Goal: Task Accomplishment & Management: Manage account settings

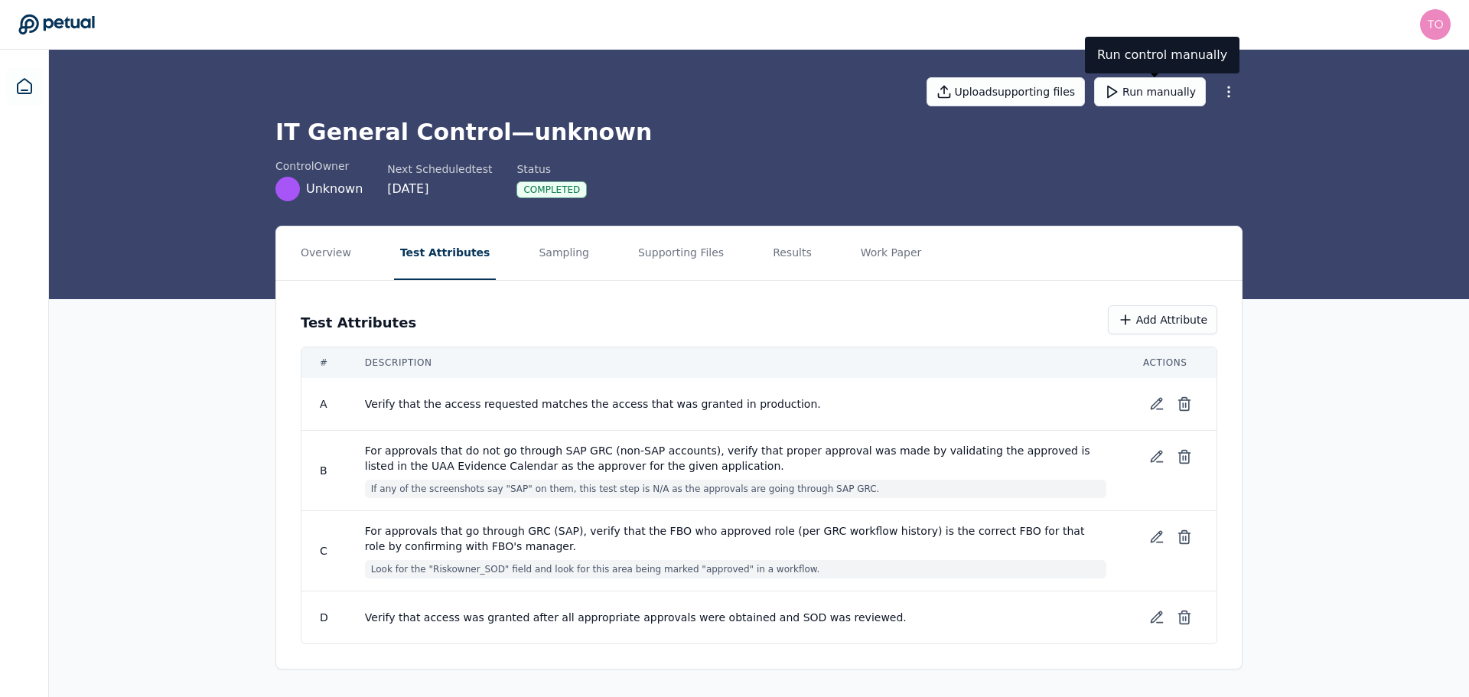
drag, startPoint x: 1155, startPoint y: 100, endPoint x: 966, endPoint y: 188, distance: 209.2
click at [1156, 100] on button "Run manually" at bounding box center [1150, 91] width 112 height 29
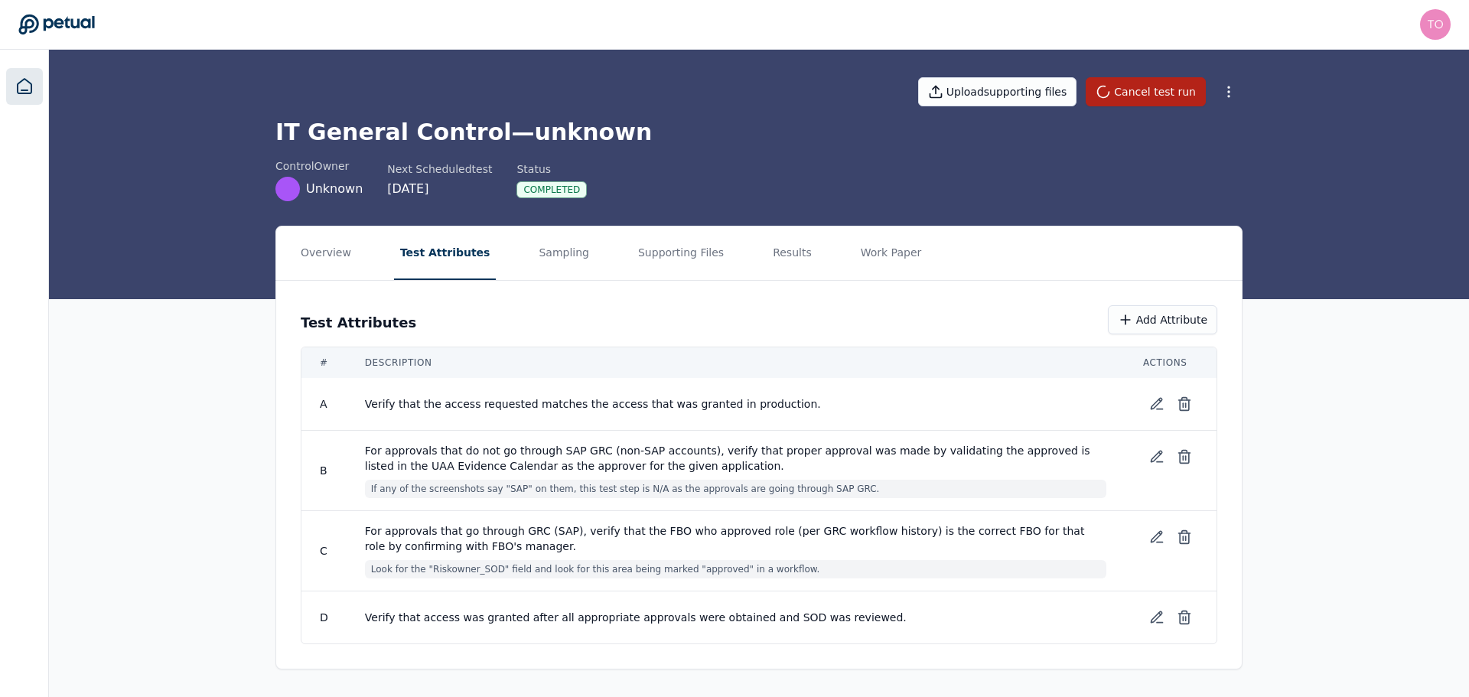
click at [18, 91] on icon at bounding box center [24, 86] width 18 height 18
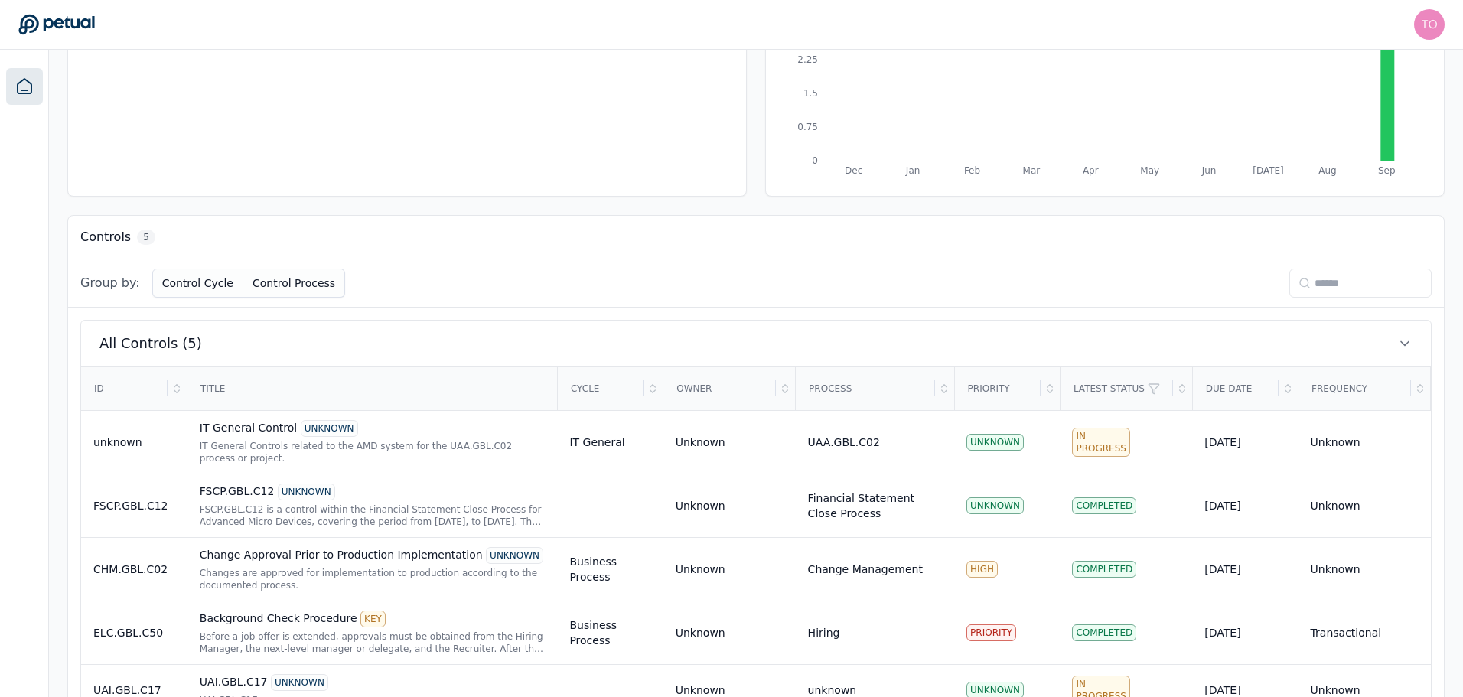
scroll to position [312, 0]
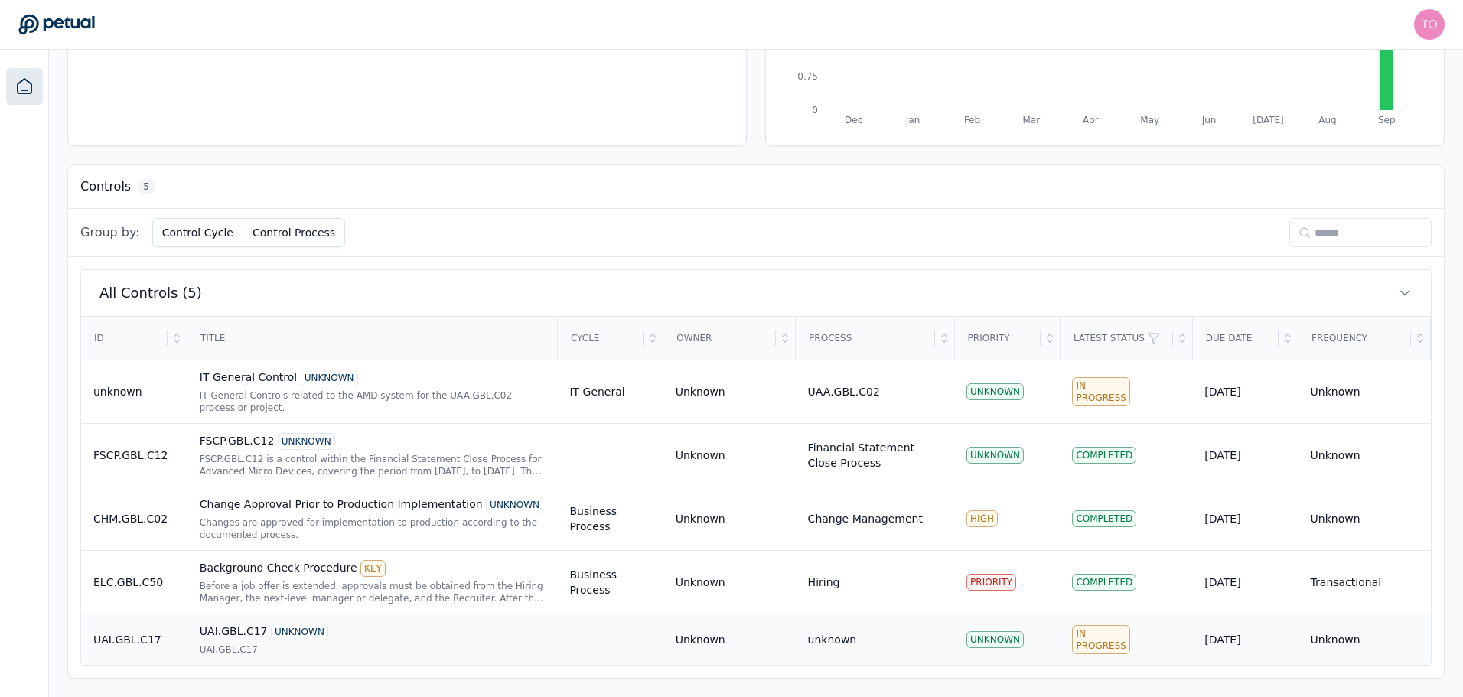
click at [398, 651] on div "UAI.GBL.C17" at bounding box center [373, 650] width 346 height 12
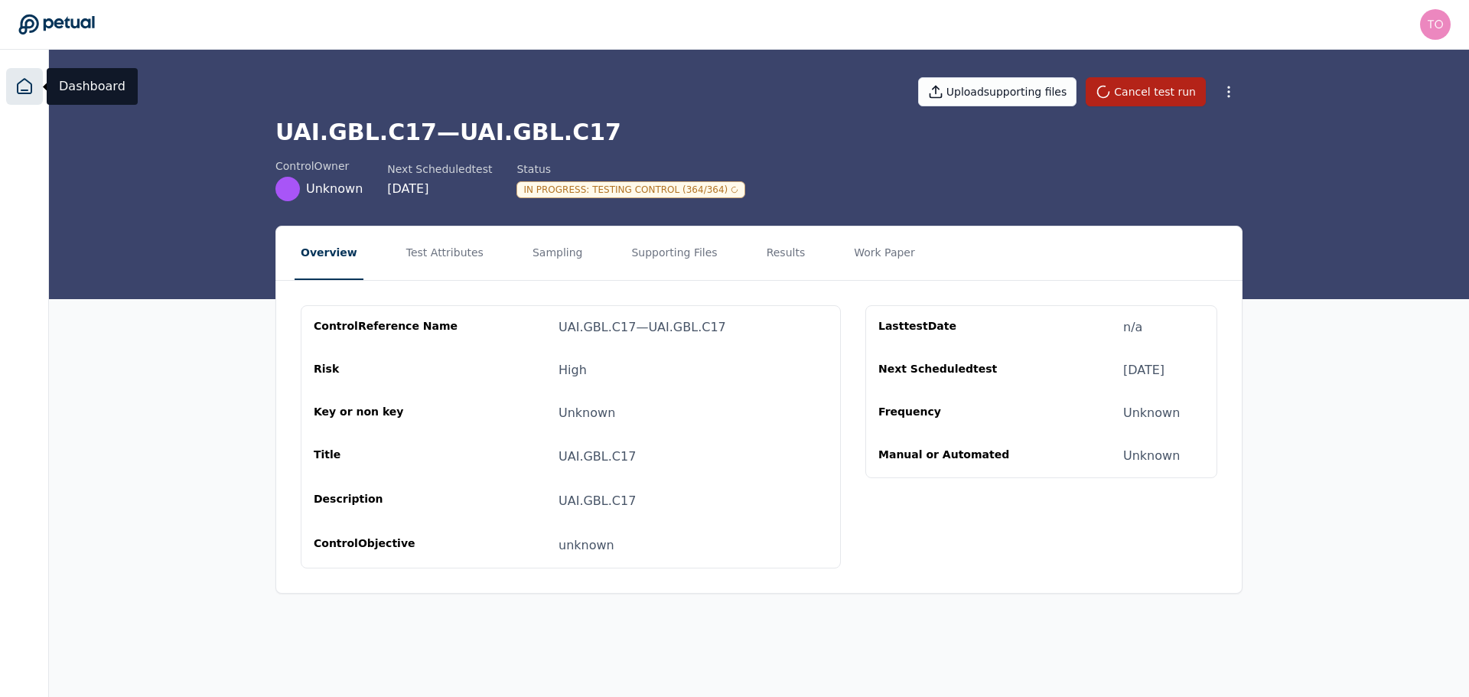
click at [18, 90] on icon at bounding box center [25, 86] width 14 height 15
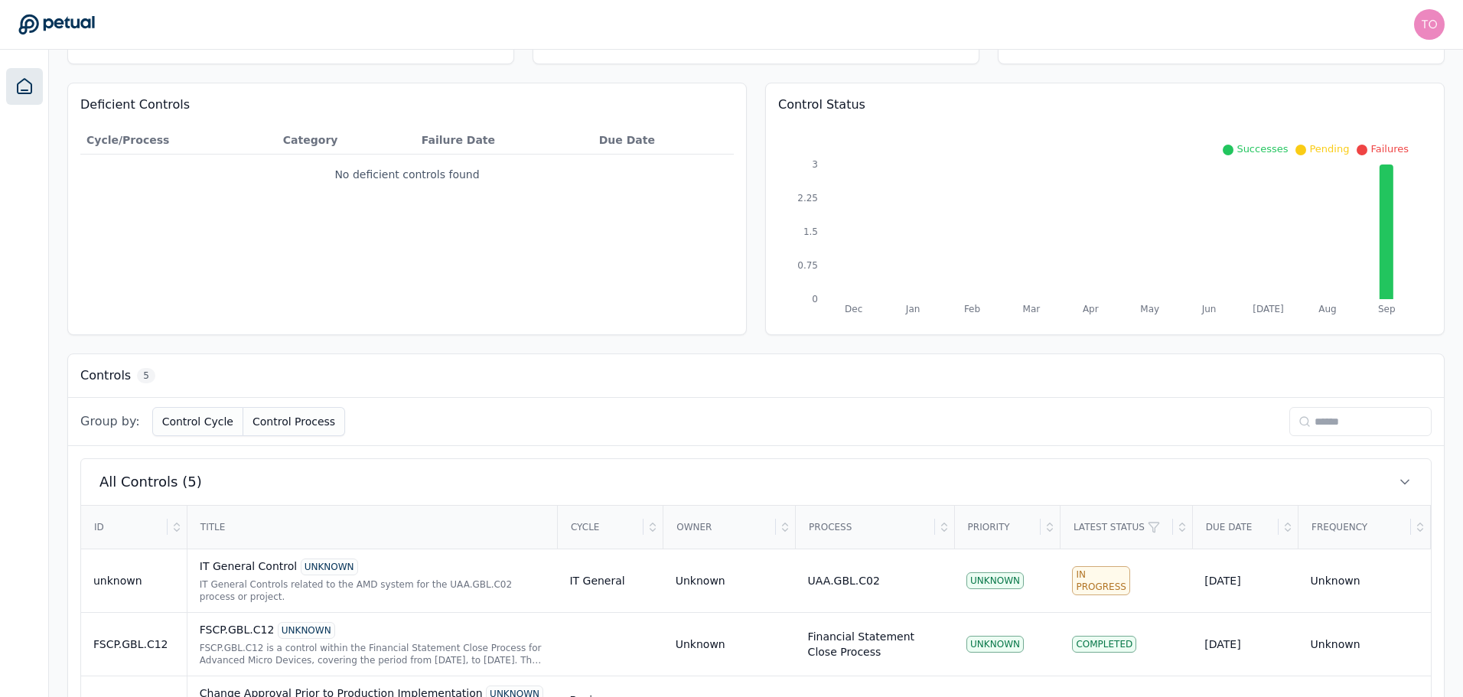
scroll to position [312, 0]
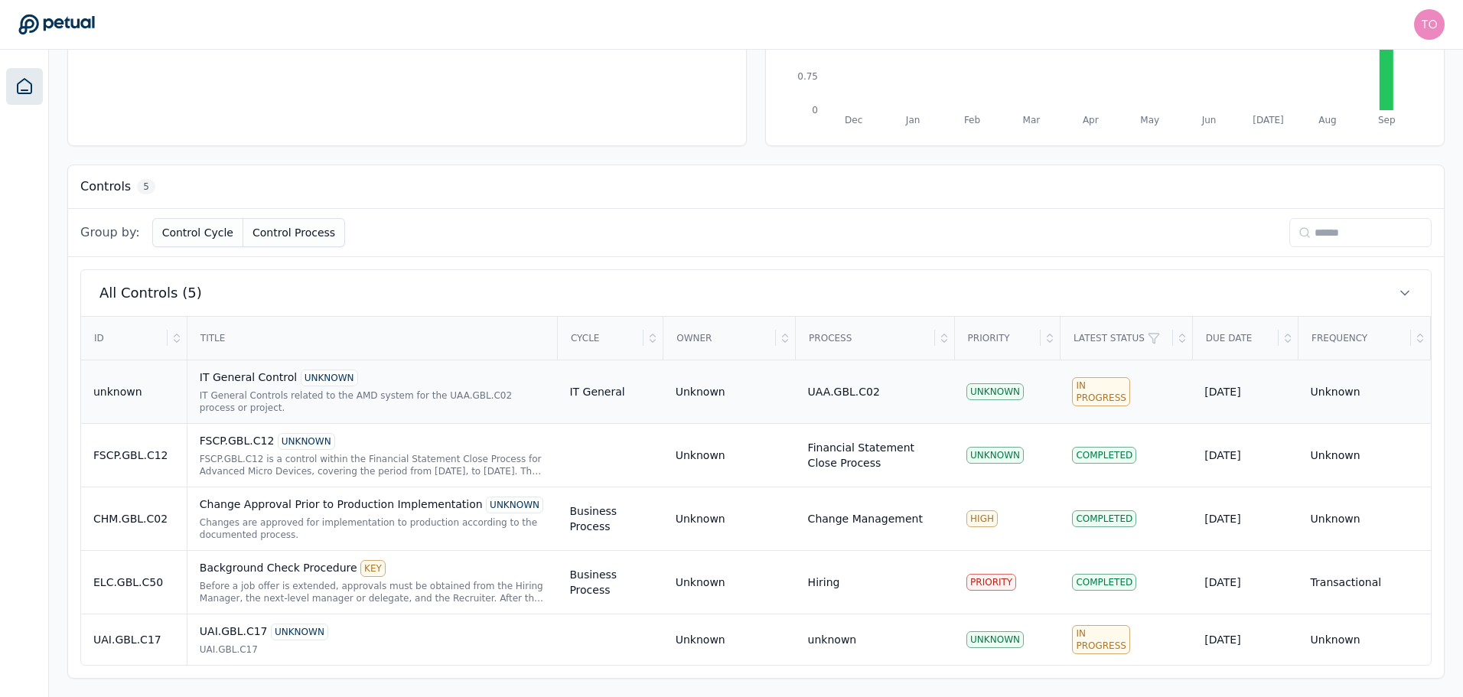
click at [432, 393] on div "IT General Controls related to the AMD system for the UAA.GBL.C02 process or pr…" at bounding box center [373, 401] width 346 height 24
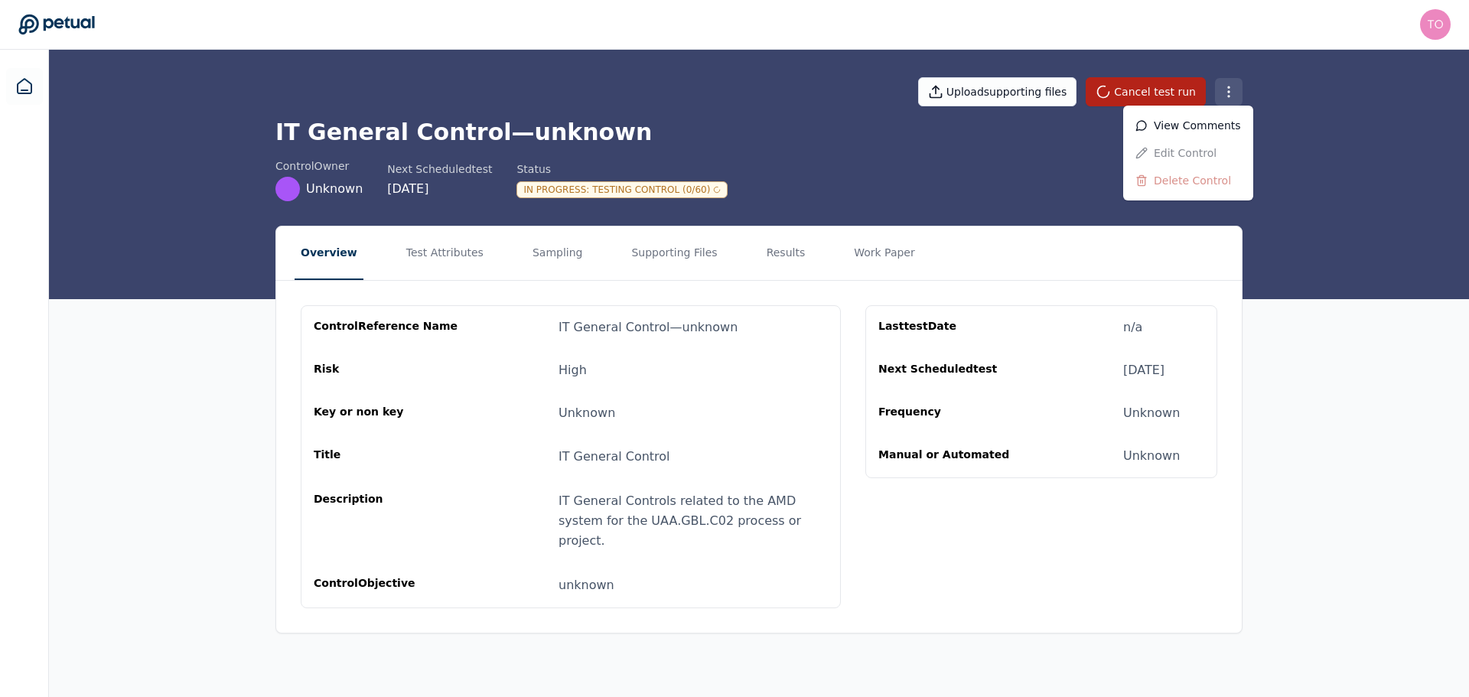
click at [1230, 93] on html "tony.bolasna@amd.com tony.bolasna@amd.com Sign out Upload supporting files Canc…" at bounding box center [734, 348] width 1469 height 697
click at [1328, 554] on html "tony.bolasna@amd.com tony.bolasna@amd.com Sign out Upload supporting files Canc…" at bounding box center [734, 348] width 1469 height 697
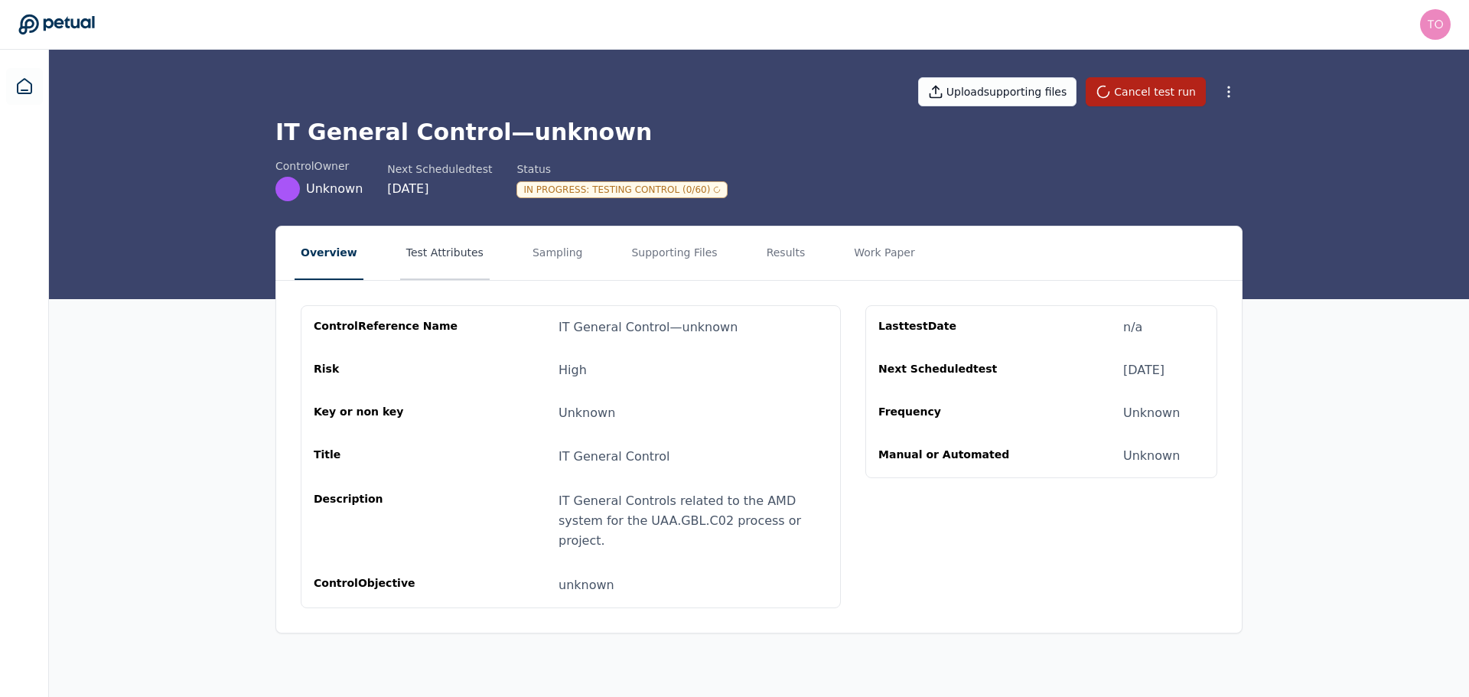
click at [400, 259] on button "Test Attributes" at bounding box center [445, 254] width 90 height 54
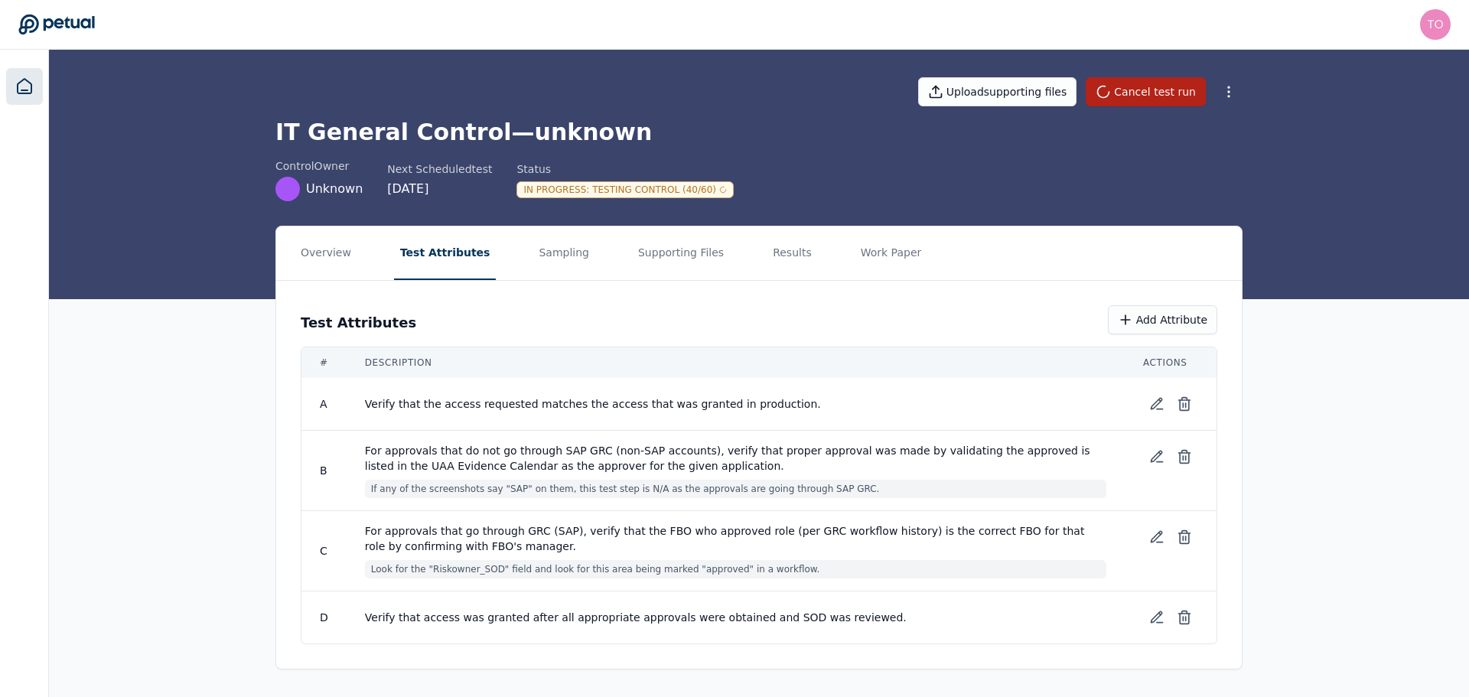
click at [25, 91] on icon at bounding box center [25, 86] width 14 height 15
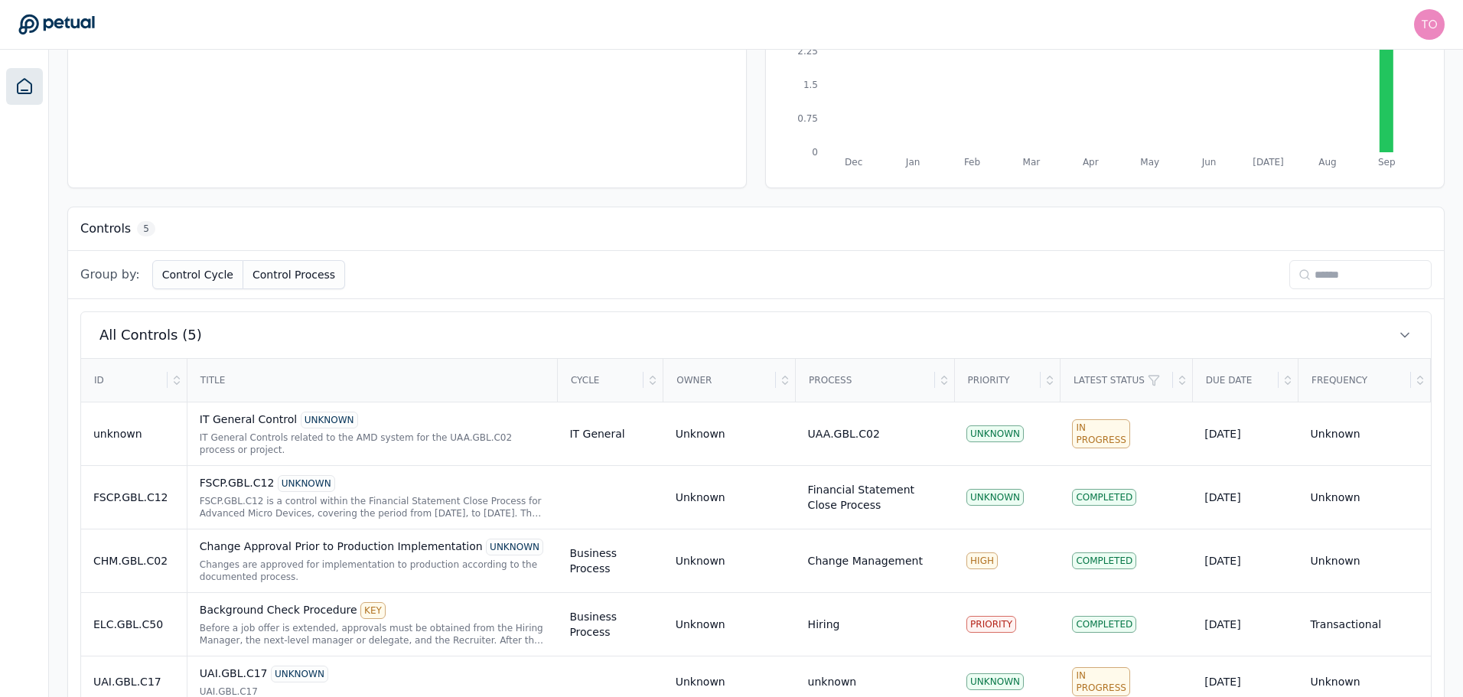
scroll to position [312, 0]
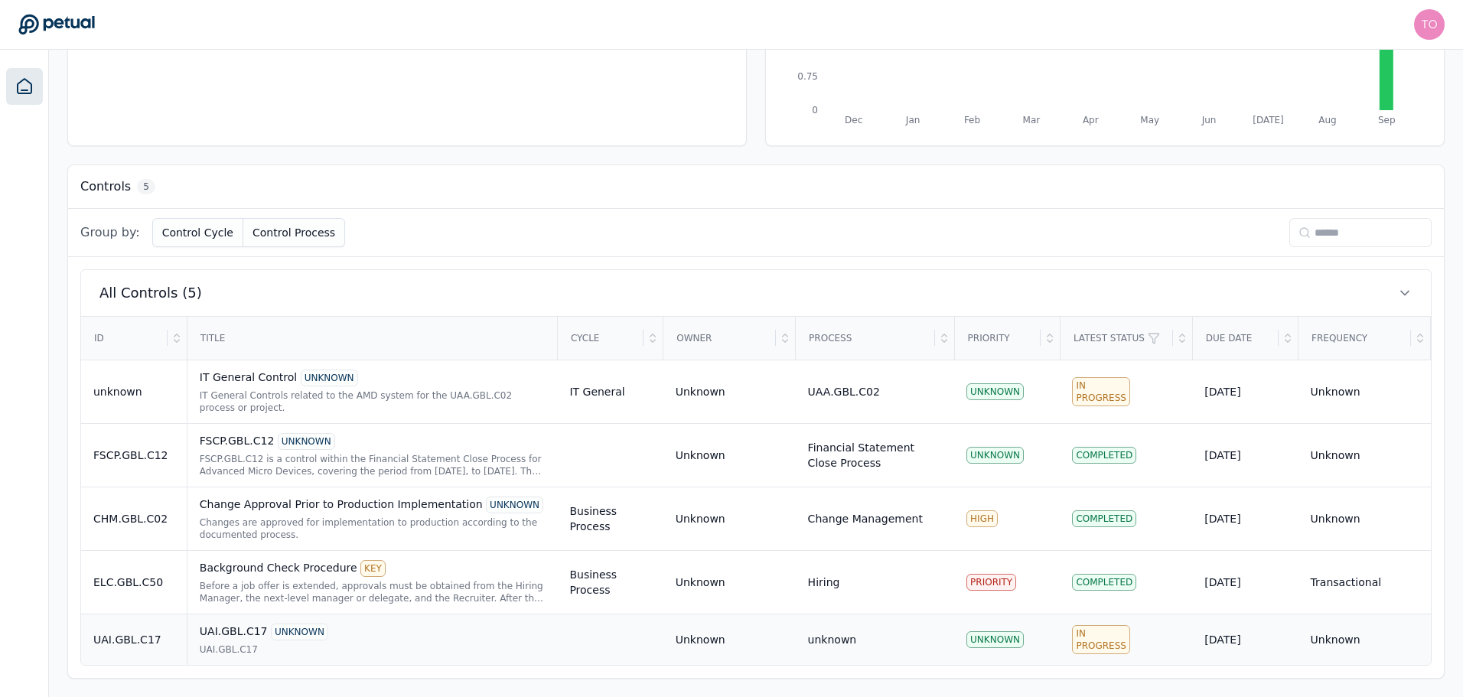
click at [207, 642] on div "UAI.GBL.C17 UNKNOWN UAI.GBL.C17" at bounding box center [373, 640] width 346 height 32
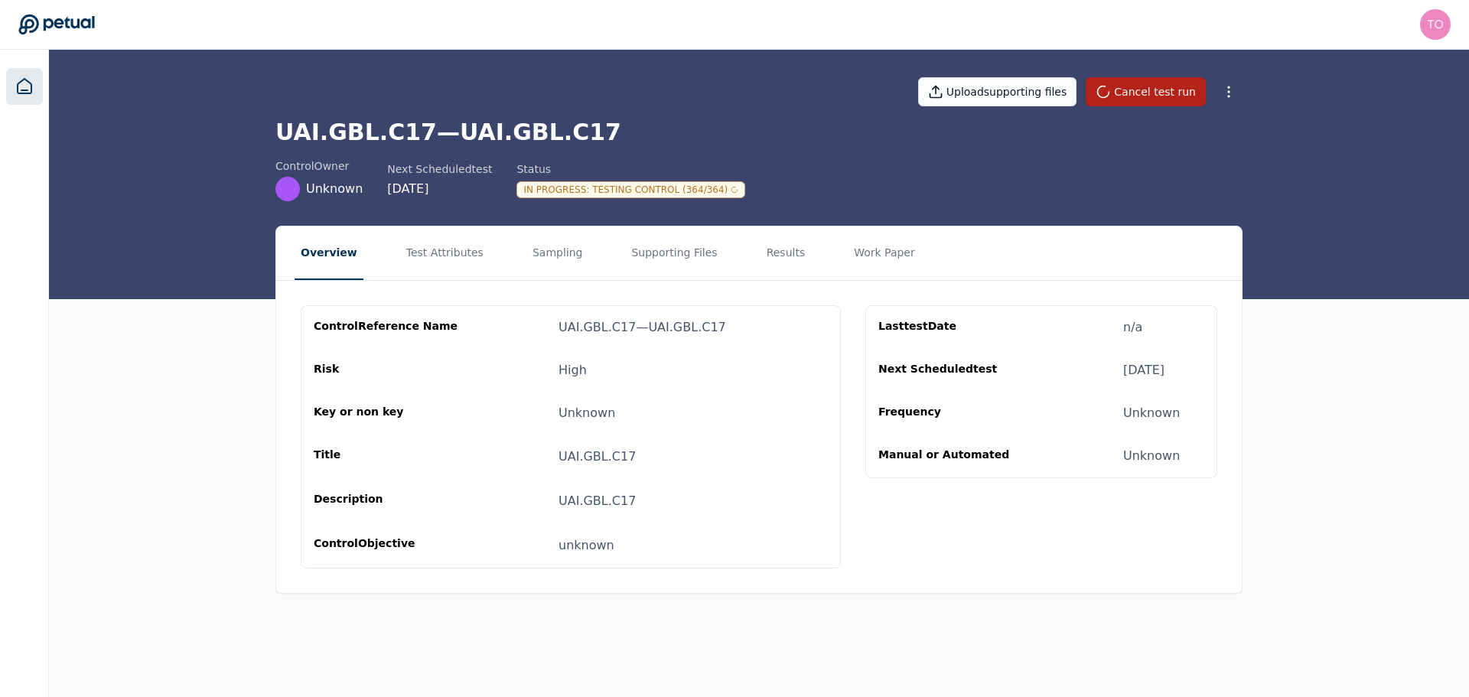
click at [31, 99] on link at bounding box center [24, 86] width 37 height 37
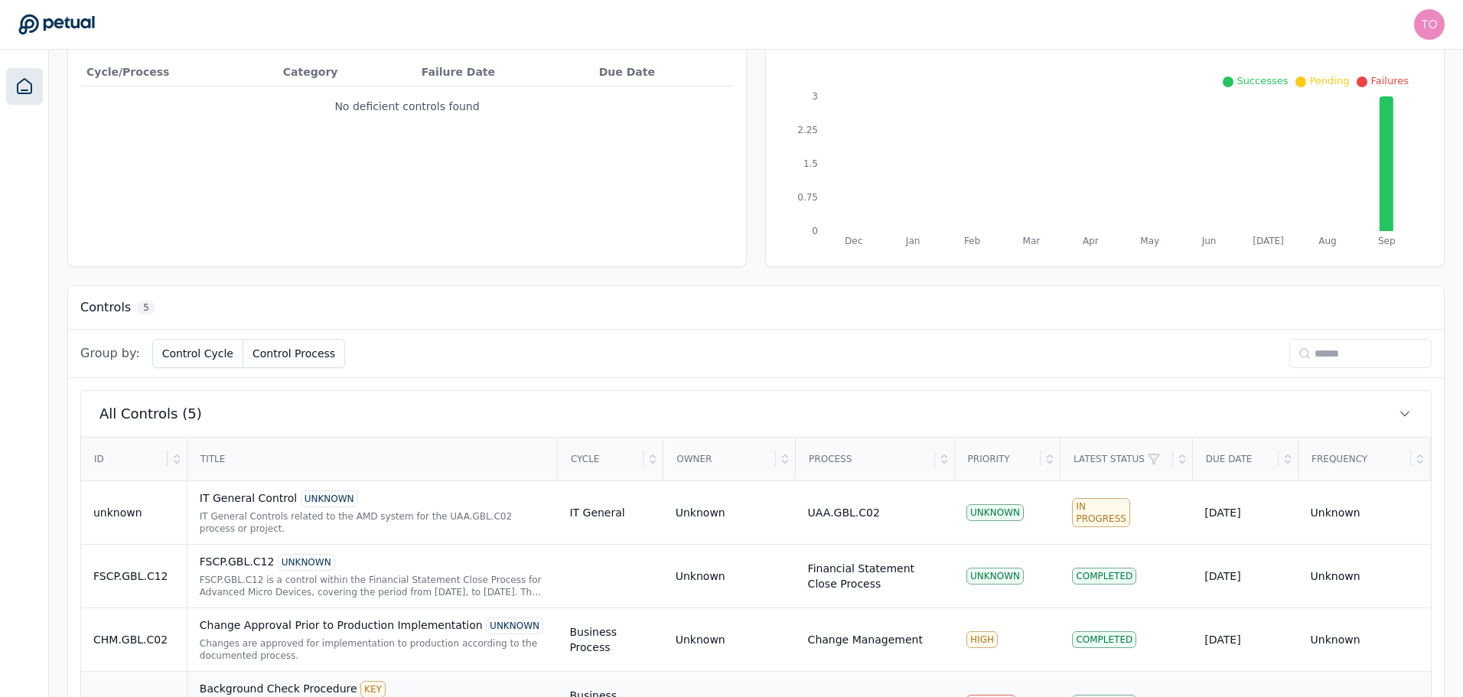
scroll to position [312, 0]
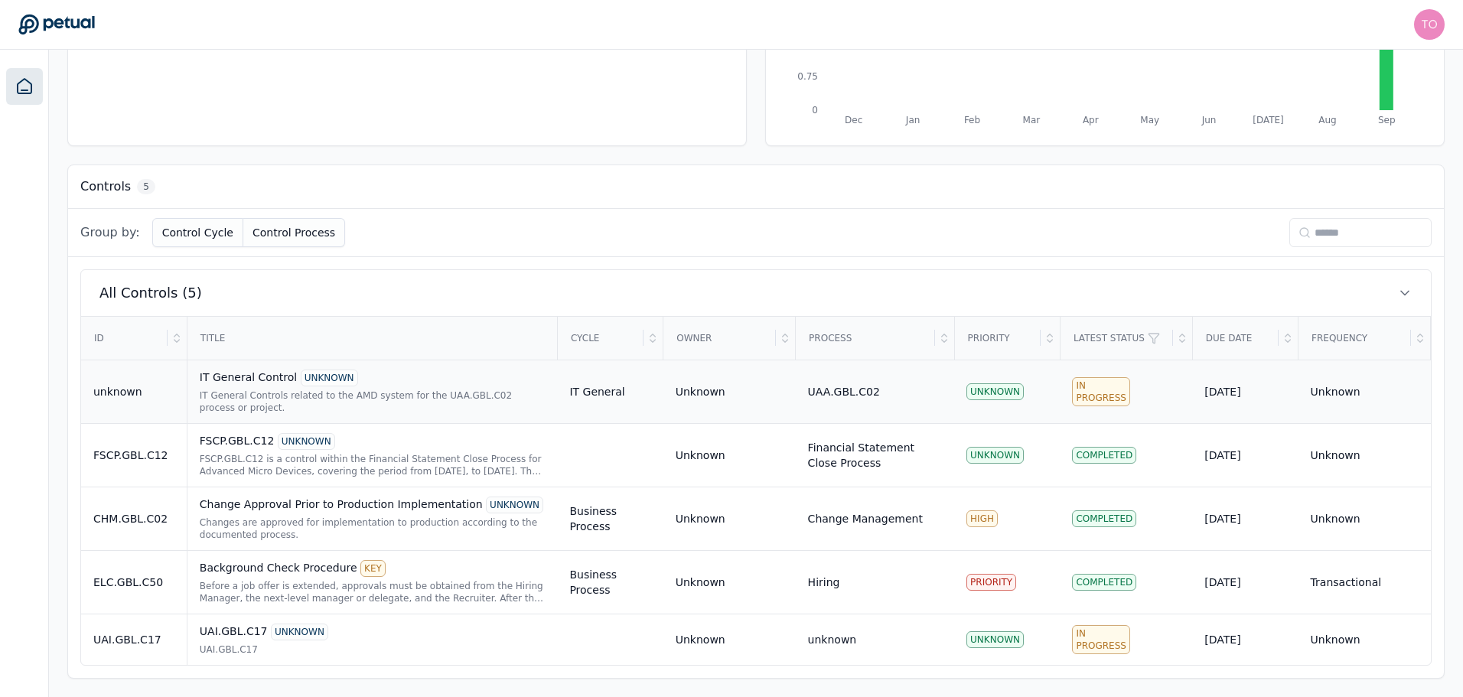
click at [442, 389] on div "IT General Controls related to the AMD system for the UAA.GBL.C02 process or pr…" at bounding box center [373, 401] width 346 height 24
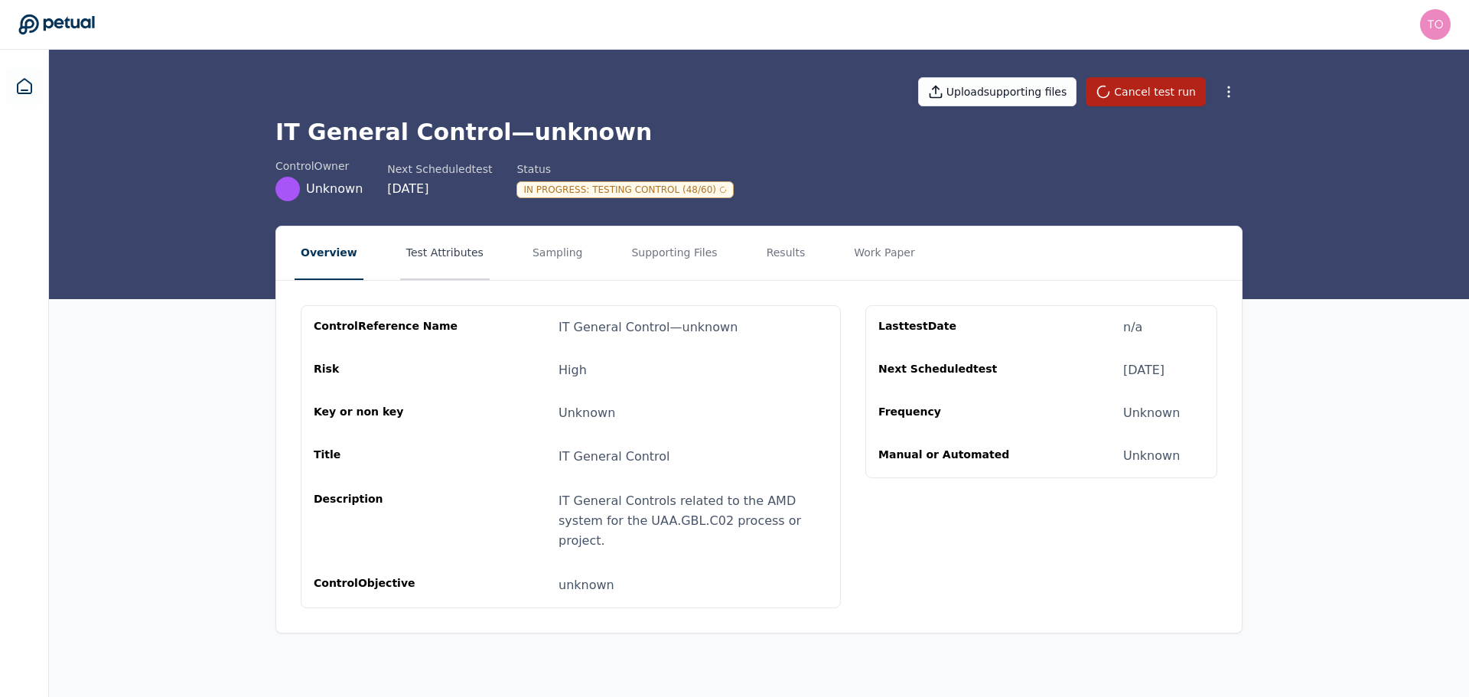
drag, startPoint x: 442, startPoint y: 259, endPoint x: 461, endPoint y: 258, distance: 18.4
click at [442, 259] on button "Test Attributes" at bounding box center [445, 254] width 90 height 54
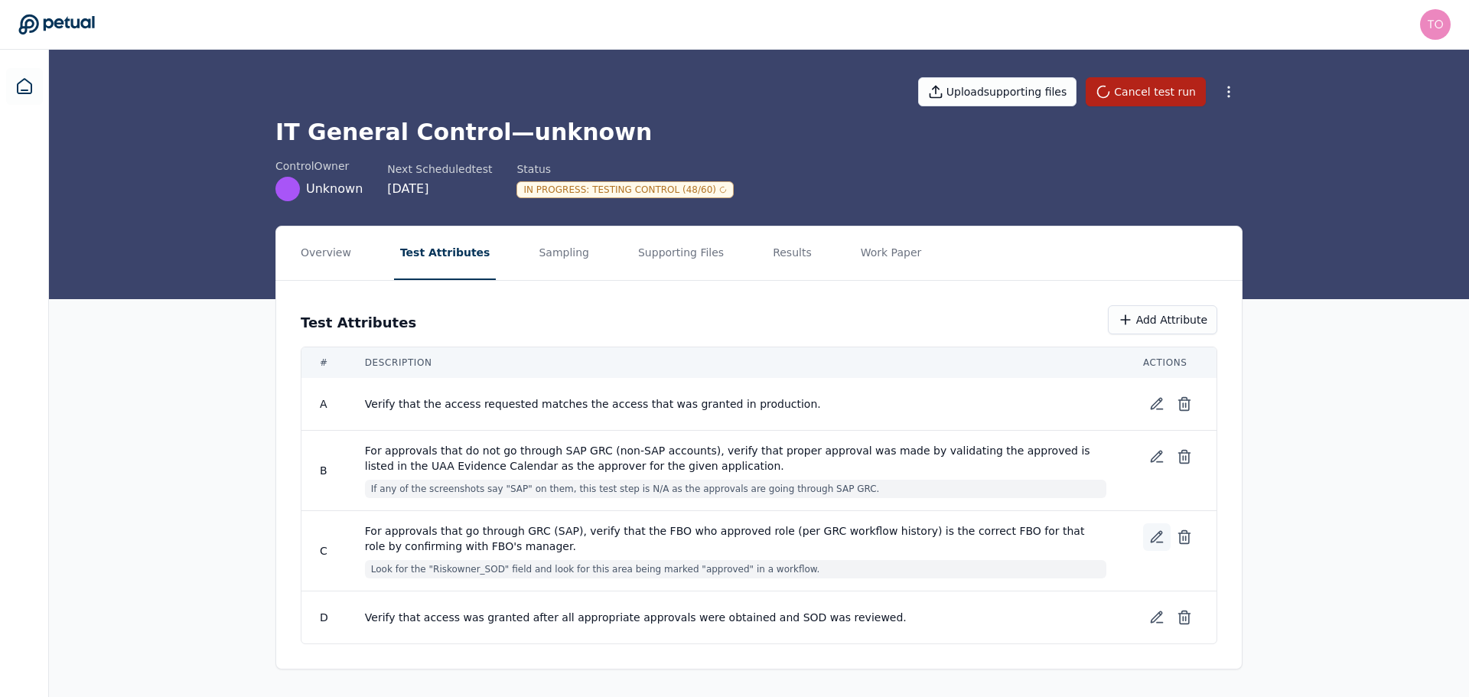
click at [1159, 536] on icon at bounding box center [1157, 537] width 11 height 11
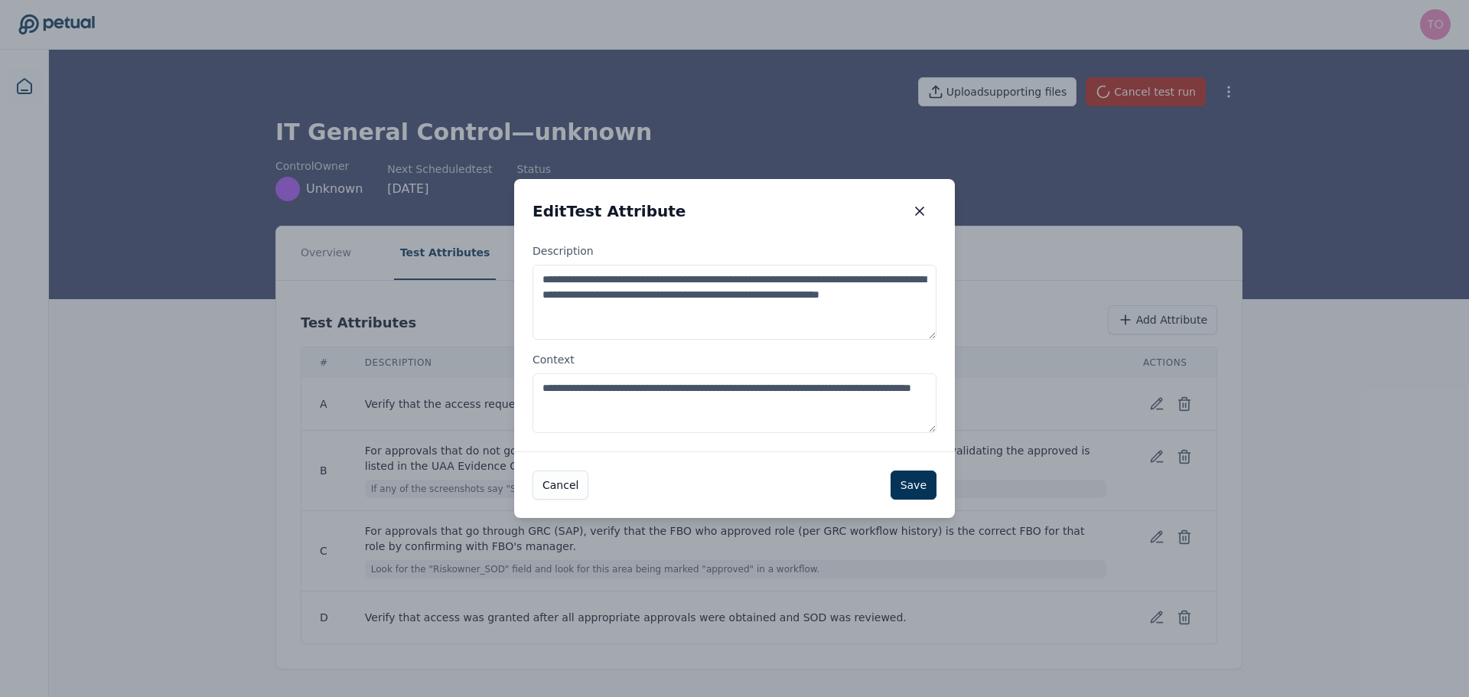
click at [770, 406] on textarea "**********" at bounding box center [735, 403] width 404 height 60
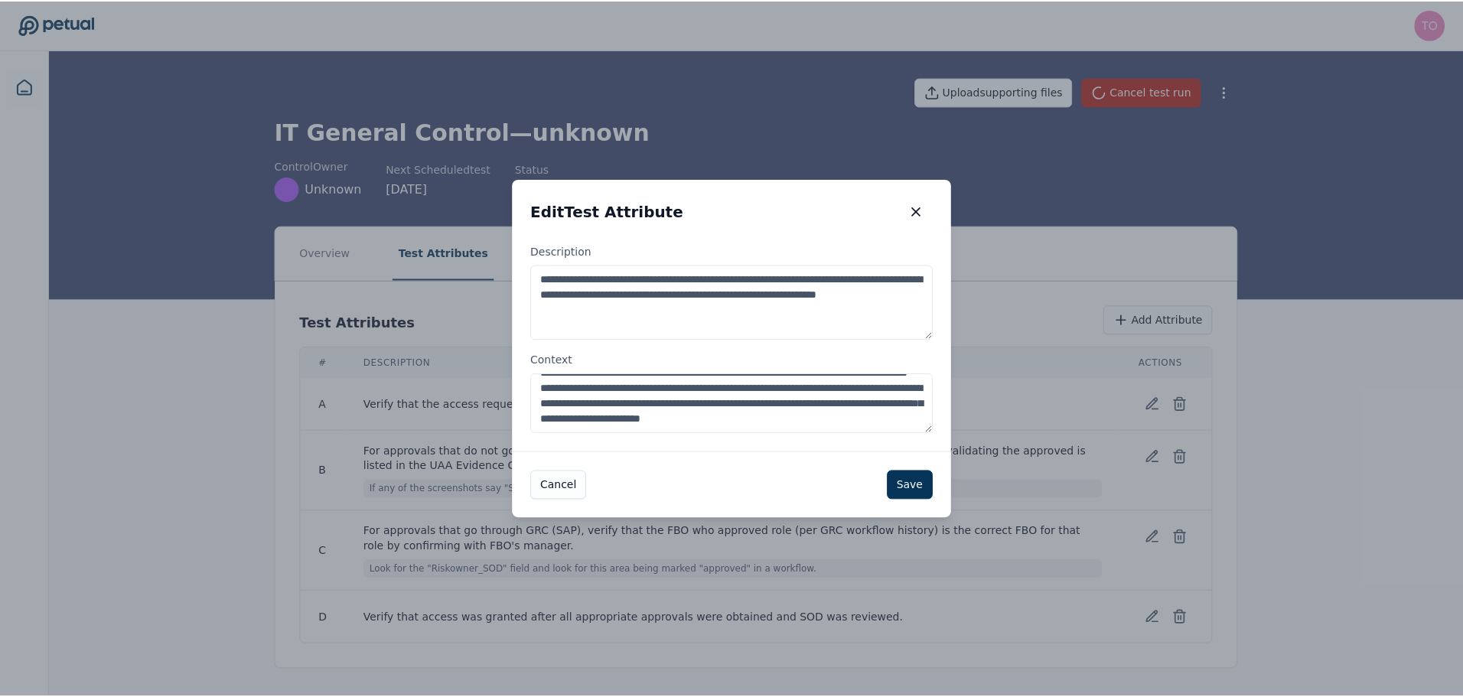
scroll to position [39, 0]
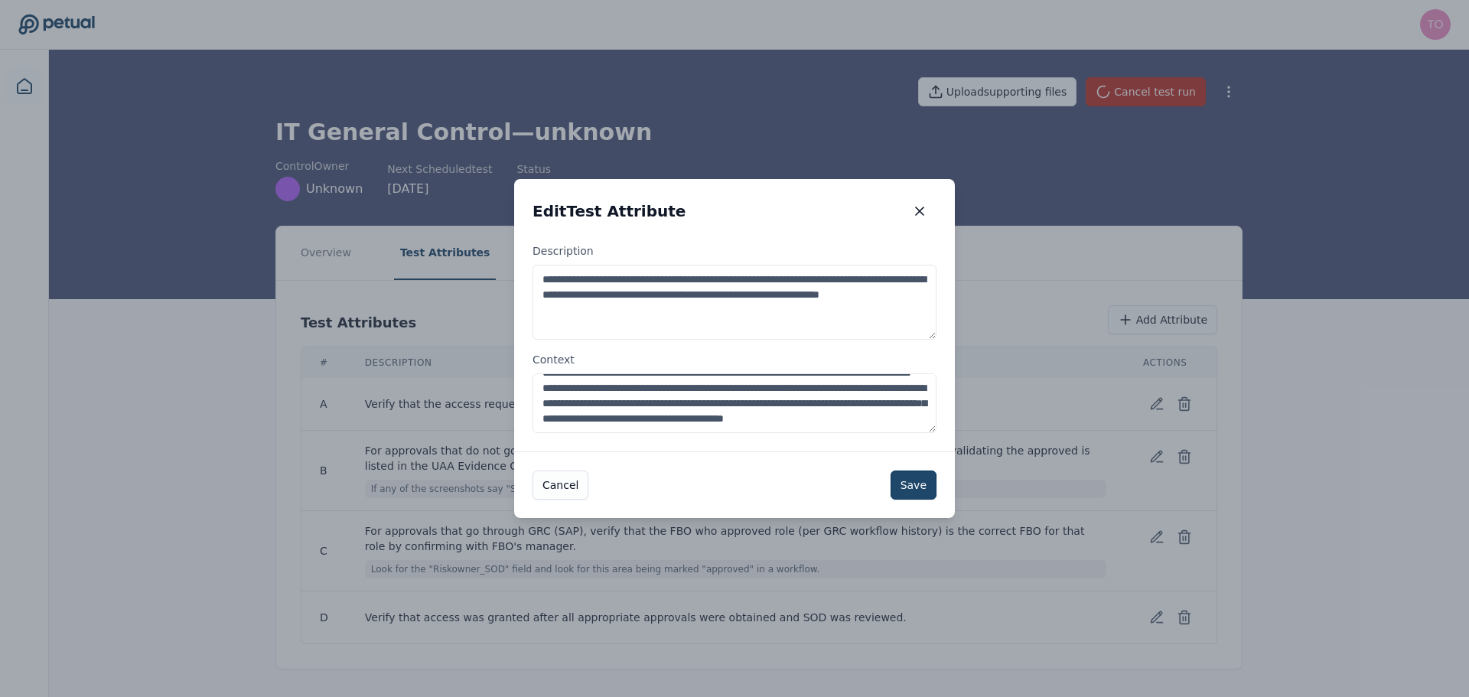
type textarea "**********"
click at [930, 489] on button "Save" at bounding box center [914, 485] width 46 height 29
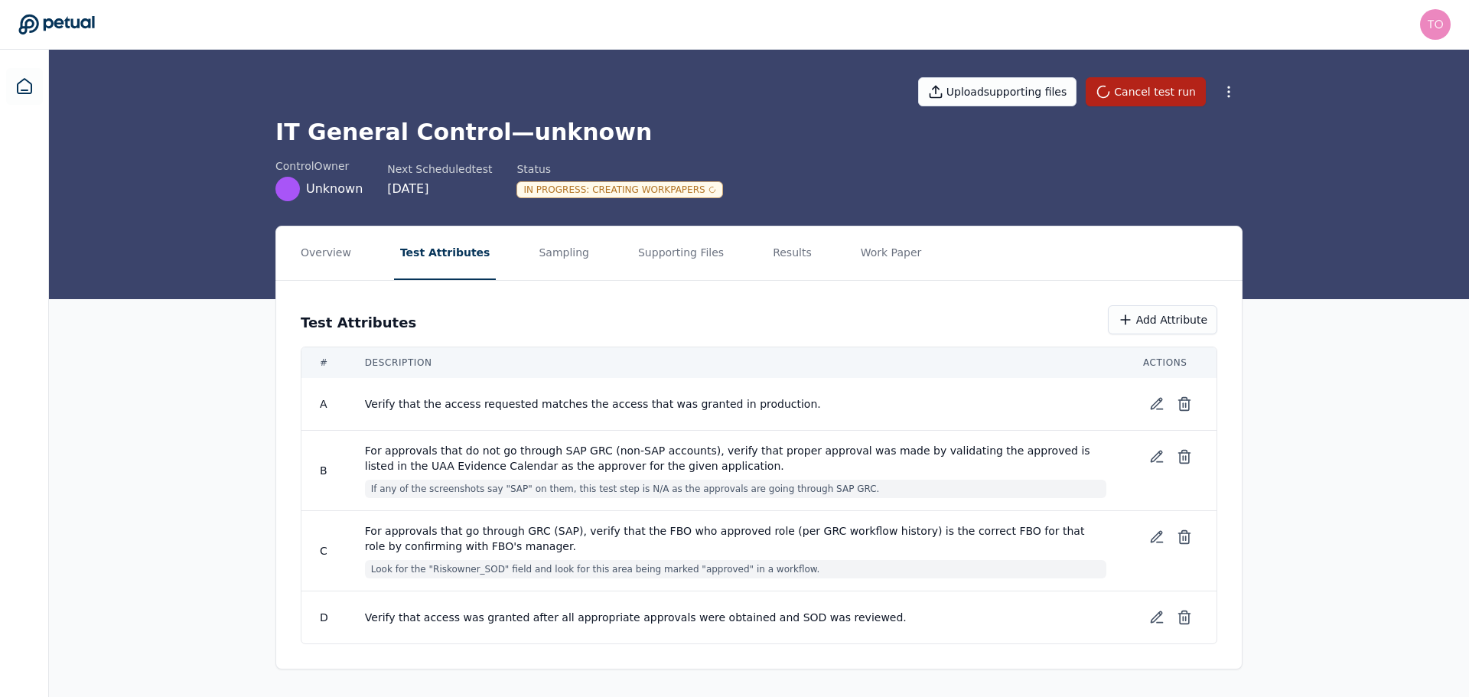
drag, startPoint x: 360, startPoint y: 15, endPoint x: 151, endPoint y: 113, distance: 231.7
click at [27, 91] on icon at bounding box center [25, 86] width 14 height 15
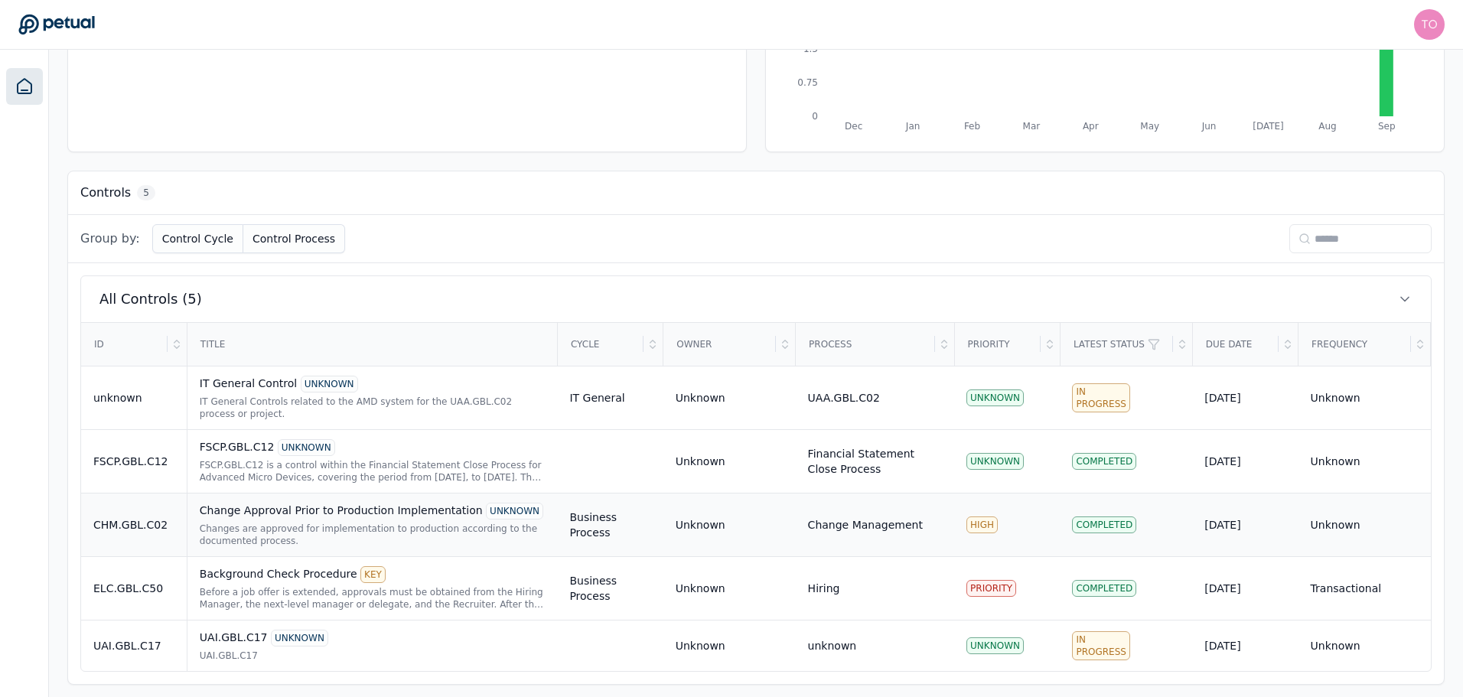
scroll to position [312, 0]
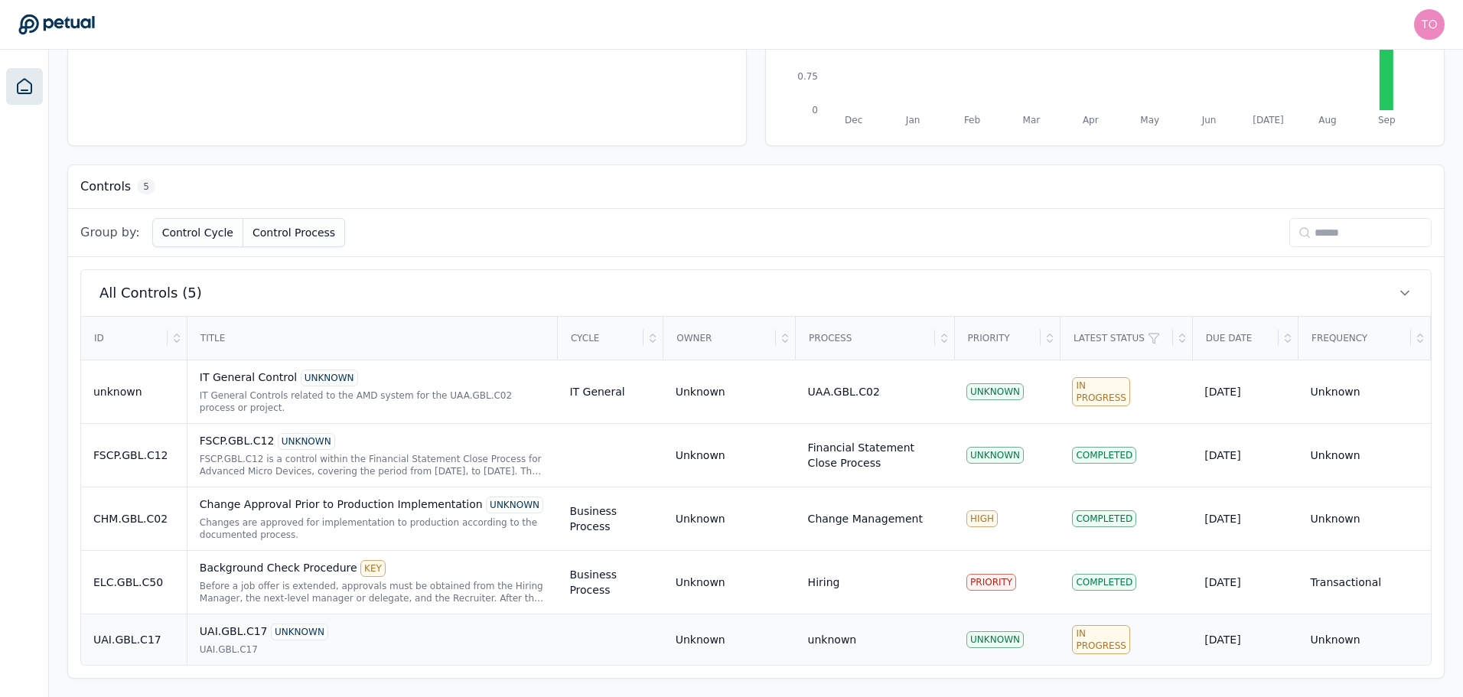
click at [394, 652] on div "UAI.GBL.C17" at bounding box center [373, 650] width 346 height 12
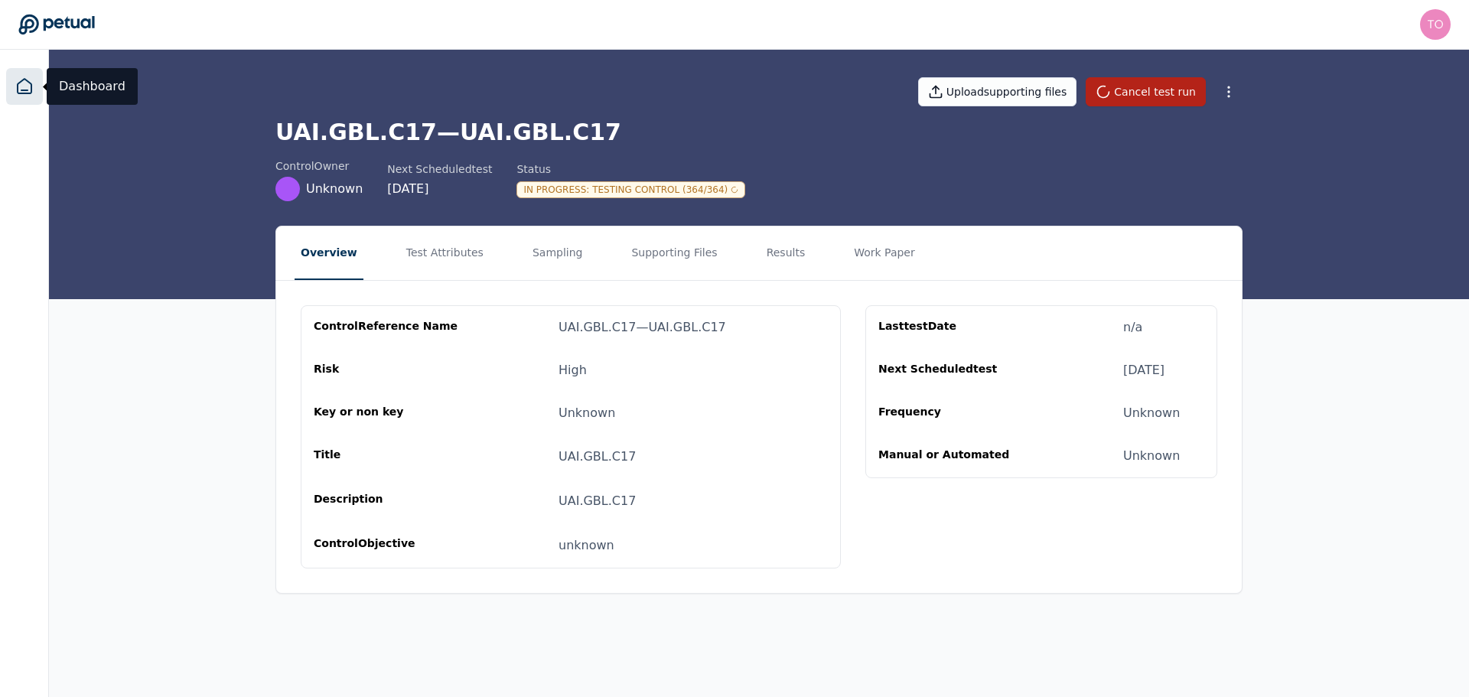
click at [28, 83] on icon at bounding box center [24, 86] width 18 height 18
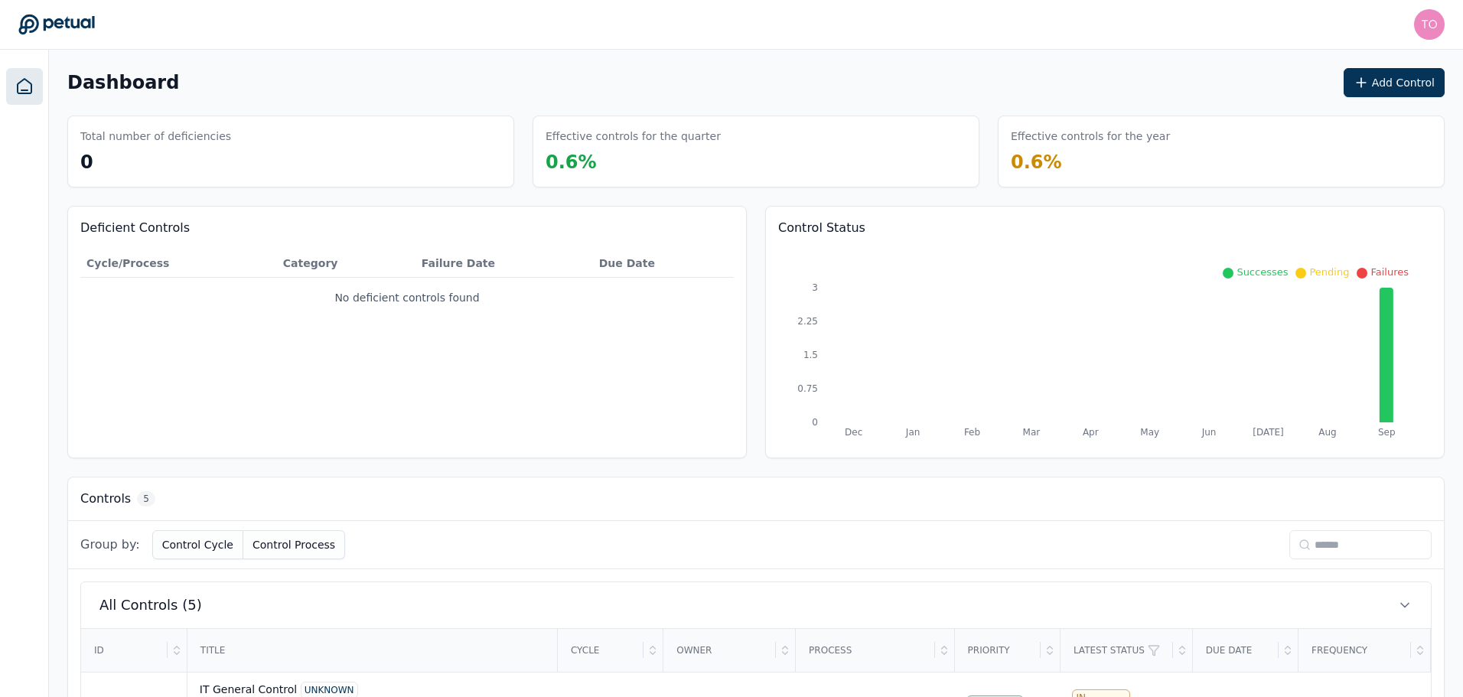
scroll to position [312, 0]
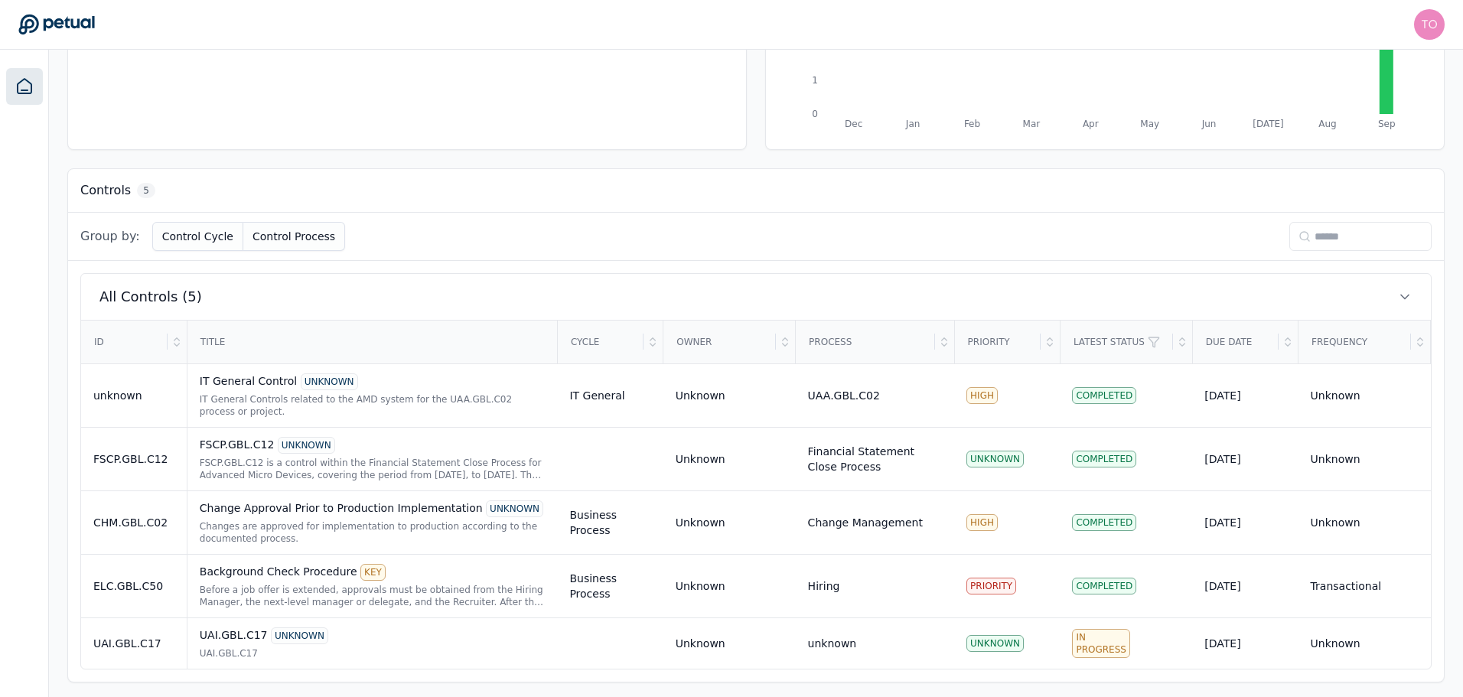
scroll to position [312, 0]
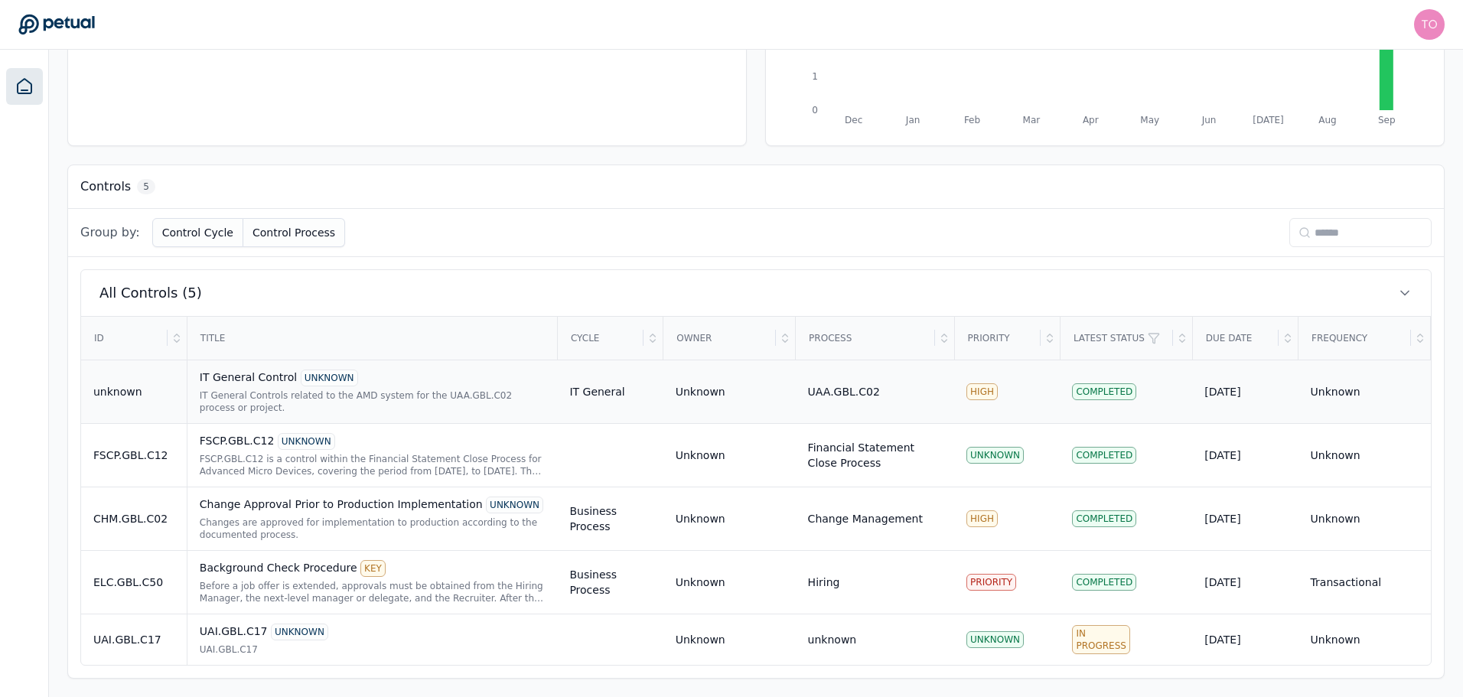
click at [454, 408] on div "IT General Controls related to the AMD system for the UAA.GBL.C02 process or pr…" at bounding box center [373, 401] width 346 height 24
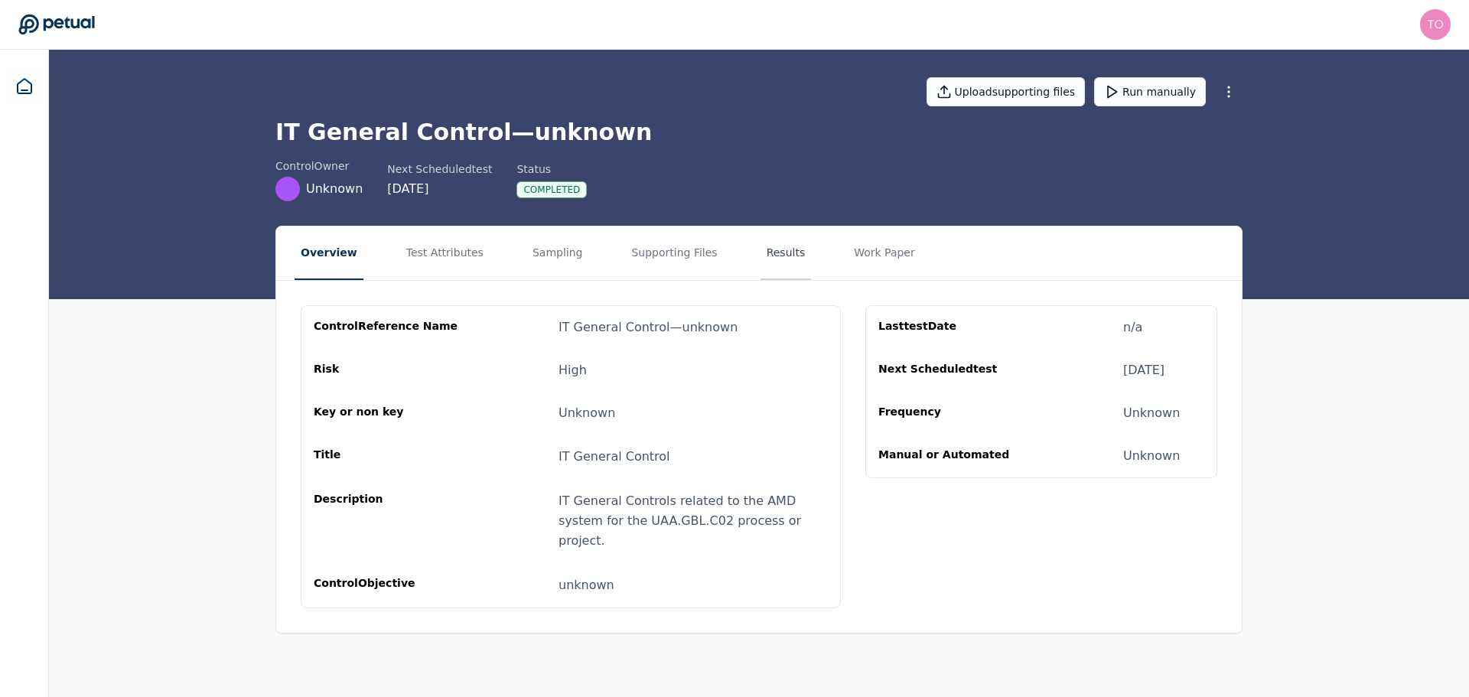
click at [761, 249] on button "Results" at bounding box center [786, 254] width 51 height 54
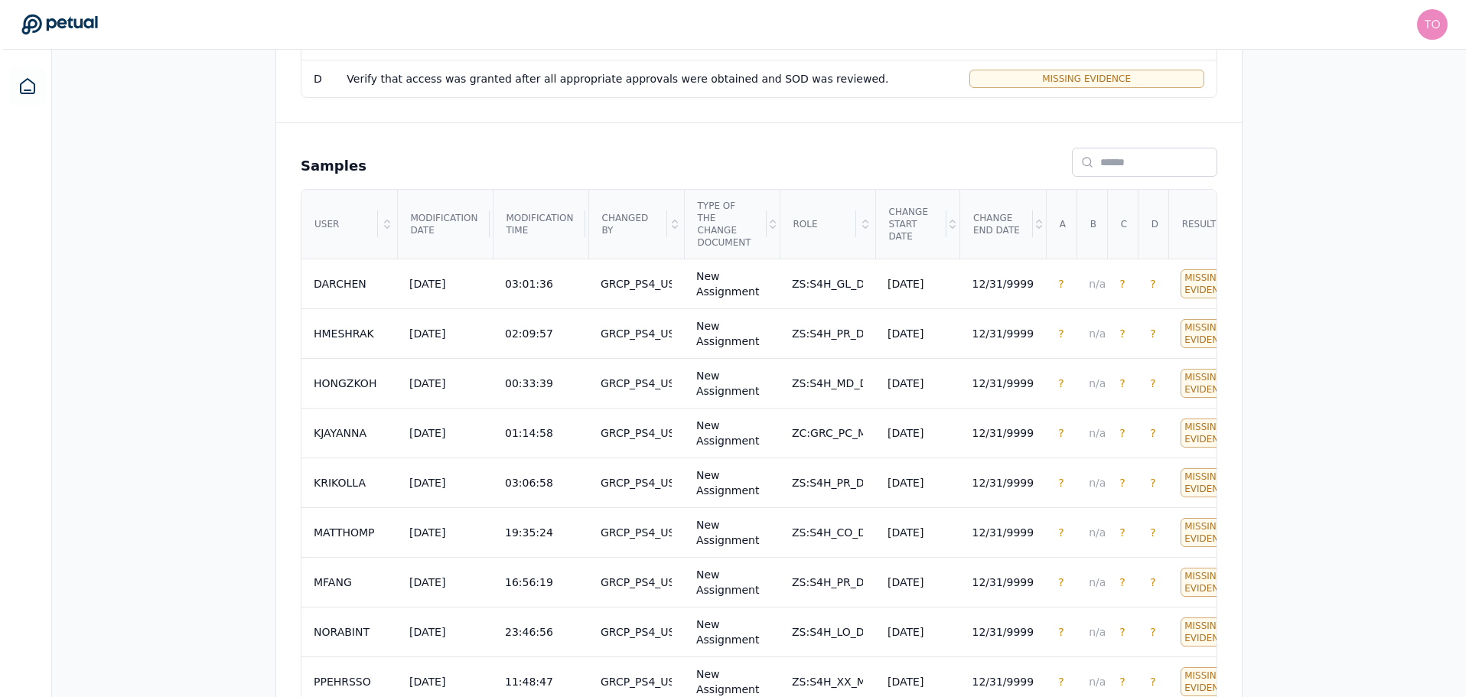
scroll to position [536, 0]
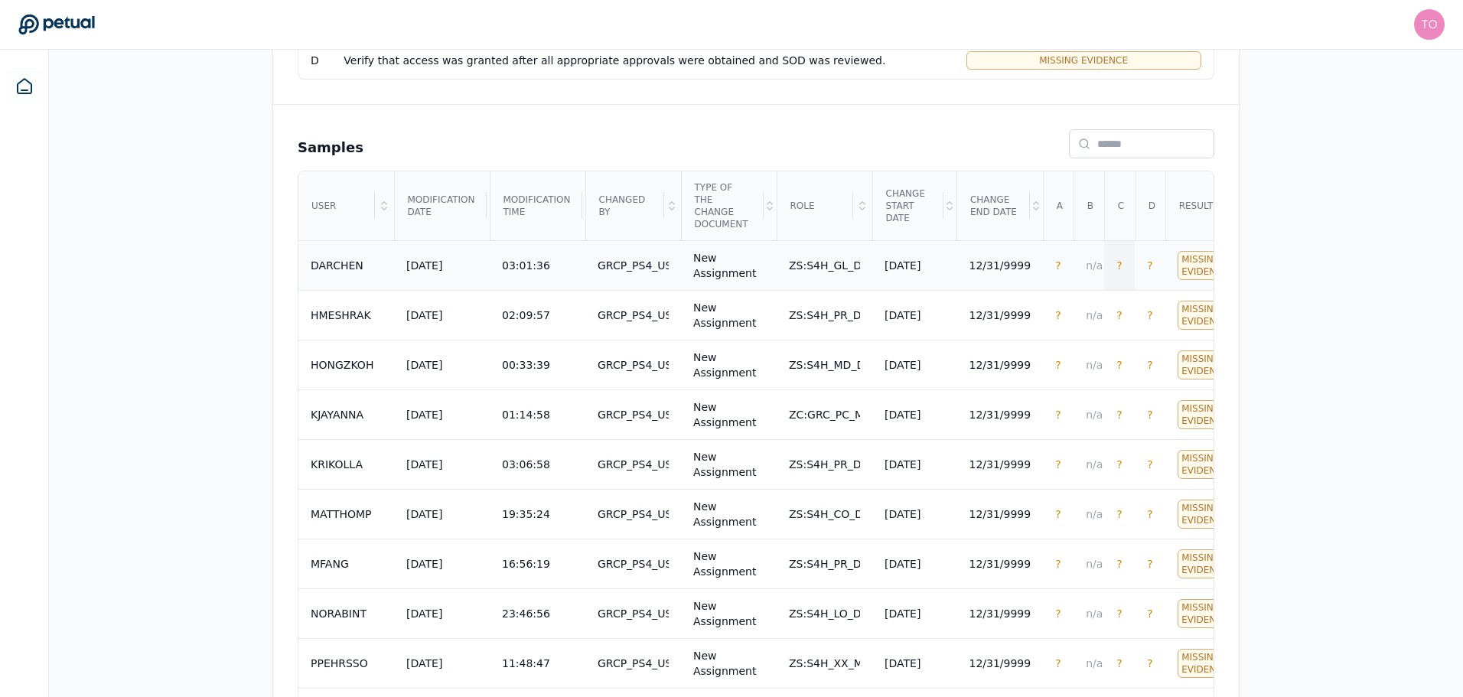
click at [1116, 259] on span "?" at bounding box center [1118, 265] width 5 height 12
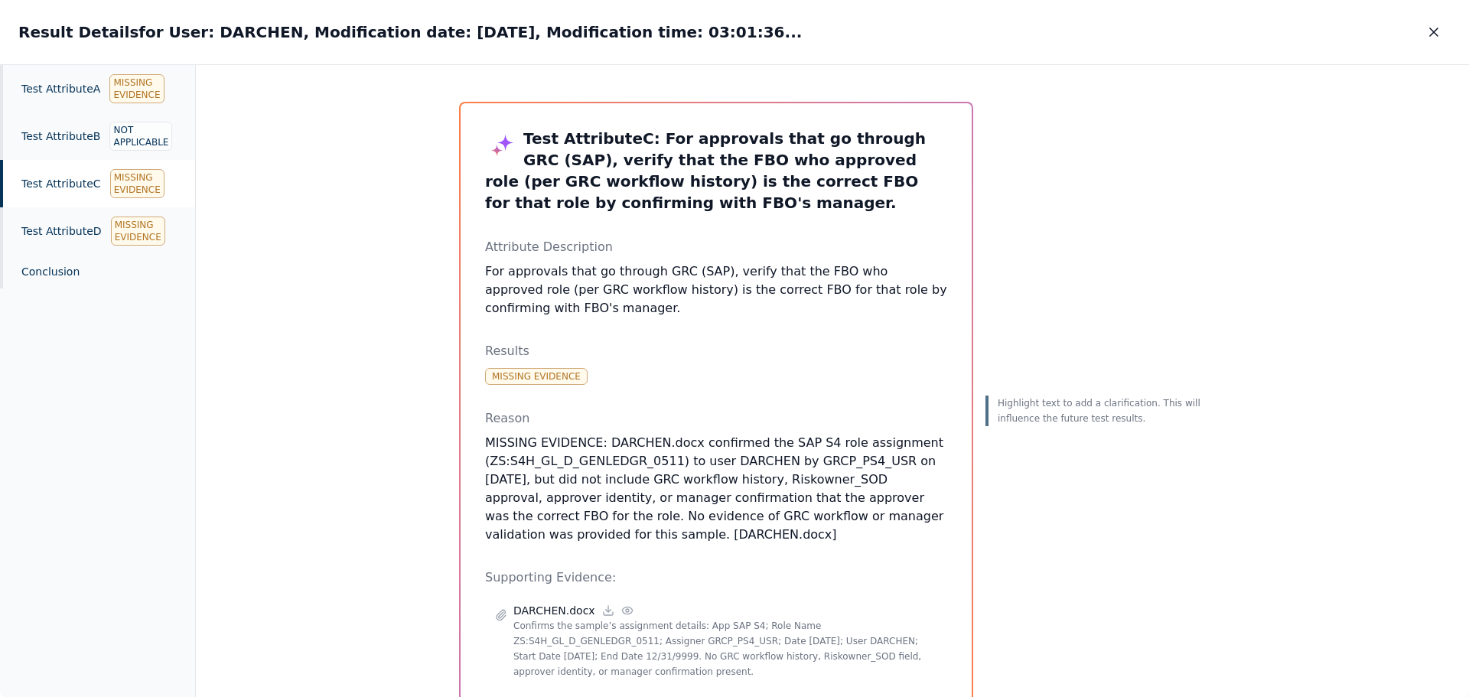
click at [64, 171] on div "Test Attribute C Missing Evidence" at bounding box center [97, 183] width 195 height 47
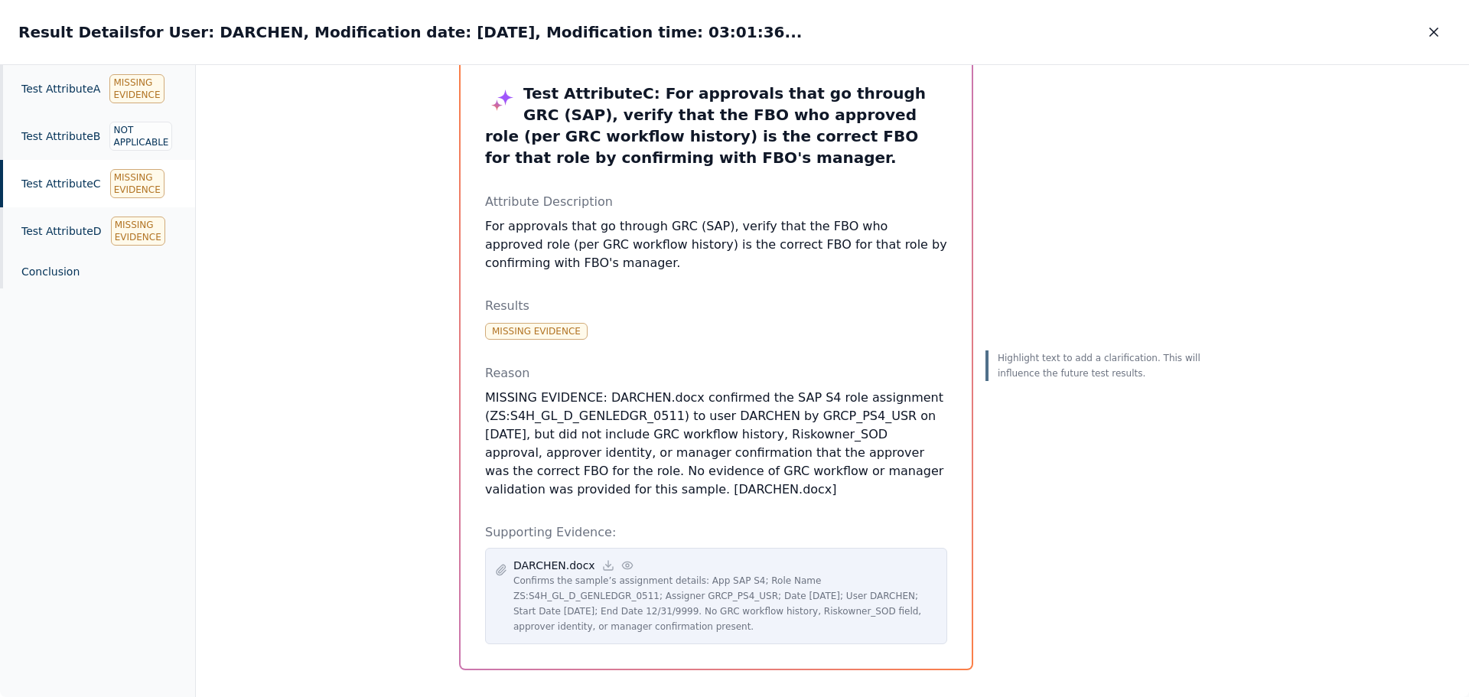
click at [622, 562] on icon at bounding box center [627, 565] width 10 height 7
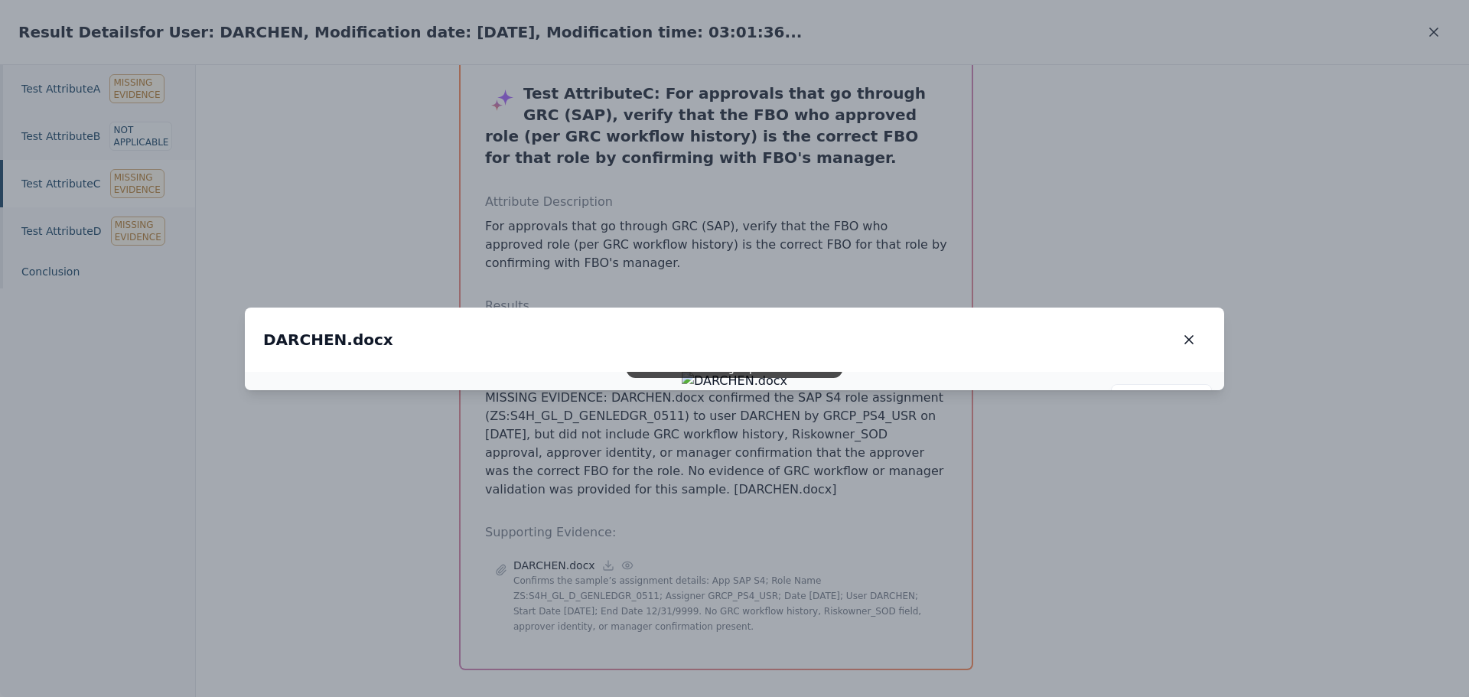
click at [725, 390] on img at bounding box center [735, 381] width 106 height 18
drag, startPoint x: 742, startPoint y: 527, endPoint x: 714, endPoint y: 461, distance: 72.3
click at [714, 330] on img at bounding box center [707, 311] width 211 height 37
click at [1188, 336] on icon "button" at bounding box center [1189, 340] width 8 height 8
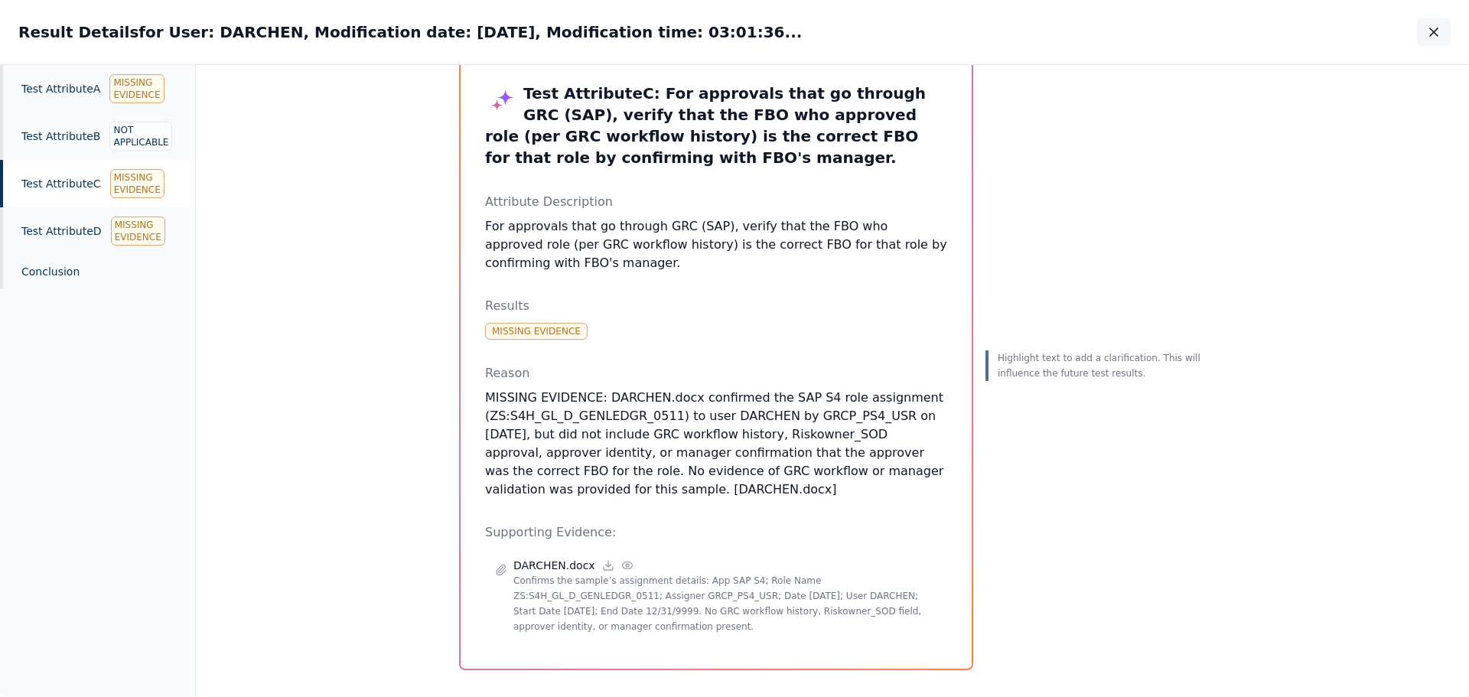
click at [1426, 29] on icon "button" at bounding box center [1433, 31] width 15 height 15
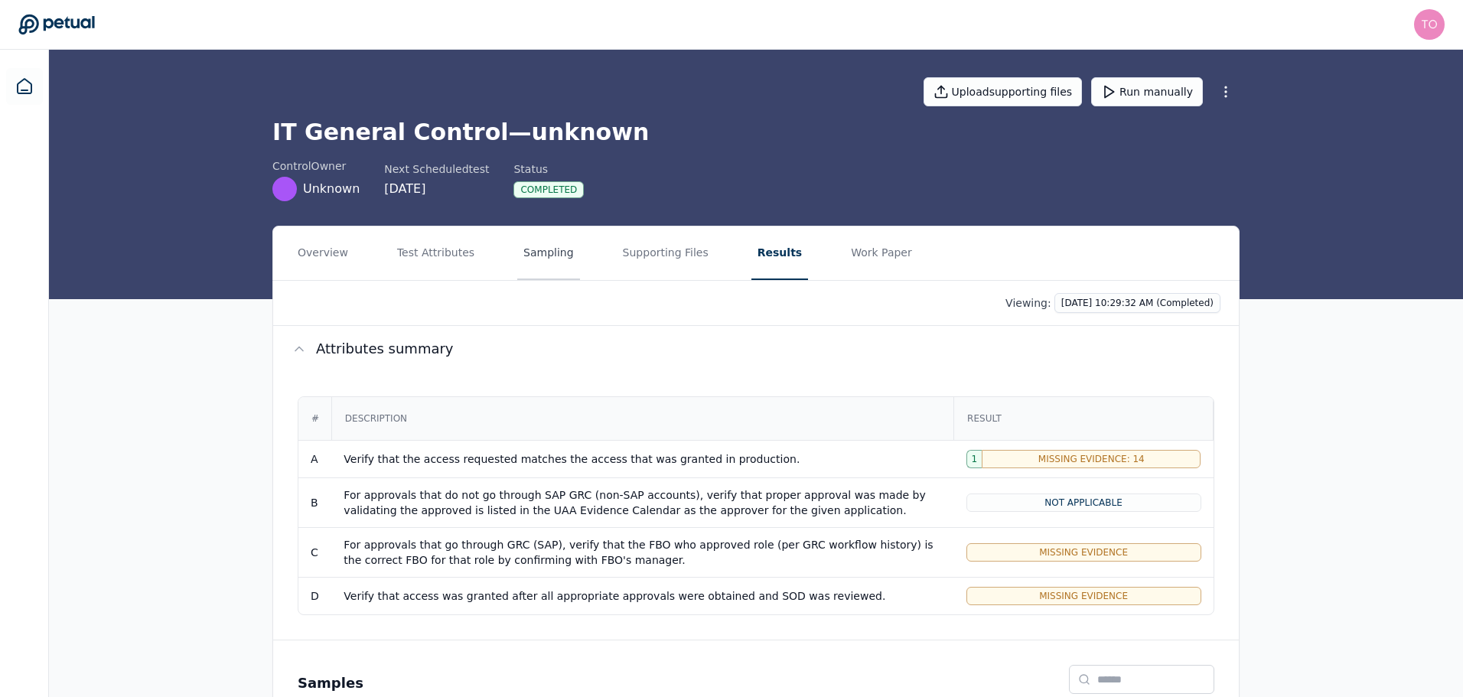
click at [549, 255] on button "Sampling" at bounding box center [548, 254] width 63 height 54
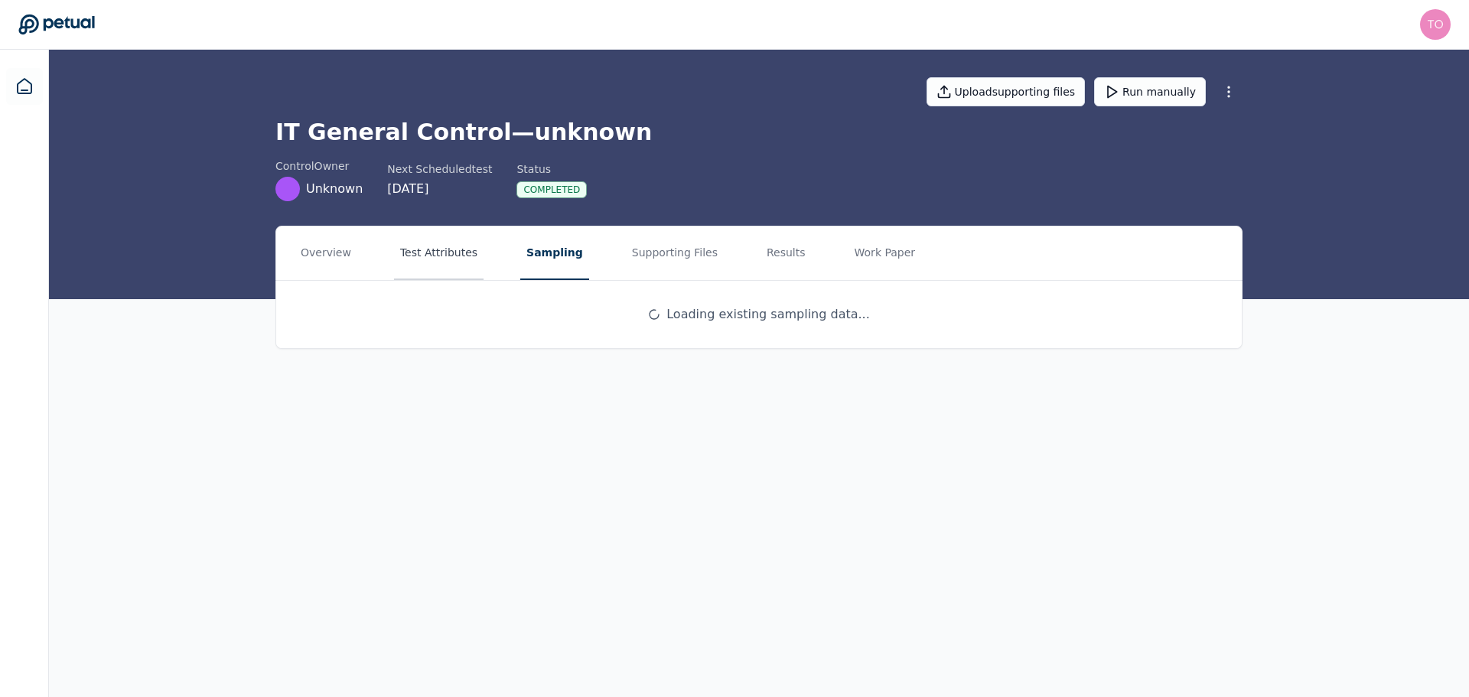
click at [429, 251] on button "Test Attributes" at bounding box center [439, 254] width 90 height 54
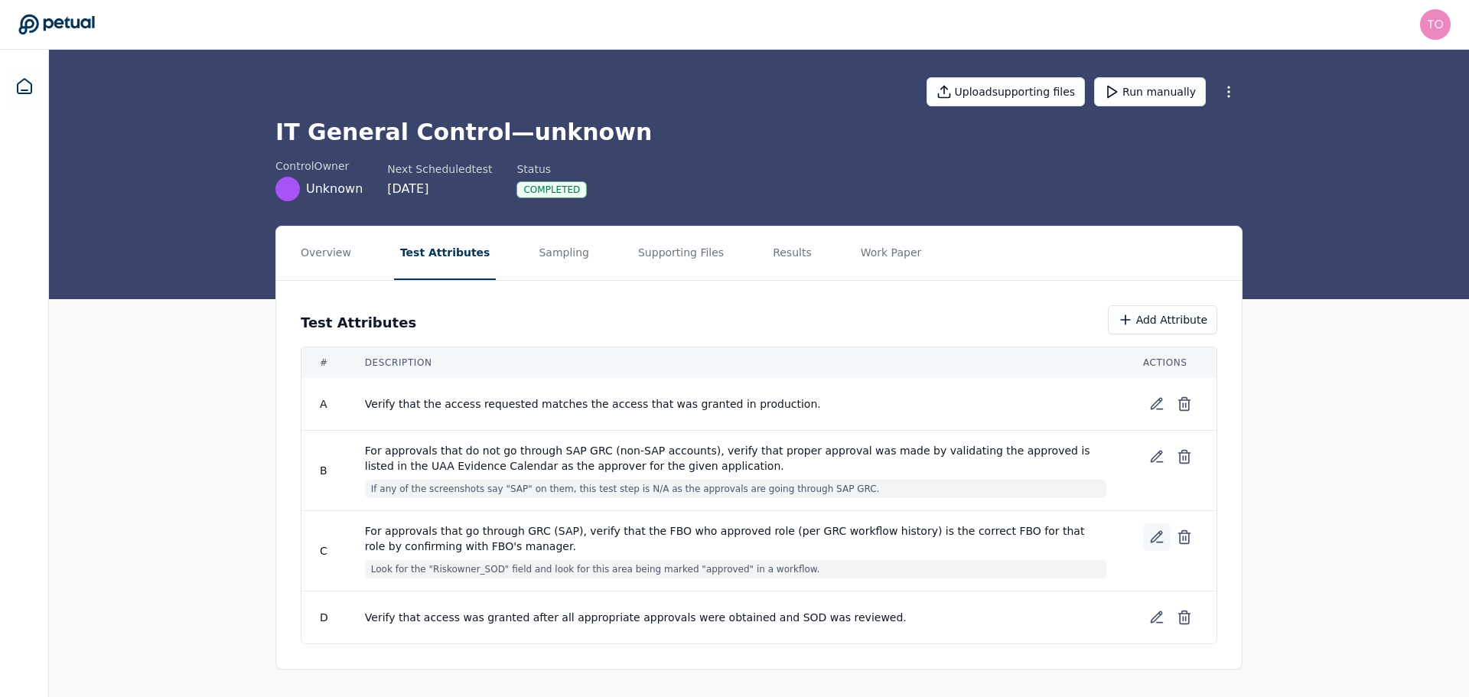
click at [1161, 537] on icon at bounding box center [1156, 537] width 15 height 15
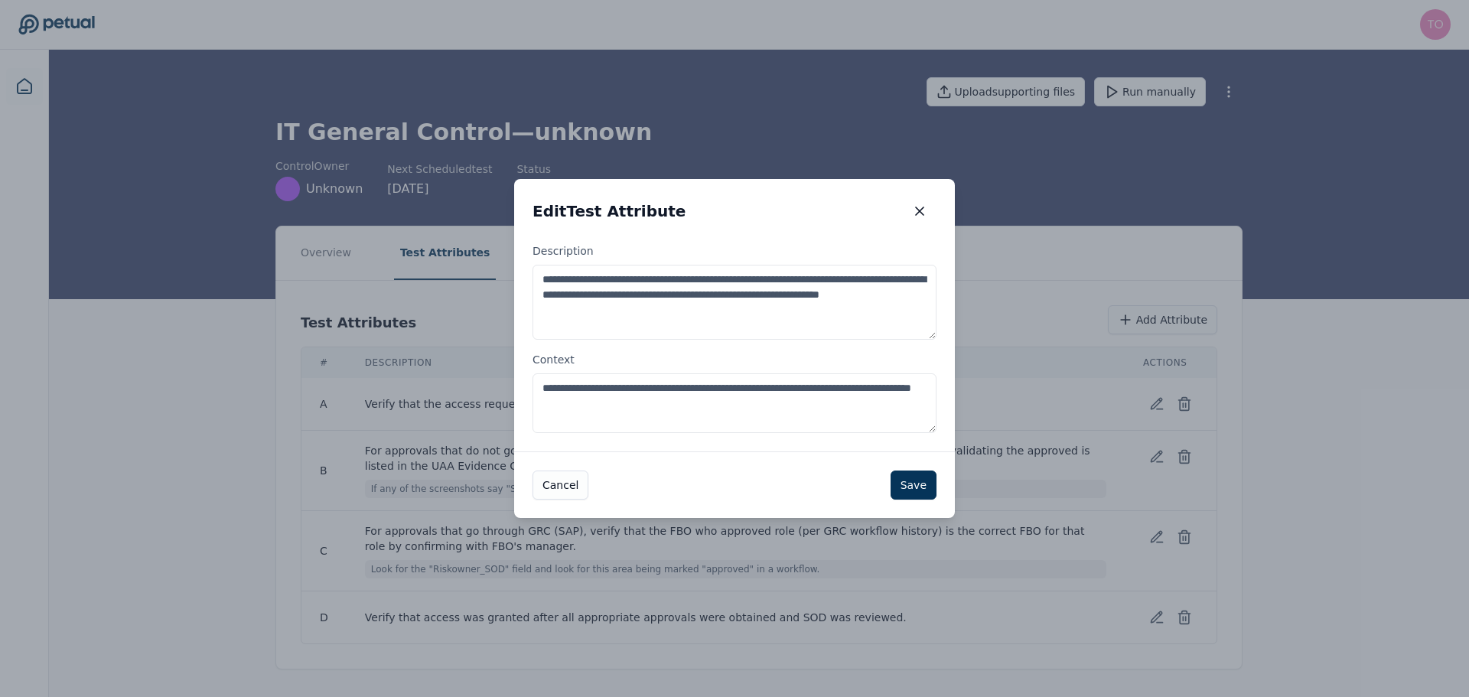
click at [609, 386] on textarea "**********" at bounding box center [735, 403] width 404 height 60
click at [603, 384] on textarea "**********" at bounding box center [735, 403] width 404 height 60
type textarea "**********"
click at [911, 483] on button "Save" at bounding box center [914, 485] width 46 height 29
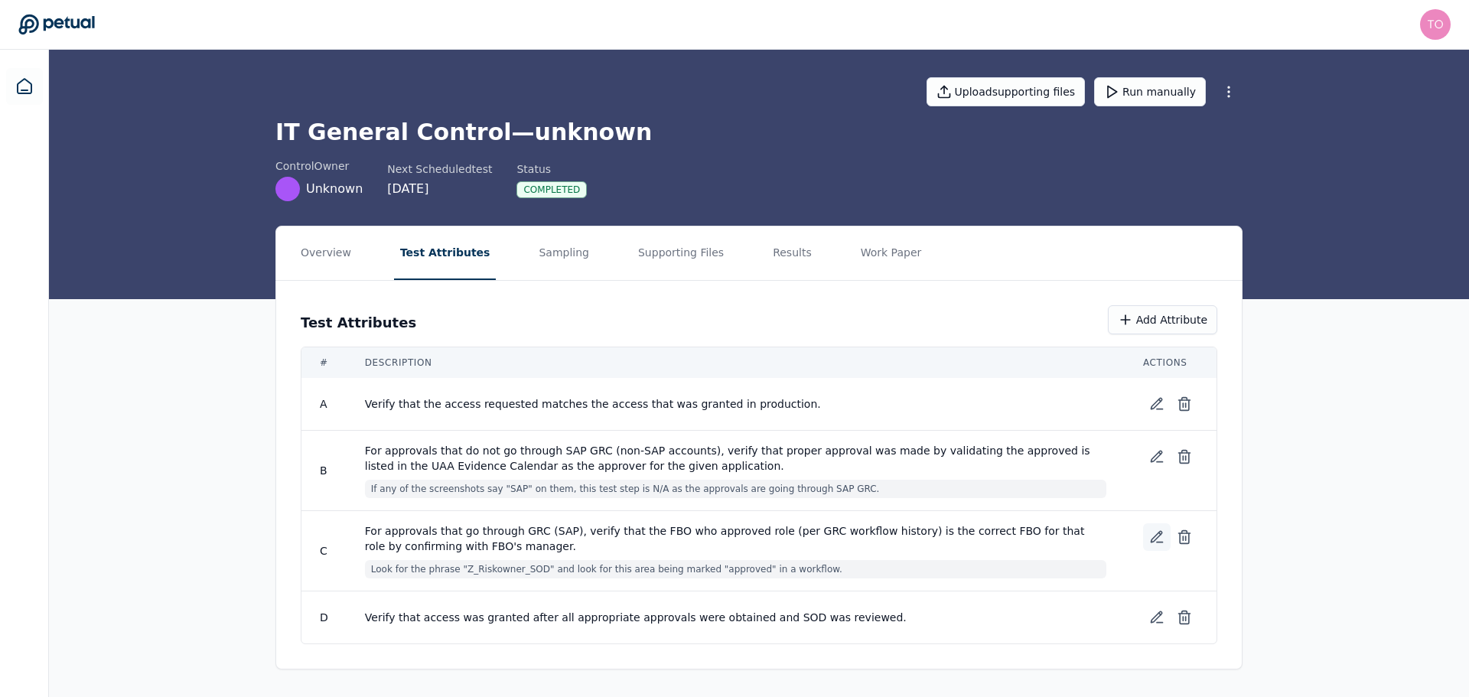
click at [1154, 544] on icon at bounding box center [1156, 537] width 15 height 15
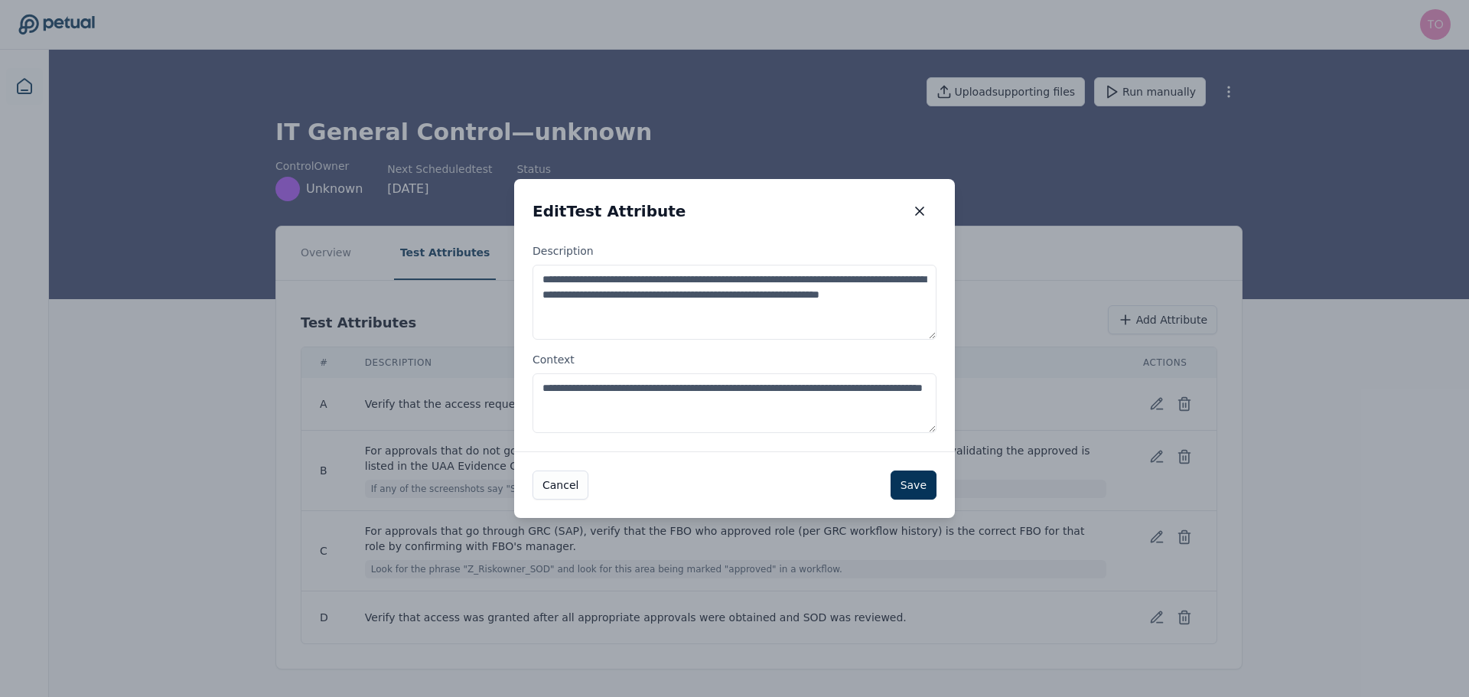
click at [725, 412] on textarea "**********" at bounding box center [735, 403] width 404 height 60
click at [738, 407] on textarea "**********" at bounding box center [735, 403] width 404 height 60
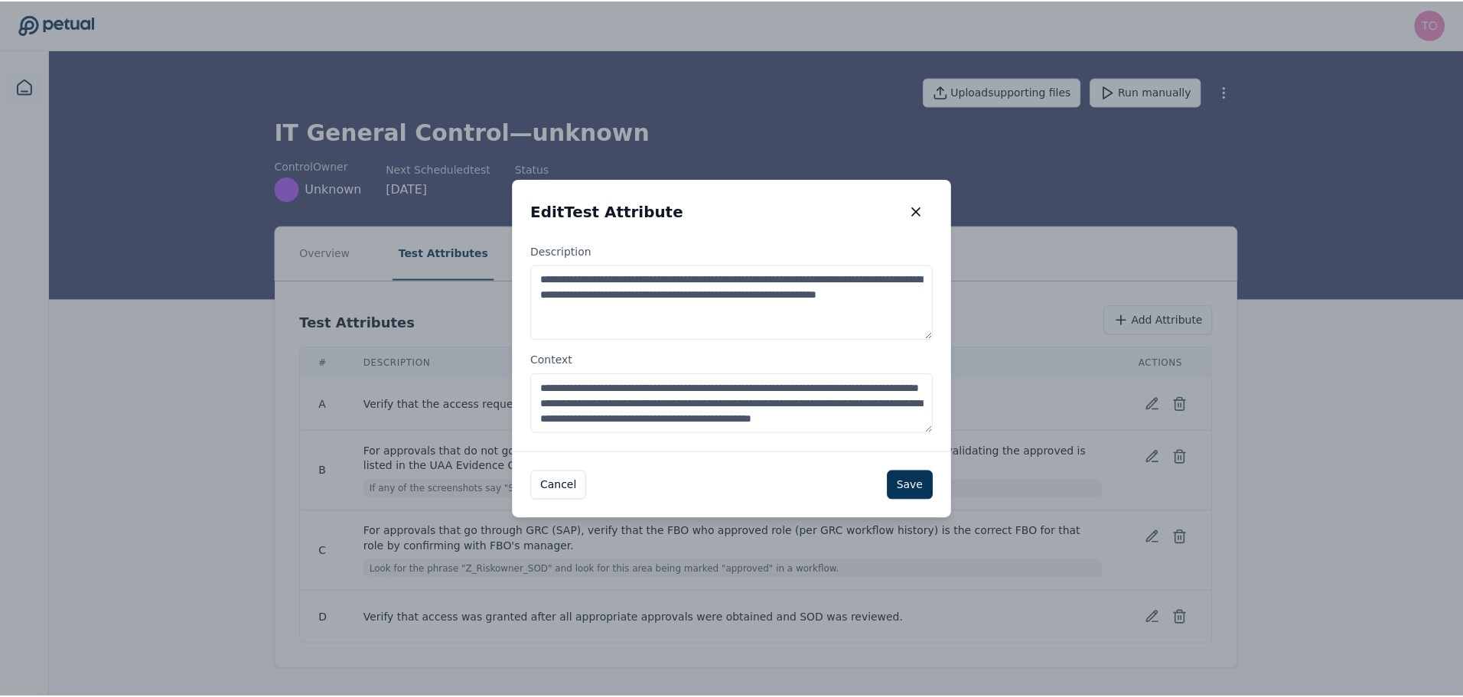
scroll to position [24, 0]
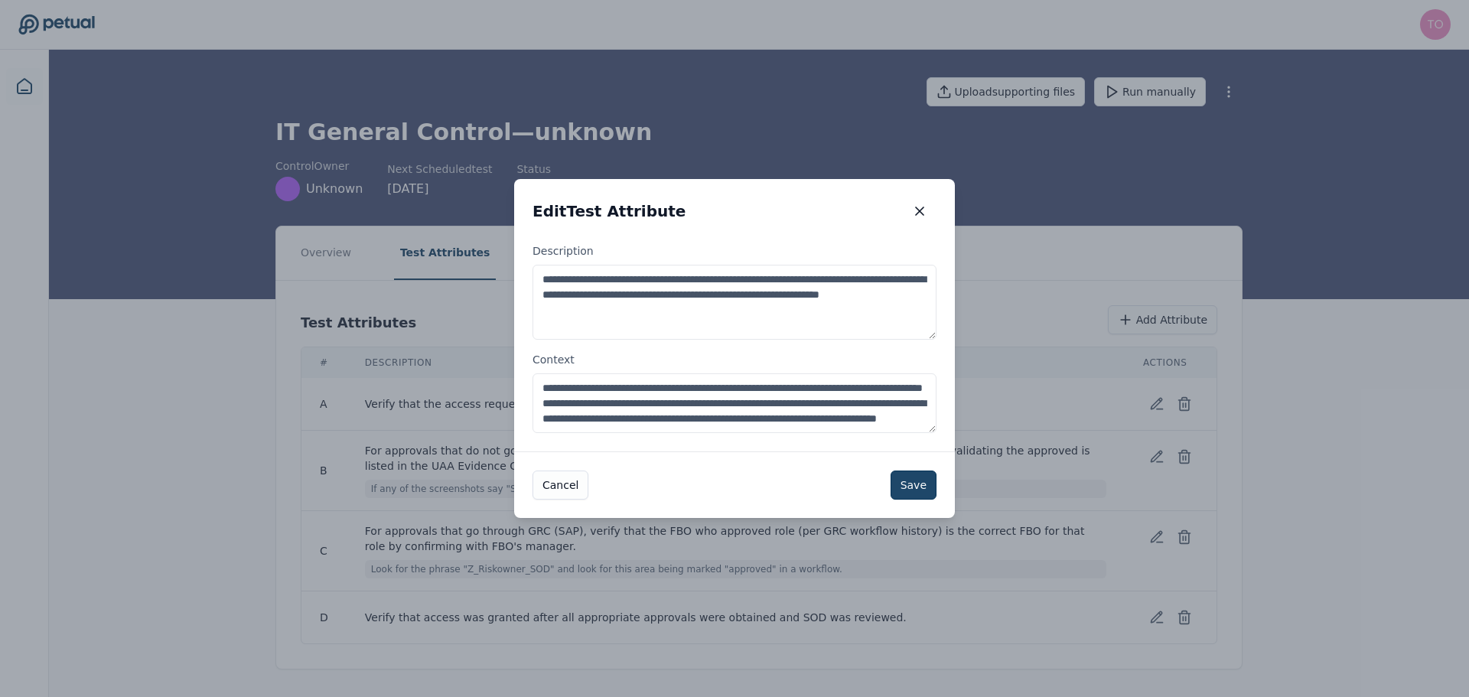
type textarea "**********"
click at [908, 483] on button "Save" at bounding box center [914, 485] width 46 height 29
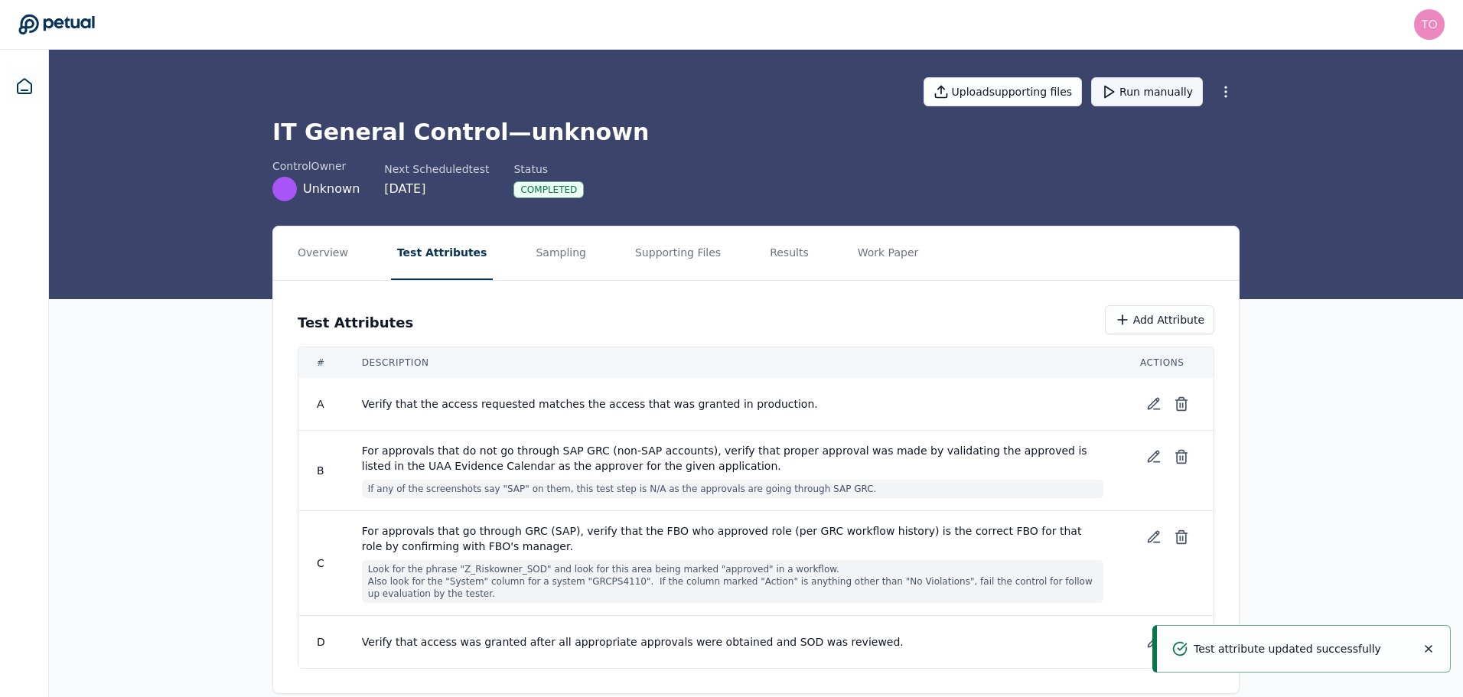
click at [1159, 88] on button "Run manually" at bounding box center [1147, 91] width 112 height 29
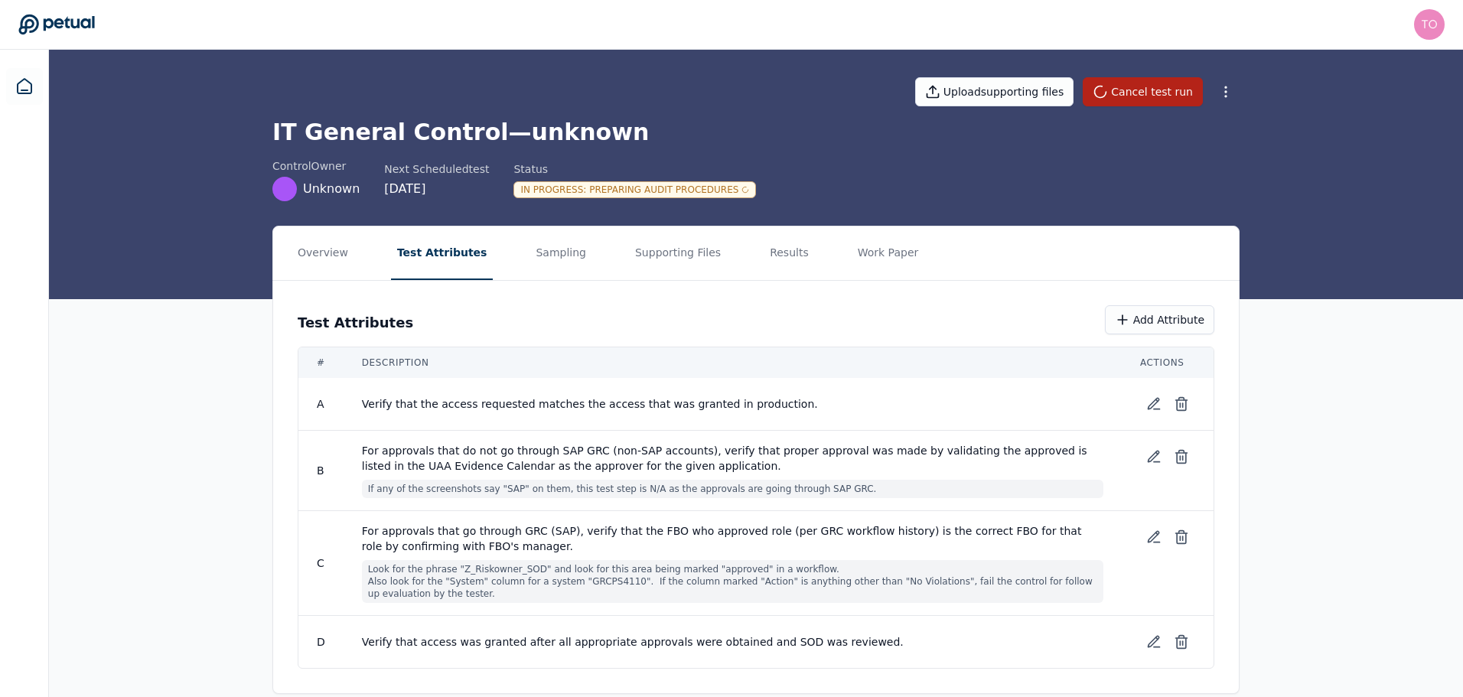
drag, startPoint x: 31, startPoint y: 90, endPoint x: 38, endPoint y: 111, distance: 22.0
click at [32, 90] on icon at bounding box center [24, 86] width 18 height 18
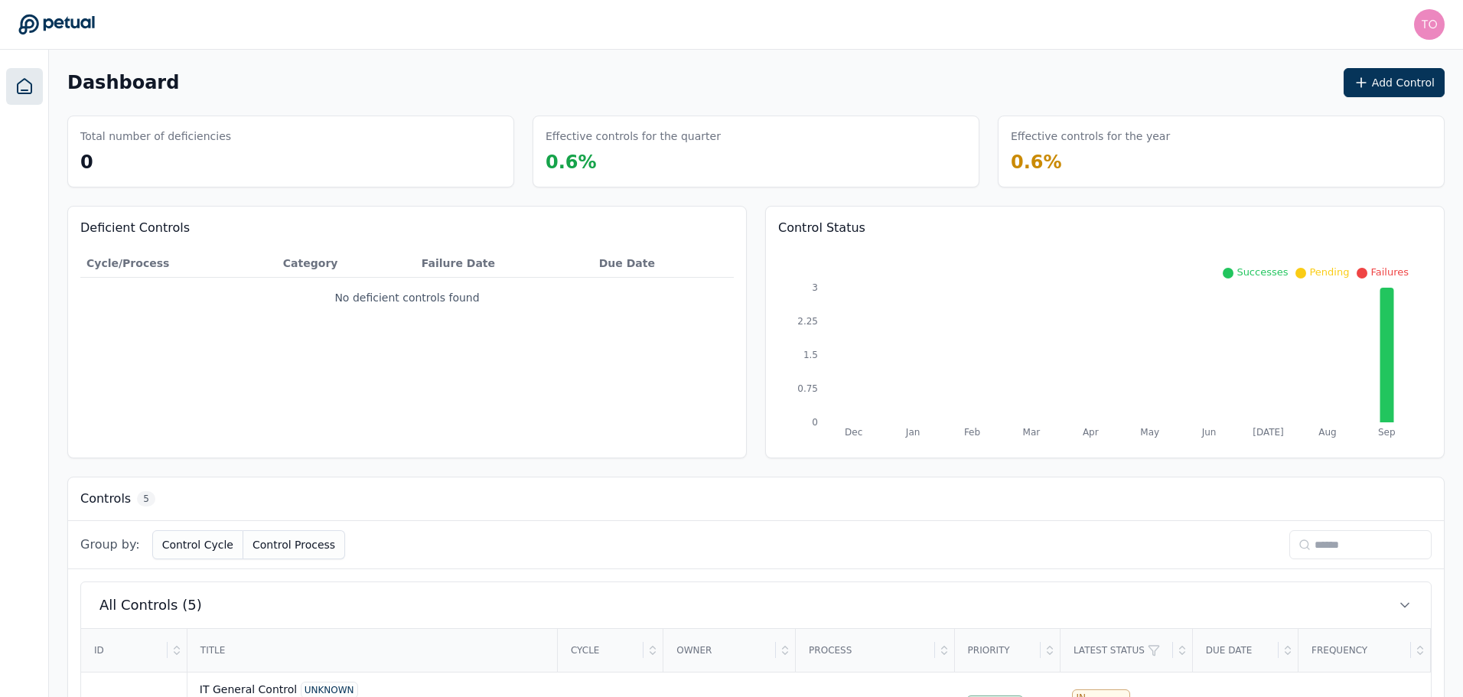
scroll to position [312, 0]
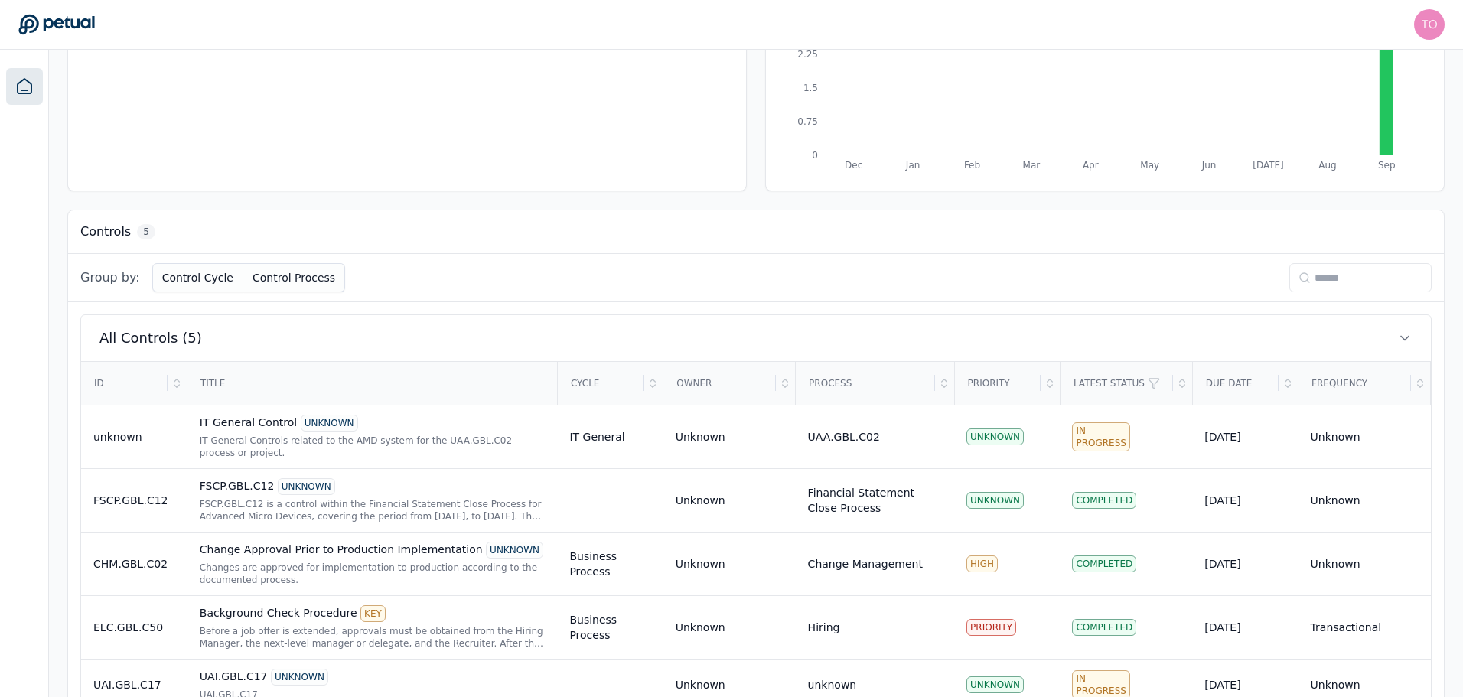
scroll to position [312, 0]
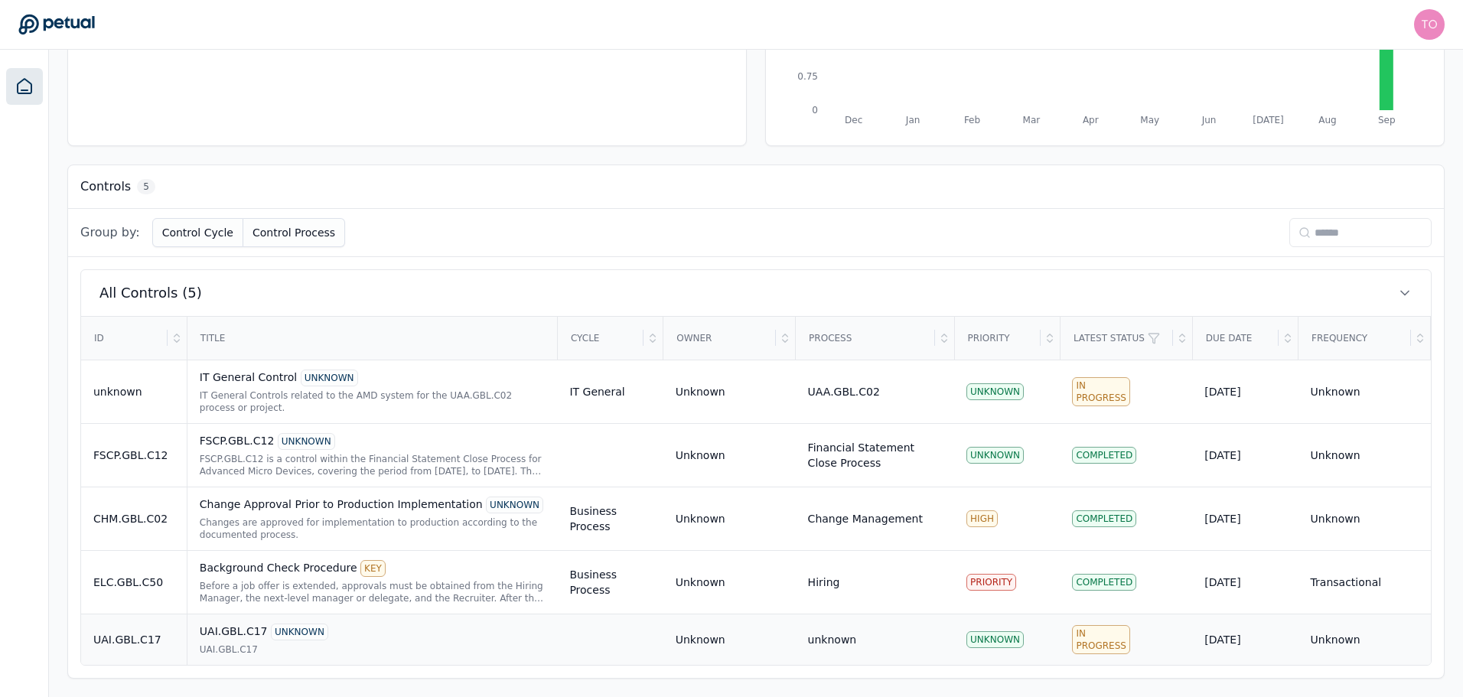
click at [434, 637] on div "UAI.GBL.C17 UNKNOWN" at bounding box center [373, 632] width 346 height 17
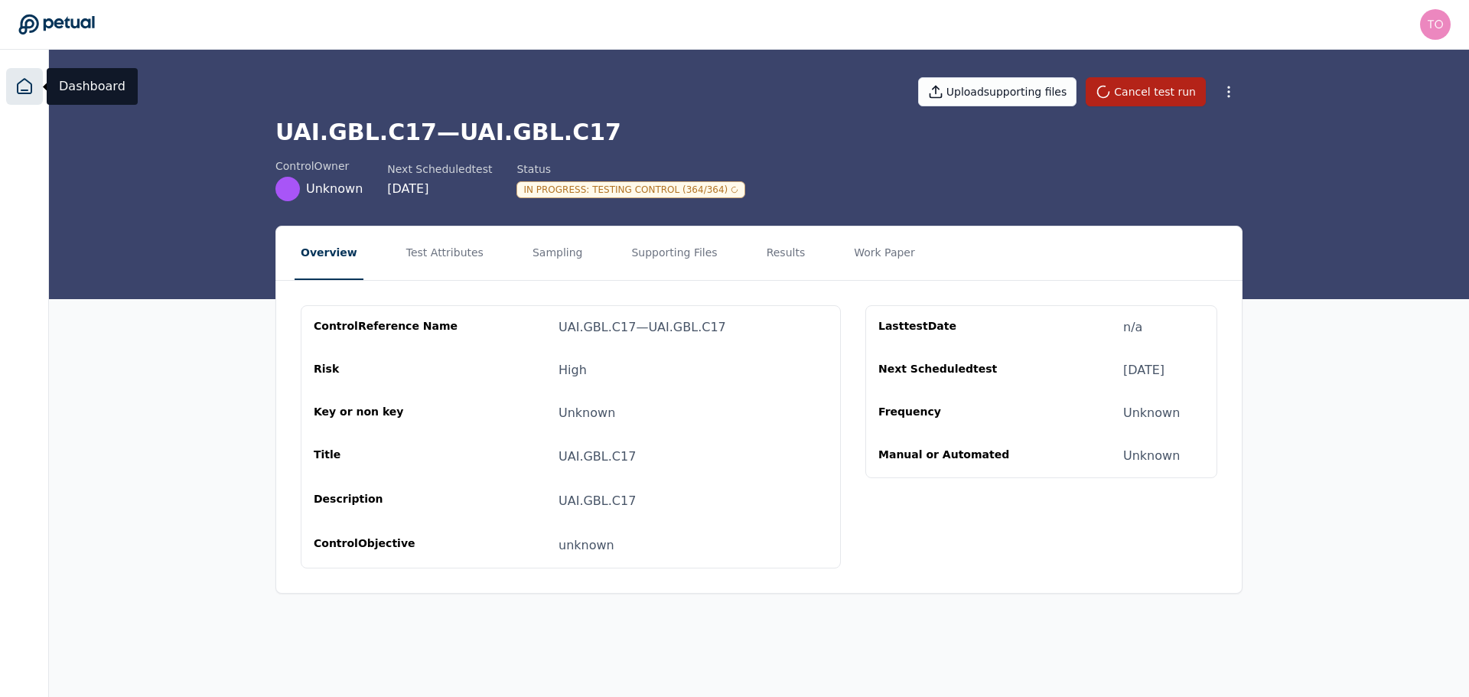
click at [22, 86] on icon at bounding box center [24, 86] width 18 height 18
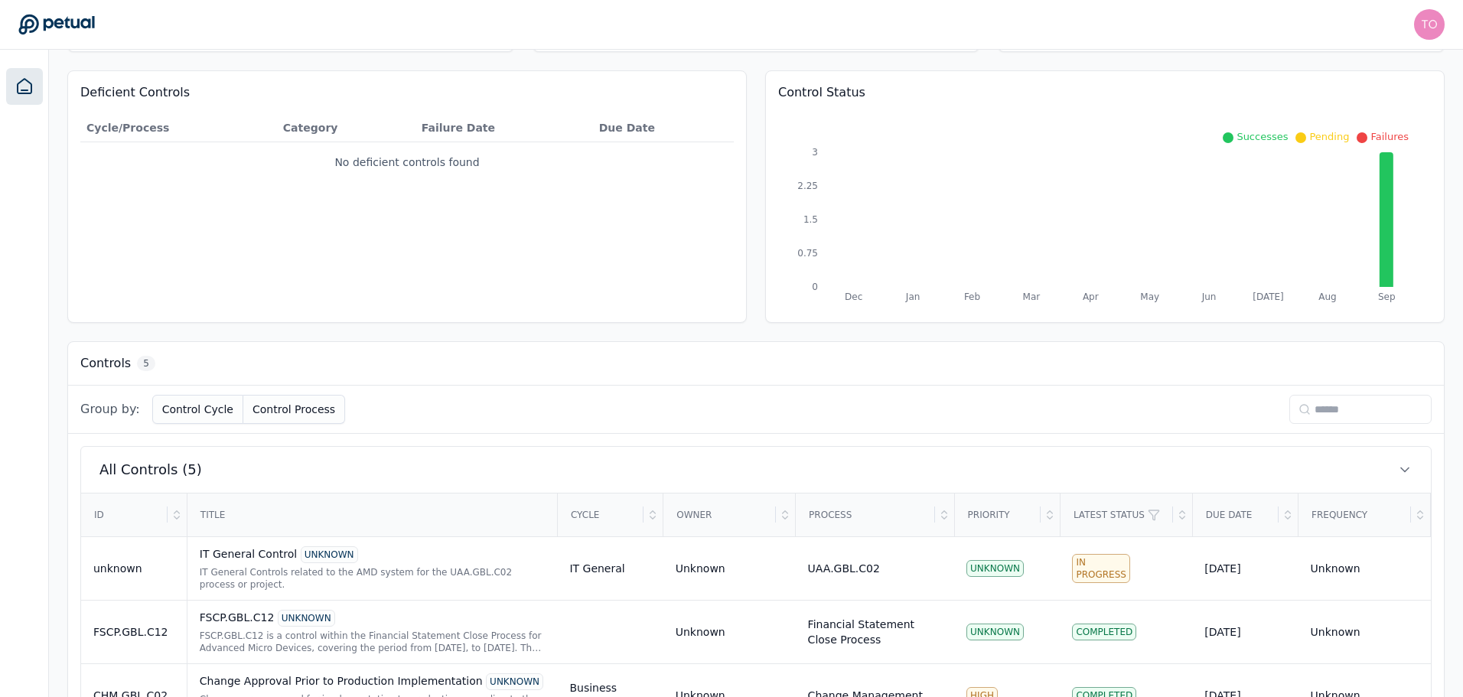
scroll to position [312, 0]
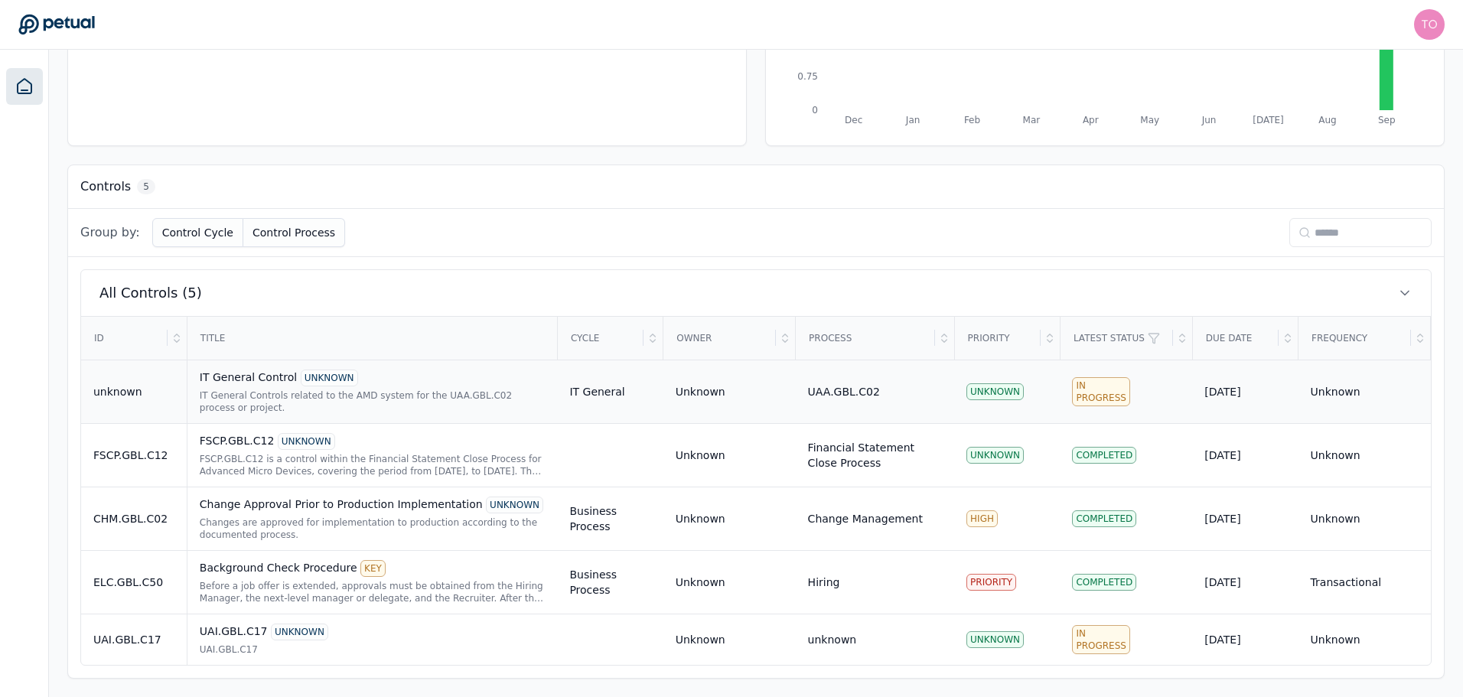
click at [428, 398] on div "IT General Controls related to the AMD system for the UAA.GBL.C02 process or pr…" at bounding box center [373, 401] width 346 height 24
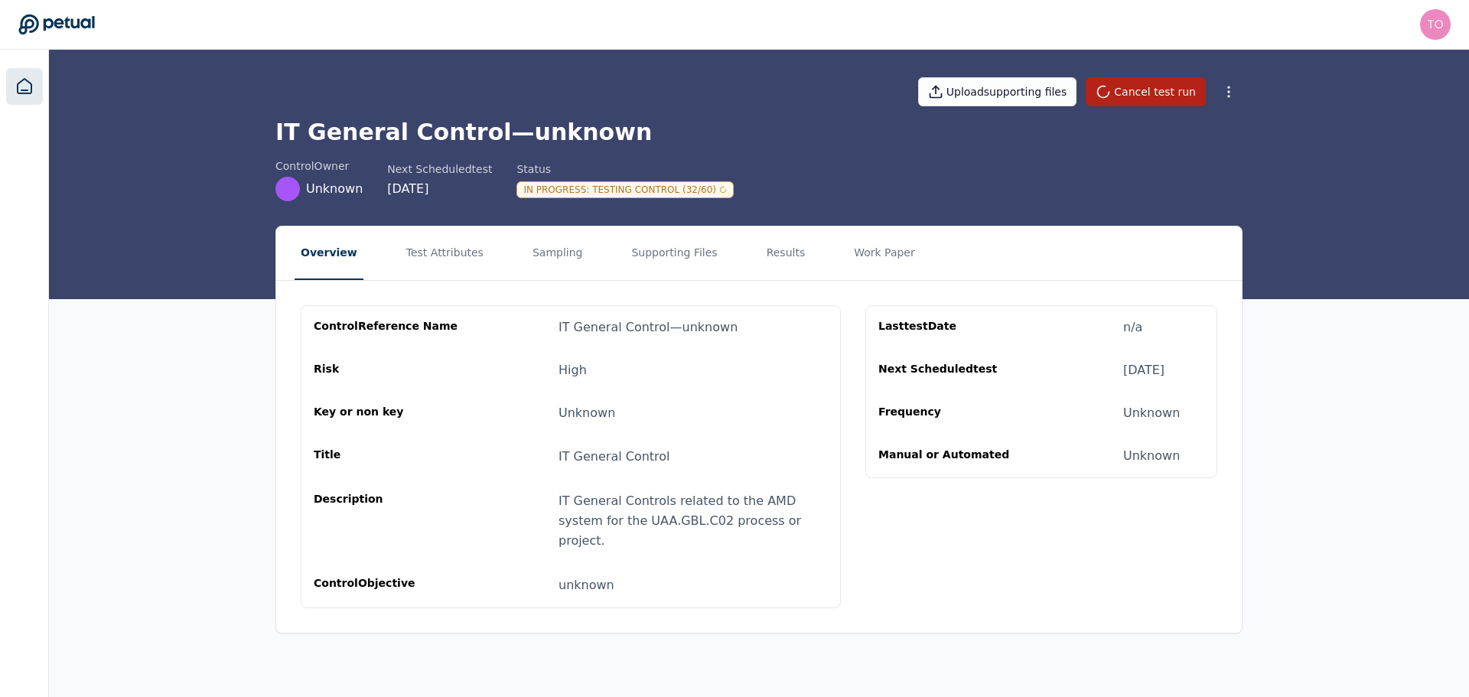
click at [28, 98] on link at bounding box center [24, 86] width 37 height 37
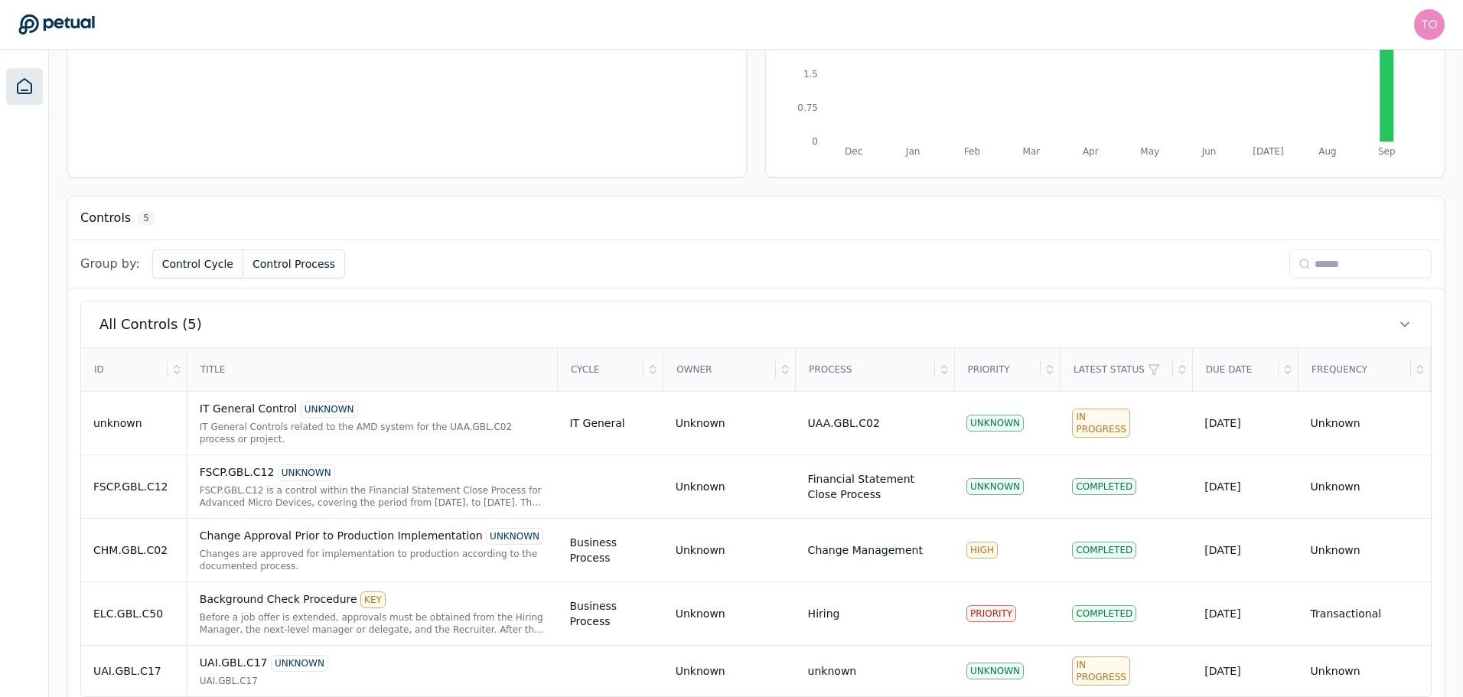
scroll to position [312, 0]
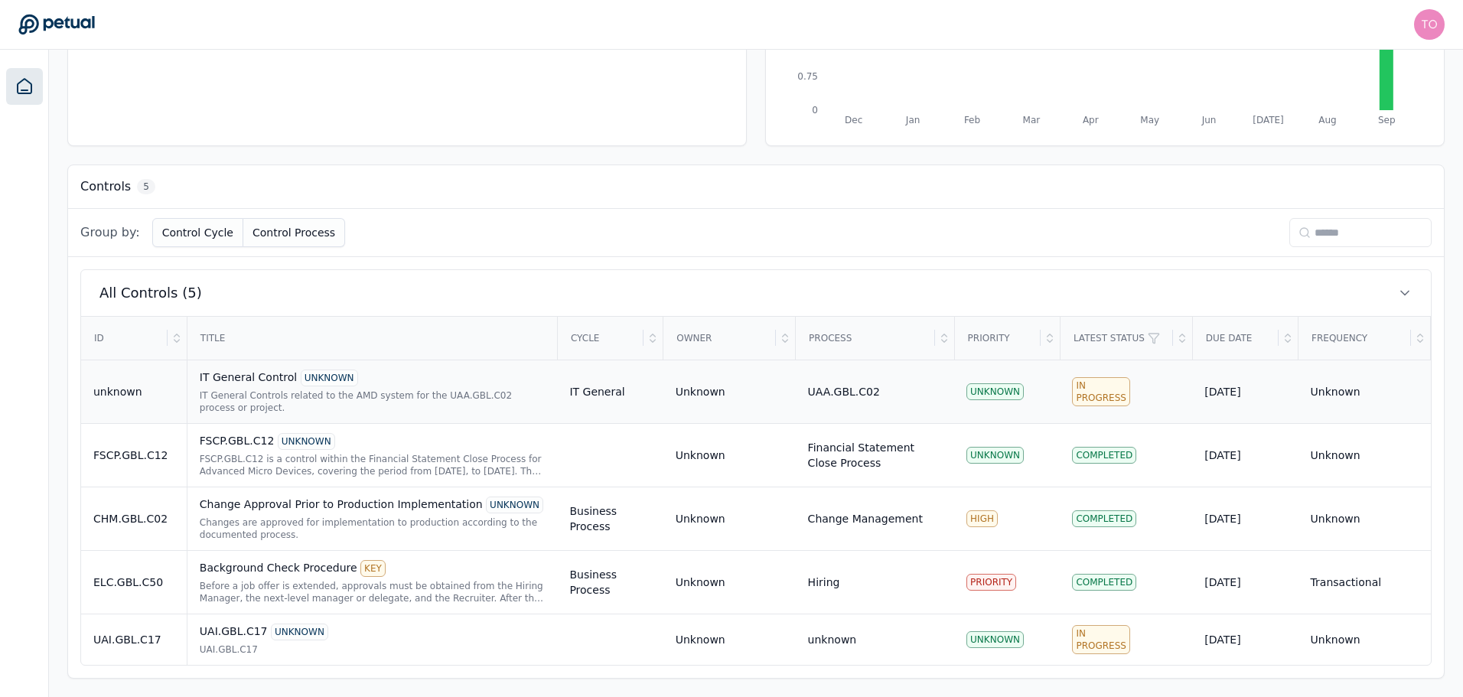
click at [471, 396] on div "IT General Controls related to the AMD system for the UAA.GBL.C02 process or pr…" at bounding box center [373, 401] width 346 height 24
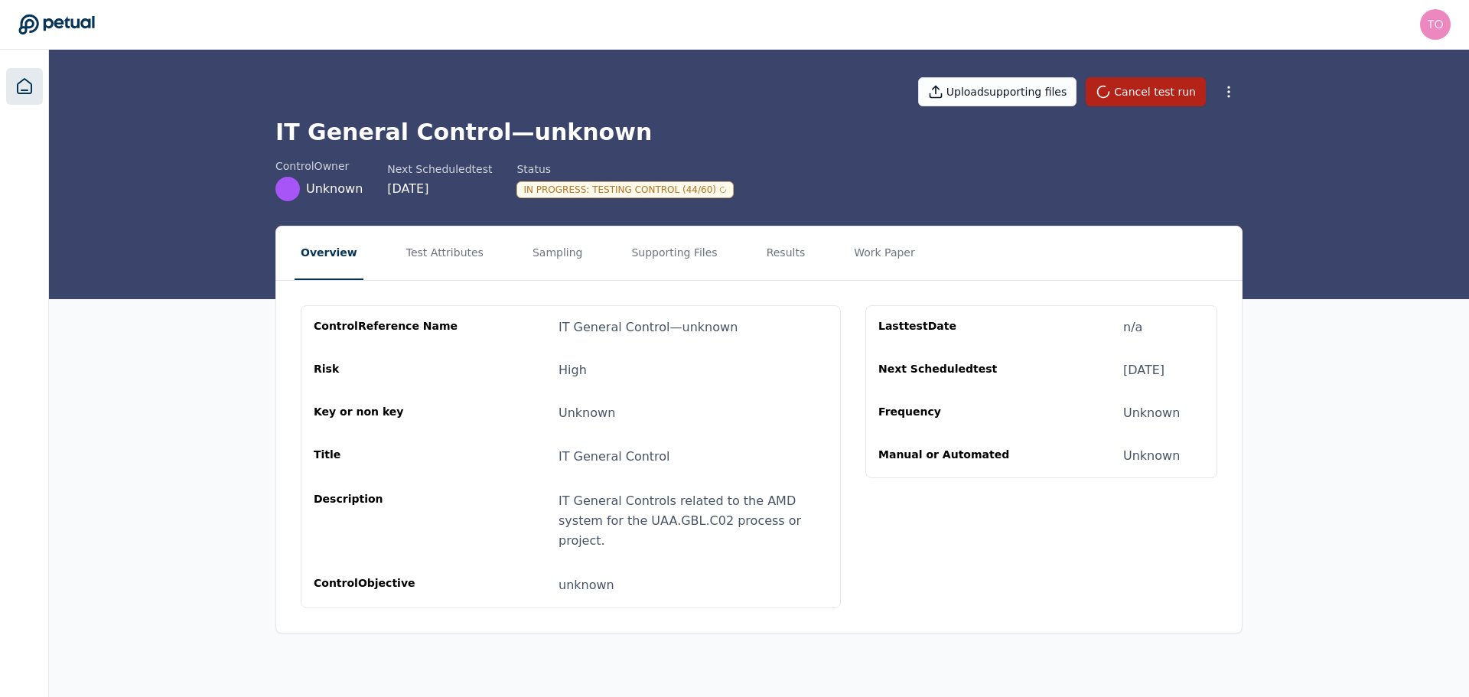
click at [33, 84] on icon at bounding box center [24, 86] width 18 height 18
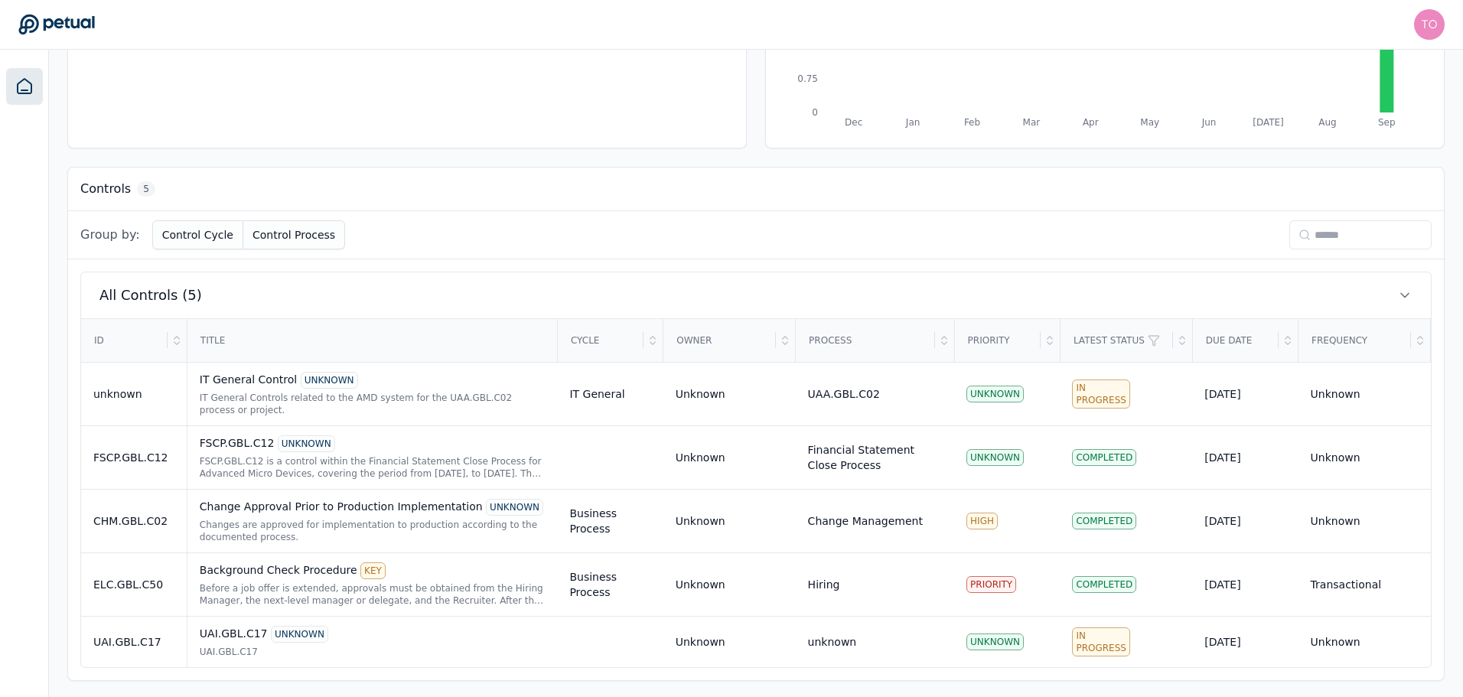
scroll to position [312, 0]
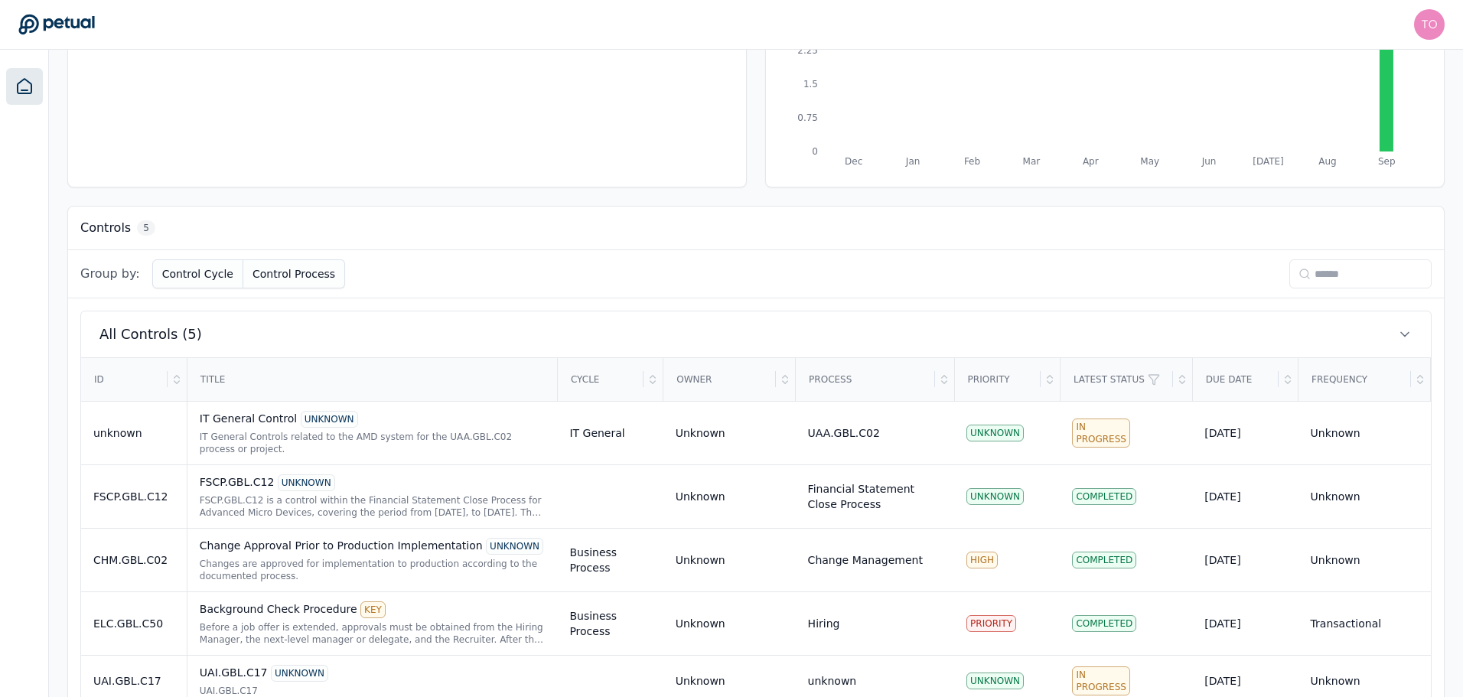
scroll to position [312, 0]
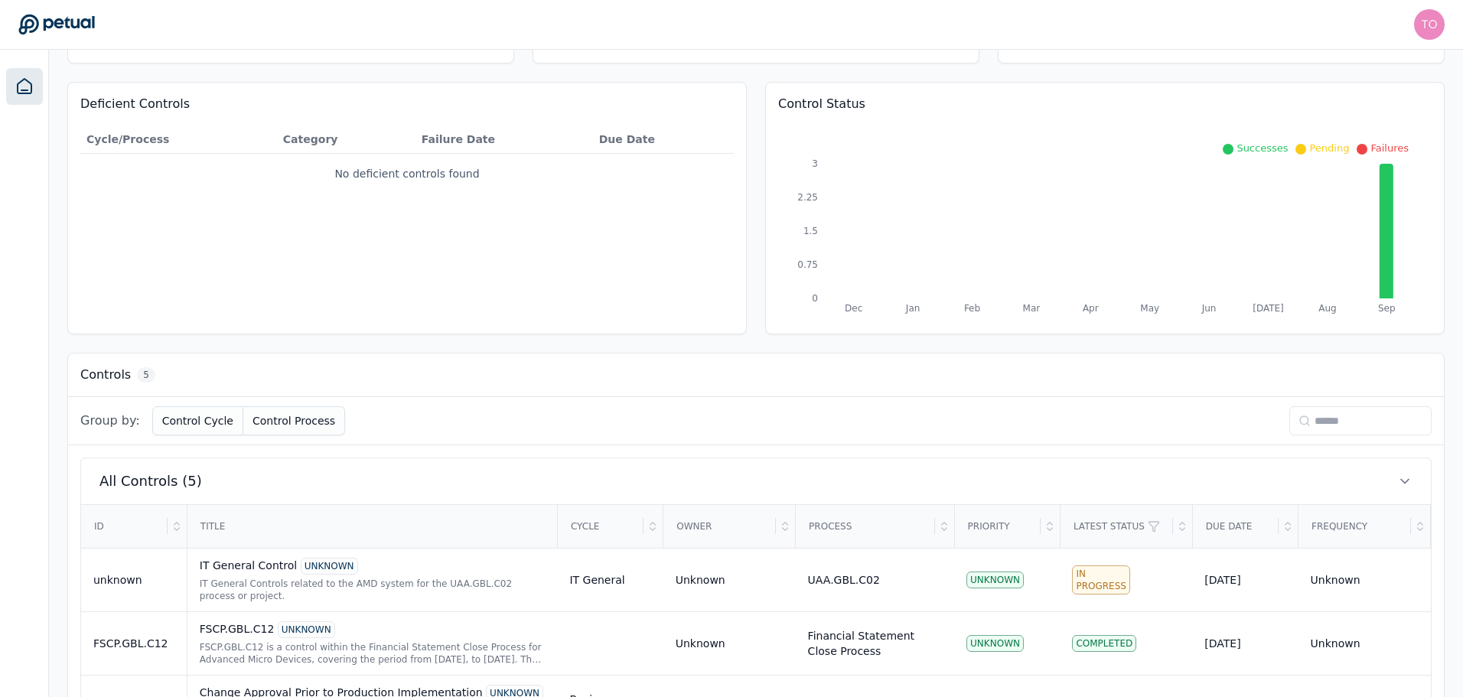
scroll to position [312, 0]
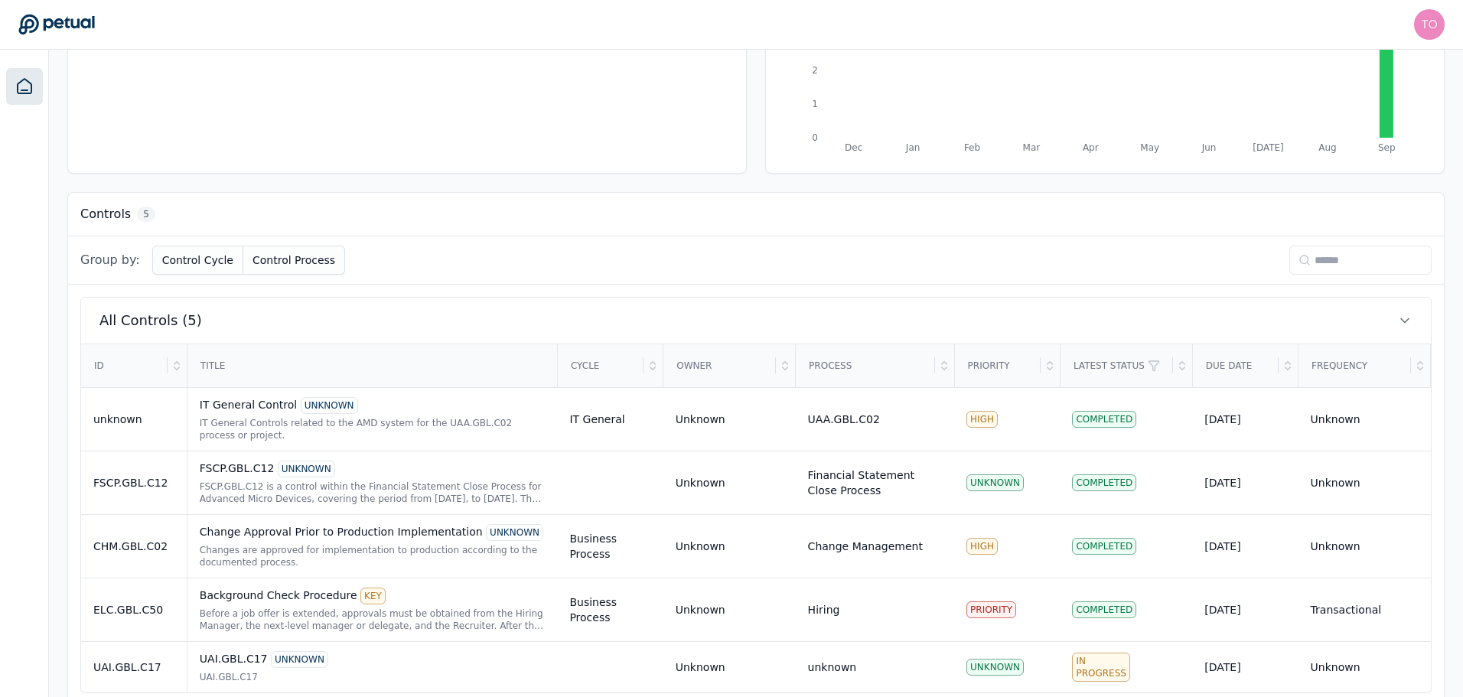
scroll to position [312, 0]
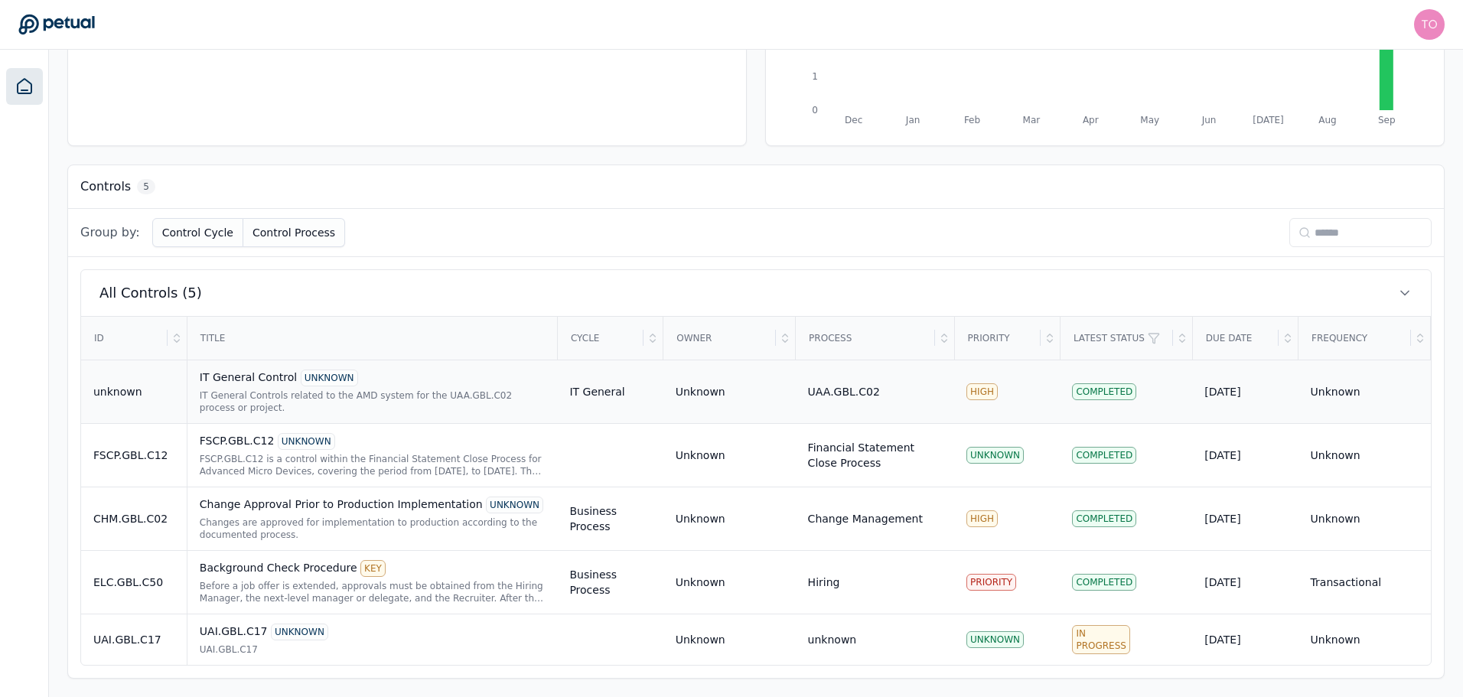
click at [422, 398] on div "IT General Controls related to the AMD system for the UAA.GBL.C02 process or pr…" at bounding box center [373, 401] width 346 height 24
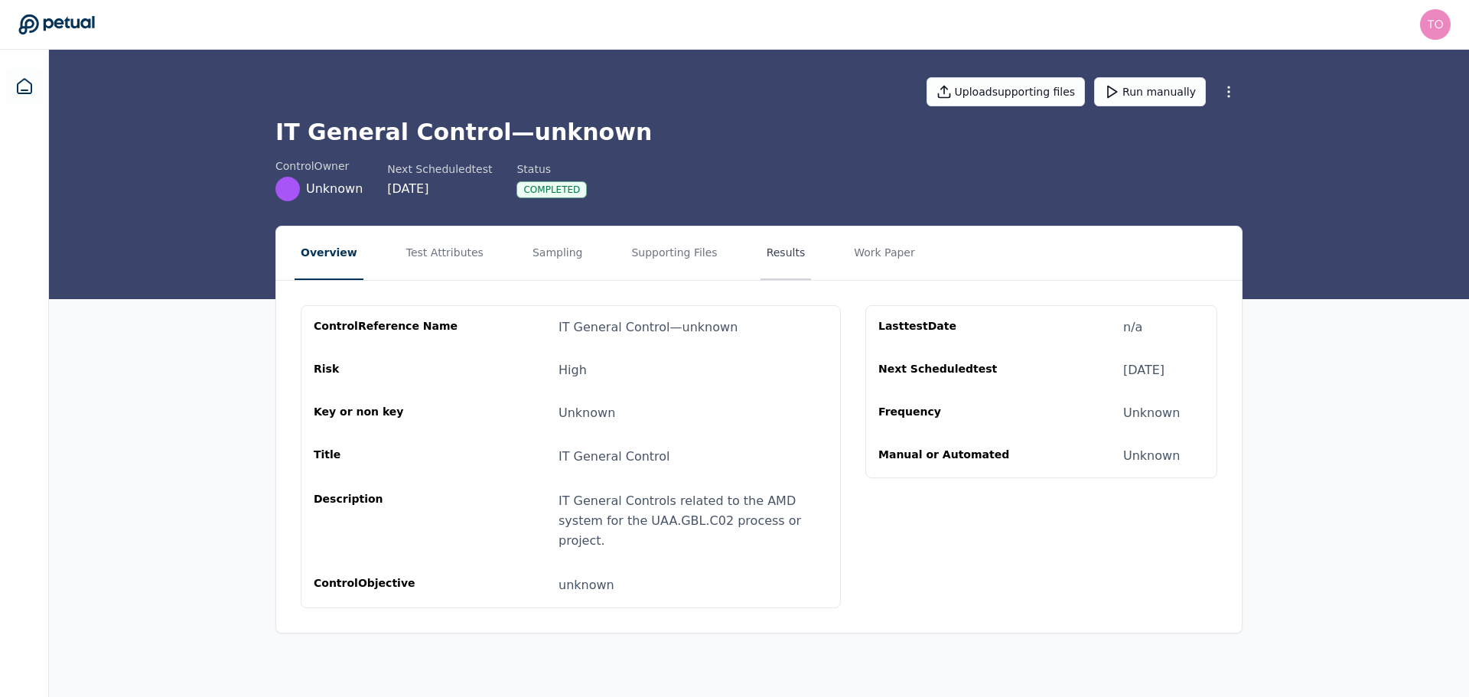
click at [761, 242] on button "Results" at bounding box center [786, 254] width 51 height 54
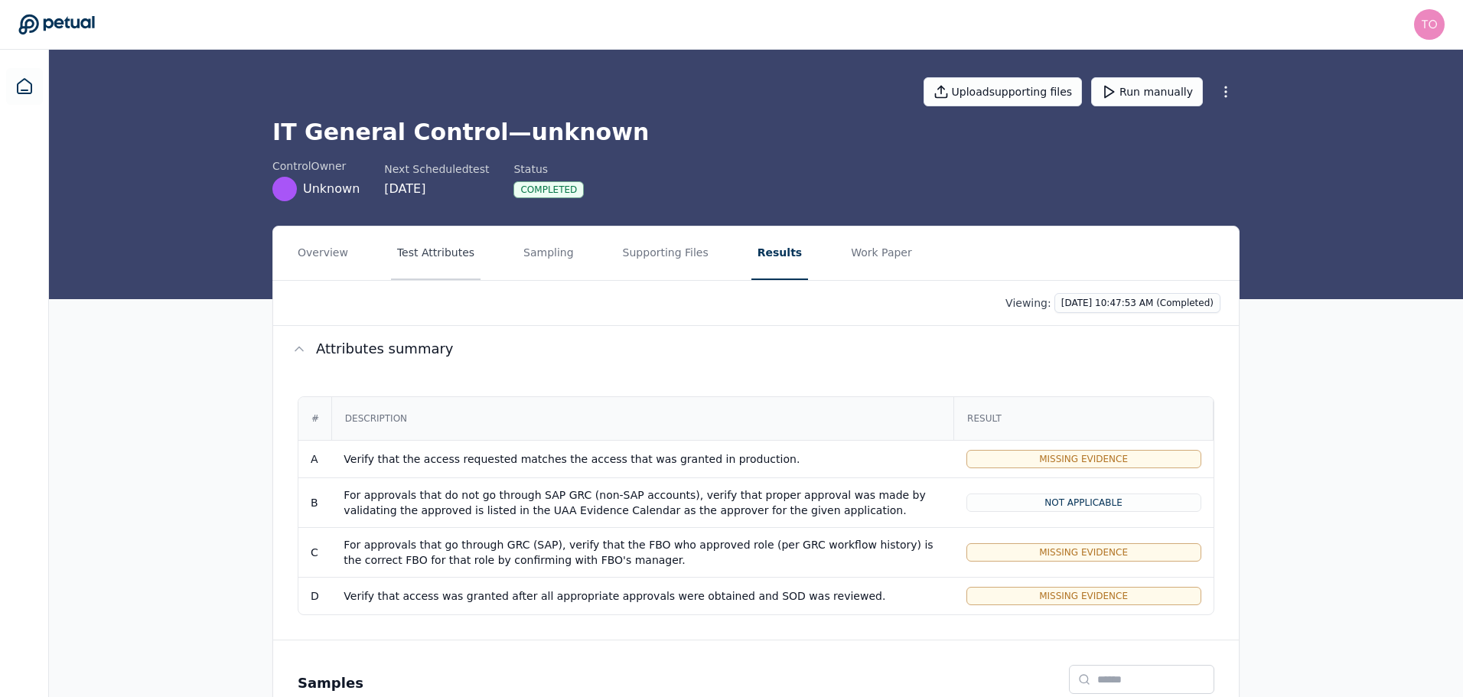
click at [435, 261] on button "Test Attributes" at bounding box center [436, 254] width 90 height 54
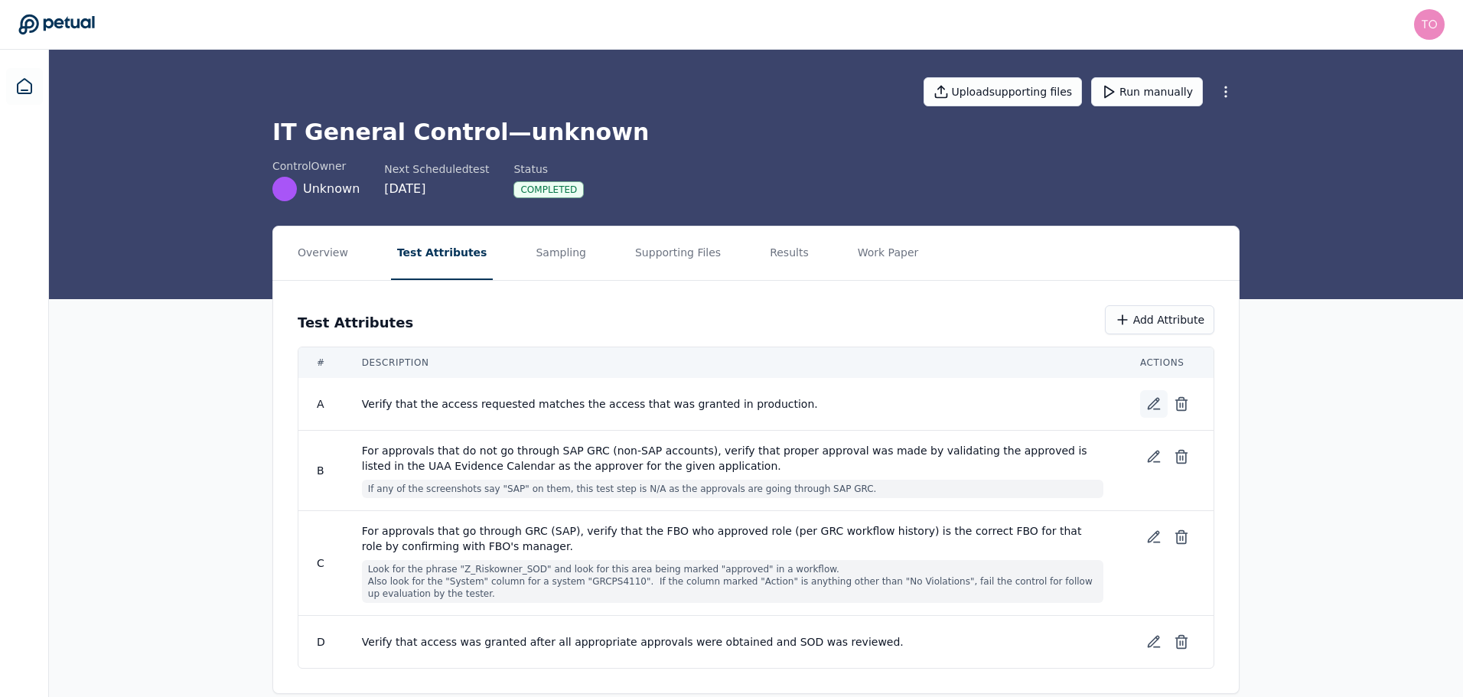
click at [1148, 402] on icon at bounding box center [1153, 403] width 15 height 15
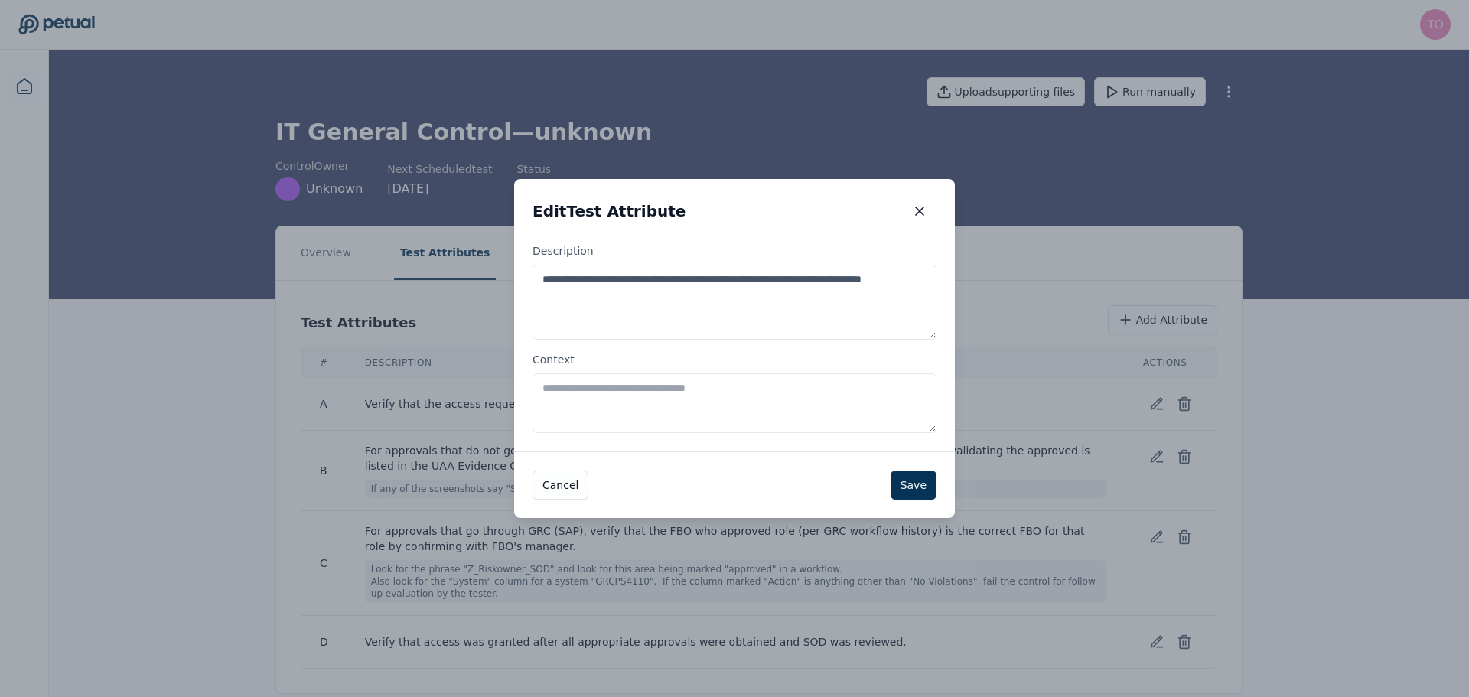
click at [667, 398] on textarea "Context" at bounding box center [735, 403] width 404 height 60
type textarea "****"
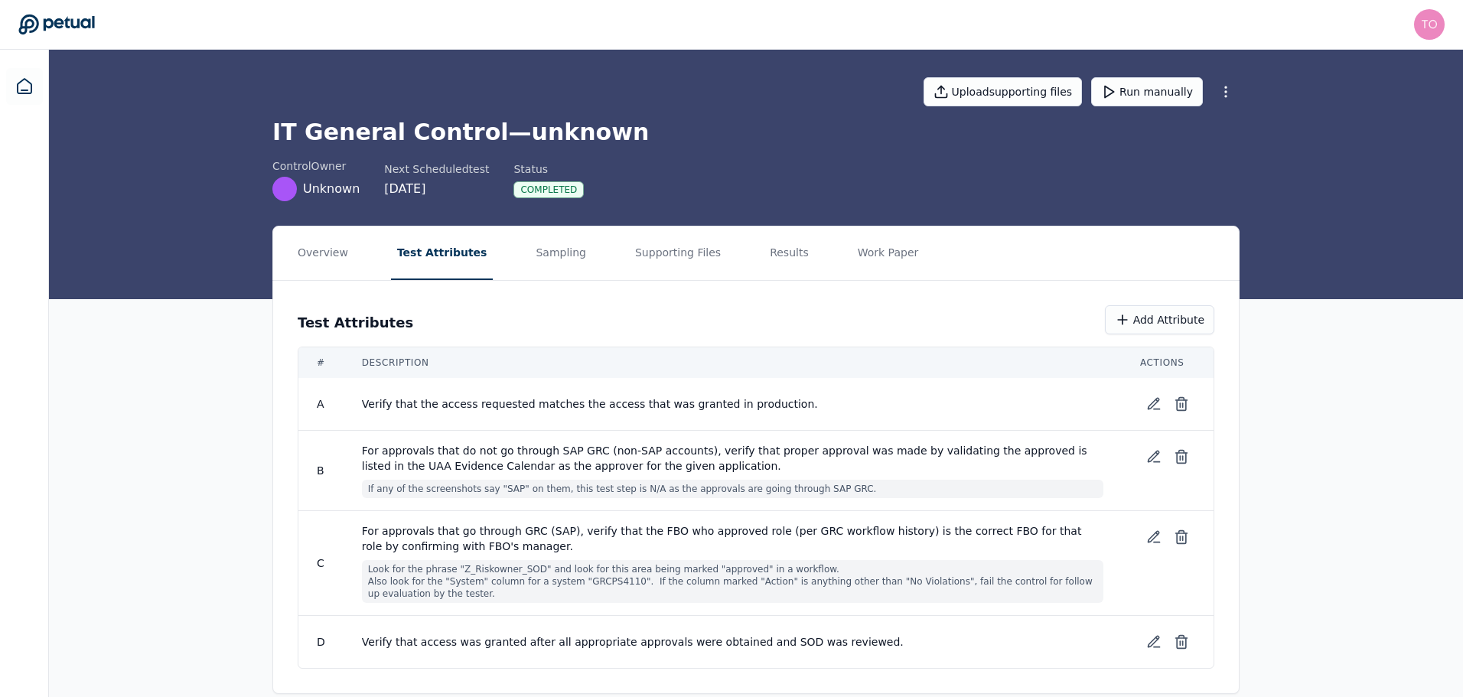
click at [764, 257] on button "Results" at bounding box center [789, 254] width 51 height 54
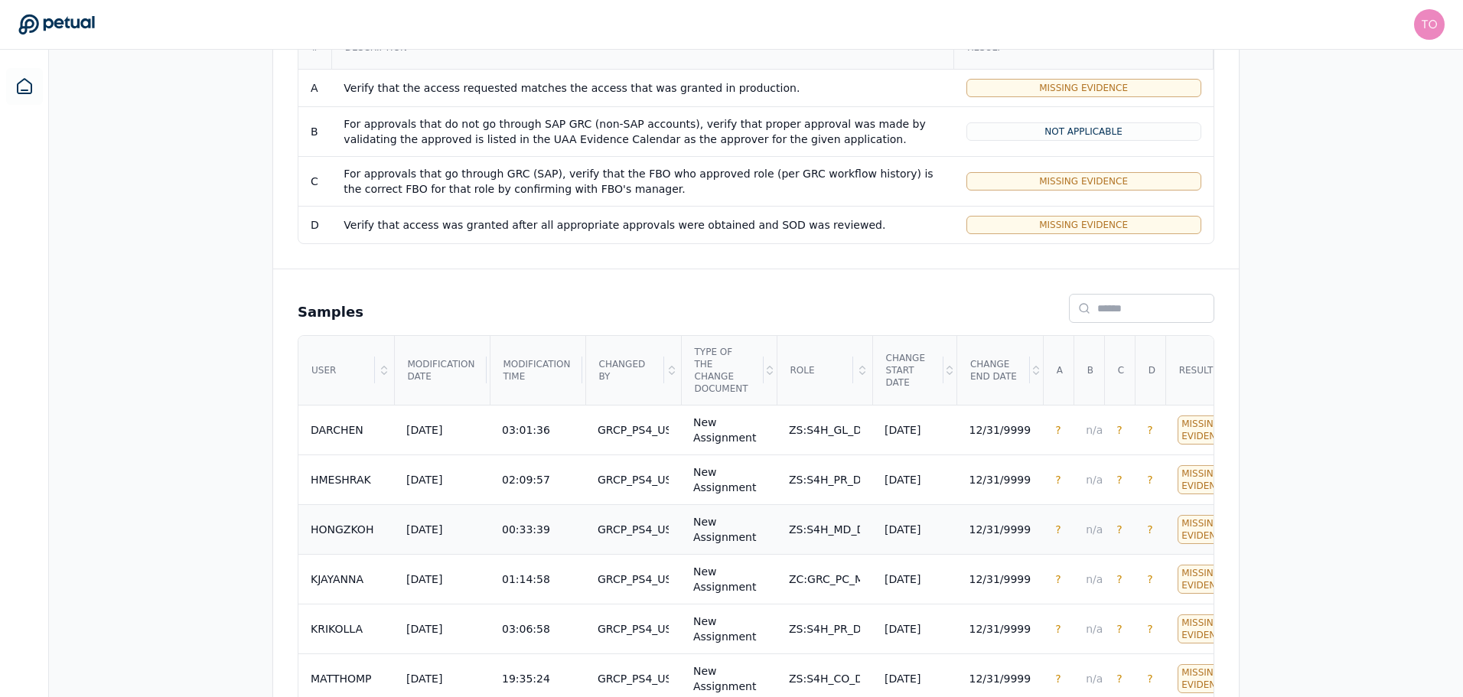
scroll to position [383, 0]
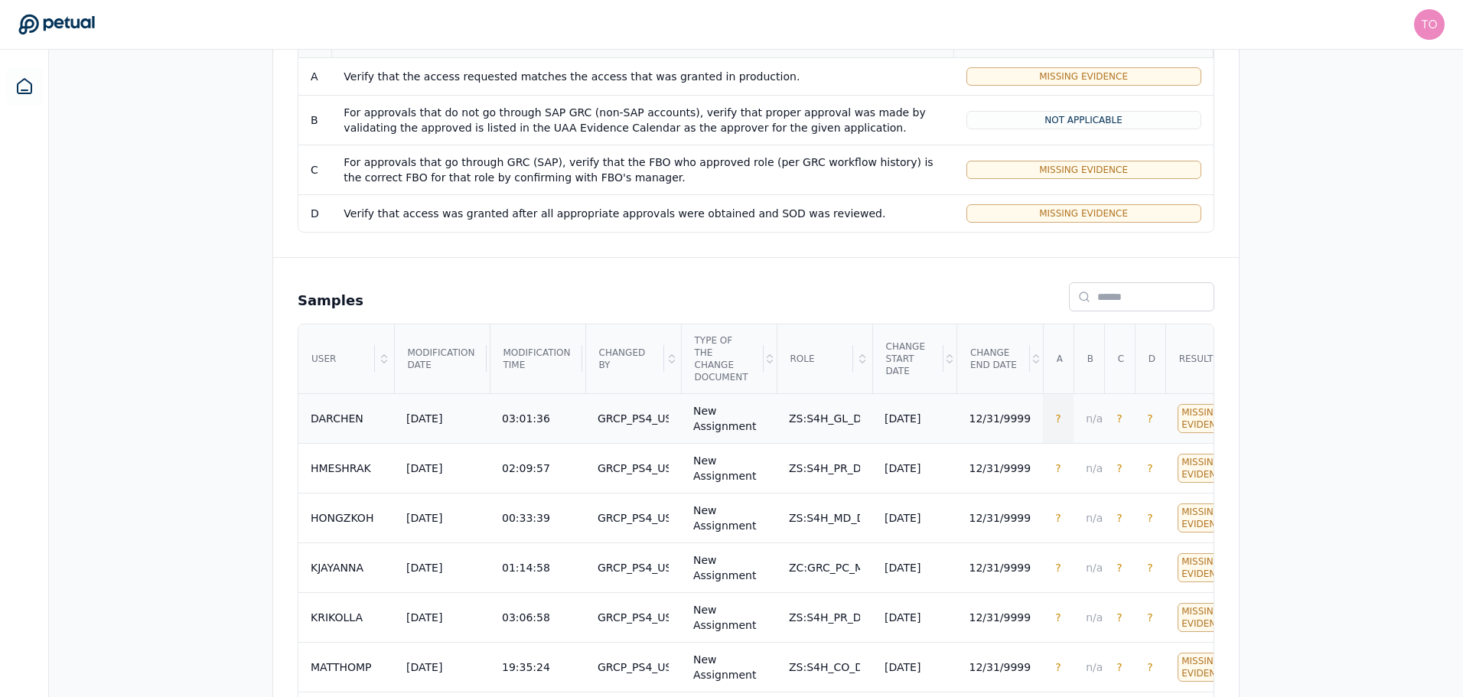
click at [1055, 412] on span "?" at bounding box center [1057, 418] width 5 height 12
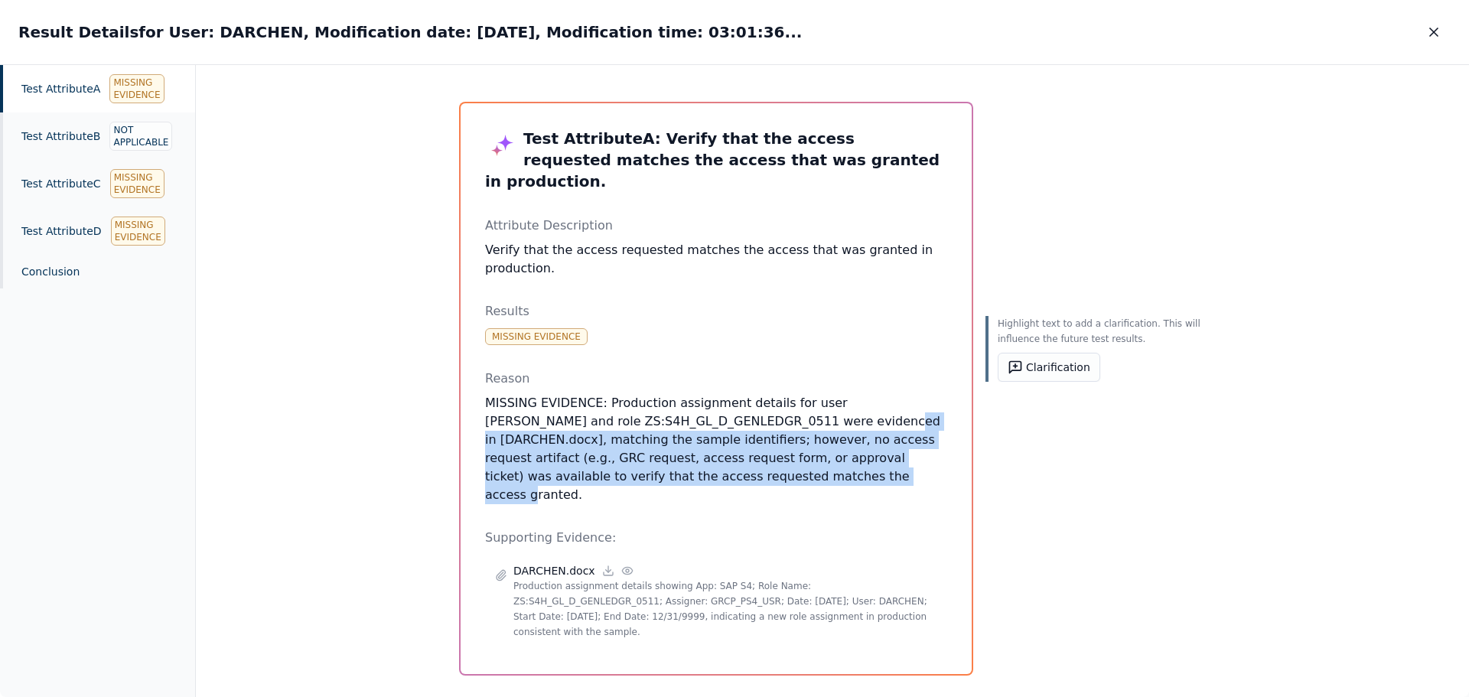
drag, startPoint x: 631, startPoint y: 436, endPoint x: 754, endPoint y: 374, distance: 137.2
click at [754, 394] on p "MISSING EVIDENCE: Production assignment details for user [PERSON_NAME] and role…" at bounding box center [716, 449] width 462 height 110
click at [1067, 373] on button "Clarification" at bounding box center [1049, 367] width 103 height 29
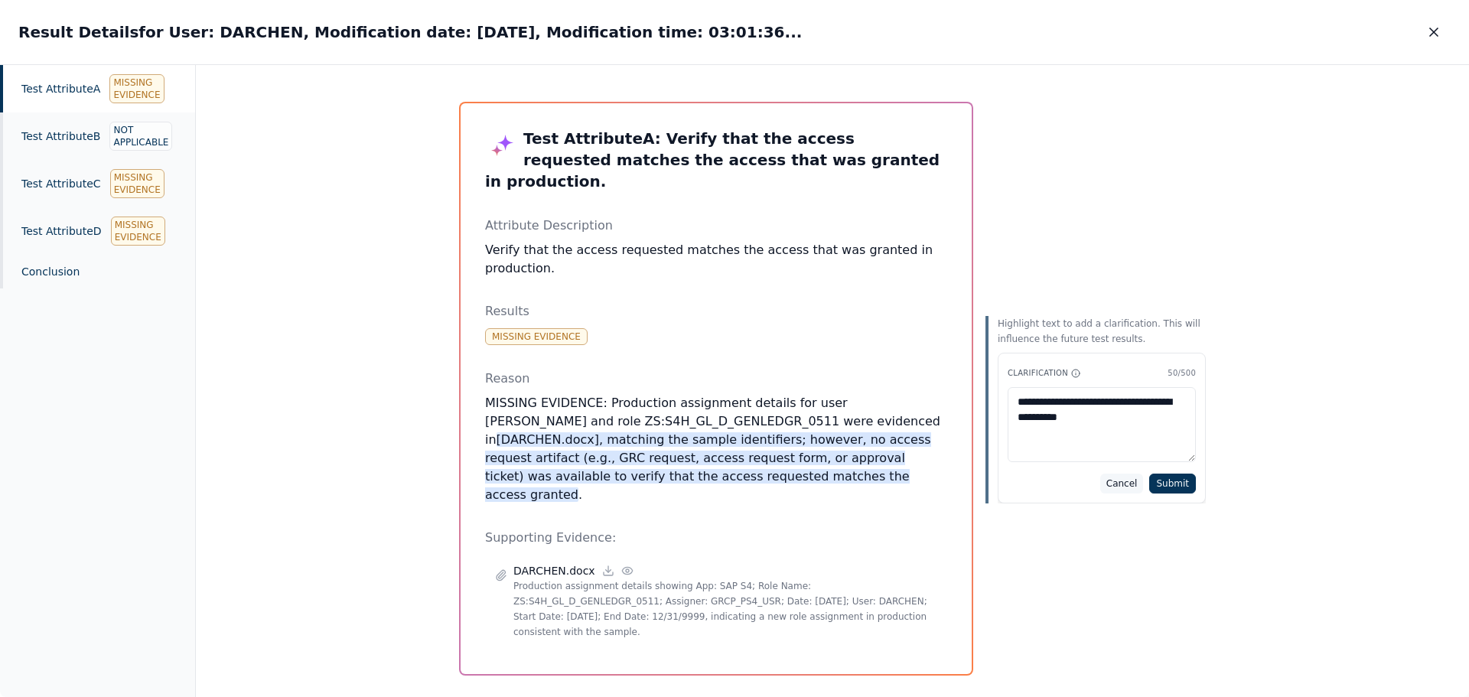
type textarea "**********"
click at [1119, 483] on button "Cancel" at bounding box center [1122, 484] width 44 height 20
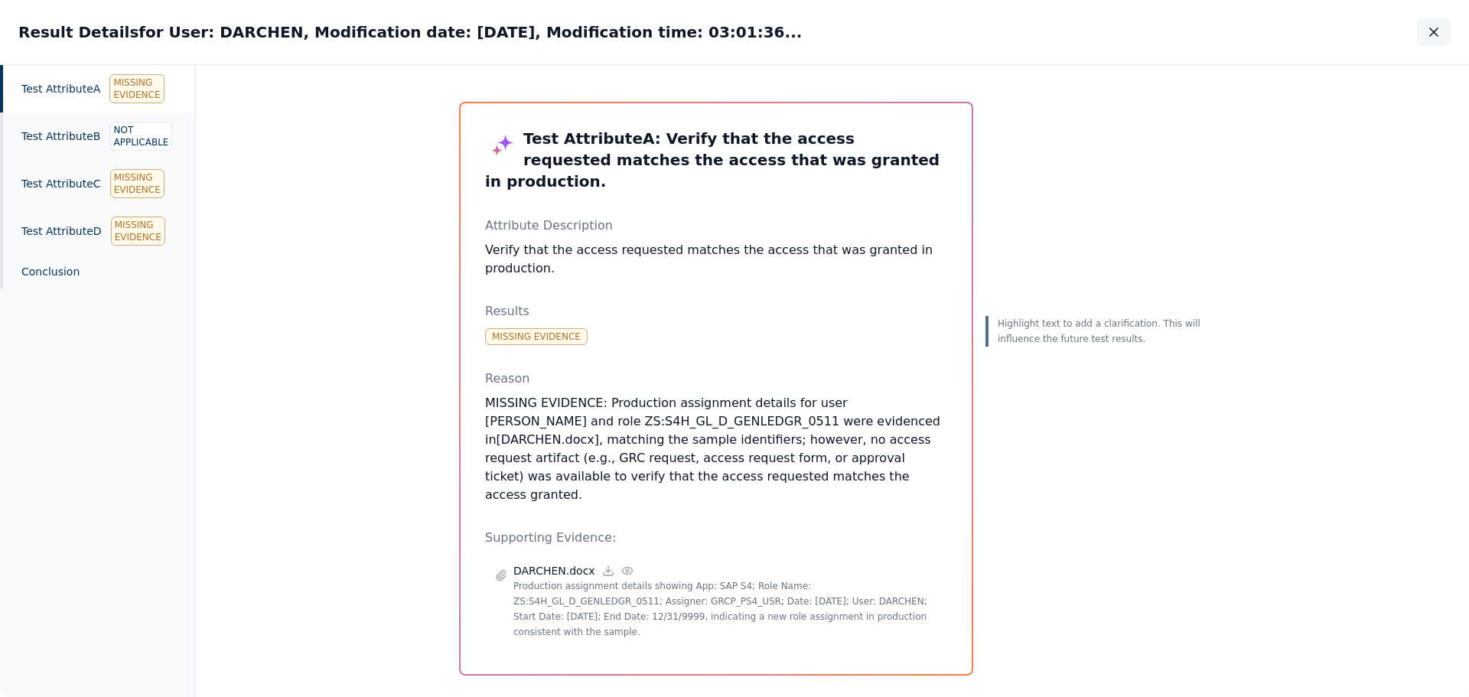
click at [1435, 33] on icon "button" at bounding box center [1434, 32] width 8 height 8
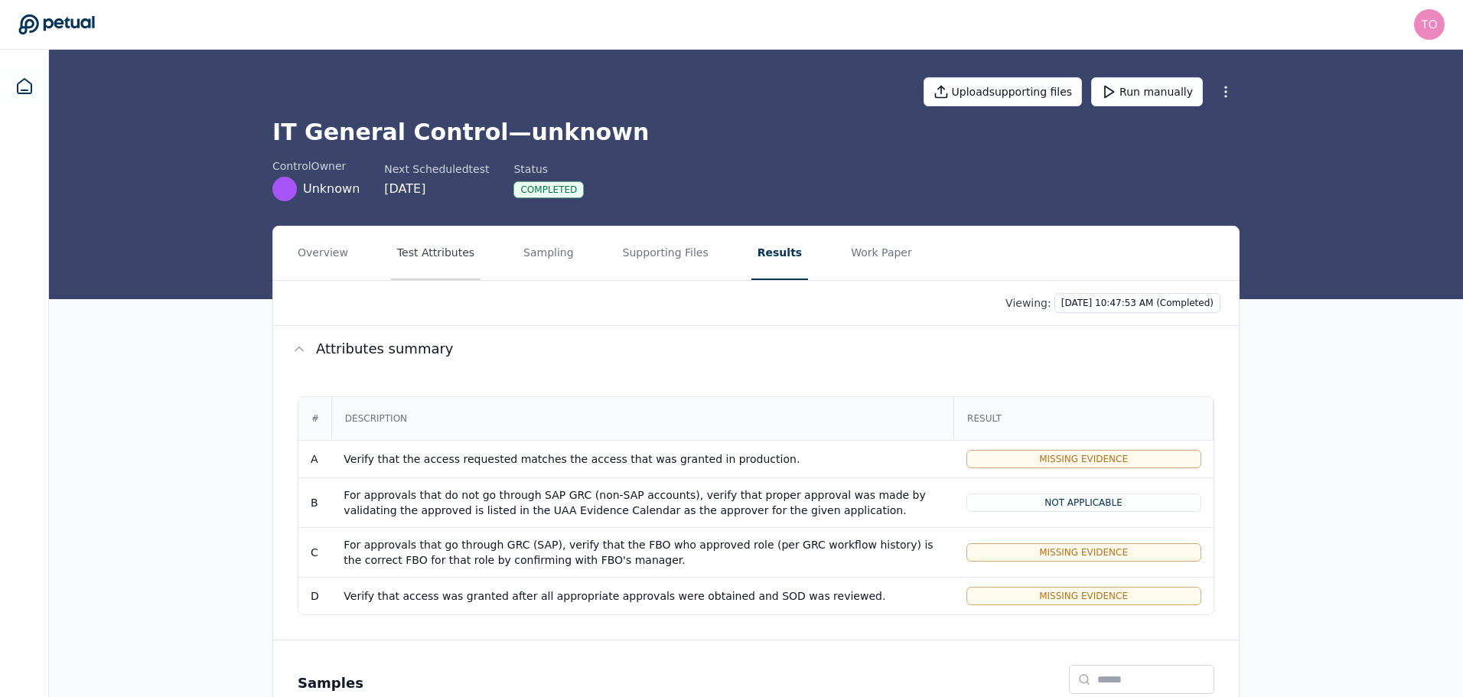
click at [399, 253] on button "Test Attributes" at bounding box center [436, 254] width 90 height 54
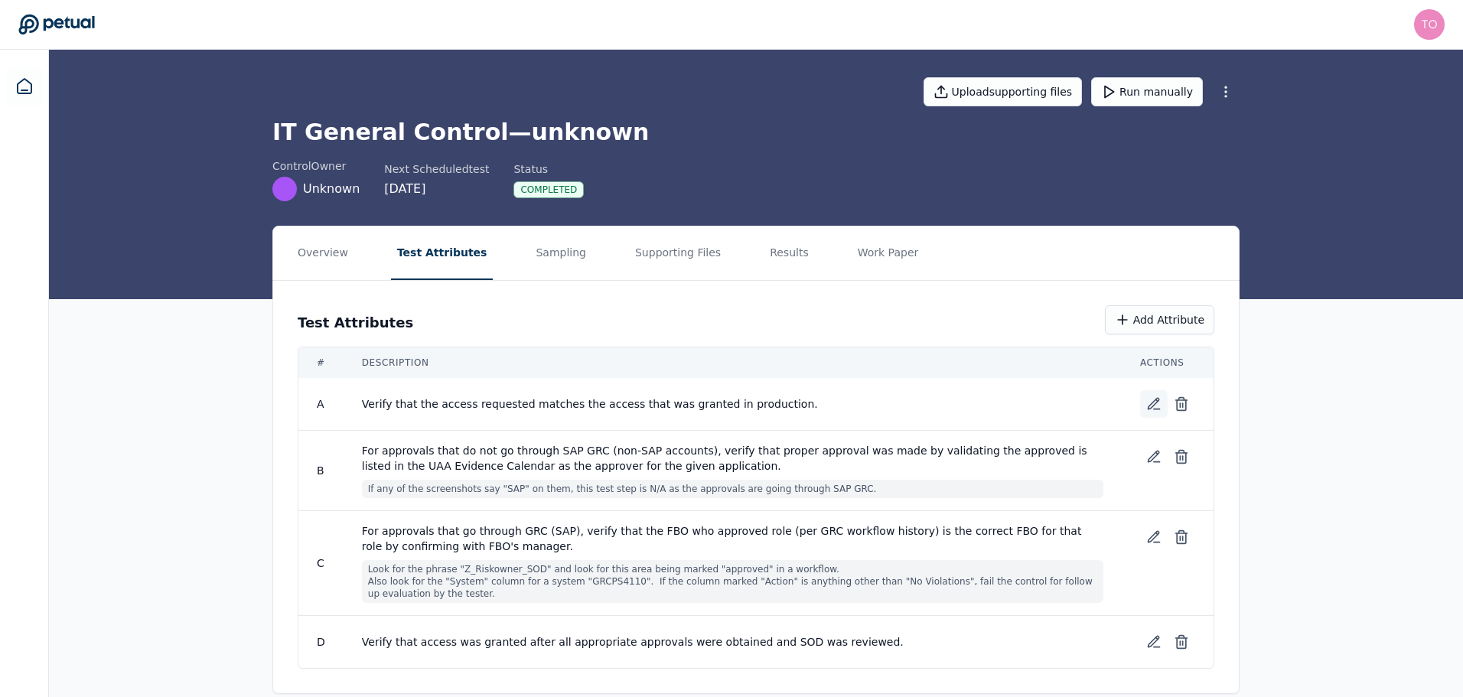
click at [1152, 407] on icon at bounding box center [1154, 404] width 11 height 11
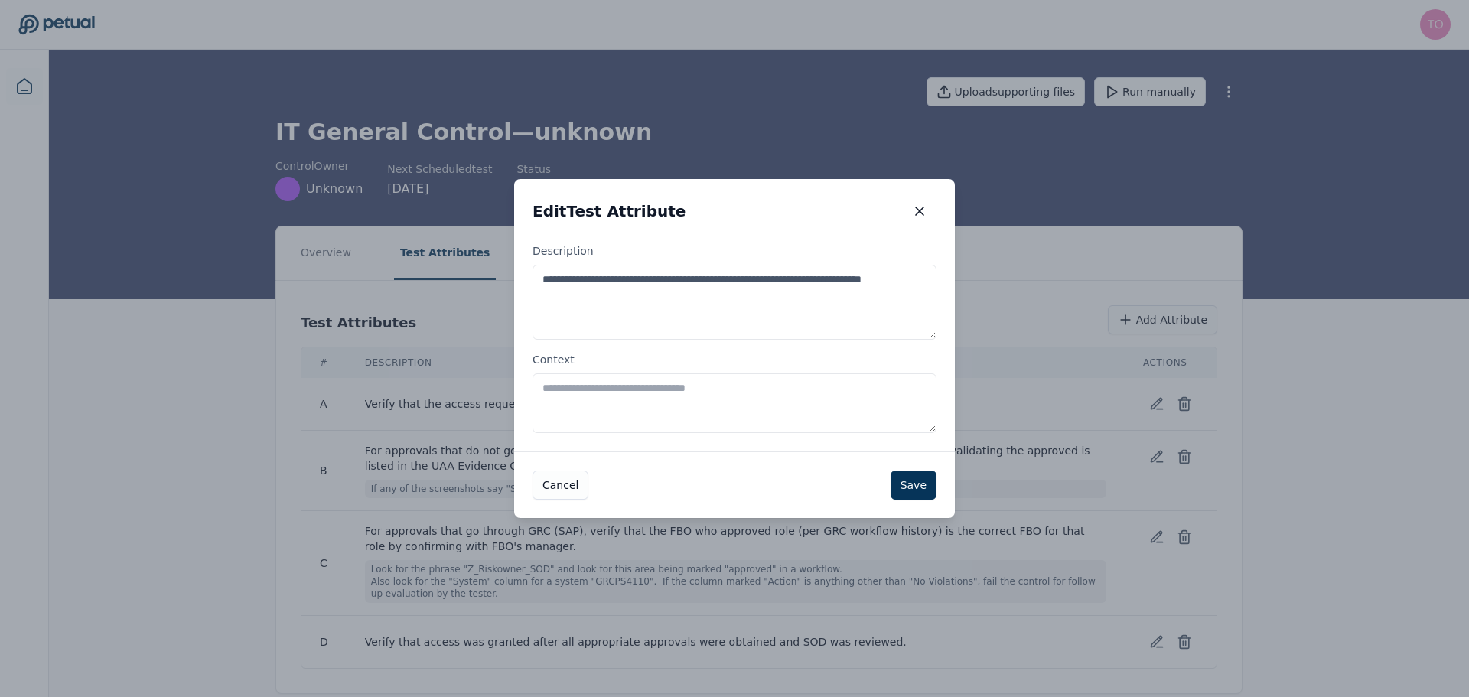
click at [619, 404] on textarea "Context" at bounding box center [735, 403] width 404 height 60
type textarea "**********"
drag, startPoint x: 739, startPoint y: 192, endPoint x: 919, endPoint y: 523, distance: 377.0
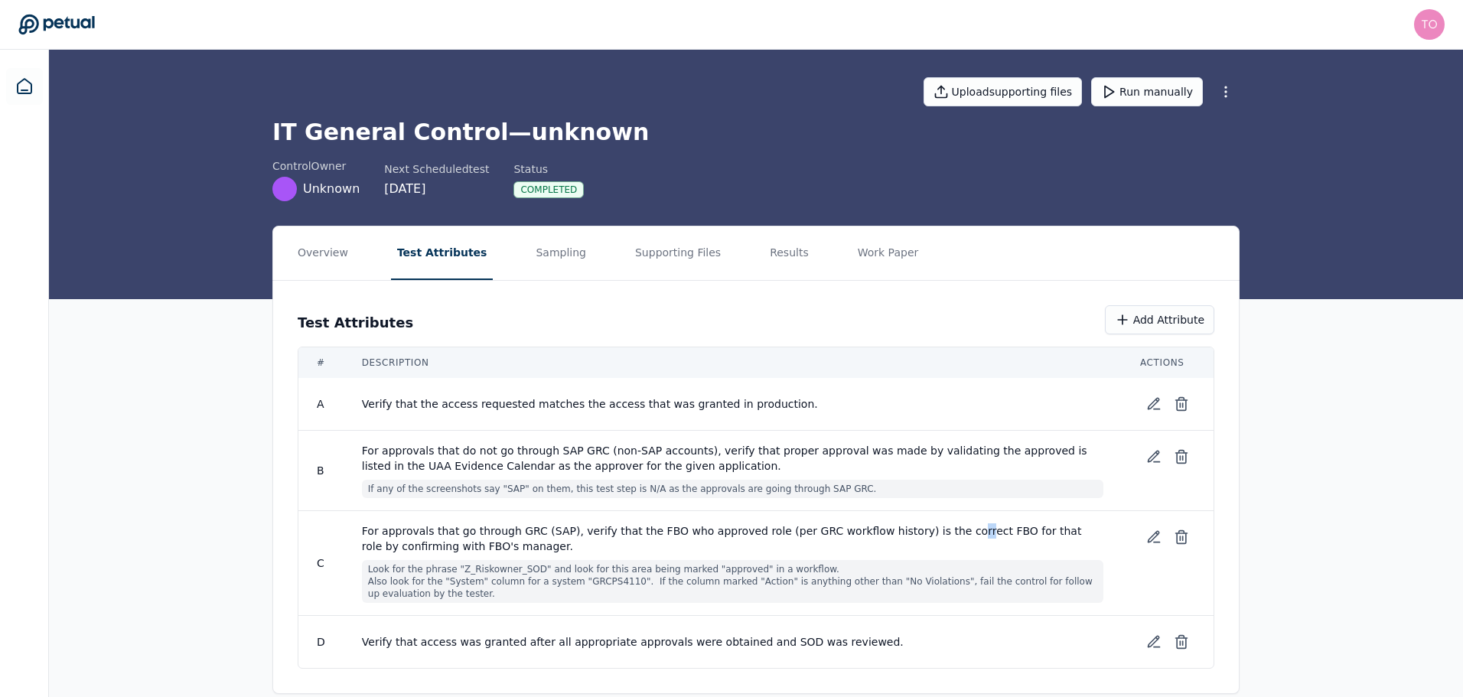
drag, startPoint x: 917, startPoint y: 518, endPoint x: 911, endPoint y: 511, distance: 9.2
click at [911, 511] on td "For approvals that go through GRC (SAP), verify that the FBO who approved role …" at bounding box center [733, 563] width 778 height 105
click at [1152, 405] on icon at bounding box center [1153, 403] width 15 height 15
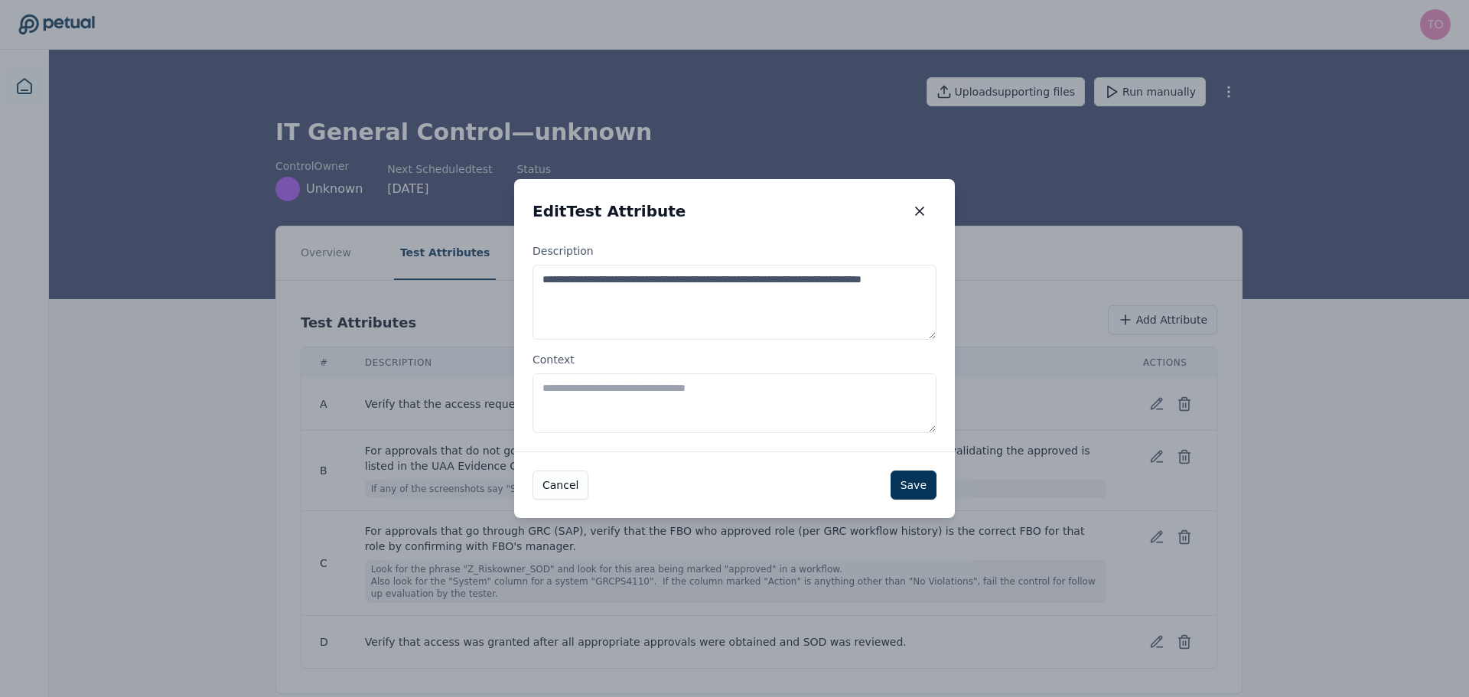
click at [680, 386] on textarea "Context" at bounding box center [735, 403] width 404 height 60
click at [668, 404] on textarea "**********" at bounding box center [735, 403] width 404 height 60
type textarea "**********"
click at [911, 493] on button "Save" at bounding box center [914, 485] width 46 height 29
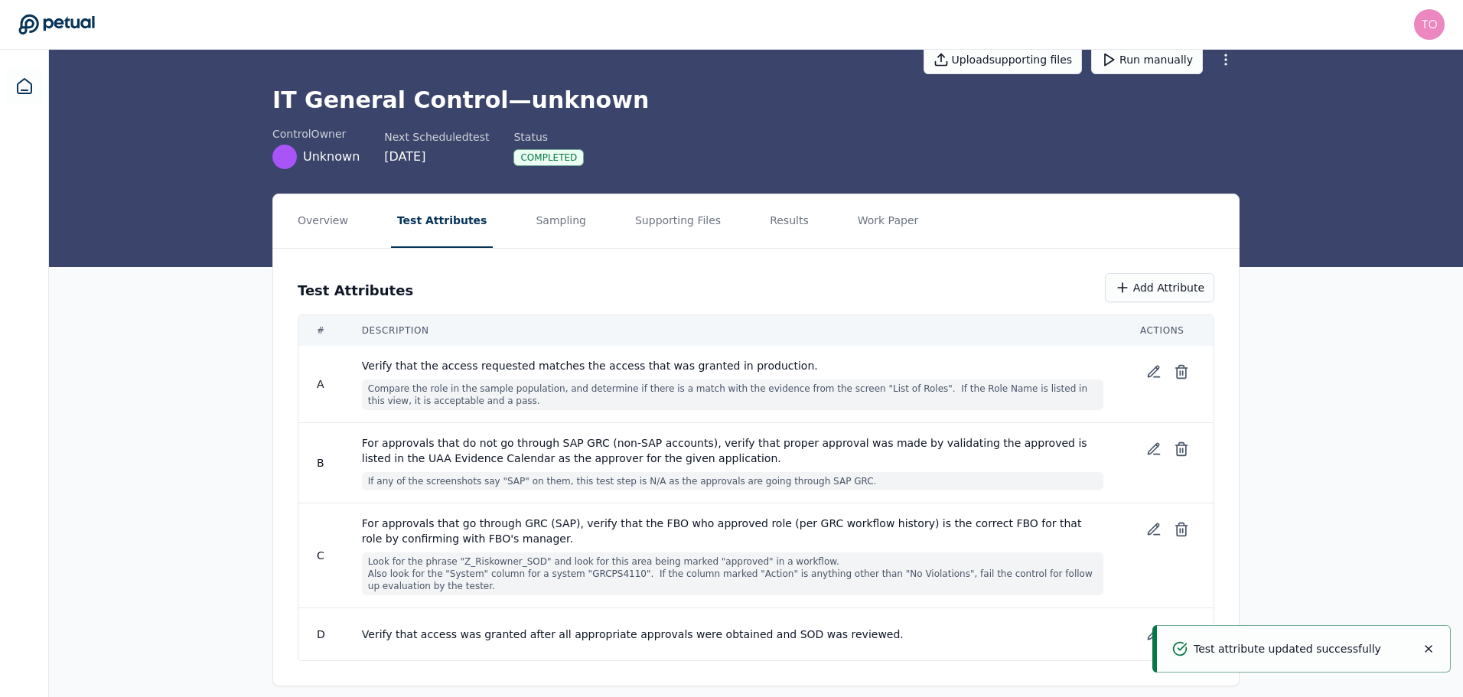
scroll to position [46, 0]
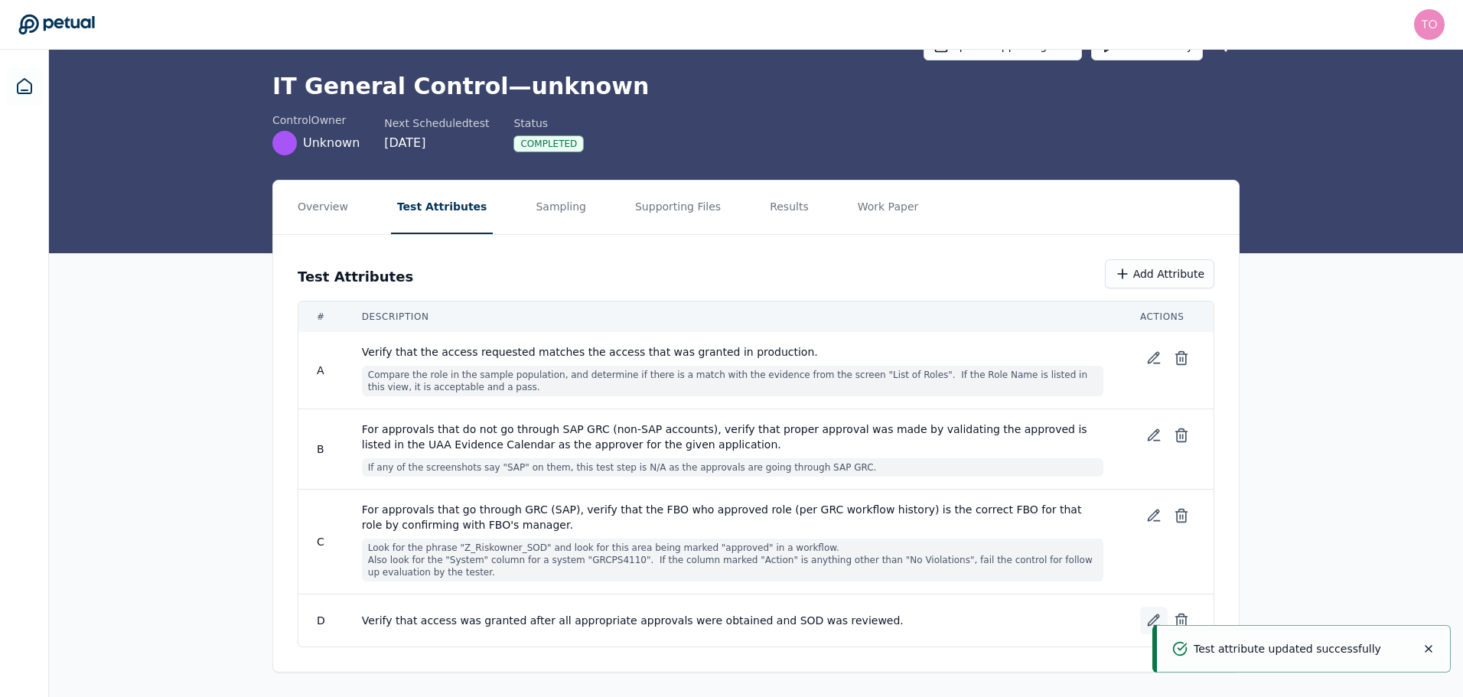
click at [1155, 617] on icon at bounding box center [1154, 620] width 11 height 11
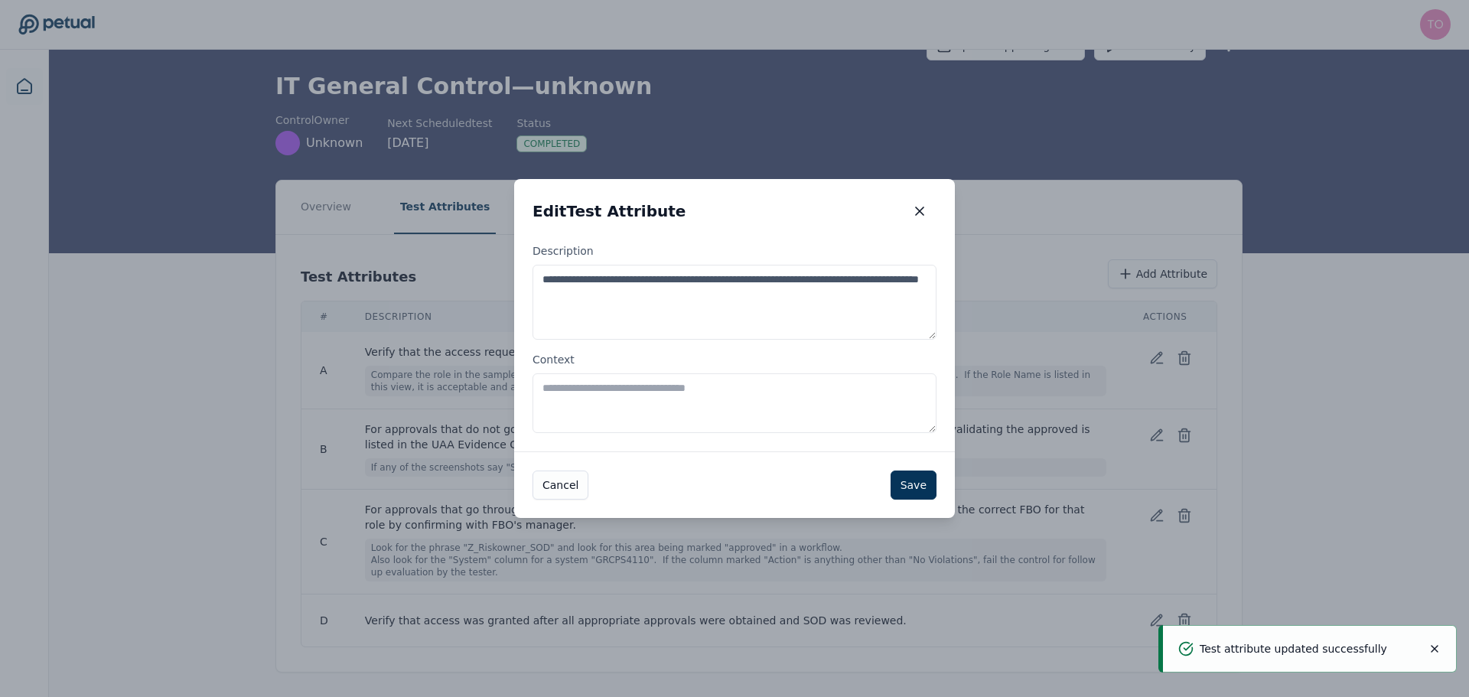
click at [706, 397] on textarea "Context" at bounding box center [735, 403] width 404 height 60
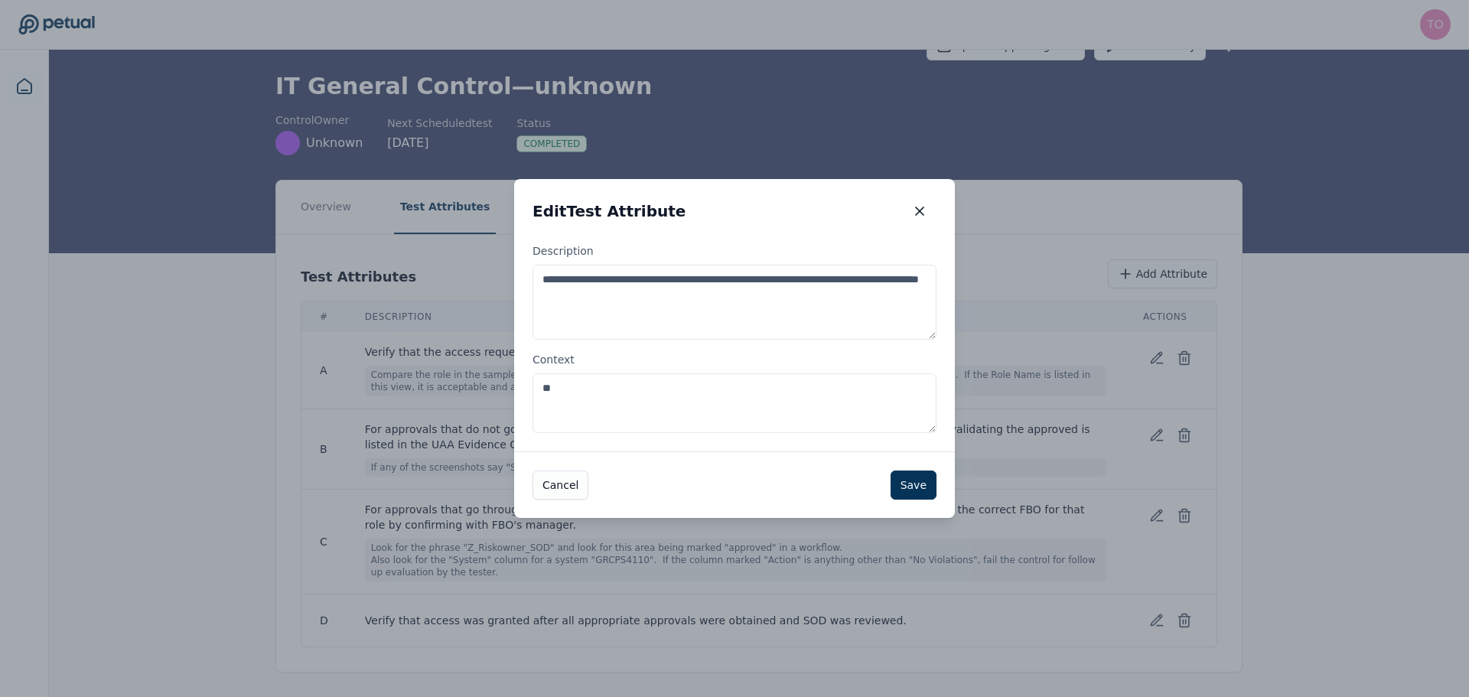
type textarea "*"
click at [802, 406] on textarea "**********" at bounding box center [735, 403] width 404 height 60
type textarea "**********"
click at [924, 489] on button "Save" at bounding box center [914, 485] width 46 height 29
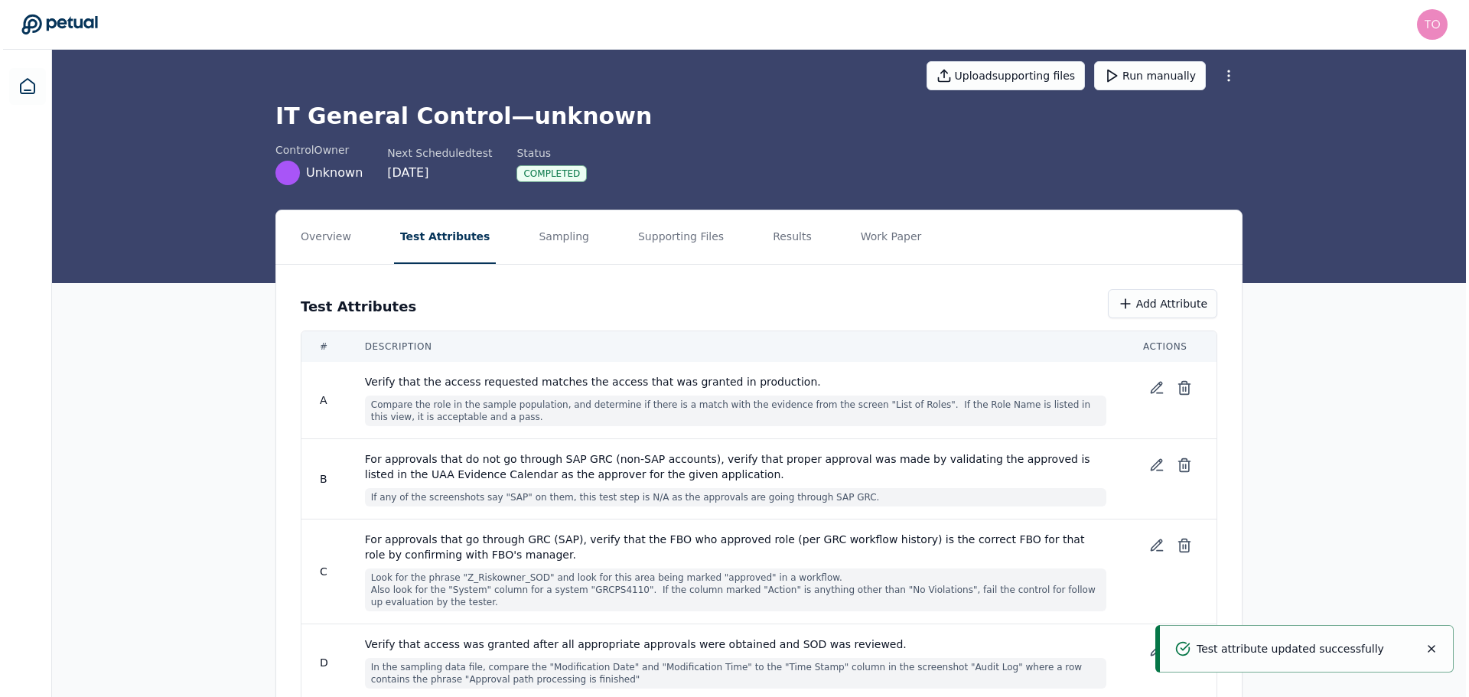
scroll to position [0, 0]
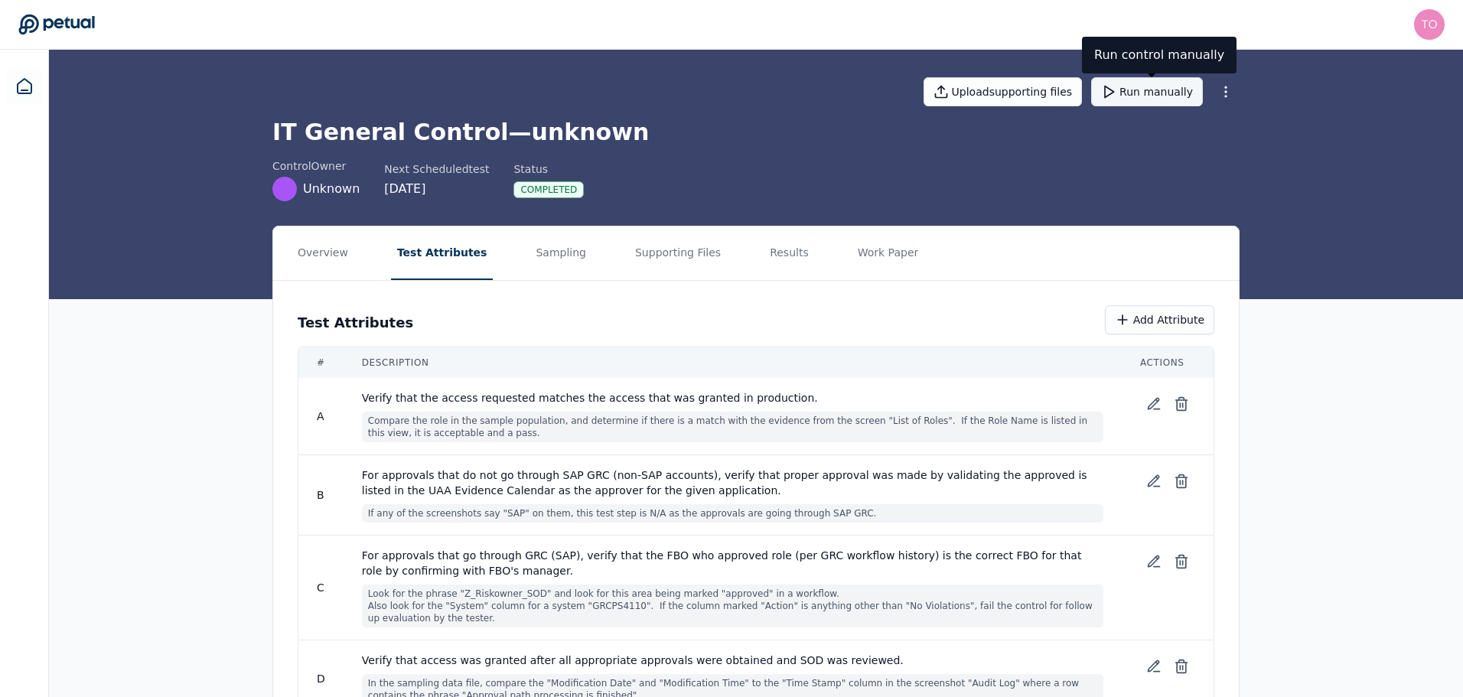
click at [1162, 88] on button "Run manually" at bounding box center [1147, 91] width 112 height 29
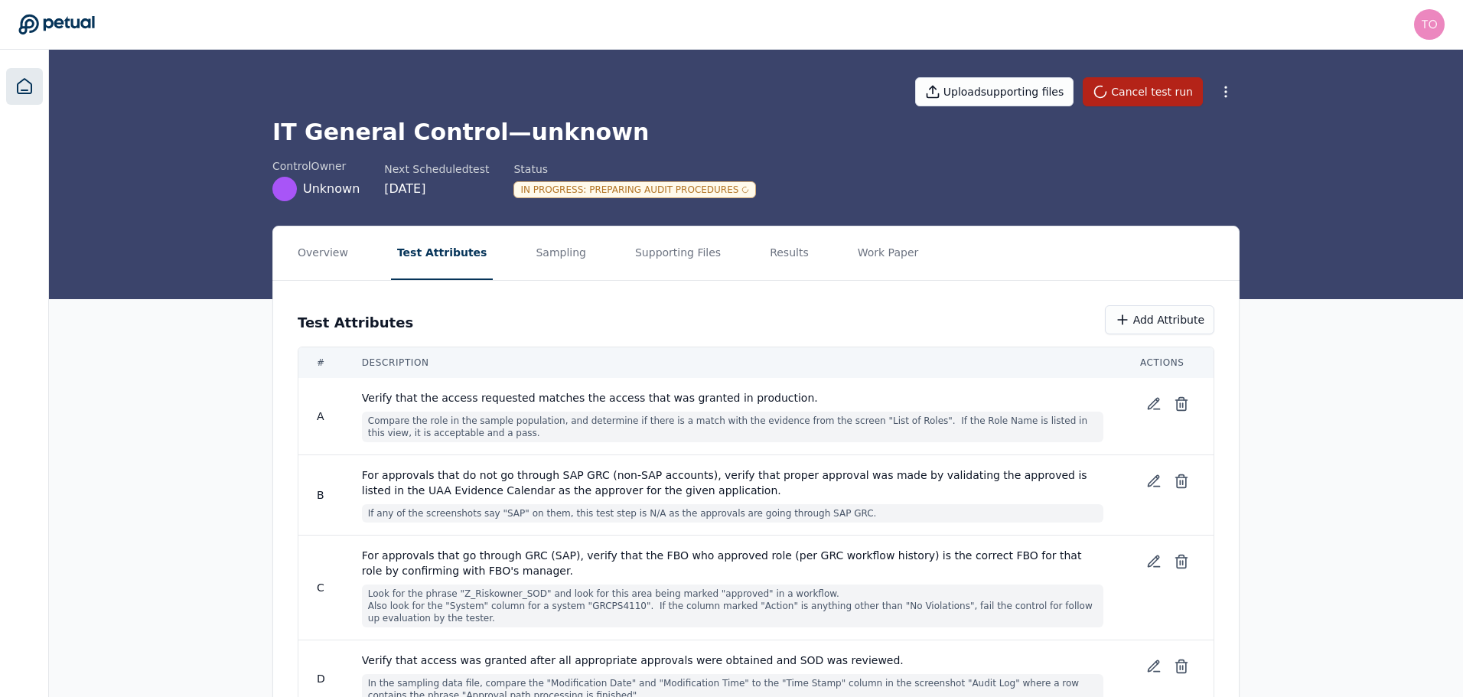
click at [32, 83] on icon at bounding box center [24, 86] width 18 height 18
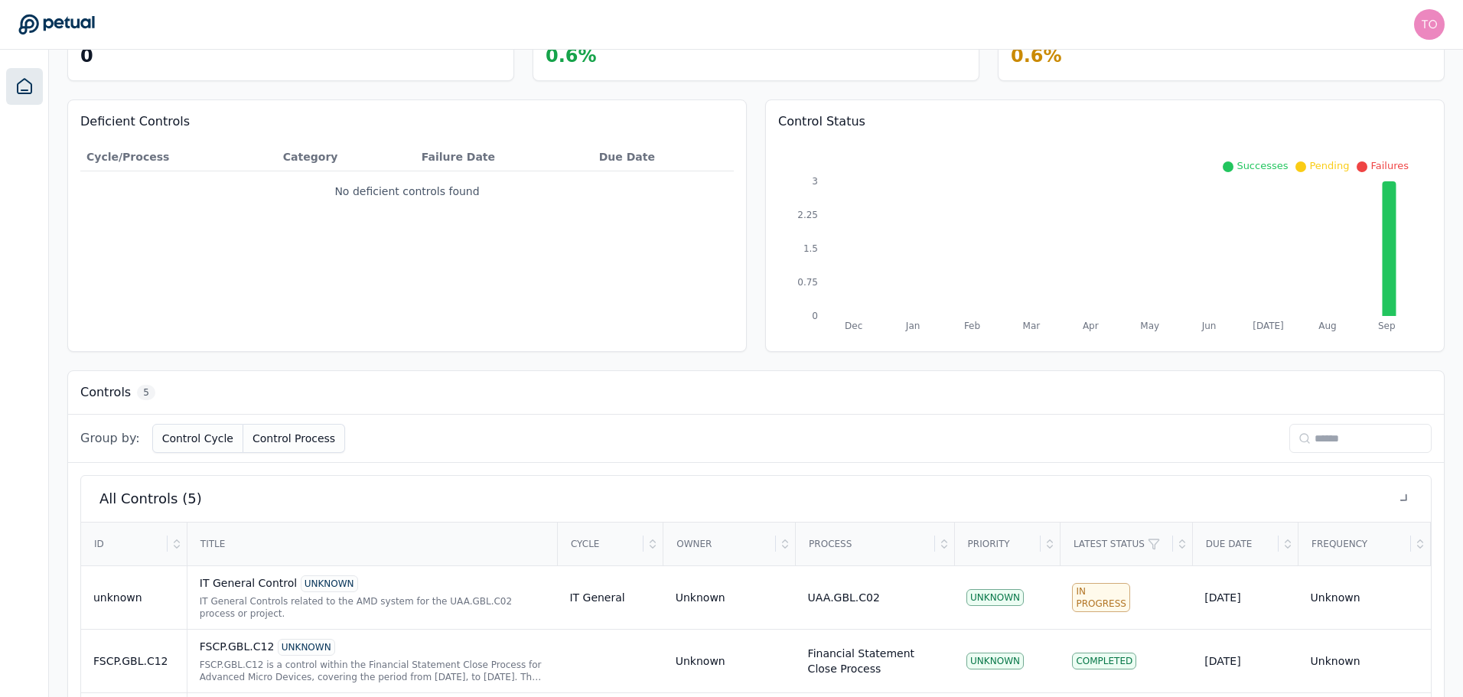
scroll to position [312, 0]
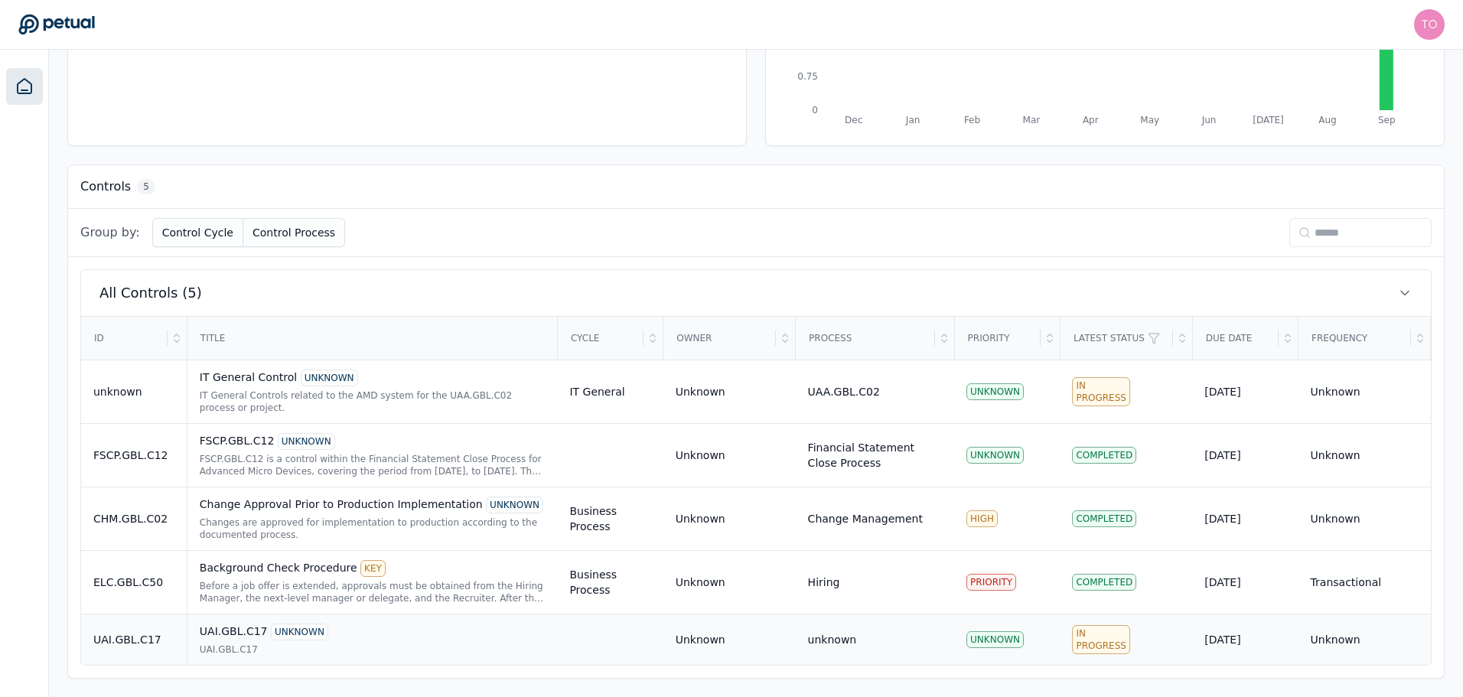
click at [383, 660] on td "UAI.GBL.C17 UNKNOWN UAI.GBL.C17" at bounding box center [372, 639] width 370 height 51
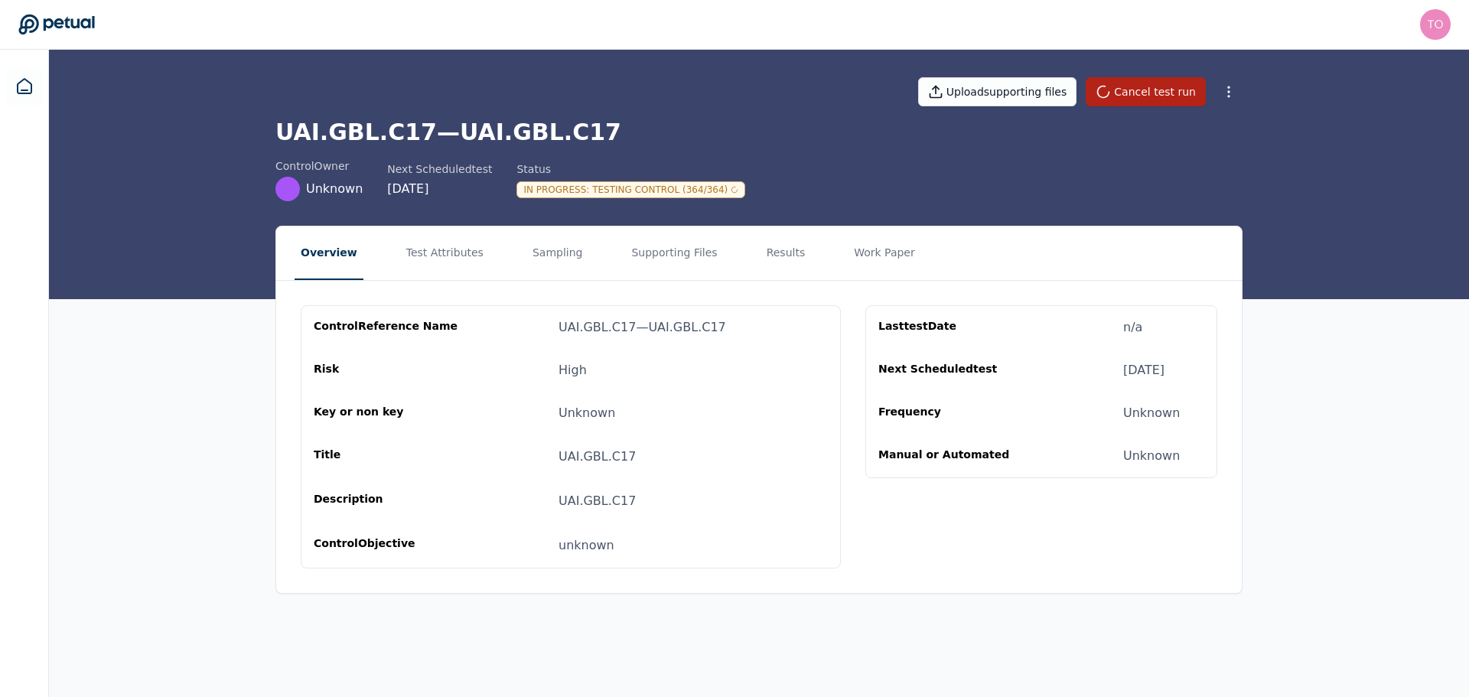
click at [778, 254] on nav "Overview Test Attributes Sampling Supporting Files Results Work Paper" at bounding box center [759, 254] width 966 height 54
click at [774, 254] on button "Results" at bounding box center [786, 254] width 51 height 54
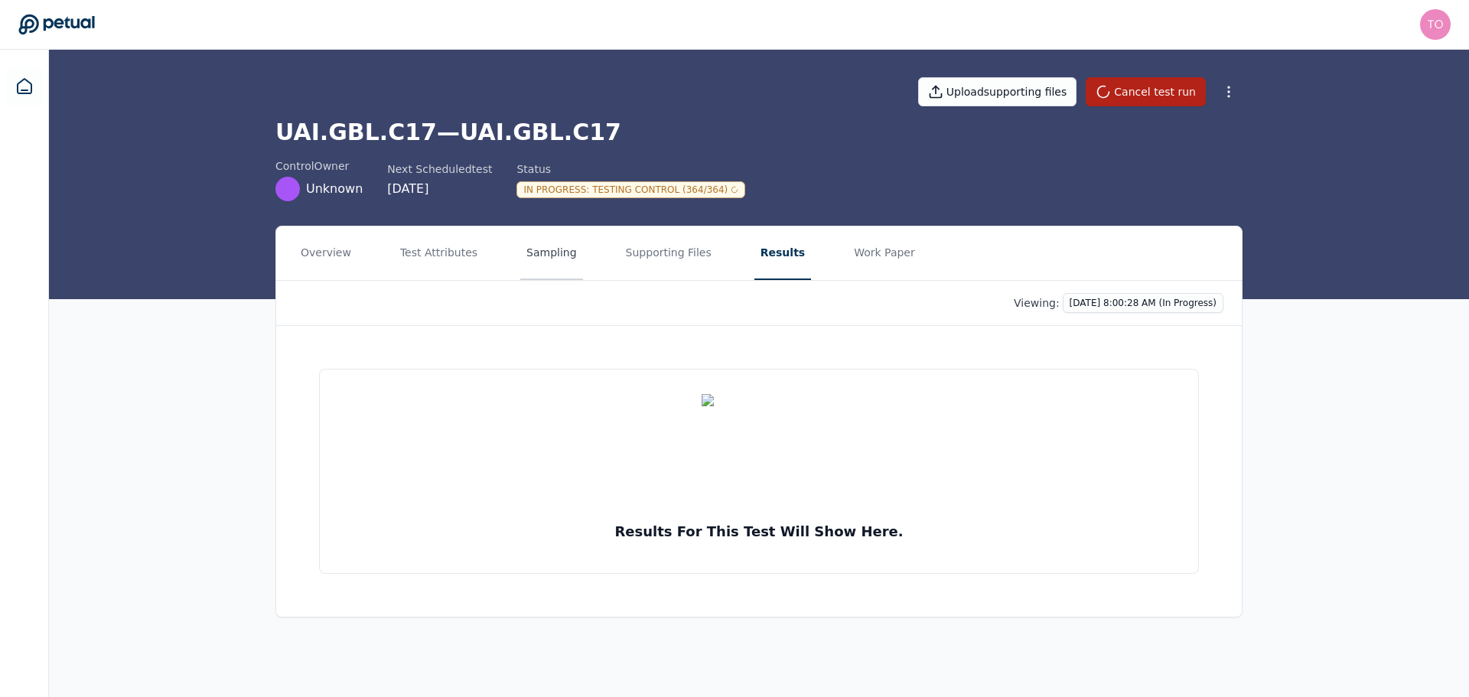
click at [532, 261] on button "Sampling" at bounding box center [551, 254] width 63 height 54
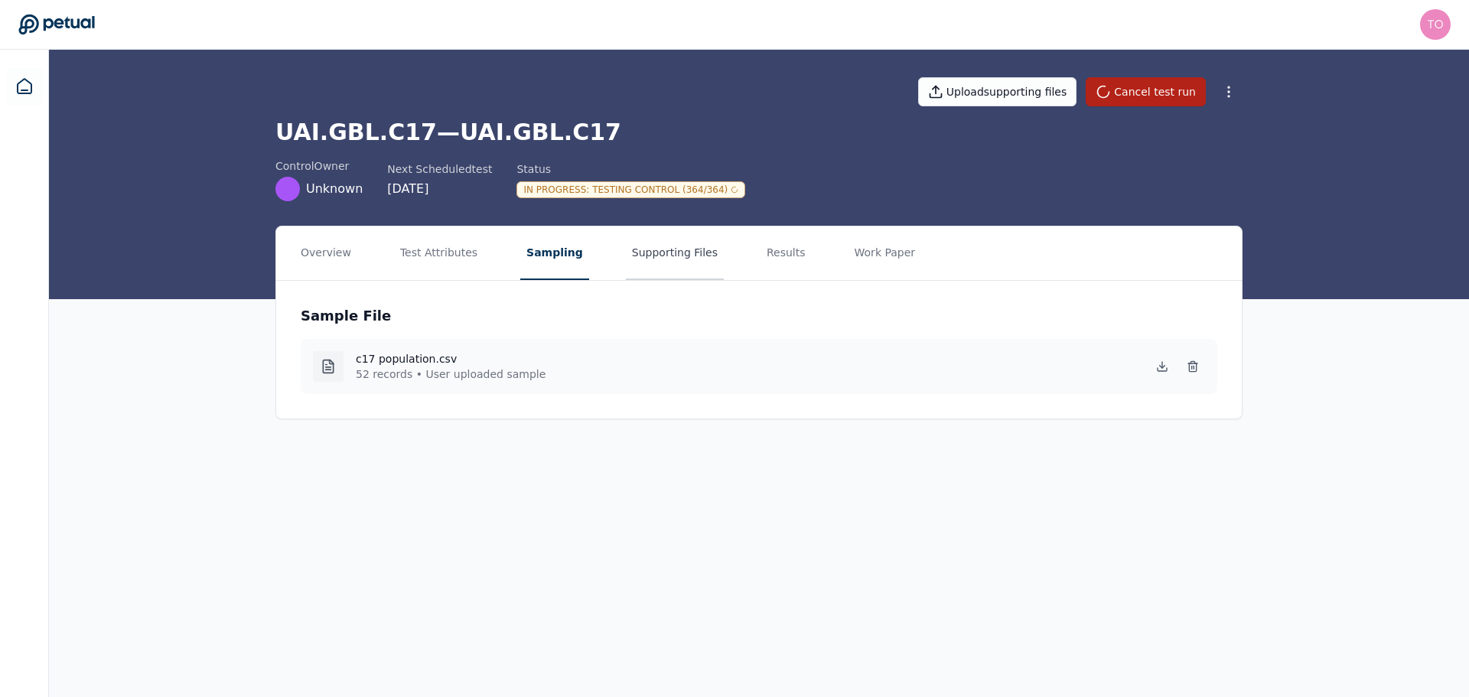
click at [642, 256] on button "Supporting Files" at bounding box center [675, 254] width 98 height 54
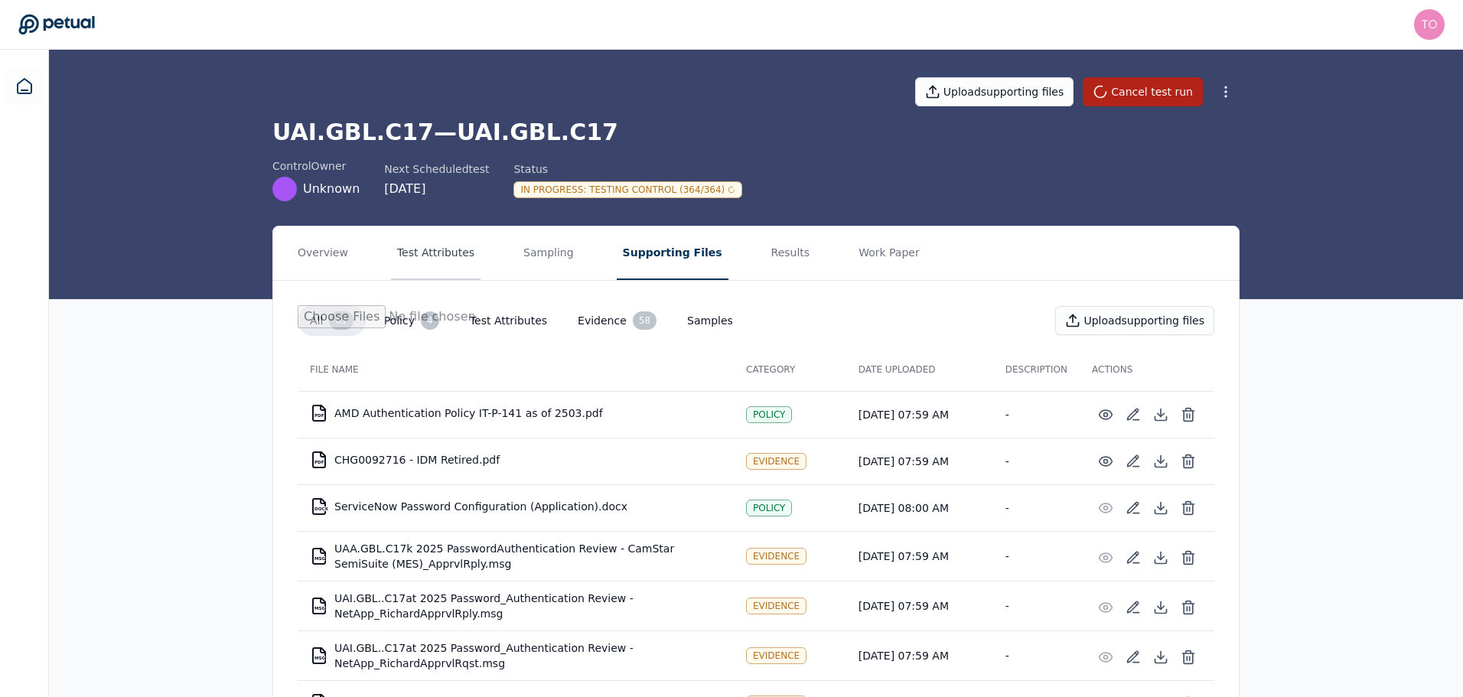
click at [441, 245] on button "Test Attributes" at bounding box center [436, 254] width 90 height 54
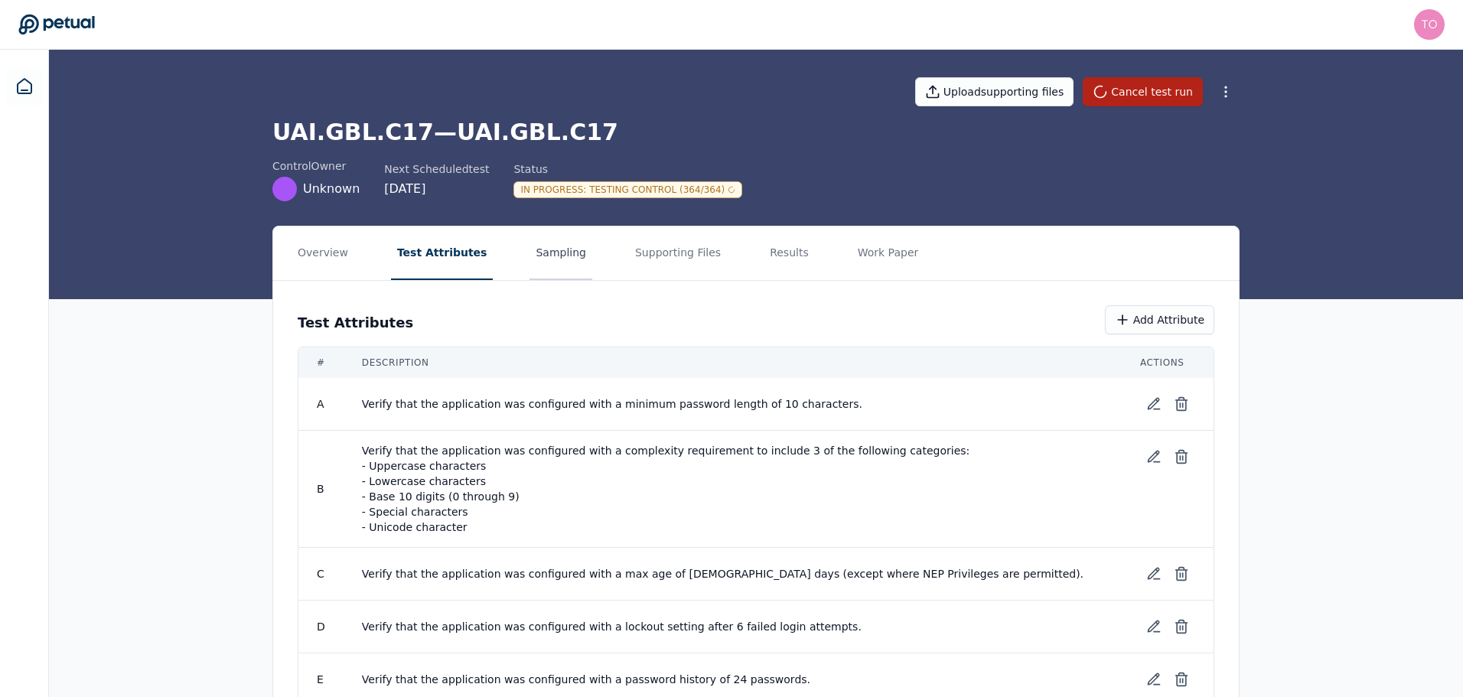
click at [542, 253] on button "Sampling" at bounding box center [561, 254] width 63 height 54
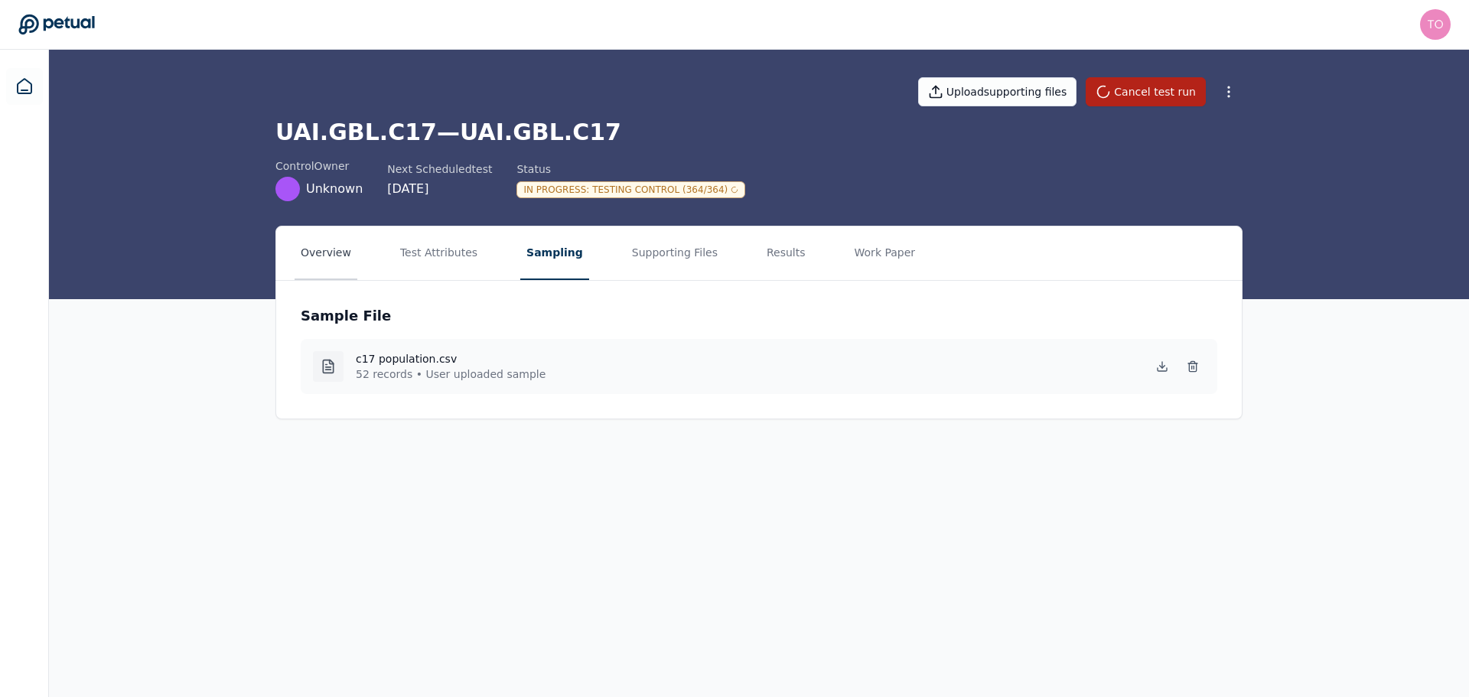
click at [329, 248] on button "Overview" at bounding box center [326, 254] width 63 height 54
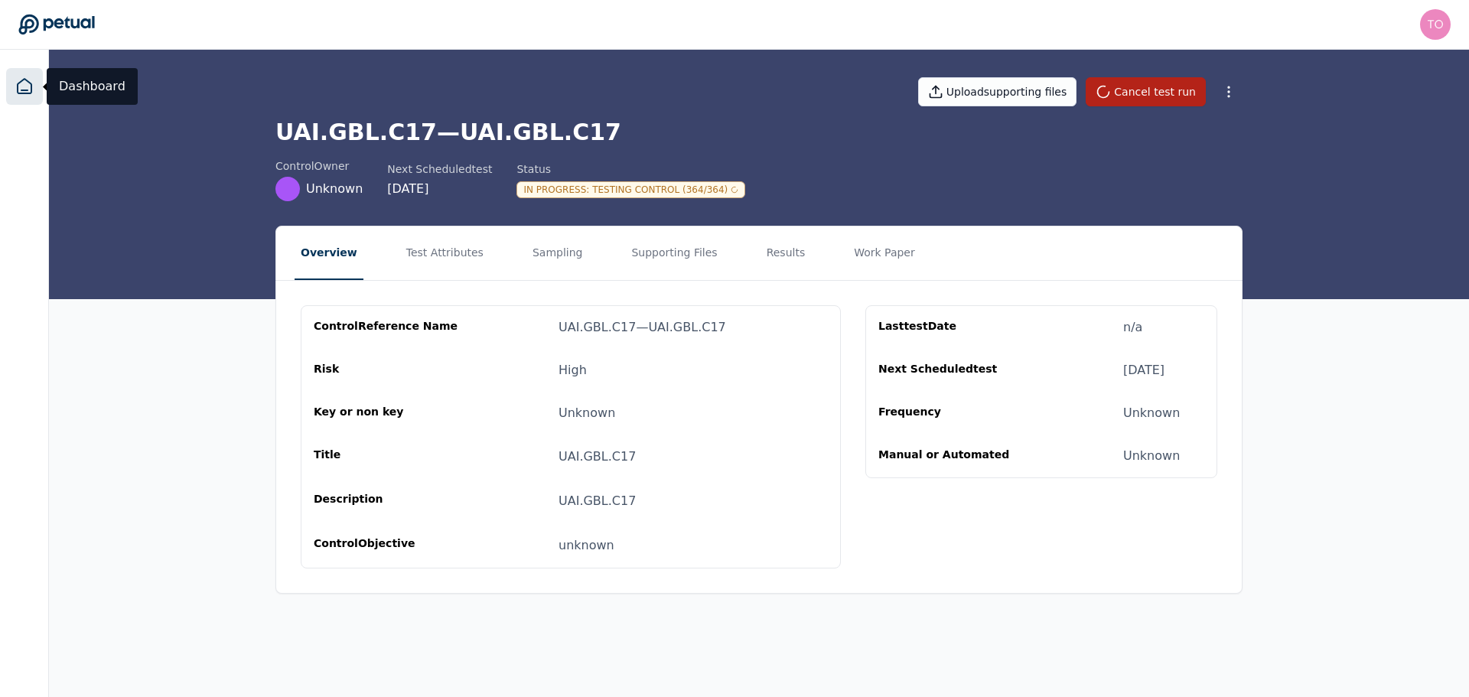
click at [31, 84] on icon at bounding box center [25, 86] width 14 height 15
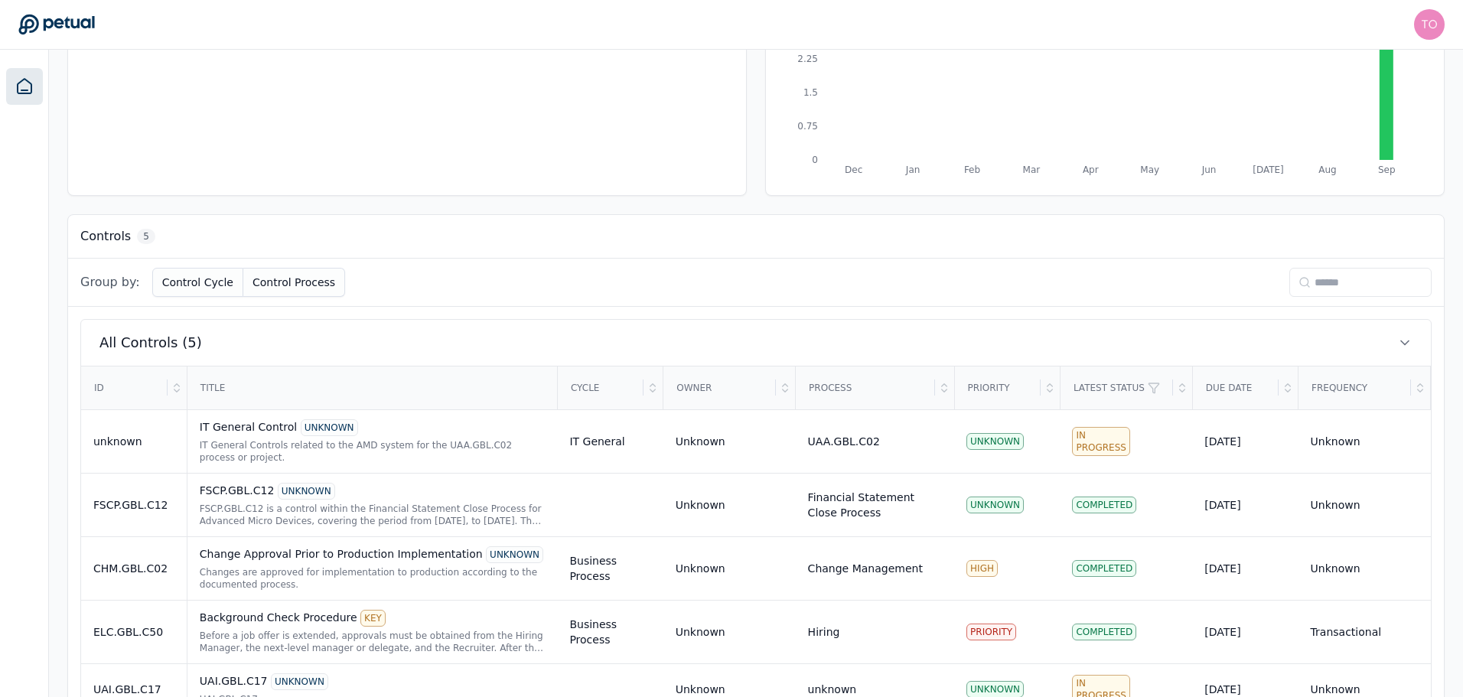
scroll to position [312, 0]
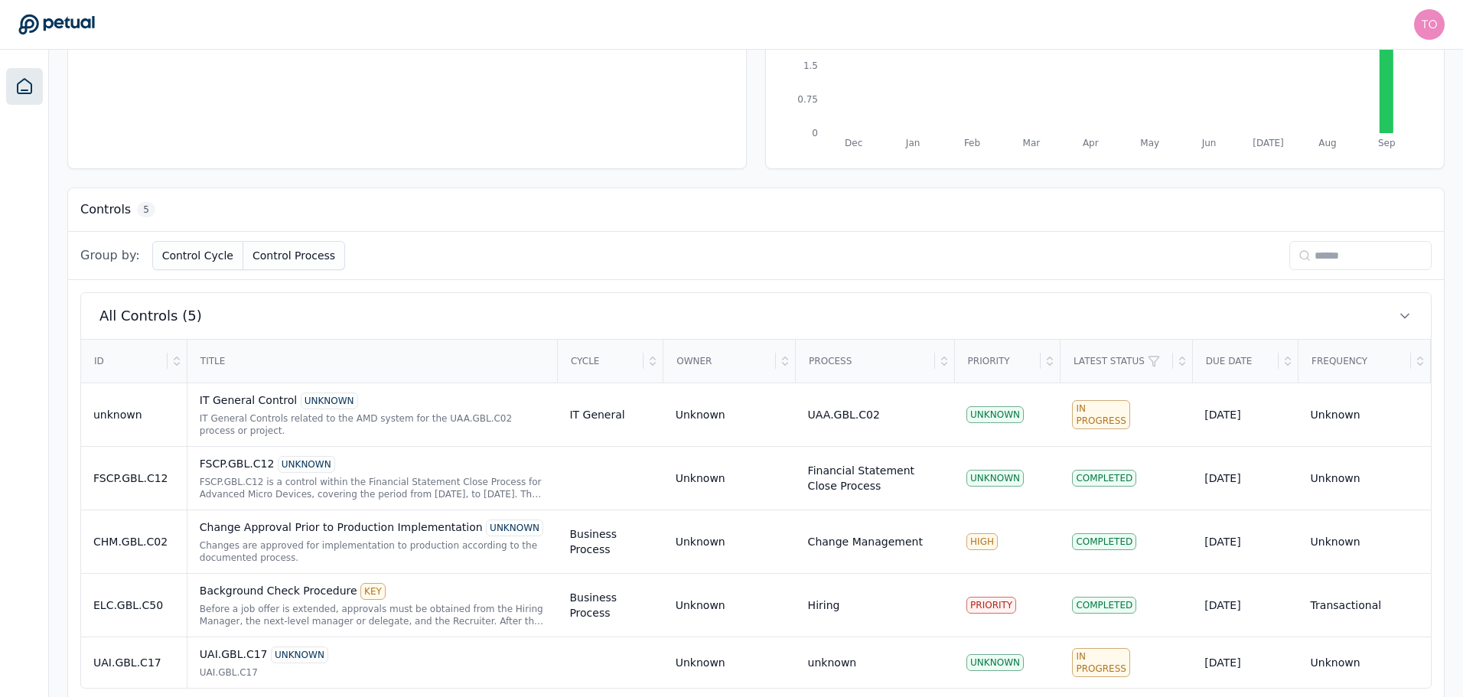
scroll to position [312, 0]
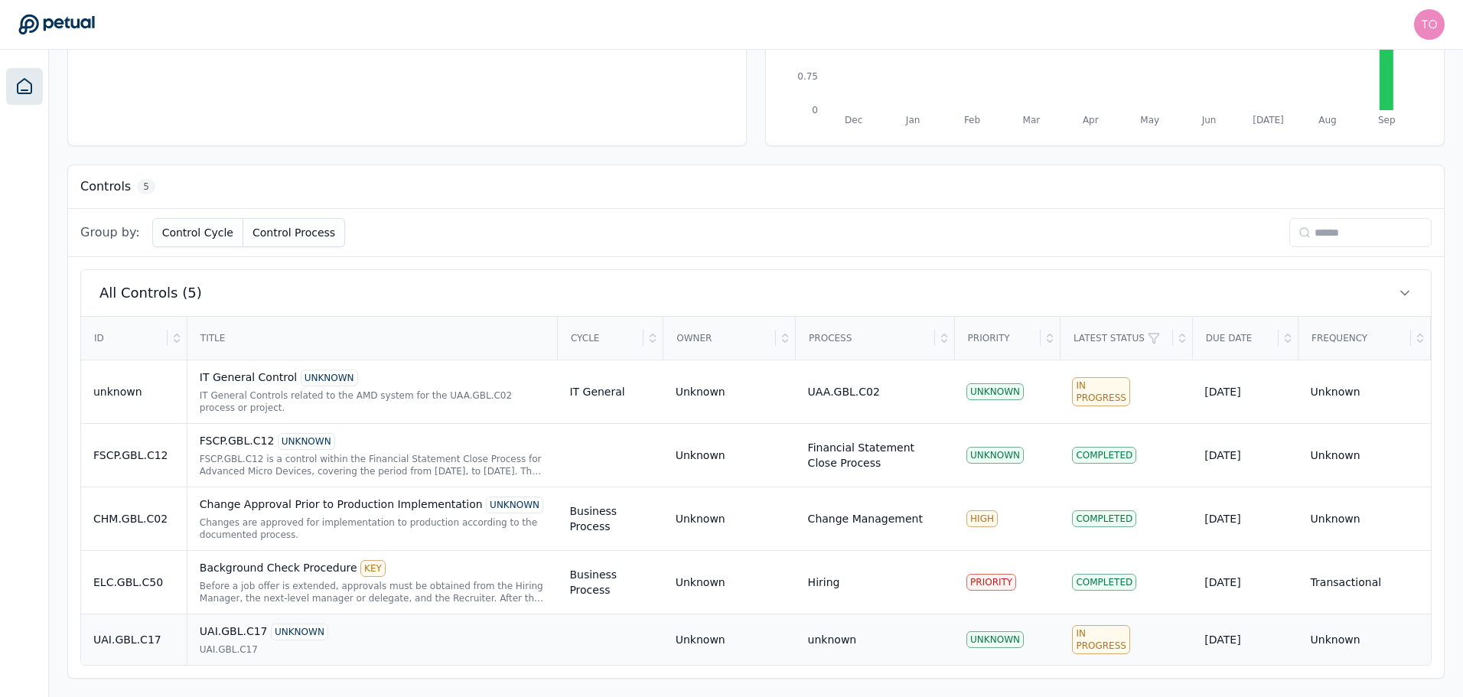
click at [351, 653] on div "UAI.GBL.C17" at bounding box center [373, 650] width 346 height 12
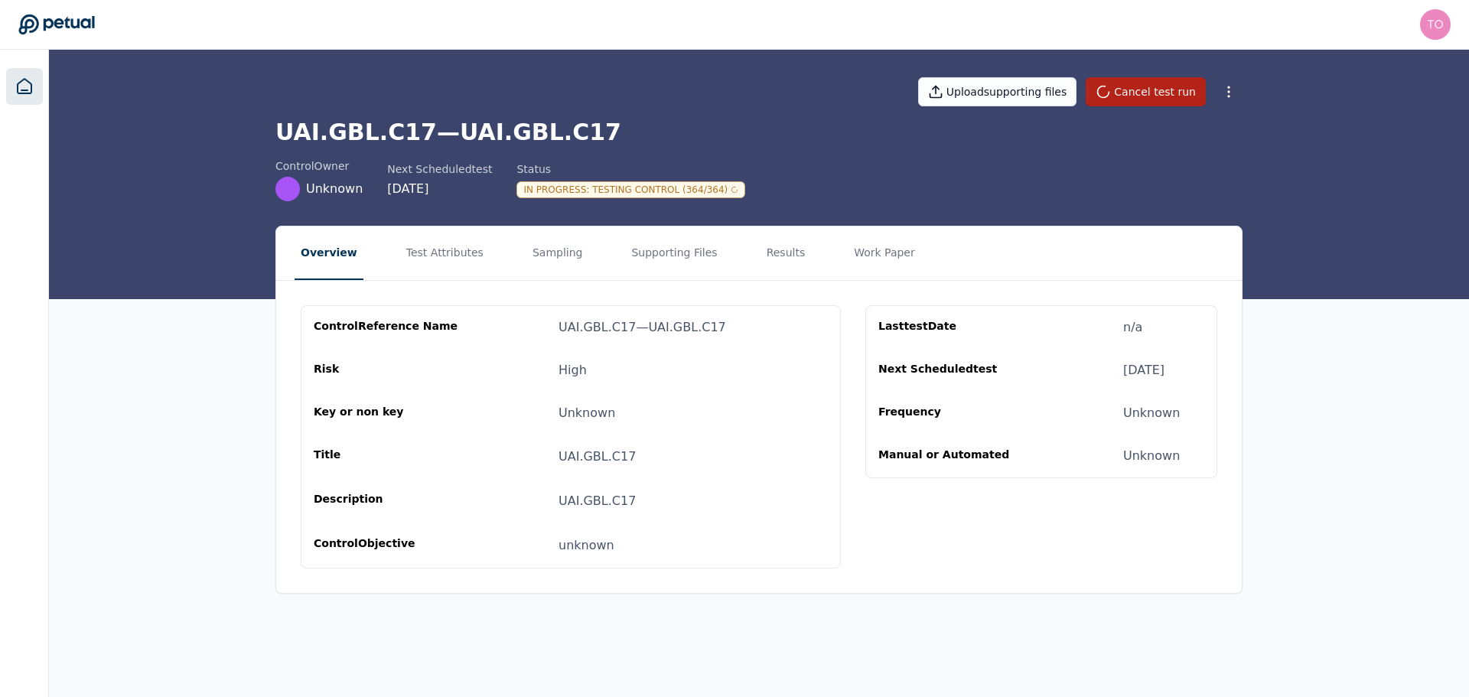
click at [21, 86] on icon at bounding box center [24, 86] width 18 height 18
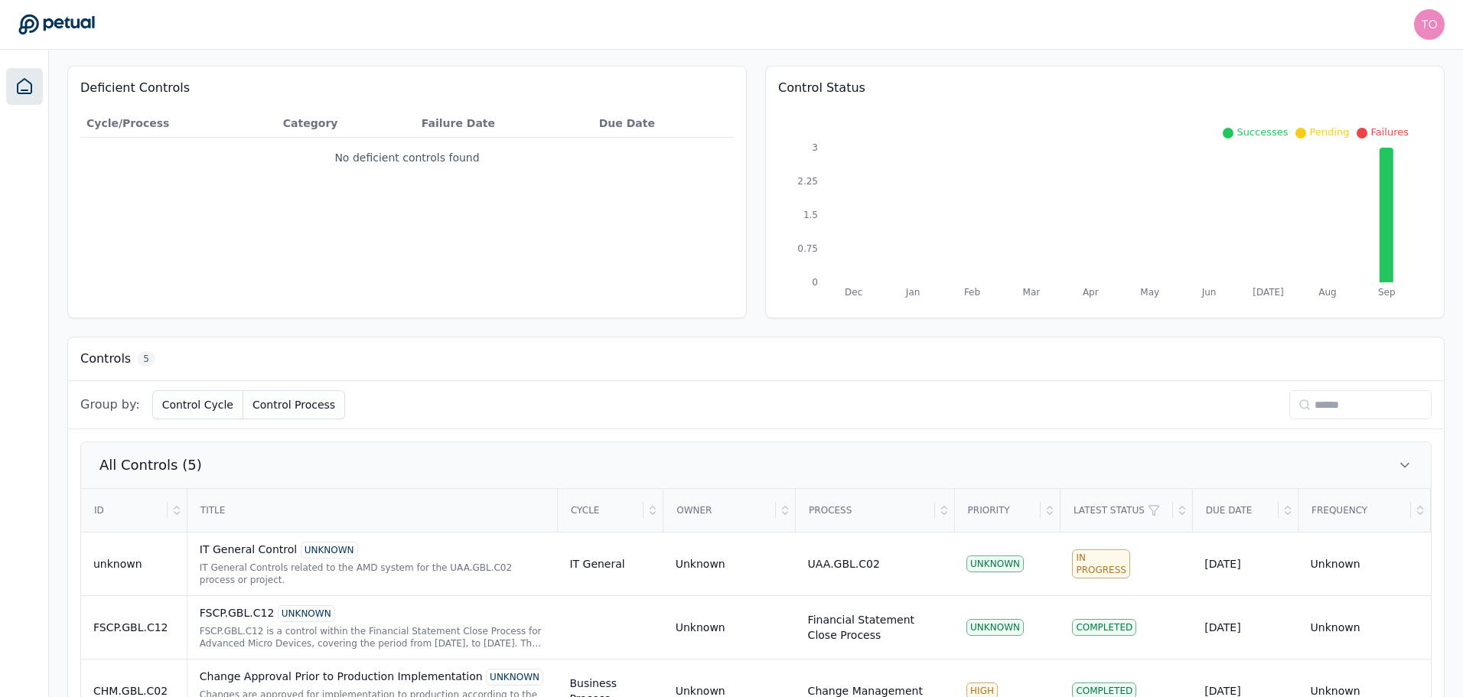
scroll to position [312, 0]
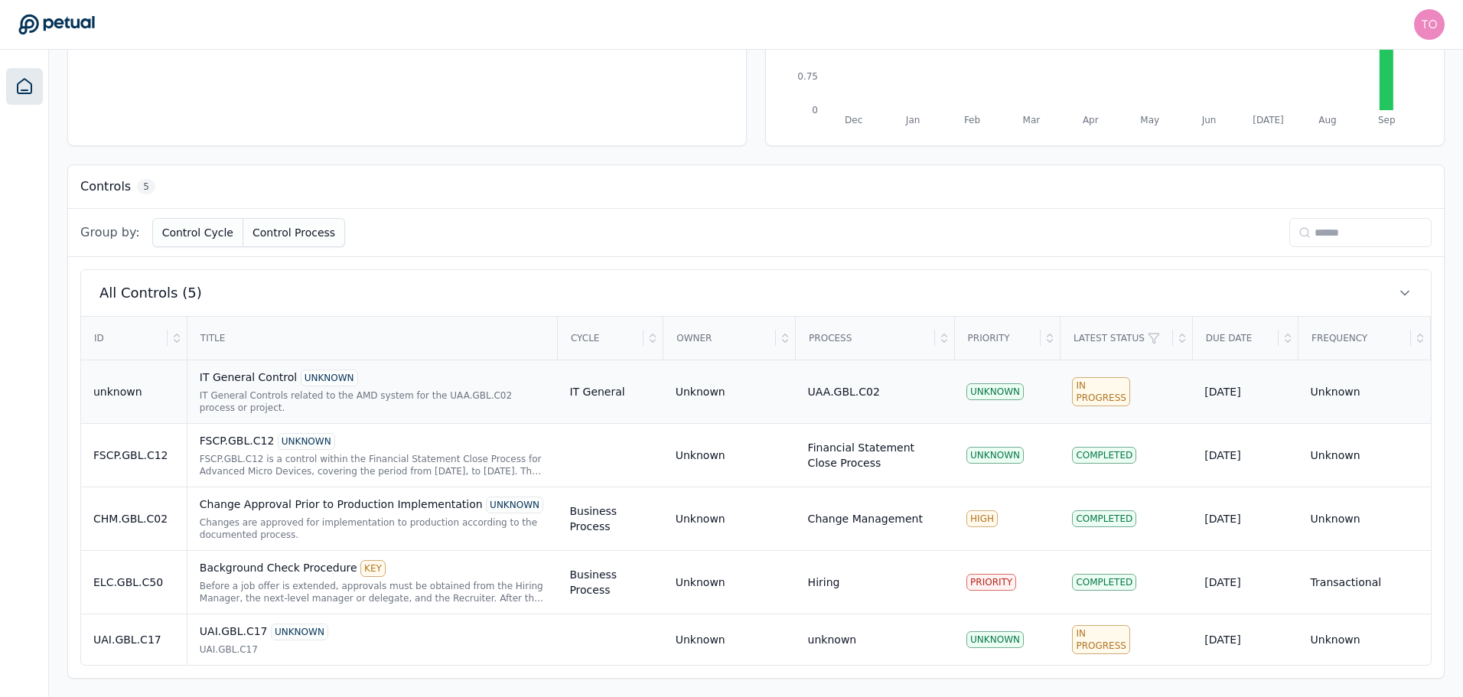
click at [341, 381] on div "UNKNOWN" at bounding box center [329, 378] width 57 height 17
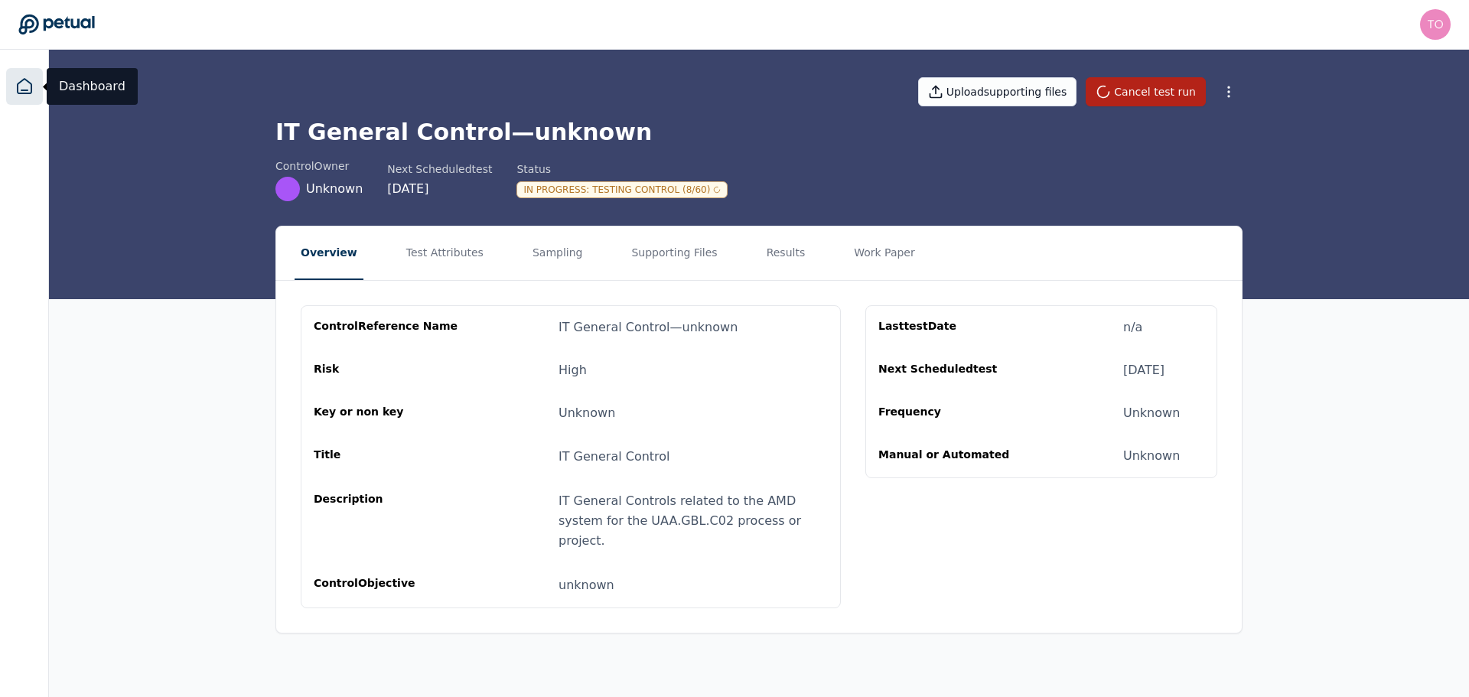
click at [20, 83] on icon at bounding box center [25, 86] width 14 height 15
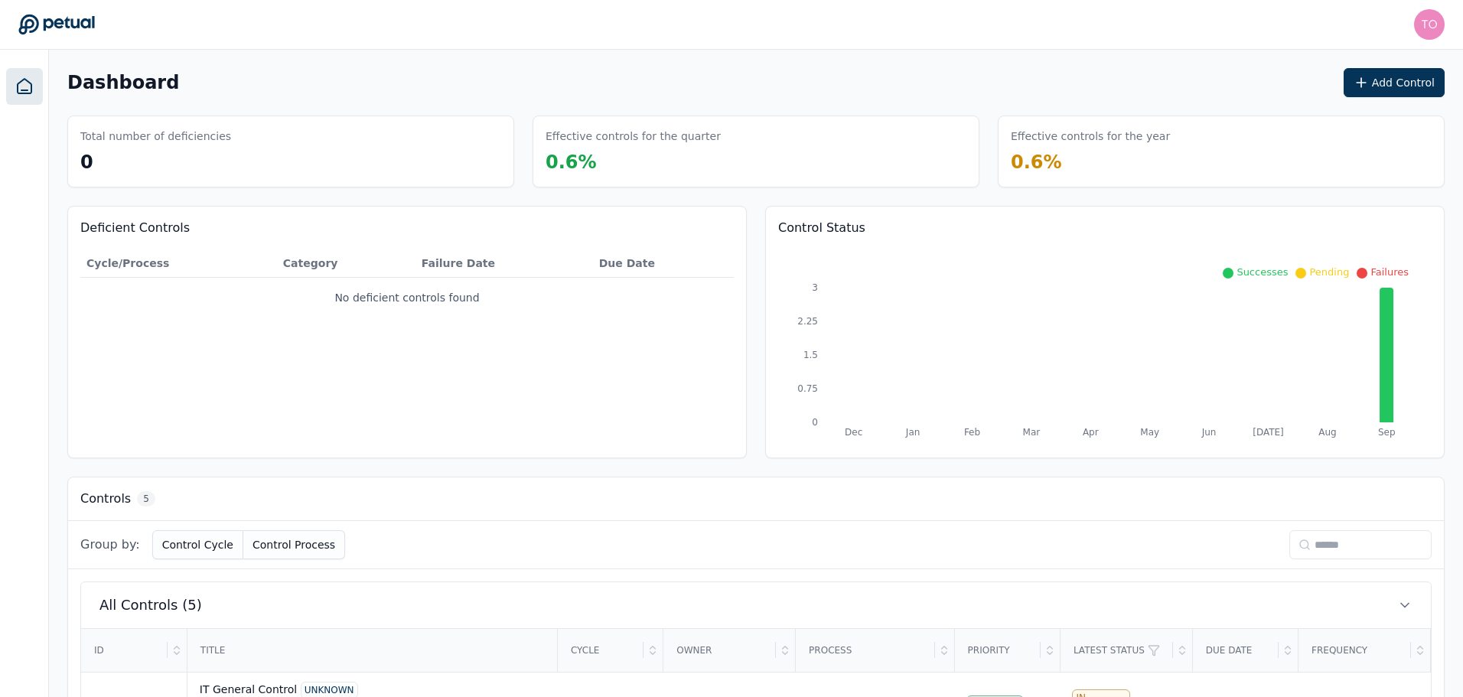
scroll to position [312, 0]
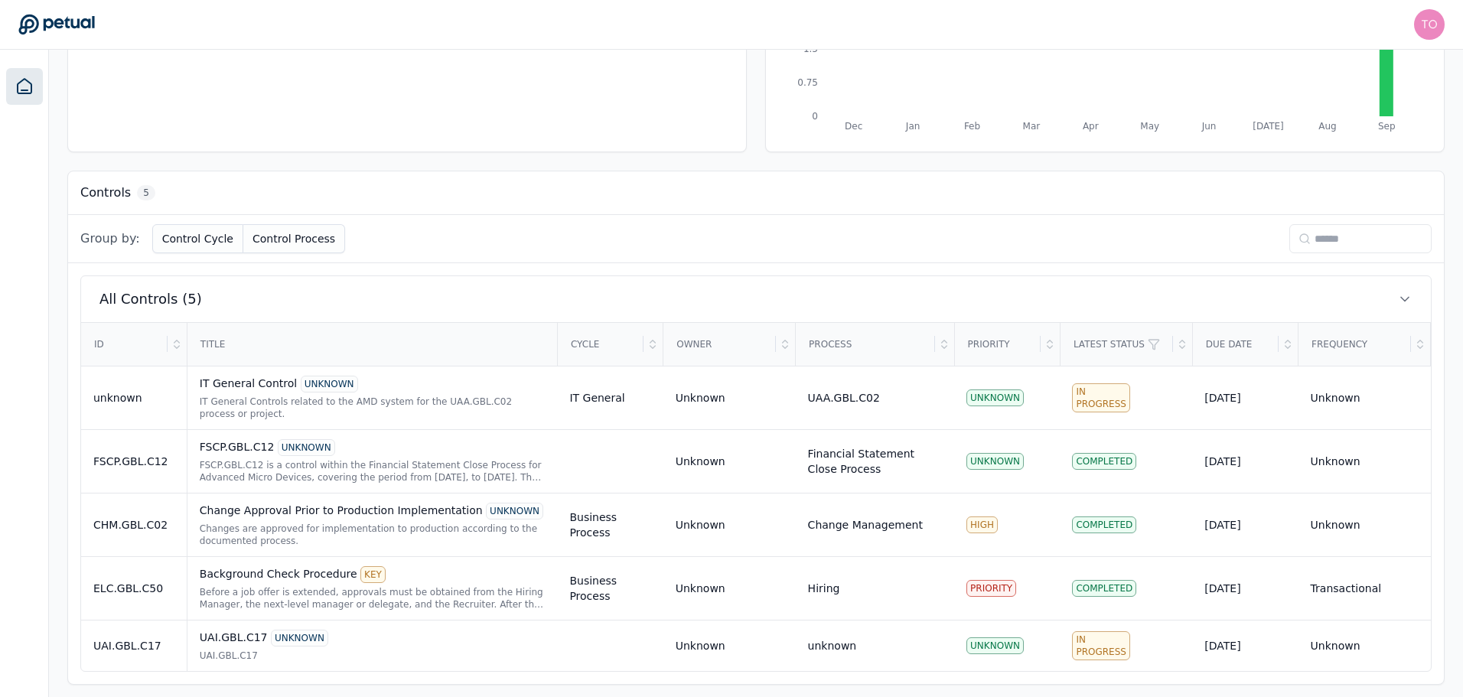
scroll to position [312, 0]
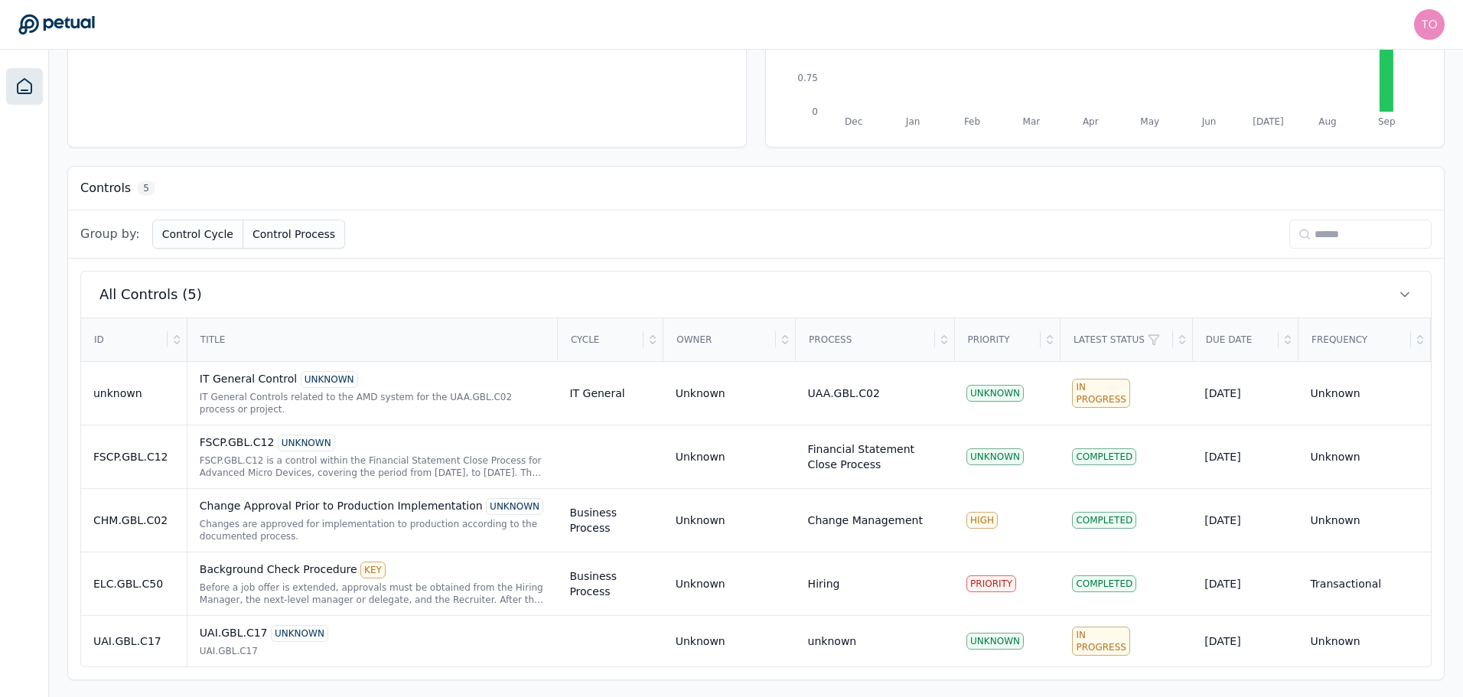
scroll to position [312, 0]
click at [302, 642] on div "UAI.GBL.C17 UNKNOWN UAI.GBL.C17" at bounding box center [373, 640] width 346 height 32
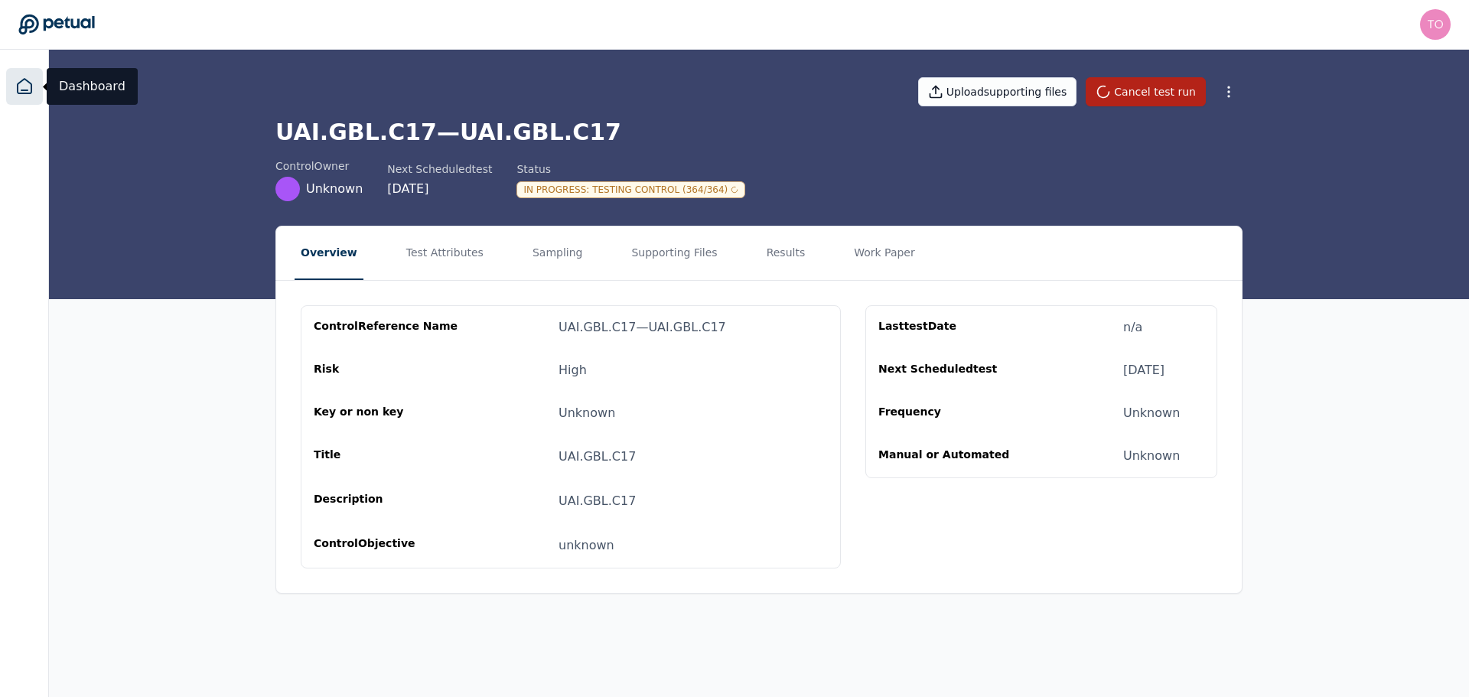
click at [31, 87] on icon at bounding box center [25, 86] width 14 height 15
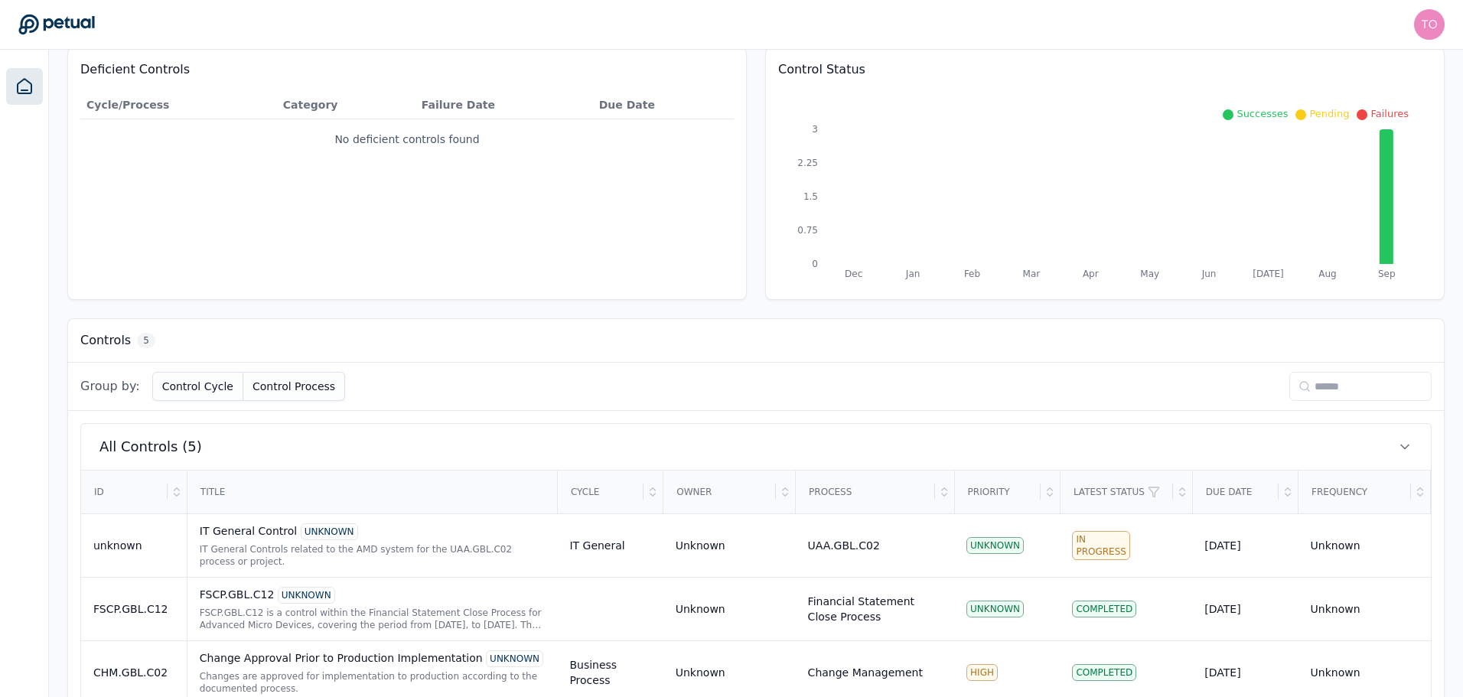
scroll to position [312, 0]
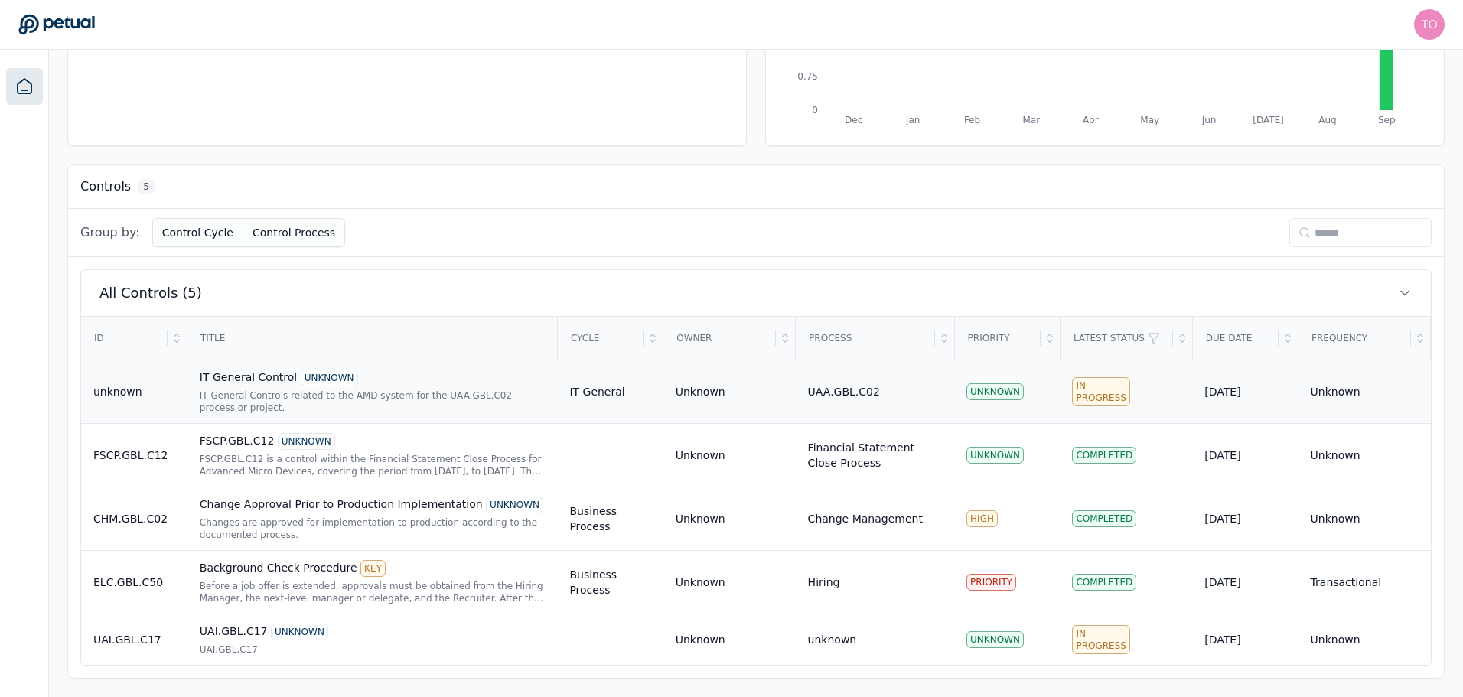
click at [396, 370] on div "IT General Control UNKNOWN" at bounding box center [373, 378] width 346 height 17
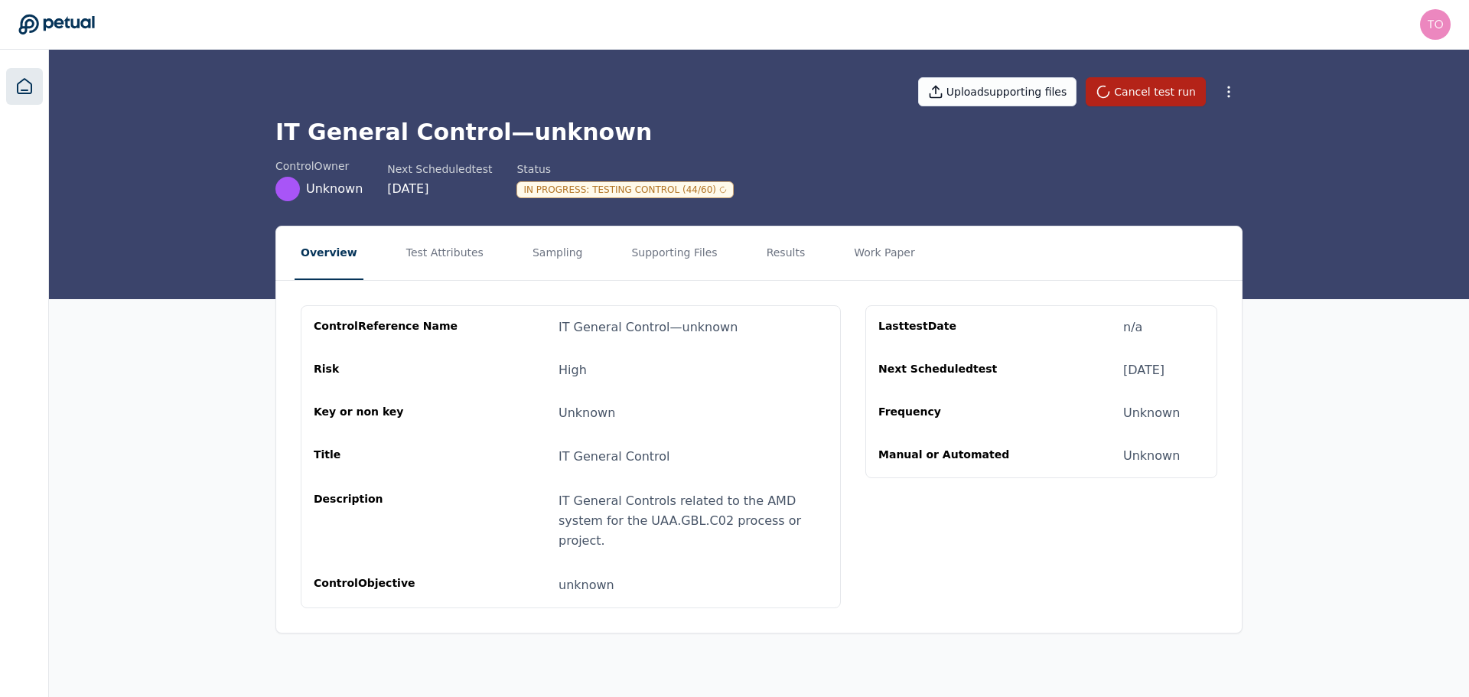
click at [31, 87] on icon at bounding box center [25, 86] width 14 height 15
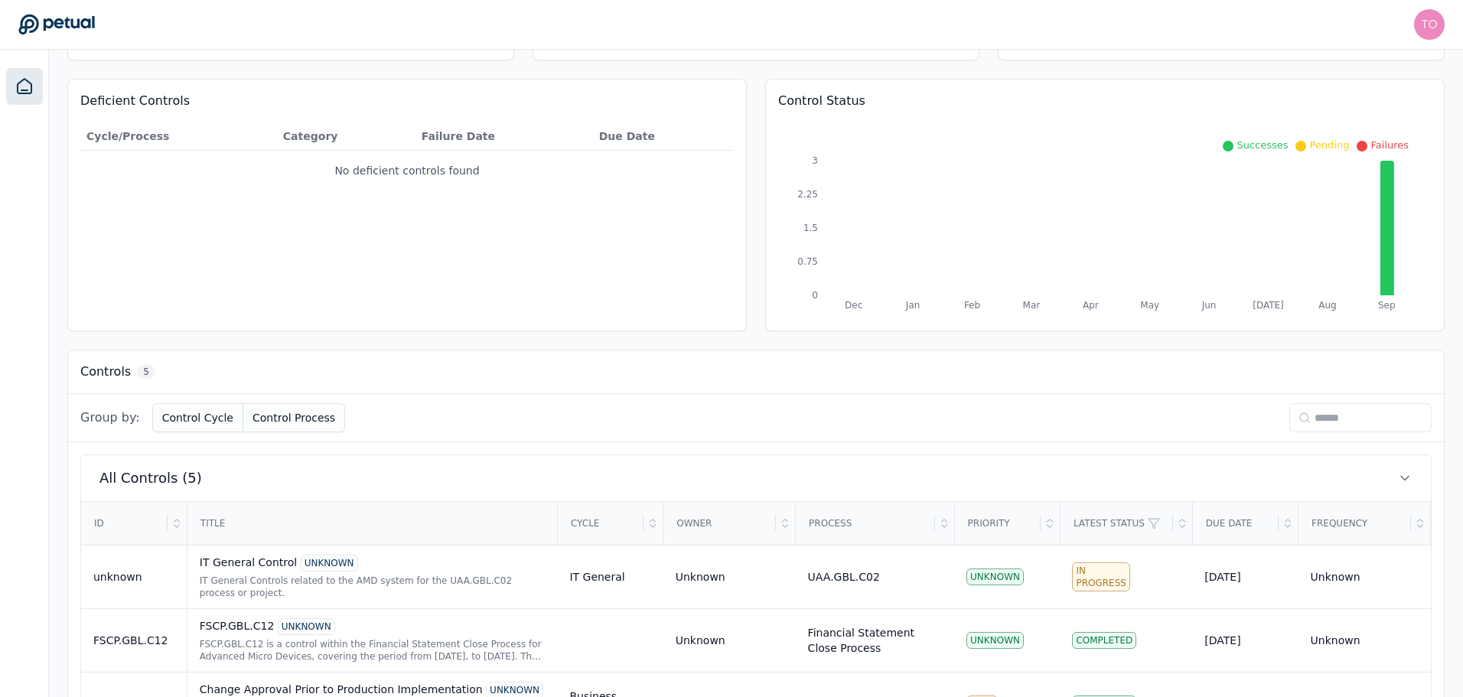
scroll to position [312, 0]
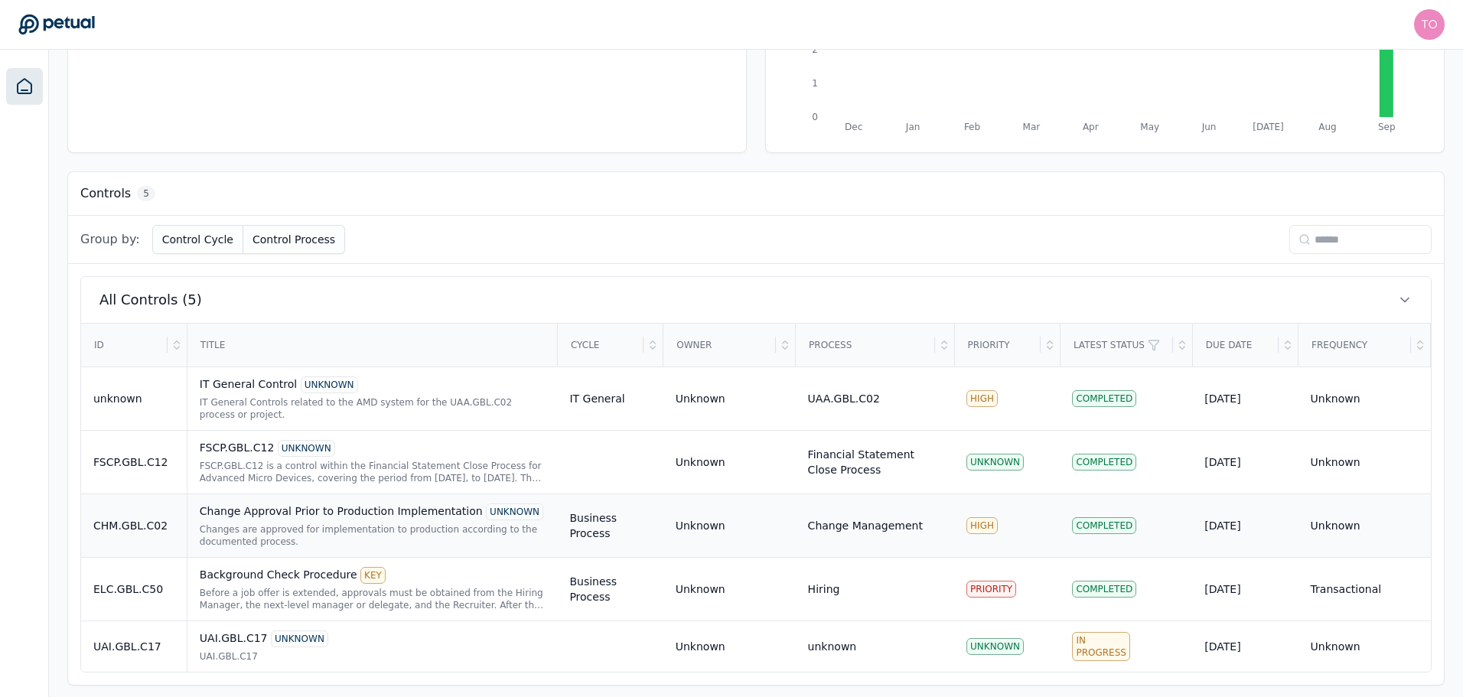
scroll to position [312, 0]
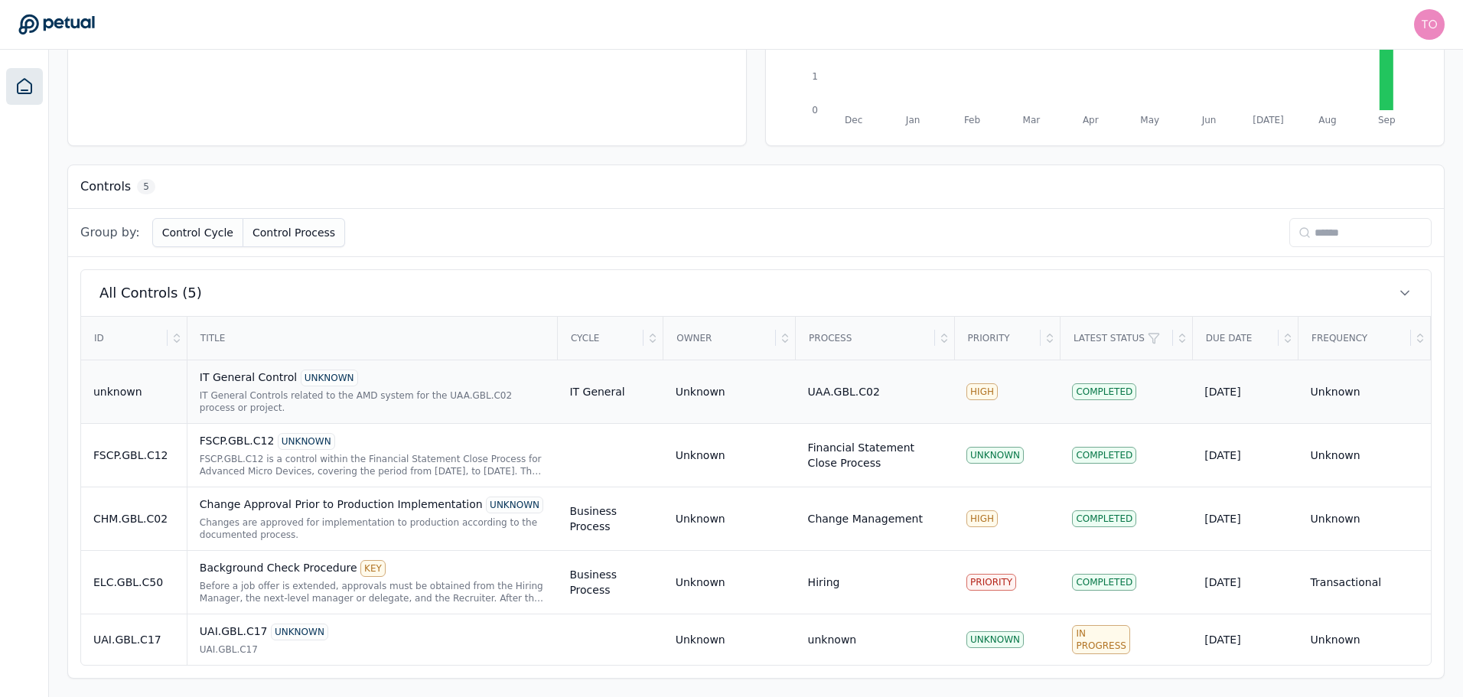
click at [470, 397] on div "IT General Controls related to the AMD system for the UAA.GBL.C02 process or pr…" at bounding box center [373, 401] width 346 height 24
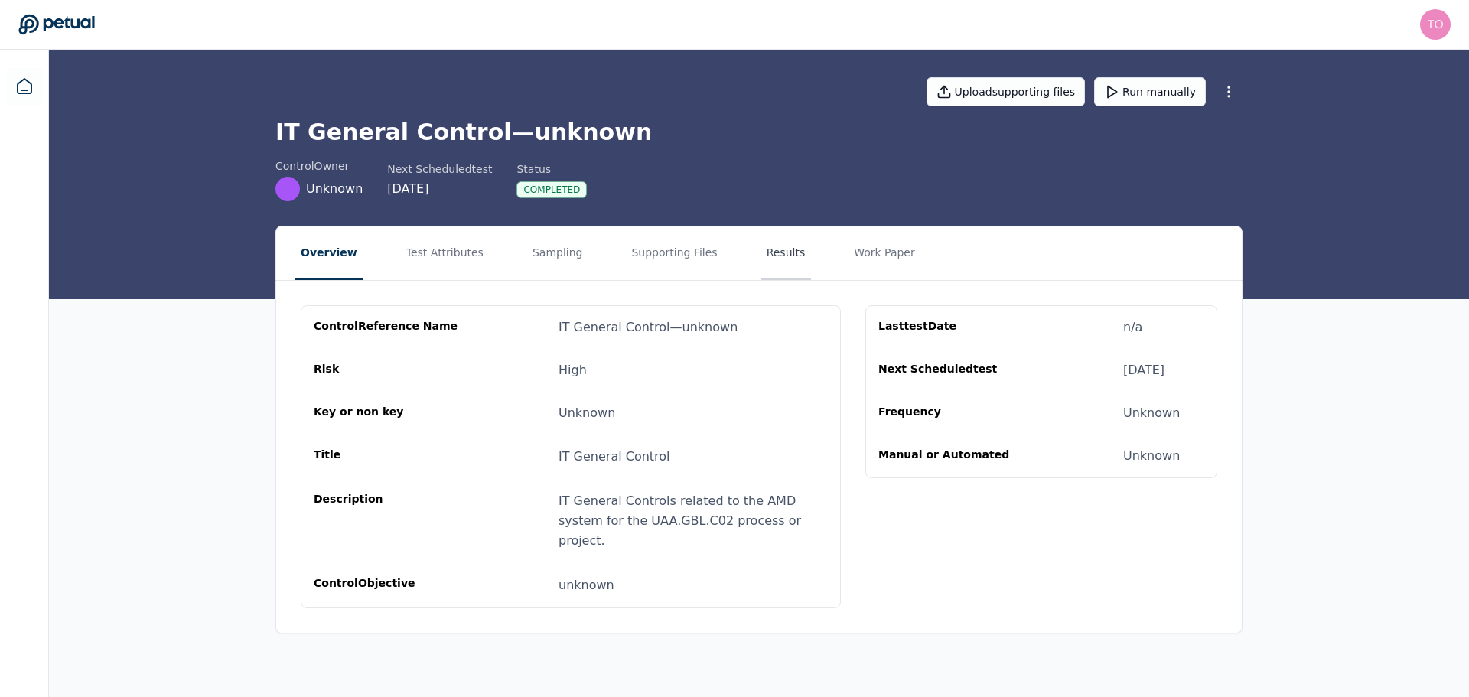
click at [761, 254] on button "Results" at bounding box center [786, 254] width 51 height 54
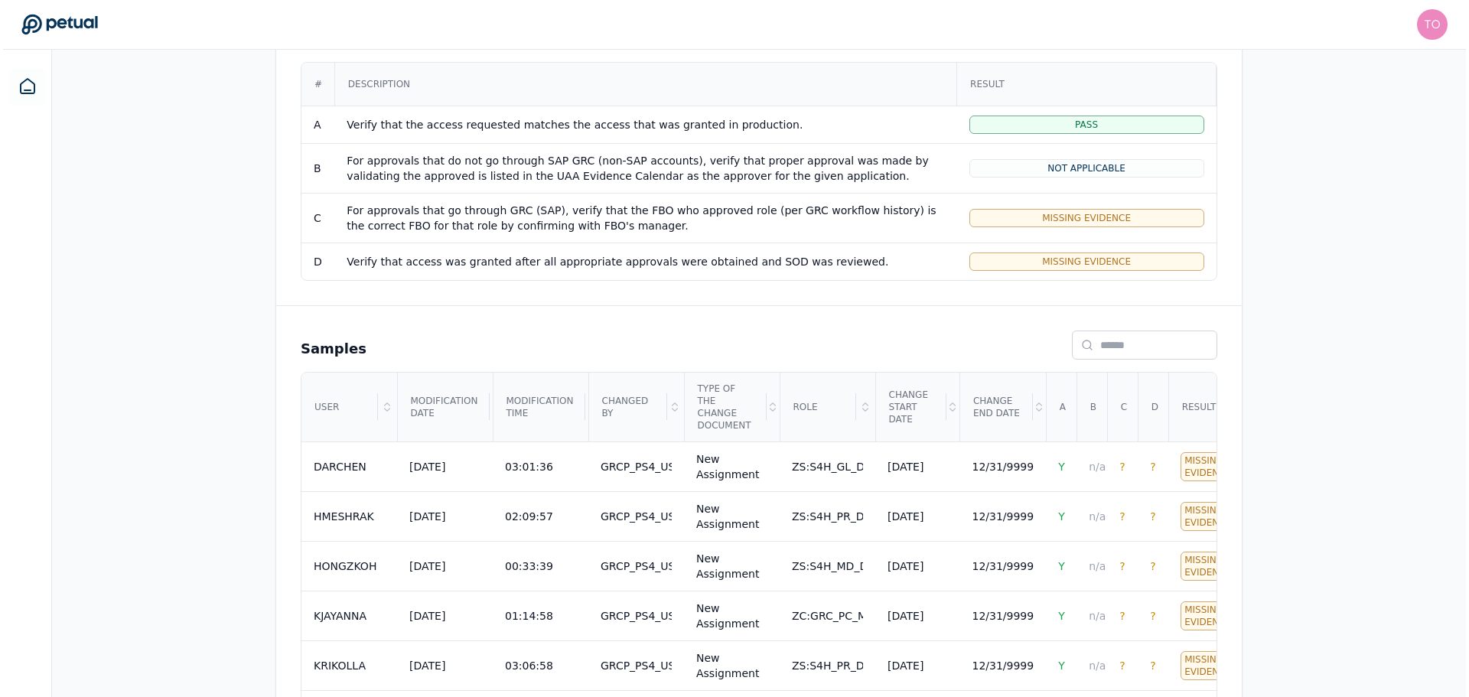
scroll to position [334, 0]
click at [1116, 461] on span "?" at bounding box center [1118, 467] width 5 height 12
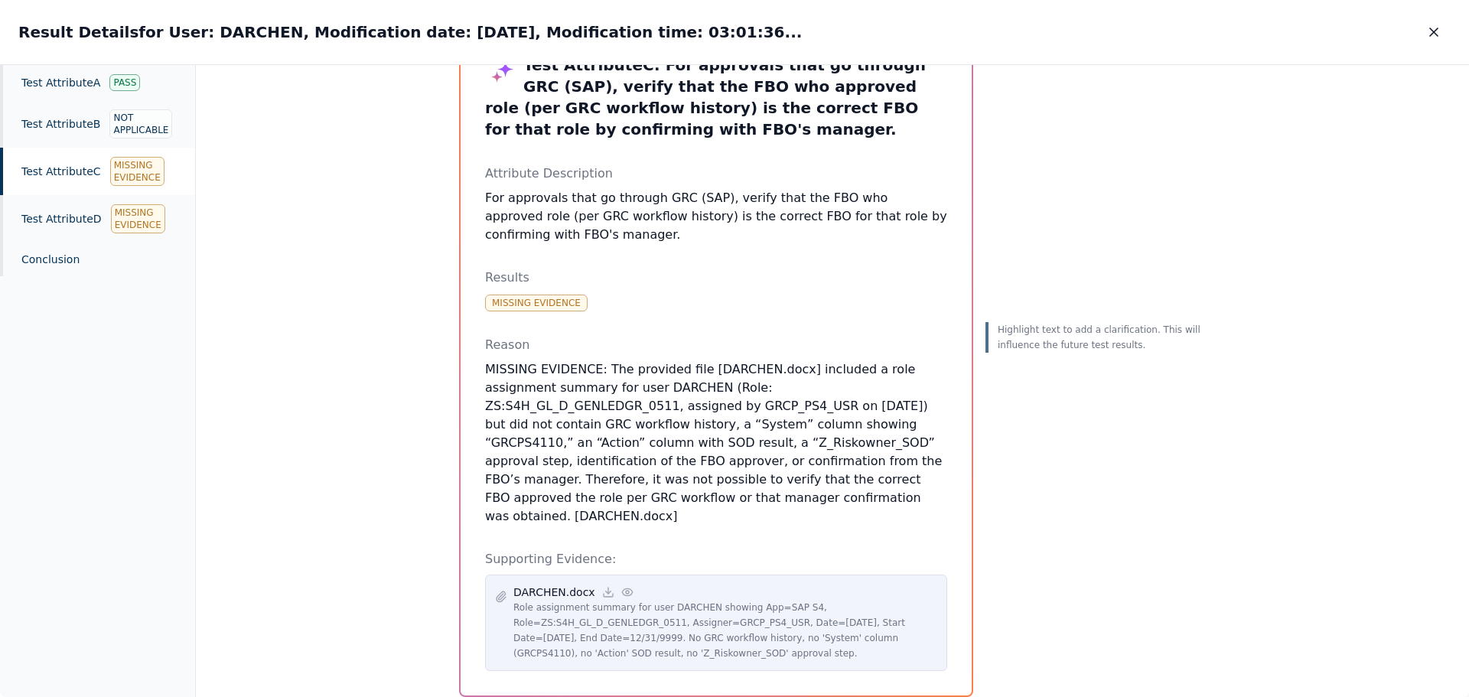
scroll to position [97, 0]
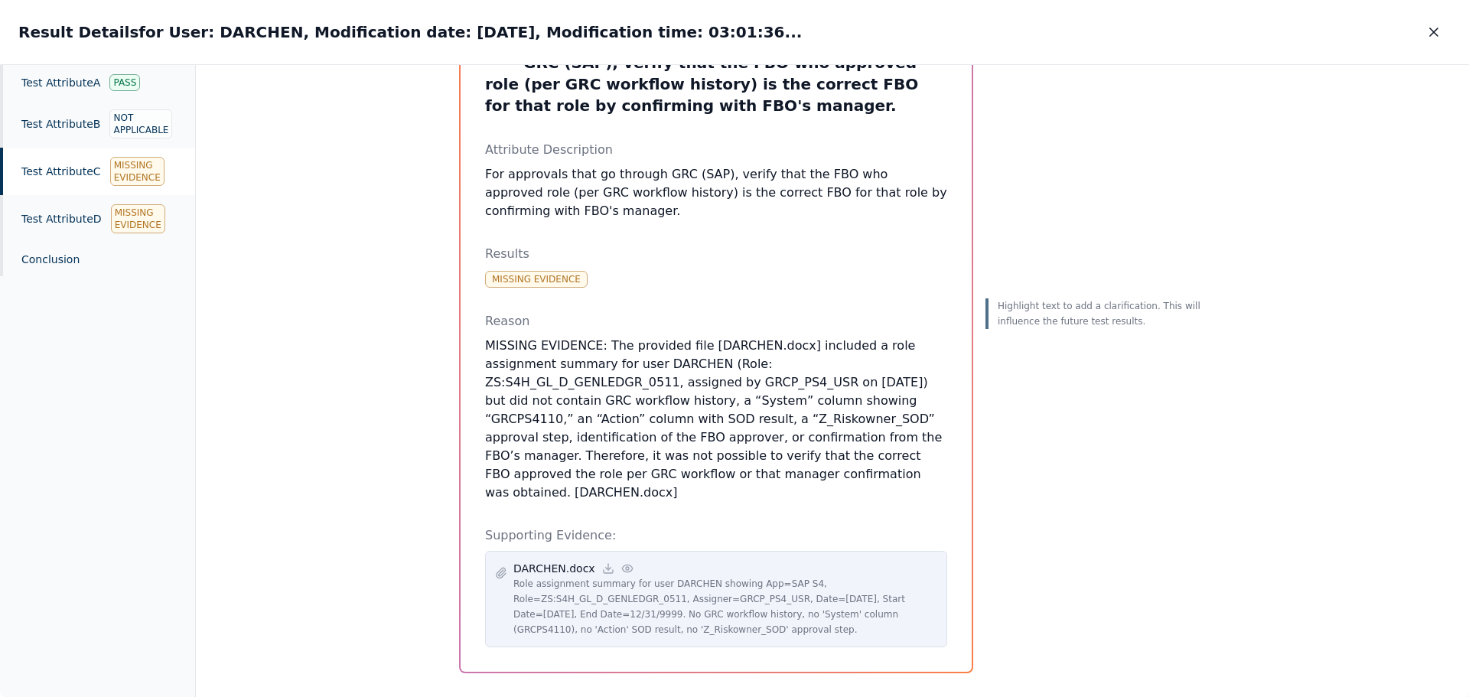
click at [626, 567] on circle at bounding box center [627, 568] width 3 height 3
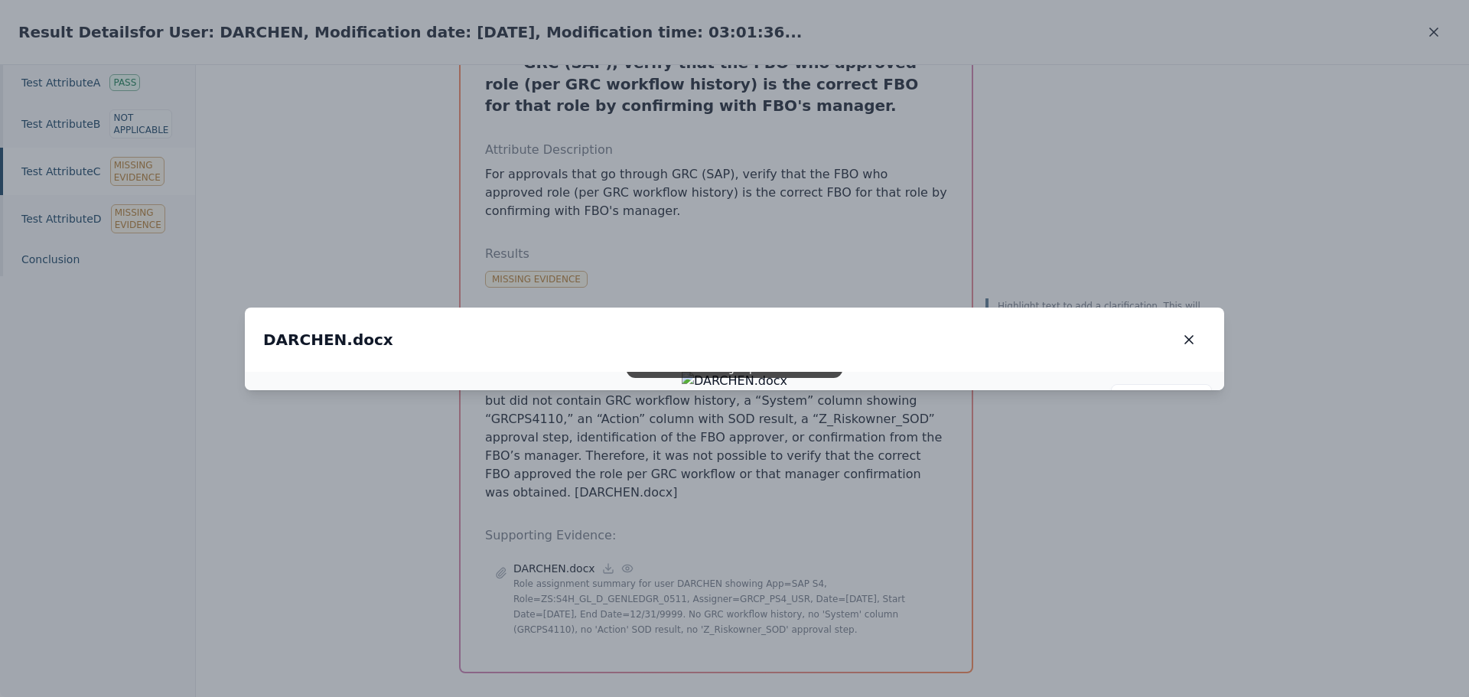
drag, startPoint x: 740, startPoint y: 400, endPoint x: 751, endPoint y: 256, distance: 144.3
click at [751, 372] on img at bounding box center [735, 381] width 106 height 18
drag, startPoint x: 807, startPoint y: 475, endPoint x: 836, endPoint y: 304, distance: 173.7
click at [787, 372] on img at bounding box center [735, 381] width 106 height 18
drag, startPoint x: 715, startPoint y: 476, endPoint x: 786, endPoint y: 306, distance: 184.2
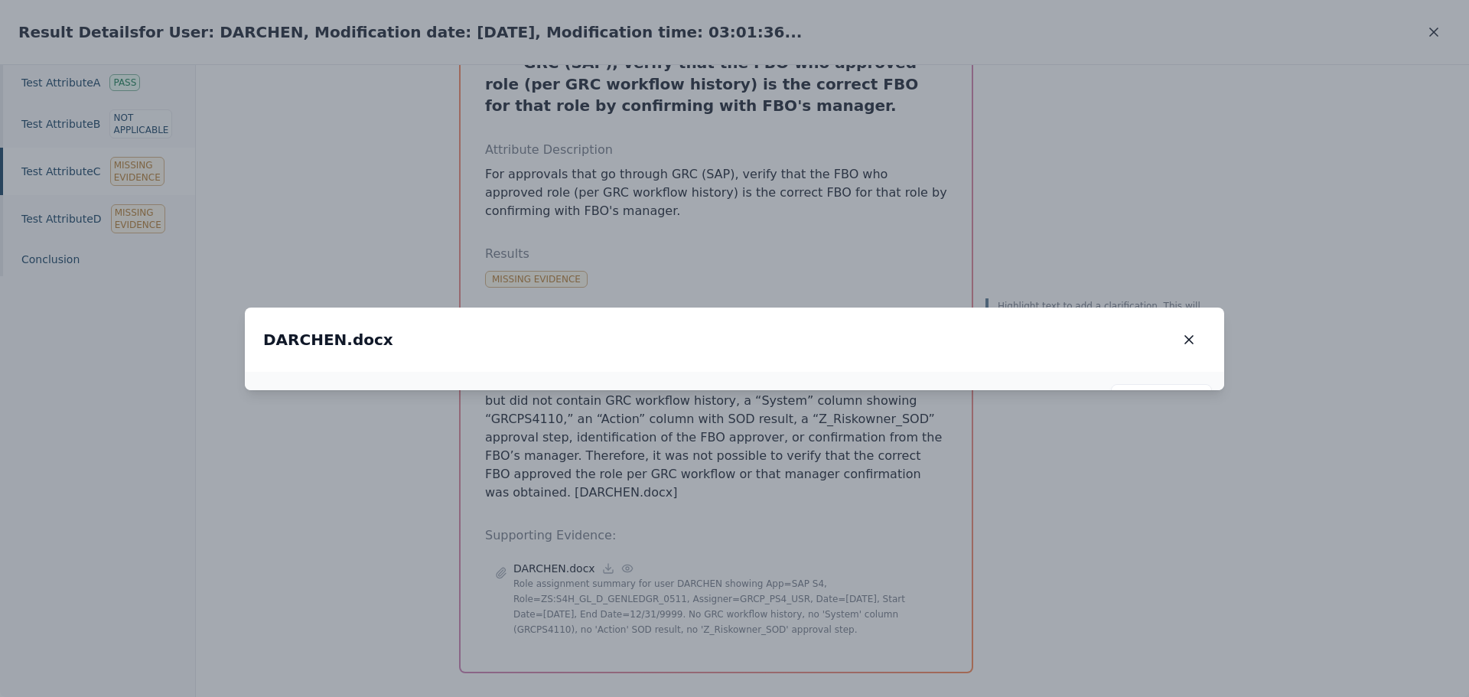
click at [786, 259] on img at bounding box center [799, 248] width 126 height 22
click at [1189, 332] on icon "button" at bounding box center [1188, 339] width 15 height 15
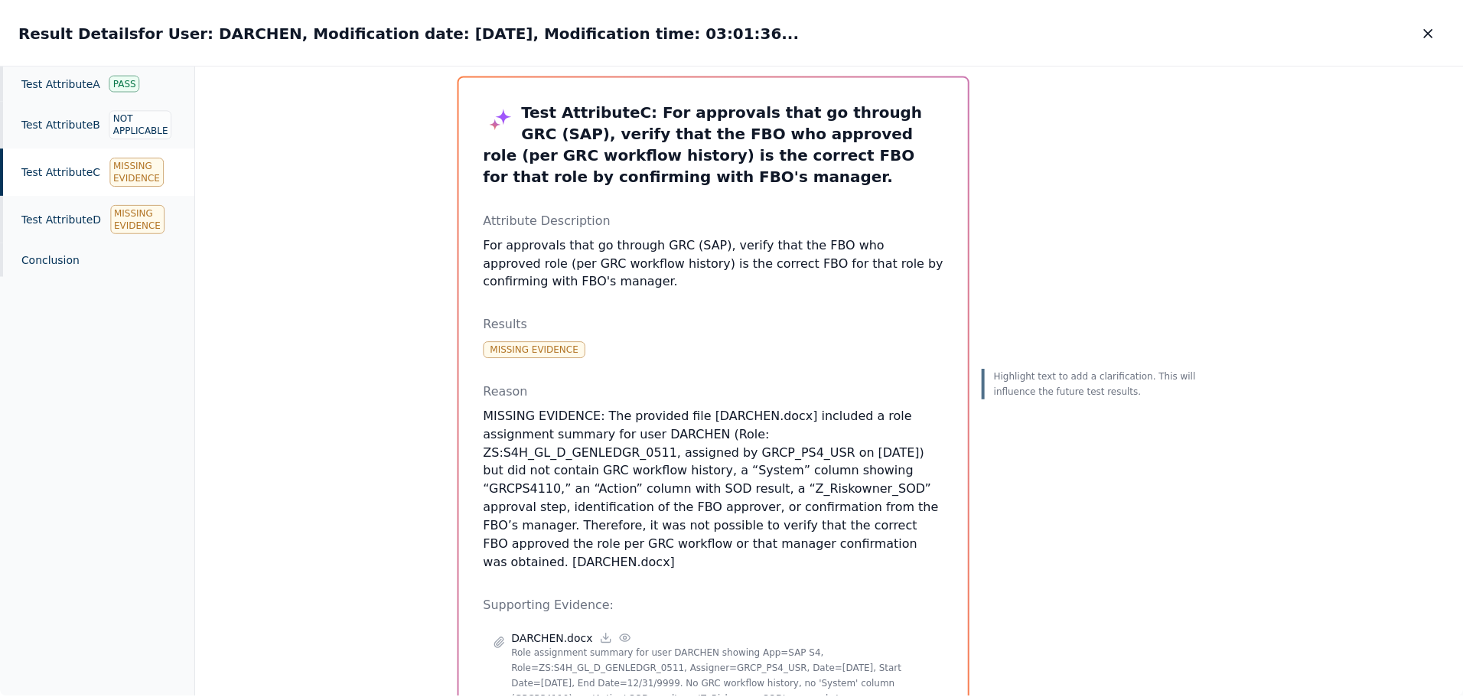
scroll to position [0, 0]
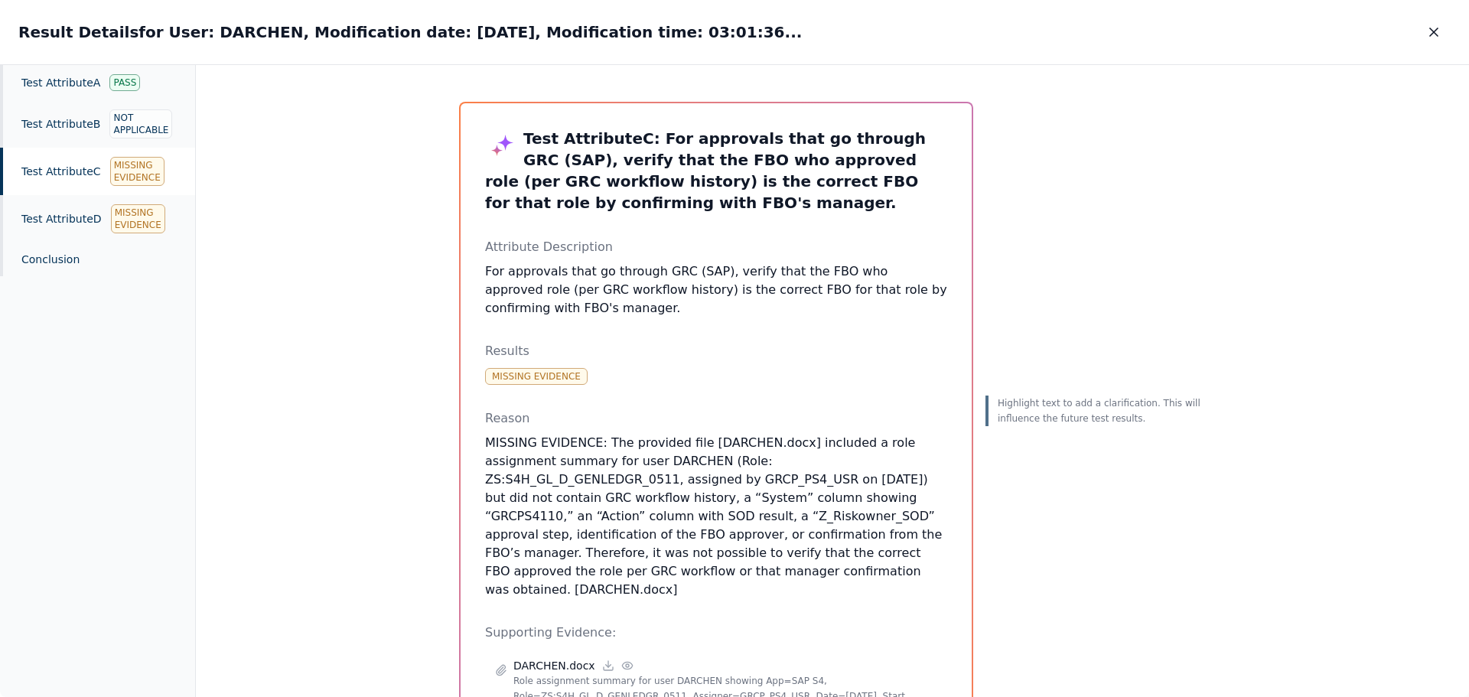
click at [1428, 31] on icon "button" at bounding box center [1433, 31] width 15 height 15
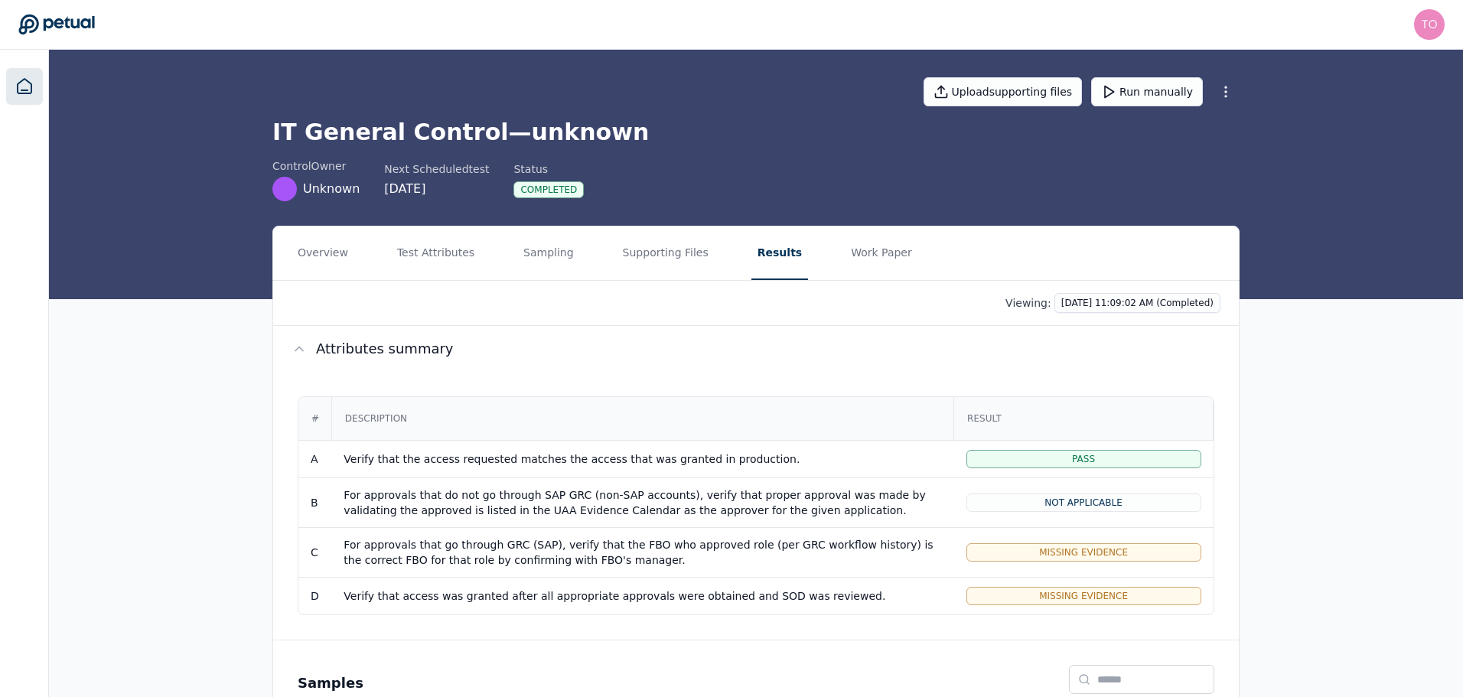
click at [24, 88] on icon at bounding box center [24, 86] width 18 height 18
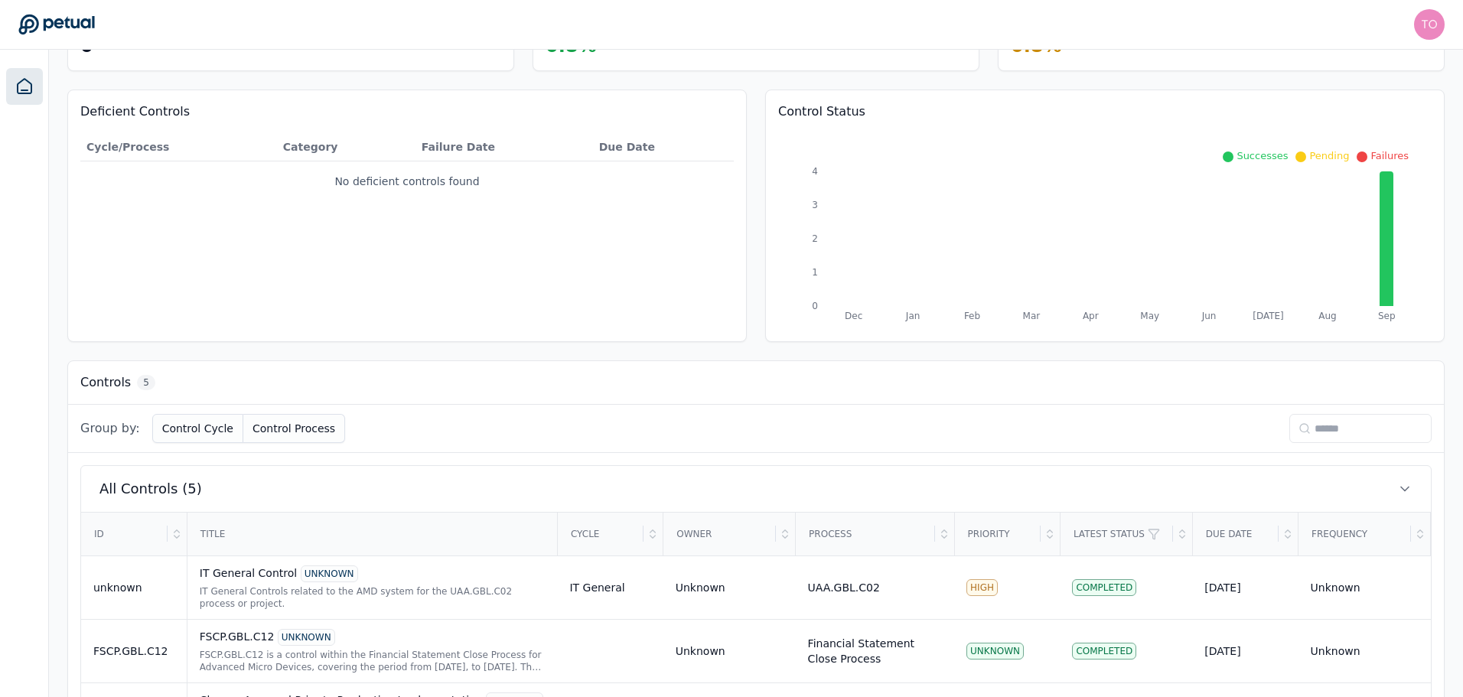
scroll to position [312, 0]
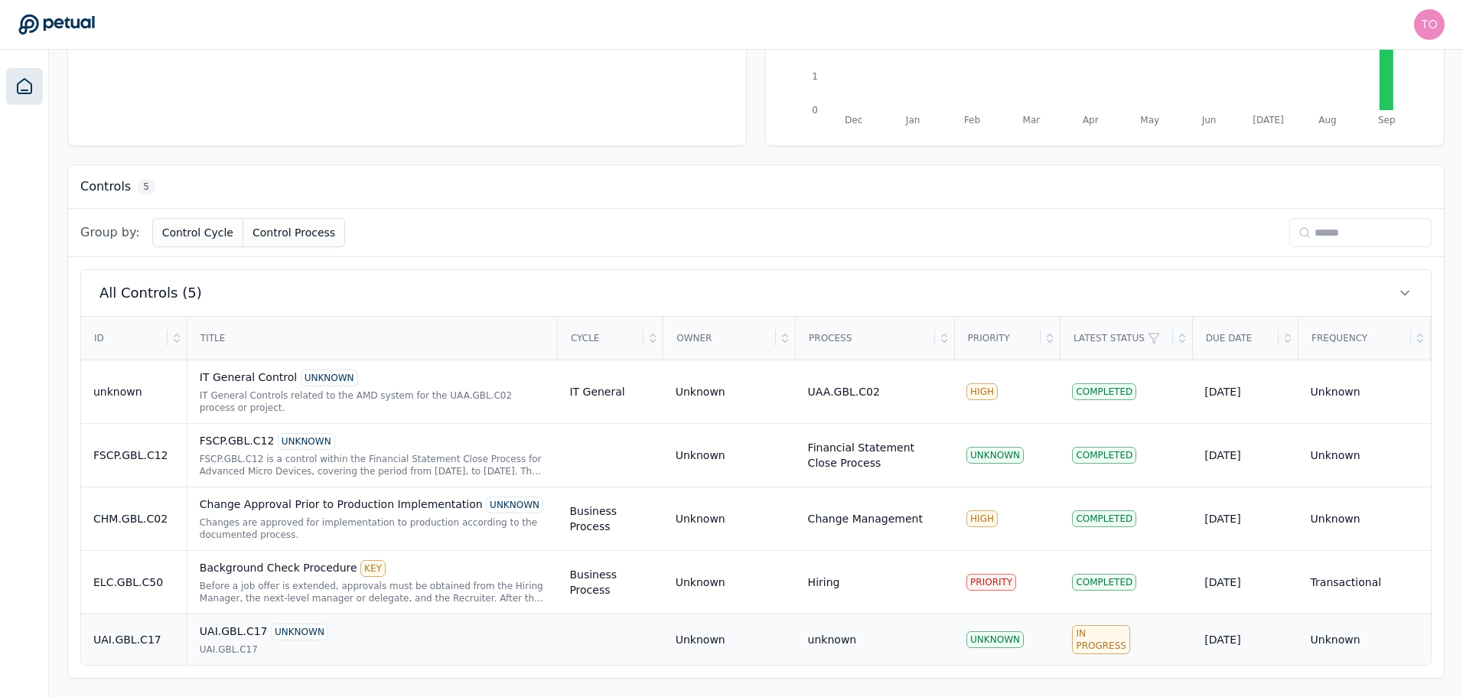
click at [457, 621] on td "UAI.GBL.C17 UNKNOWN UAI.GBL.C17" at bounding box center [372, 639] width 370 height 51
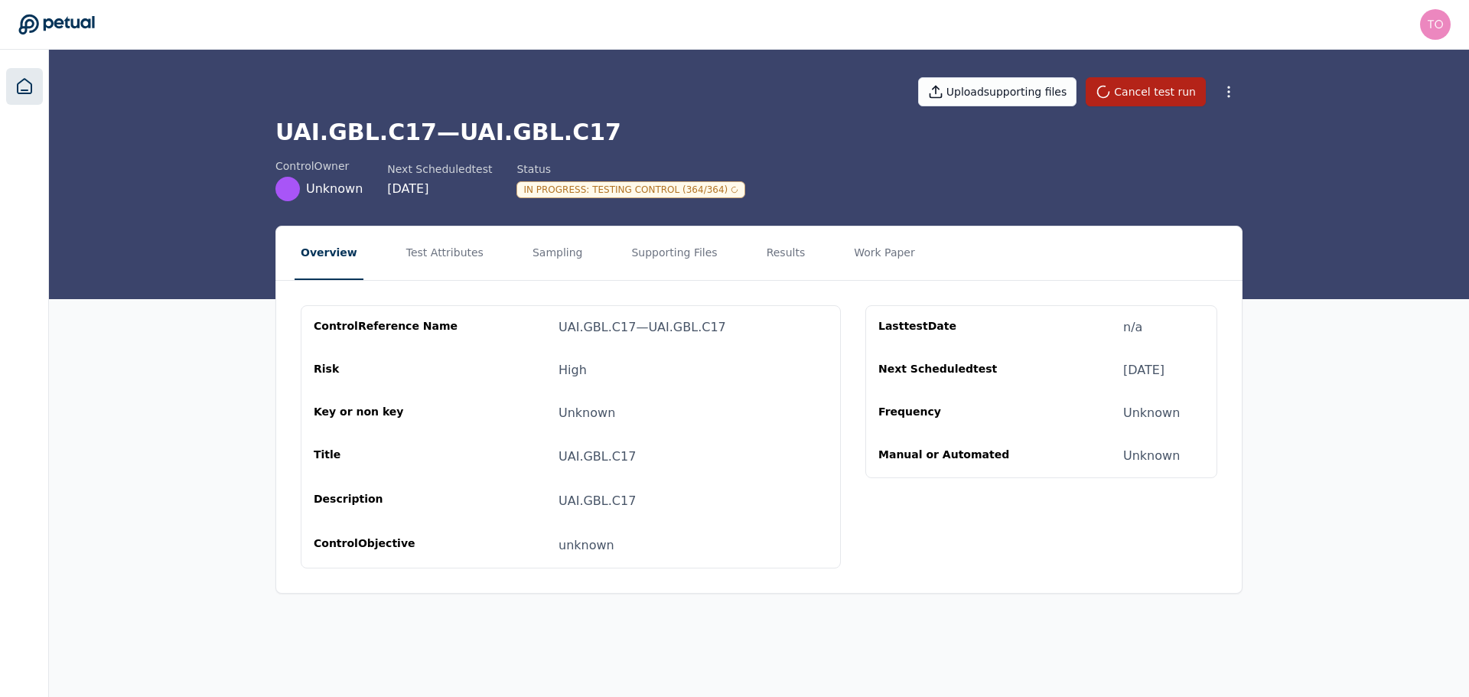
click at [17, 77] on link at bounding box center [24, 86] width 37 height 37
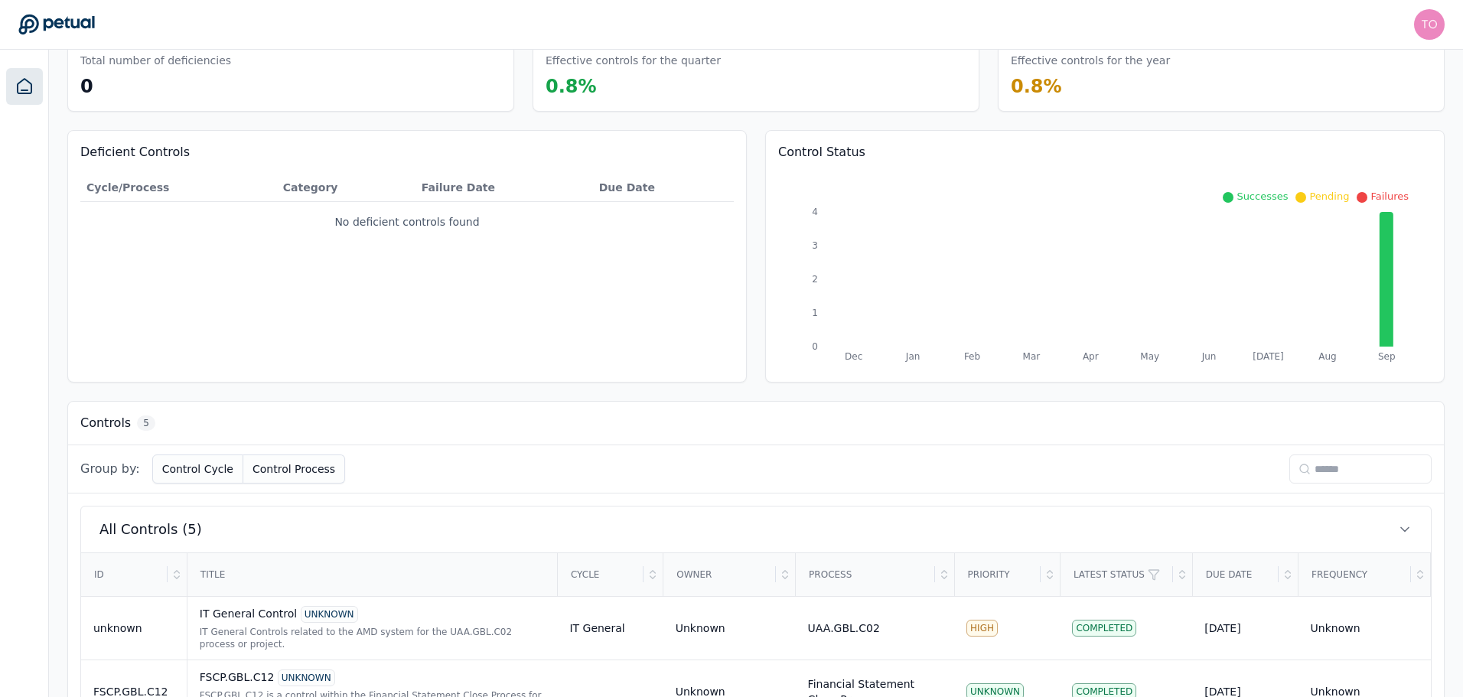
scroll to position [312, 0]
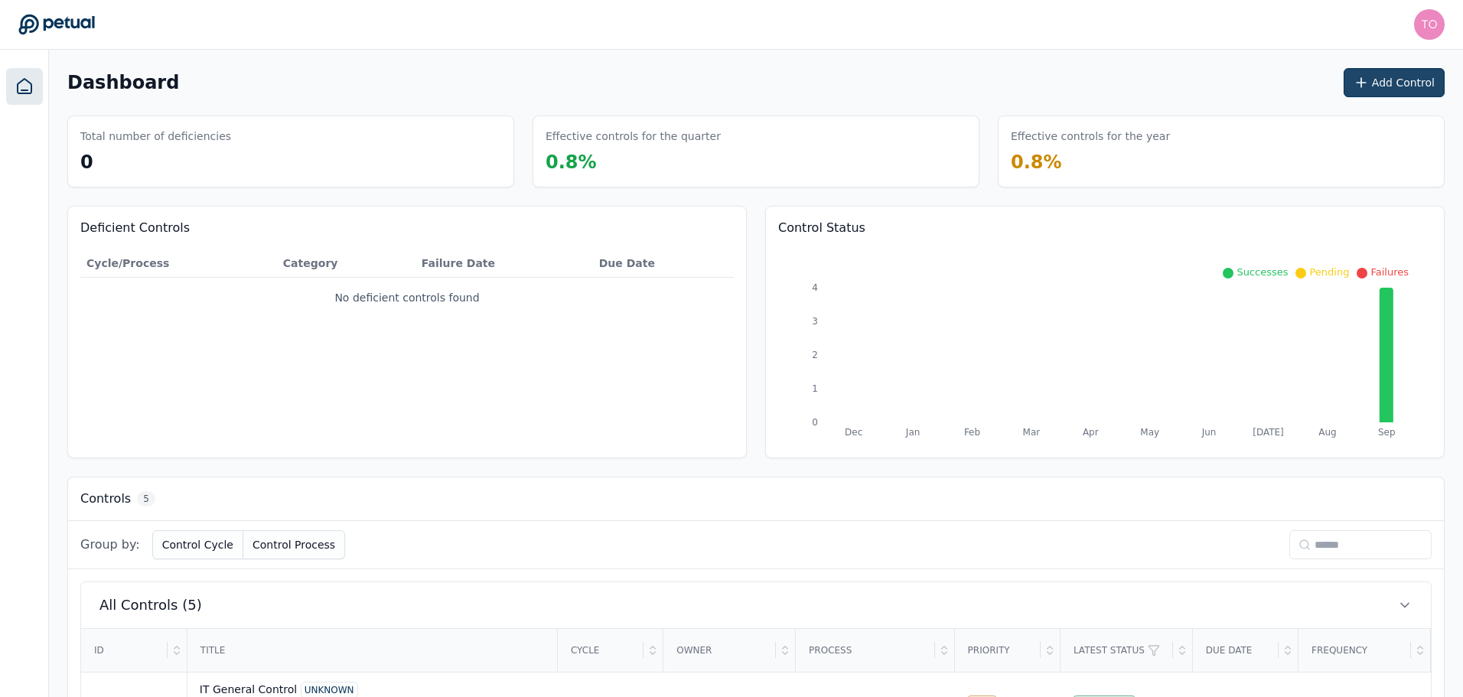
click at [1422, 79] on button "Add Control" at bounding box center [1394, 82] width 101 height 29
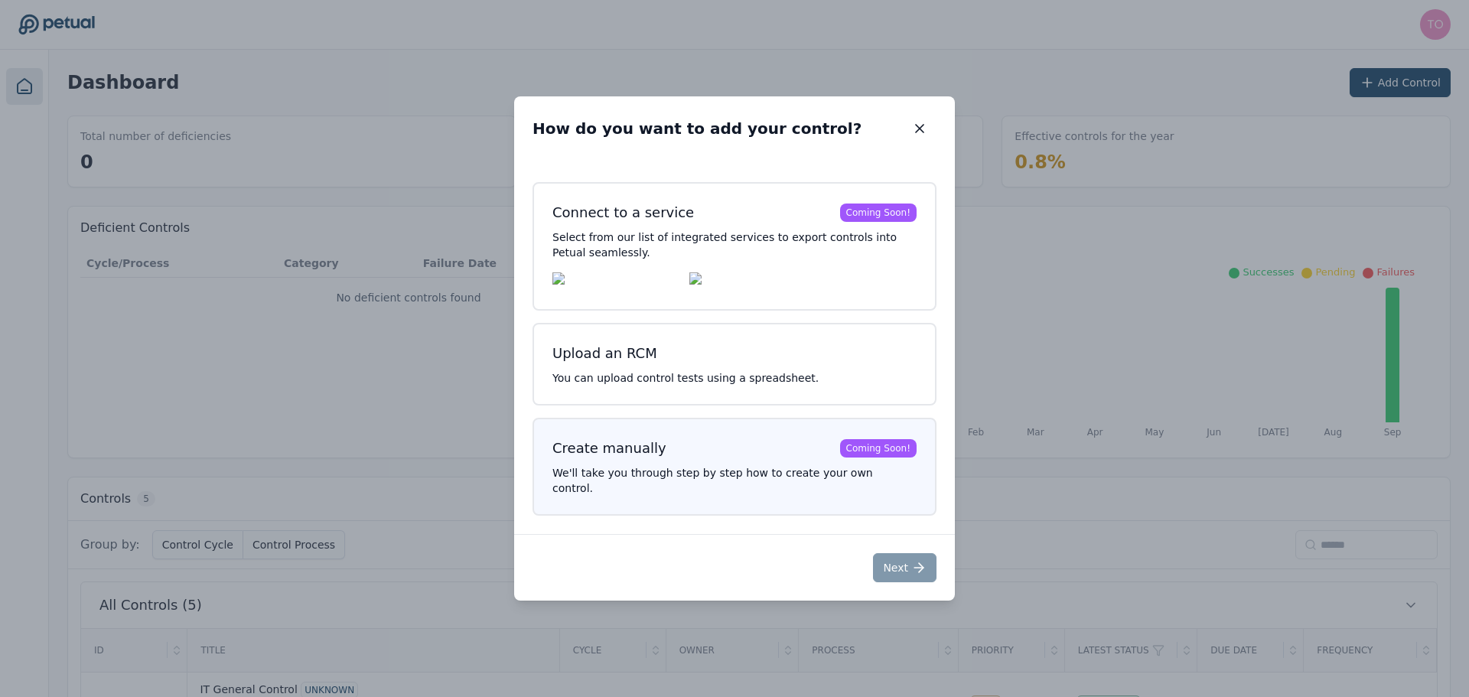
click at [758, 487] on p "We'll take you through step by step how to create your own control." at bounding box center [734, 480] width 364 height 31
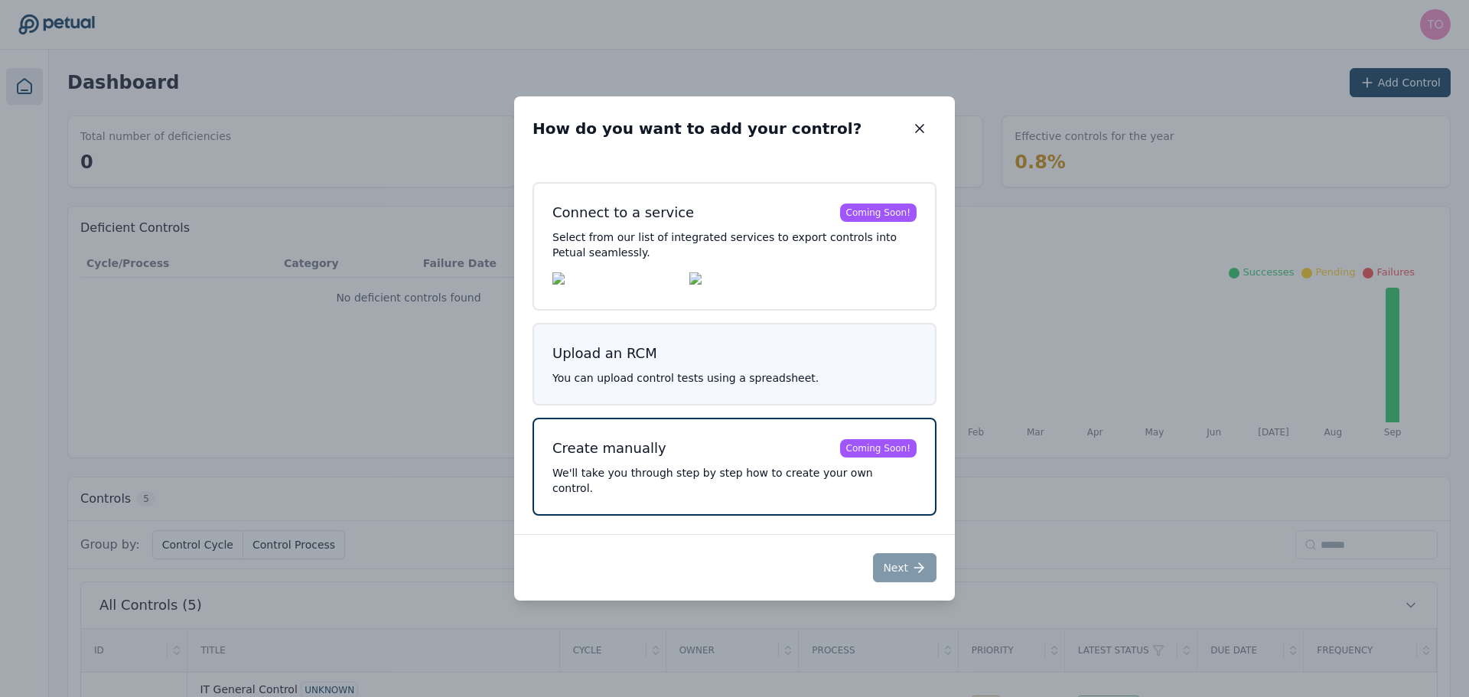
click at [761, 386] on p "You can upload control tests using a spreadsheet." at bounding box center [734, 377] width 364 height 15
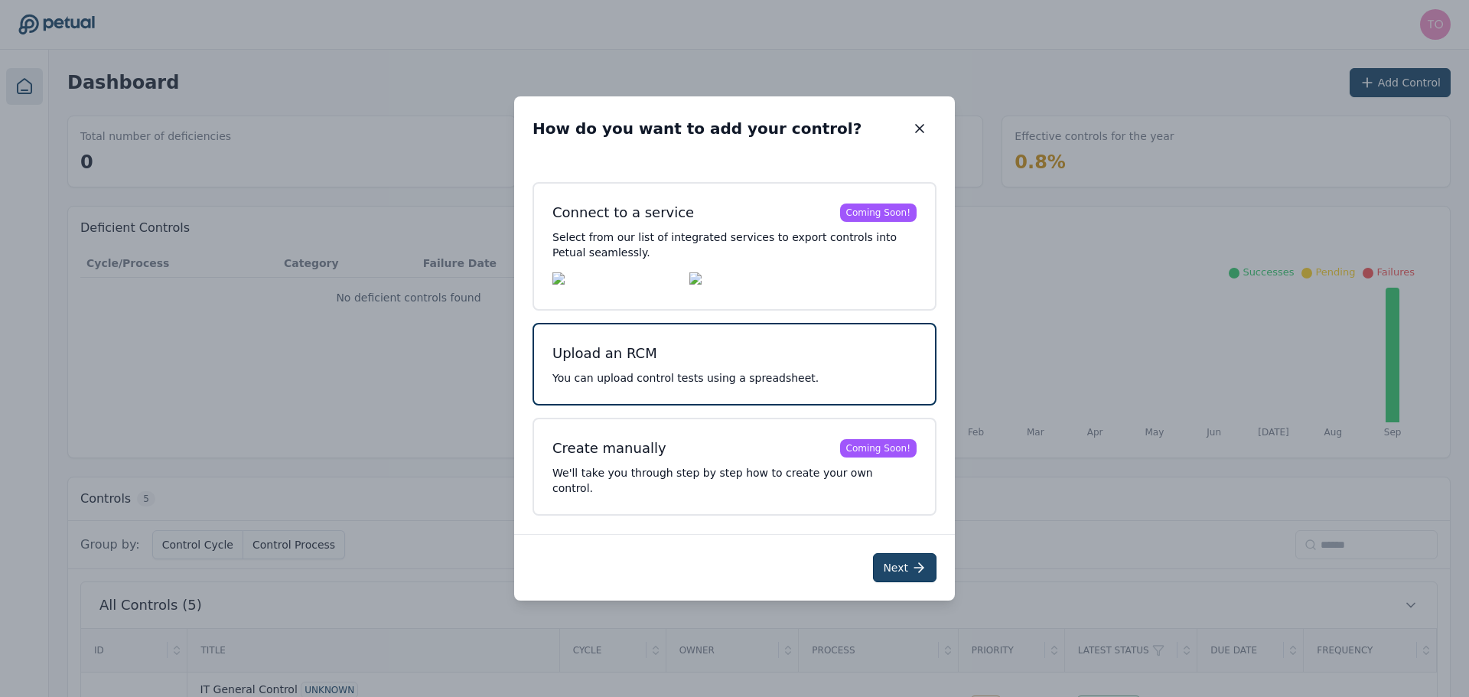
click at [901, 564] on button "Next" at bounding box center [905, 567] width 64 height 29
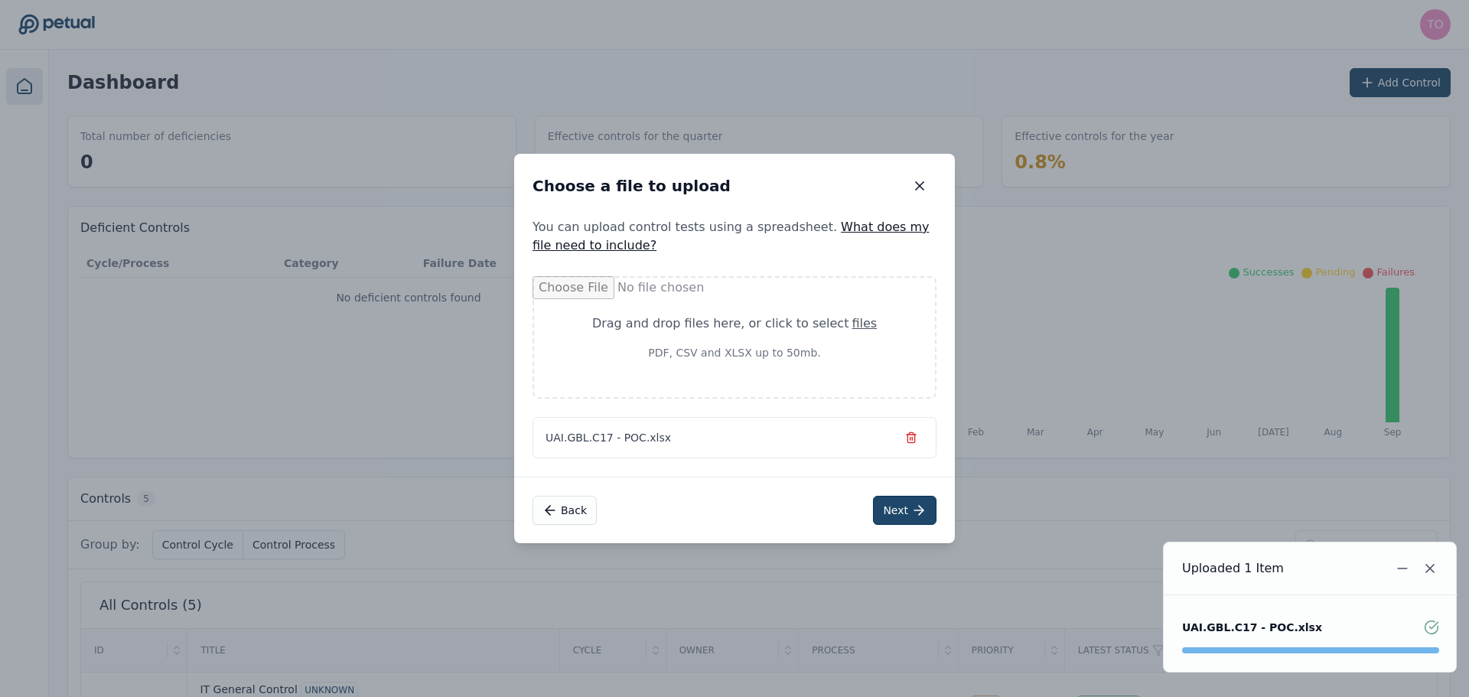
click at [916, 507] on icon at bounding box center [918, 510] width 15 height 15
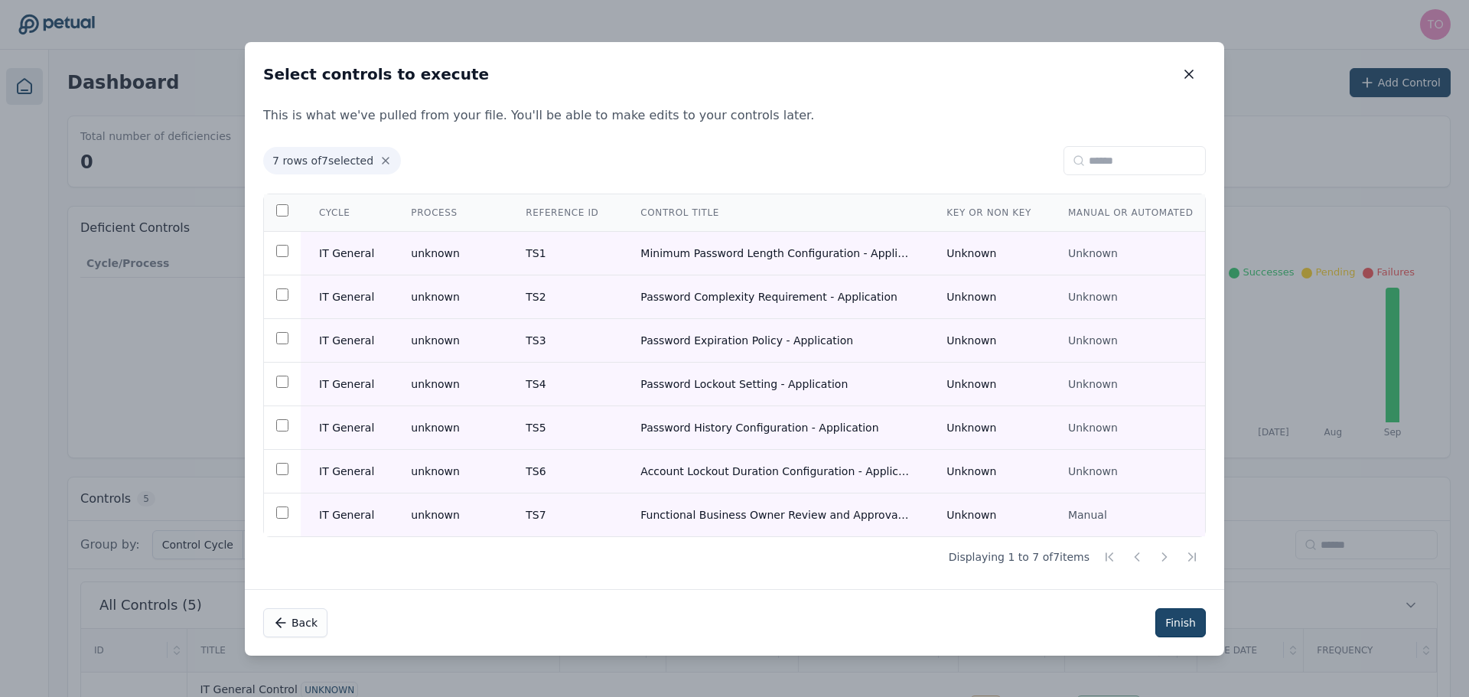
click at [1186, 624] on button "Finish" at bounding box center [1180, 622] width 51 height 29
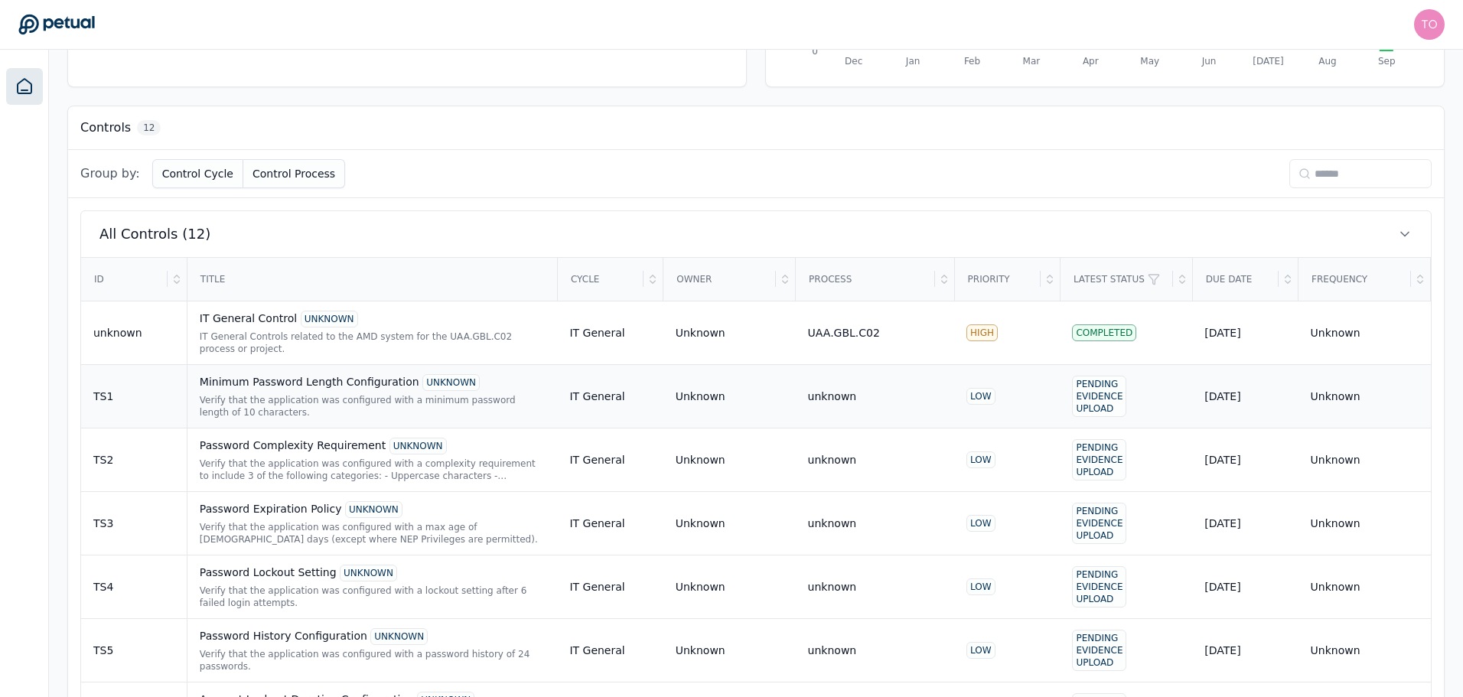
scroll to position [601, 0]
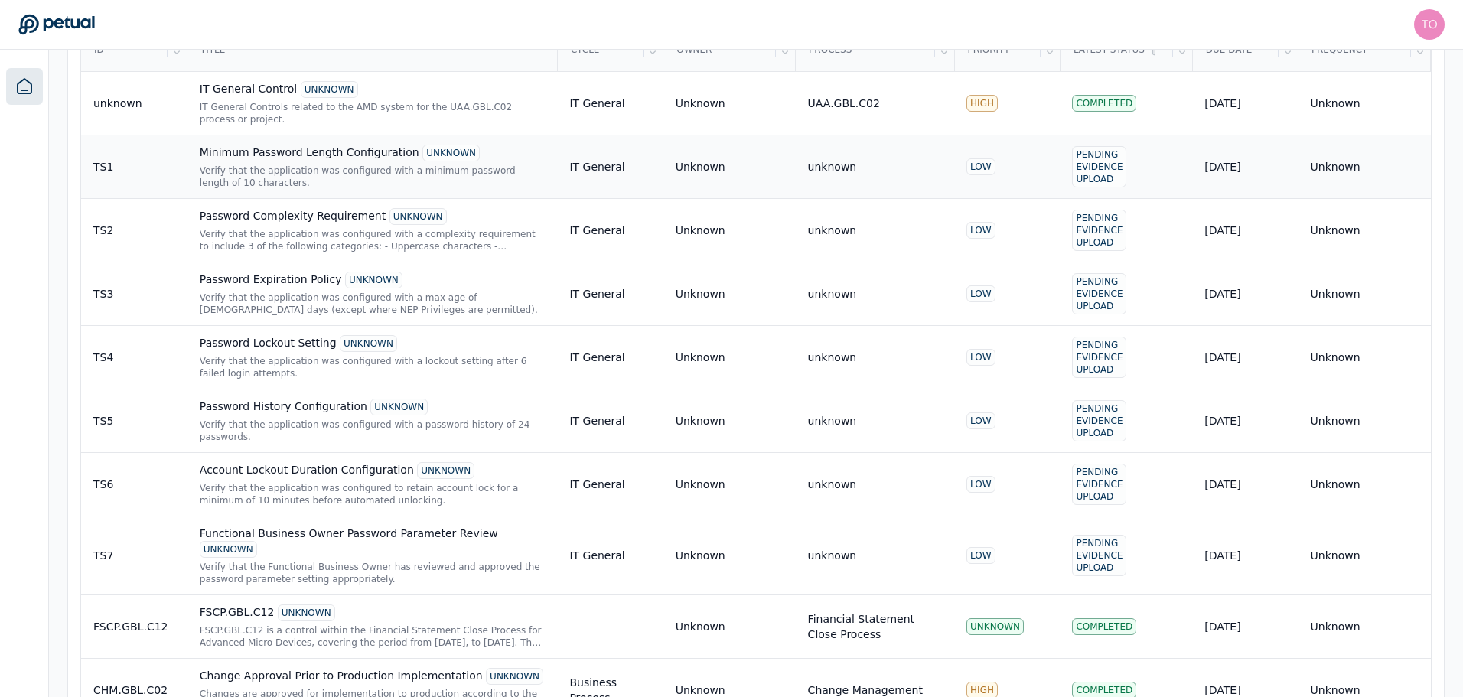
drag, startPoint x: 157, startPoint y: 162, endPoint x: 134, endPoint y: 161, distance: 23.0
click at [134, 161] on div "TS1" at bounding box center [133, 166] width 81 height 15
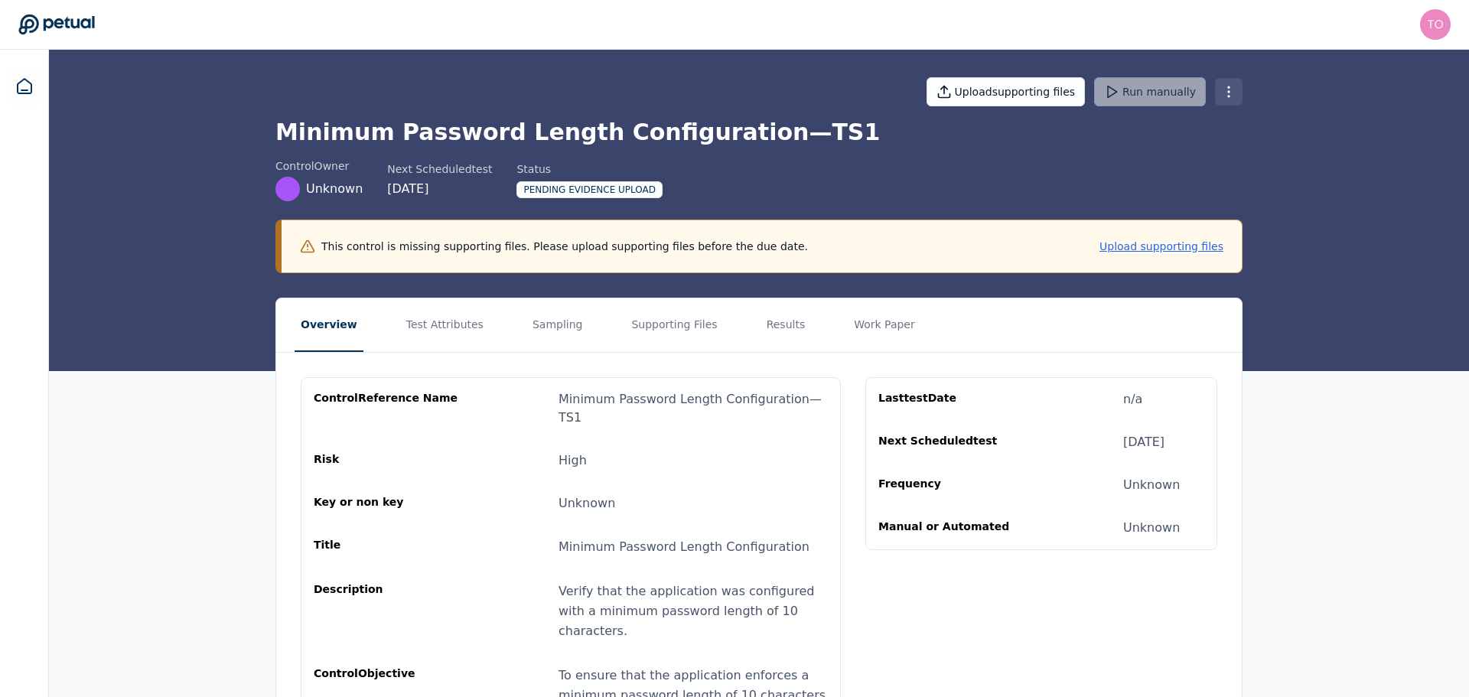
click at [1222, 88] on html "tony.bolasna@amd.com tony.bolasna@amd.com Sign out Upload supporting files Run …" at bounding box center [734, 394] width 1469 height 788
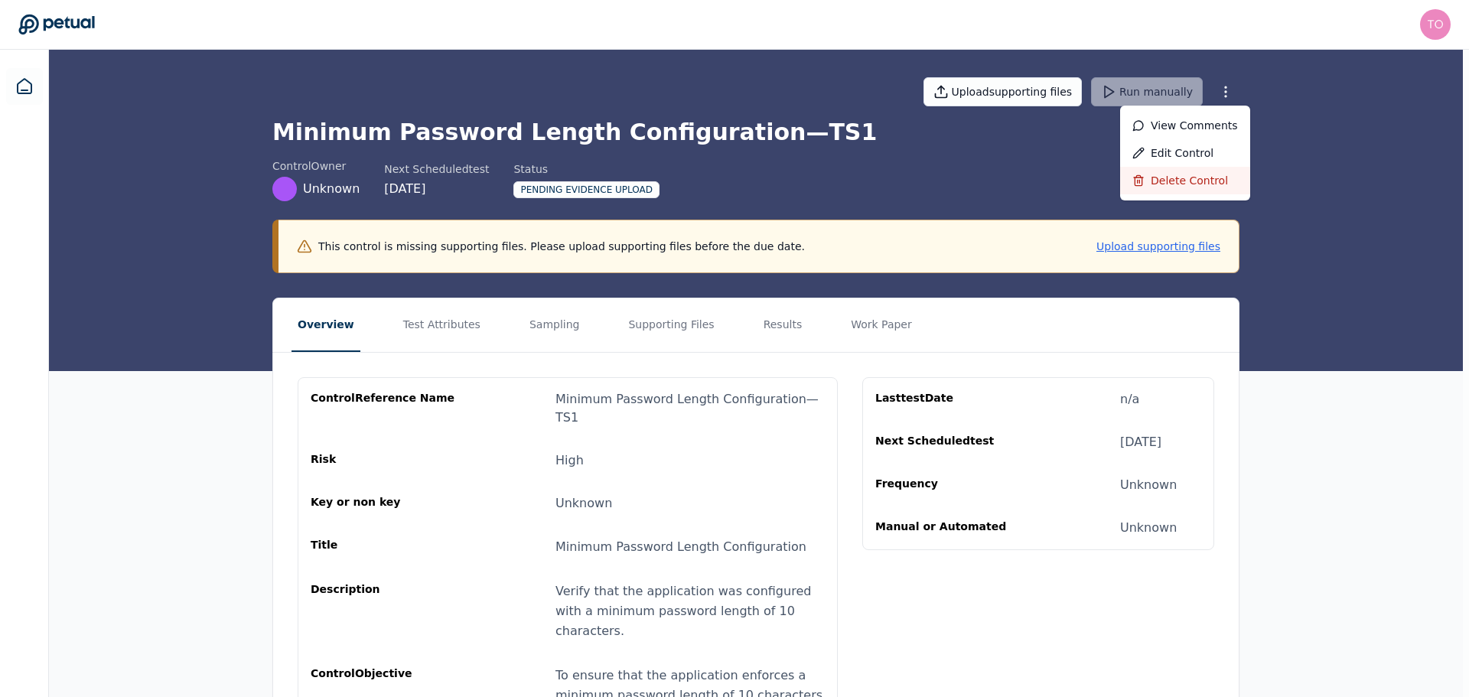
click at [1196, 176] on div "Delete control" at bounding box center [1185, 181] width 130 height 28
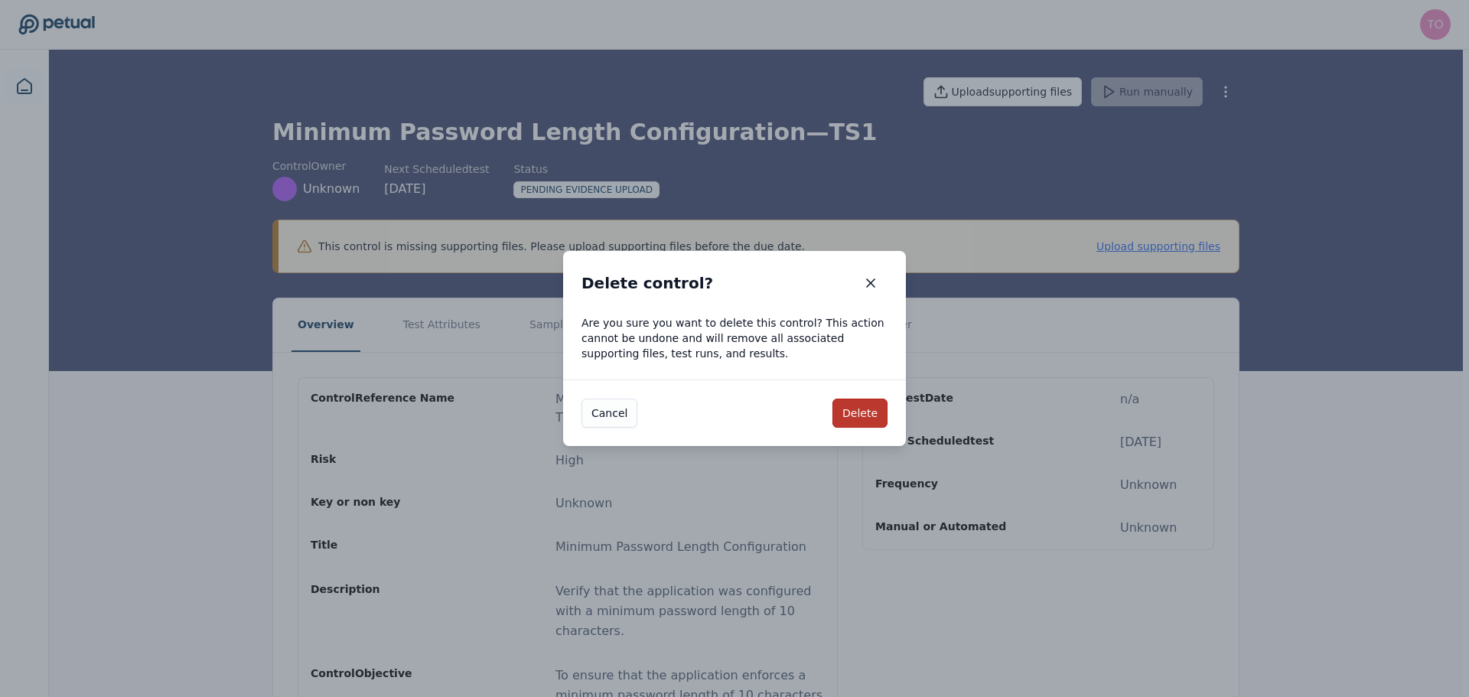
click at [869, 417] on button "Delete" at bounding box center [860, 413] width 55 height 29
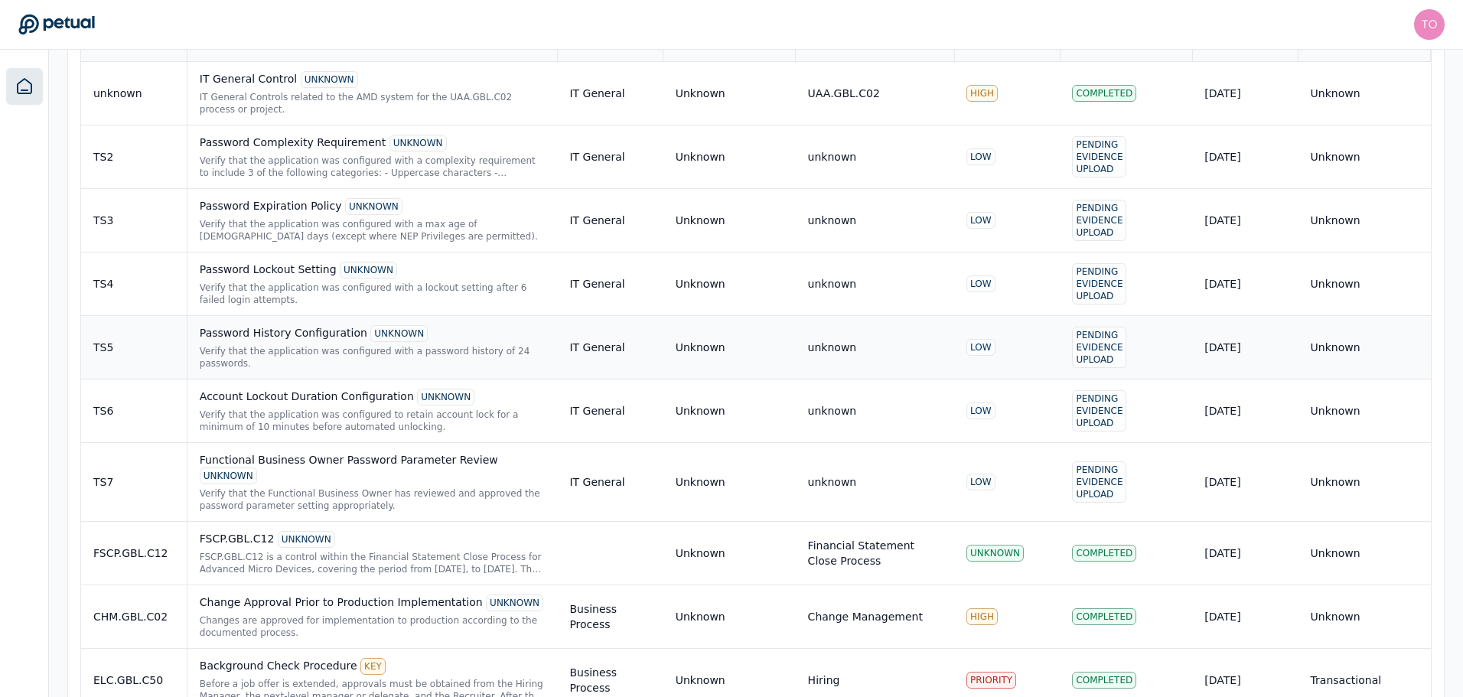
scroll to position [612, 0]
click at [155, 165] on td "TS2" at bounding box center [134, 155] width 106 height 64
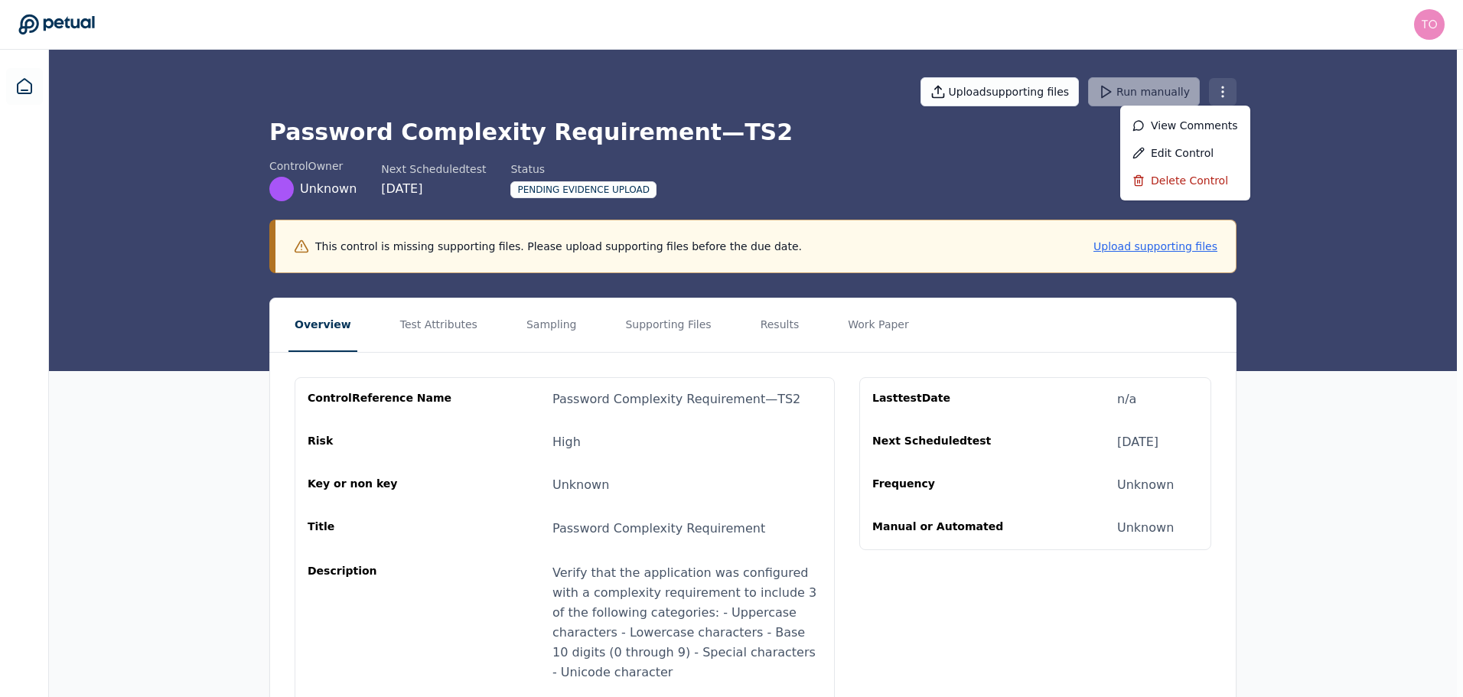
click at [1226, 89] on html "tony.bolasna@amd.com tony.bolasna@amd.com Sign out Upload supporting files Run …" at bounding box center [731, 424] width 1463 height 849
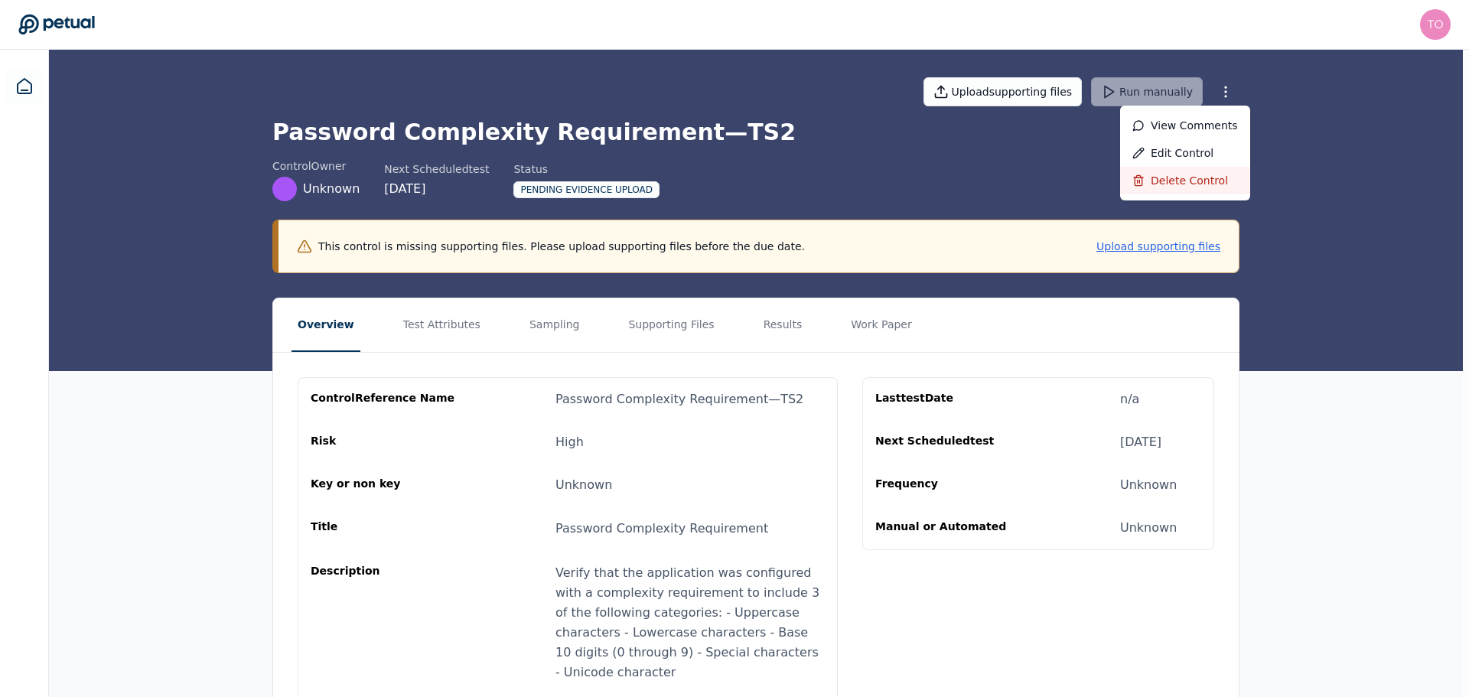
click at [1187, 184] on div "Delete control" at bounding box center [1185, 181] width 130 height 28
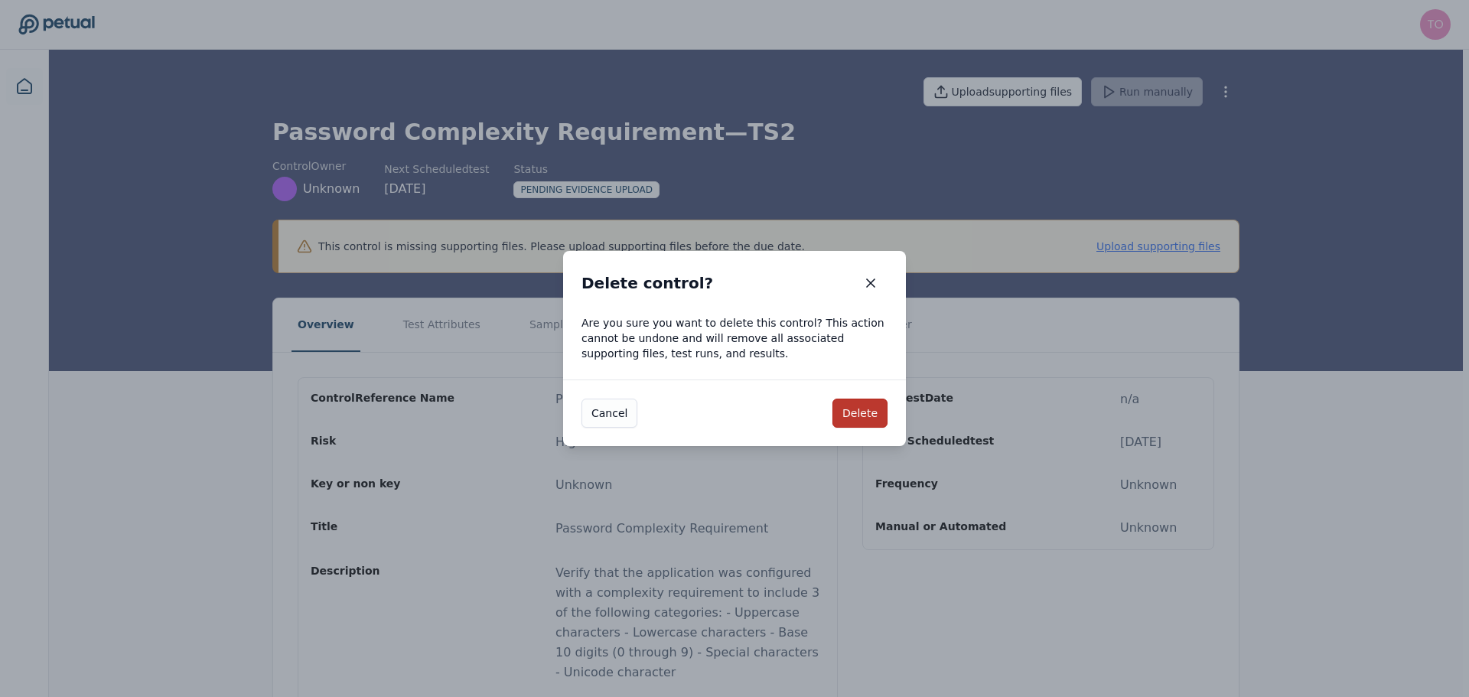
click at [852, 415] on button "Delete" at bounding box center [860, 413] width 55 height 29
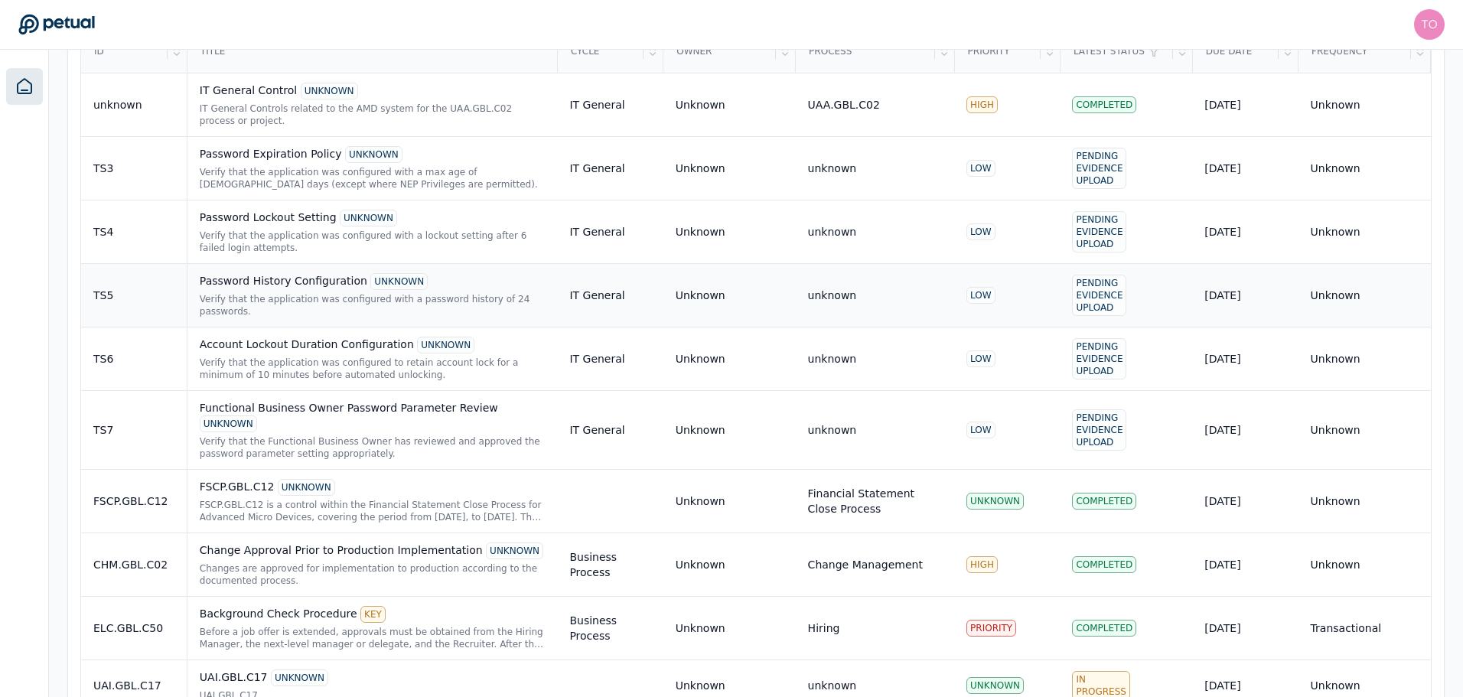
scroll to position [612, 0]
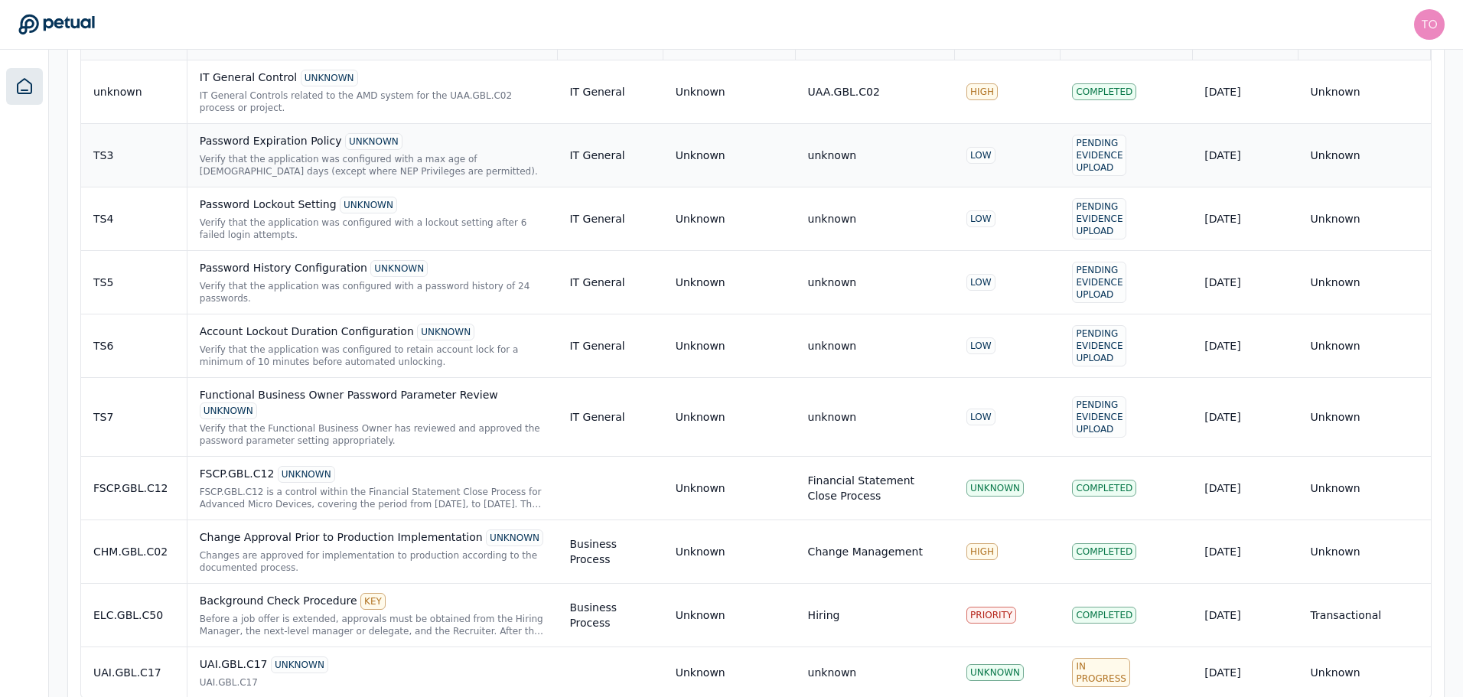
click at [130, 148] on div "TS3" at bounding box center [133, 155] width 81 height 15
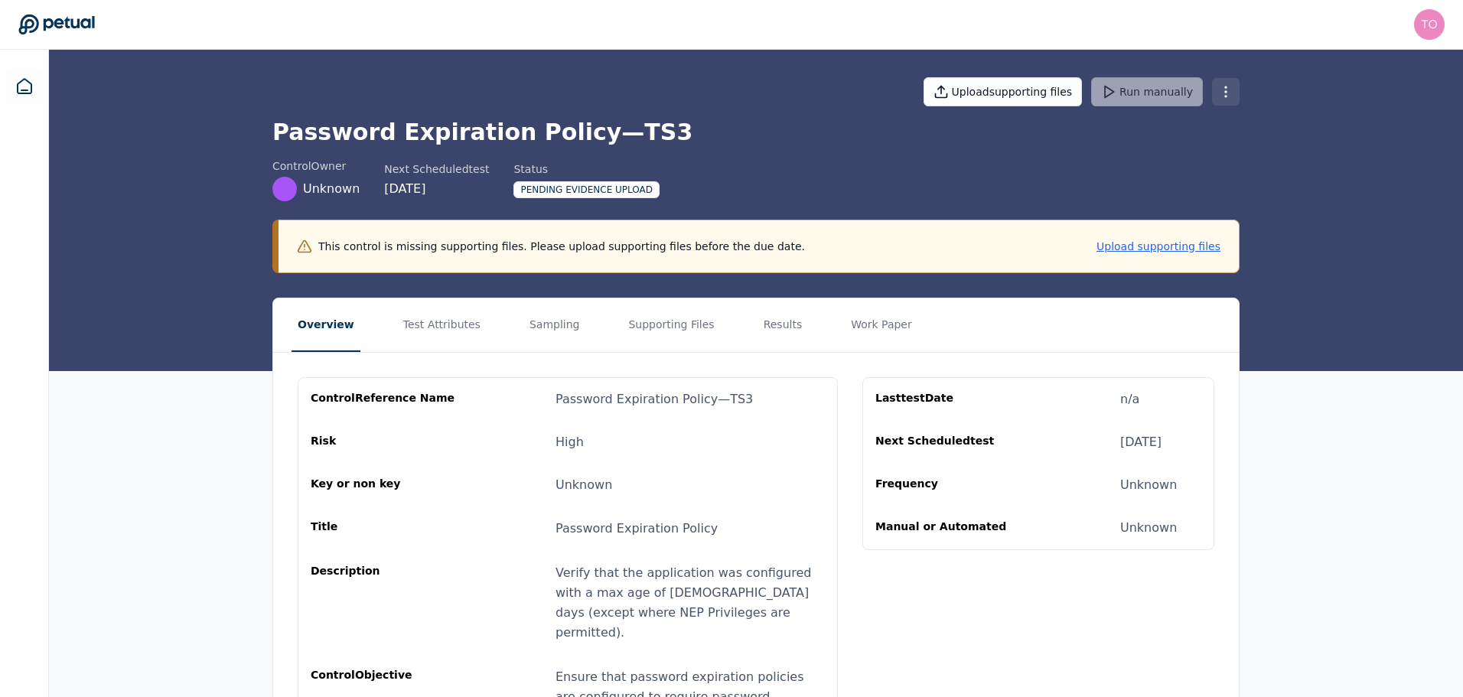
click at [1227, 88] on html "tony.bolasna@amd.com tony.bolasna@amd.com Sign out Upload supporting files Run …" at bounding box center [731, 405] width 1463 height 810
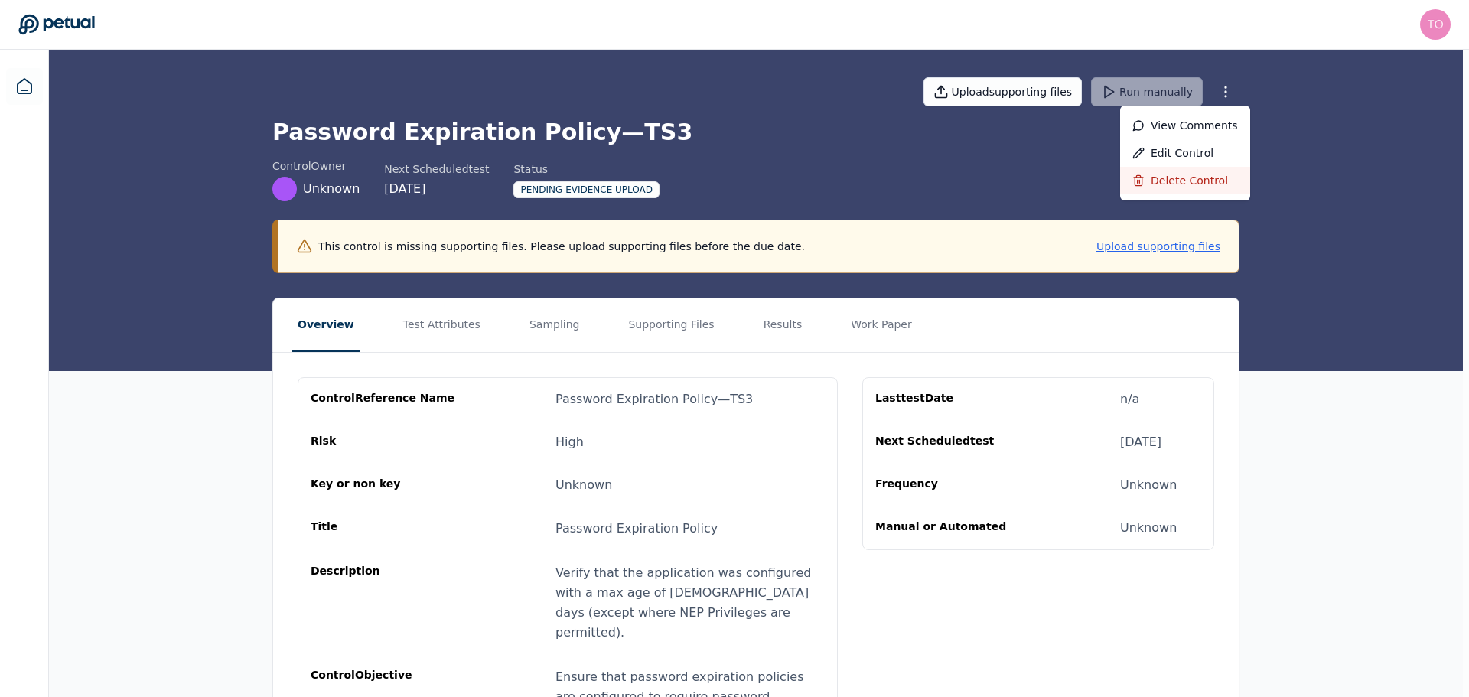
click at [1204, 179] on div "Delete control" at bounding box center [1185, 181] width 130 height 28
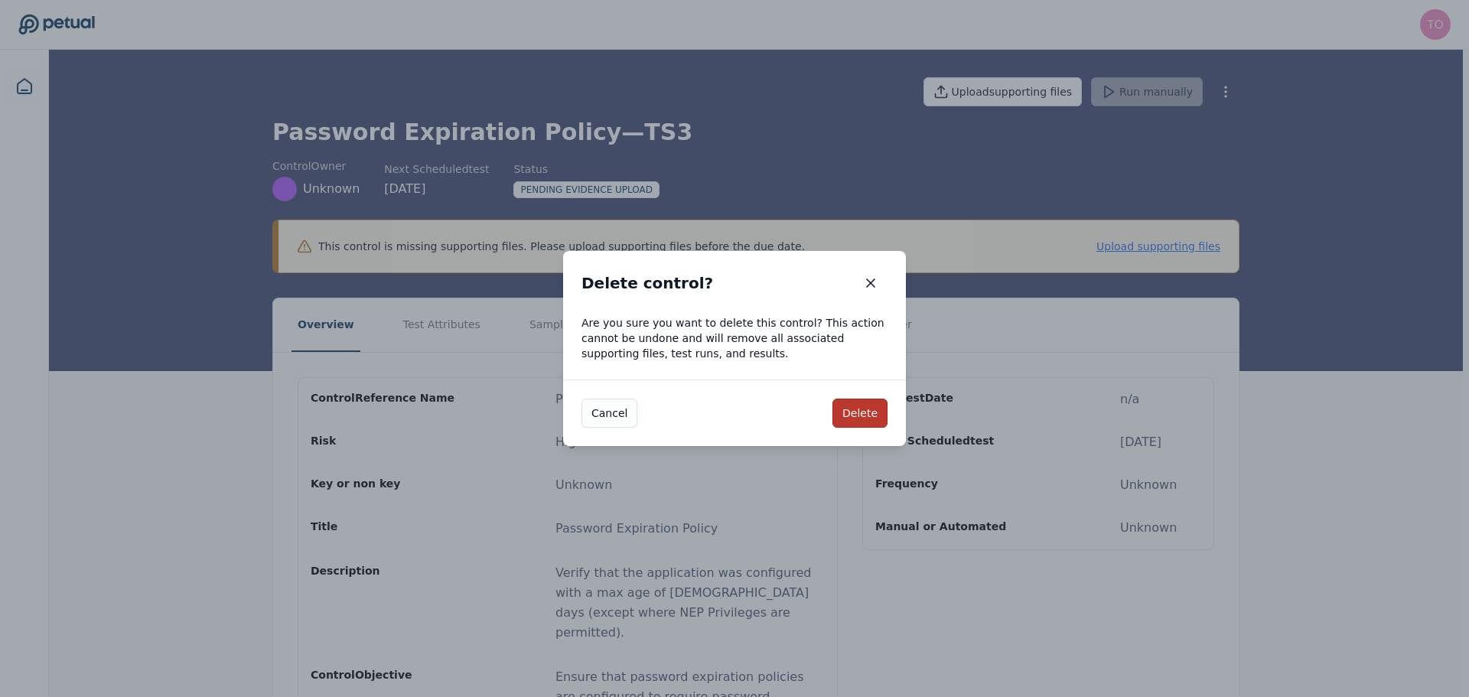
click at [870, 414] on button "Delete" at bounding box center [860, 413] width 55 height 29
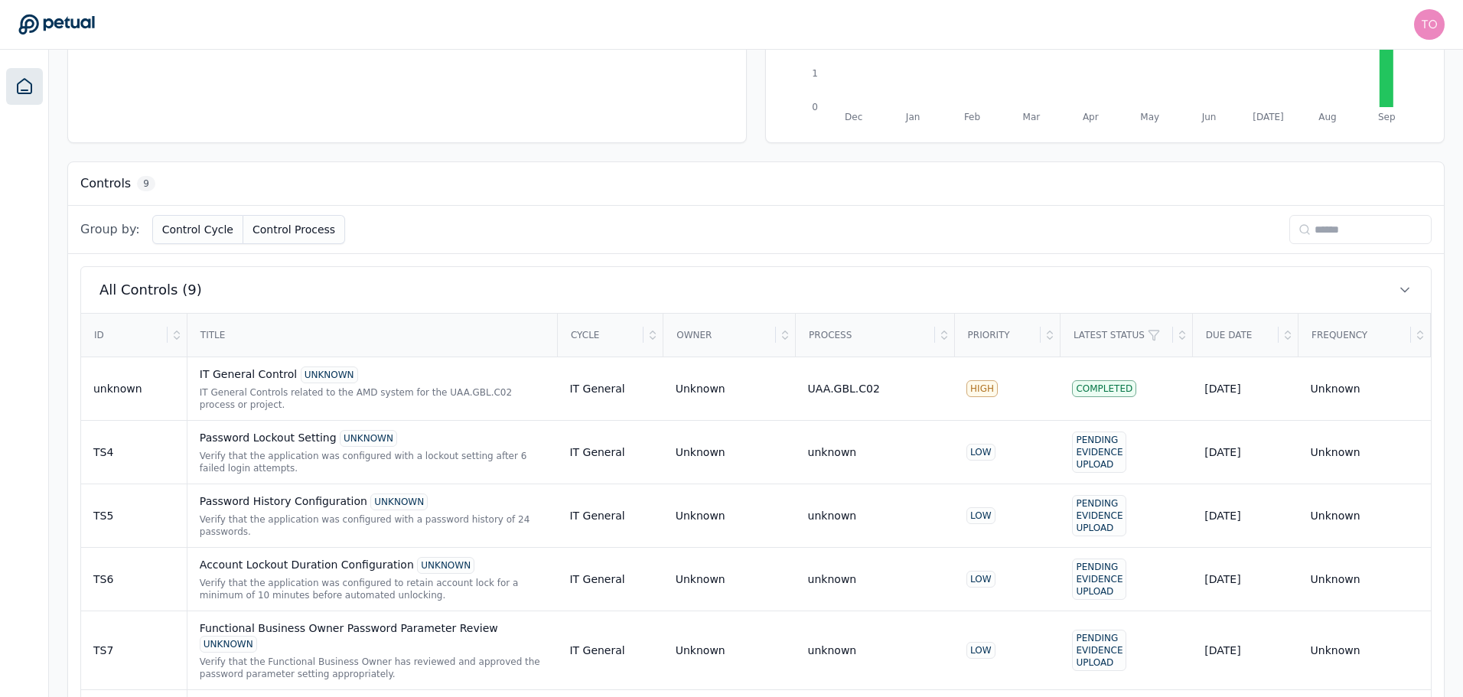
scroll to position [563, 0]
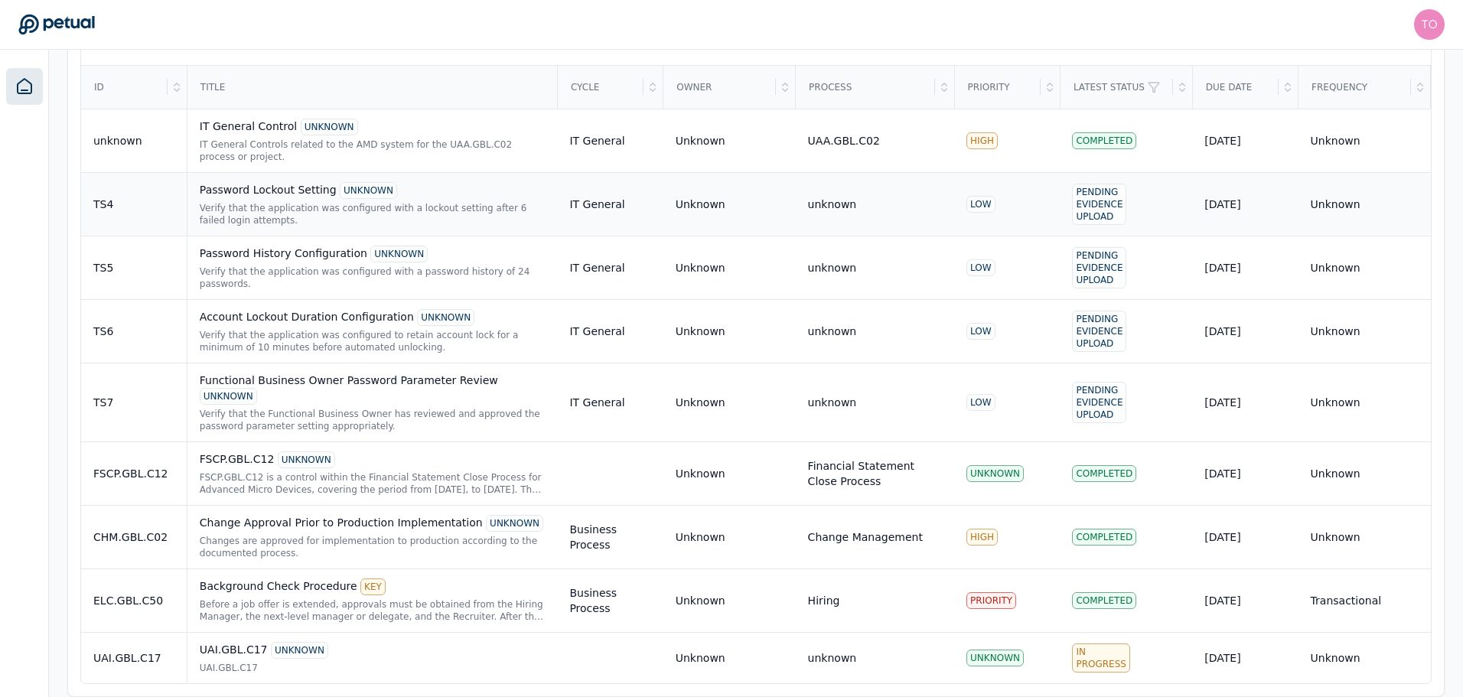
click at [142, 210] on div "TS4" at bounding box center [133, 204] width 81 height 15
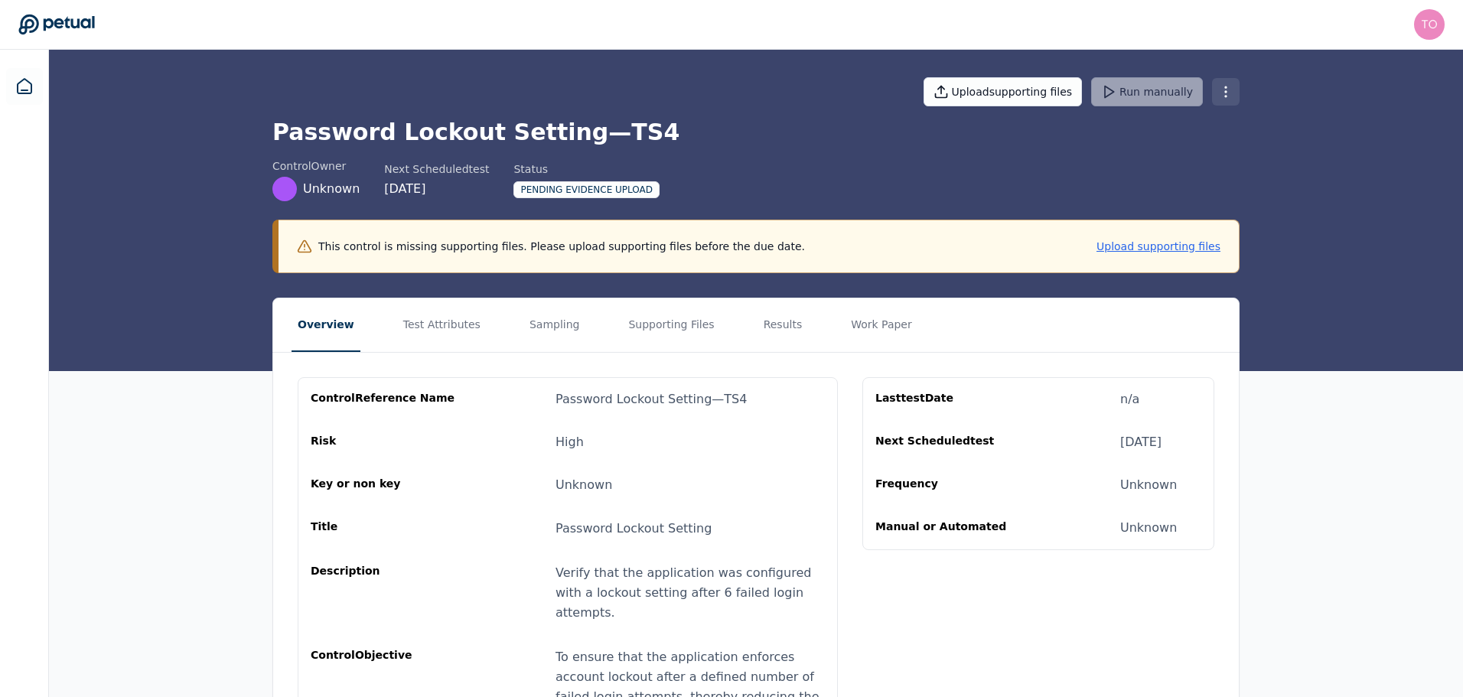
click at [1230, 93] on html "tony.bolasna@amd.com tony.bolasna@amd.com Sign out Upload supporting files Run …" at bounding box center [731, 405] width 1463 height 810
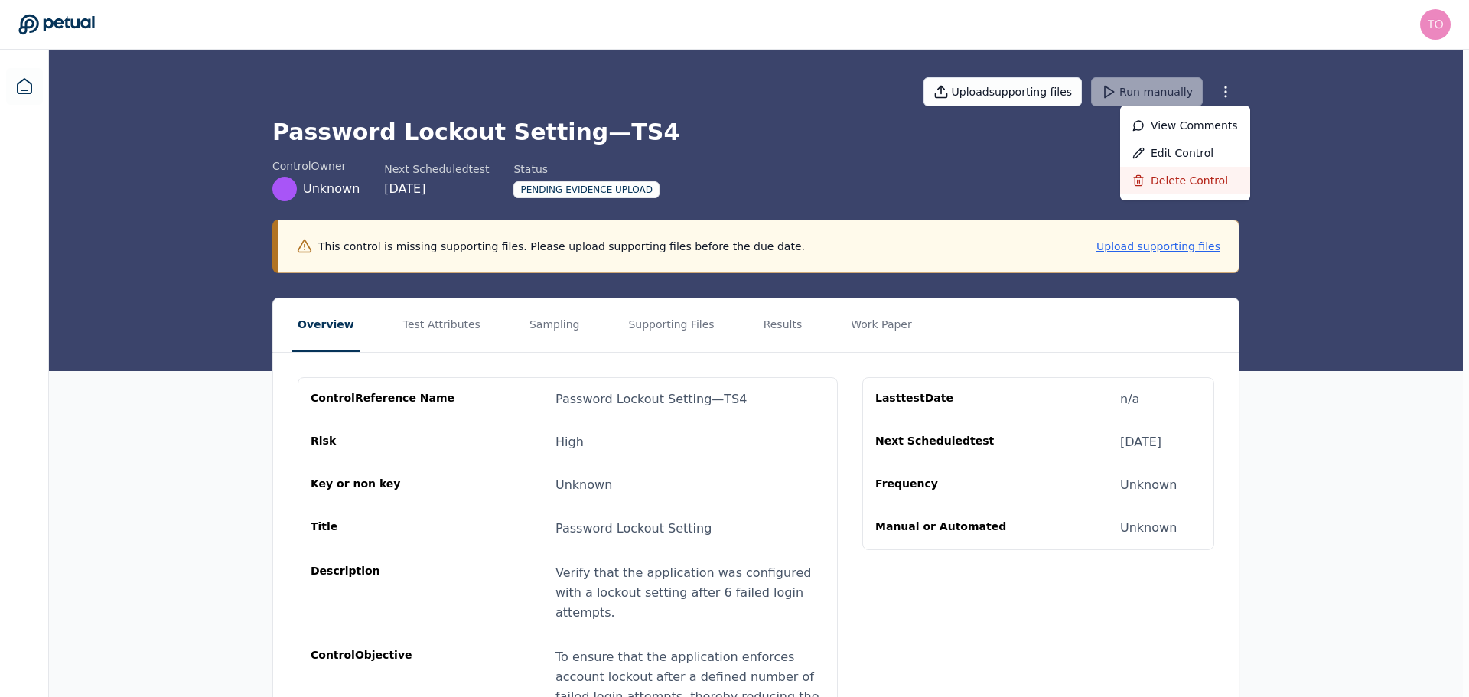
click at [1225, 184] on div "Delete control" at bounding box center [1185, 181] width 130 height 28
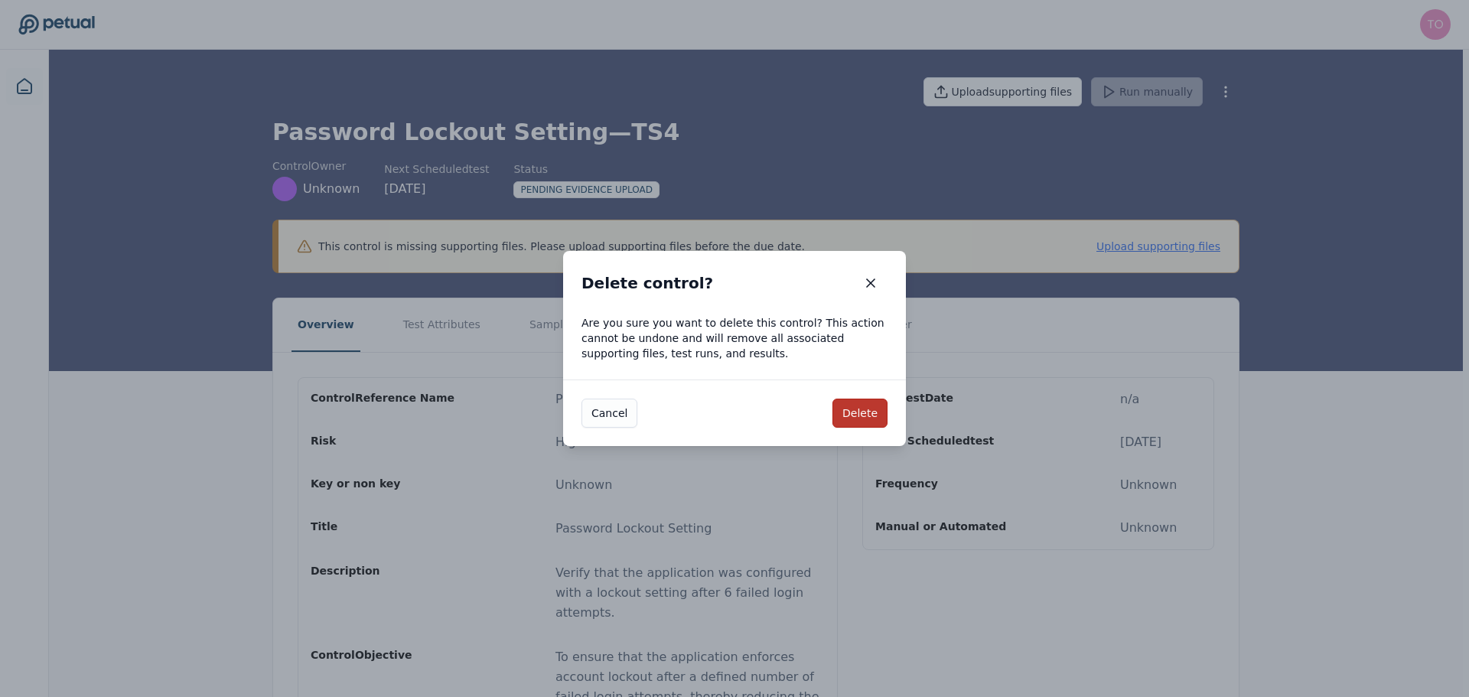
click at [882, 406] on button "Delete" at bounding box center [860, 413] width 55 height 29
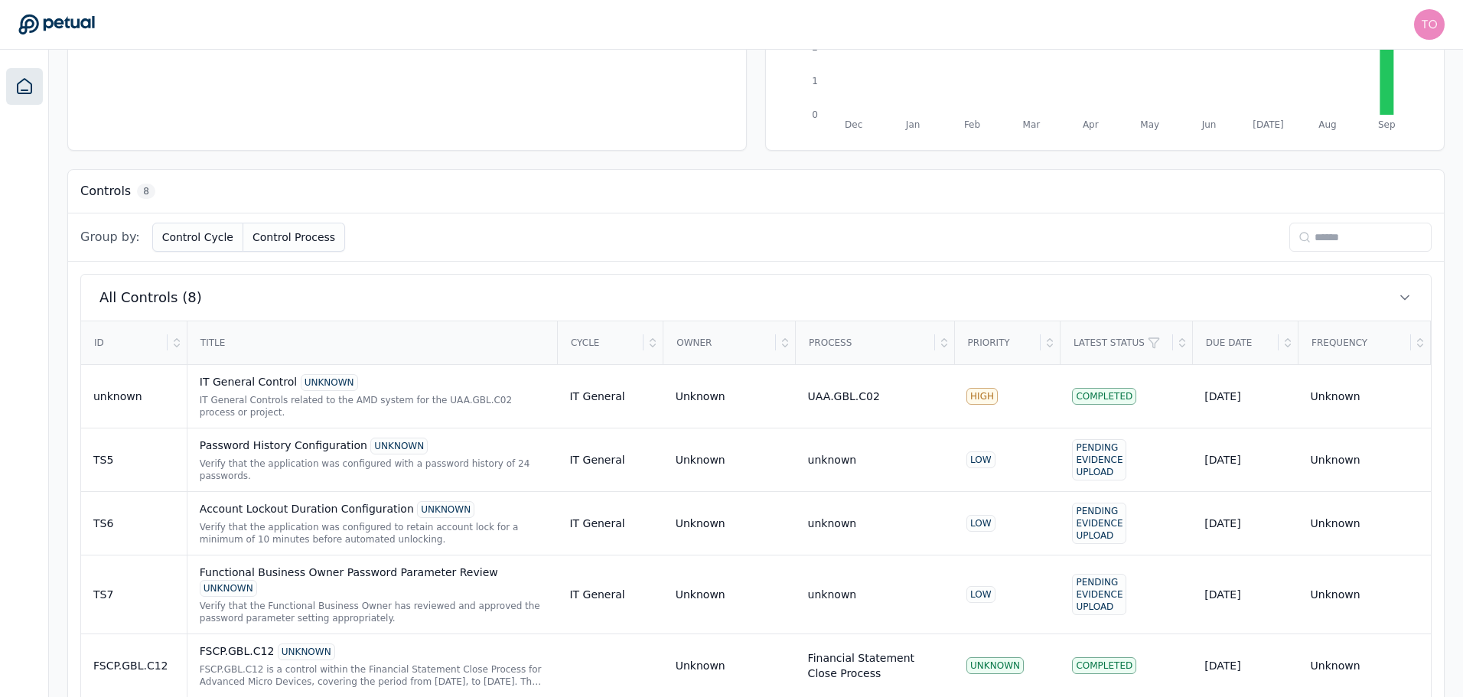
scroll to position [459, 0]
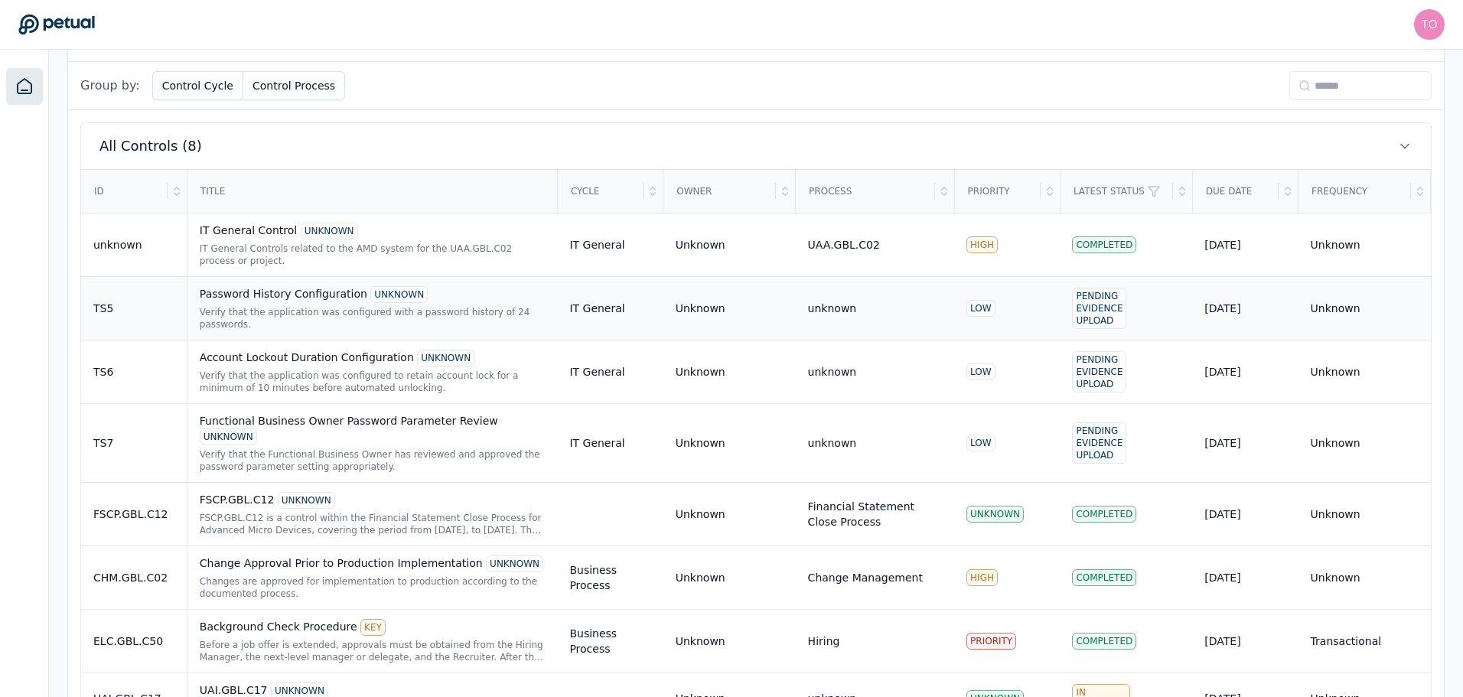
click at [146, 295] on td "TS5" at bounding box center [134, 308] width 106 height 64
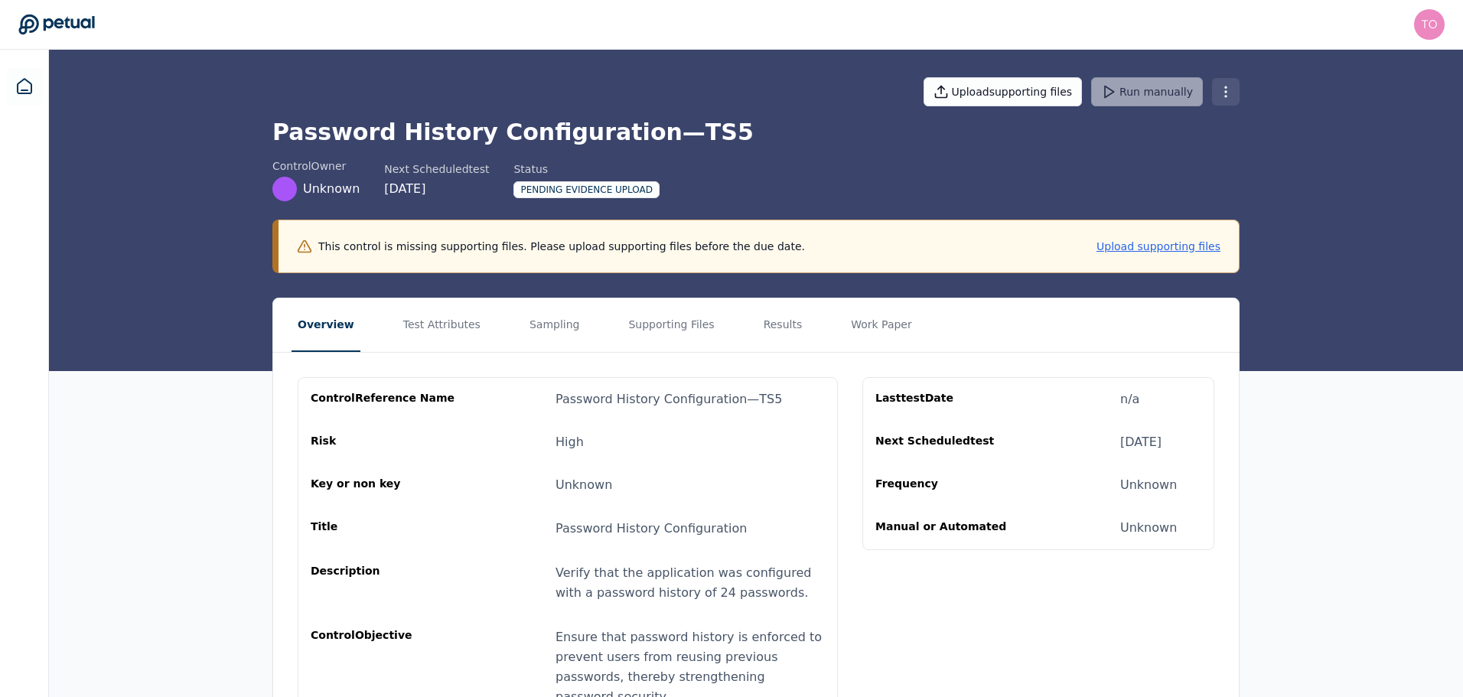
click at [1221, 86] on html "tony.bolasna@amd.com tony.bolasna@amd.com Sign out Upload supporting files Run …" at bounding box center [731, 385] width 1463 height 770
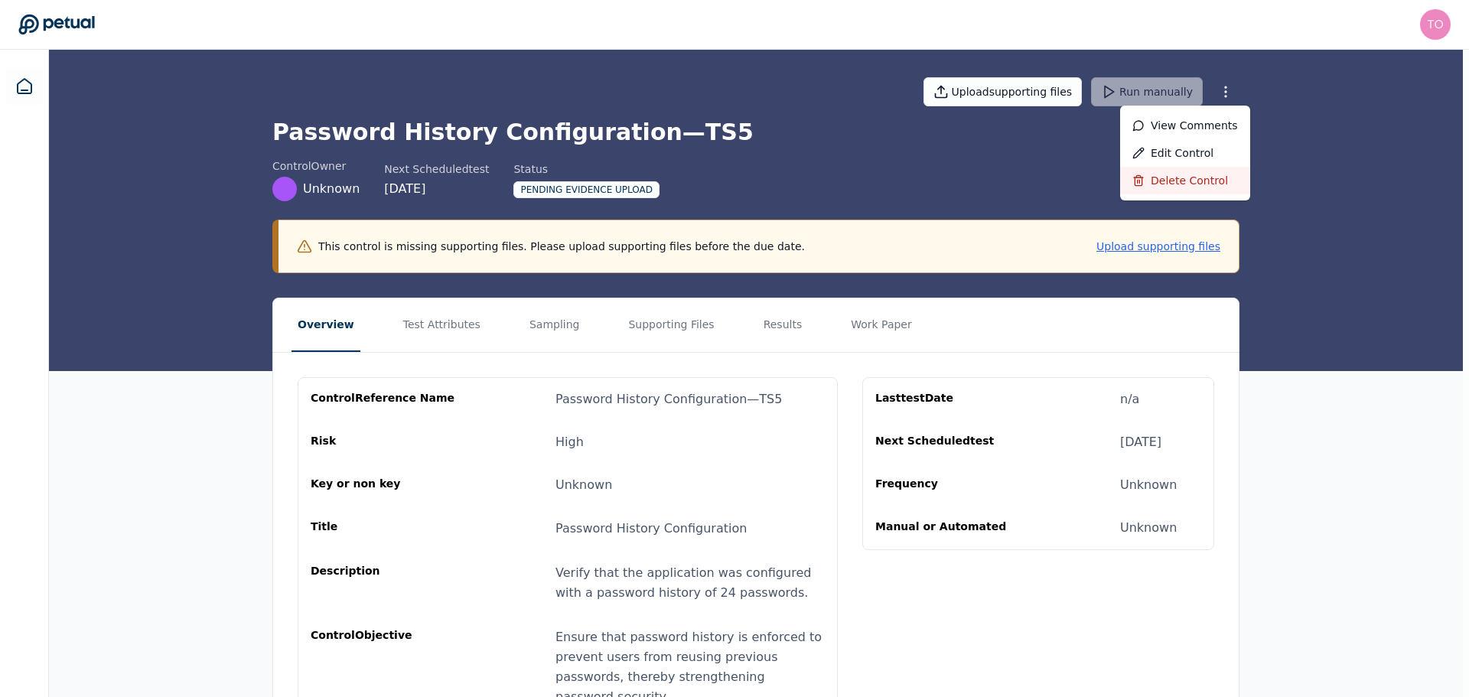
click at [1196, 181] on div "Delete control" at bounding box center [1185, 181] width 130 height 28
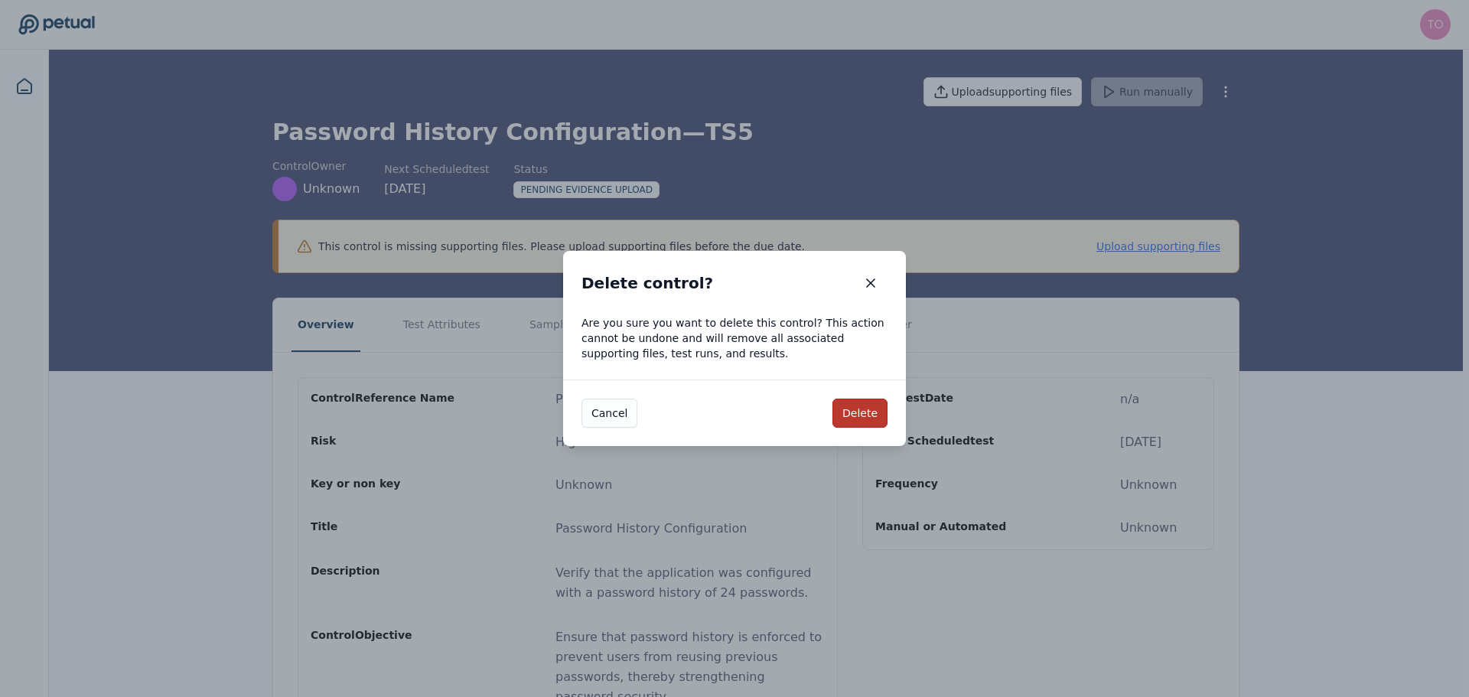
click at [843, 407] on button "Delete" at bounding box center [860, 413] width 55 height 29
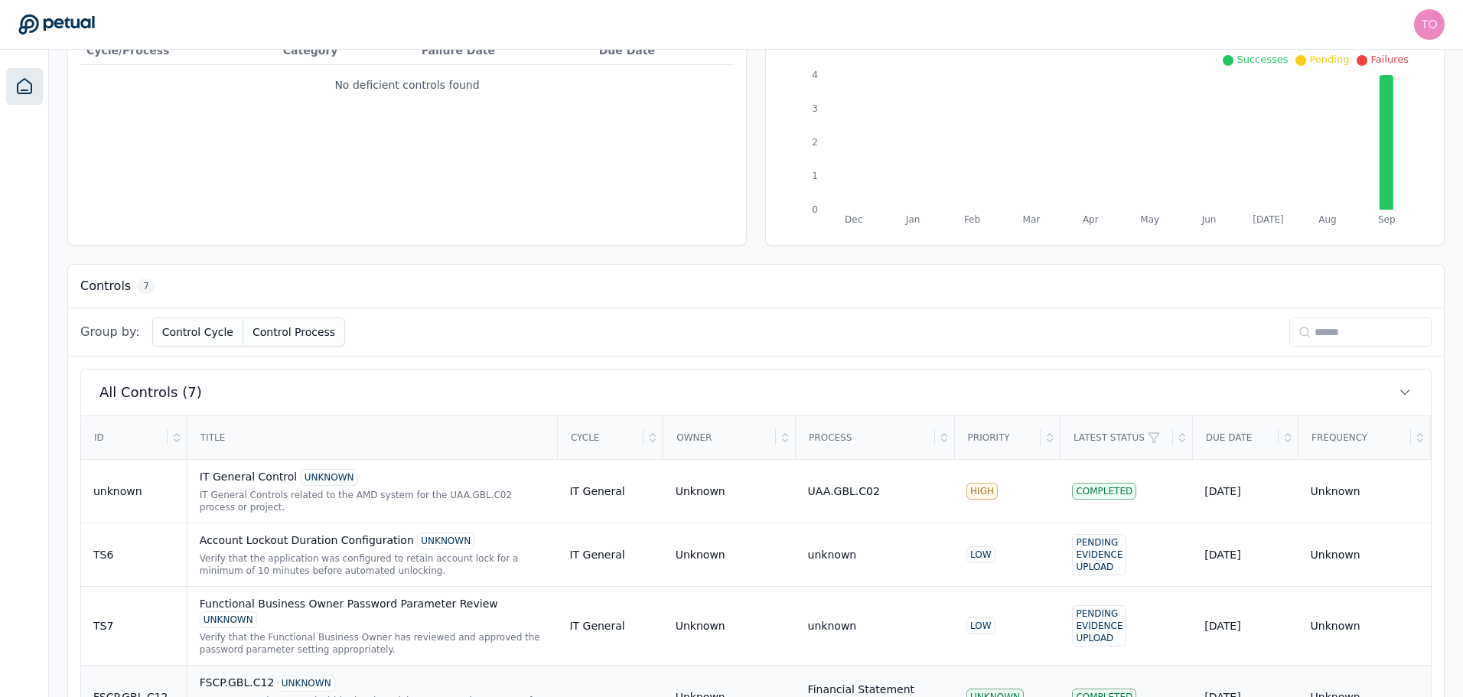
scroll to position [439, 0]
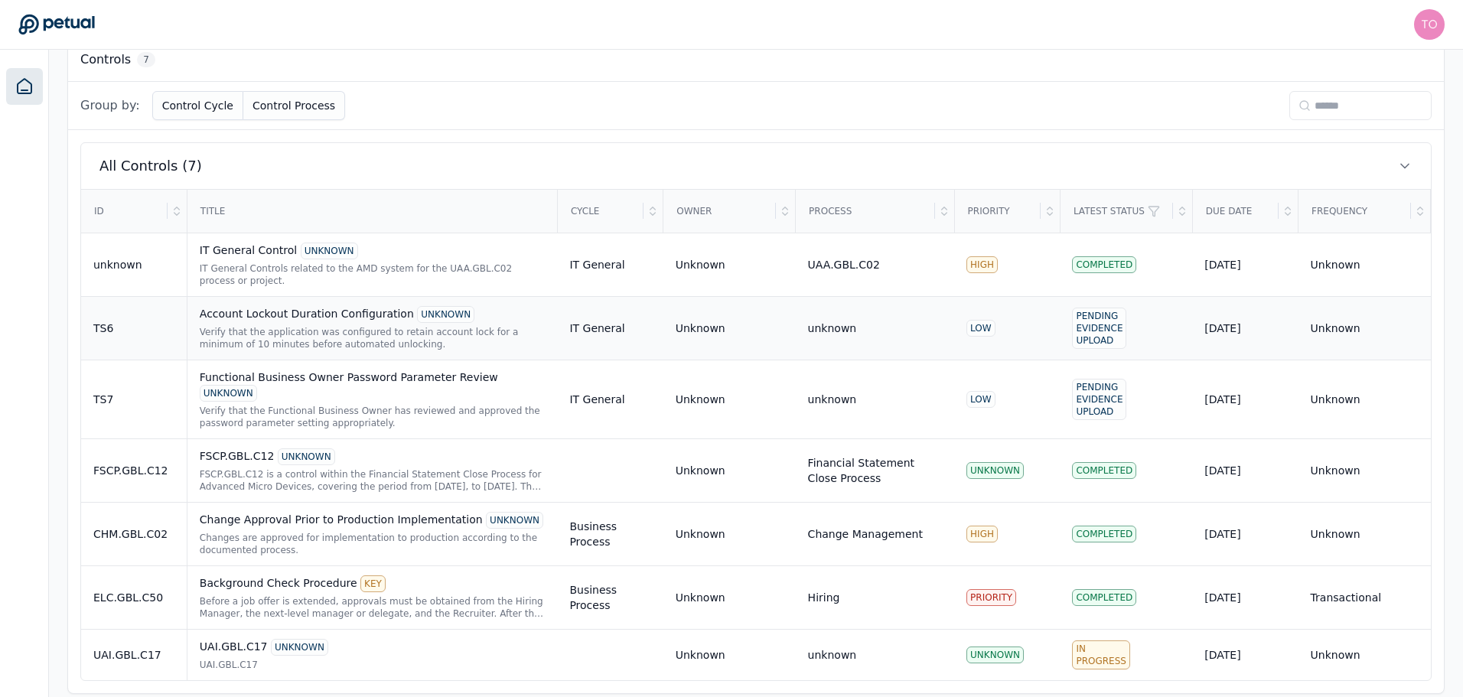
click at [153, 319] on td "TS6" at bounding box center [134, 328] width 106 height 64
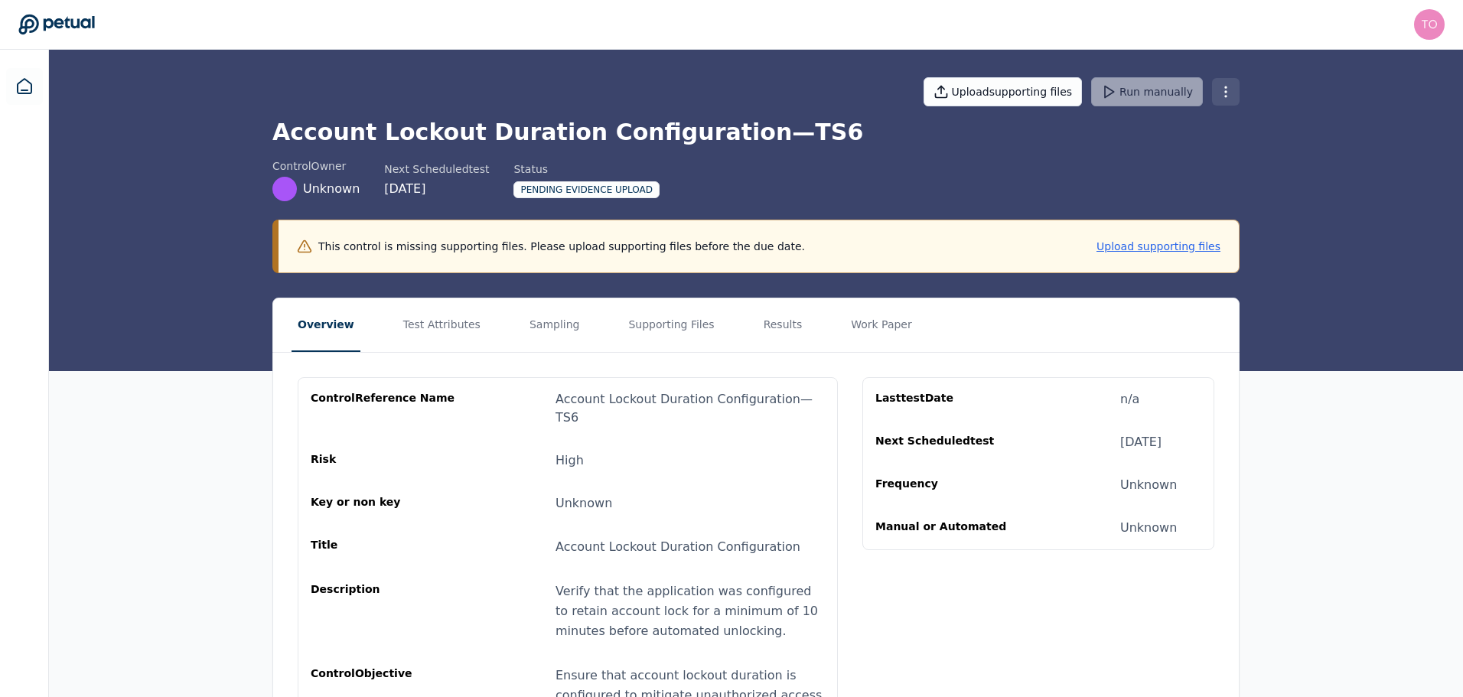
click at [1226, 92] on html "tony.bolasna@amd.com tony.bolasna@amd.com Sign out Upload supporting files Run …" at bounding box center [731, 404] width 1463 height 808
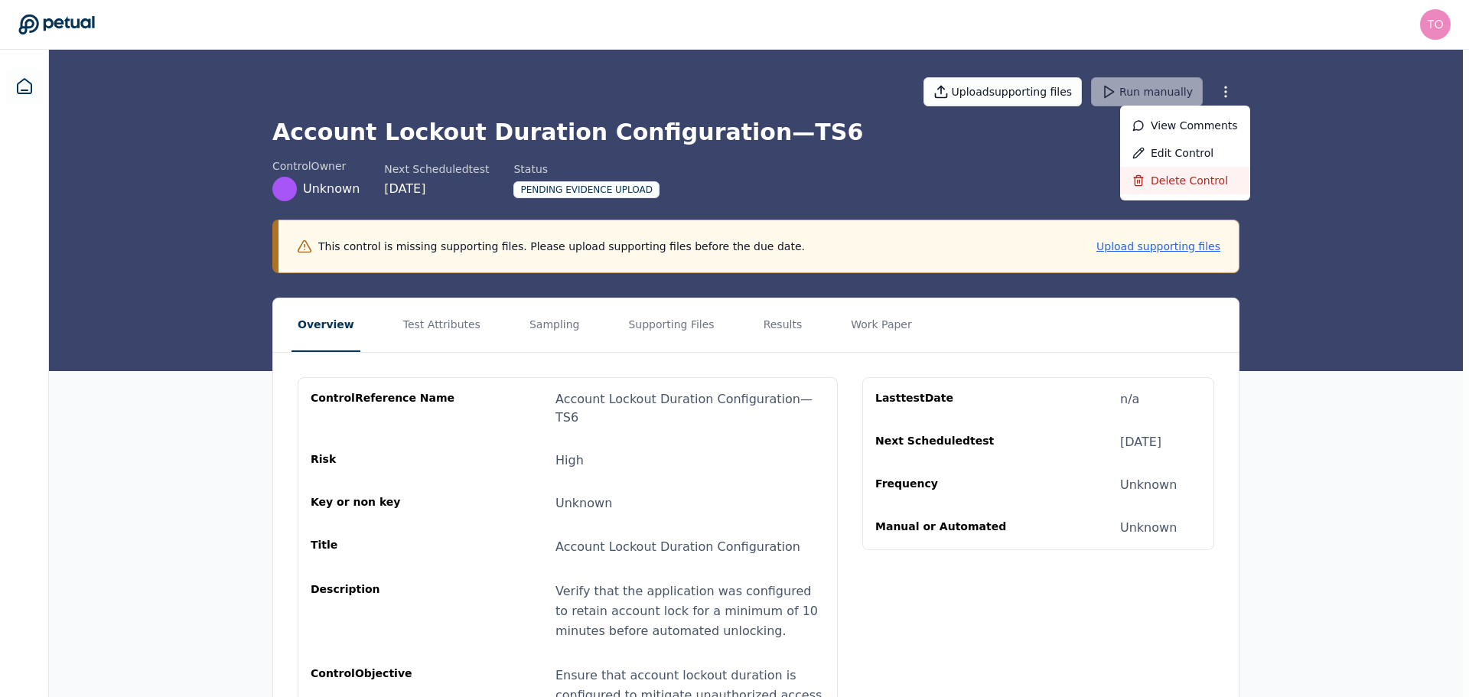
click at [1187, 168] on div "Delete control" at bounding box center [1185, 181] width 130 height 28
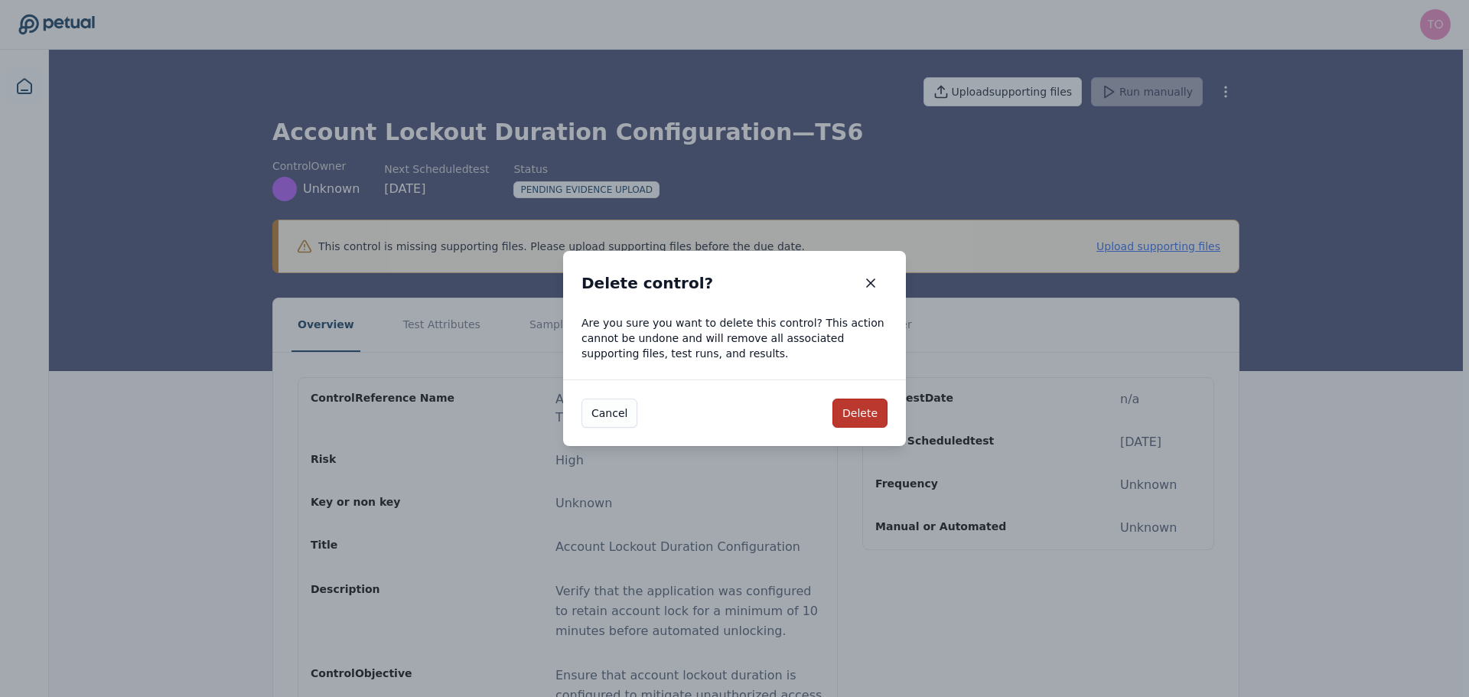
click at [878, 419] on button "Delete" at bounding box center [860, 413] width 55 height 29
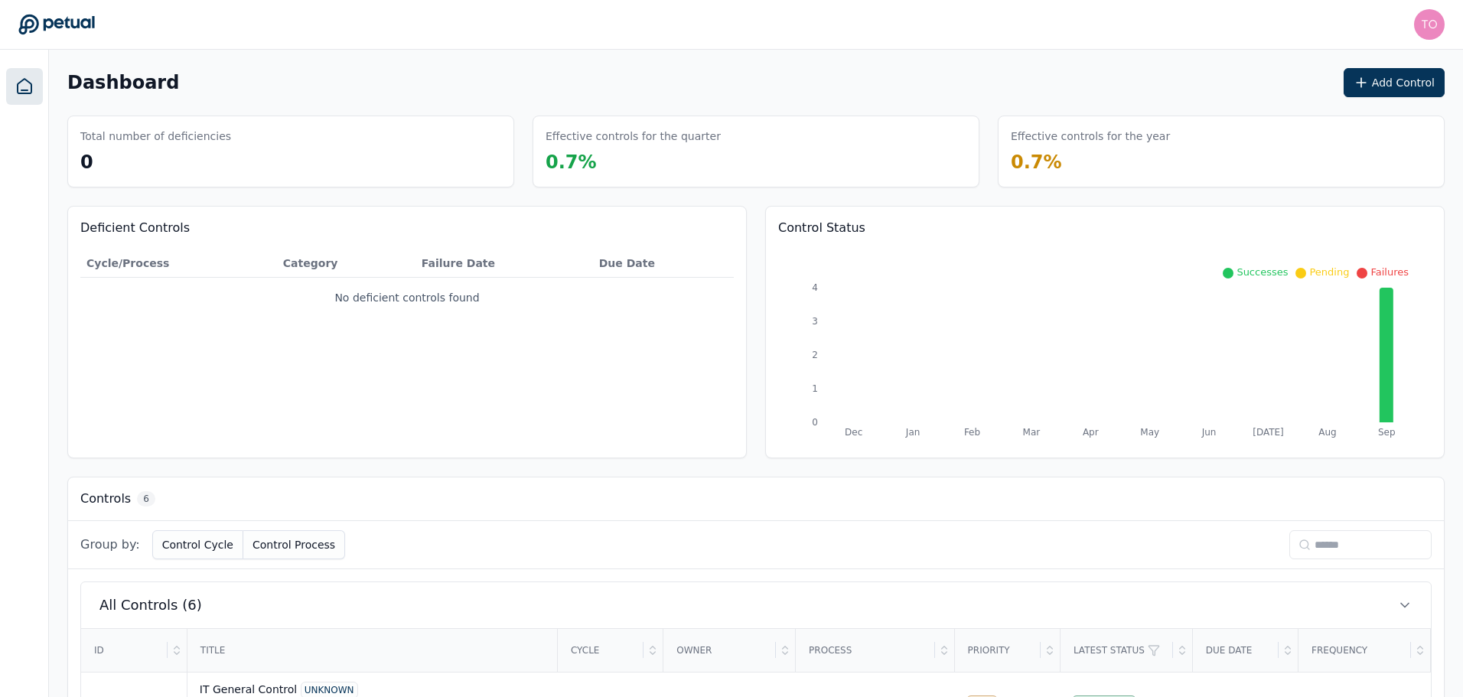
scroll to position [376, 0]
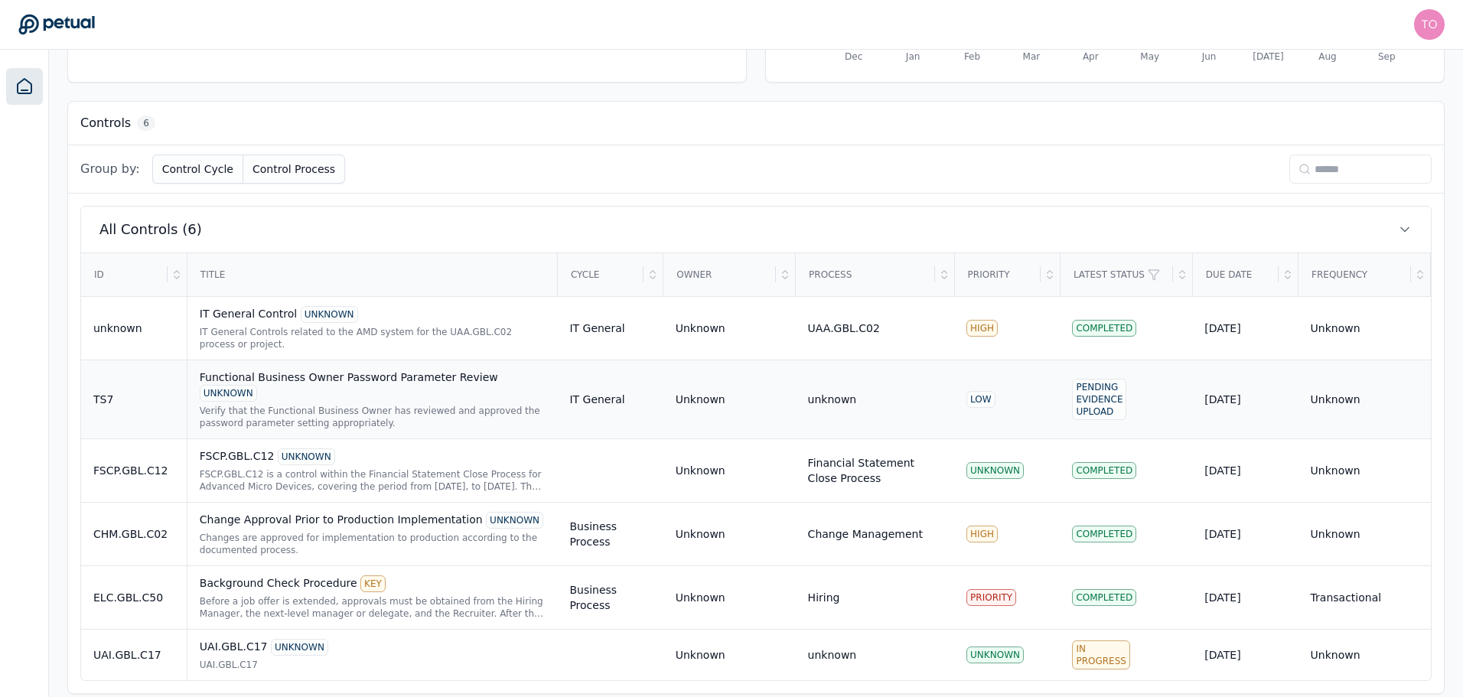
click at [141, 392] on div "TS7" at bounding box center [133, 399] width 81 height 15
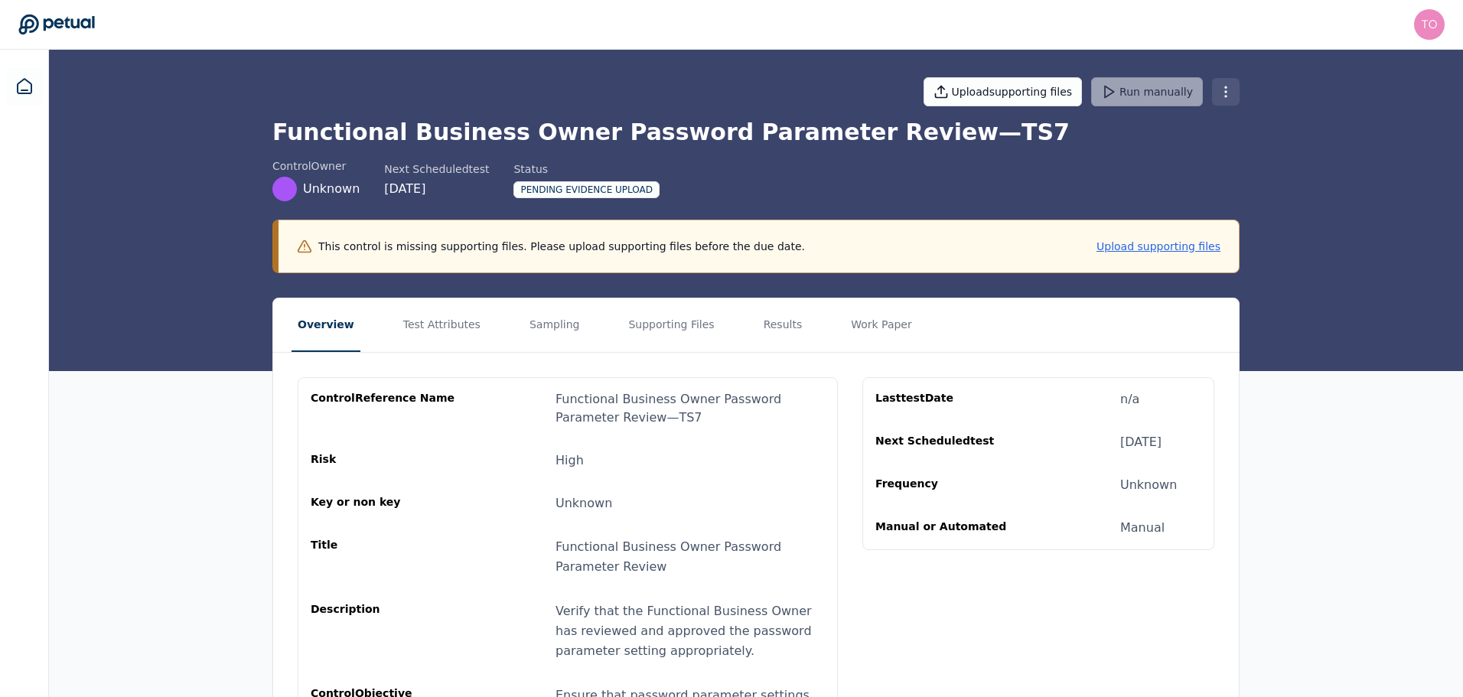
click at [1224, 93] on html "tony.bolasna@amd.com tony.bolasna@amd.com Sign out Upload supporting files Run …" at bounding box center [731, 414] width 1463 height 828
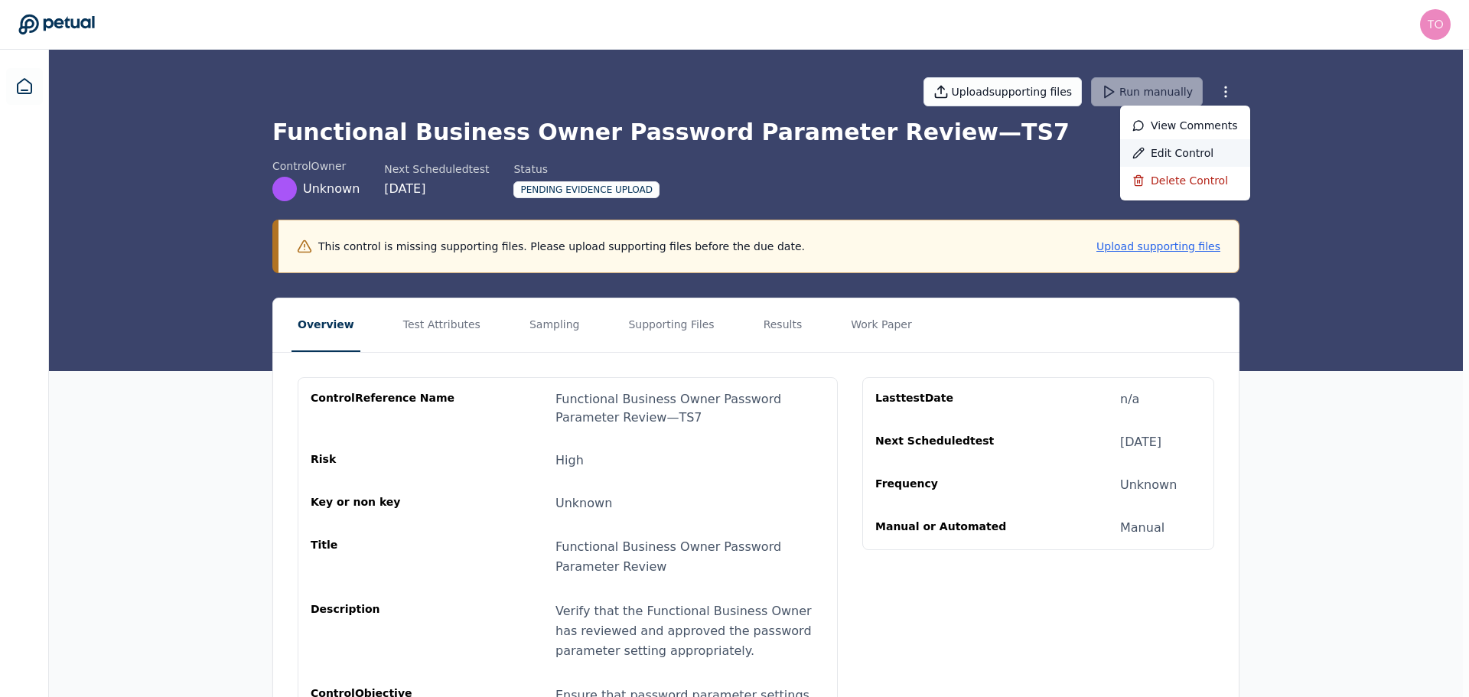
click at [1200, 149] on div "Edit control" at bounding box center [1185, 153] width 130 height 28
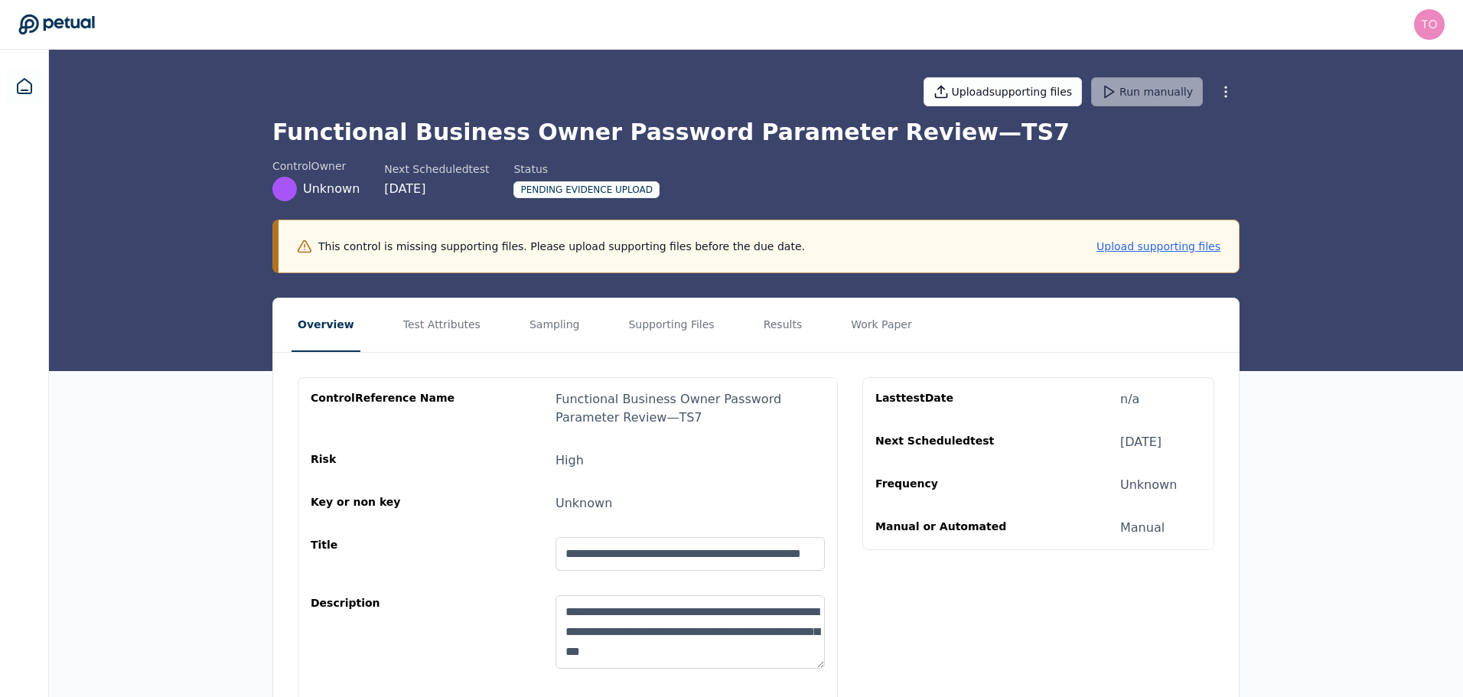
click at [688, 558] on input "**********" at bounding box center [690, 554] width 269 height 34
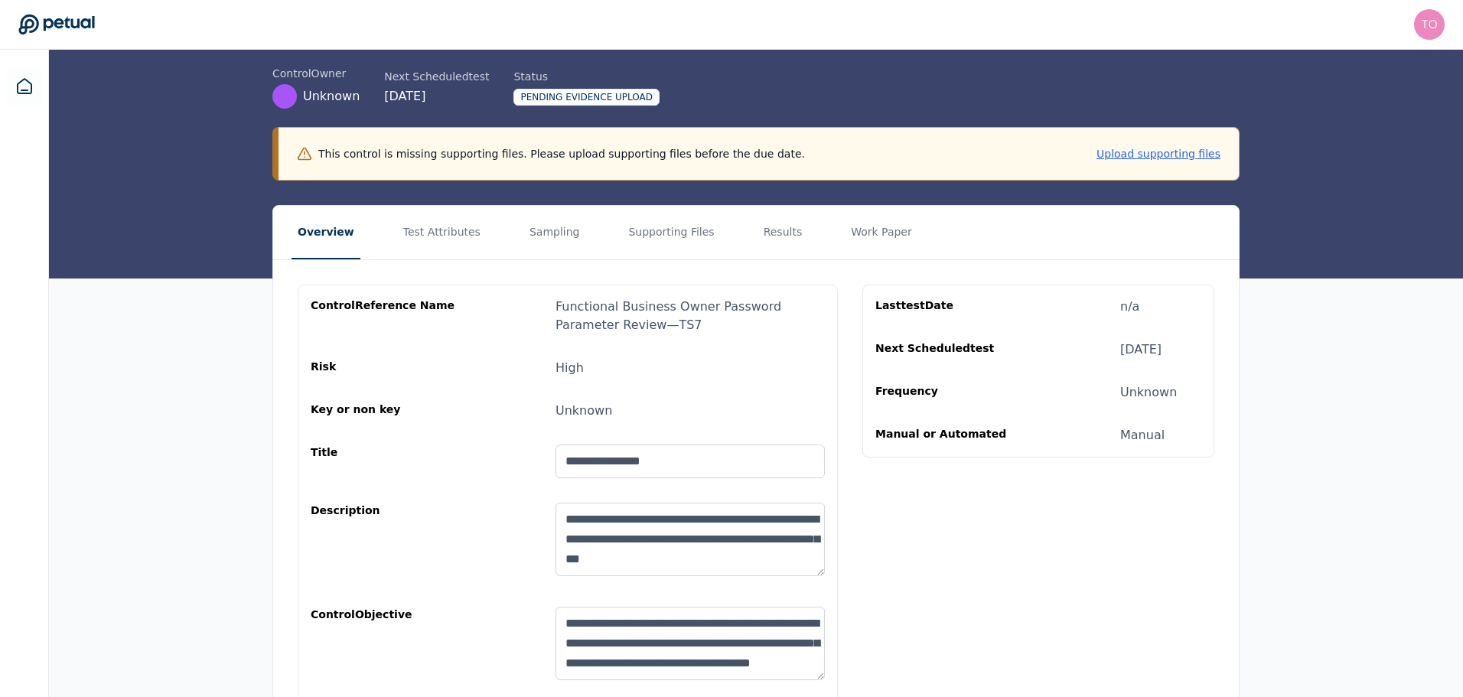
scroll to position [197, 0]
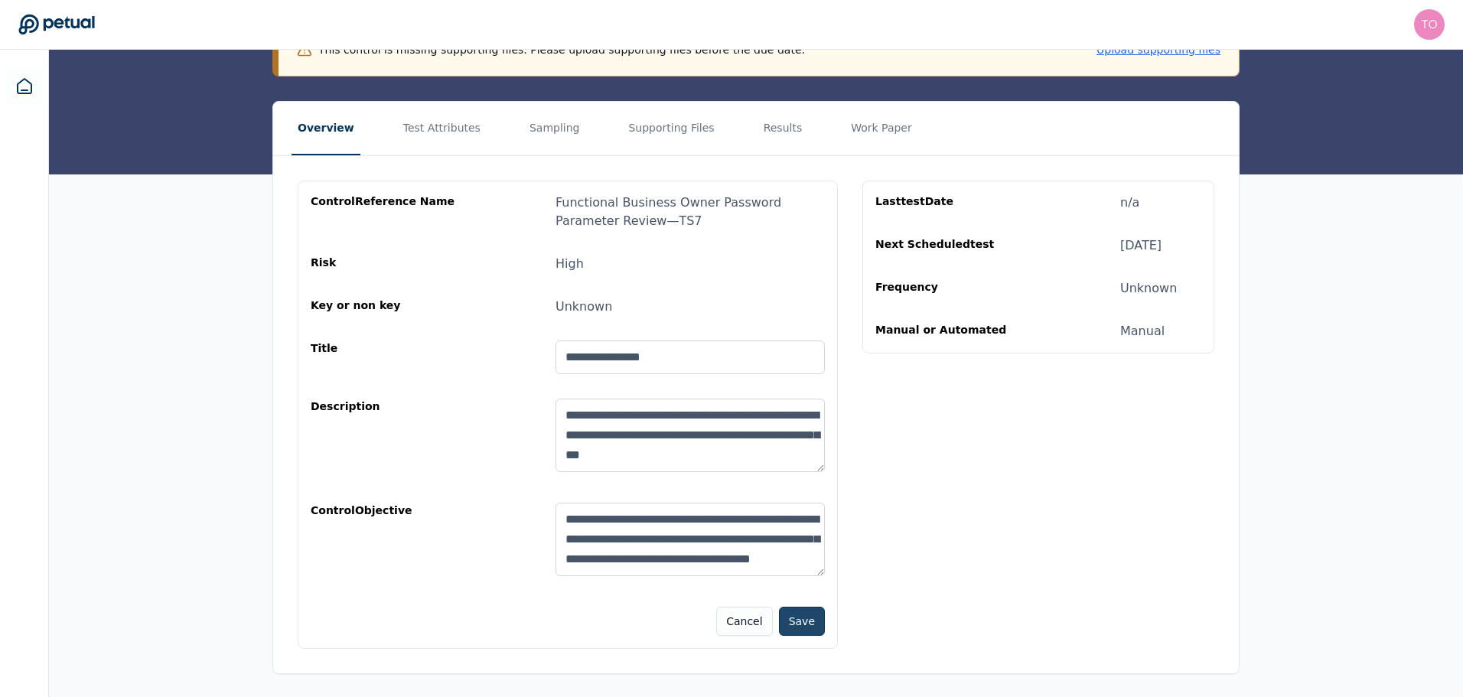
type input "**********"
drag, startPoint x: 794, startPoint y: 621, endPoint x: 846, endPoint y: 616, distance: 52.3
click at [794, 622] on button "Save" at bounding box center [802, 621] width 46 height 29
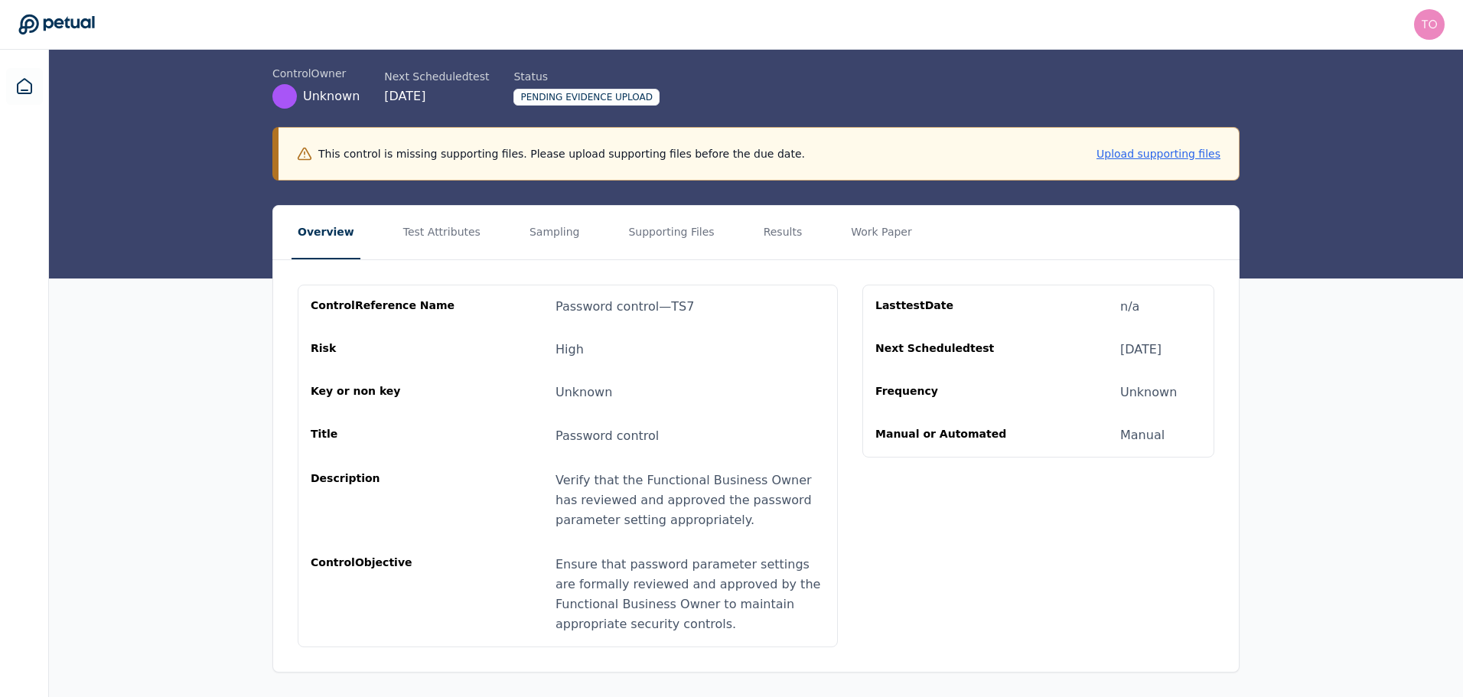
scroll to position [0, 0]
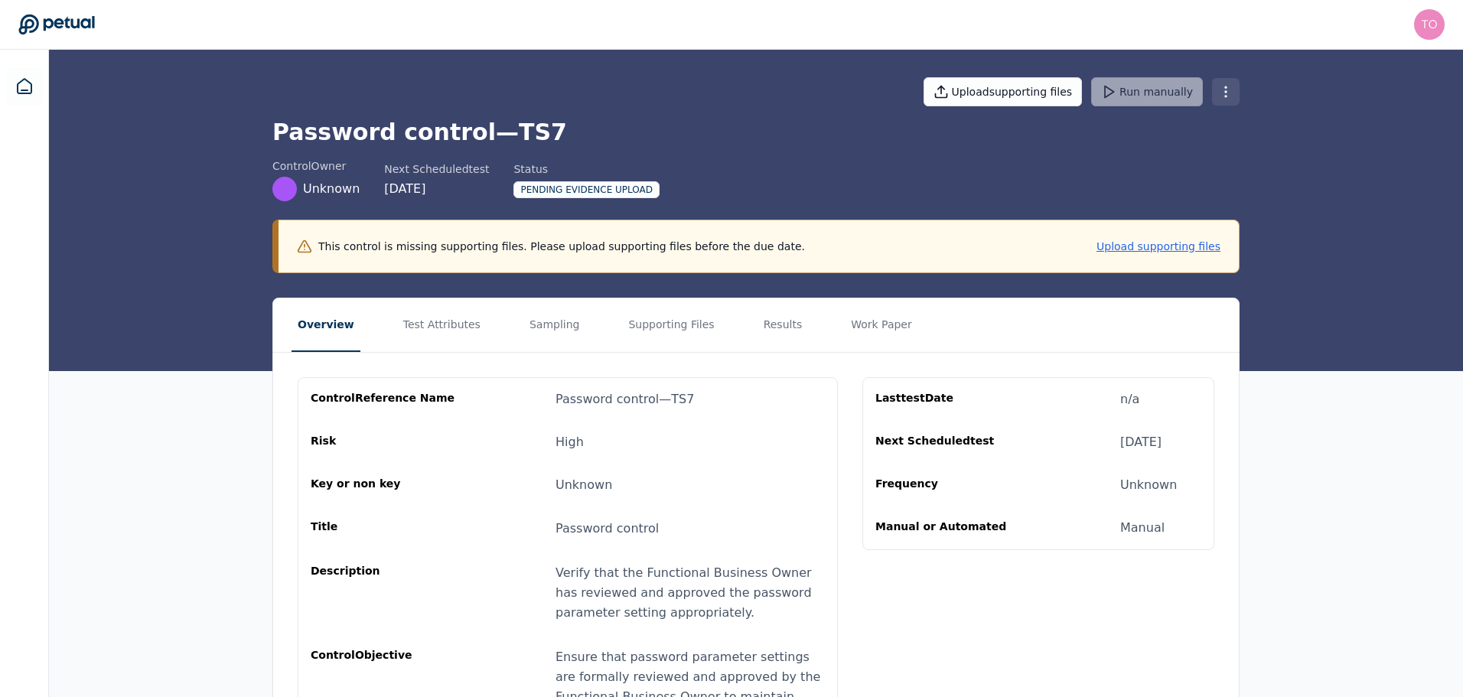
click at [1230, 90] on html "tony.bolasna@amd.com tony.bolasna@amd.com Sign out Upload supporting files Run …" at bounding box center [731, 395] width 1463 height 790
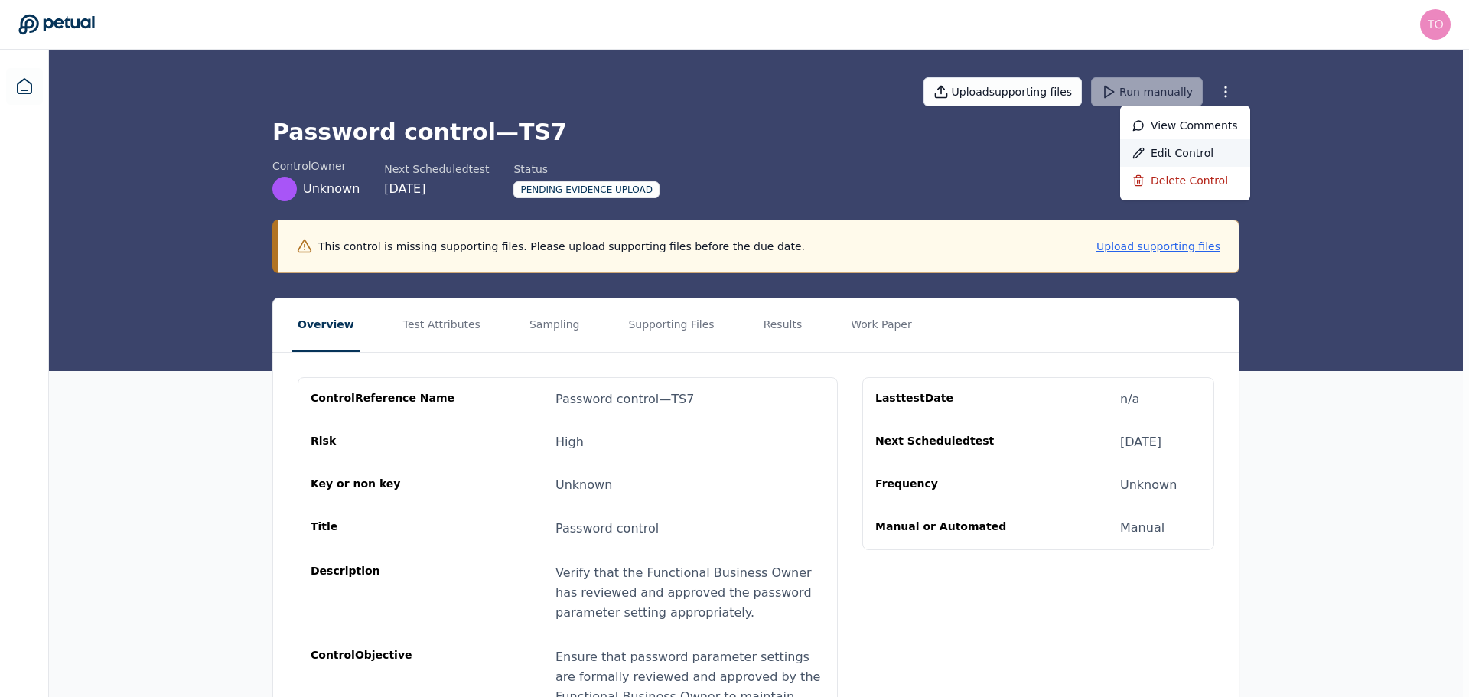
click at [1201, 151] on div "Edit control" at bounding box center [1185, 153] width 130 height 28
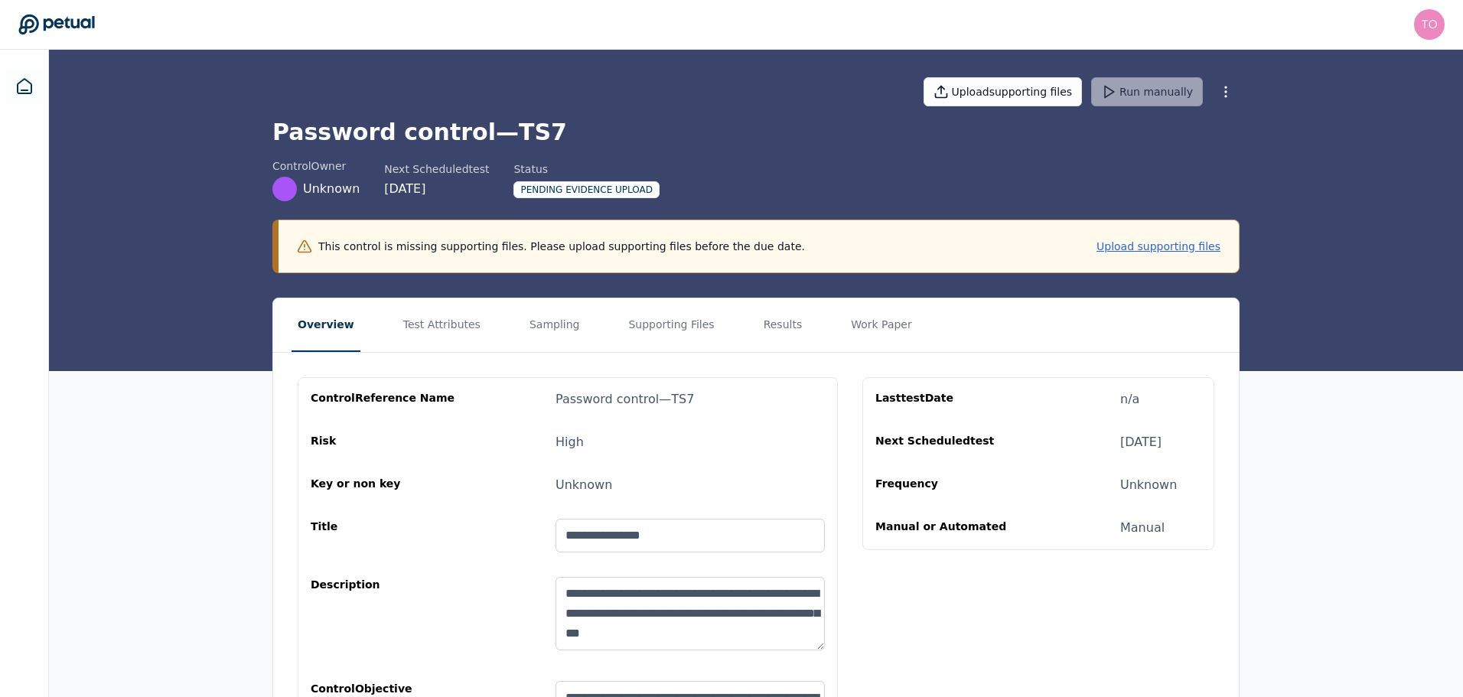
click at [666, 406] on div "Password control — TS7" at bounding box center [625, 399] width 139 height 18
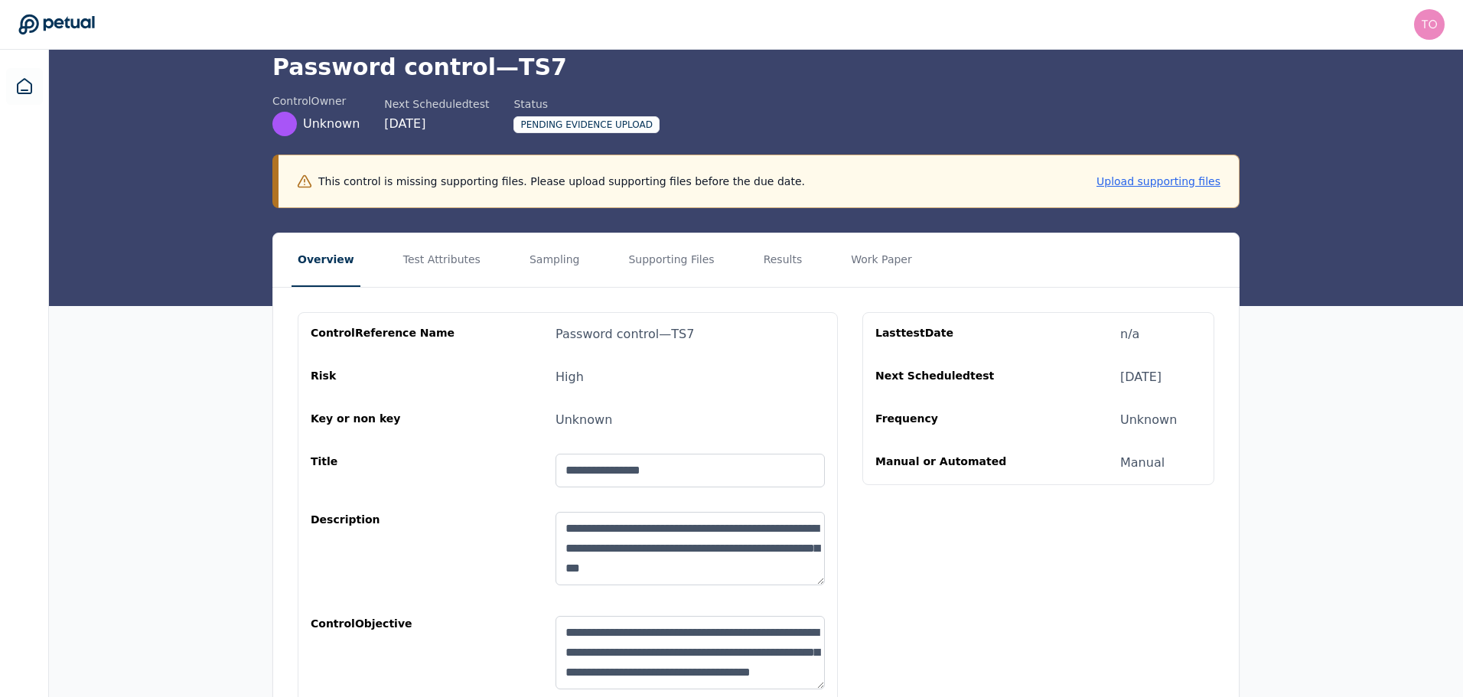
scroll to position [178, 0]
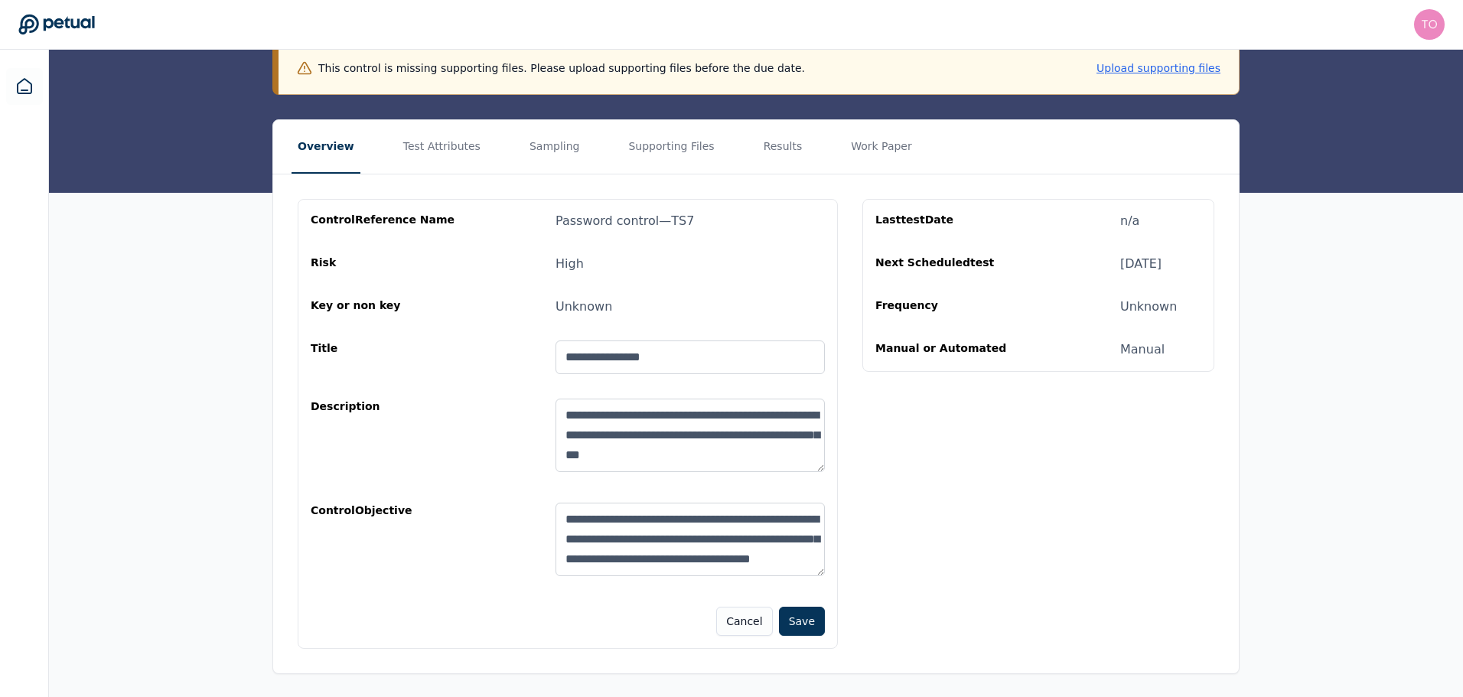
drag, startPoint x: 780, startPoint y: 461, endPoint x: 552, endPoint y: 407, distance: 233.7
click at [552, 407] on div "**********" at bounding box center [568, 439] width 514 height 80
drag, startPoint x: 820, startPoint y: 433, endPoint x: 808, endPoint y: 441, distance: 13.8
click at [820, 434] on textarea "**********" at bounding box center [690, 435] width 269 height 73
paste textarea "**********"
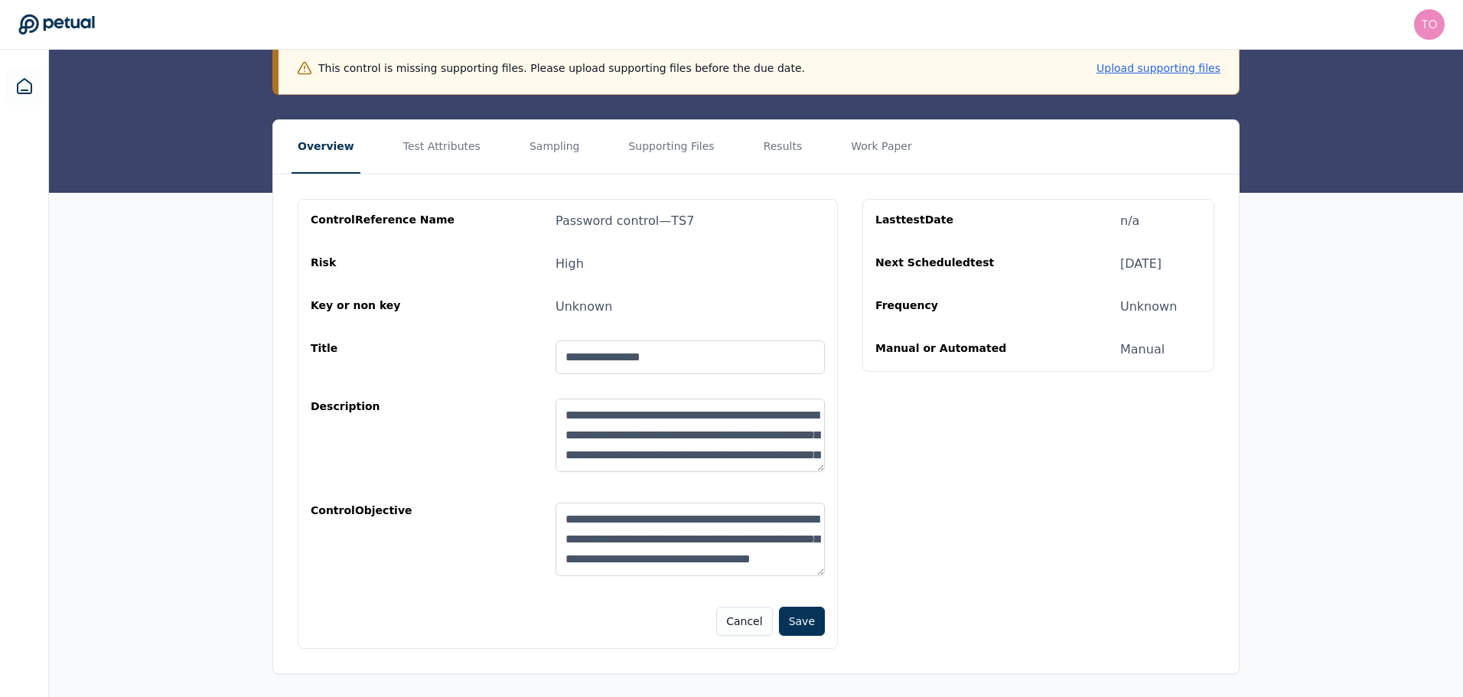
scroll to position [31, 0]
type textarea "**********"
click at [798, 617] on button "Save" at bounding box center [802, 621] width 46 height 29
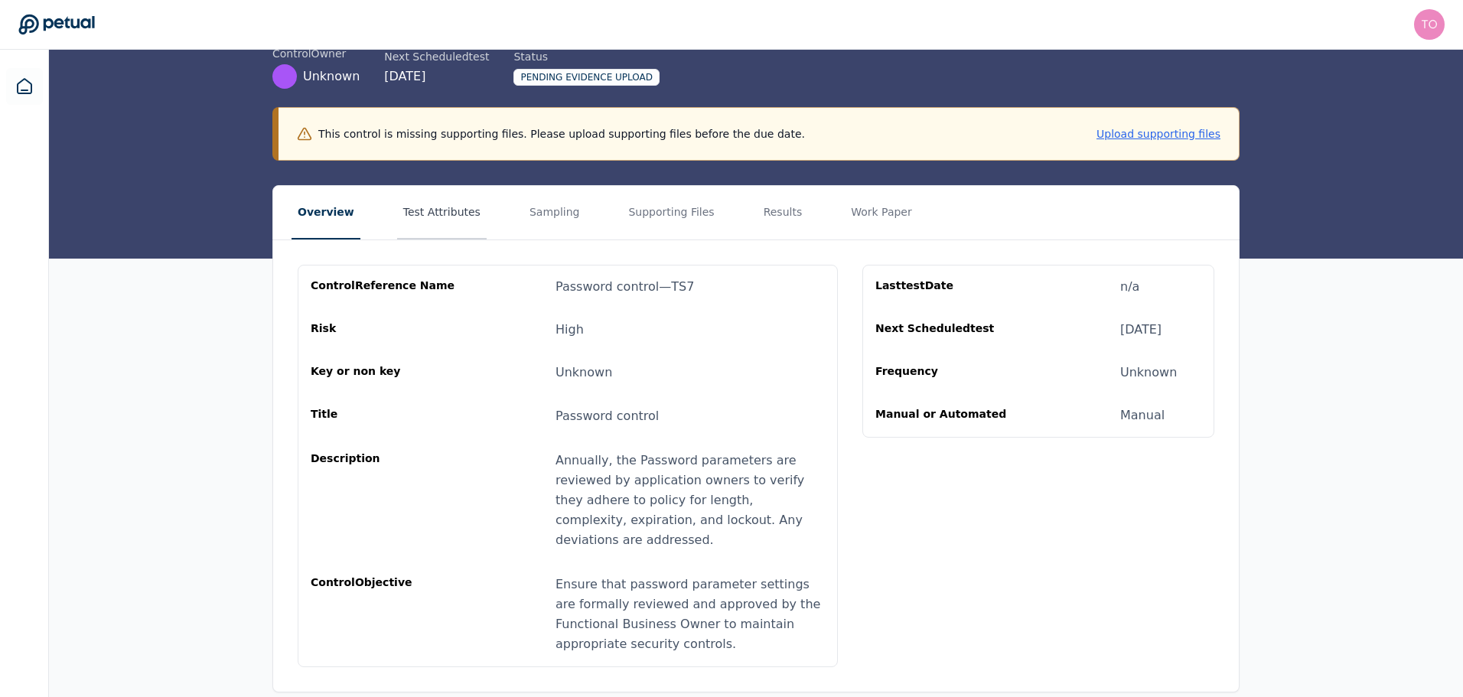
click at [401, 213] on button "Test Attributes" at bounding box center [442, 213] width 90 height 54
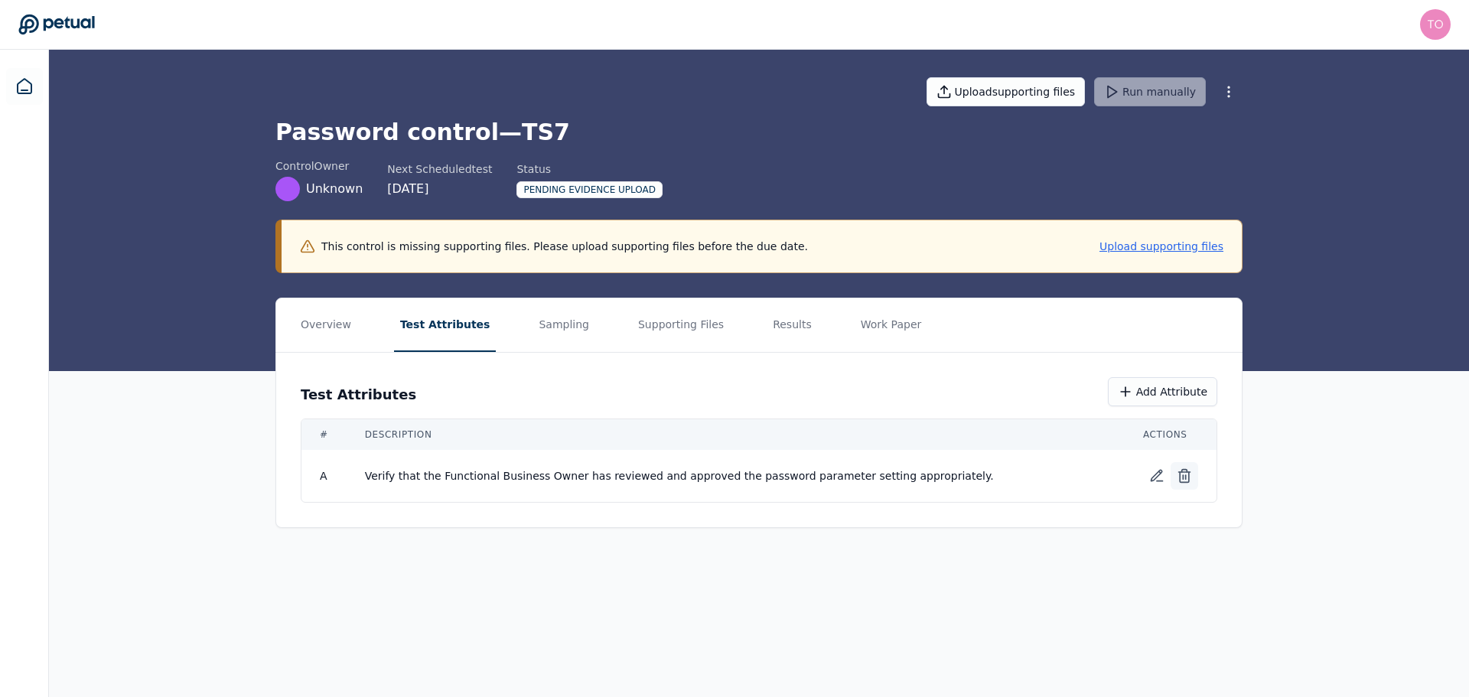
click at [1190, 474] on icon at bounding box center [1184, 475] width 15 height 15
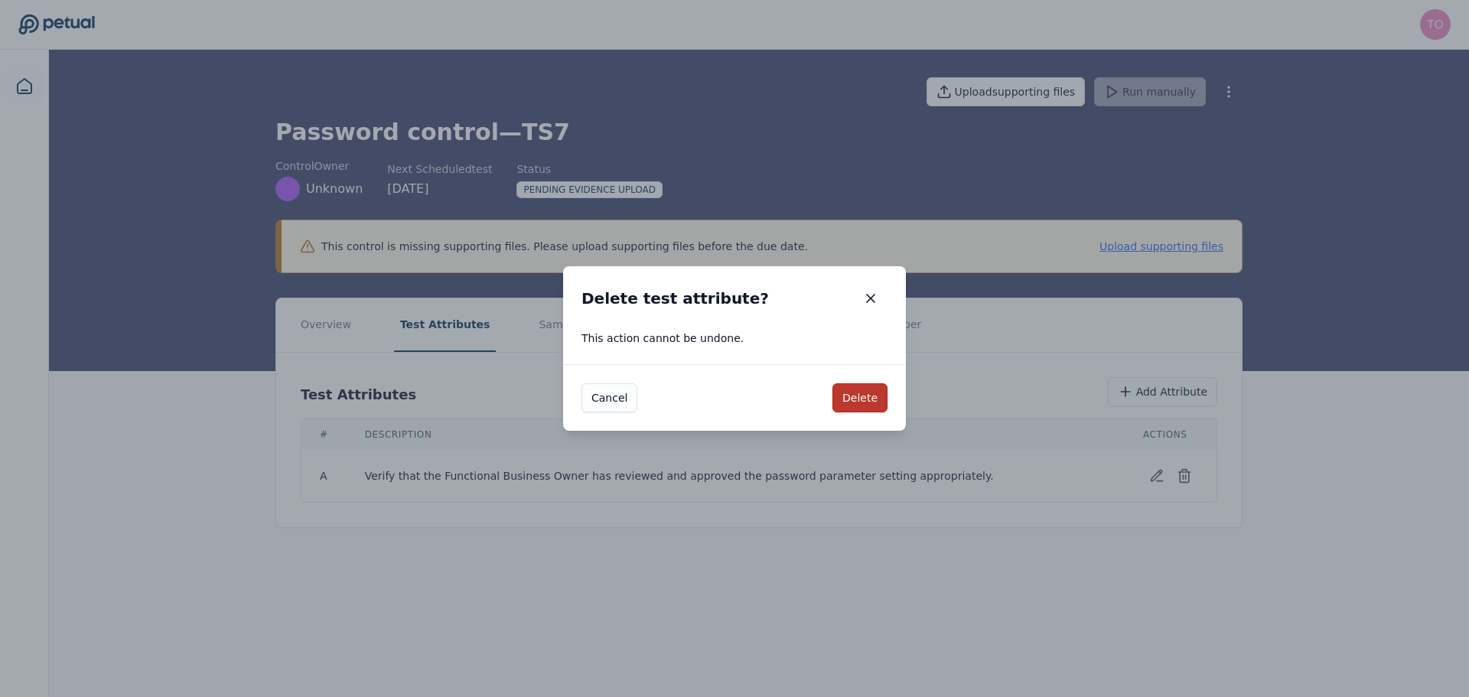
click at [868, 400] on button "Delete" at bounding box center [860, 397] width 55 height 29
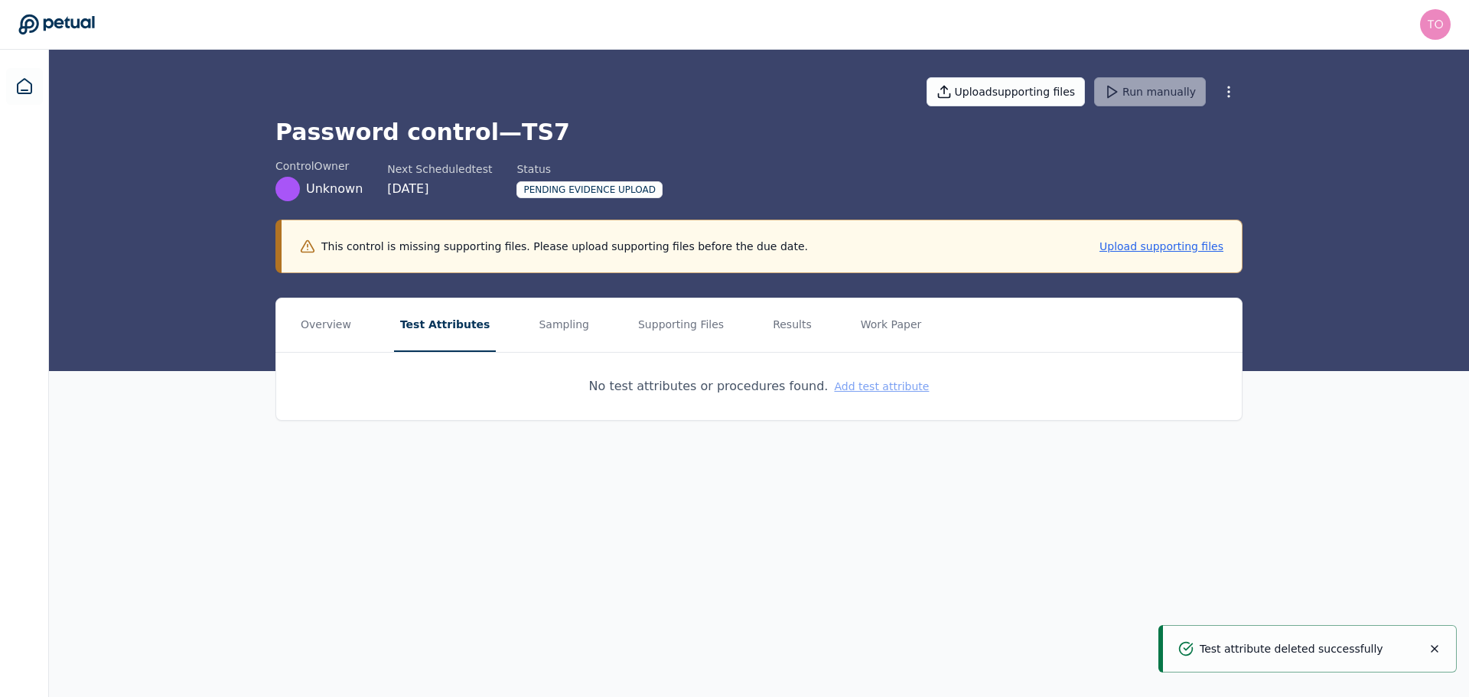
click at [865, 383] on button "Add test attribute" at bounding box center [881, 386] width 95 height 15
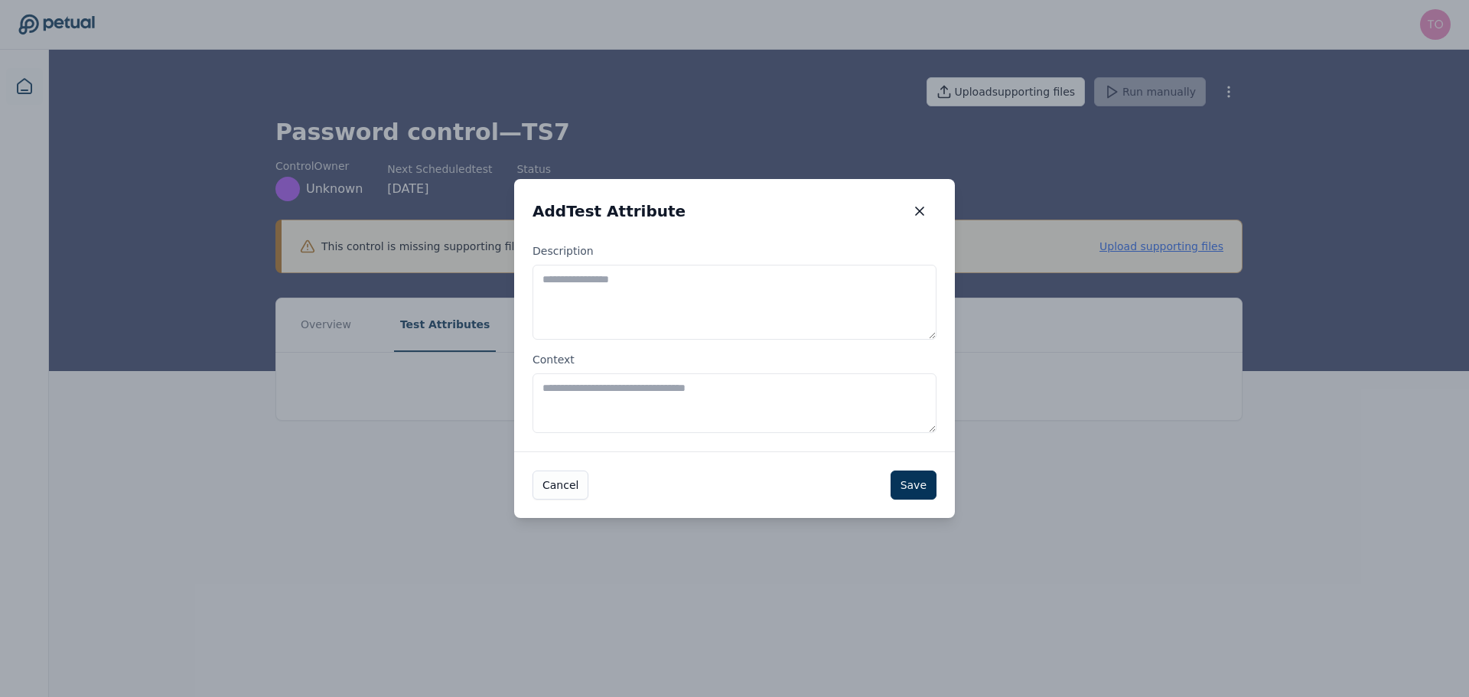
drag, startPoint x: 803, startPoint y: 280, endPoint x: 782, endPoint y: 282, distance: 20.8
click at [803, 280] on textarea "Description" at bounding box center [735, 302] width 404 height 75
paste textarea "**********"
type textarea "**********"
click at [895, 491] on button "Save" at bounding box center [914, 485] width 46 height 29
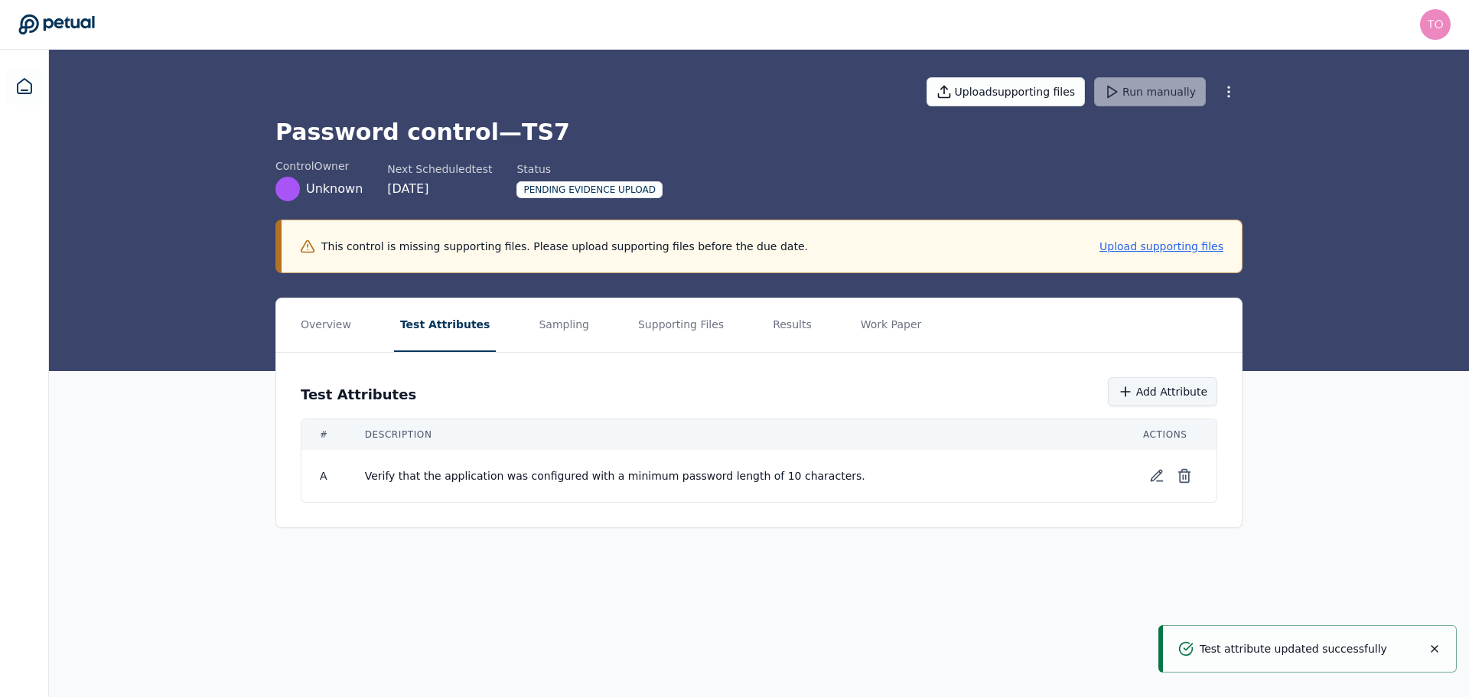
click at [1171, 394] on button "Add Attribute" at bounding box center [1162, 391] width 109 height 29
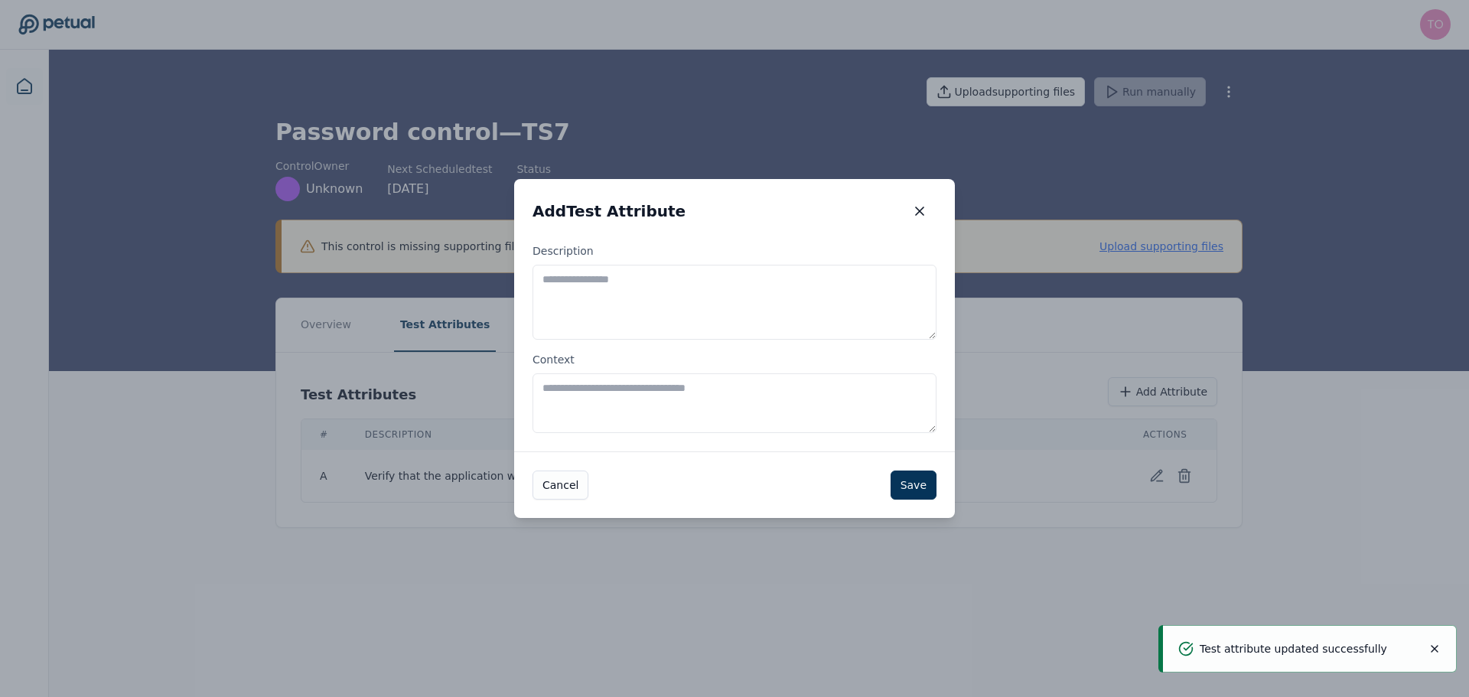
click at [692, 301] on textarea "Description" at bounding box center [735, 302] width 404 height 75
paste textarea "**********"
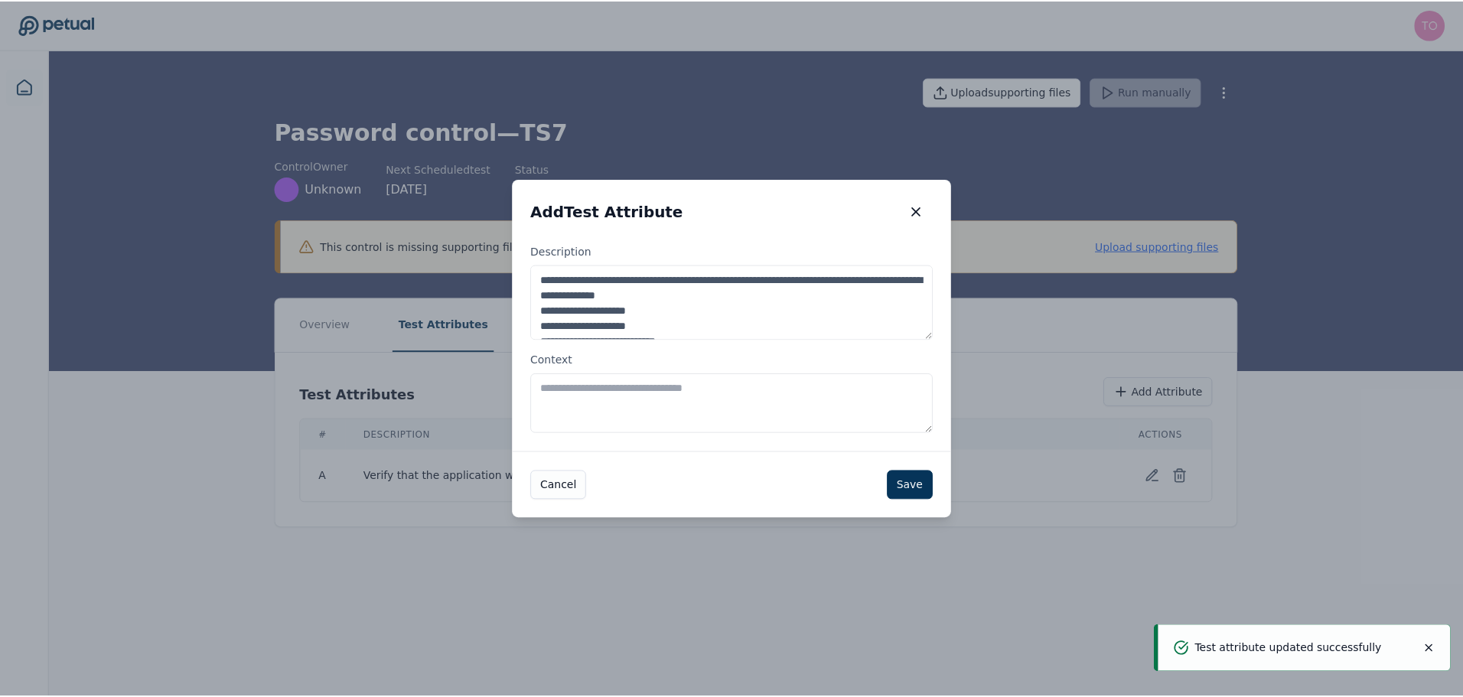
scroll to position [39, 0]
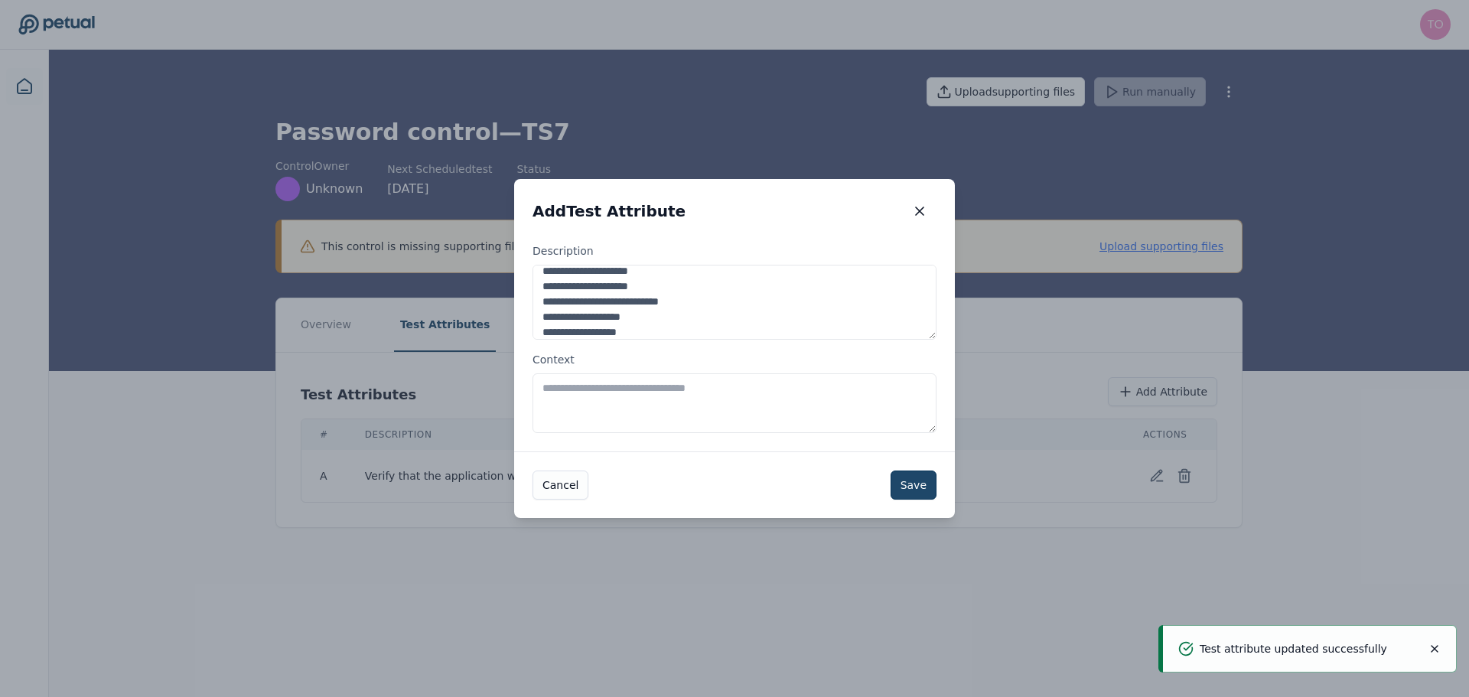
type textarea "**********"
click at [911, 485] on button "Save" at bounding box center [914, 485] width 46 height 29
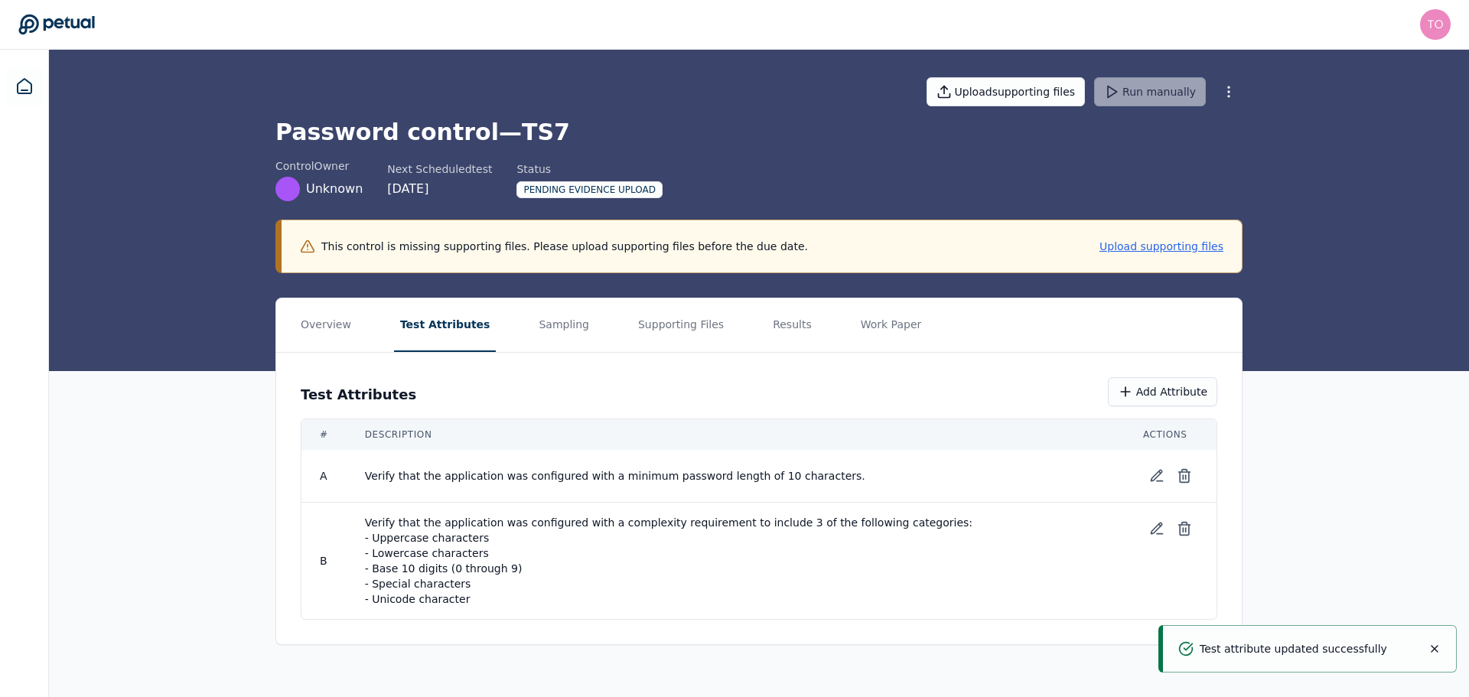
click at [1309, 402] on div "Overview Test Attributes Sampling Supporting Files Results Work Paper Test Attr…" at bounding box center [759, 484] width 1420 height 372
click at [1181, 399] on button "Add Attribute" at bounding box center [1162, 391] width 109 height 29
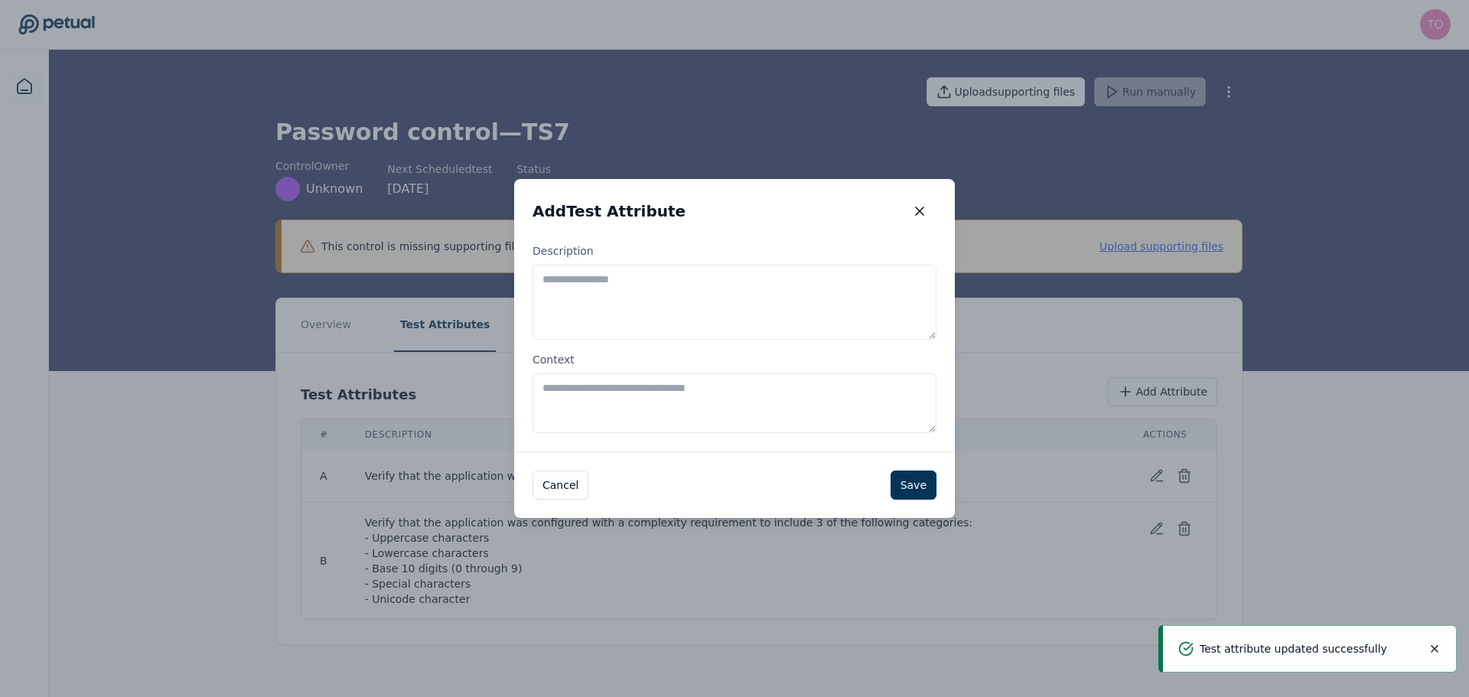
click at [679, 295] on textarea "Description" at bounding box center [735, 302] width 404 height 75
paste textarea "**********"
type textarea "**********"
click at [914, 484] on button "Save" at bounding box center [914, 485] width 46 height 29
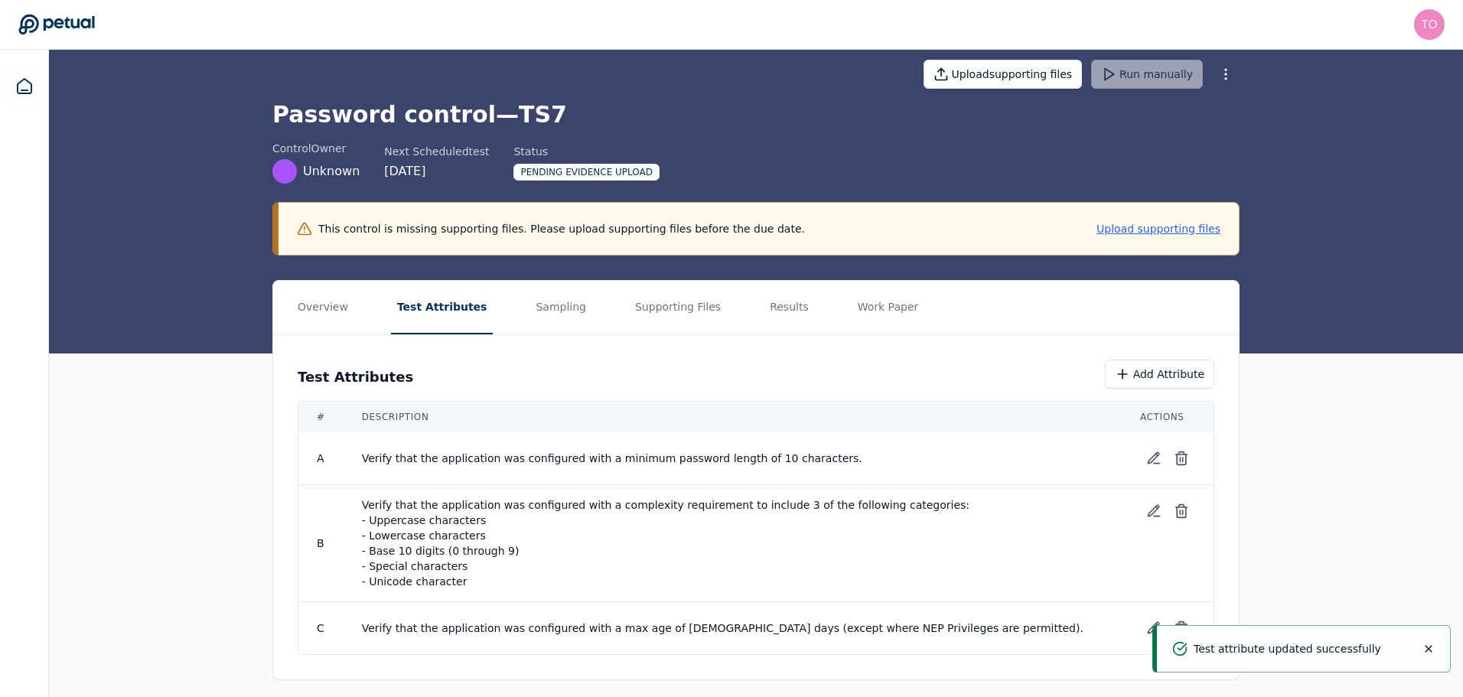
scroll to position [25, 0]
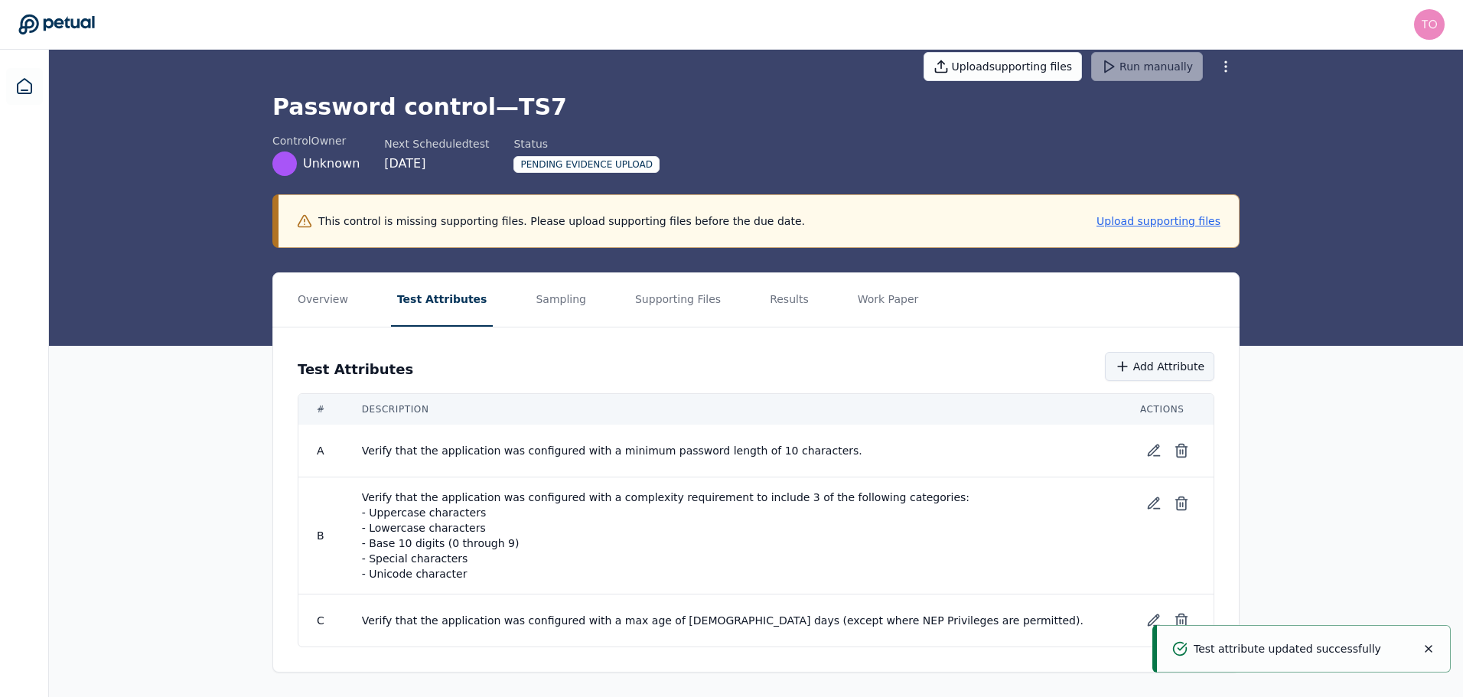
click at [1192, 367] on button "Add Attribute" at bounding box center [1159, 366] width 109 height 29
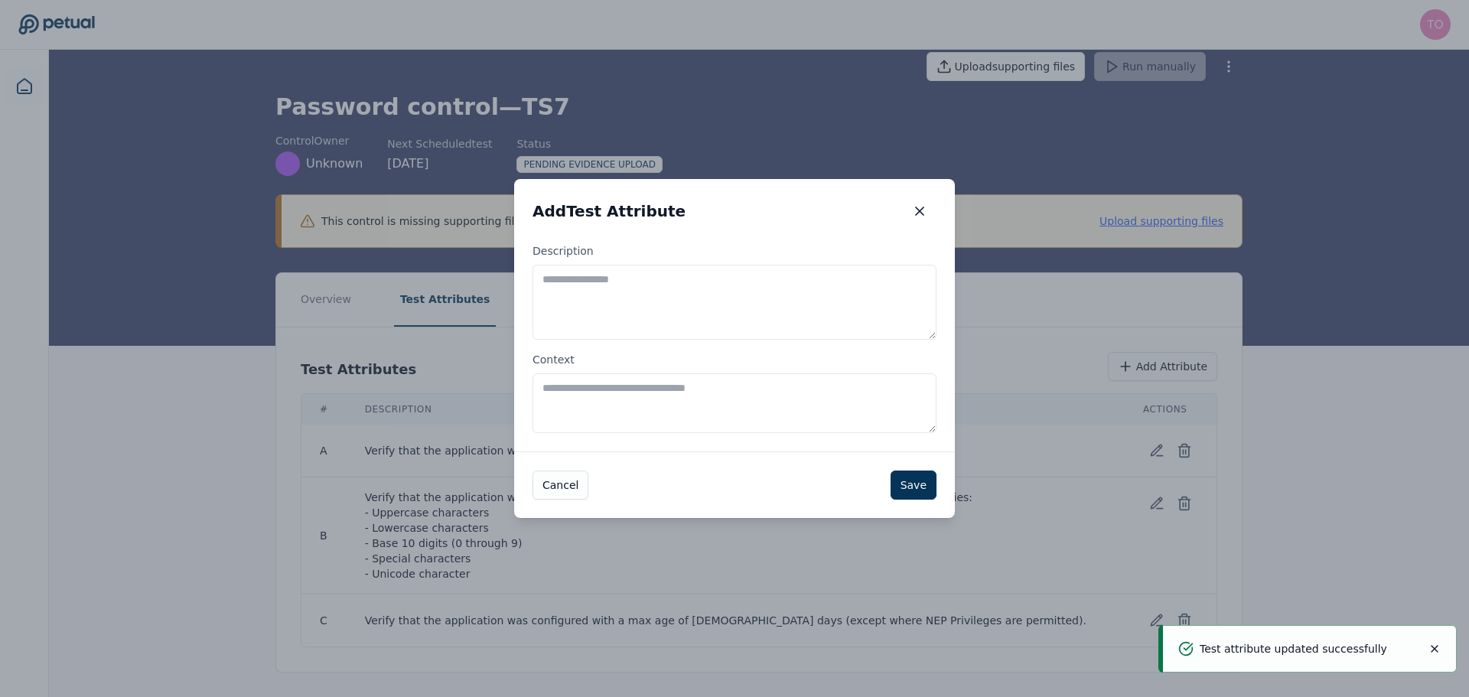
click at [706, 285] on textarea "Description" at bounding box center [735, 302] width 404 height 75
paste textarea "**********"
type textarea "**********"
click at [908, 494] on button "Save" at bounding box center [914, 485] width 46 height 29
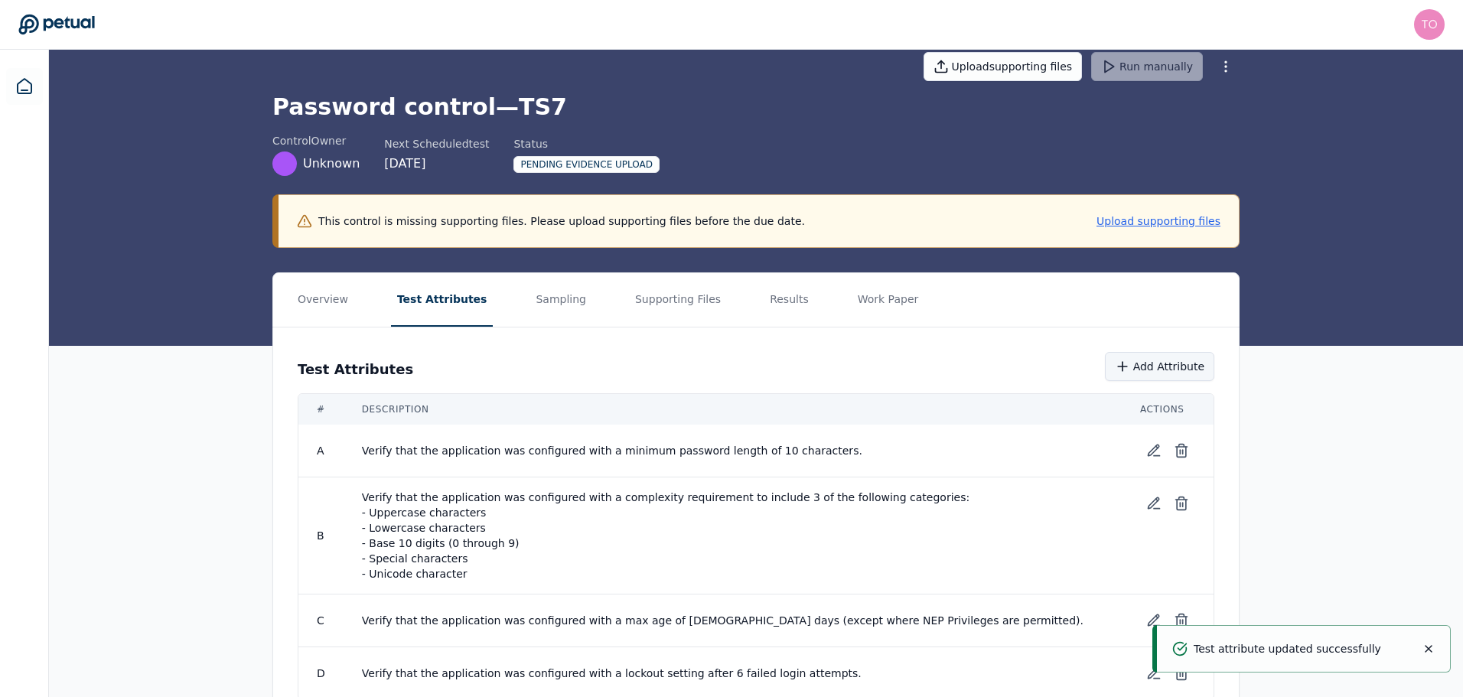
click at [1210, 361] on button "Add Attribute" at bounding box center [1159, 366] width 109 height 29
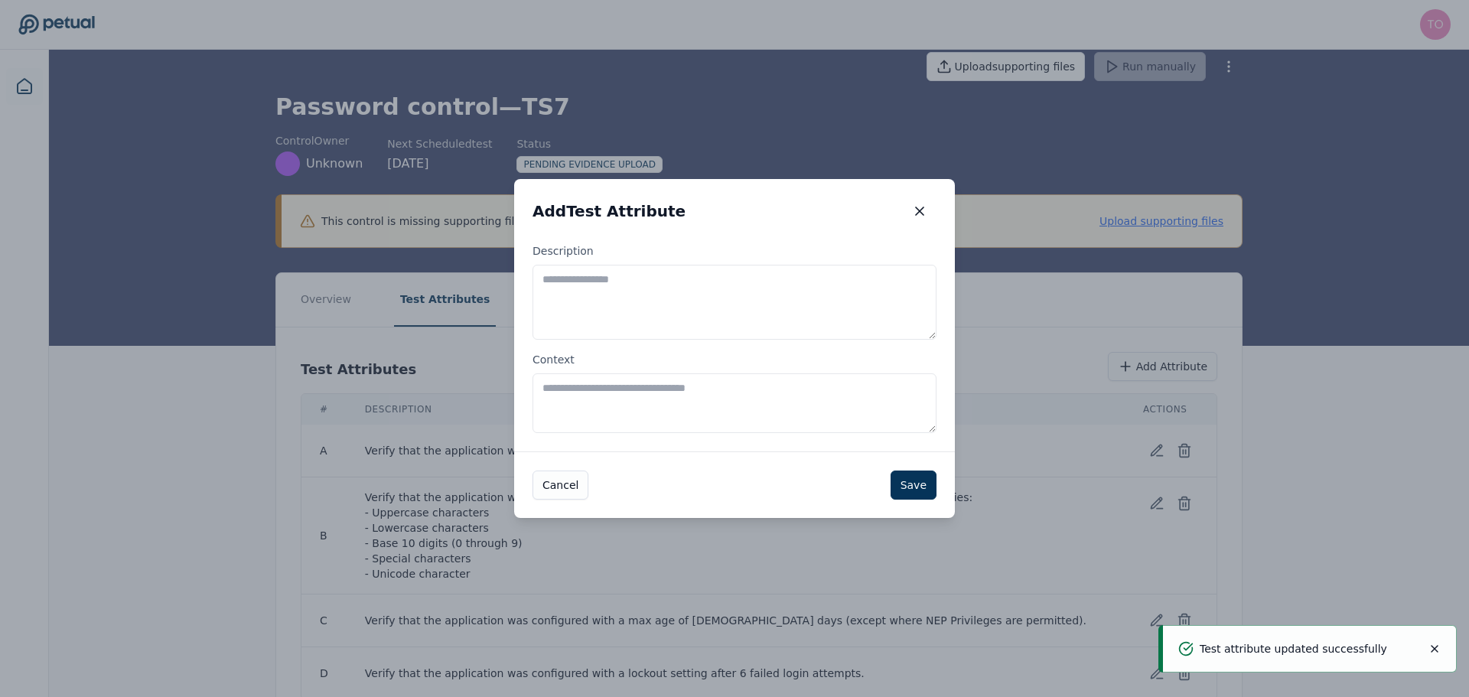
click at [804, 293] on textarea "Description" at bounding box center [735, 302] width 404 height 75
paste textarea "**********"
type textarea "**********"
click at [907, 488] on button "Save" at bounding box center [914, 485] width 46 height 29
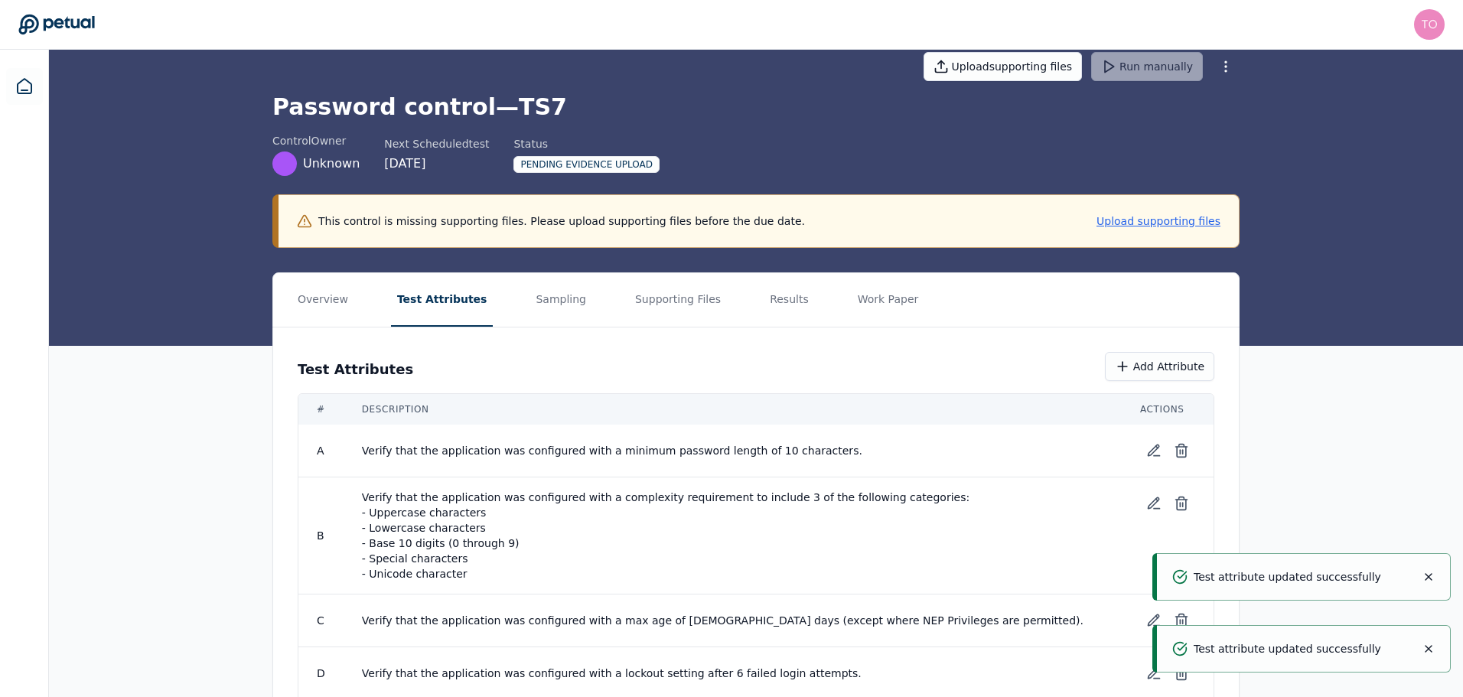
drag, startPoint x: 1279, startPoint y: 390, endPoint x: 1266, endPoint y: 386, distance: 13.1
click at [1279, 390] on div "Overview Test Attributes Sampling Supporting Files Results Work Paper Test Attr…" at bounding box center [756, 537] width 1414 height 530
click at [1171, 370] on button "Add Attribute" at bounding box center [1159, 366] width 109 height 29
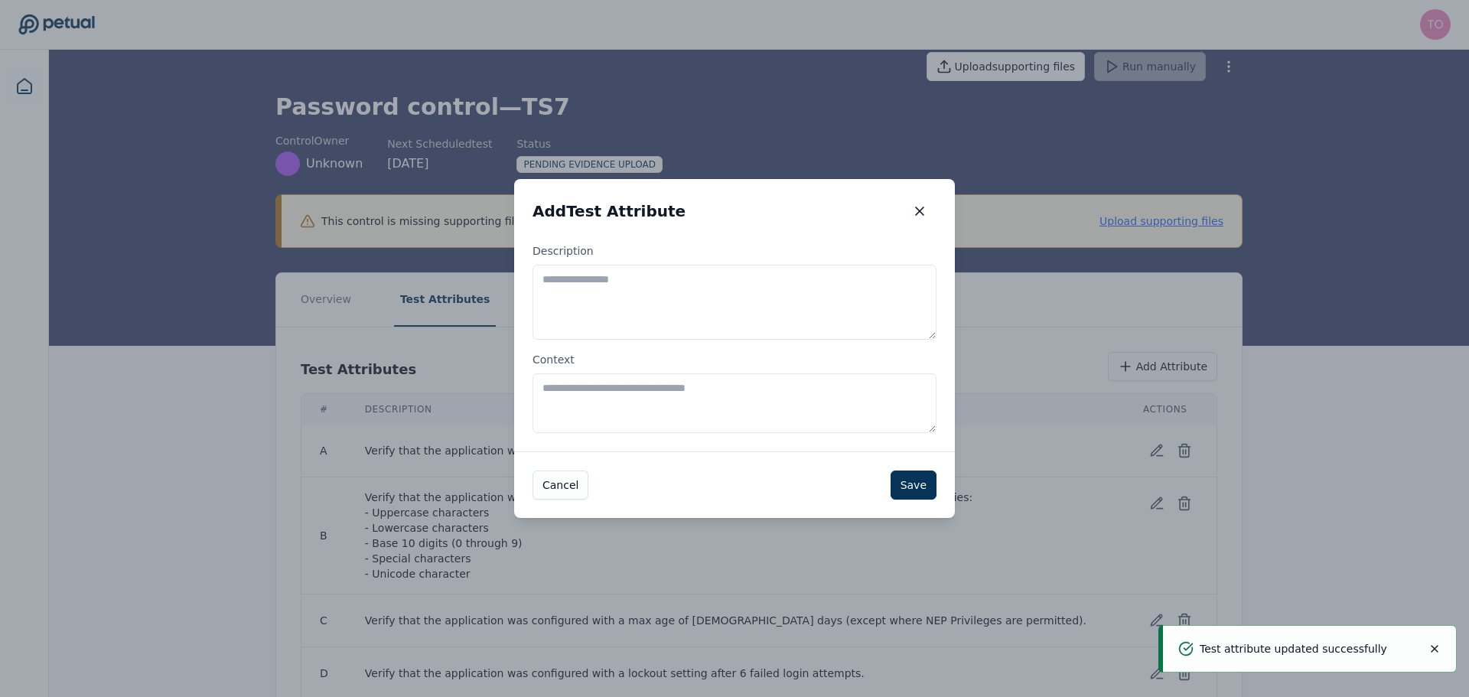
click at [720, 259] on label "Description" at bounding box center [735, 291] width 404 height 96
click at [720, 265] on textarea "Description" at bounding box center [735, 302] width 404 height 75
paste textarea "**********"
type textarea "**********"
click at [906, 490] on button "Save" at bounding box center [914, 485] width 46 height 29
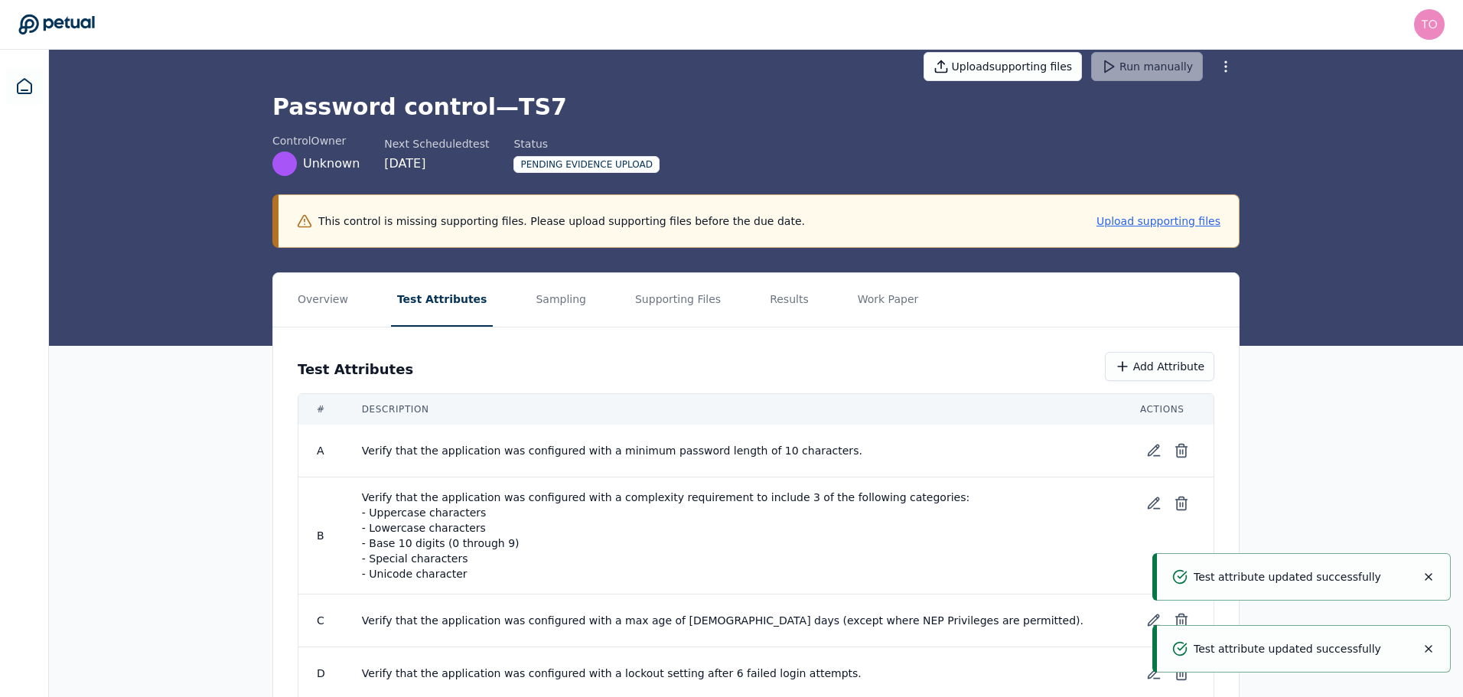
click at [1296, 391] on div "Overview Test Attributes Sampling Supporting Files Results Work Paper Test Attr…" at bounding box center [756, 563] width 1414 height 583
click at [1184, 376] on button "Add Attribute" at bounding box center [1159, 366] width 109 height 29
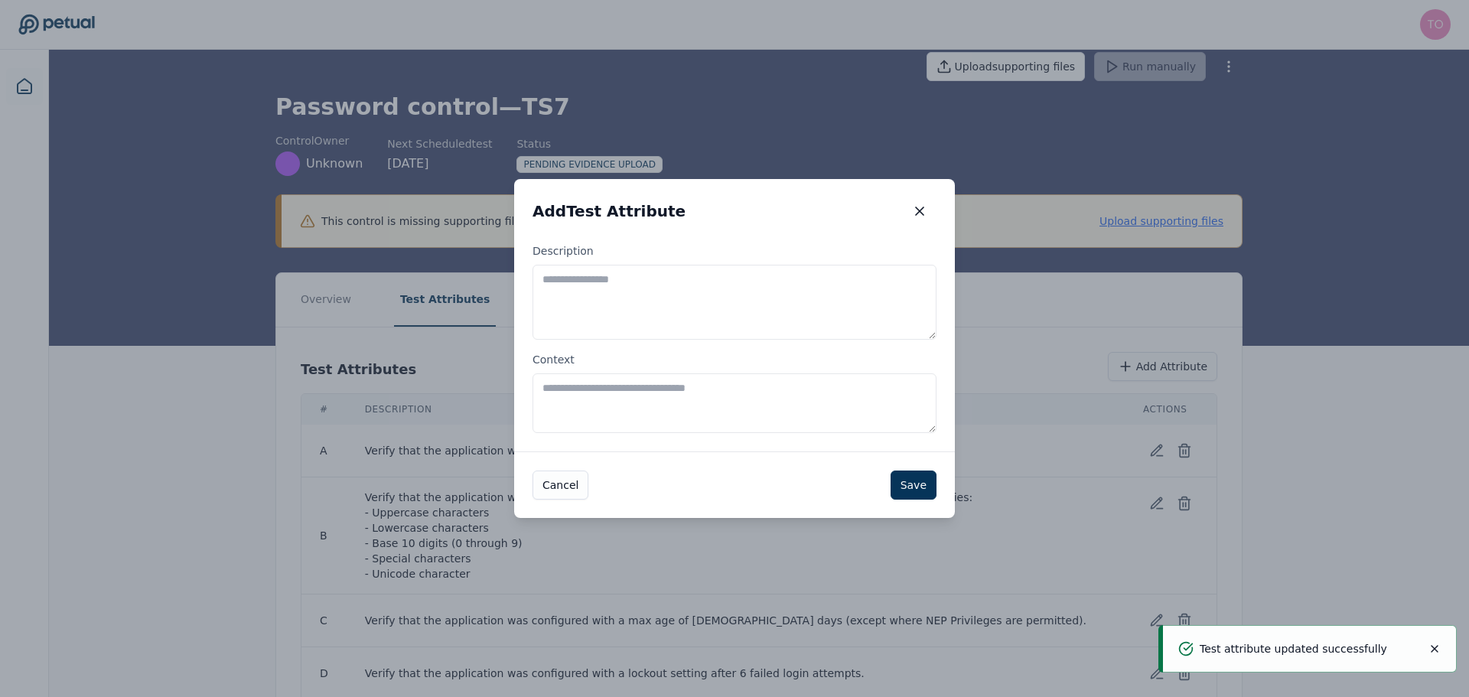
click at [745, 293] on textarea "Description" at bounding box center [735, 302] width 404 height 75
paste textarea "**********"
type textarea "**********"
click at [915, 490] on button "Save" at bounding box center [914, 485] width 46 height 29
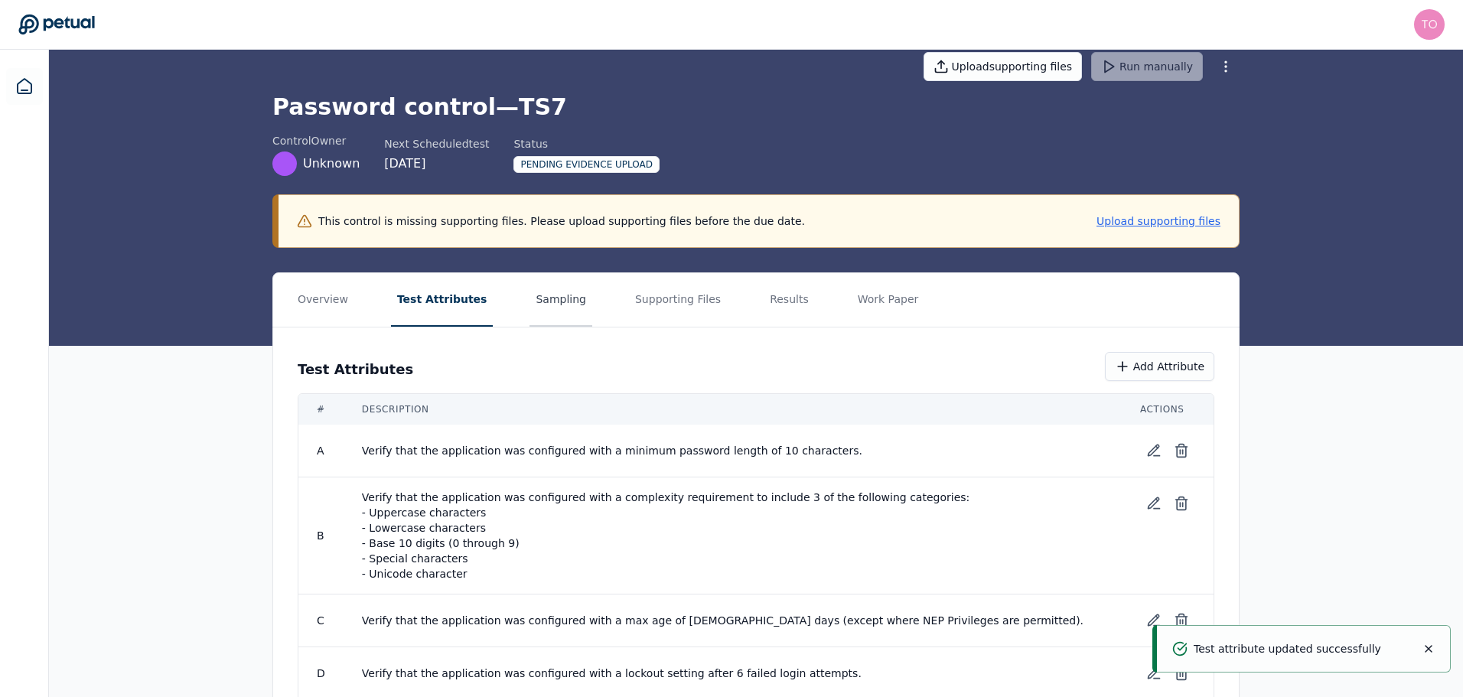
click at [530, 298] on button "Sampling" at bounding box center [561, 300] width 63 height 54
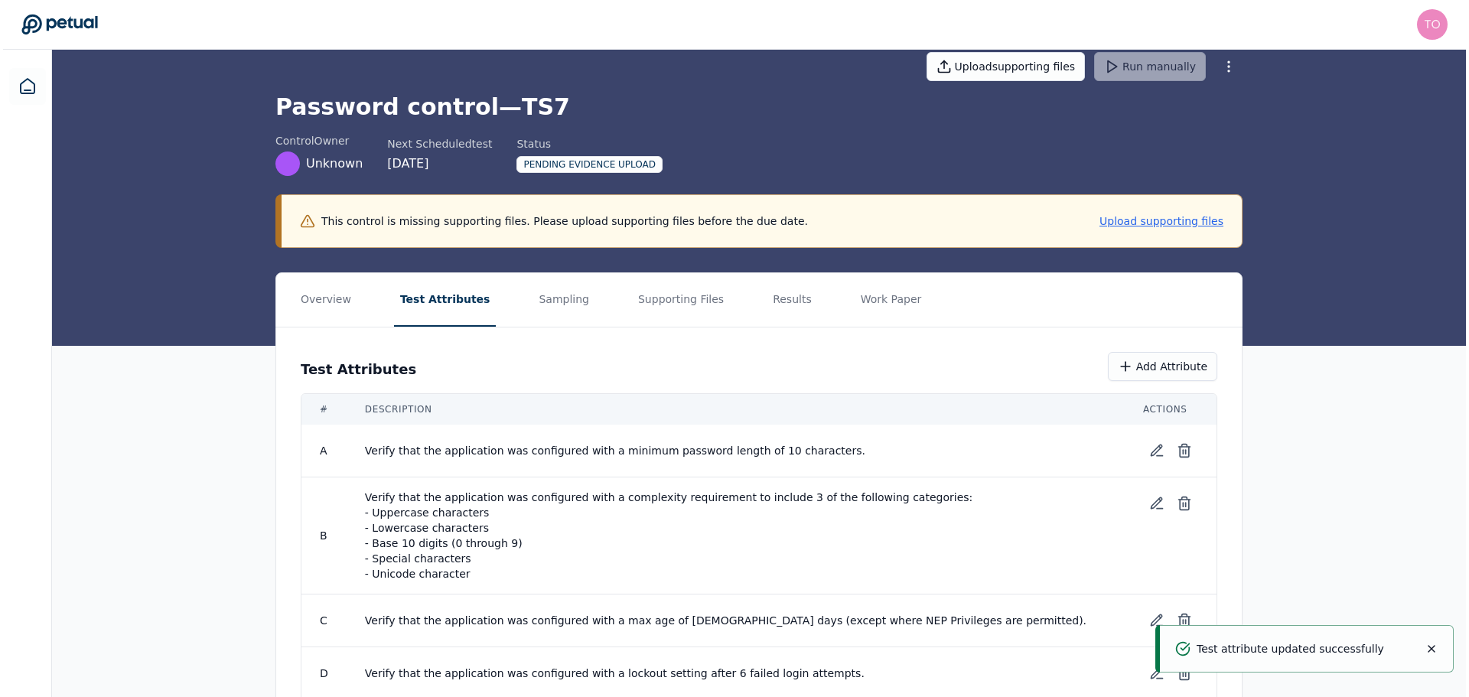
scroll to position [0, 0]
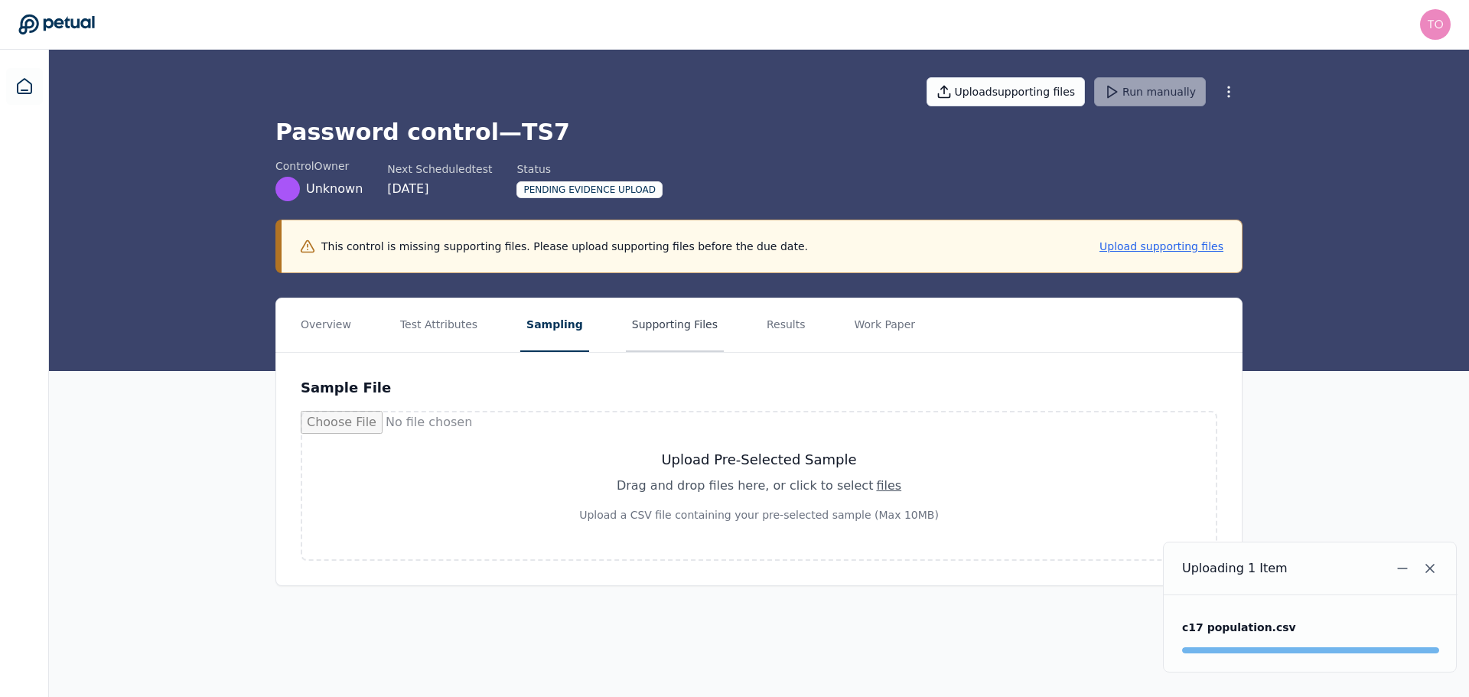
click at [650, 321] on button "Supporting Files" at bounding box center [675, 325] width 98 height 54
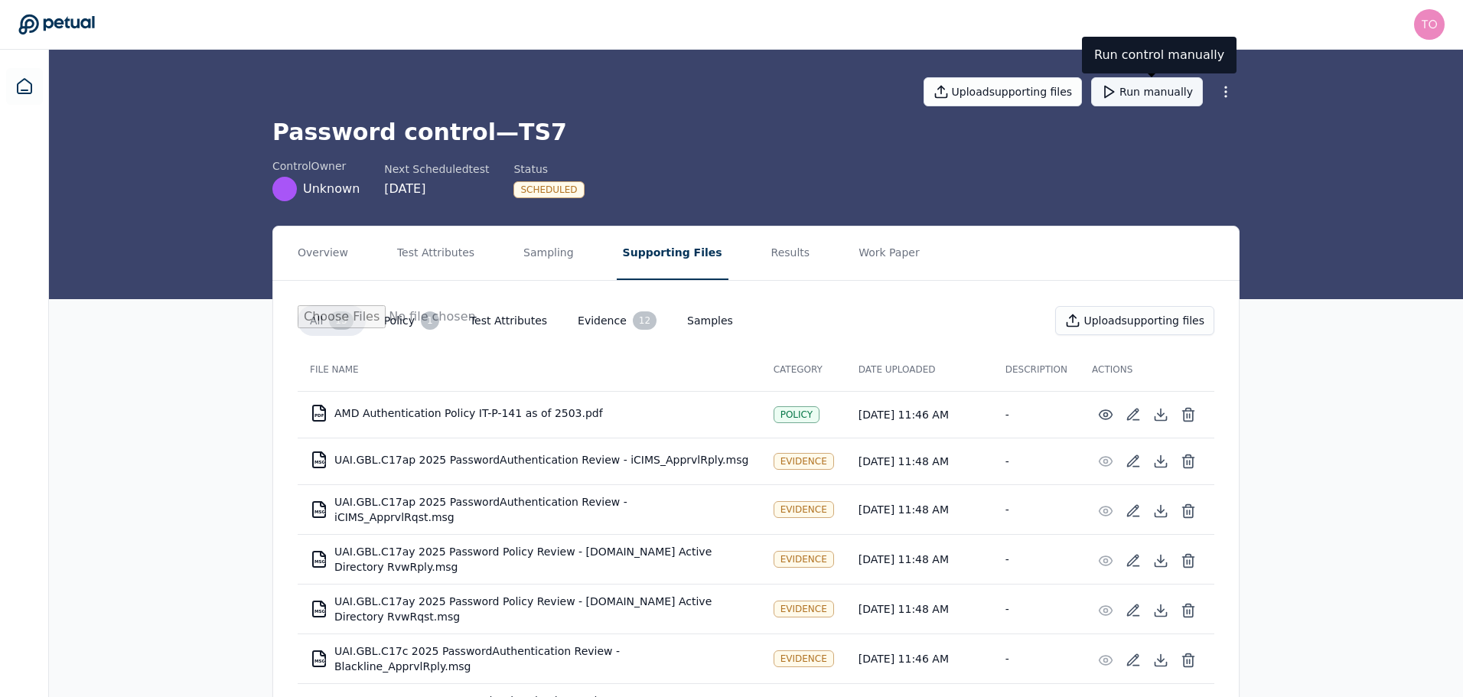
click at [1154, 101] on button "Run manually" at bounding box center [1147, 91] width 112 height 29
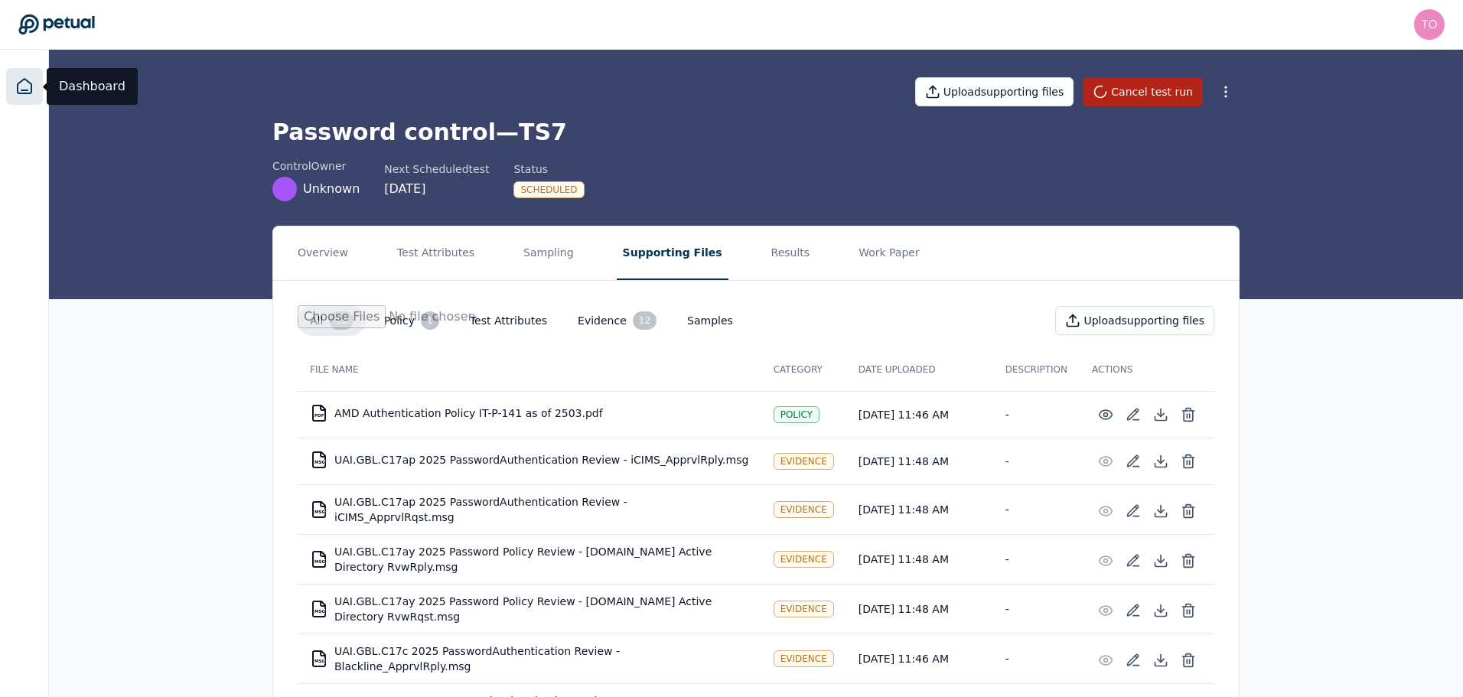
click at [21, 90] on icon at bounding box center [25, 86] width 14 height 15
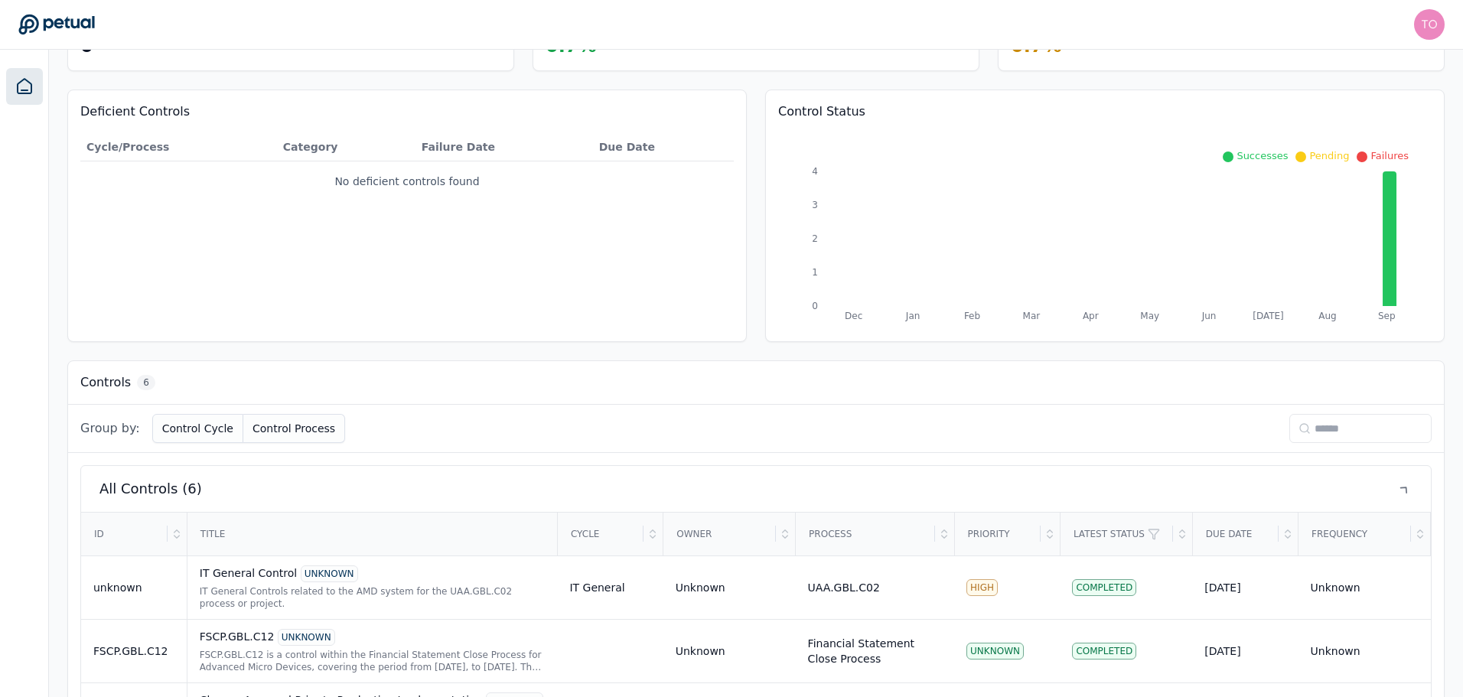
scroll to position [376, 0]
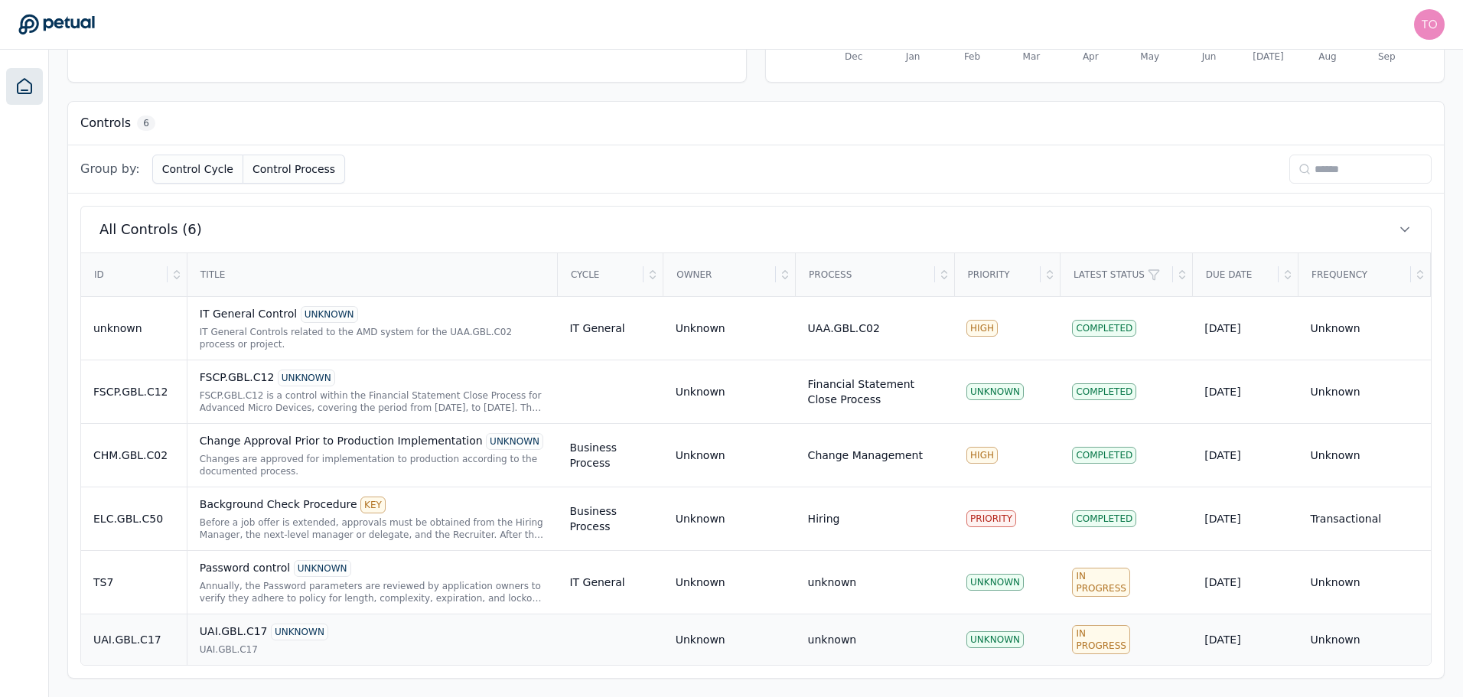
click at [429, 640] on div "UAI.GBL.C17 UNKNOWN" at bounding box center [373, 632] width 346 height 17
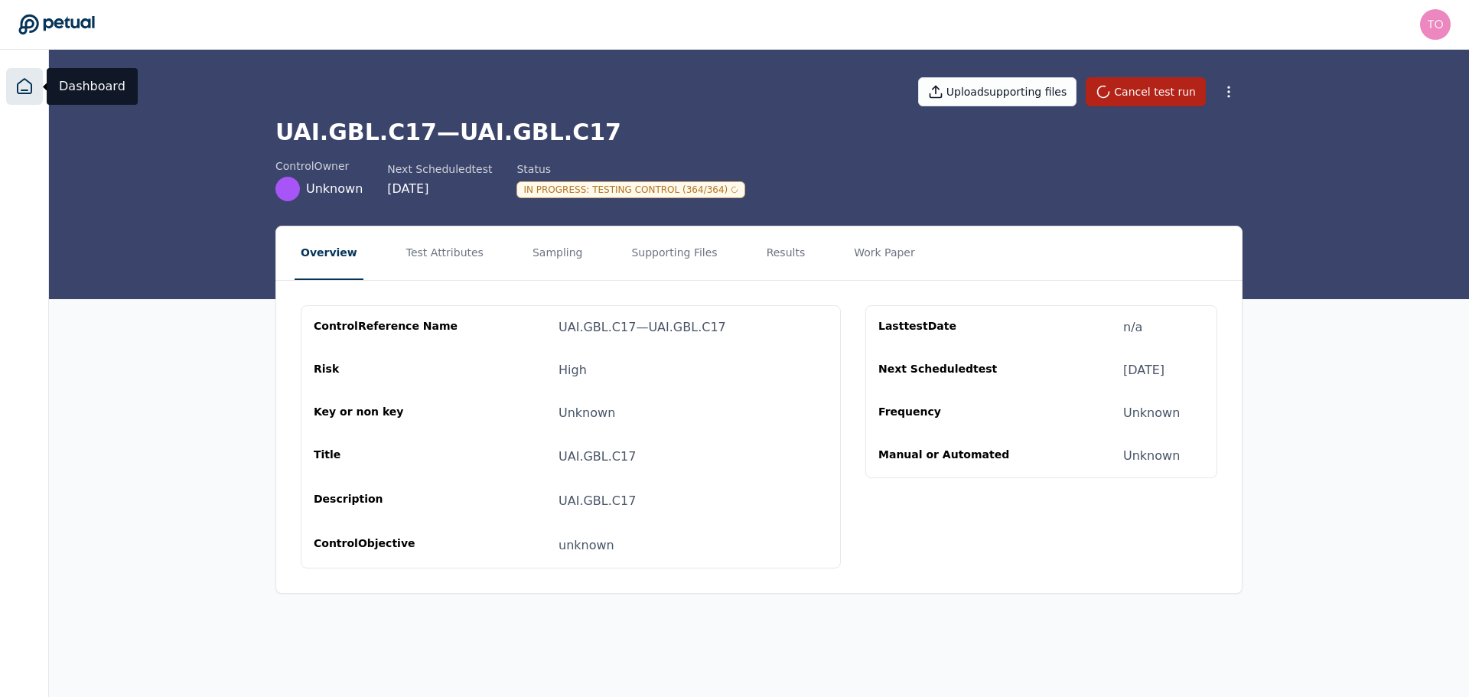
click at [21, 92] on icon at bounding box center [24, 86] width 18 height 18
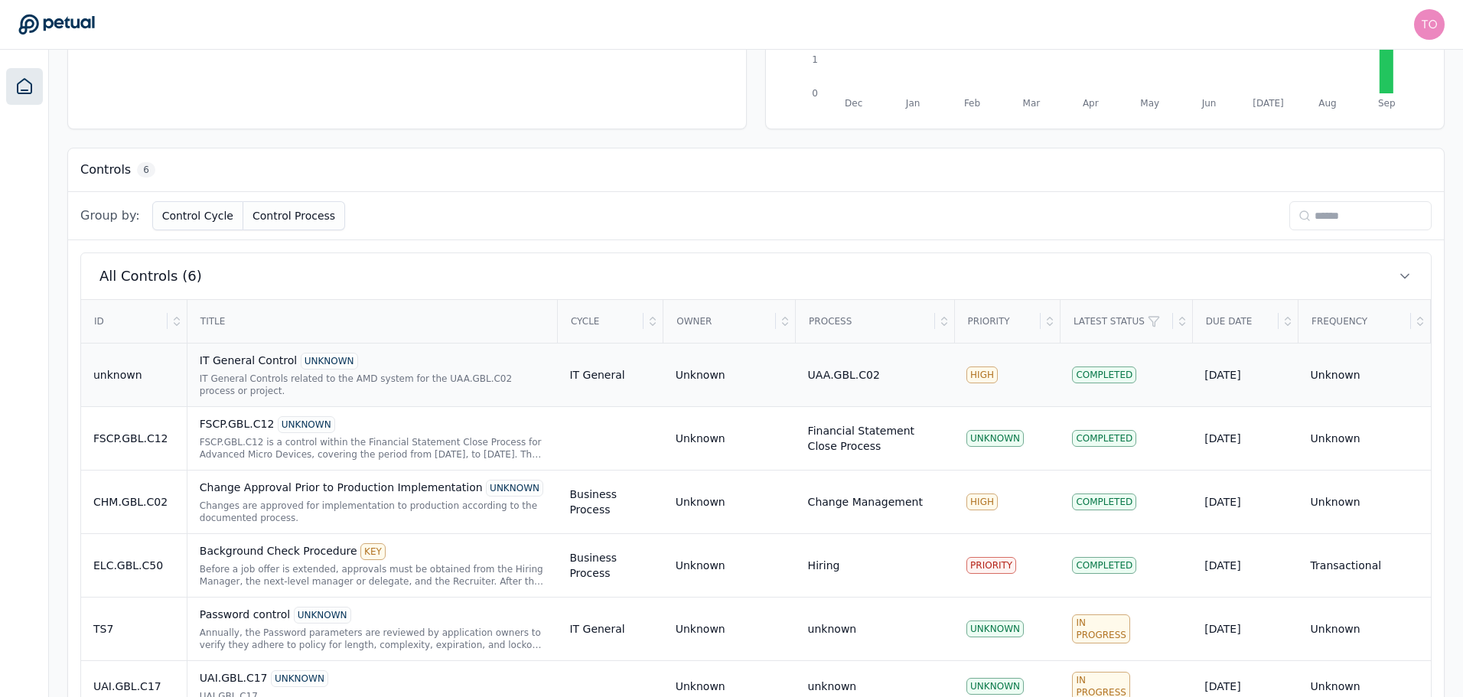
scroll to position [376, 0]
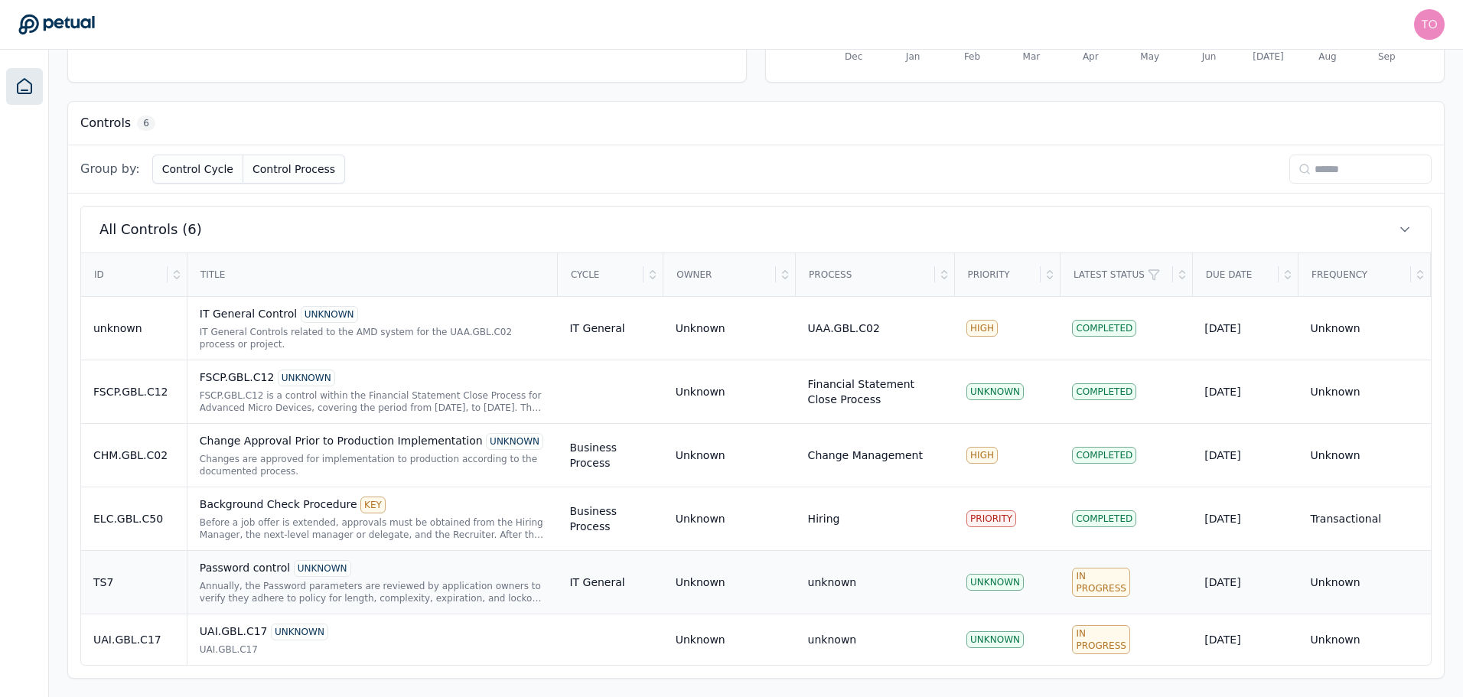
click at [380, 562] on div "Password control UNKNOWN" at bounding box center [373, 568] width 346 height 17
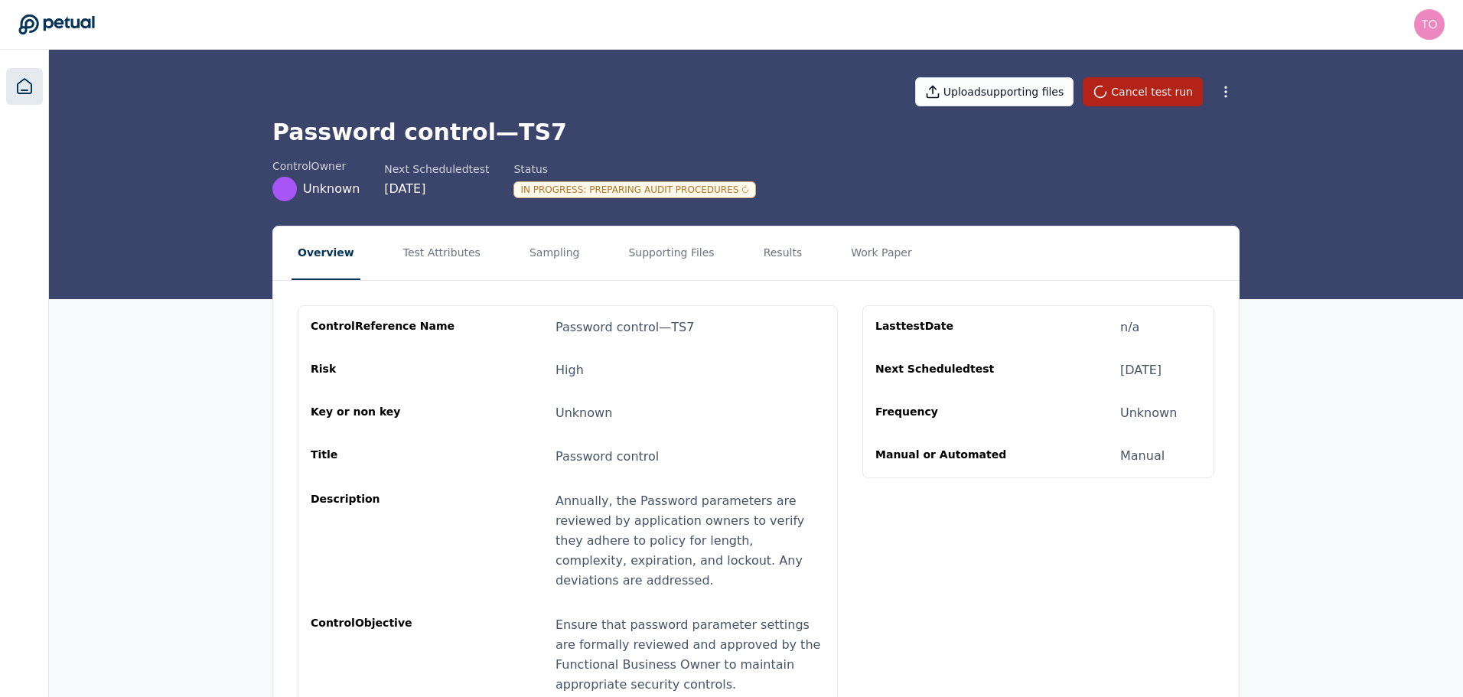
click at [32, 91] on icon at bounding box center [24, 86] width 18 height 18
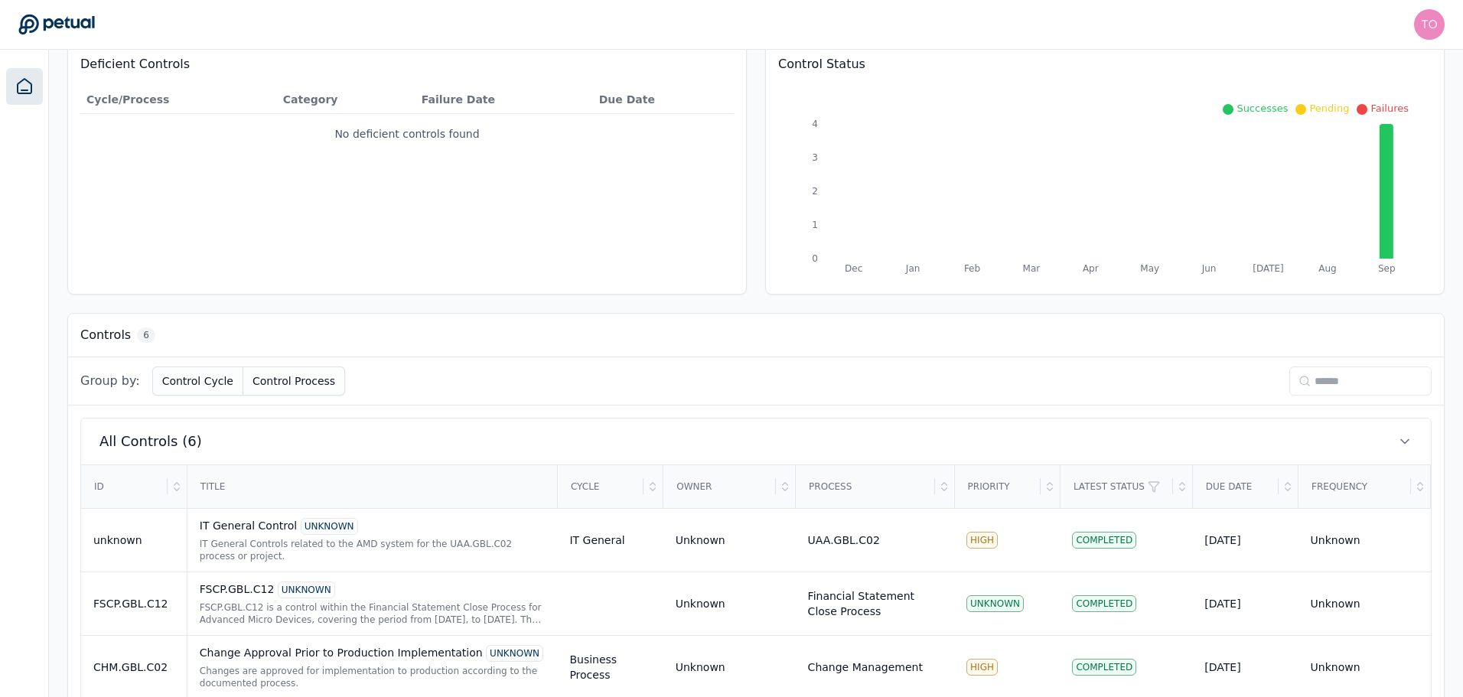
scroll to position [376, 0]
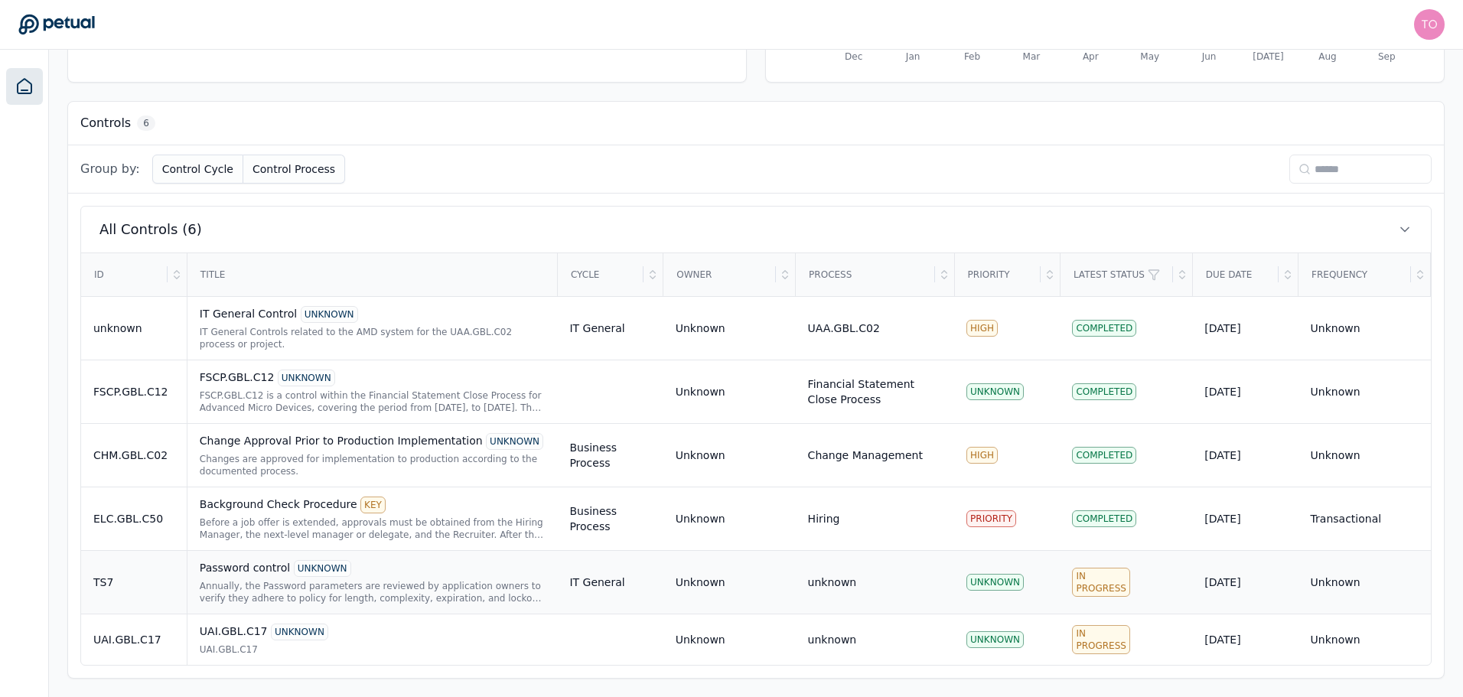
click at [385, 589] on div "Annually, the Password parameters are reviewed by application owners to verify …" at bounding box center [373, 592] width 346 height 24
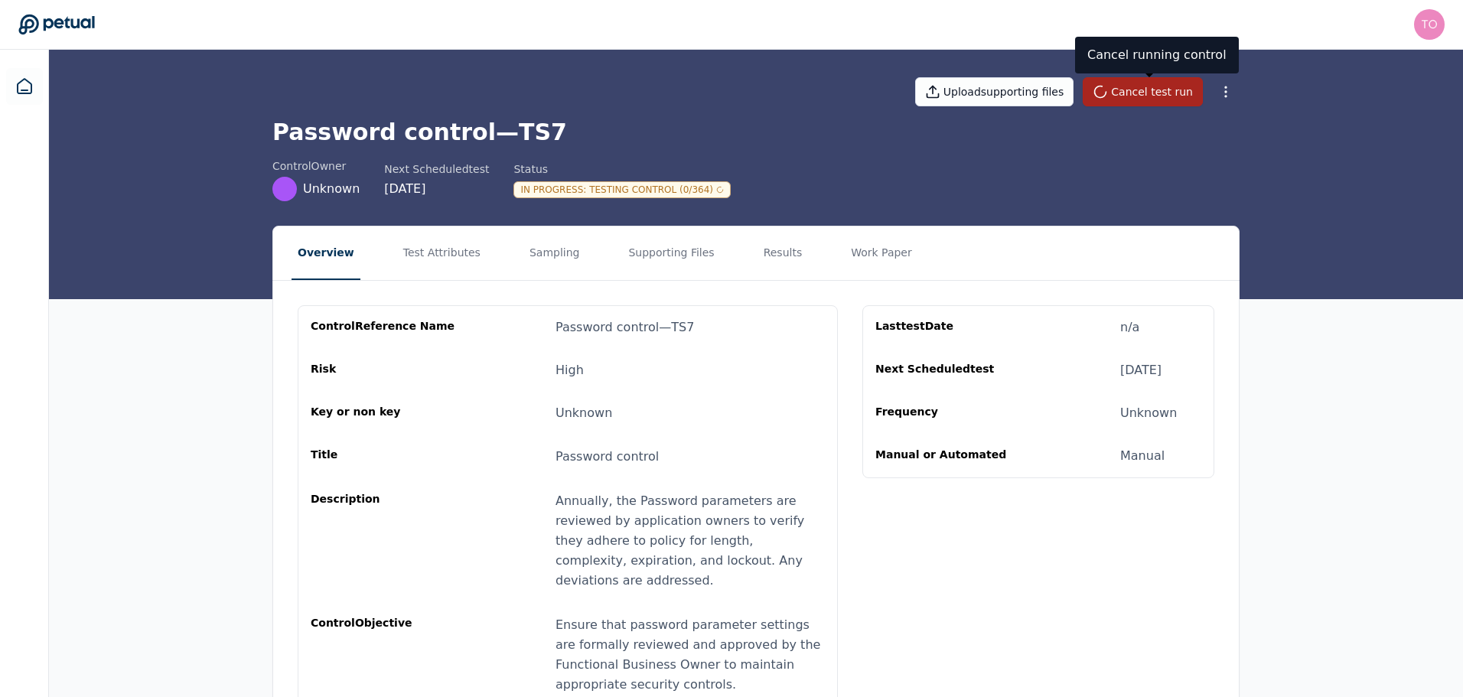
click at [1142, 94] on button "Cancel test run" at bounding box center [1143, 91] width 120 height 29
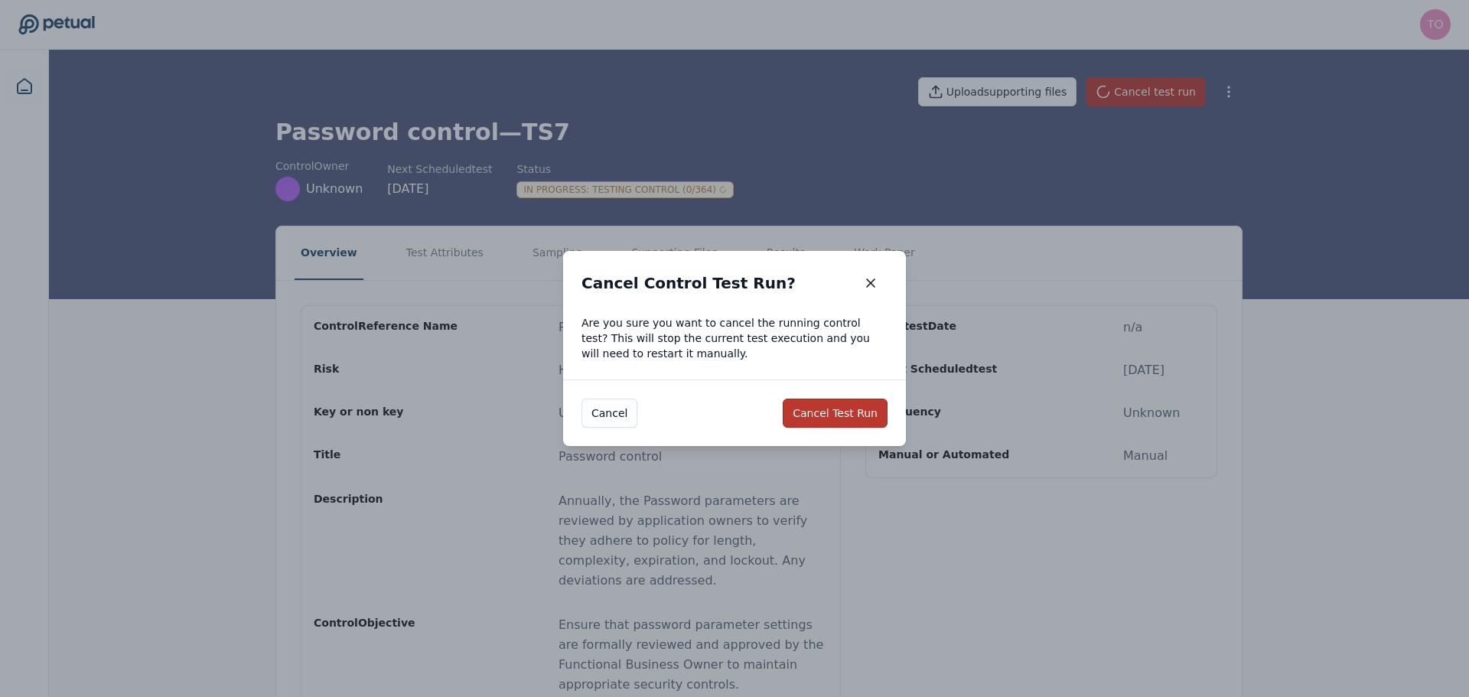
click at [833, 415] on button "Cancel Test Run" at bounding box center [835, 413] width 105 height 29
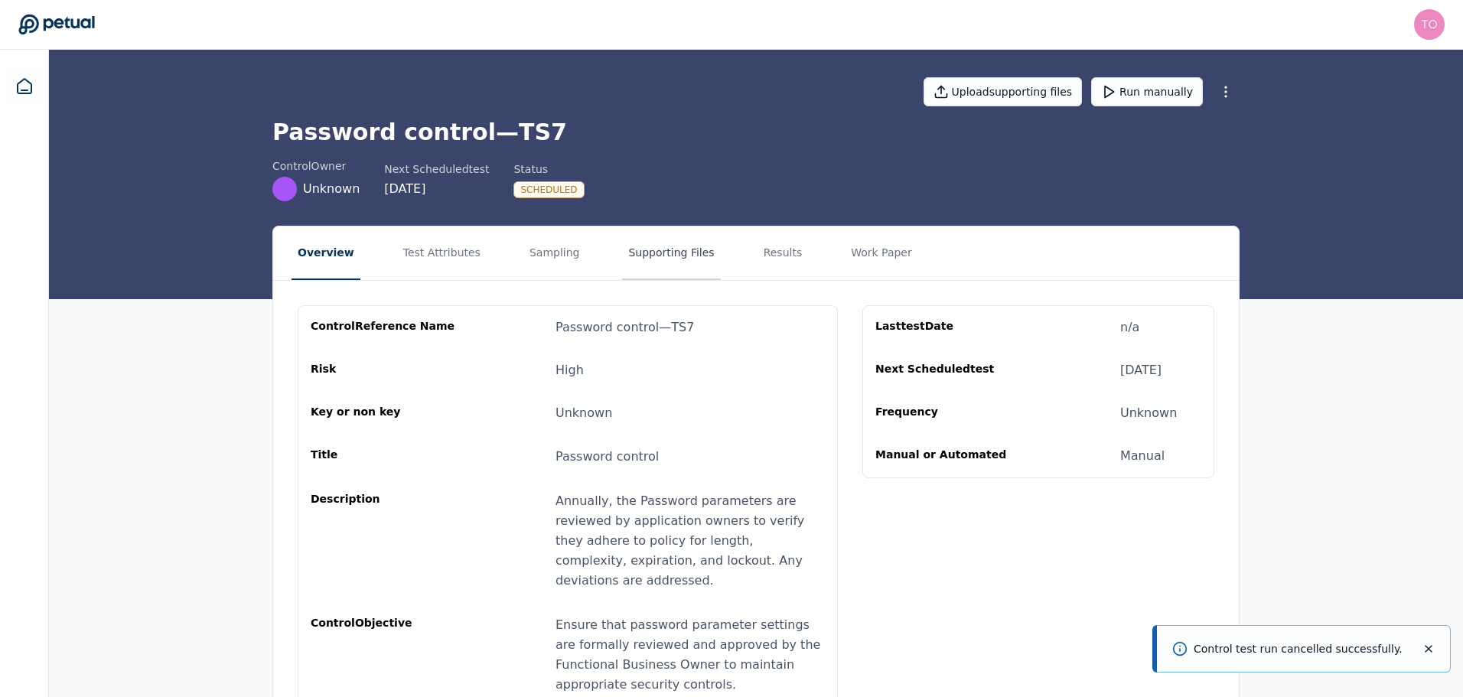
click at [622, 256] on button "Supporting Files" at bounding box center [671, 254] width 98 height 54
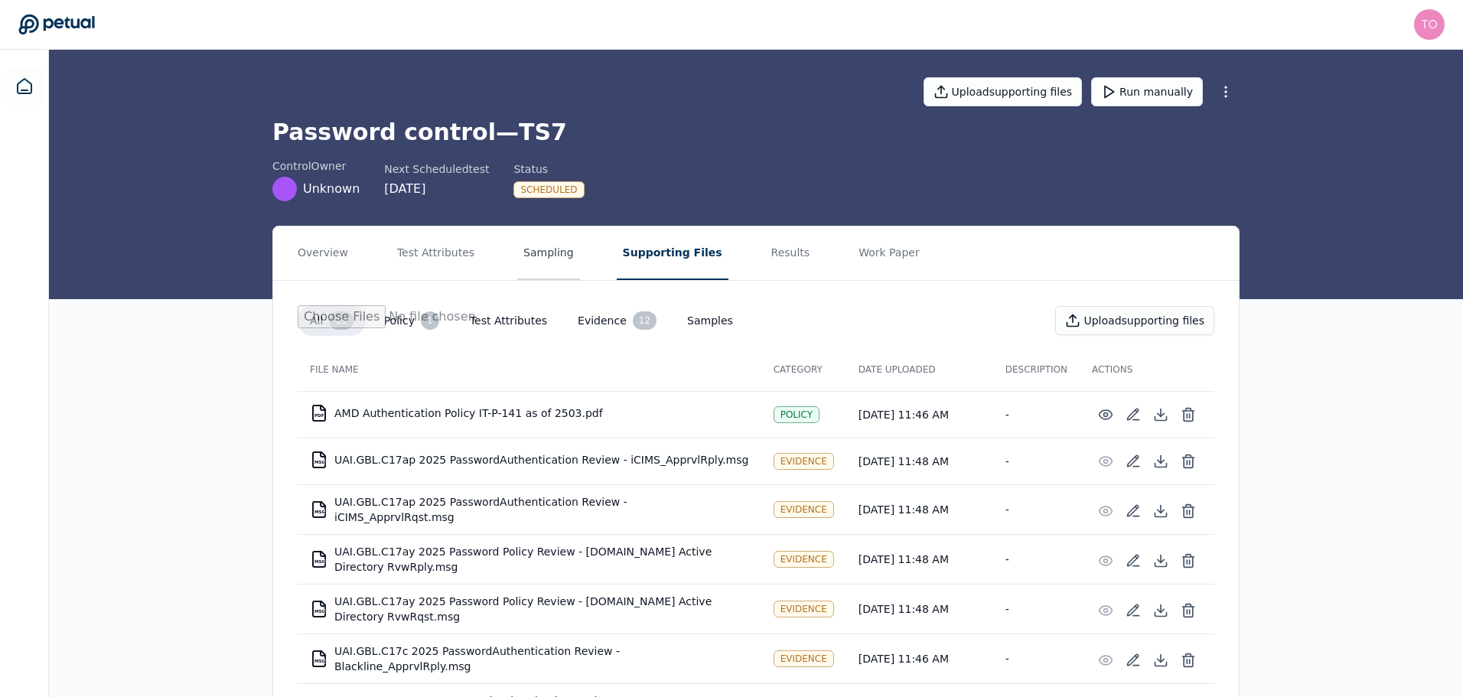
click at [531, 256] on button "Sampling" at bounding box center [548, 254] width 63 height 54
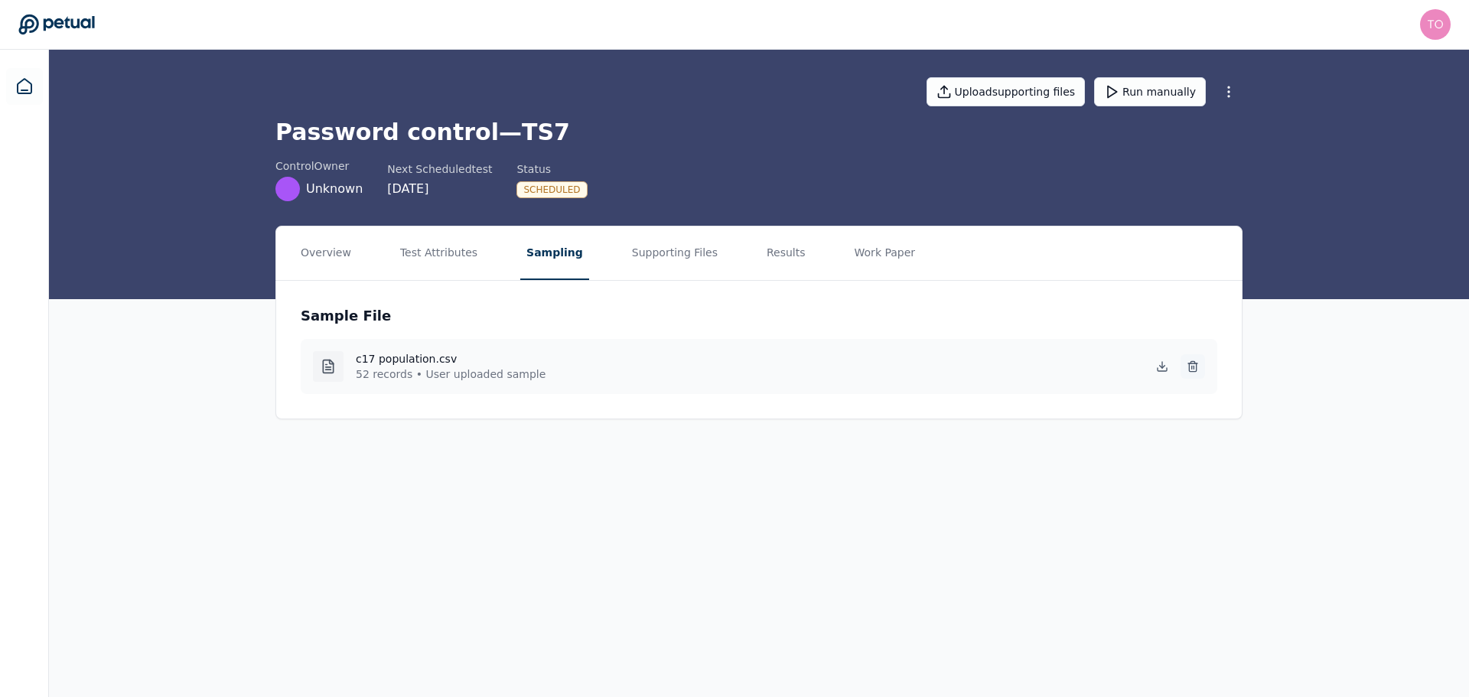
click at [1196, 360] on icon at bounding box center [1193, 366] width 12 height 12
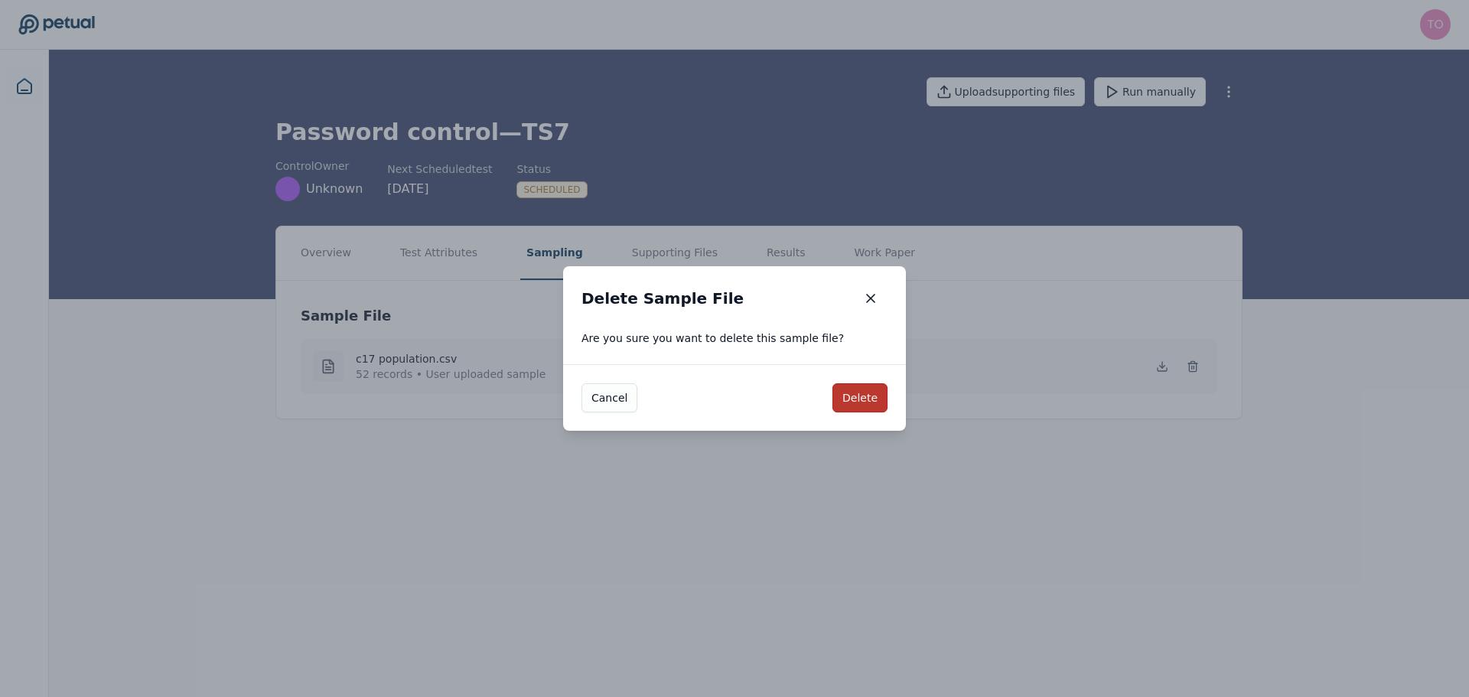
click at [854, 392] on button "Delete" at bounding box center [860, 397] width 55 height 29
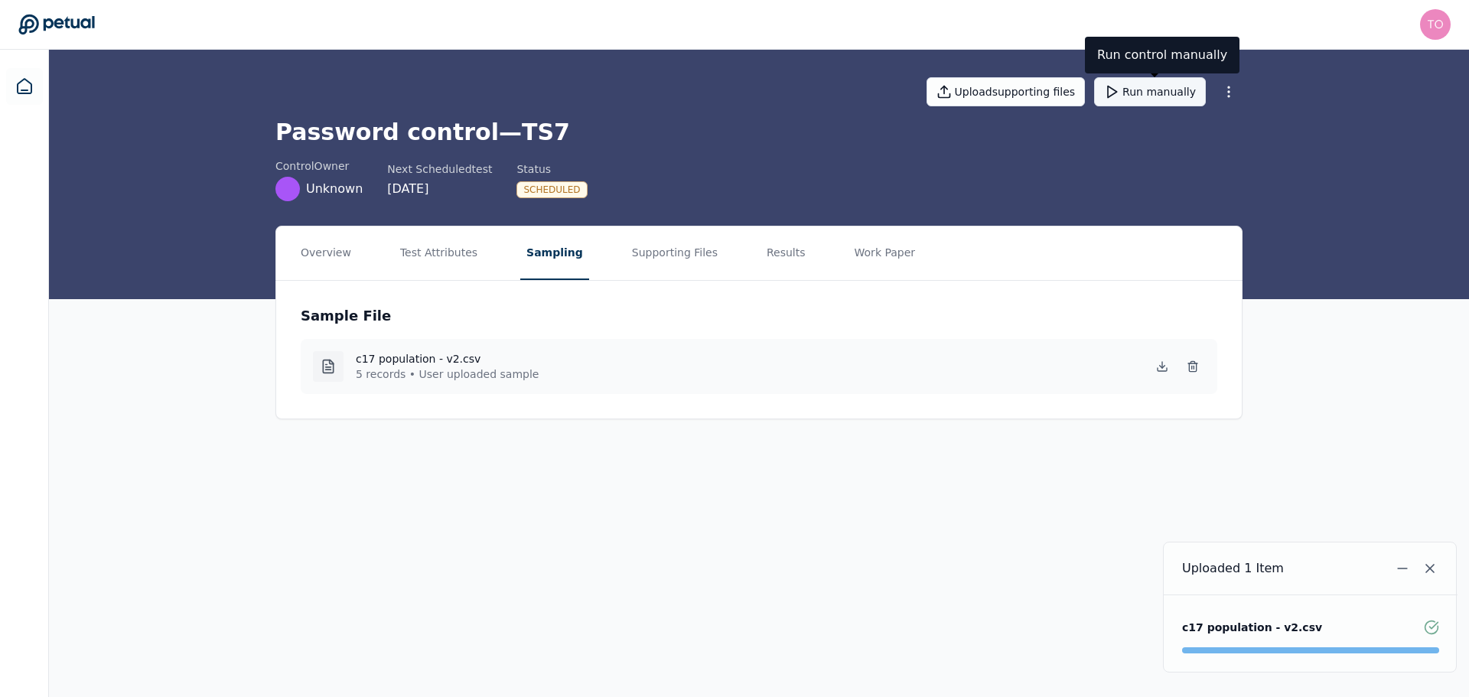
click at [1167, 95] on button "Run manually" at bounding box center [1150, 91] width 112 height 29
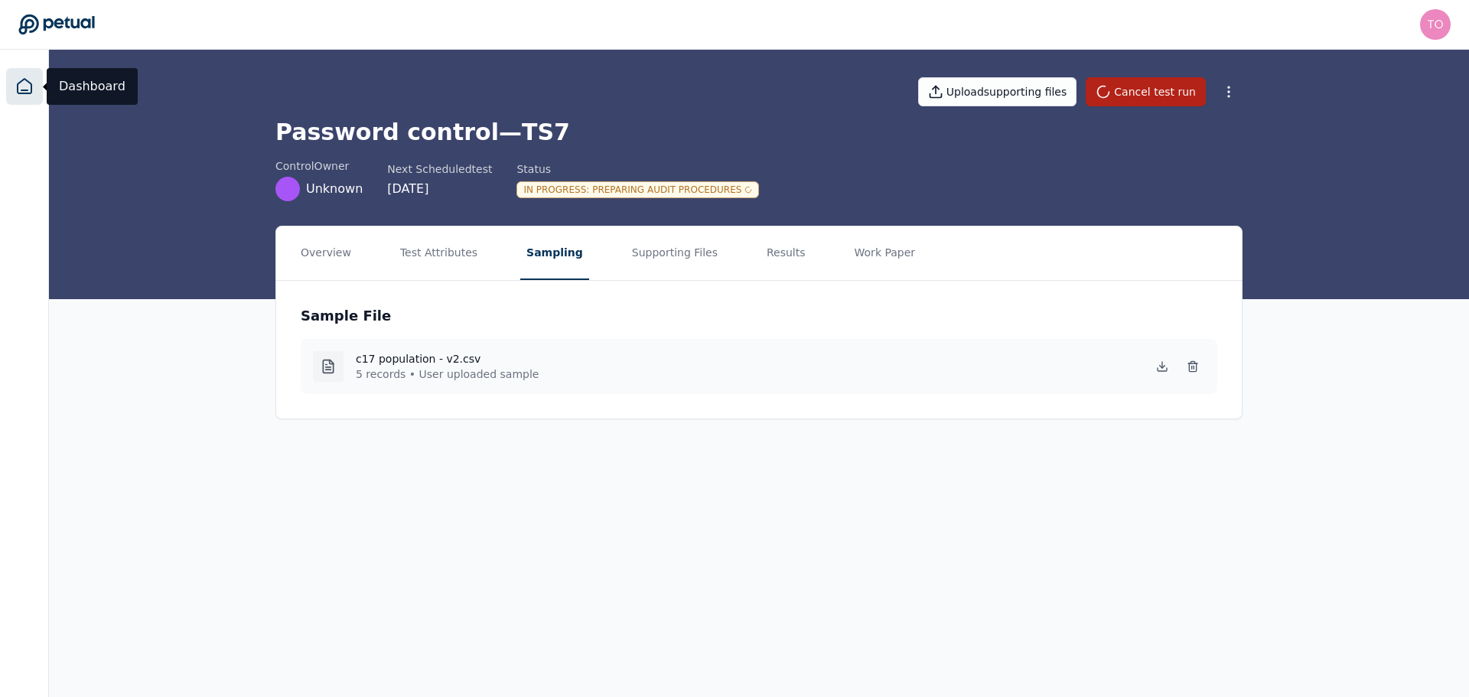
click at [28, 85] on icon at bounding box center [24, 86] width 18 height 18
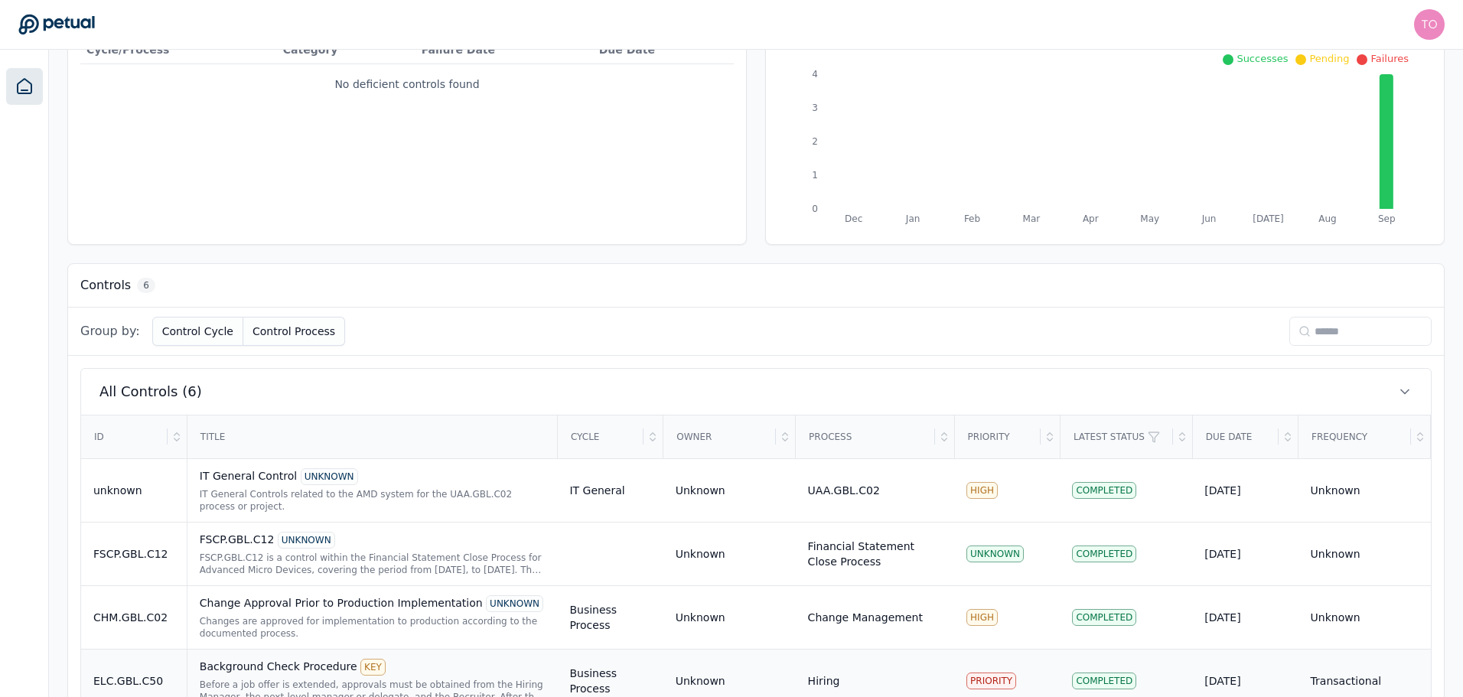
scroll to position [376, 0]
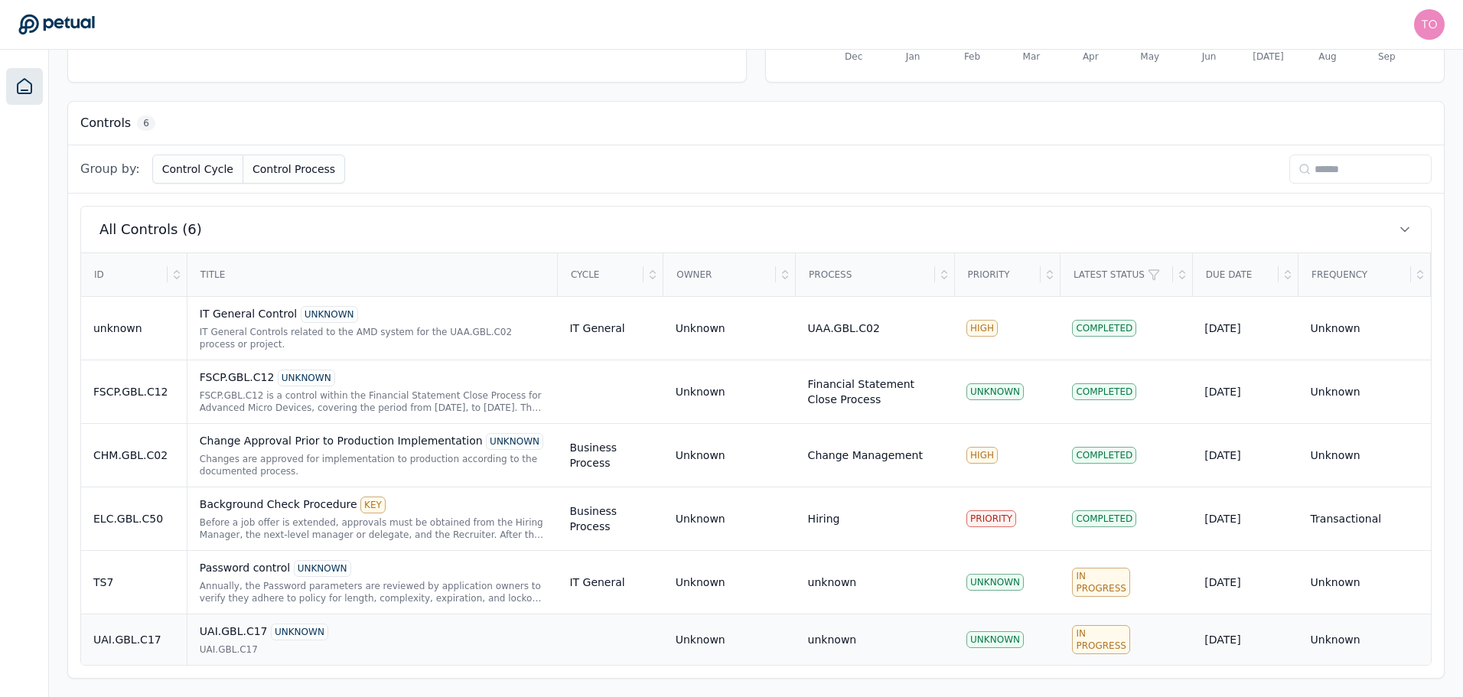
click at [428, 650] on div "UAI.GBL.C17" at bounding box center [373, 650] width 346 height 12
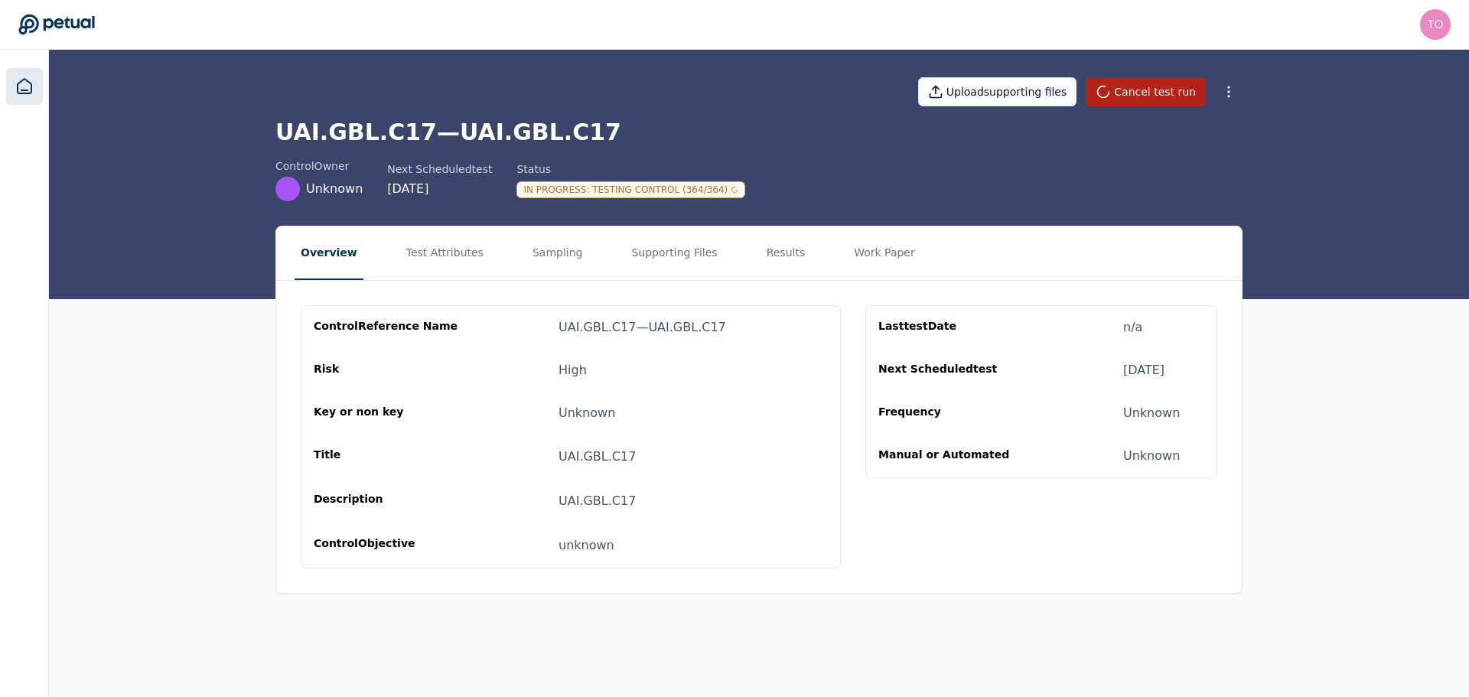
click at [24, 84] on icon at bounding box center [24, 86] width 18 height 18
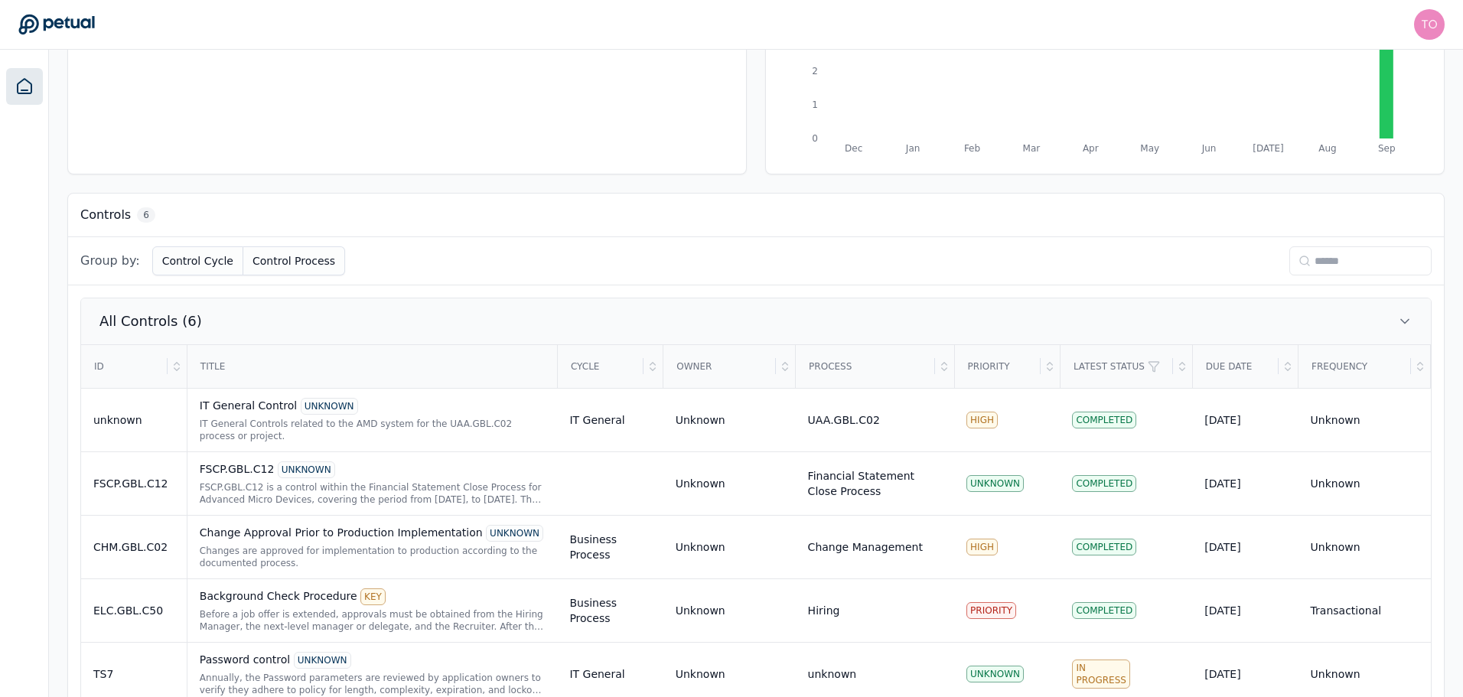
scroll to position [376, 0]
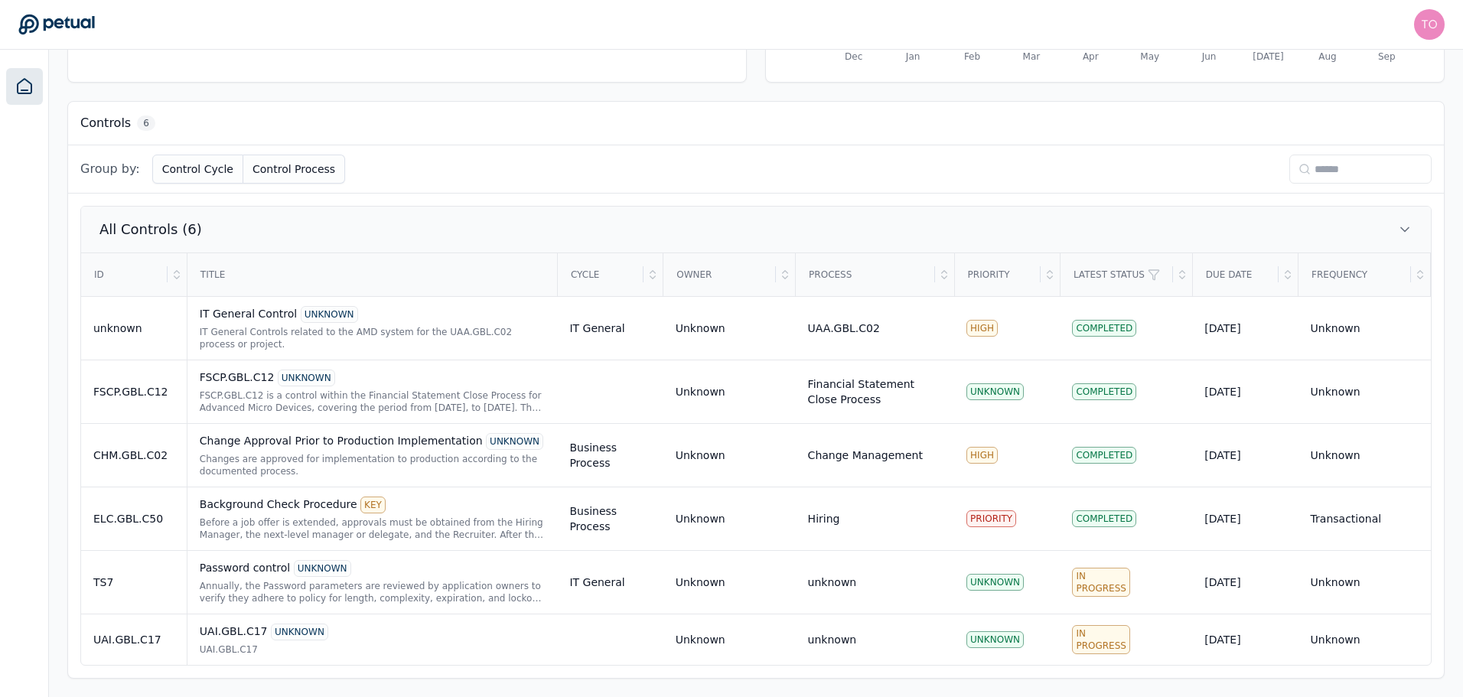
drag, startPoint x: 545, startPoint y: 337, endPoint x: 423, endPoint y: 209, distance: 176.4
click at [423, 209] on button "All Controls (6)" at bounding box center [756, 230] width 1350 height 46
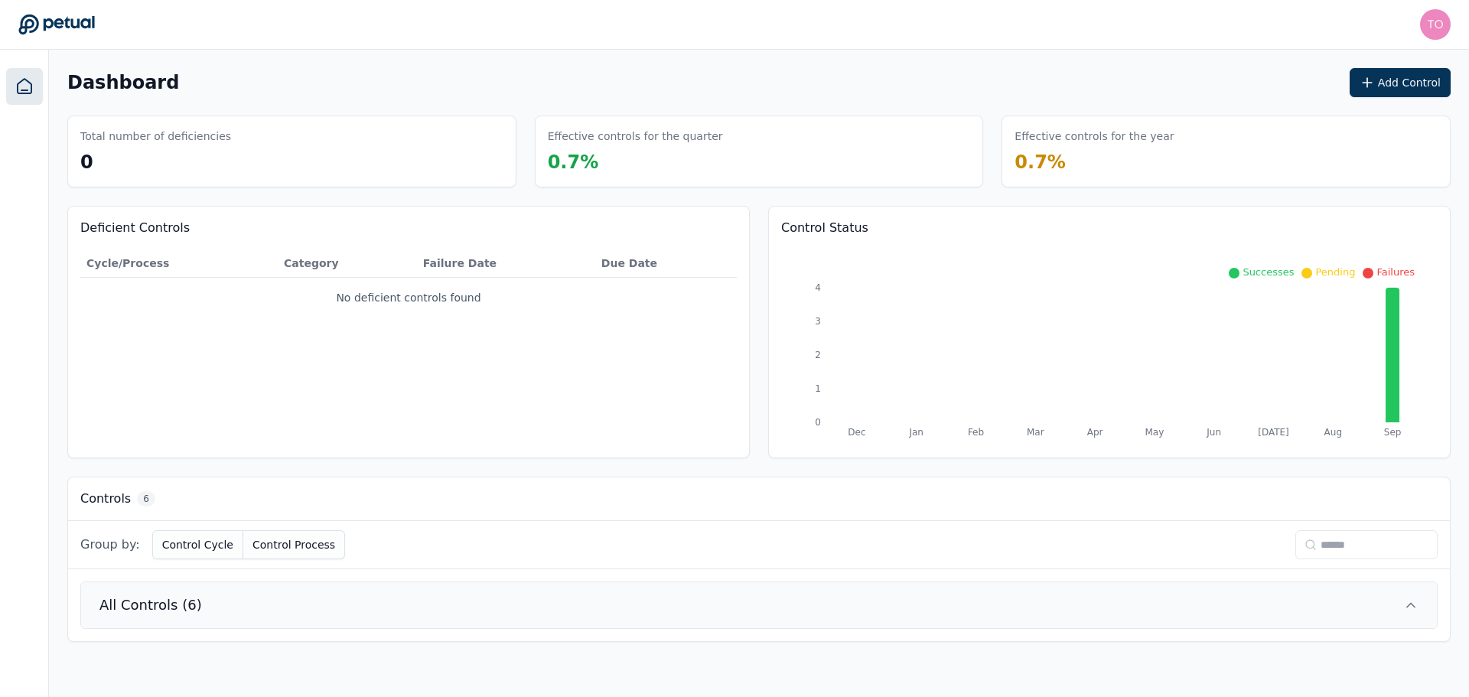
click at [357, 611] on button "All Controls (6)" at bounding box center [759, 605] width 1356 height 46
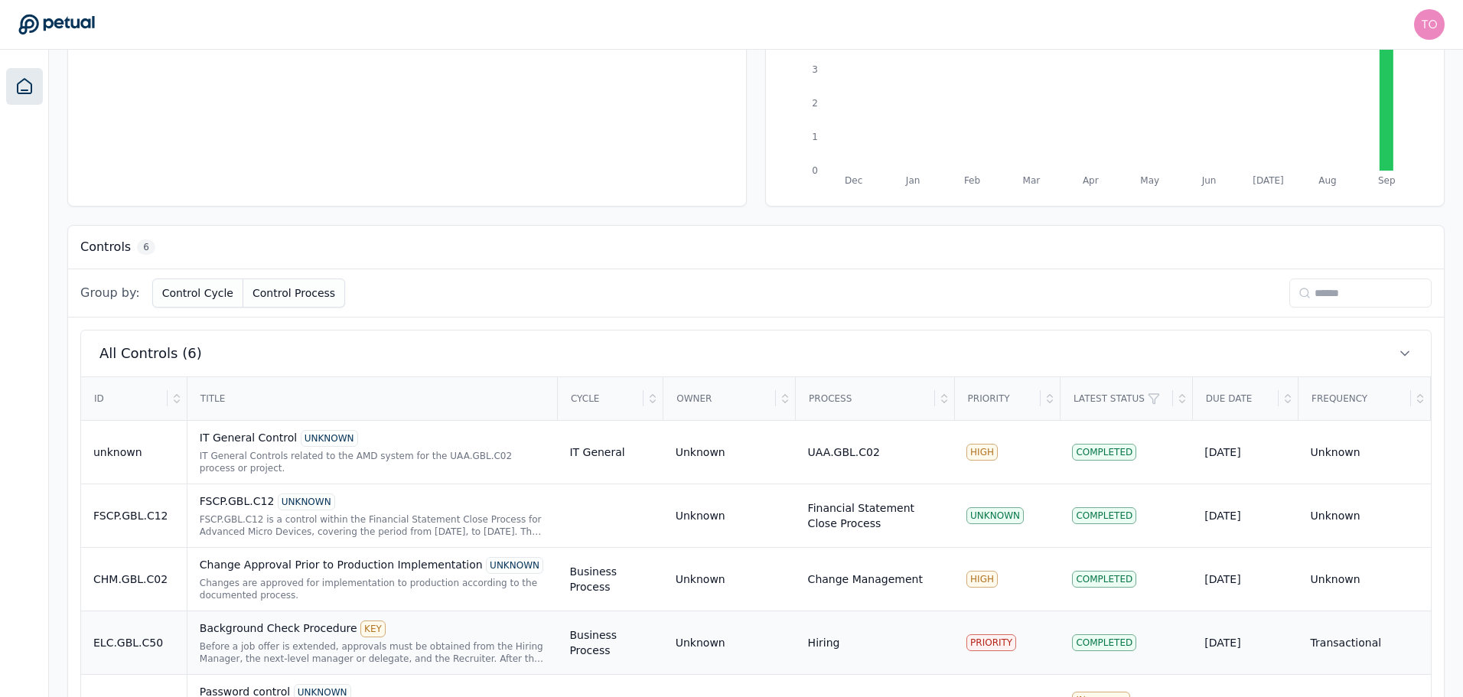
scroll to position [376, 0]
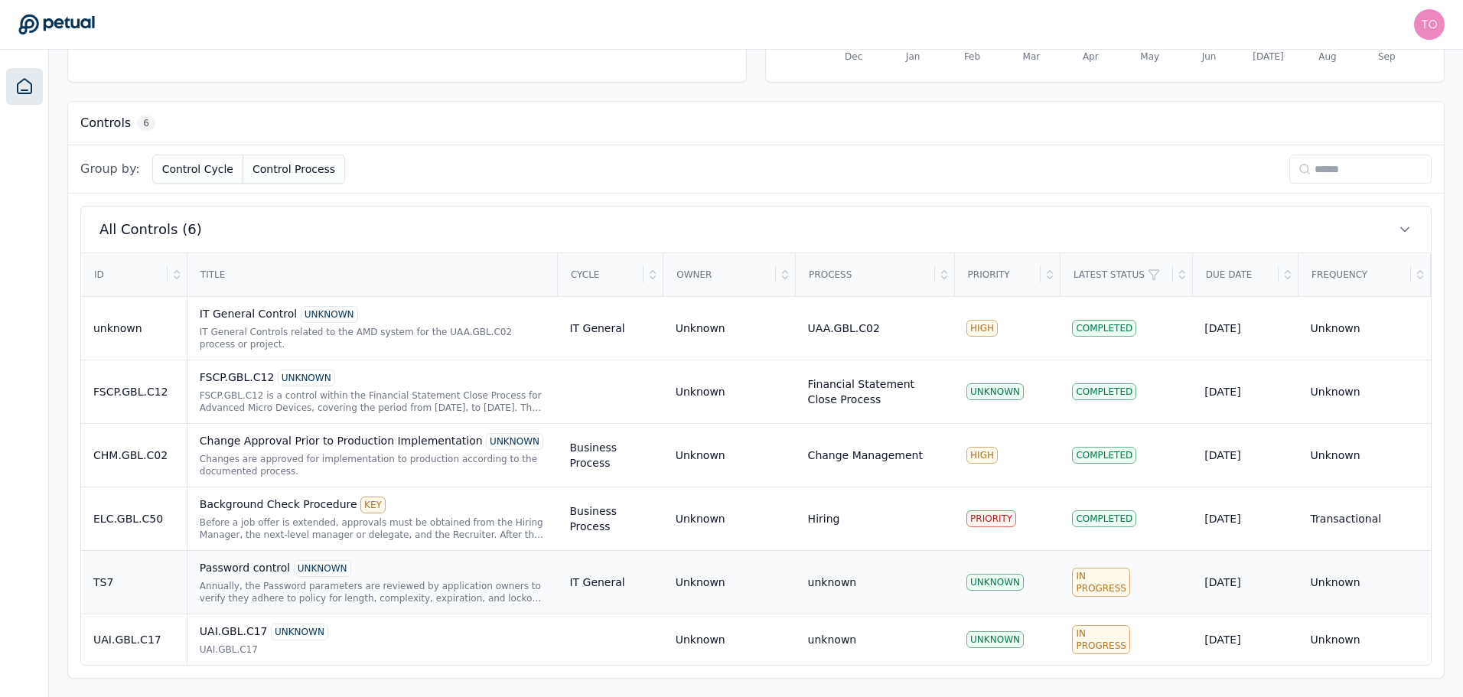
click at [437, 577] on div "Password control UNKNOWN Annually, the Password parameters are reviewed by appl…" at bounding box center [373, 582] width 346 height 44
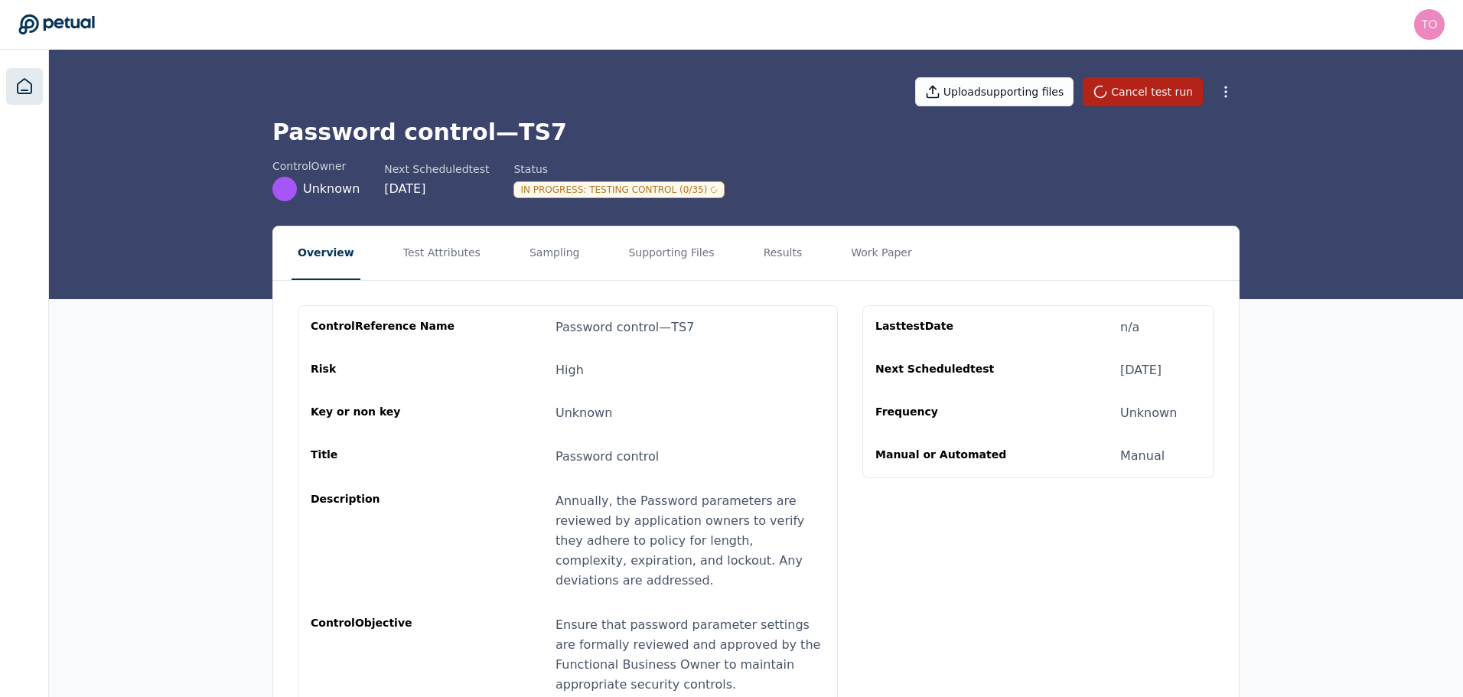
click at [32, 84] on icon at bounding box center [24, 86] width 18 height 18
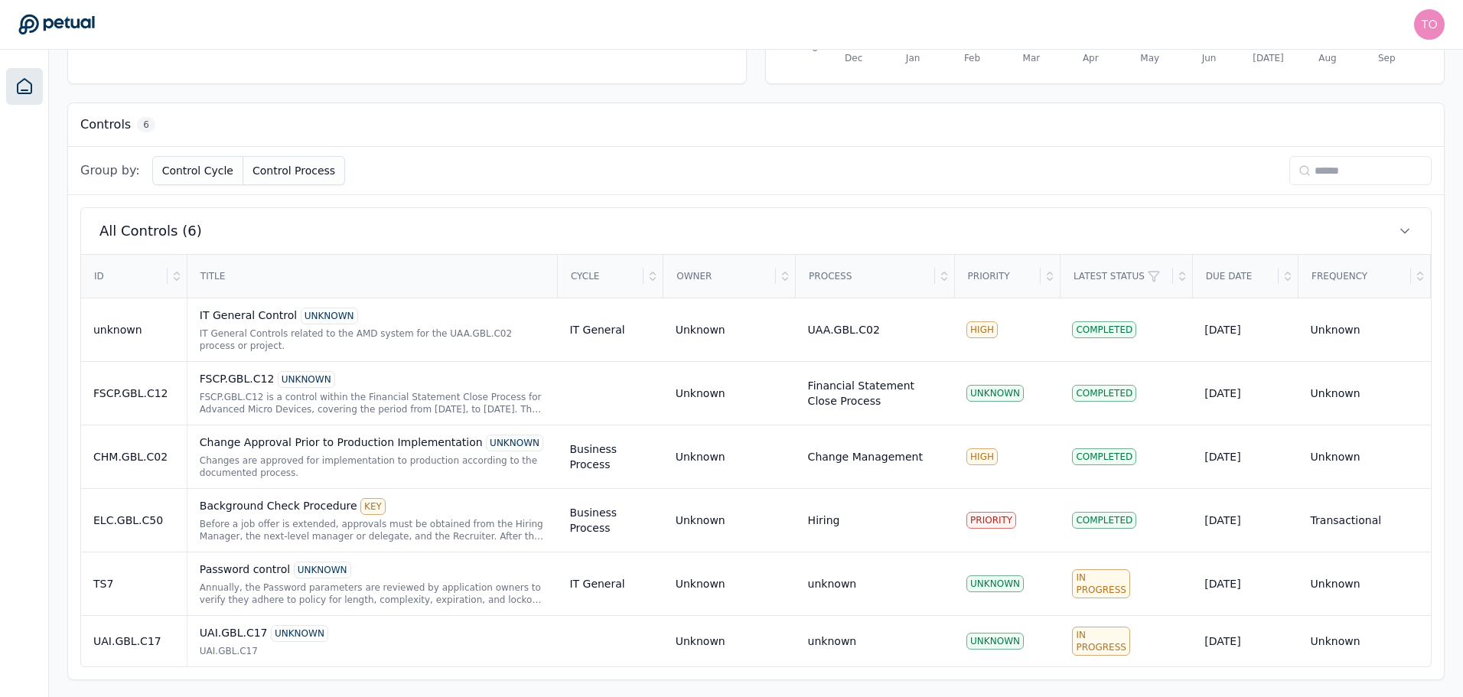
scroll to position [376, 0]
click at [392, 644] on div "UAI.GBL.C17" at bounding box center [373, 650] width 346 height 12
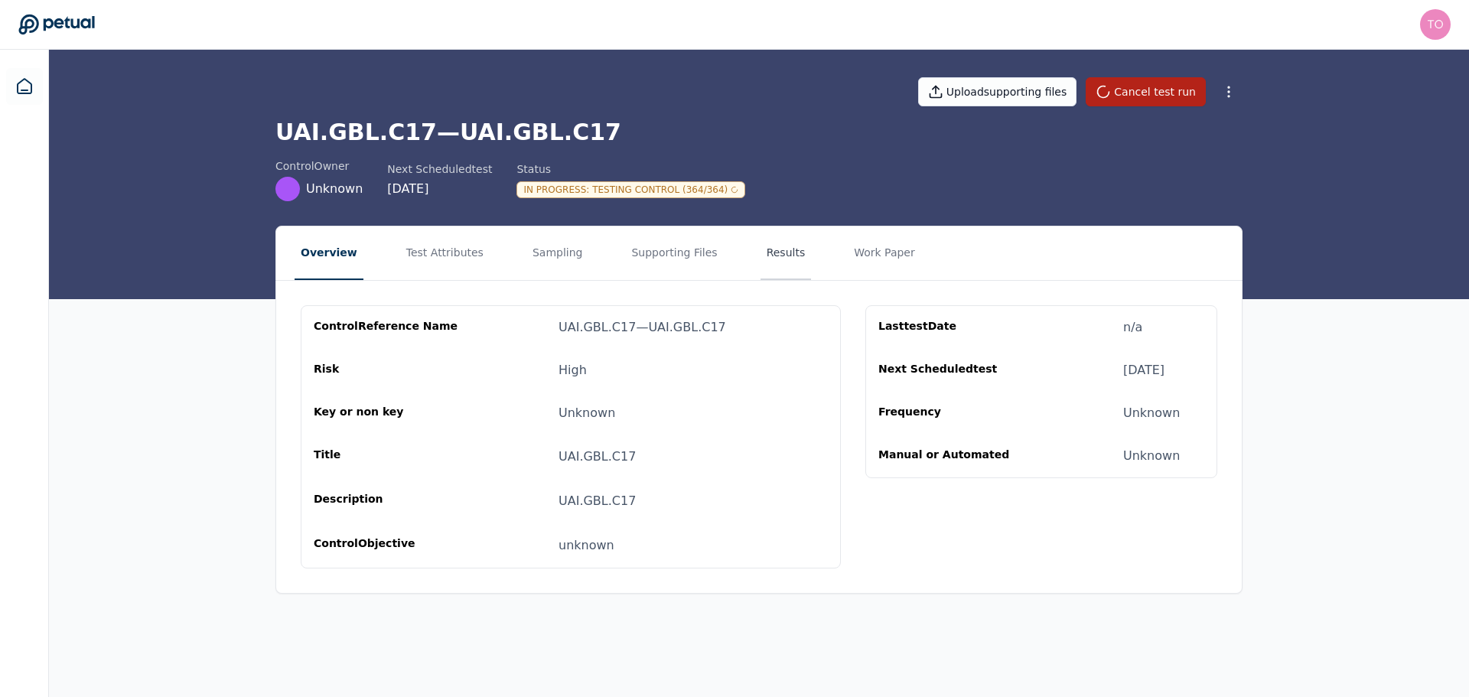
click at [765, 254] on button "Results" at bounding box center [786, 254] width 51 height 54
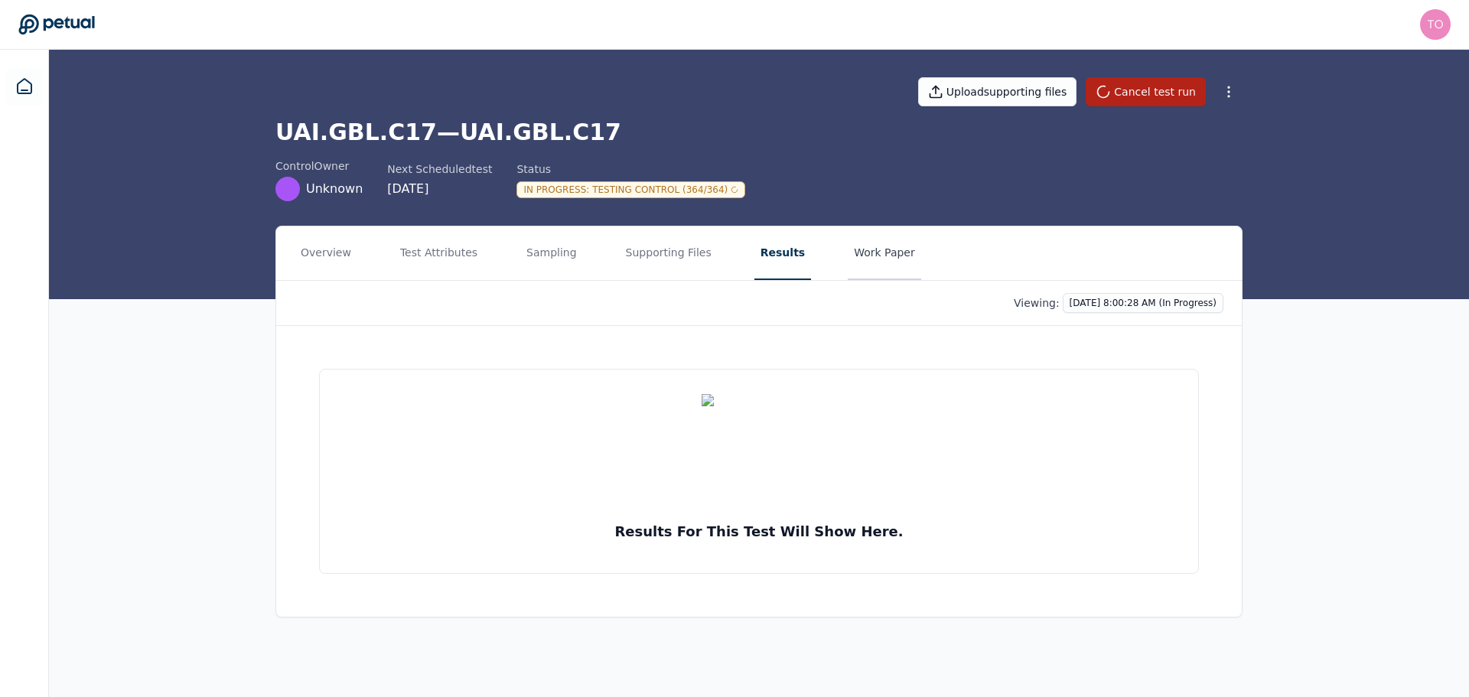
click at [848, 253] on button "Work Paper" at bounding box center [884, 254] width 73 height 54
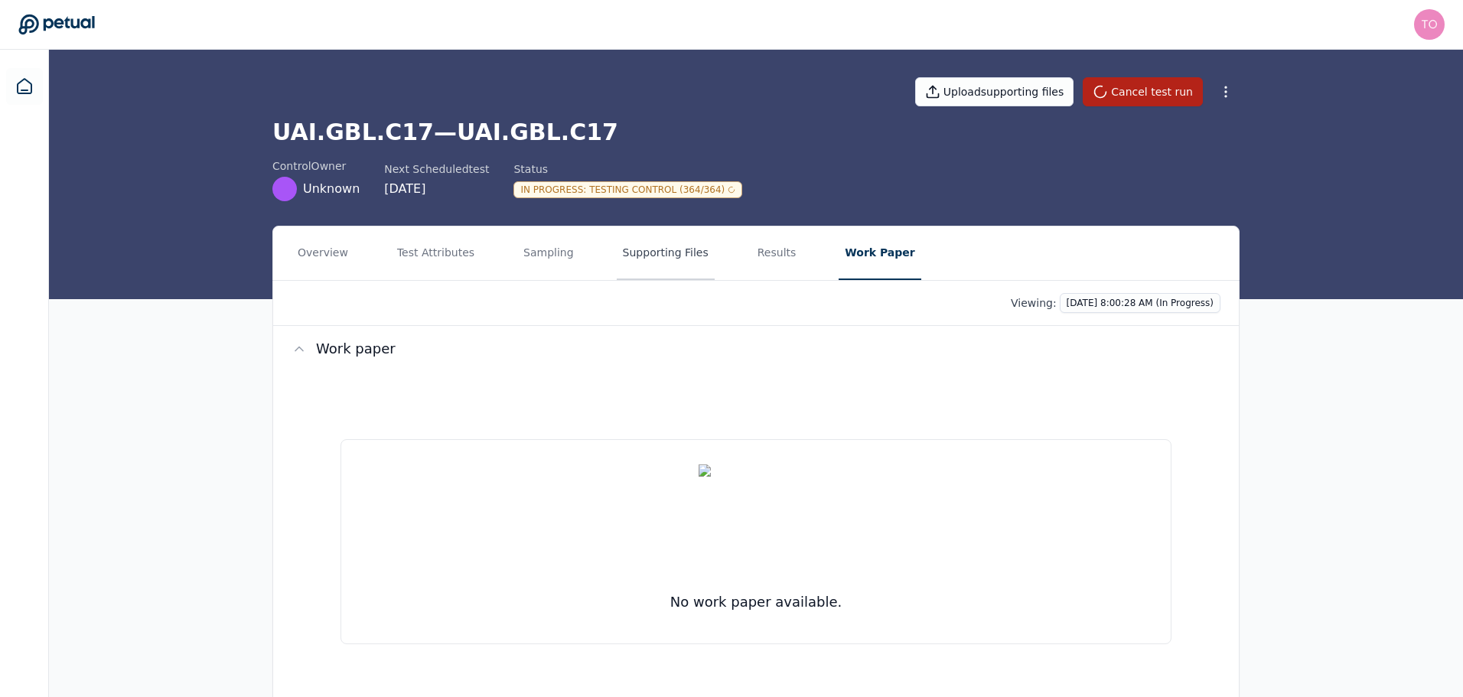
click at [644, 256] on button "Supporting Files" at bounding box center [666, 254] width 98 height 54
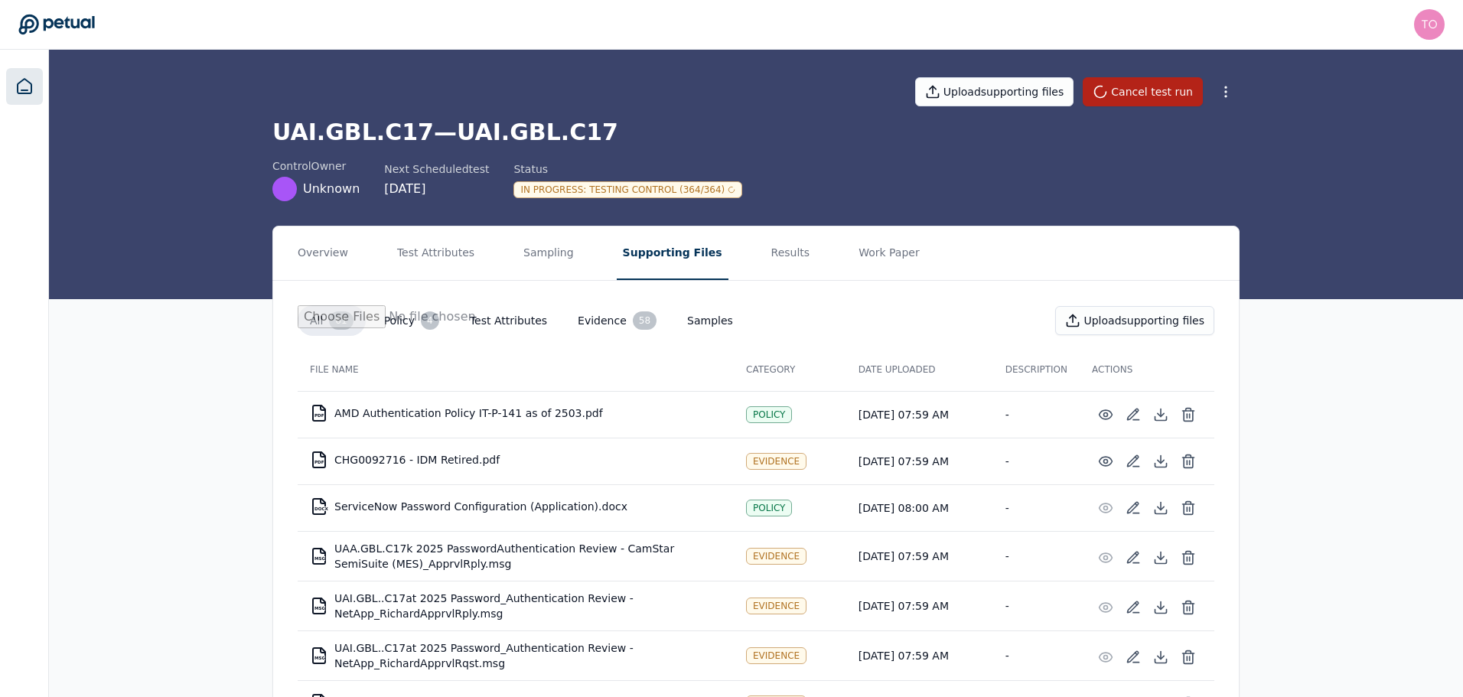
click at [20, 93] on icon at bounding box center [25, 86] width 14 height 15
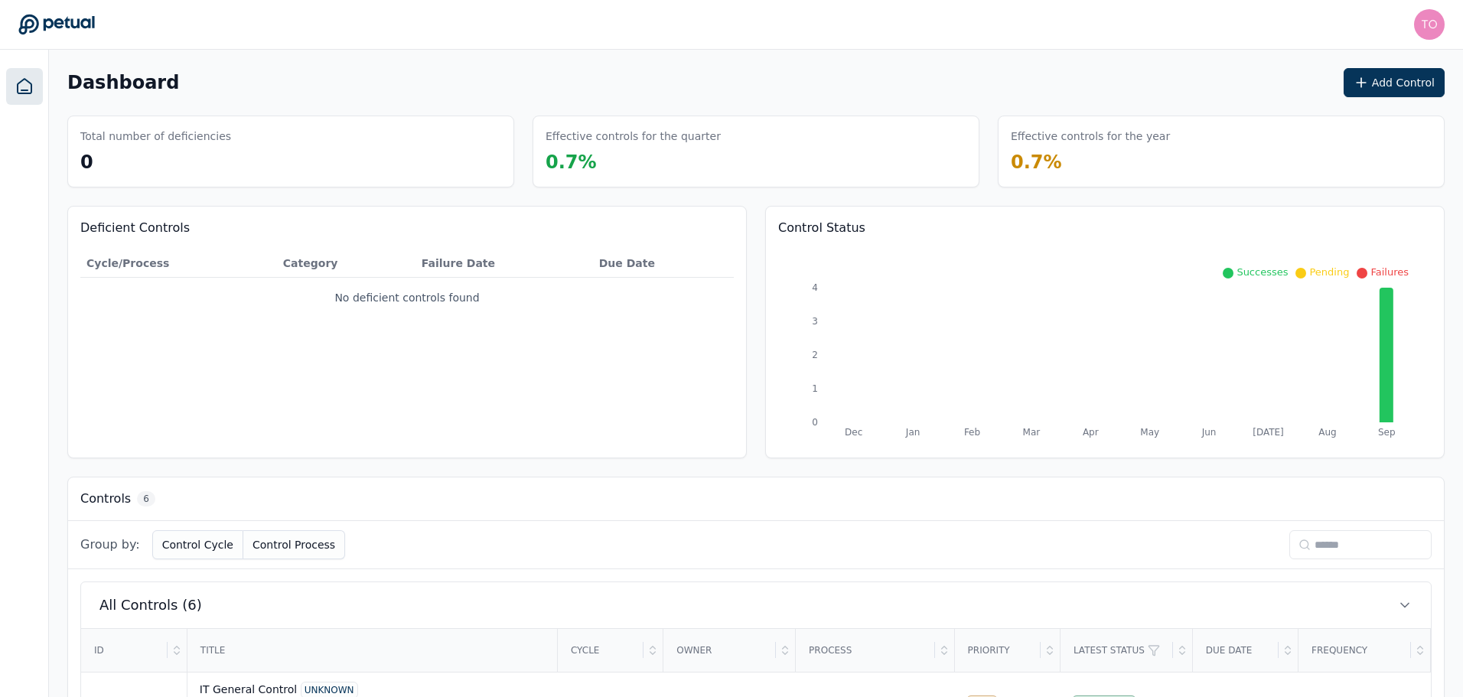
scroll to position [376, 0]
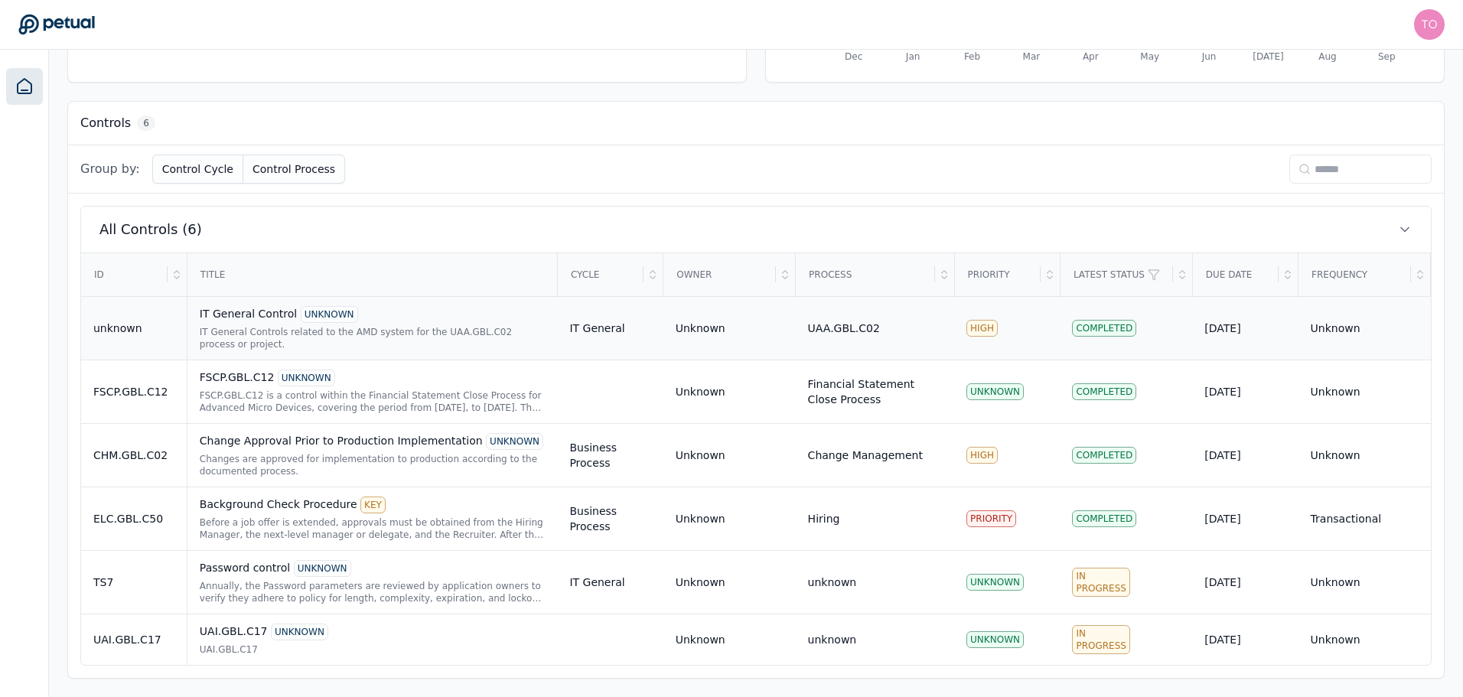
click at [443, 342] on div "IT General Controls related to the AMD system for the UAA.GBL.C02 process or pr…" at bounding box center [373, 338] width 346 height 24
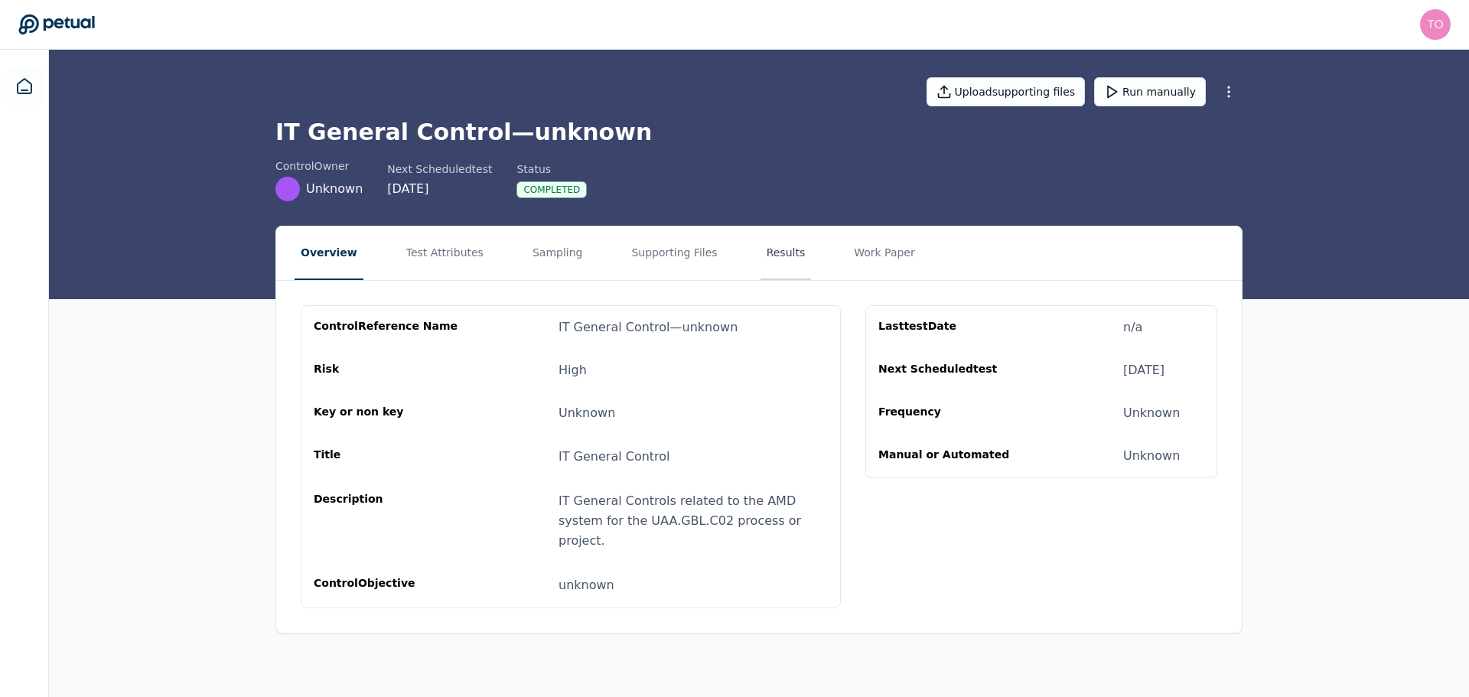
click at [761, 254] on button "Results" at bounding box center [786, 254] width 51 height 54
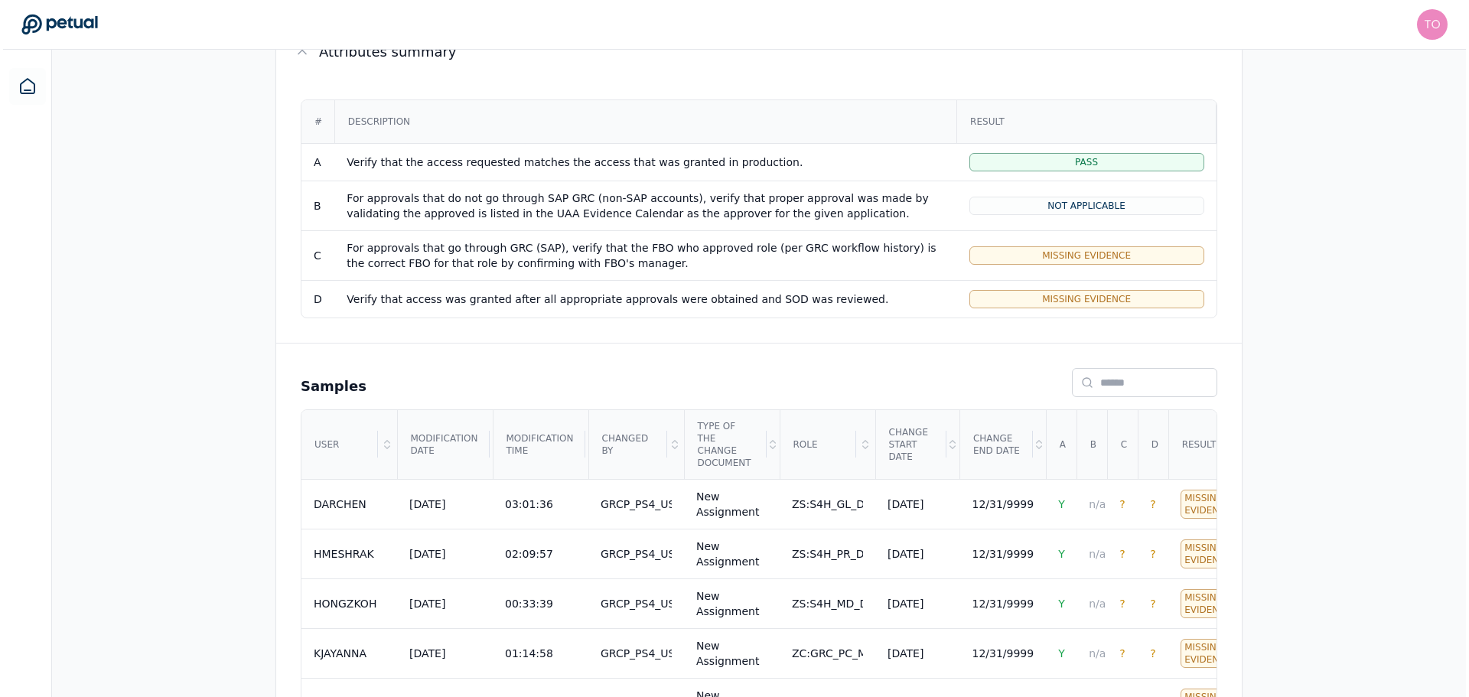
scroll to position [306, 0]
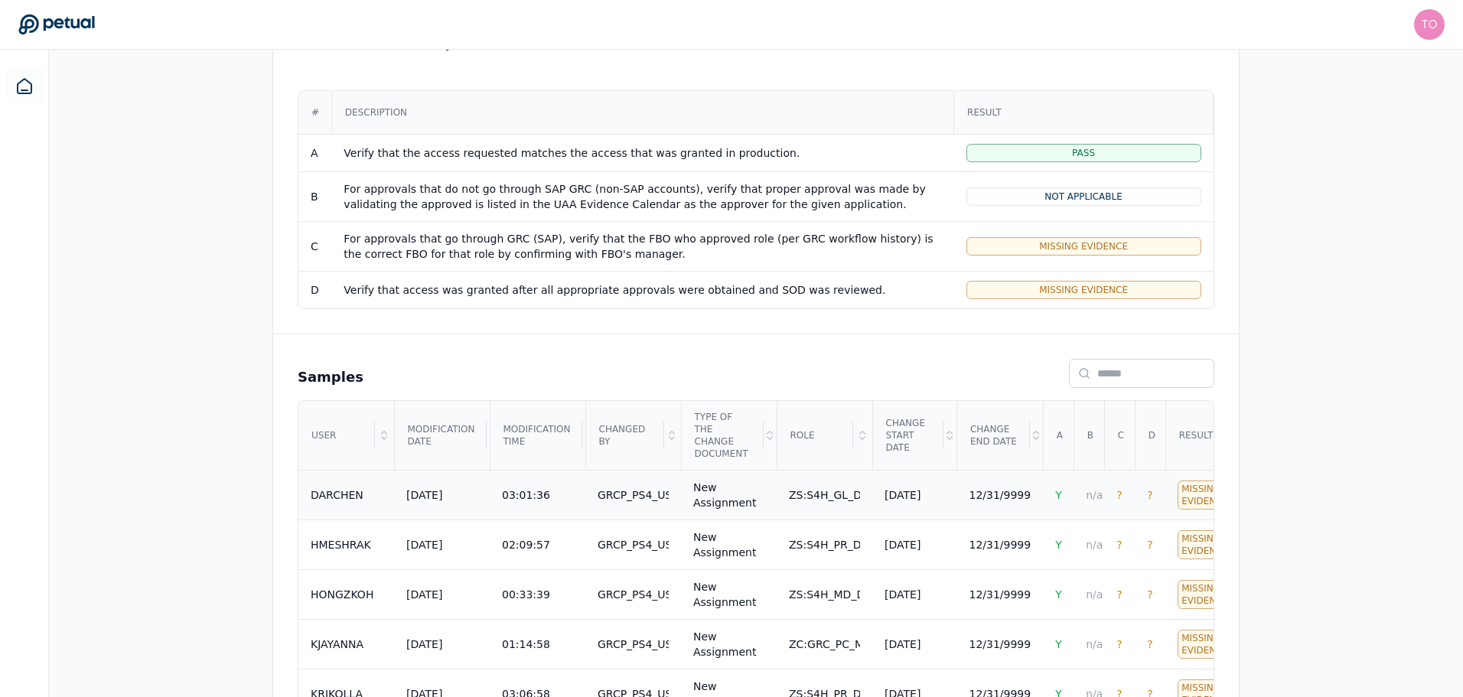
click at [504, 487] on div "03:01:36" at bounding box center [526, 494] width 48 height 15
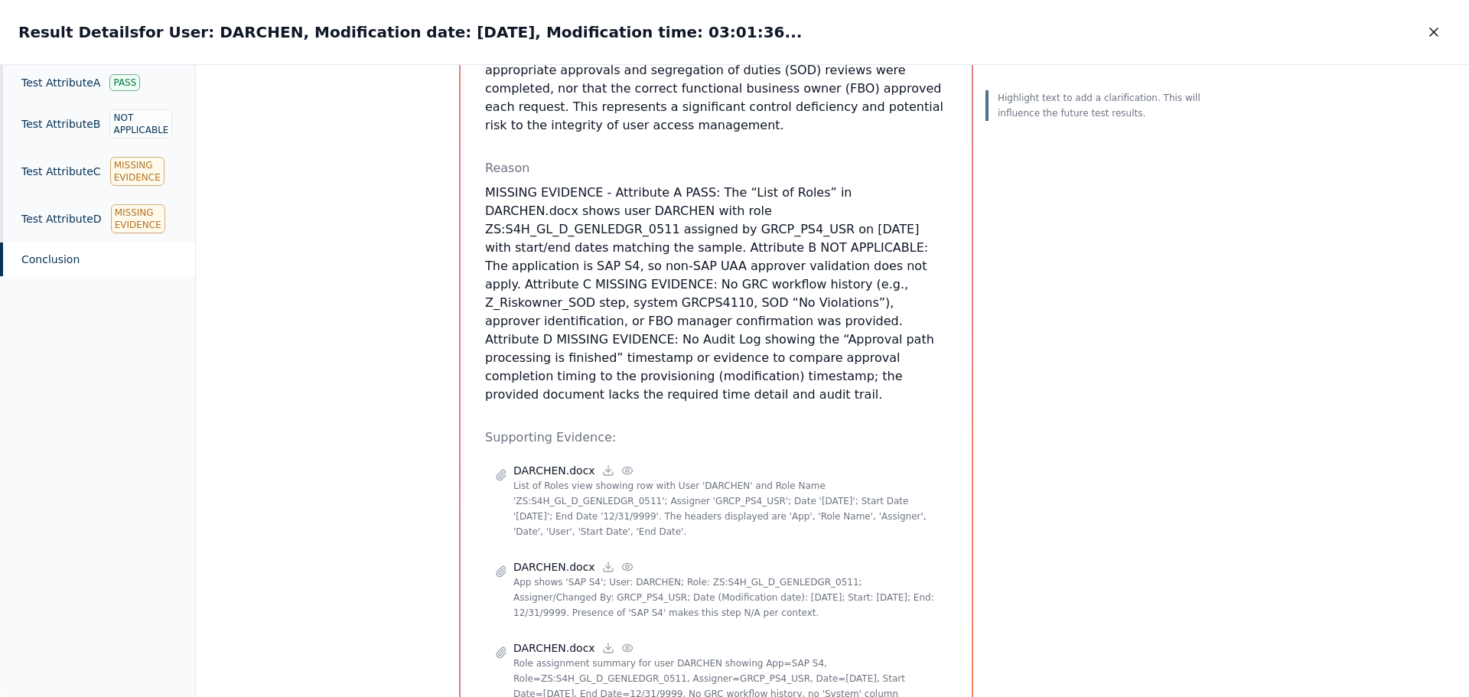
scroll to position [804, 0]
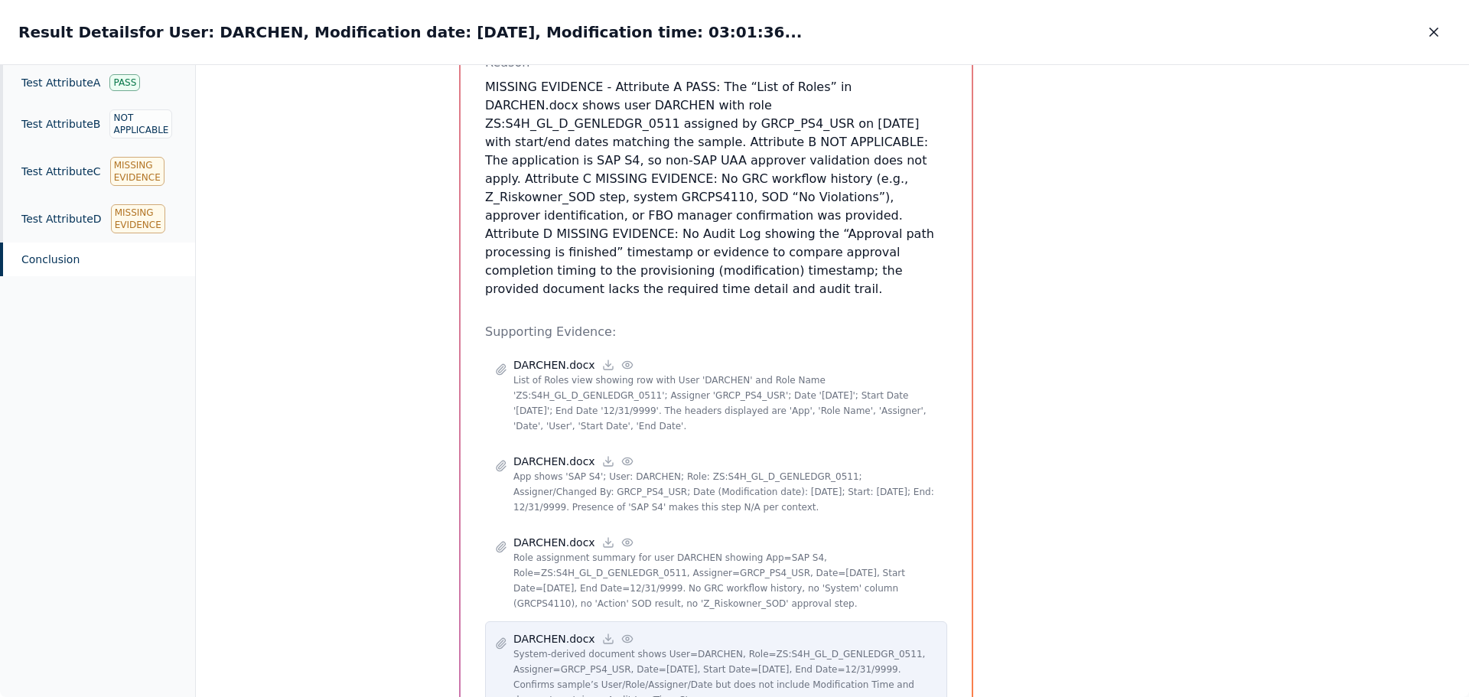
click at [626, 637] on circle at bounding box center [627, 638] width 3 height 3
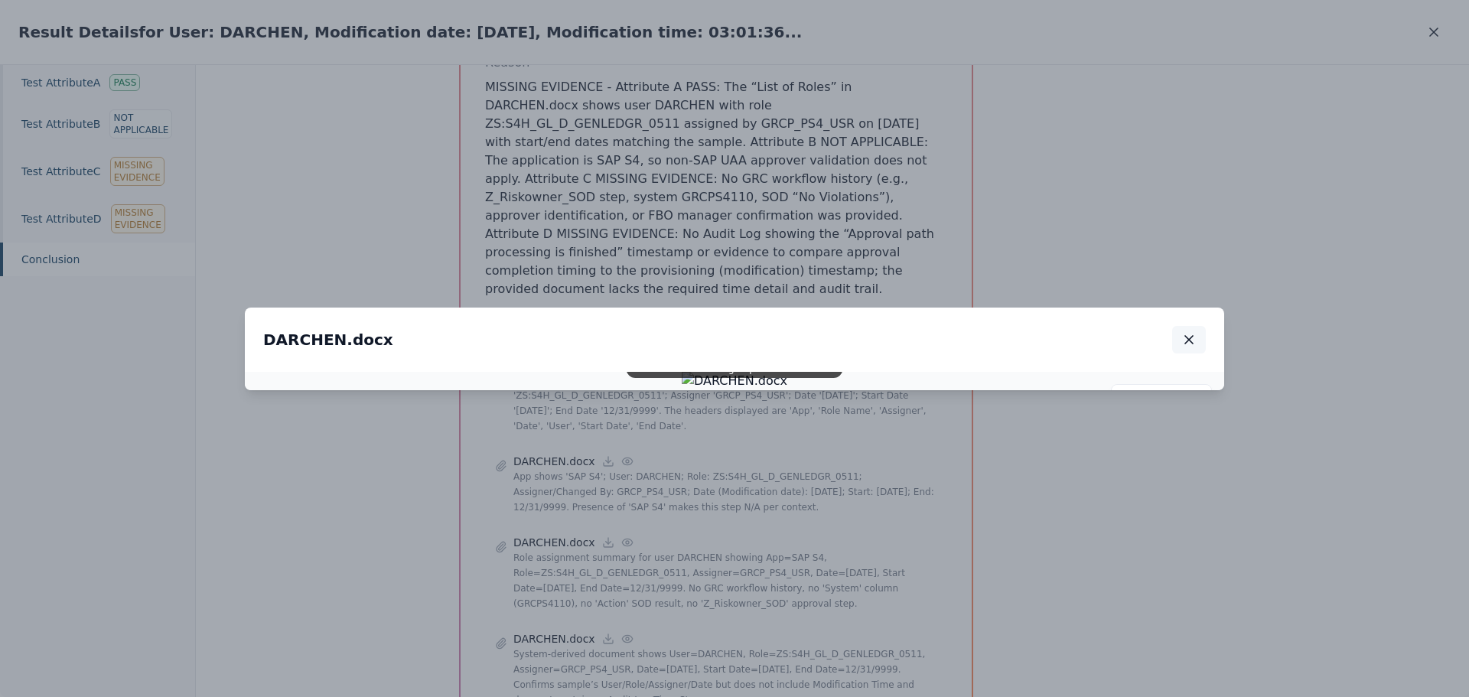
click at [1186, 336] on icon "button" at bounding box center [1189, 340] width 8 height 8
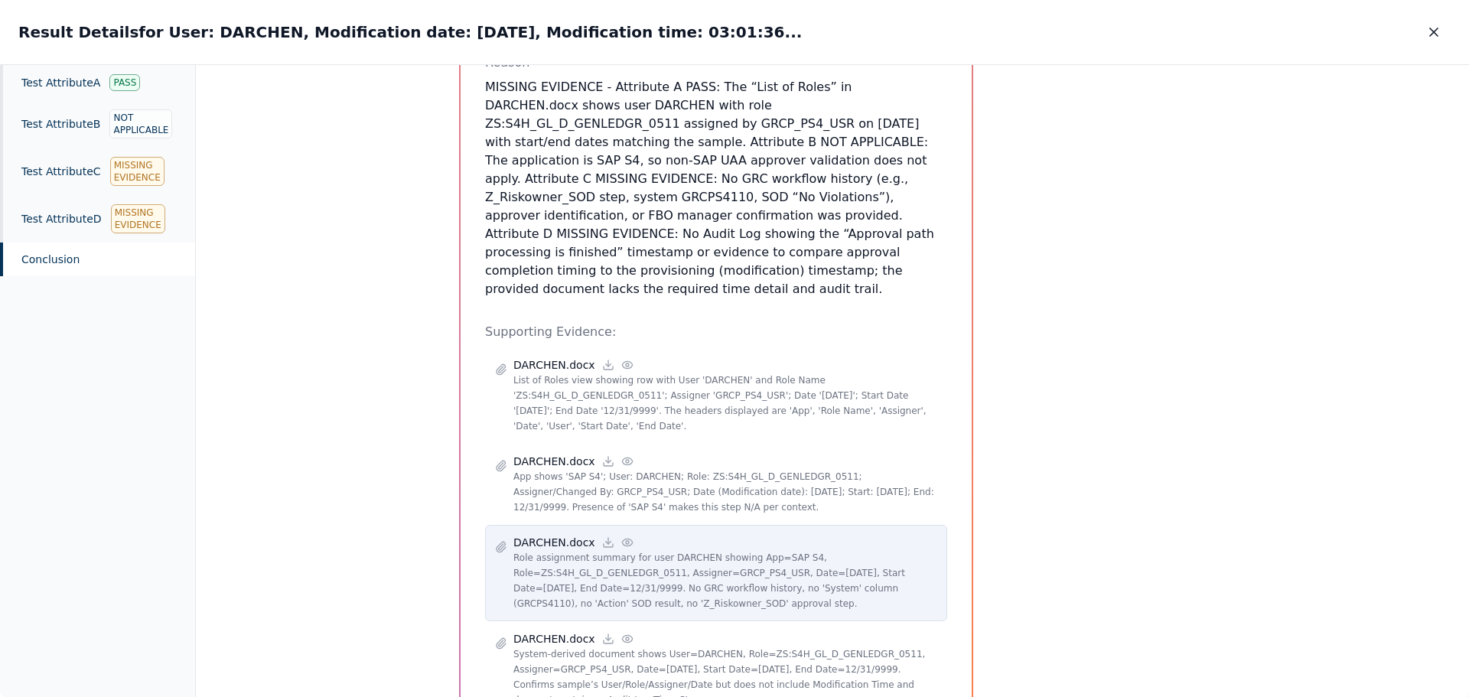
click at [626, 541] on circle at bounding box center [627, 542] width 3 height 3
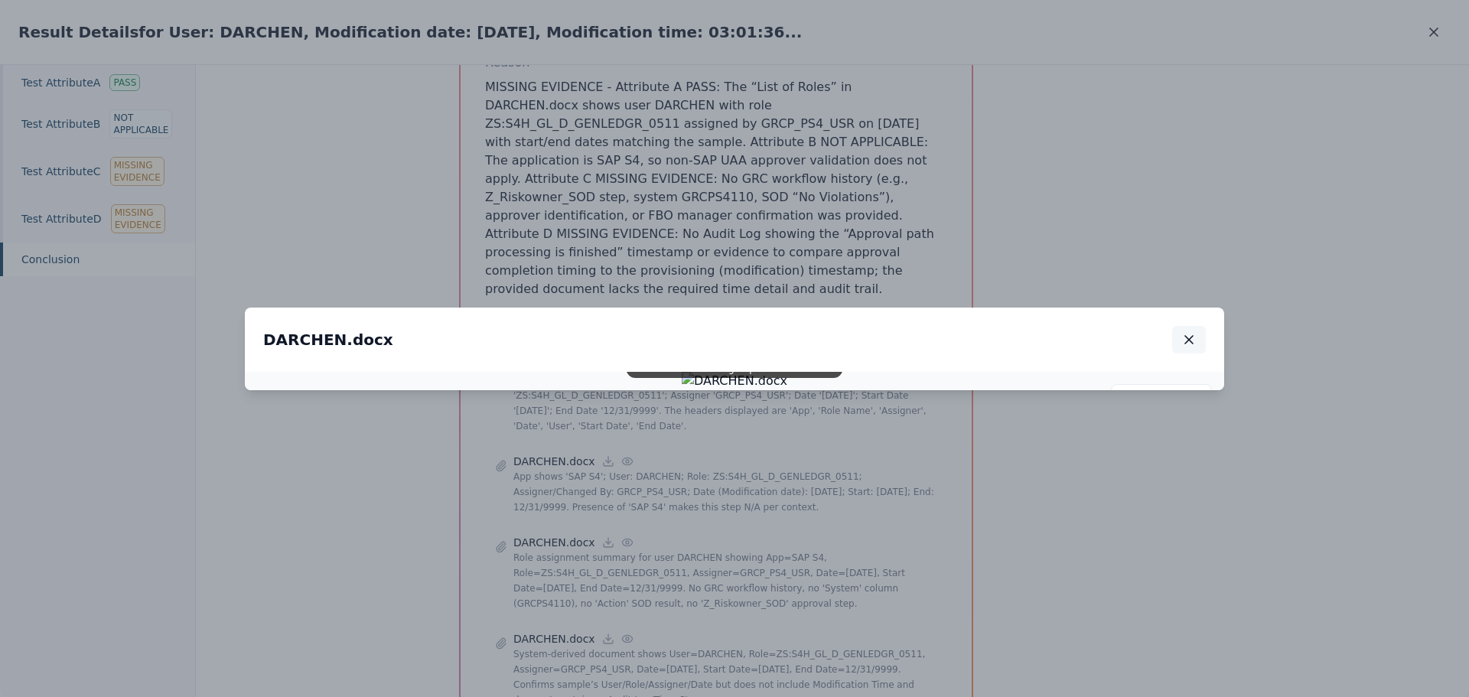
click at [1188, 336] on icon "button" at bounding box center [1189, 340] width 8 height 8
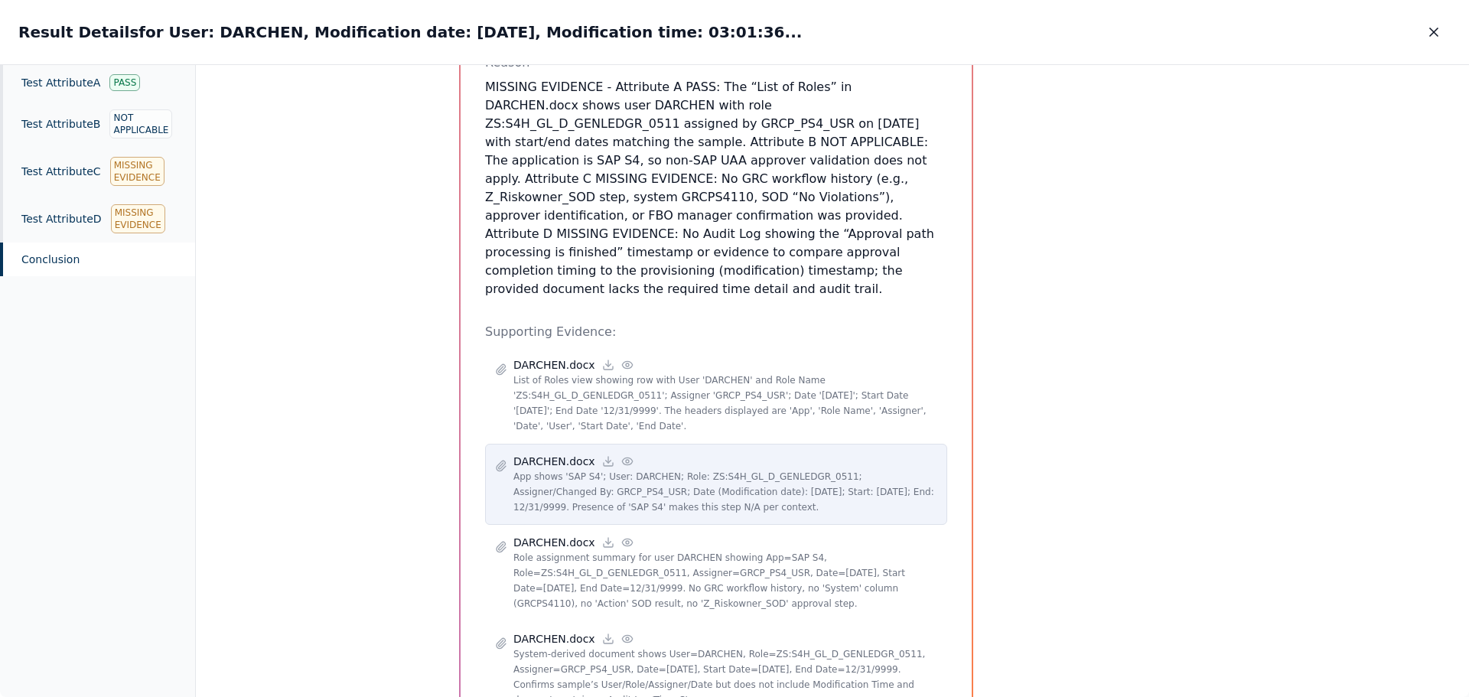
click at [621, 455] on icon at bounding box center [627, 461] width 12 height 12
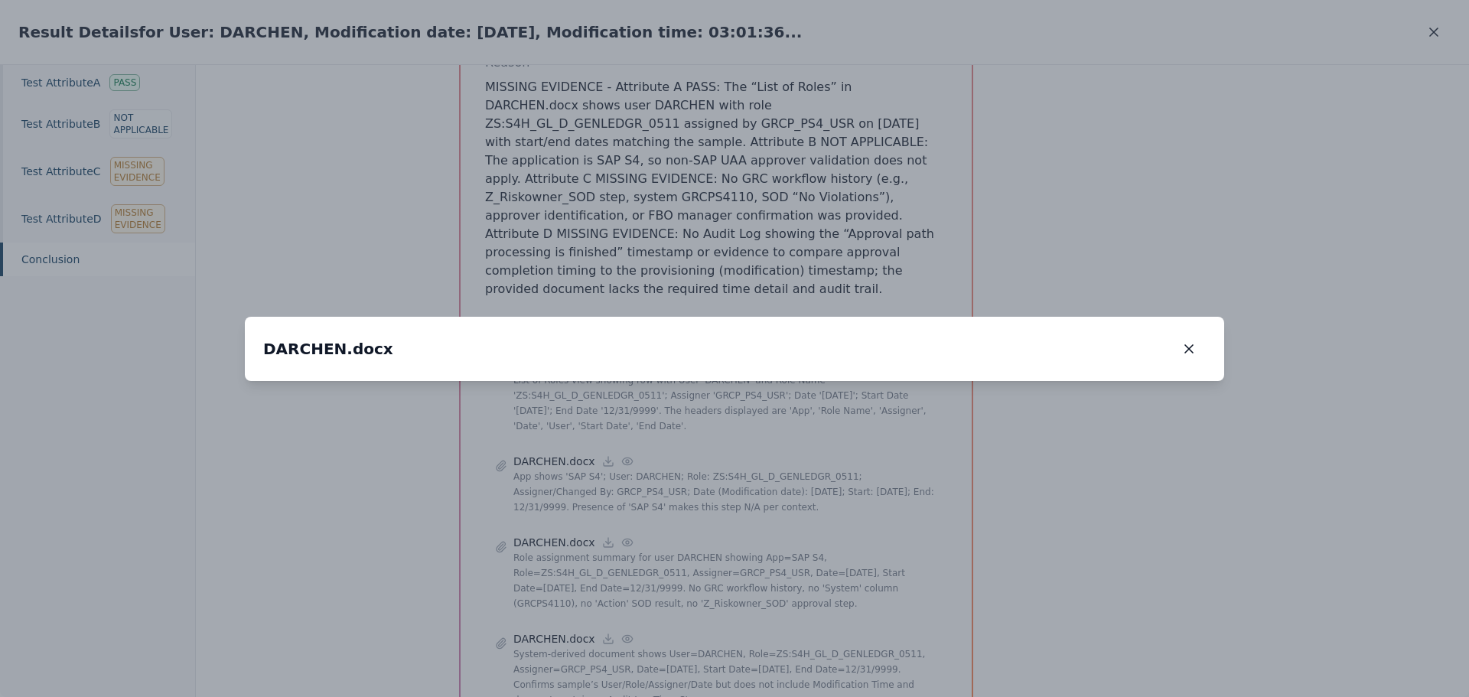
drag, startPoint x: 742, startPoint y: 466, endPoint x: 721, endPoint y: 435, distance: 37.4
click at [713, 350] on img at bounding box center [713, 350] width 0 height 0
click at [1188, 341] on icon "button" at bounding box center [1188, 348] width 15 height 15
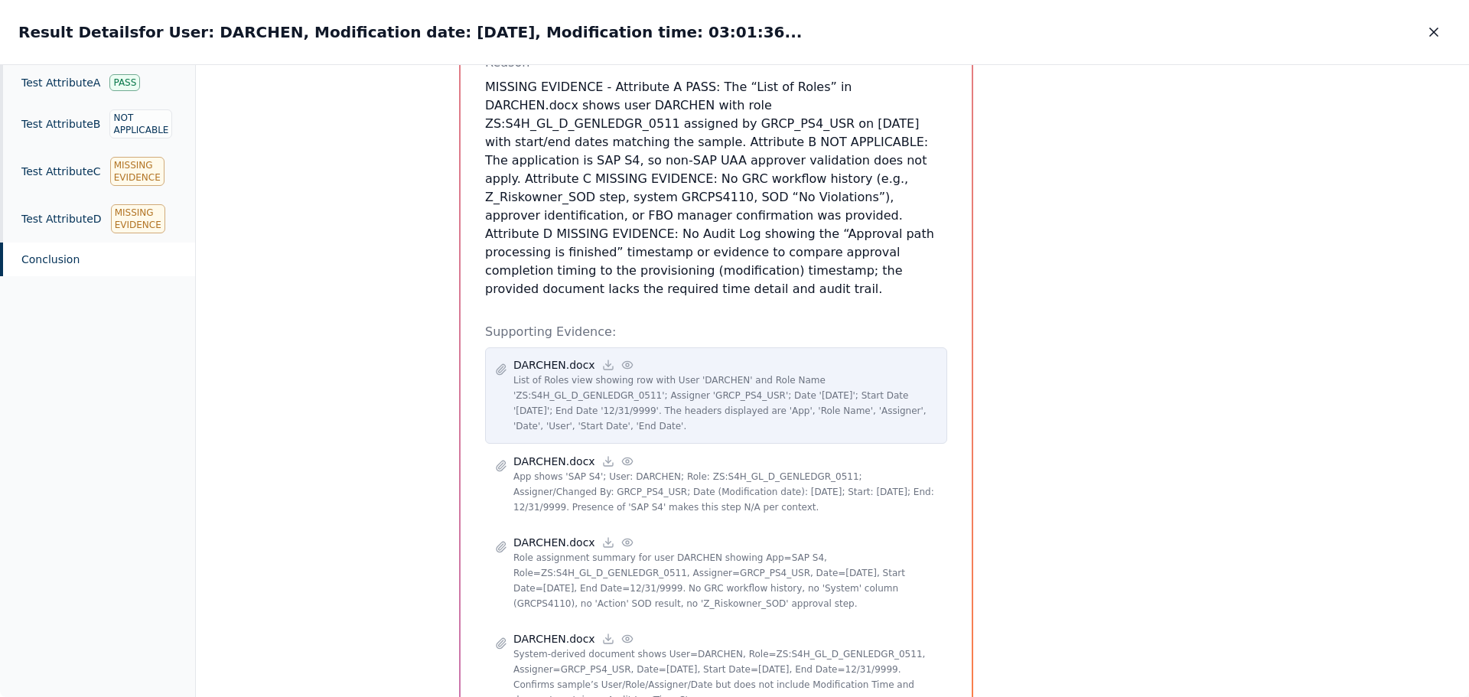
click at [621, 359] on icon at bounding box center [627, 365] width 12 height 12
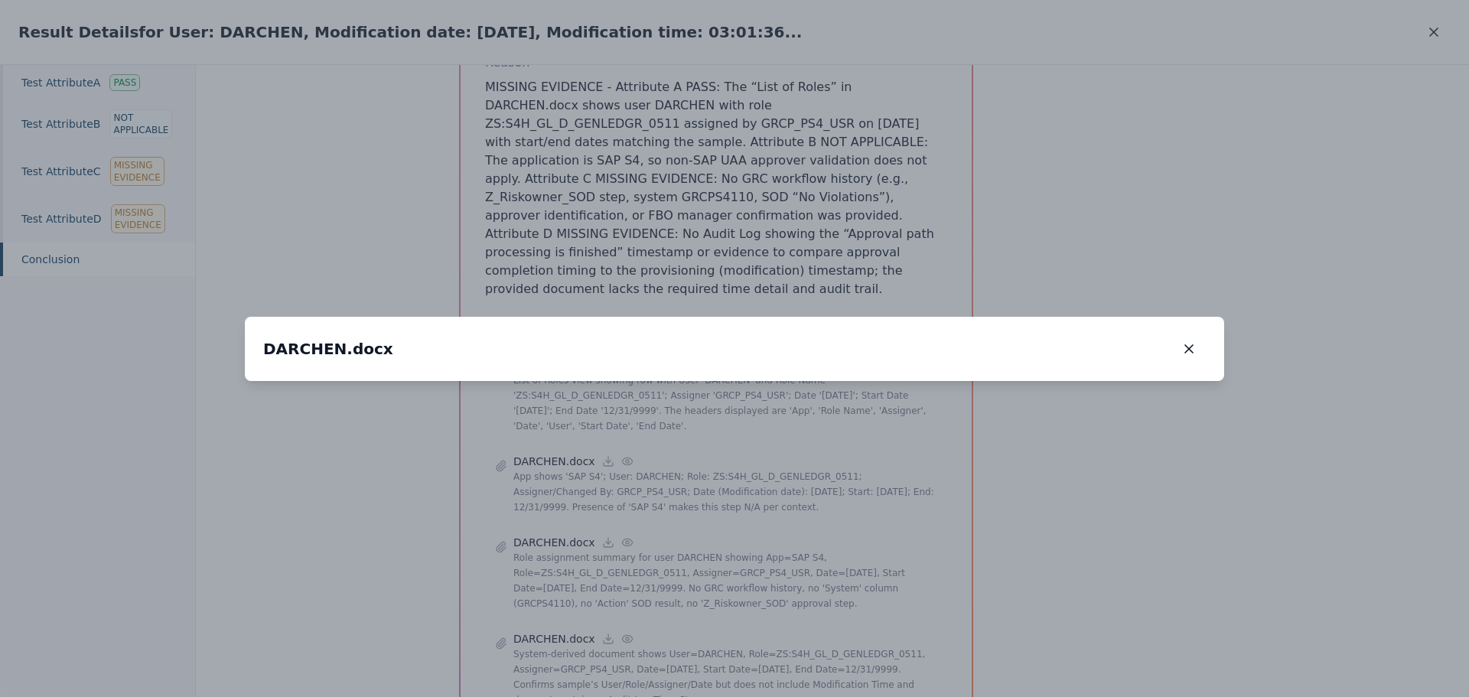
drag, startPoint x: 755, startPoint y: 432, endPoint x: 805, endPoint y: 280, distance: 160.2
click at [784, 228] on img at bounding box center [784, 228] width 0 height 0
click at [1194, 341] on icon "button" at bounding box center [1188, 348] width 15 height 15
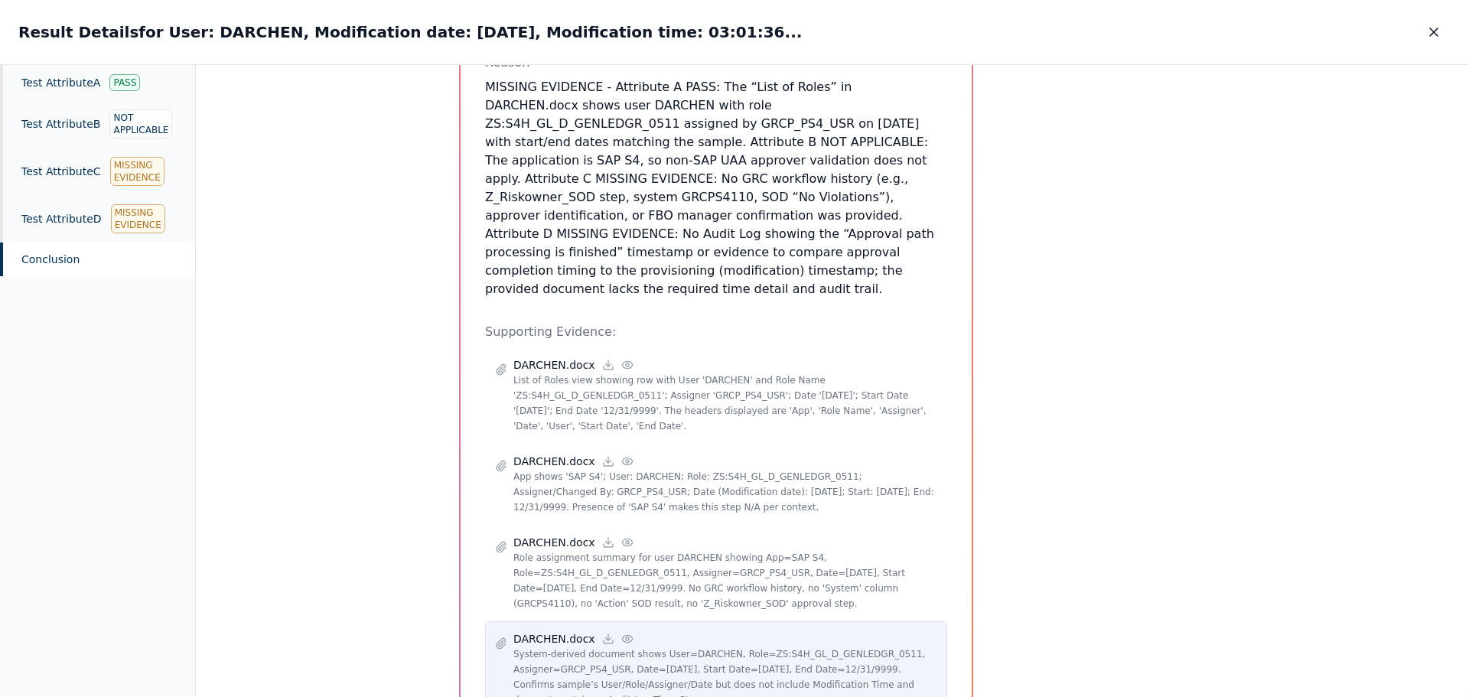
click at [621, 633] on icon at bounding box center [627, 639] width 12 height 12
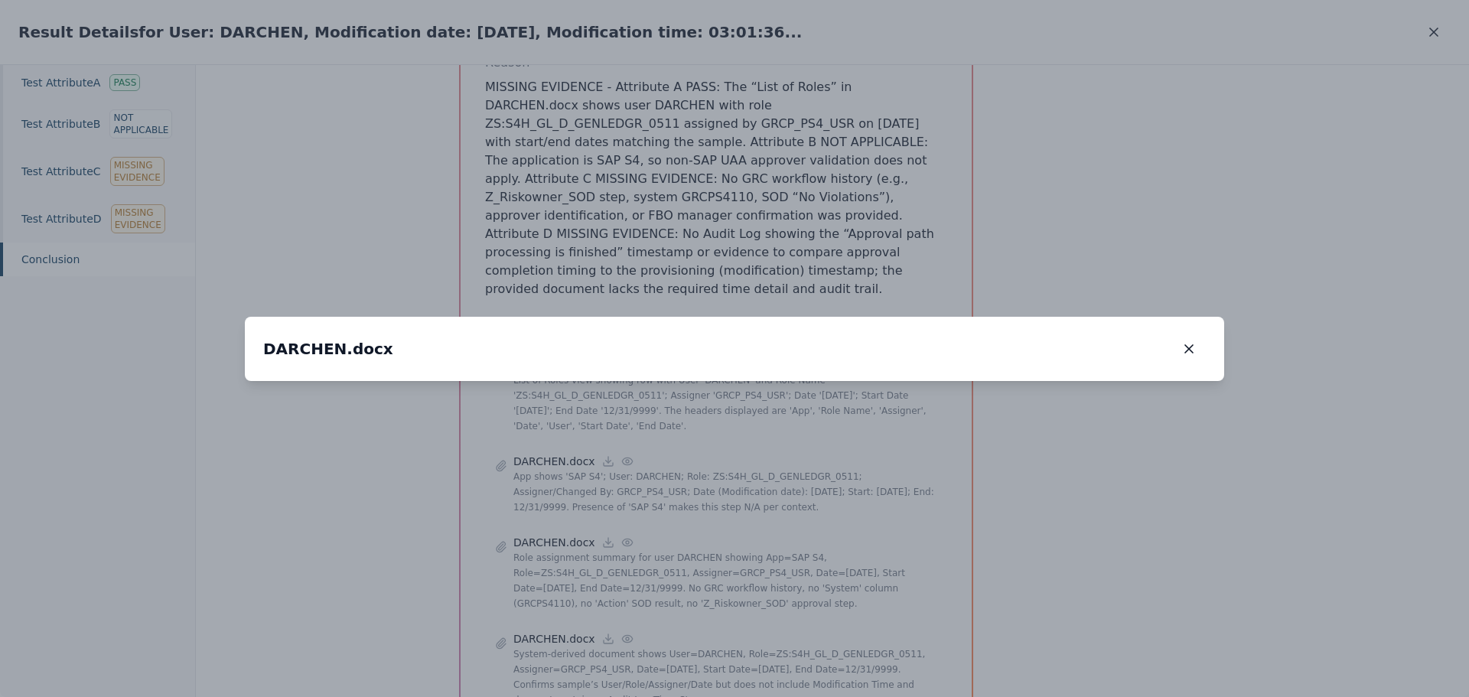
drag, startPoint x: 751, startPoint y: 489, endPoint x: 790, endPoint y: 362, distance: 132.9
click at [761, 263] on img at bounding box center [761, 263] width 0 height 0
click at [1193, 345] on icon "button" at bounding box center [1189, 349] width 8 height 8
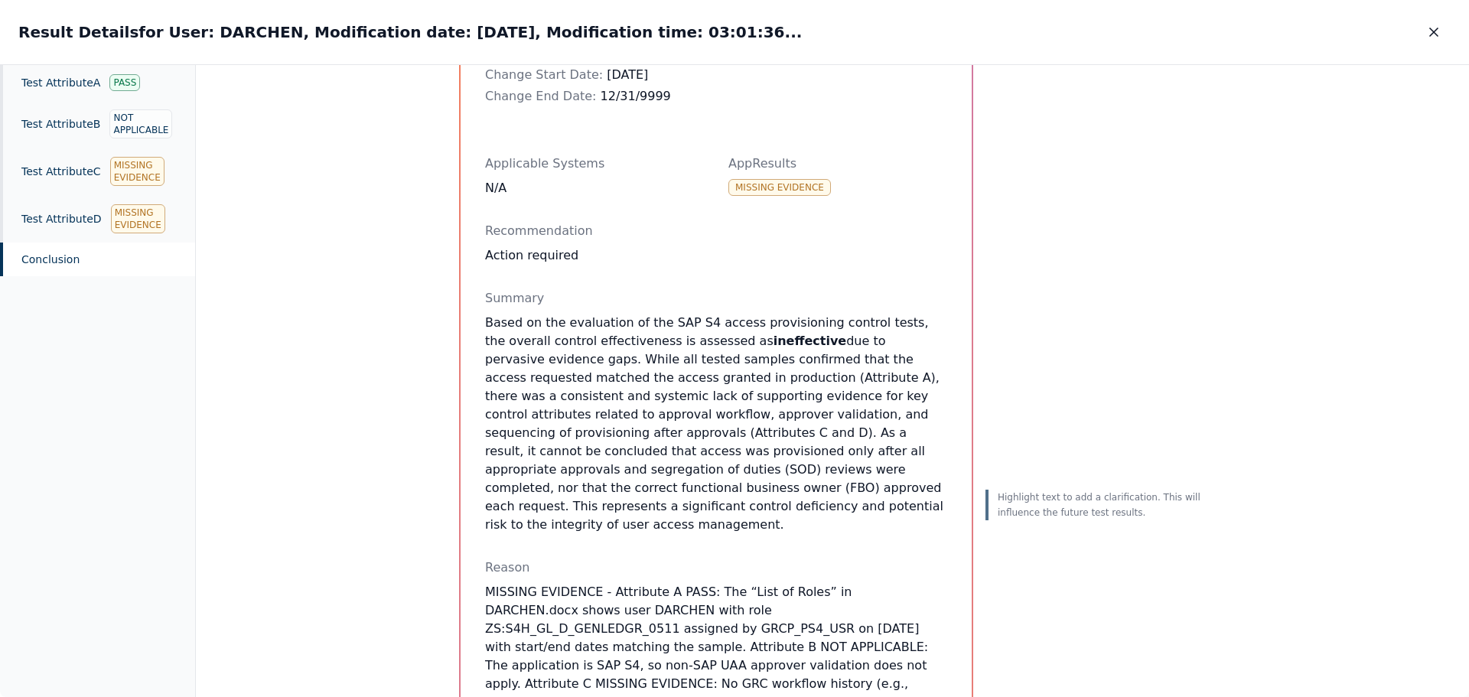
scroll to position [269, 0]
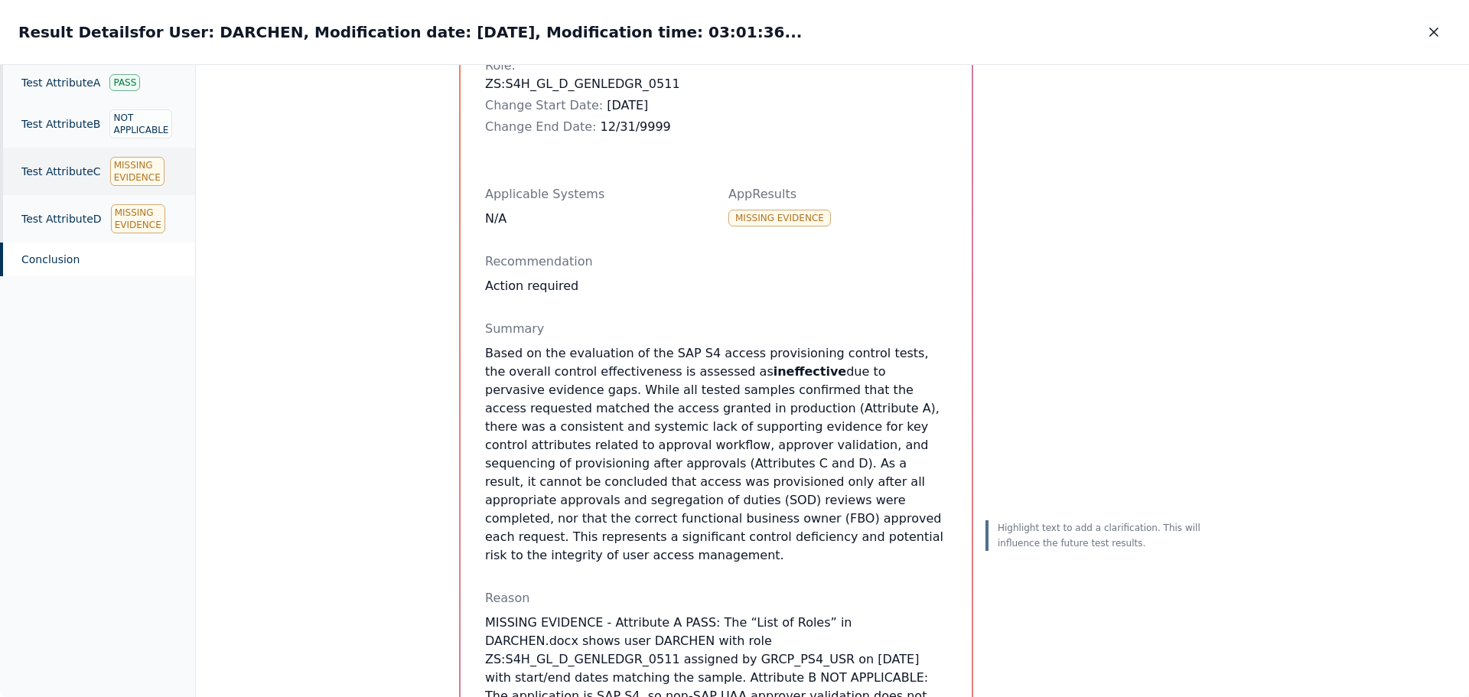
click at [40, 161] on div "Test Attribute C Missing Evidence" at bounding box center [97, 171] width 195 height 47
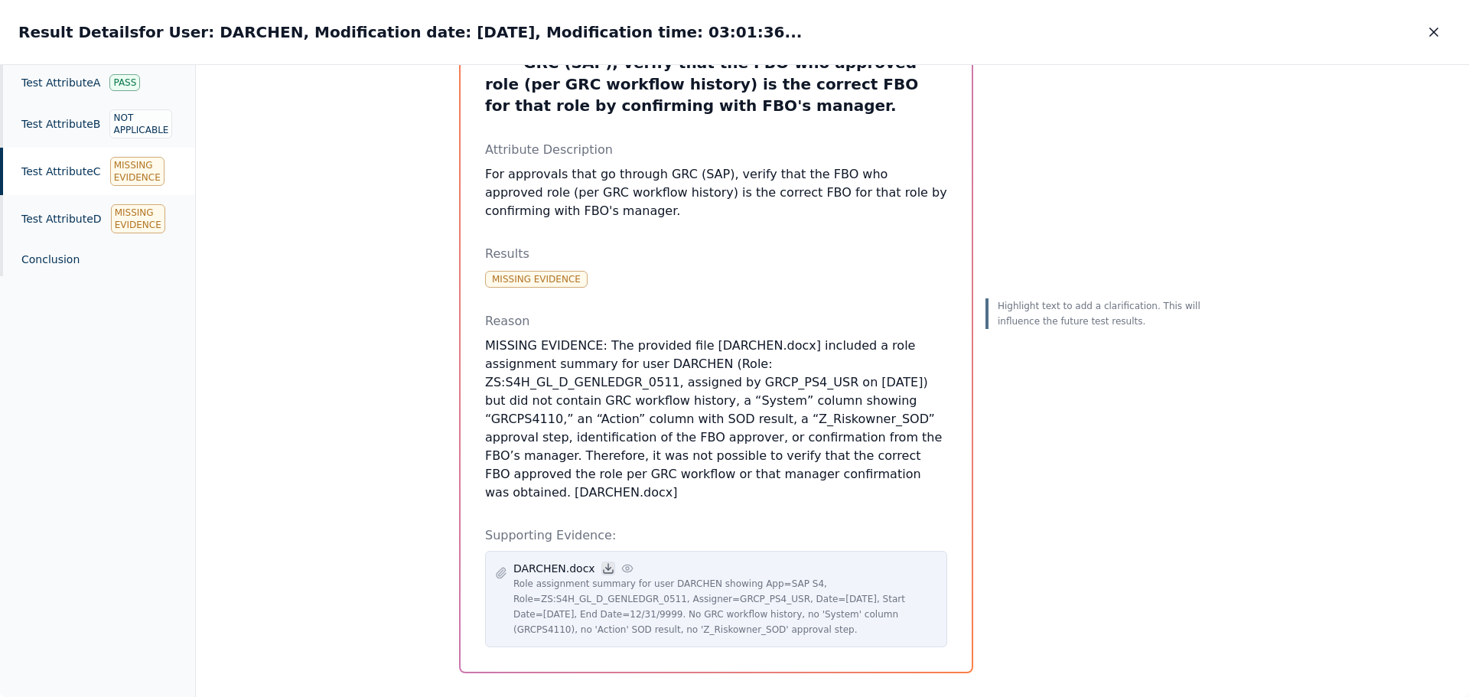
click at [605, 568] on icon at bounding box center [607, 569] width 5 height 2
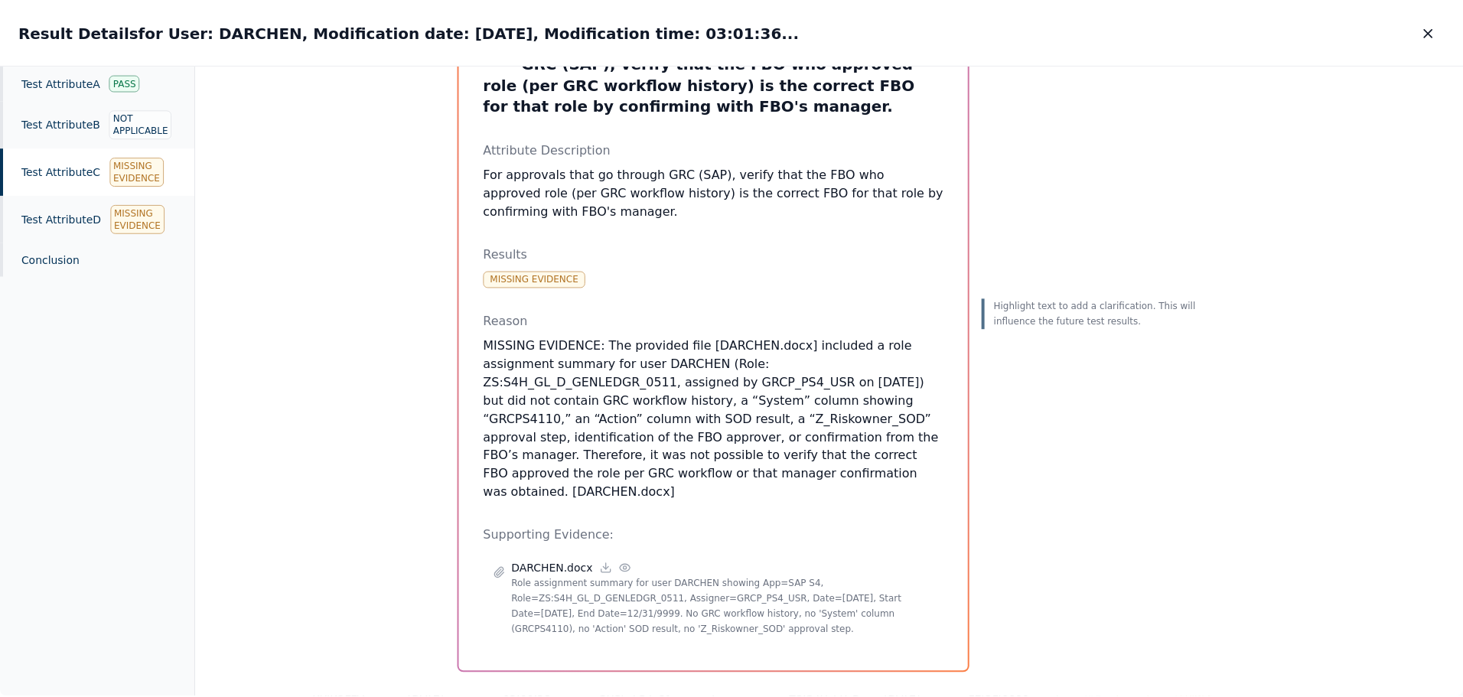
scroll to position [0, 0]
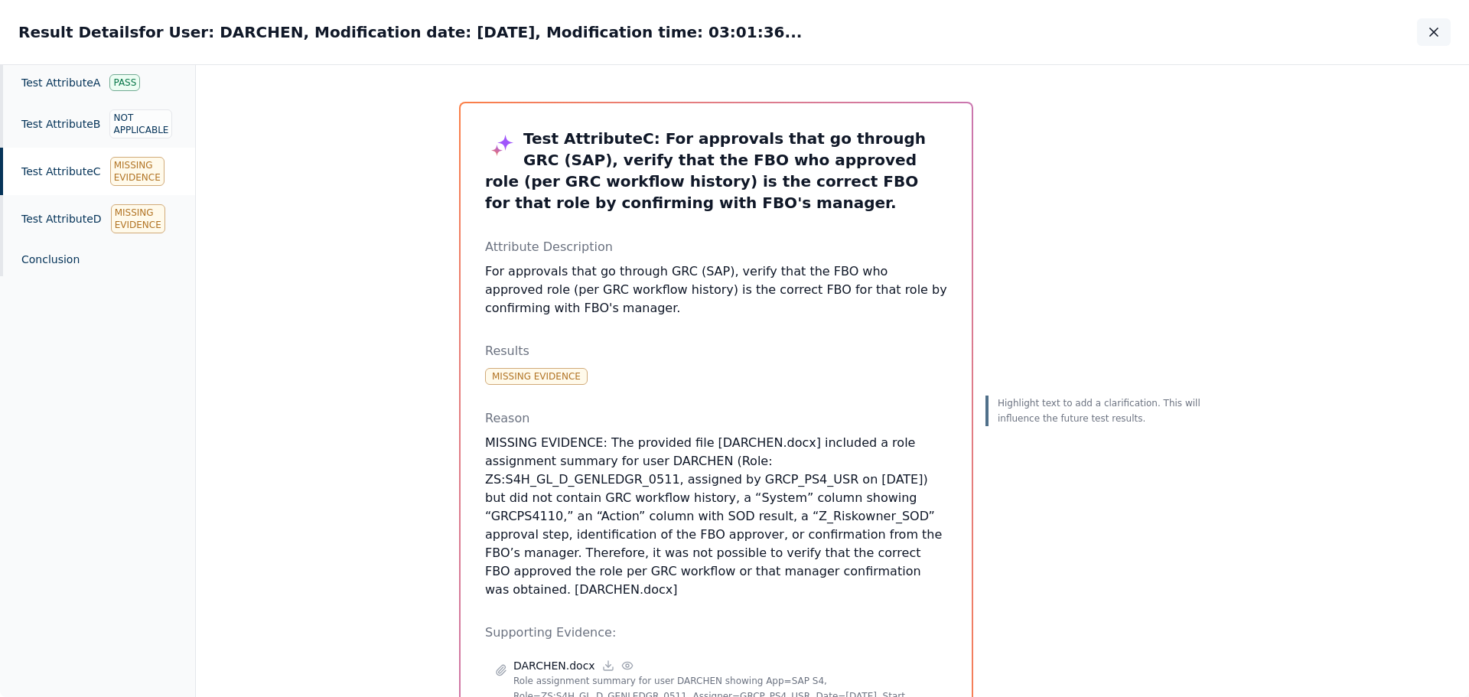
click at [1434, 31] on icon "button" at bounding box center [1434, 32] width 8 height 8
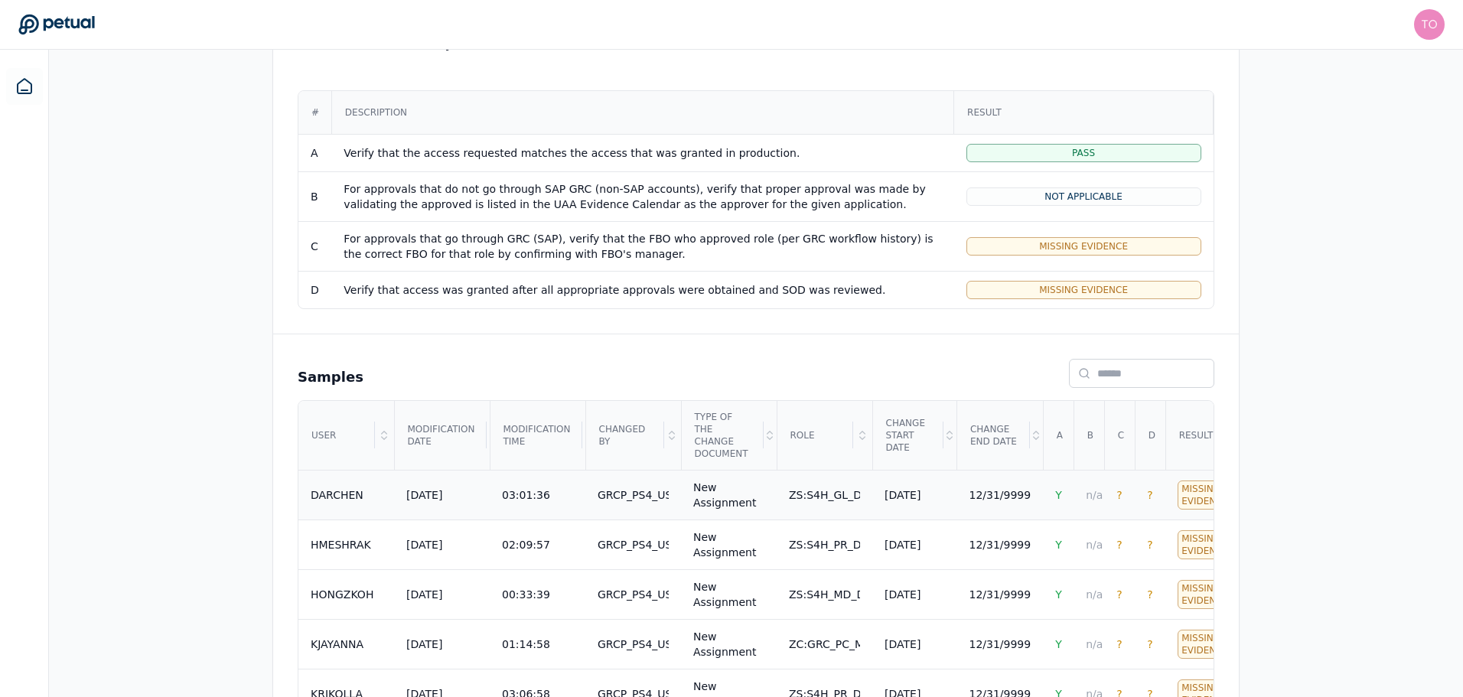
click at [539, 487] on div "03:01:36" at bounding box center [537, 494] width 71 height 15
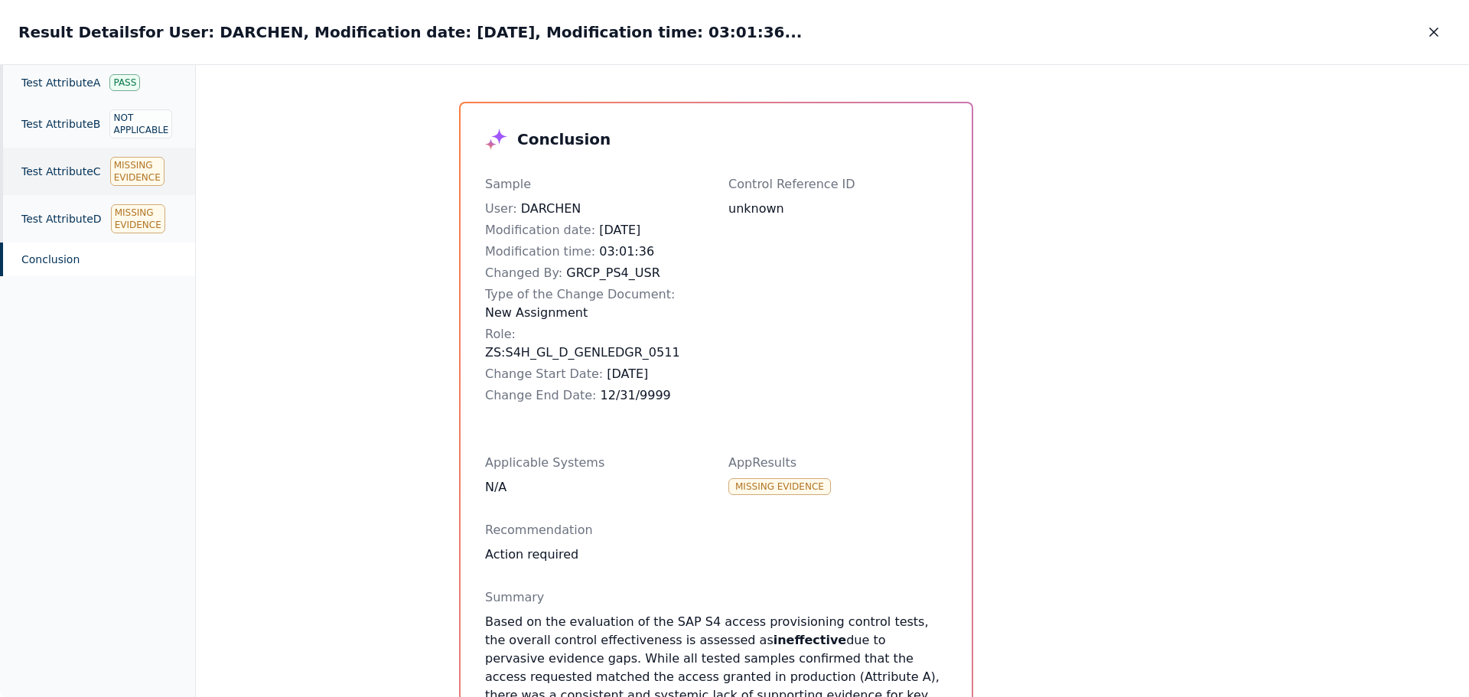
click at [100, 174] on div "Test Attribute C Missing Evidence" at bounding box center [97, 171] width 195 height 47
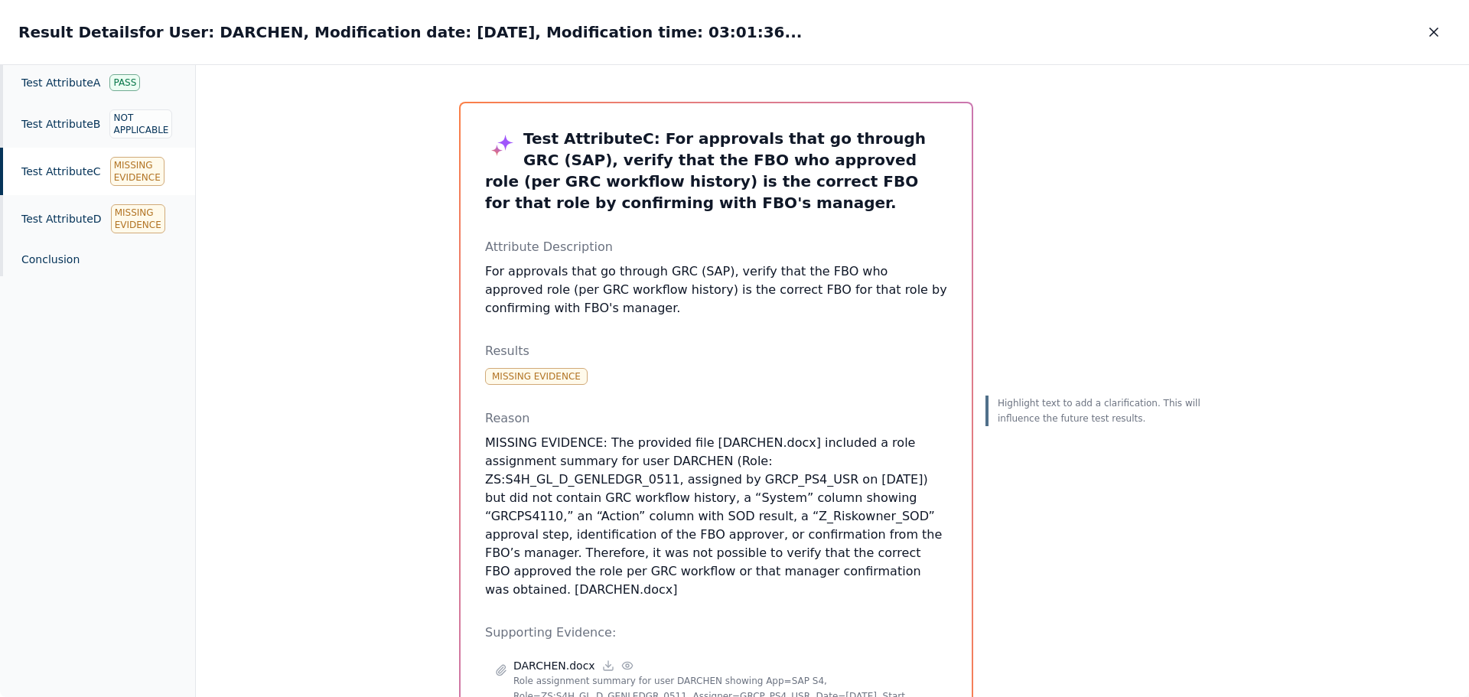
drag, startPoint x: 1428, startPoint y: 34, endPoint x: 1387, endPoint y: 73, distance: 56.8
click at [1429, 34] on icon "button" at bounding box center [1433, 31] width 15 height 15
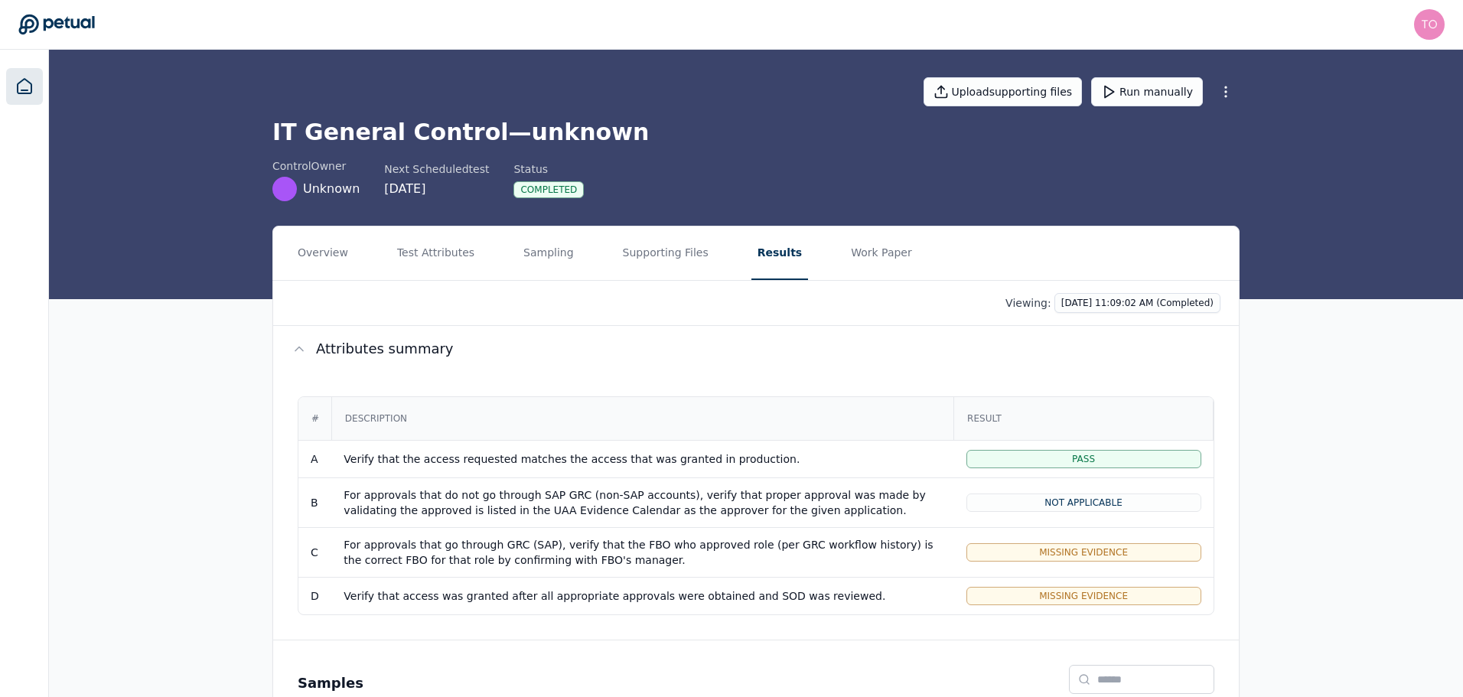
click at [34, 83] on link at bounding box center [24, 86] width 37 height 37
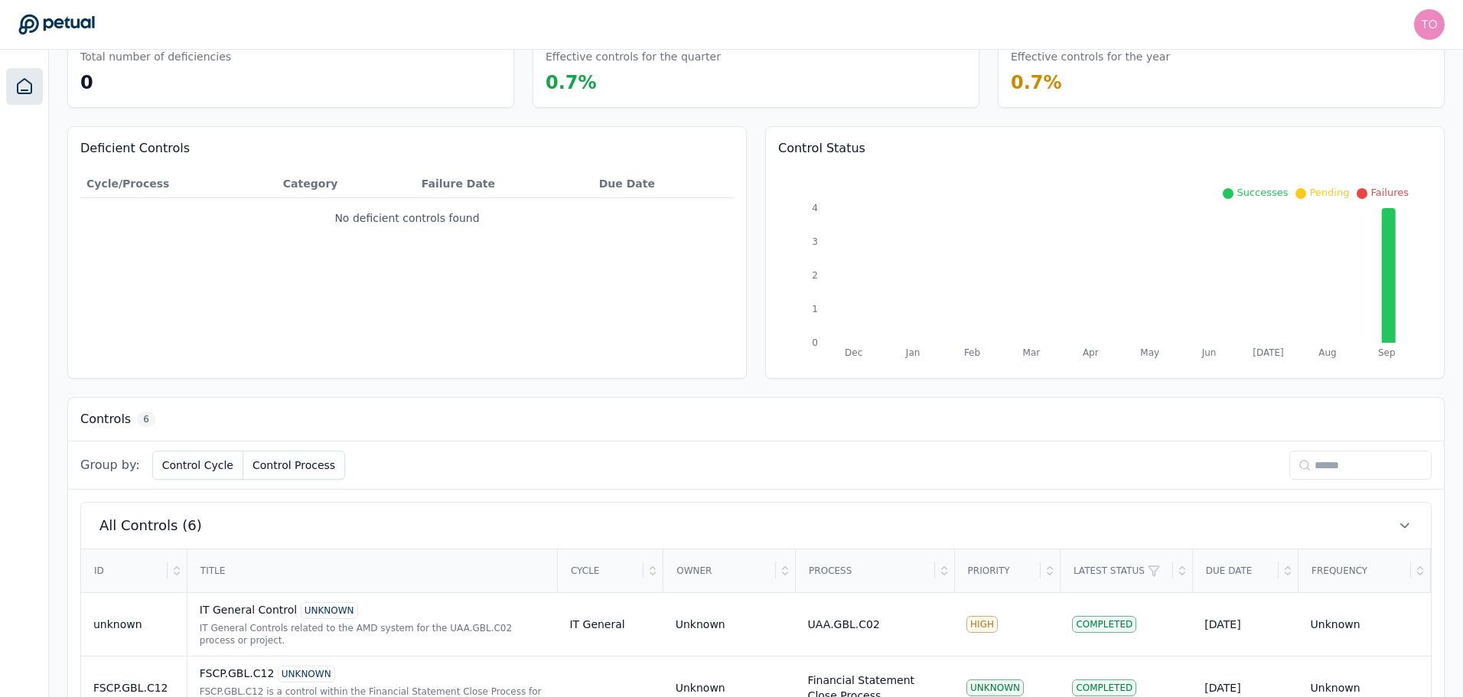
scroll to position [376, 0]
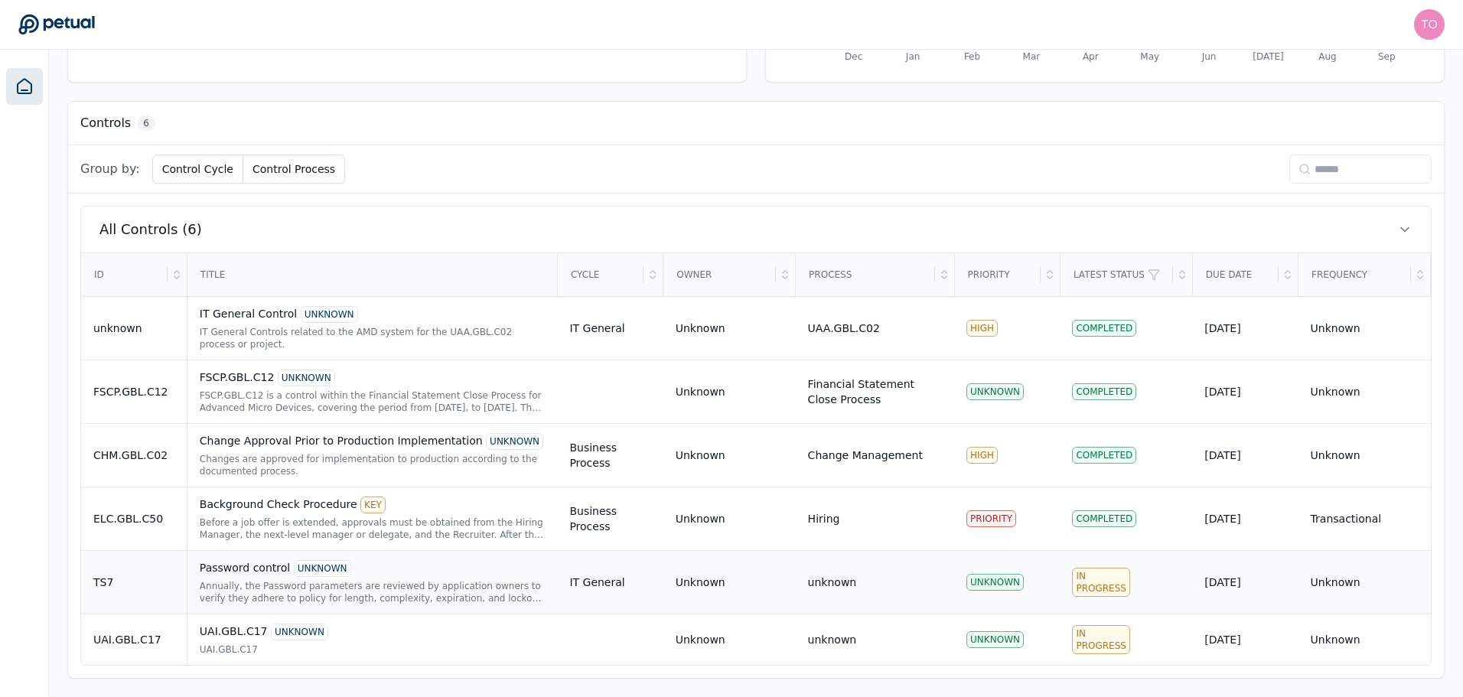
click at [243, 559] on td "Password control UNKNOWN Annually, the Password parameters are reviewed by appl…" at bounding box center [372, 582] width 370 height 64
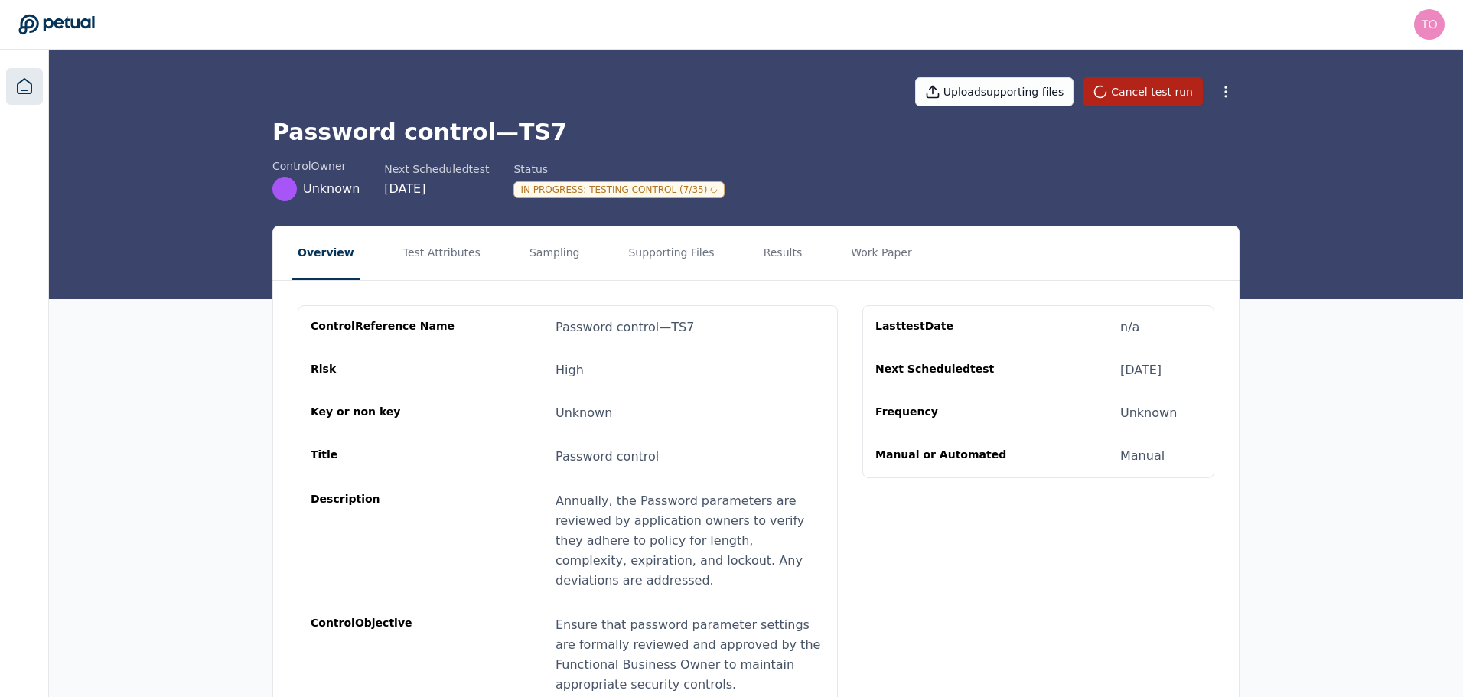
click at [23, 78] on icon at bounding box center [24, 86] width 18 height 18
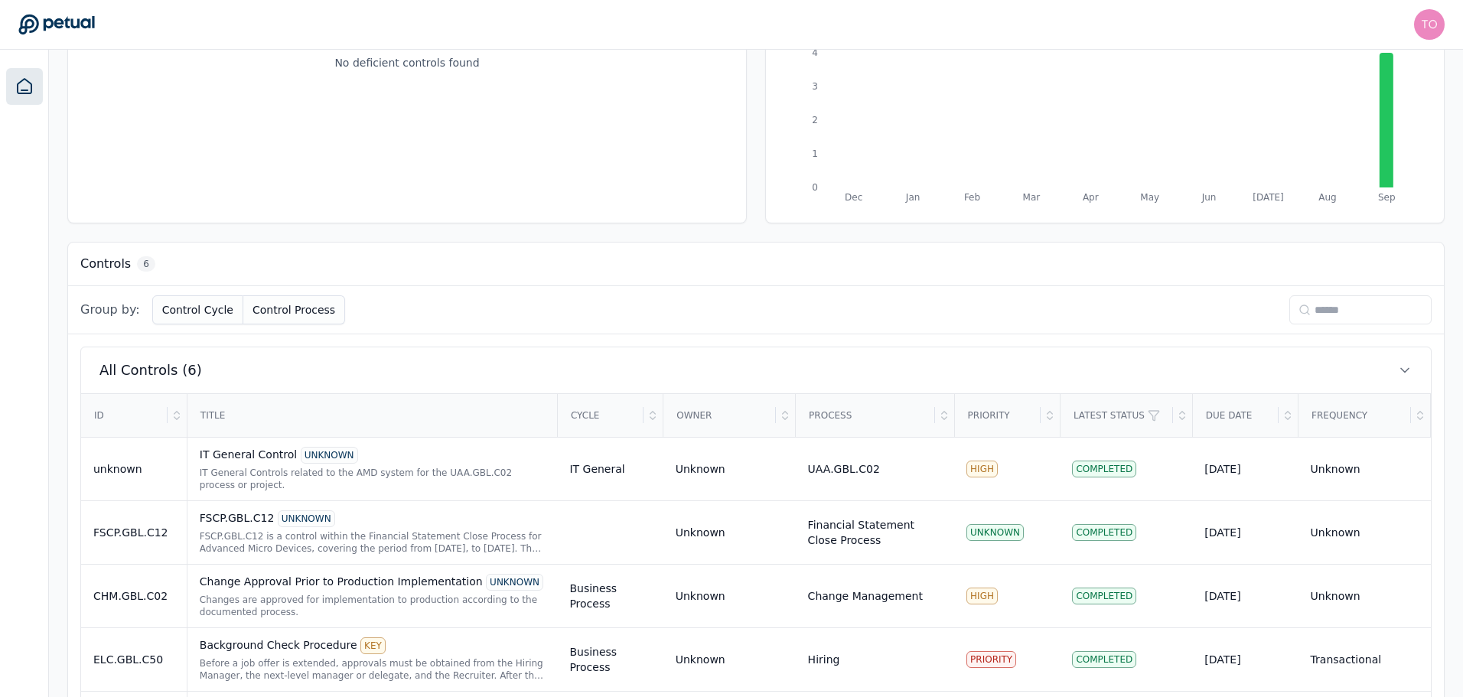
scroll to position [376, 0]
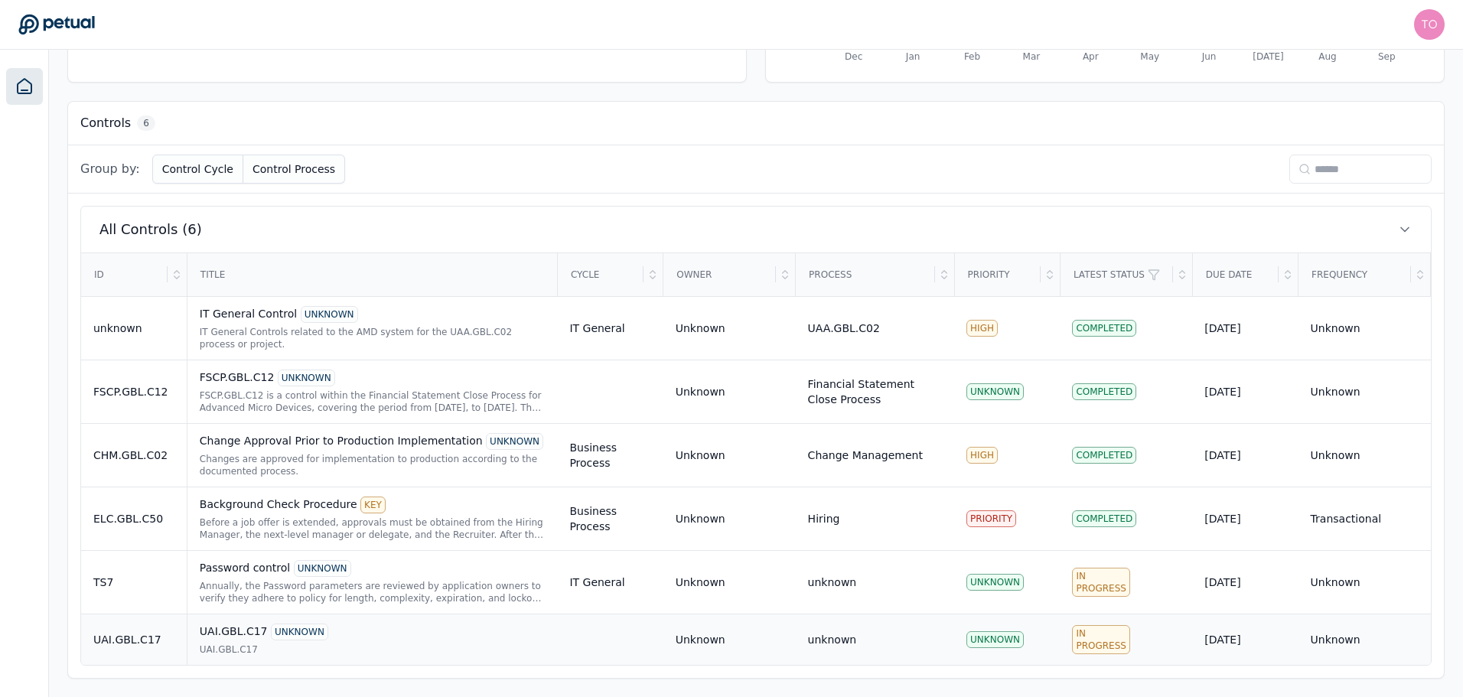
click at [365, 650] on div "UAI.GBL.C17" at bounding box center [373, 650] width 346 height 12
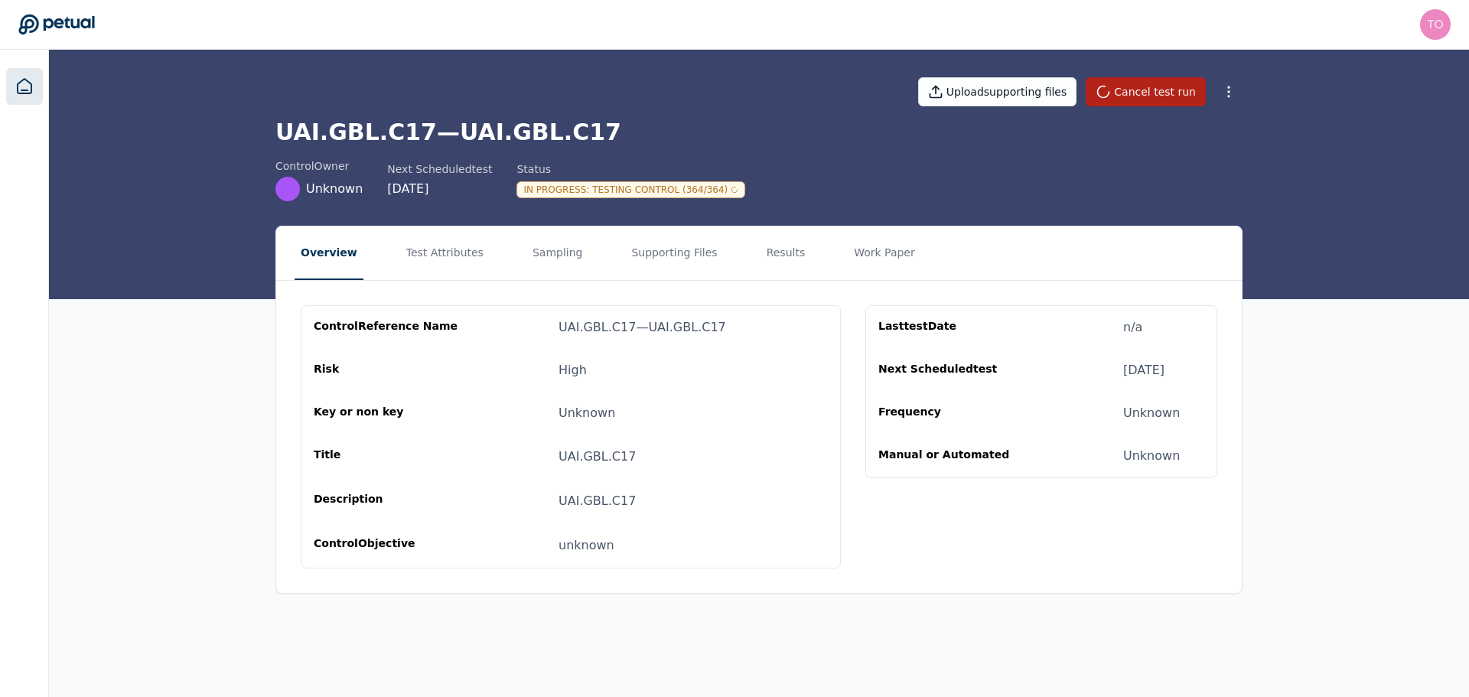
click at [24, 86] on icon at bounding box center [24, 86] width 18 height 18
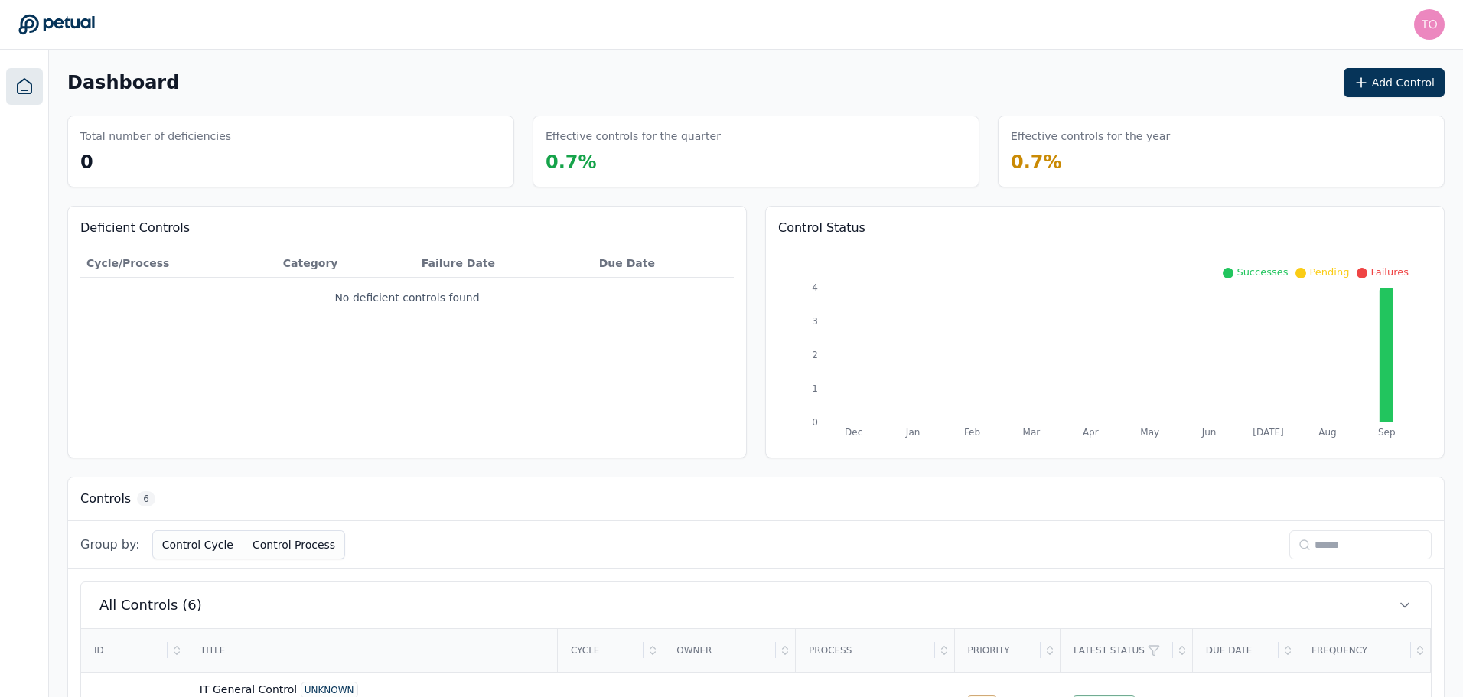
scroll to position [376, 0]
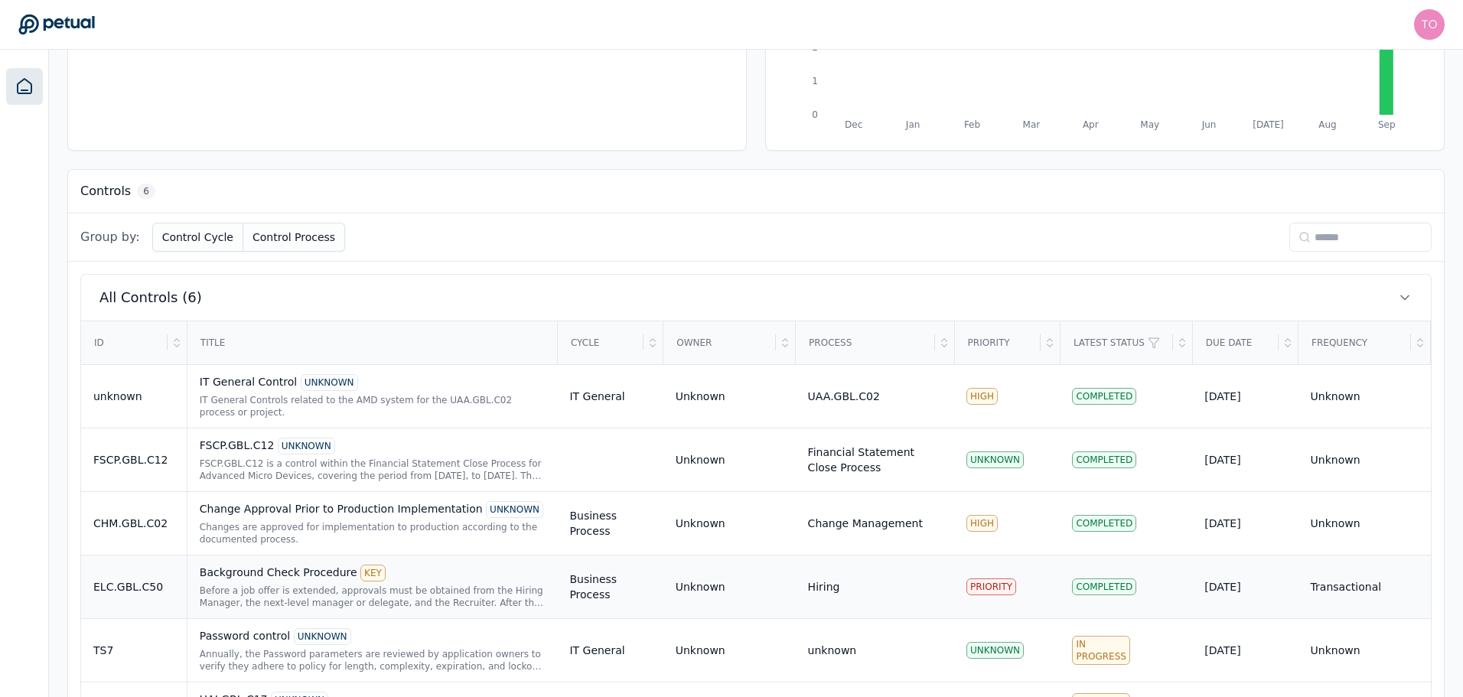
scroll to position [376, 0]
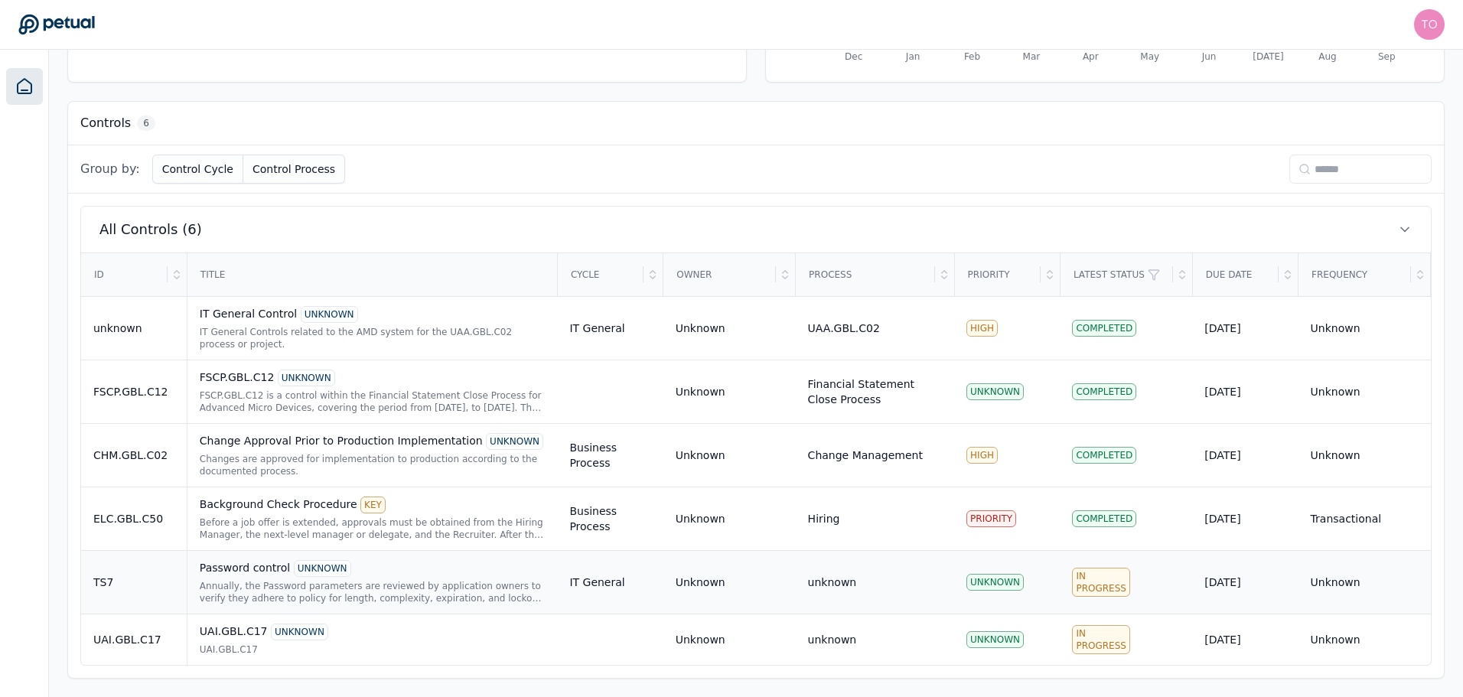
click at [393, 582] on div "Annually, the Password parameters are reviewed by application owners to verify …" at bounding box center [373, 592] width 346 height 24
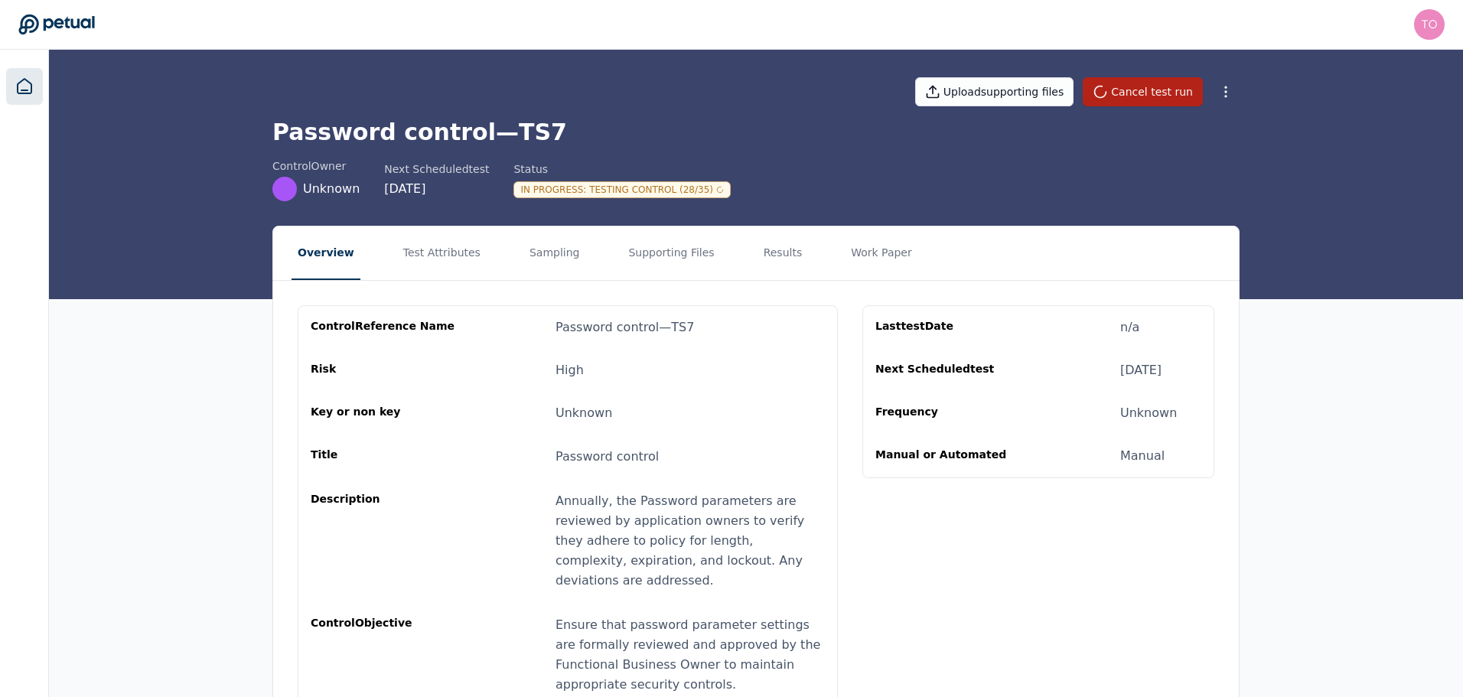
click at [20, 91] on icon at bounding box center [24, 86] width 18 height 18
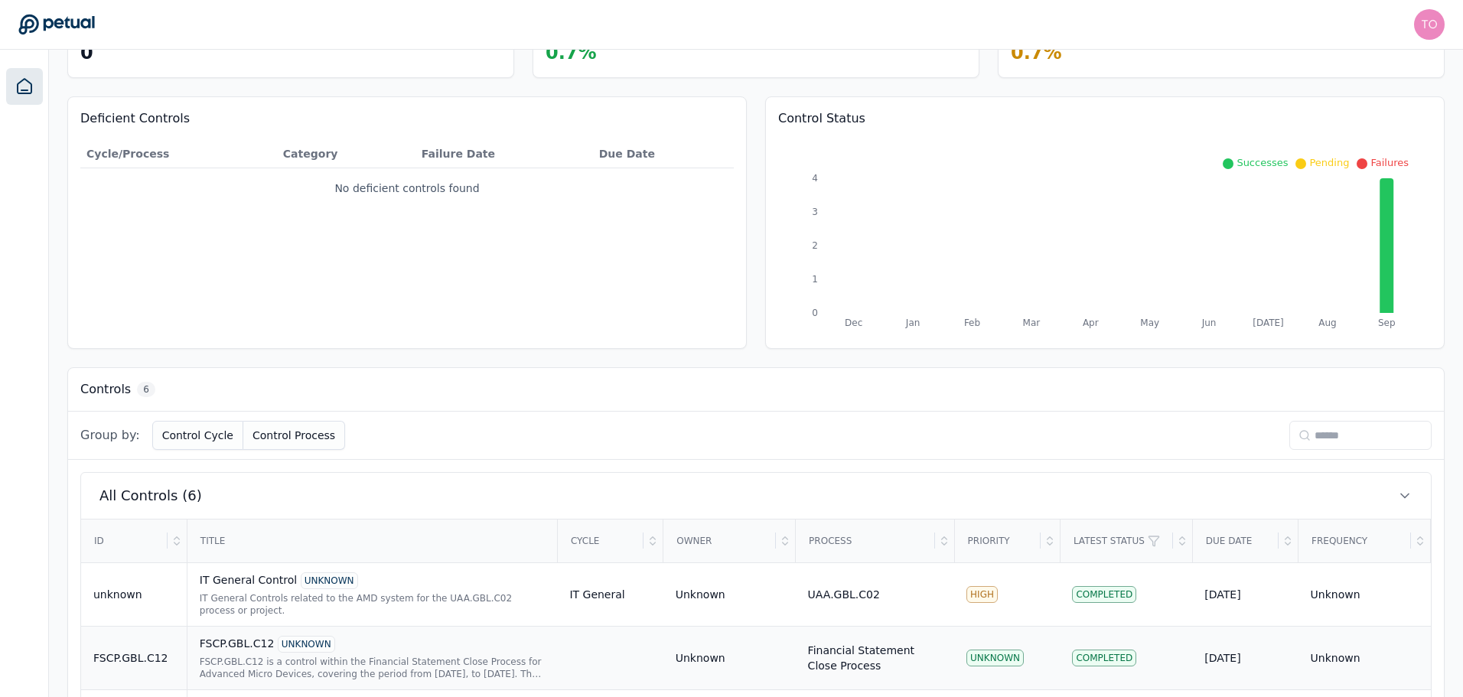
scroll to position [376, 0]
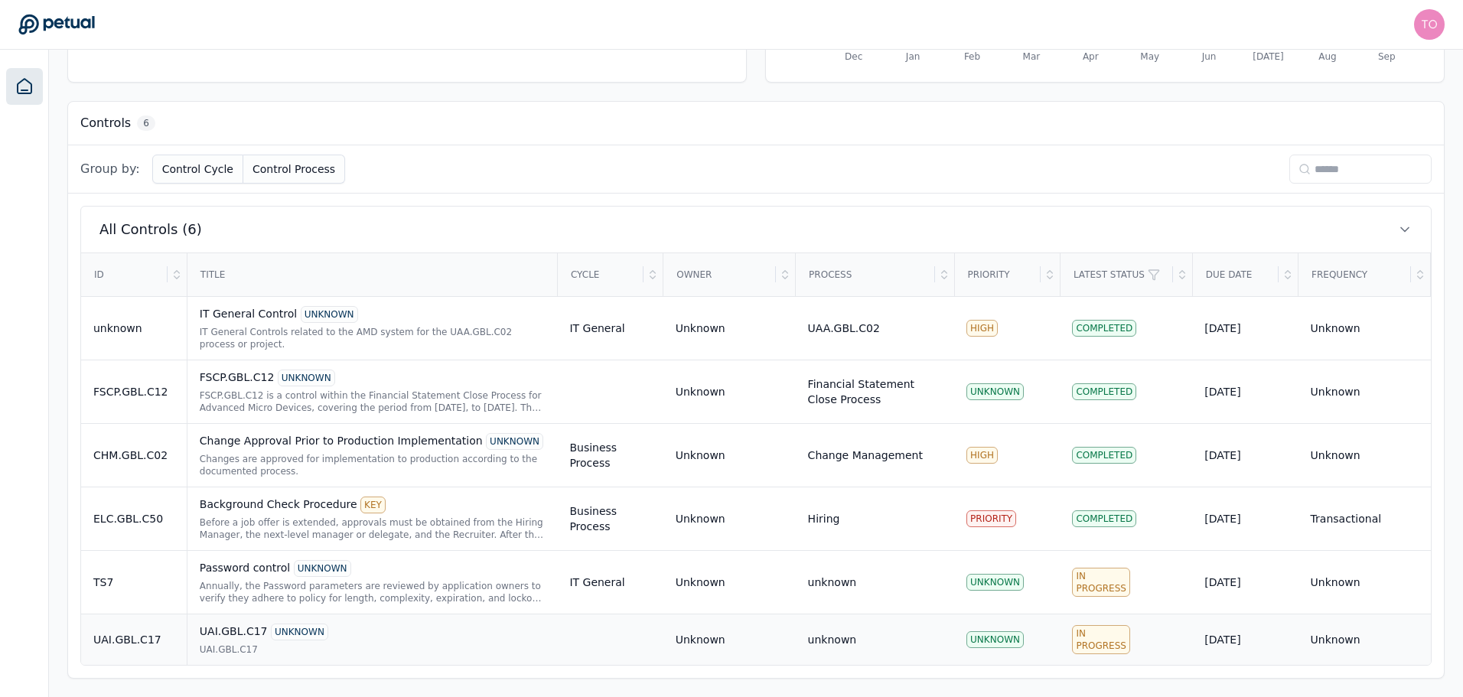
click at [363, 639] on div "UAI.GBL.C17 UNKNOWN" at bounding box center [373, 632] width 346 height 17
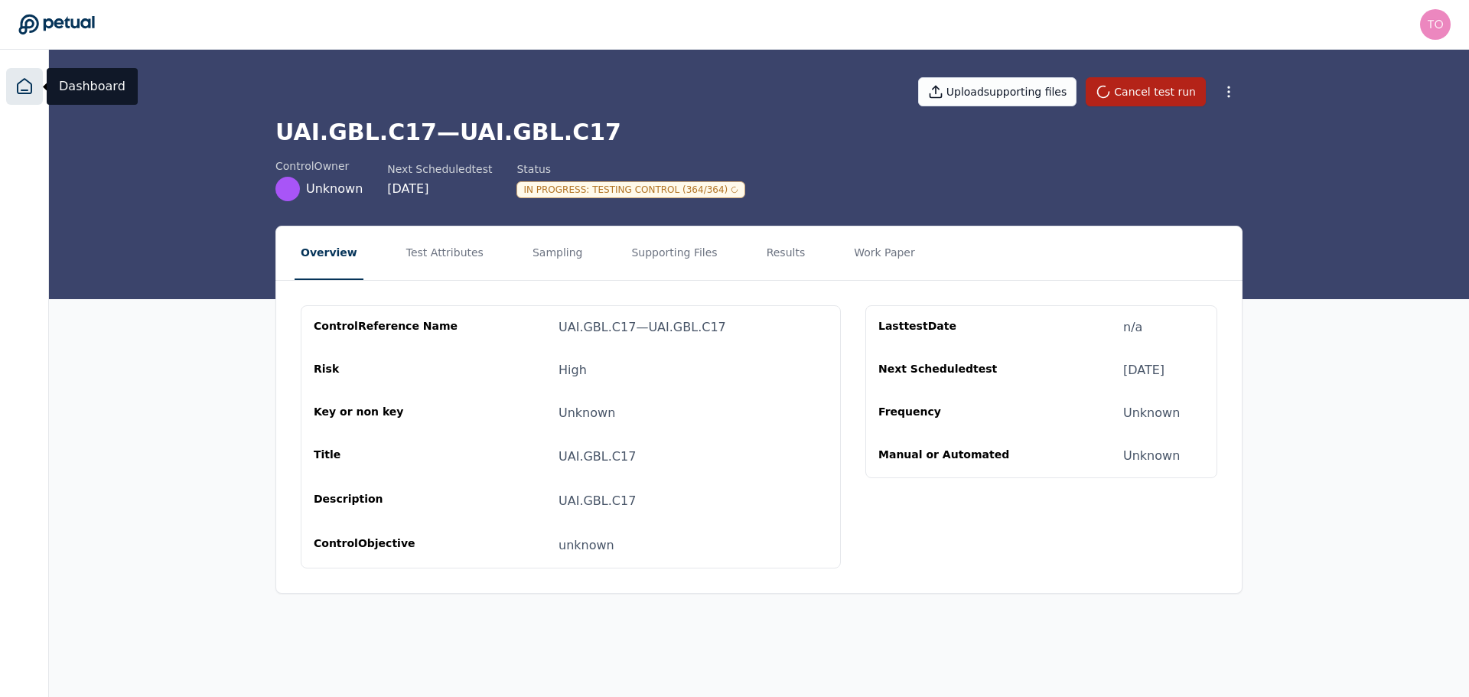
click at [24, 82] on icon at bounding box center [24, 86] width 18 height 18
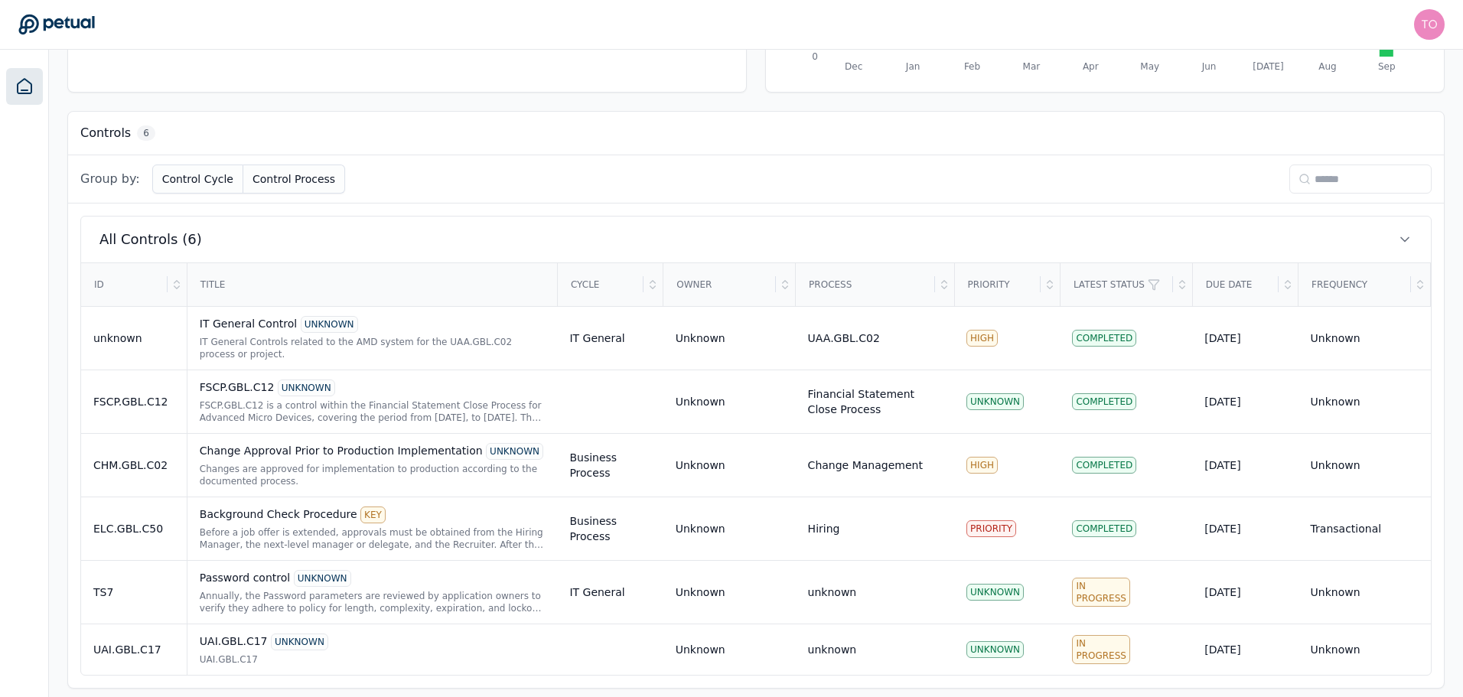
scroll to position [376, 0]
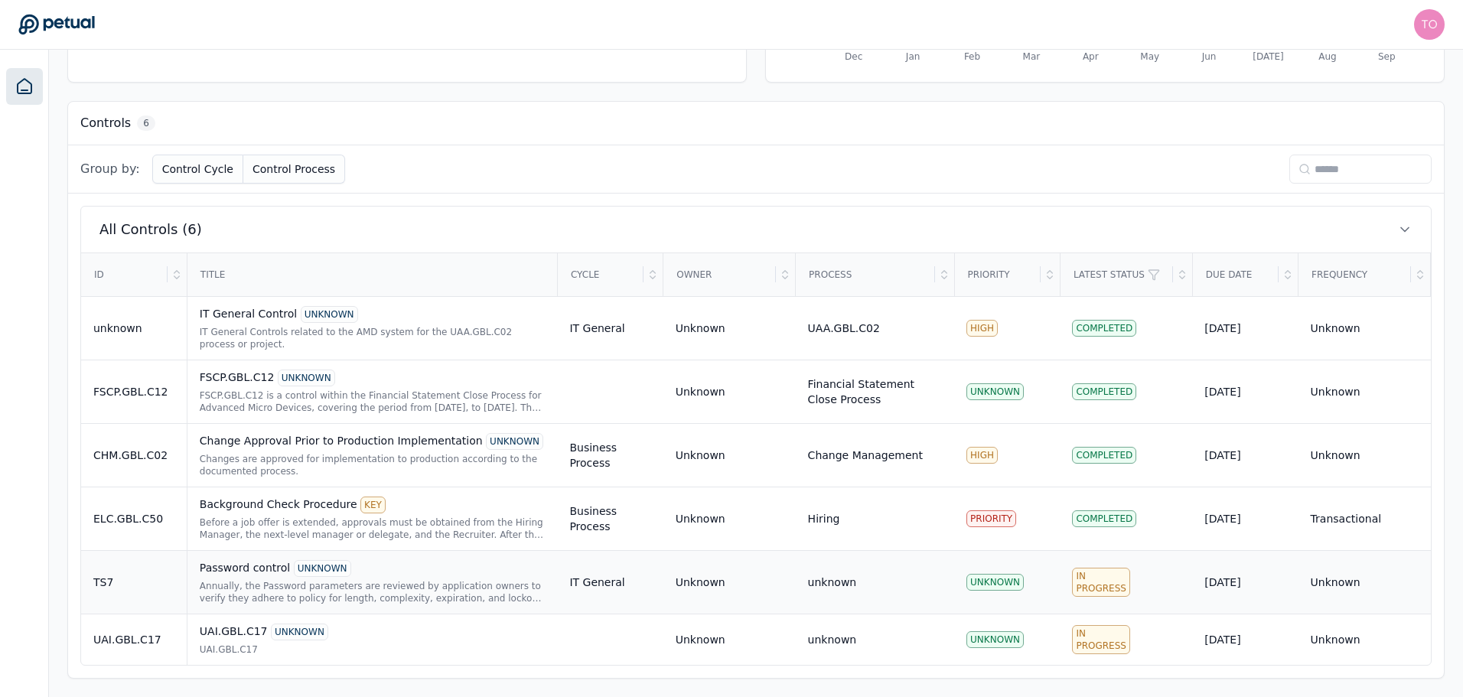
click at [142, 586] on div "TS7" at bounding box center [133, 582] width 81 height 15
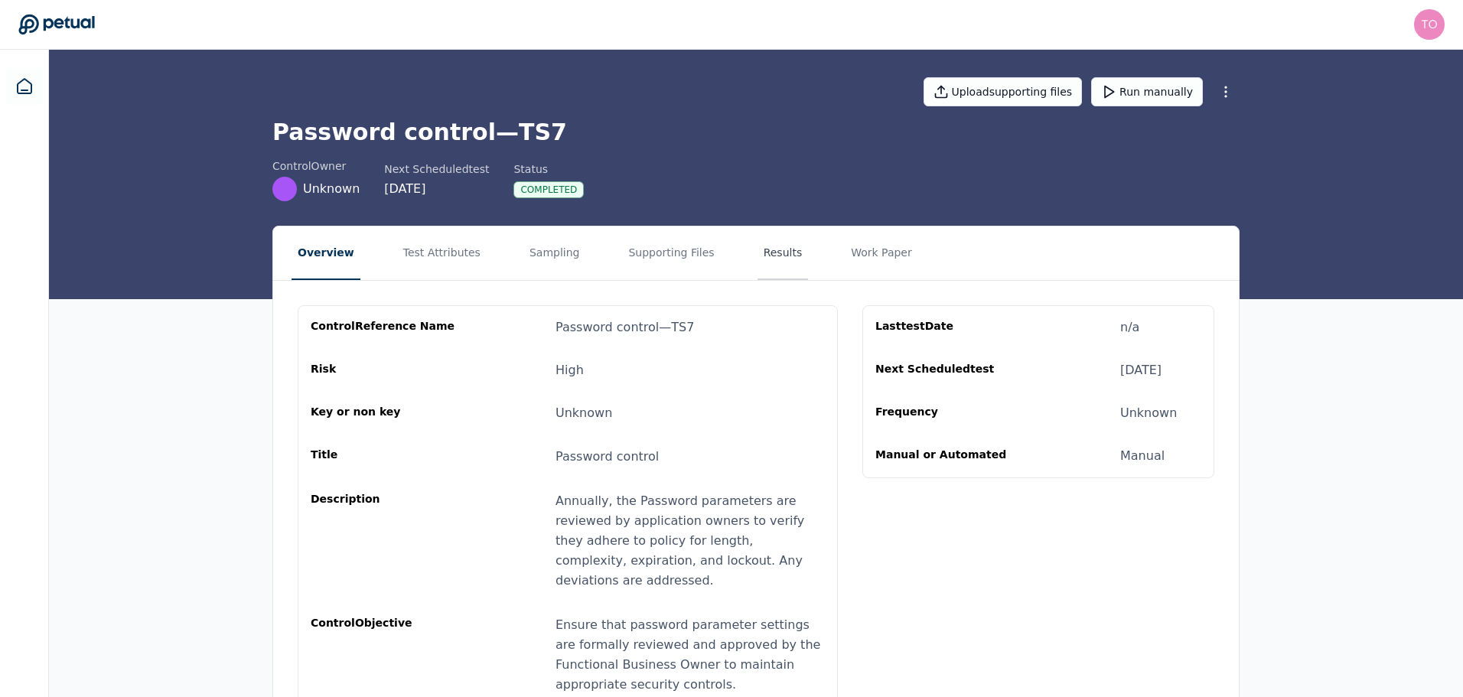
click at [758, 252] on button "Results" at bounding box center [783, 254] width 51 height 54
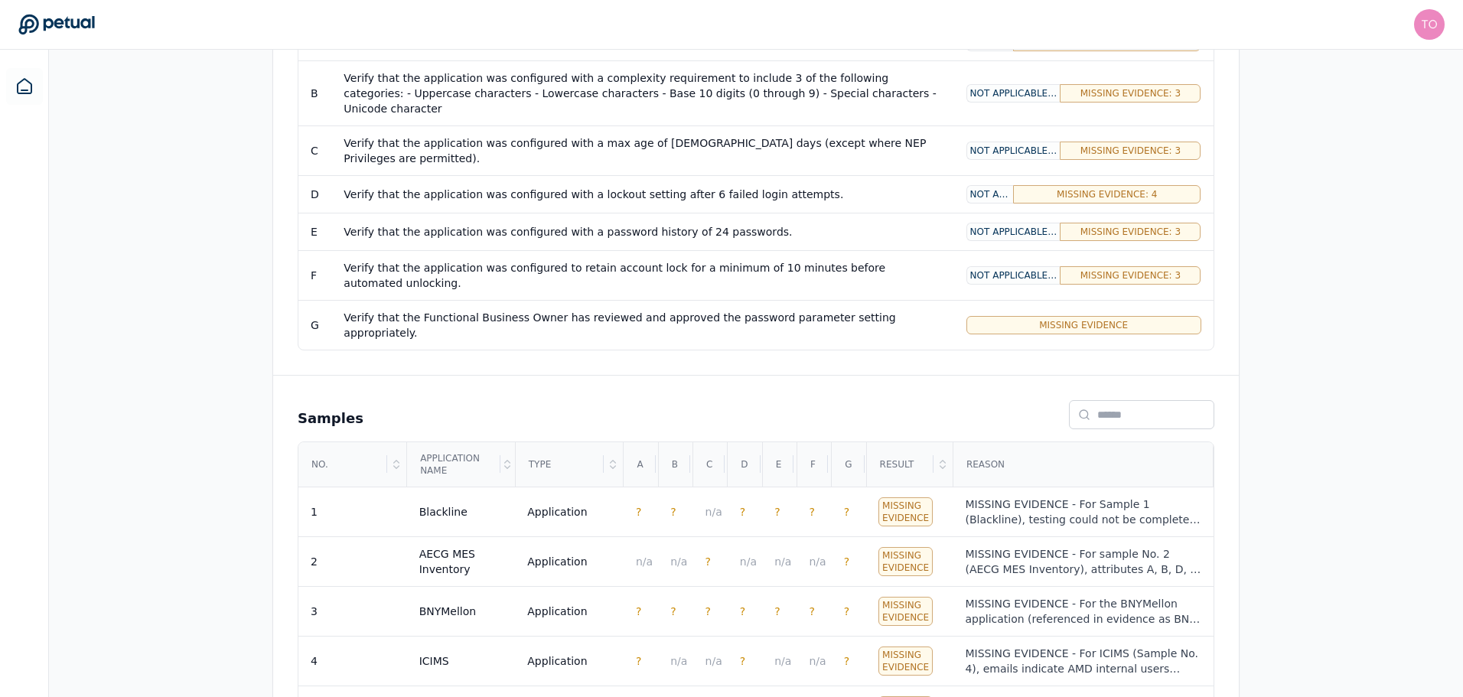
scroll to position [454, 0]
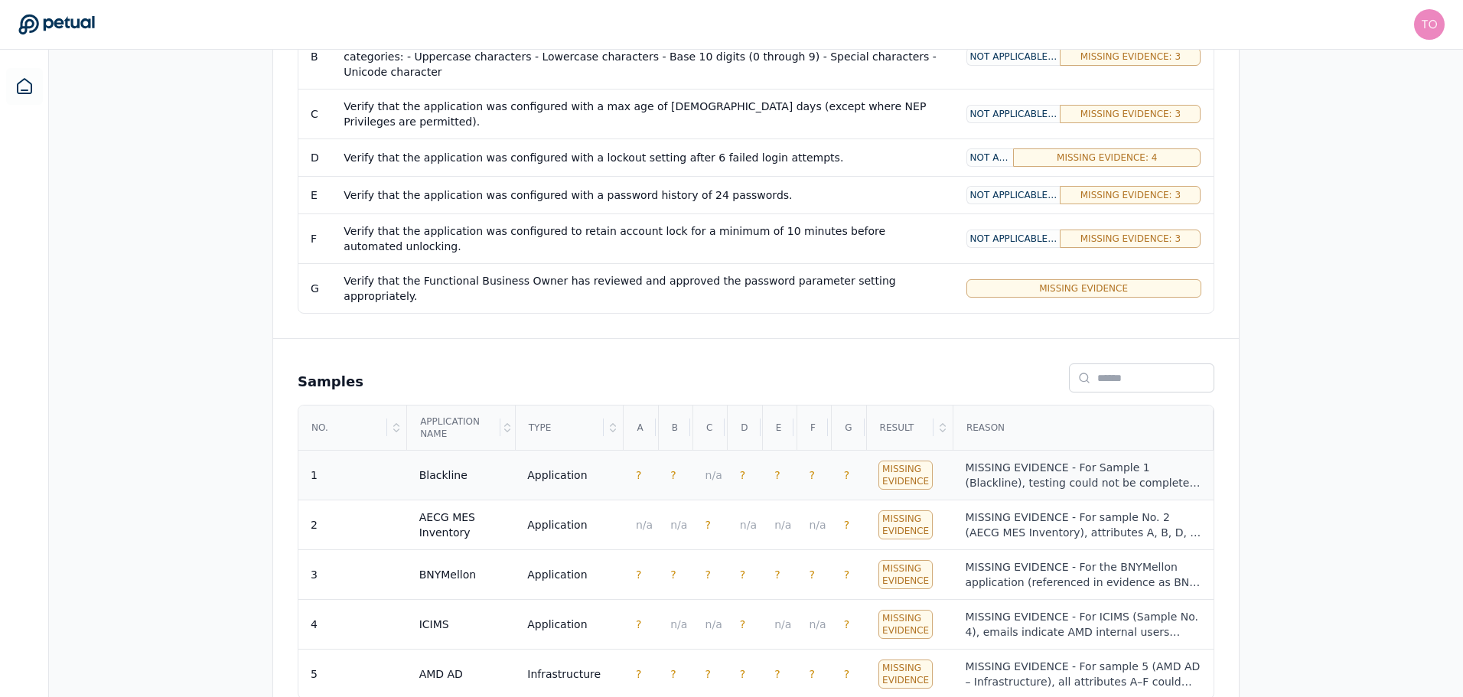
click at [1110, 460] on div "MISSING EVIDENCE - For Sample 1 (Blackline), testing could not be completed due…" at bounding box center [1083, 475] width 236 height 31
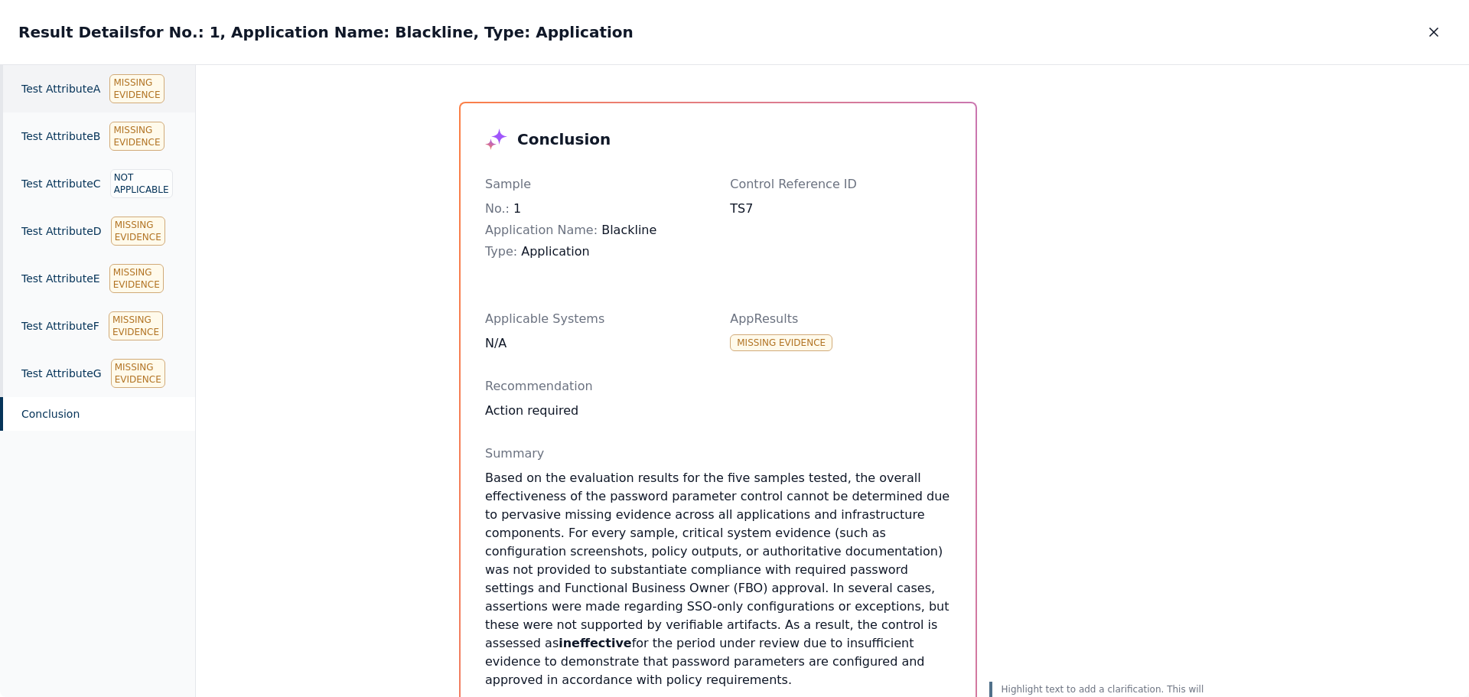
click at [62, 76] on div "Test Attribute A Missing Evidence" at bounding box center [97, 88] width 195 height 47
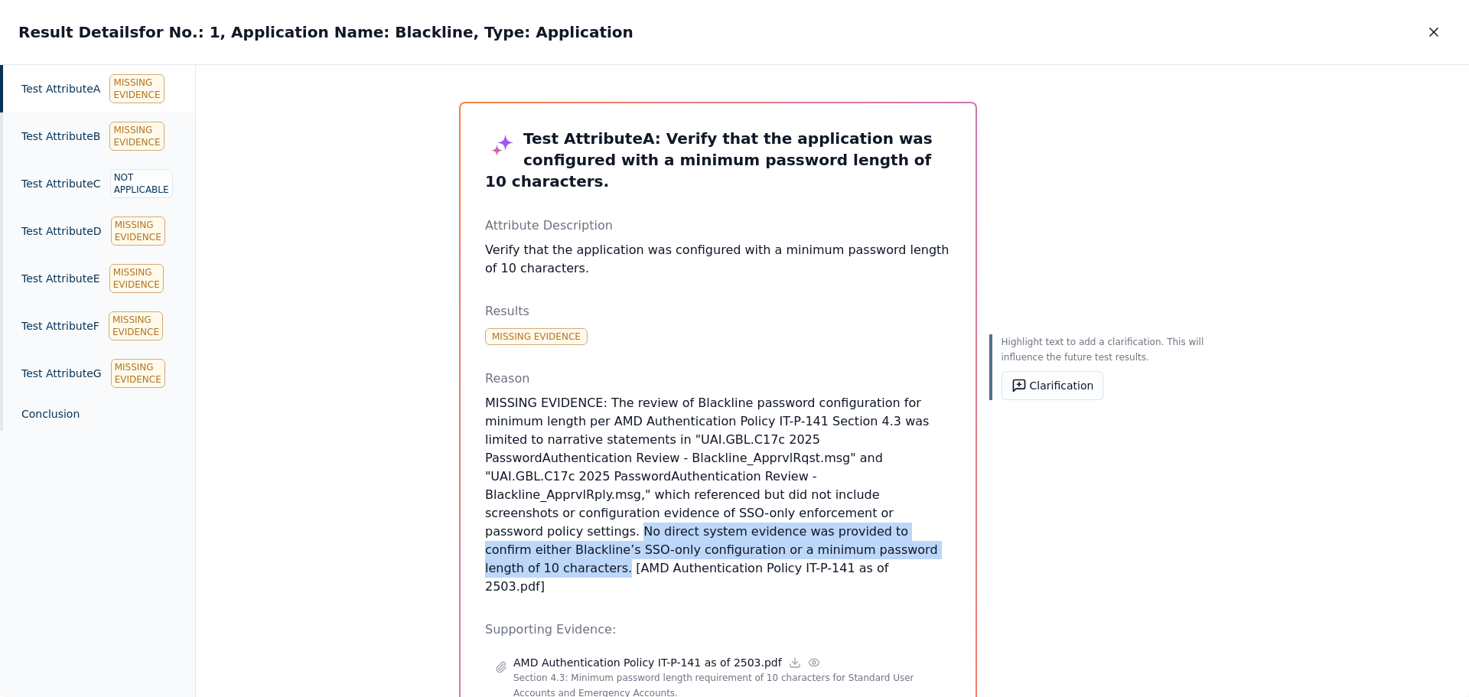
drag, startPoint x: 818, startPoint y: 512, endPoint x: 903, endPoint y: 480, distance: 90.8
click at [903, 480] on p "MISSING EVIDENCE: The review of Blackline password configuration for minimum le…" at bounding box center [718, 495] width 466 height 202
click at [1057, 385] on button "Clarification" at bounding box center [1053, 385] width 103 height 29
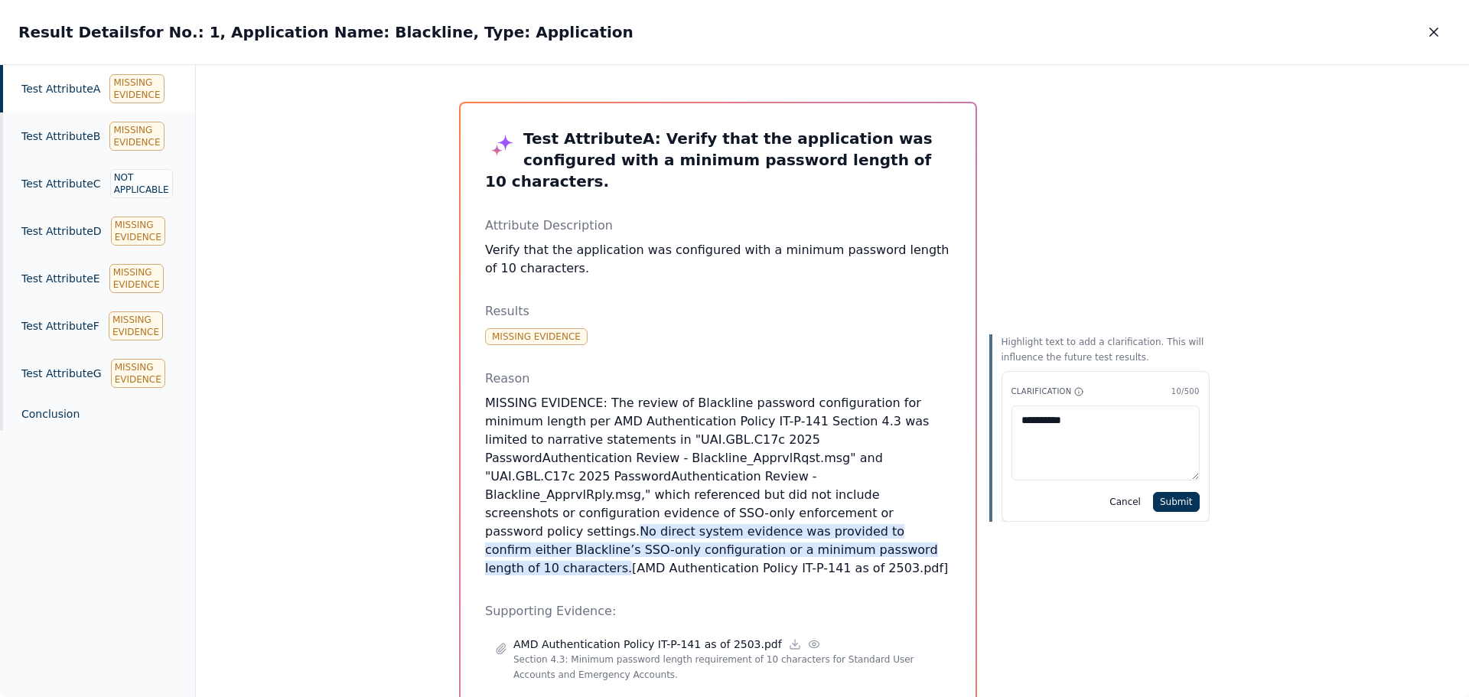
type textarea "**********"
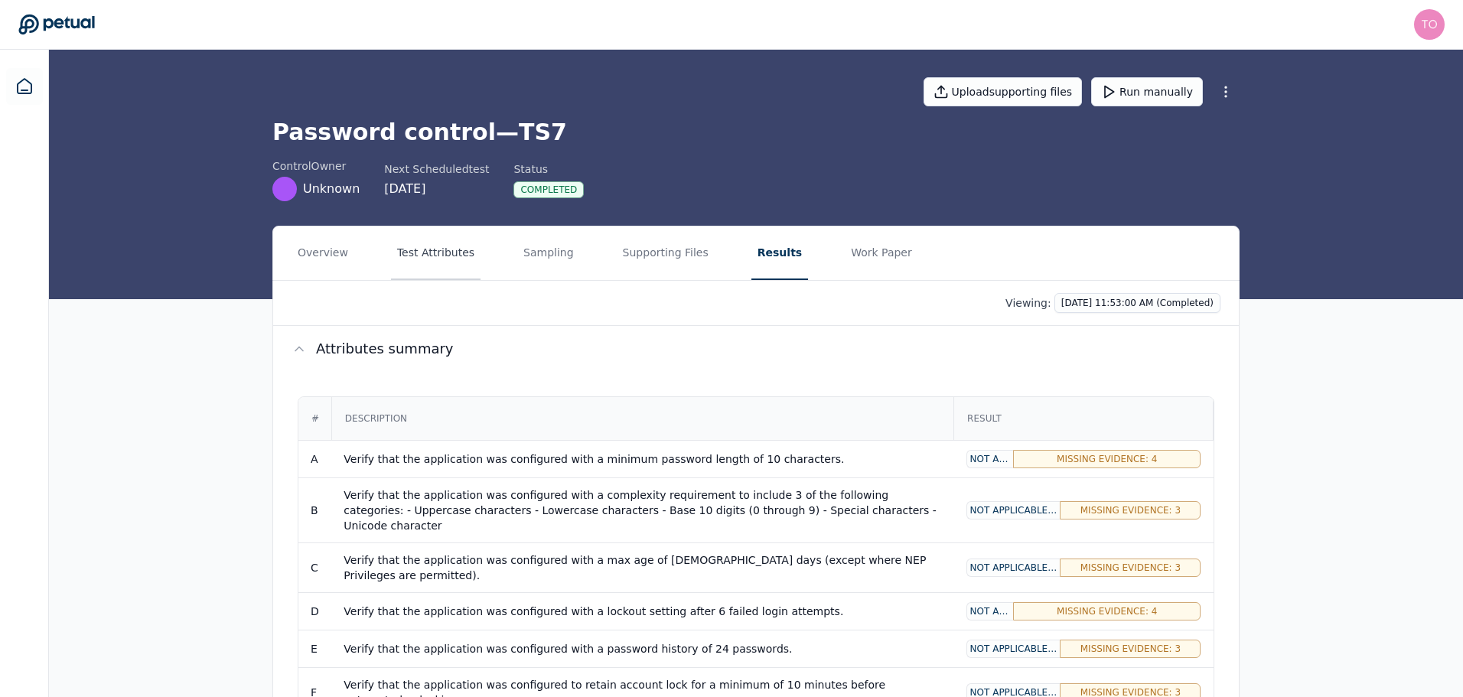
click at [434, 253] on button "Test Attributes" at bounding box center [436, 254] width 90 height 54
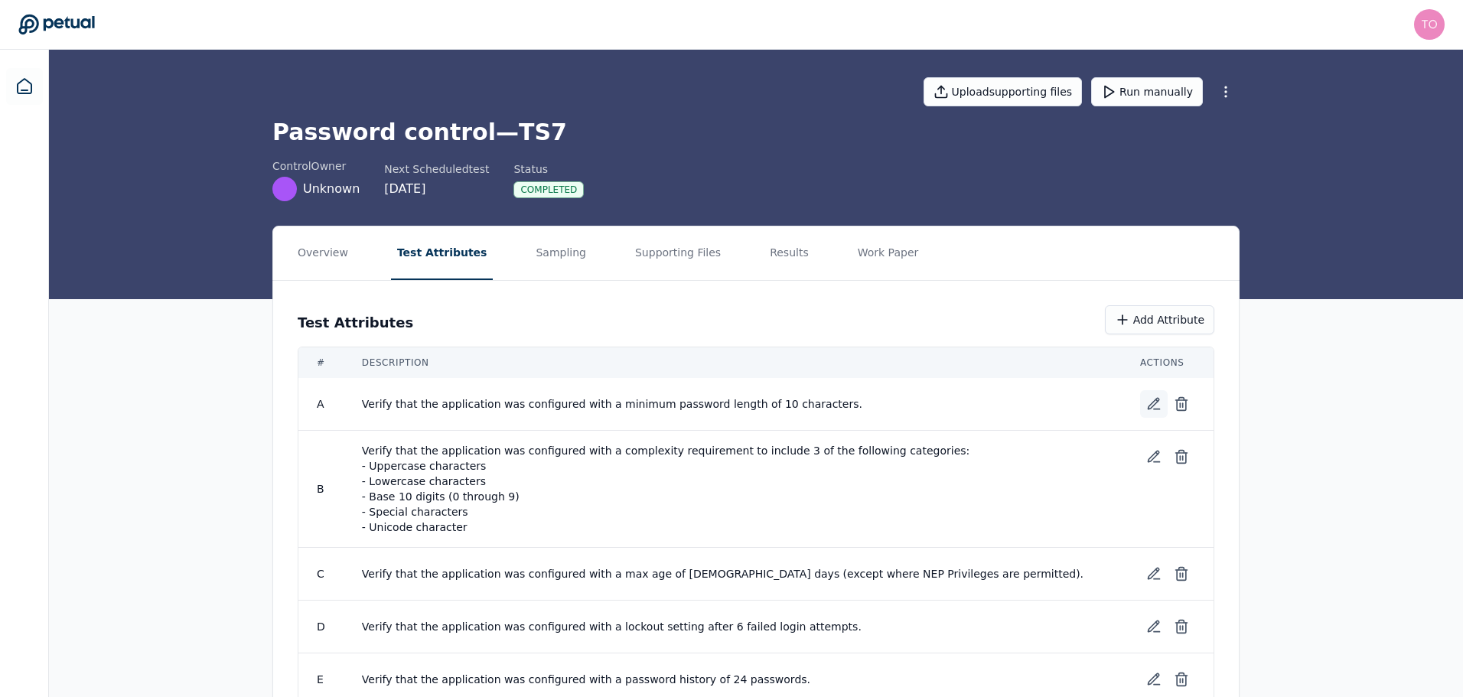
click at [1152, 404] on icon at bounding box center [1153, 403] width 15 height 15
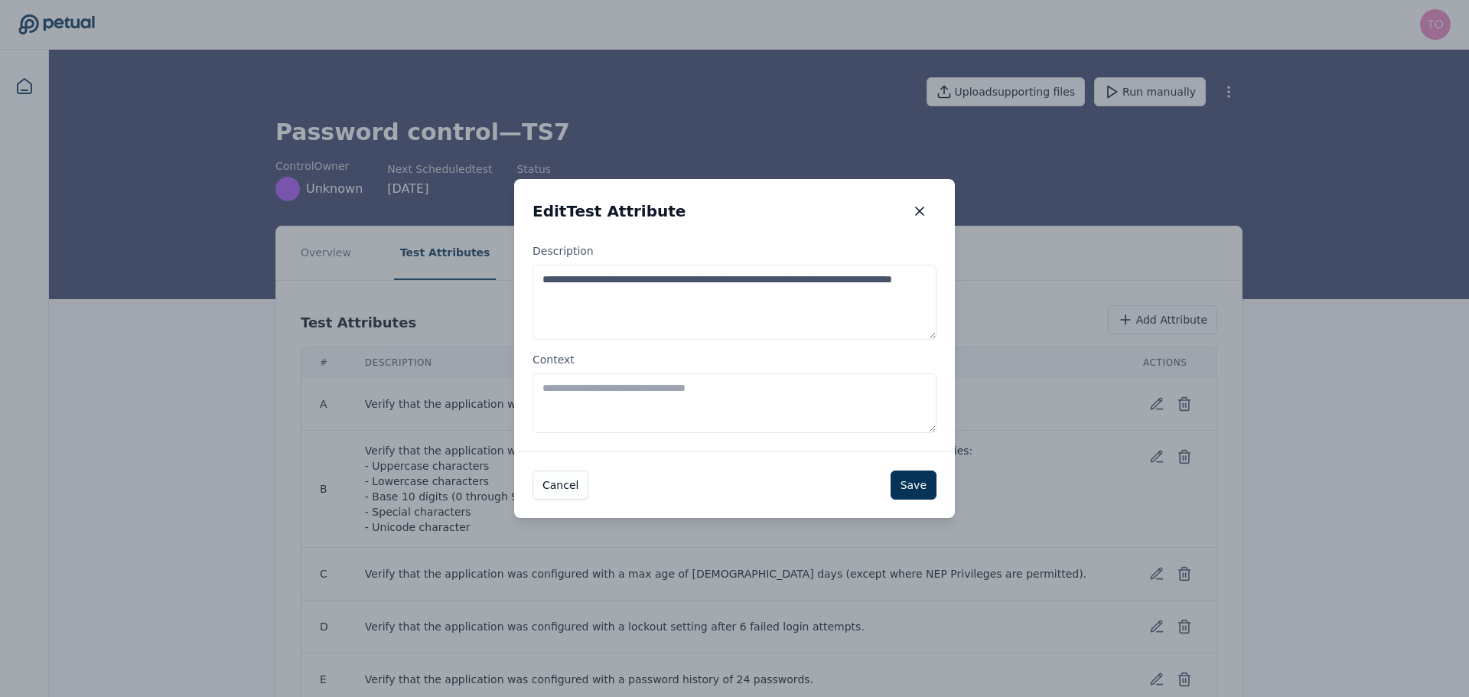
click at [640, 392] on textarea "Context" at bounding box center [735, 403] width 404 height 60
type textarea "**********"
drag, startPoint x: 867, startPoint y: 406, endPoint x: 483, endPoint y: 378, distance: 385.2
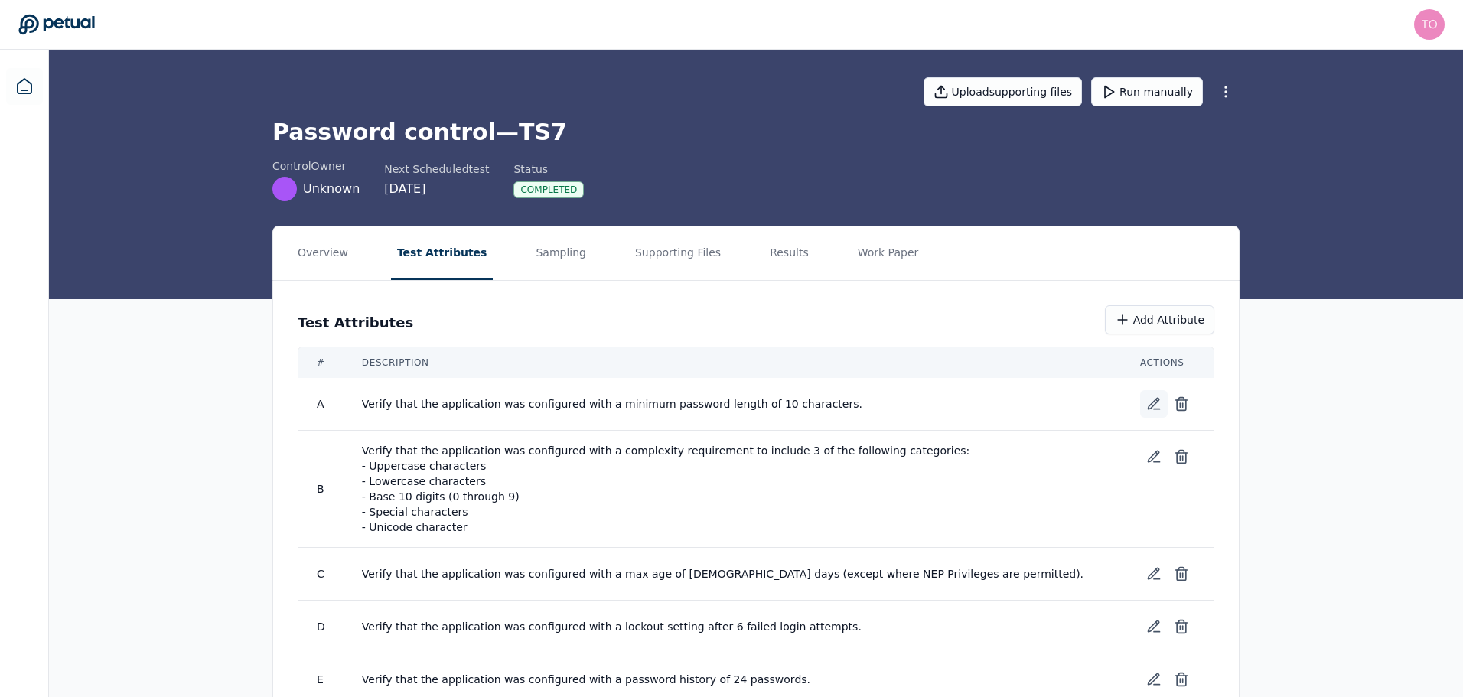
click at [1162, 402] on button at bounding box center [1154, 404] width 28 height 28
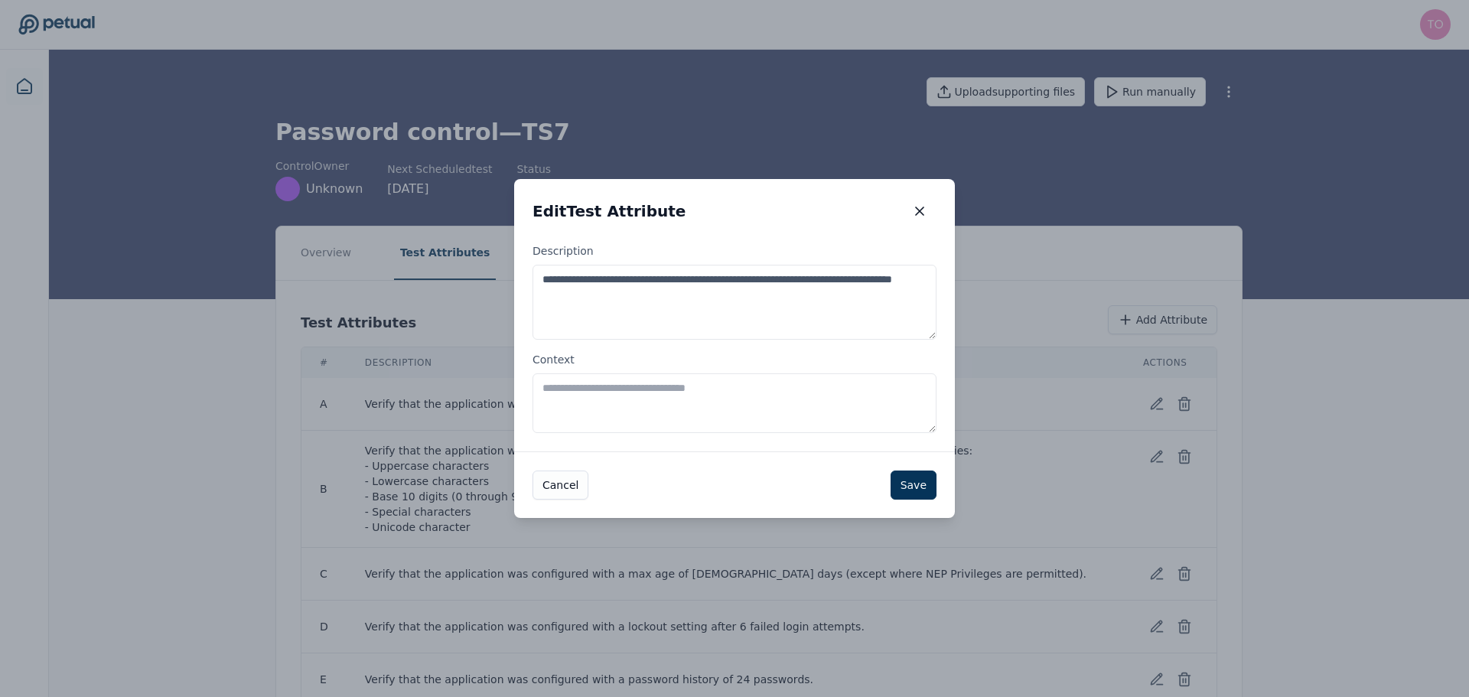
click at [699, 396] on textarea "Context" at bounding box center [735, 403] width 404 height 60
paste textarea "*"
click at [696, 394] on textarea "Context" at bounding box center [735, 403] width 404 height 60
type textarea "**********"
drag, startPoint x: 718, startPoint y: 417, endPoint x: 487, endPoint y: 375, distance: 234.1
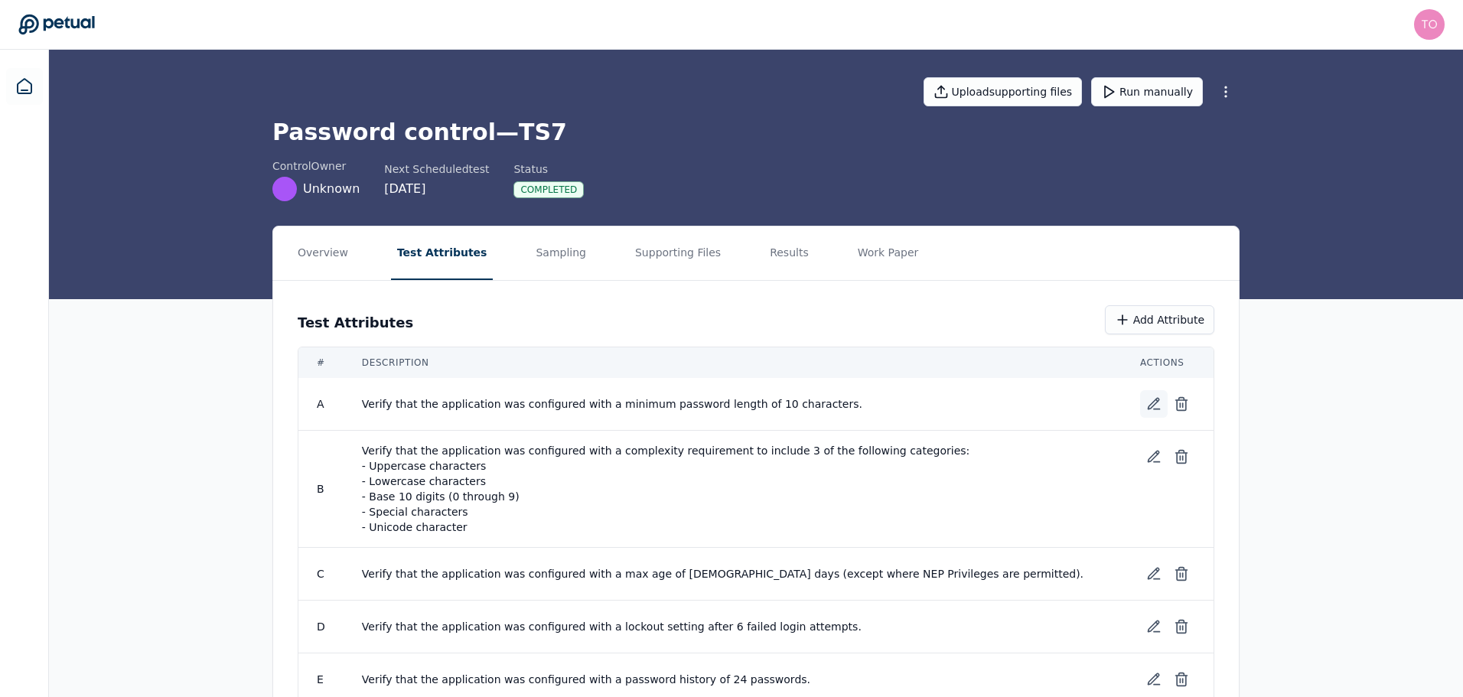
click at [1155, 405] on icon at bounding box center [1154, 404] width 11 height 11
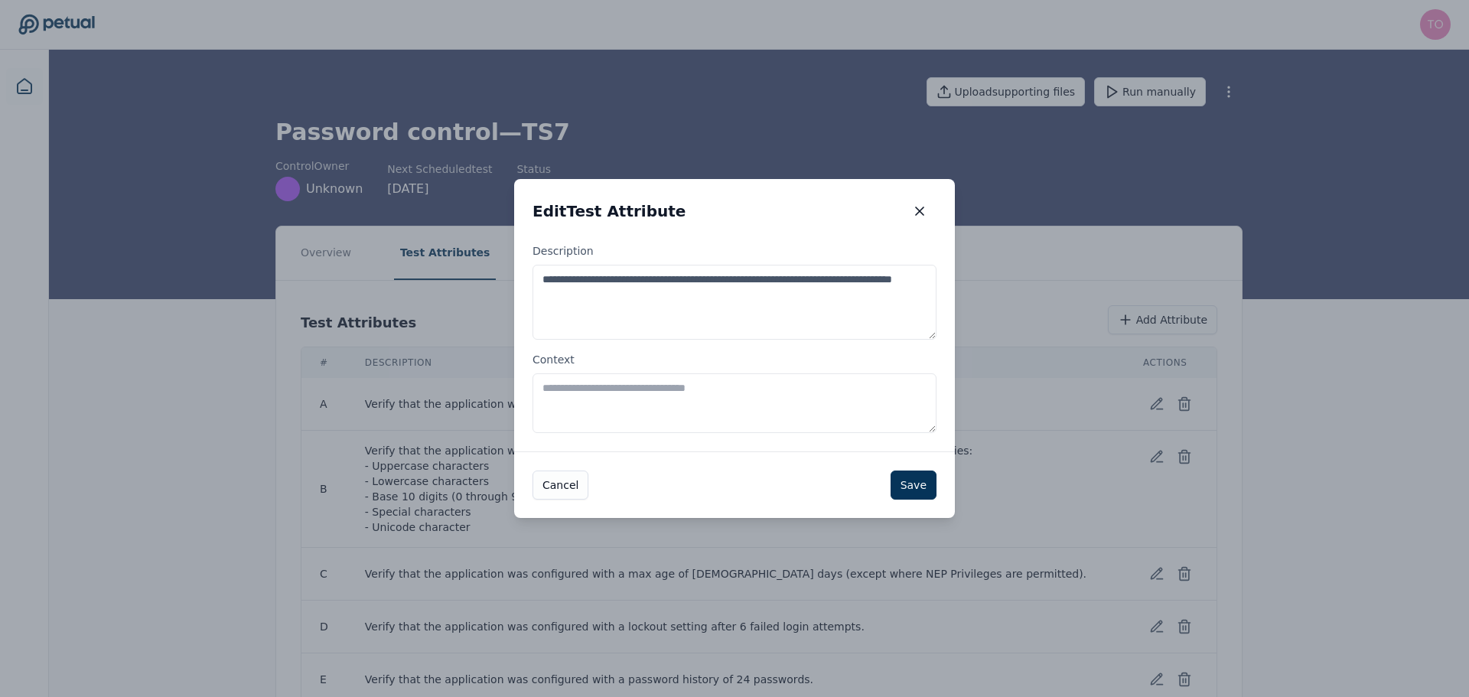
click at [653, 382] on textarea "Context" at bounding box center [735, 403] width 404 height 60
type textarea "**********"
click at [911, 484] on button "Save" at bounding box center [914, 485] width 46 height 29
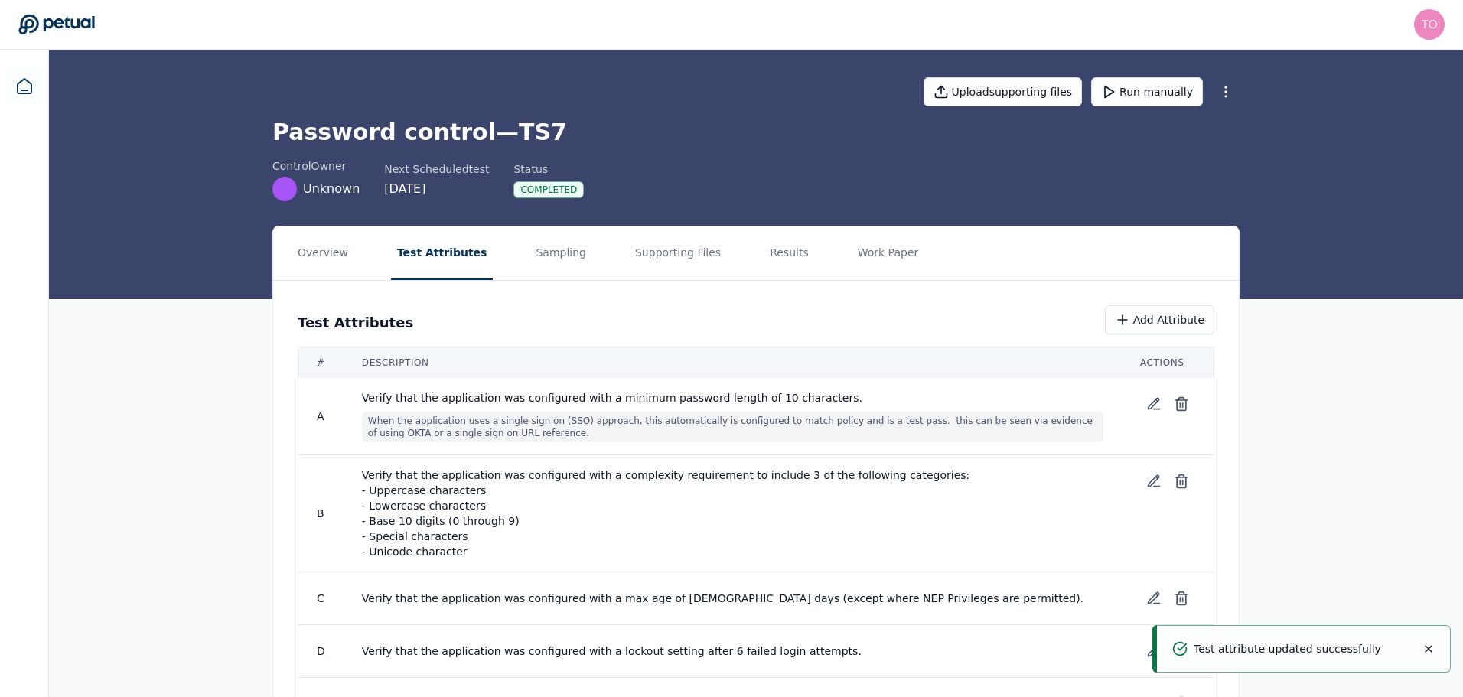
click at [671, 423] on span "When the application uses a single sign on (SSO) approach, this automatically i…" at bounding box center [732, 427] width 741 height 31
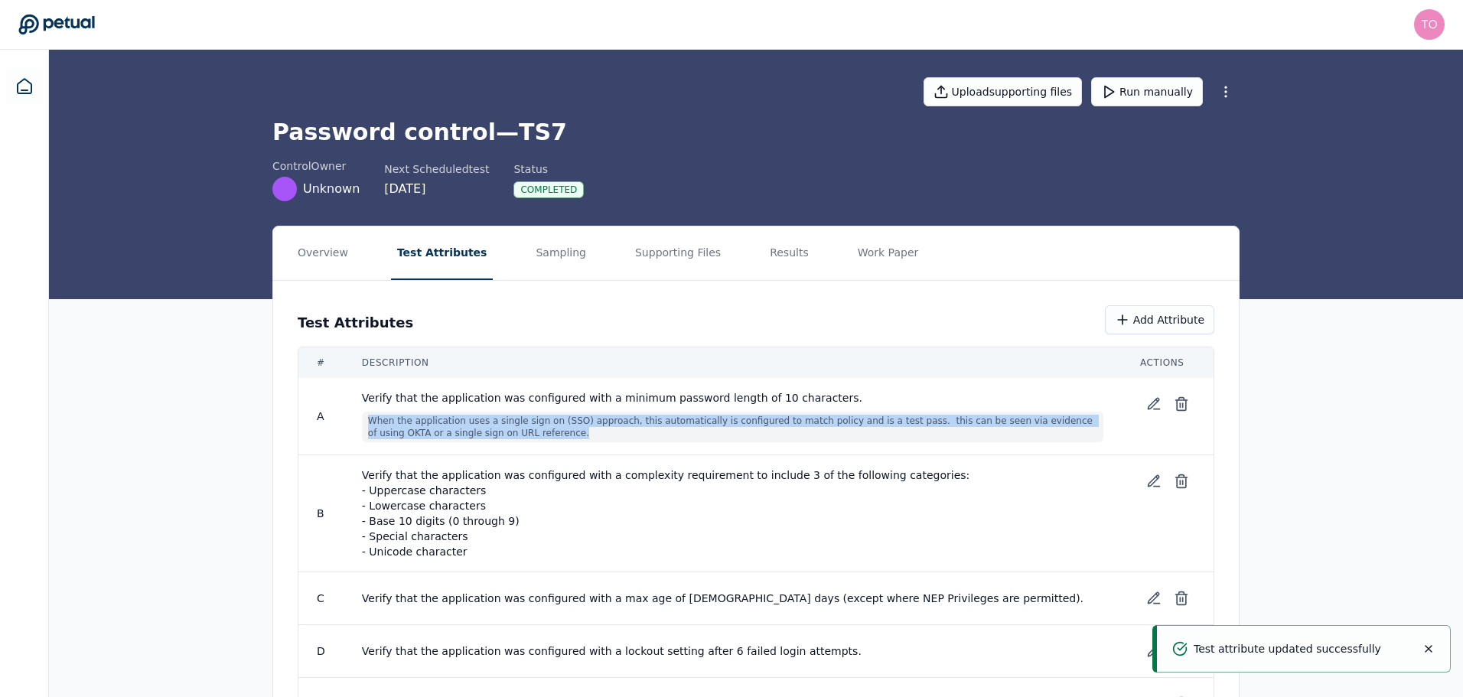
click at [671, 423] on span "When the application uses a single sign on (SSO) approach, this automatically i…" at bounding box center [732, 427] width 741 height 31
copy tr "When the application uses a single sign on (SSO) approach, this automatically i…"
click at [1150, 476] on icon at bounding box center [1153, 481] width 15 height 15
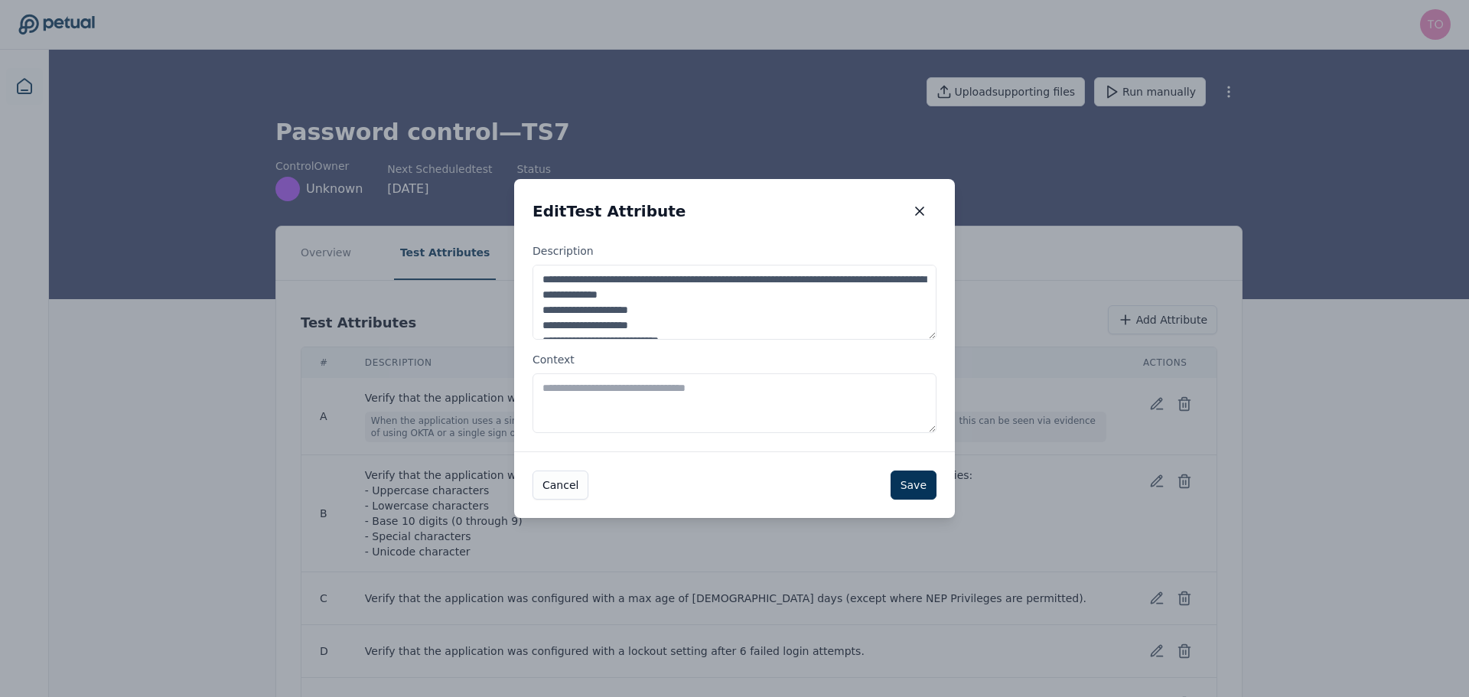
click at [671, 414] on textarea "Context" at bounding box center [735, 403] width 404 height 60
paste textarea "**********"
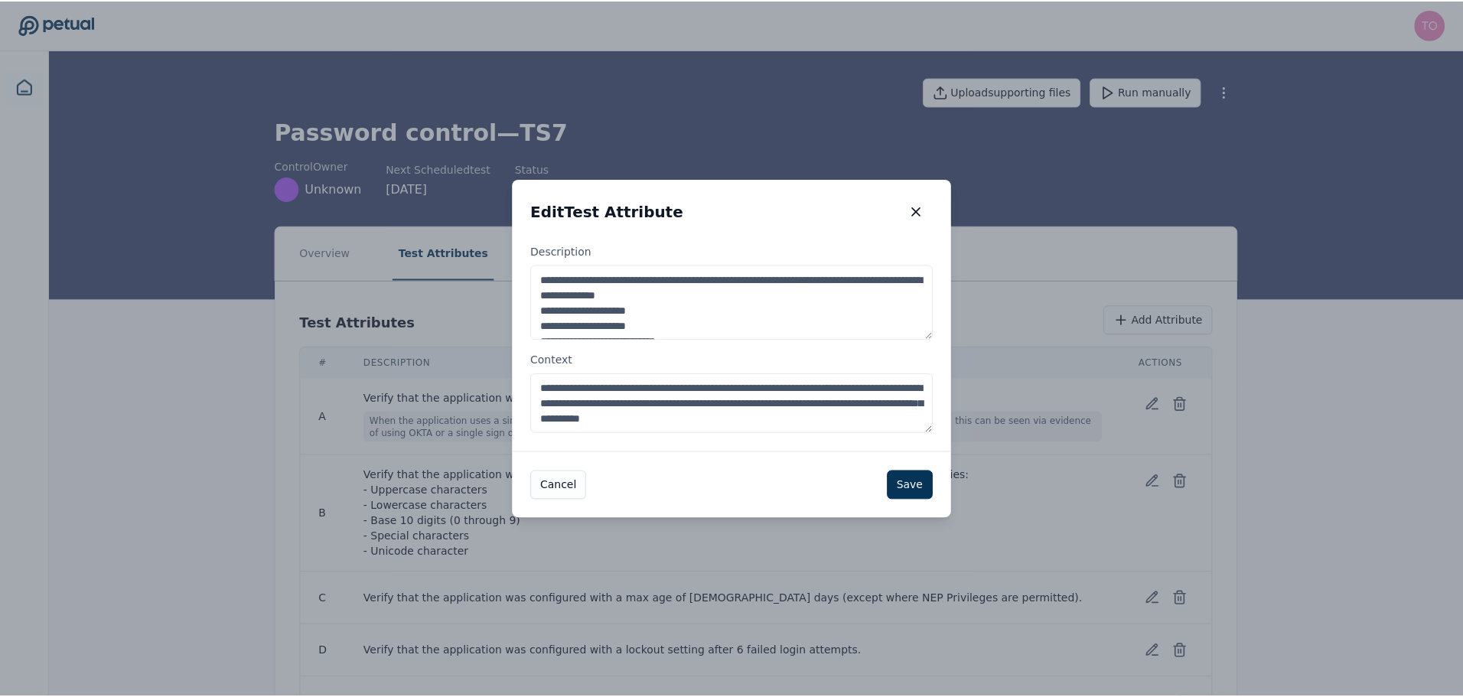
scroll to position [39, 0]
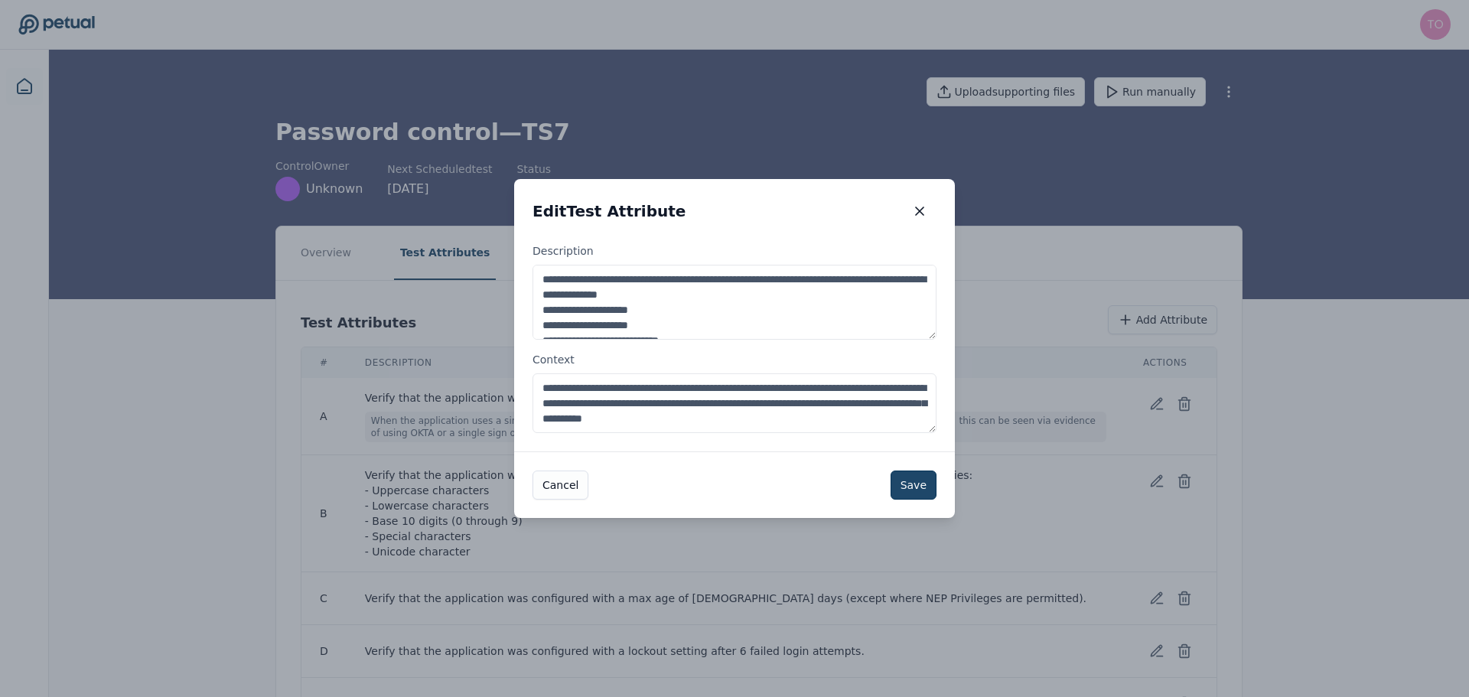
type textarea "**********"
click at [904, 478] on button "Save" at bounding box center [914, 485] width 46 height 29
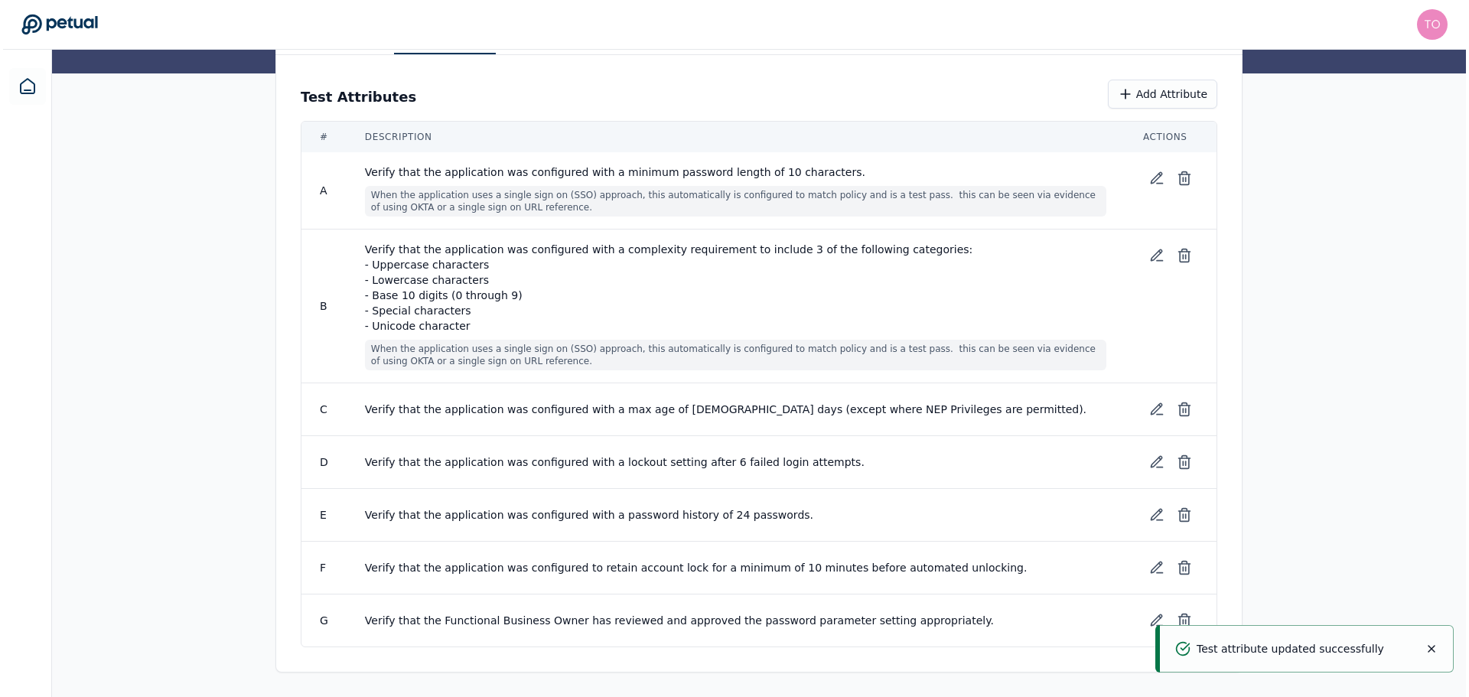
scroll to position [250, 0]
click at [1153, 411] on icon at bounding box center [1154, 409] width 11 height 11
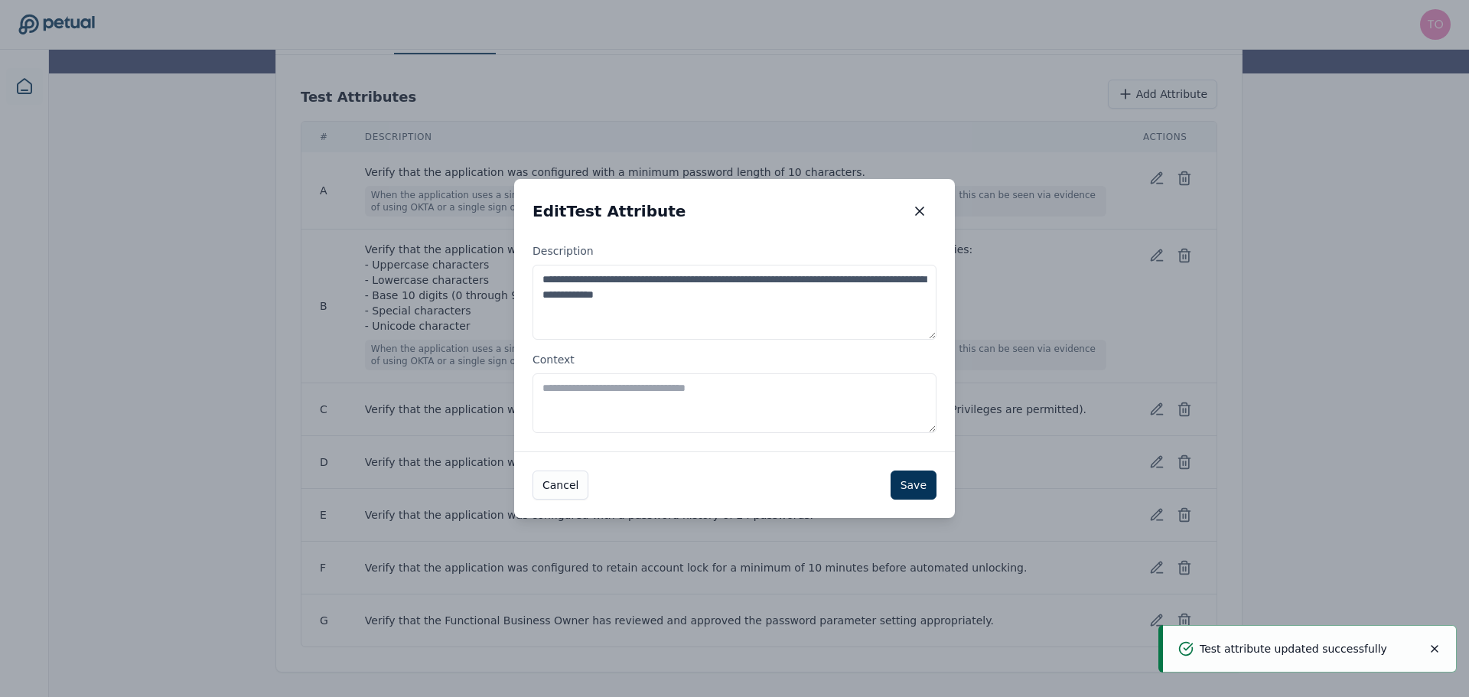
click at [752, 396] on textarea "Context" at bounding box center [735, 403] width 404 height 60
paste textarea "**********"
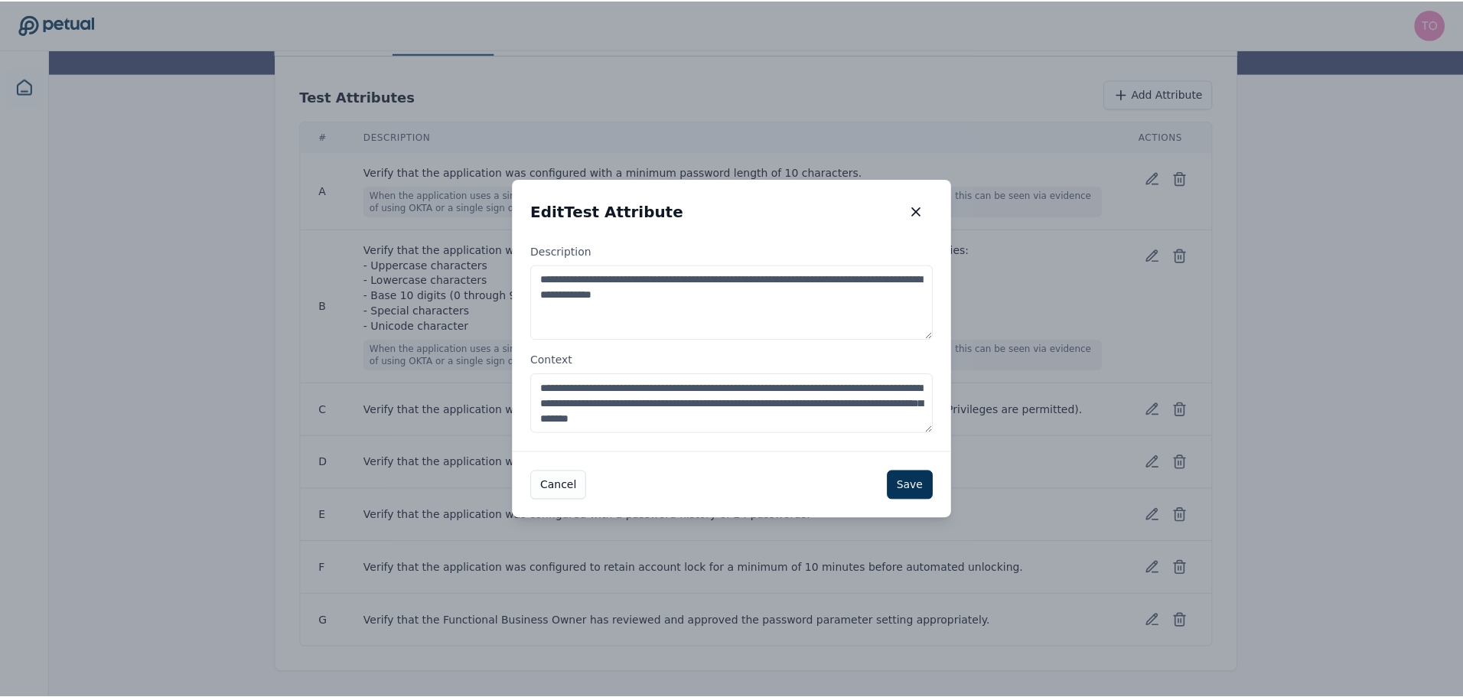
scroll to position [0, 0]
drag, startPoint x: 797, startPoint y: 418, endPoint x: 545, endPoint y: 387, distance: 253.6
click at [545, 387] on textarea "**********" at bounding box center [735, 403] width 404 height 60
type textarea "**********"
click at [914, 485] on button "Save" at bounding box center [914, 485] width 46 height 29
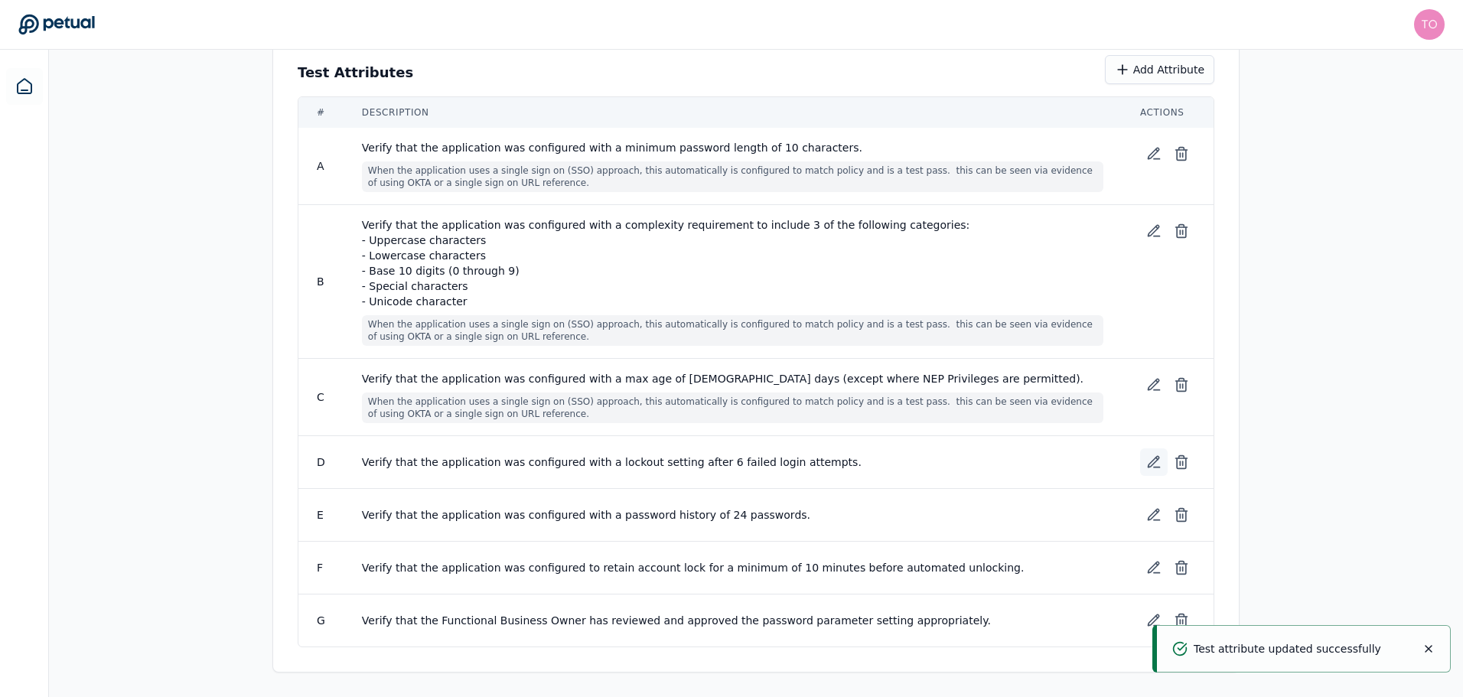
click at [1155, 468] on icon at bounding box center [1154, 462] width 11 height 11
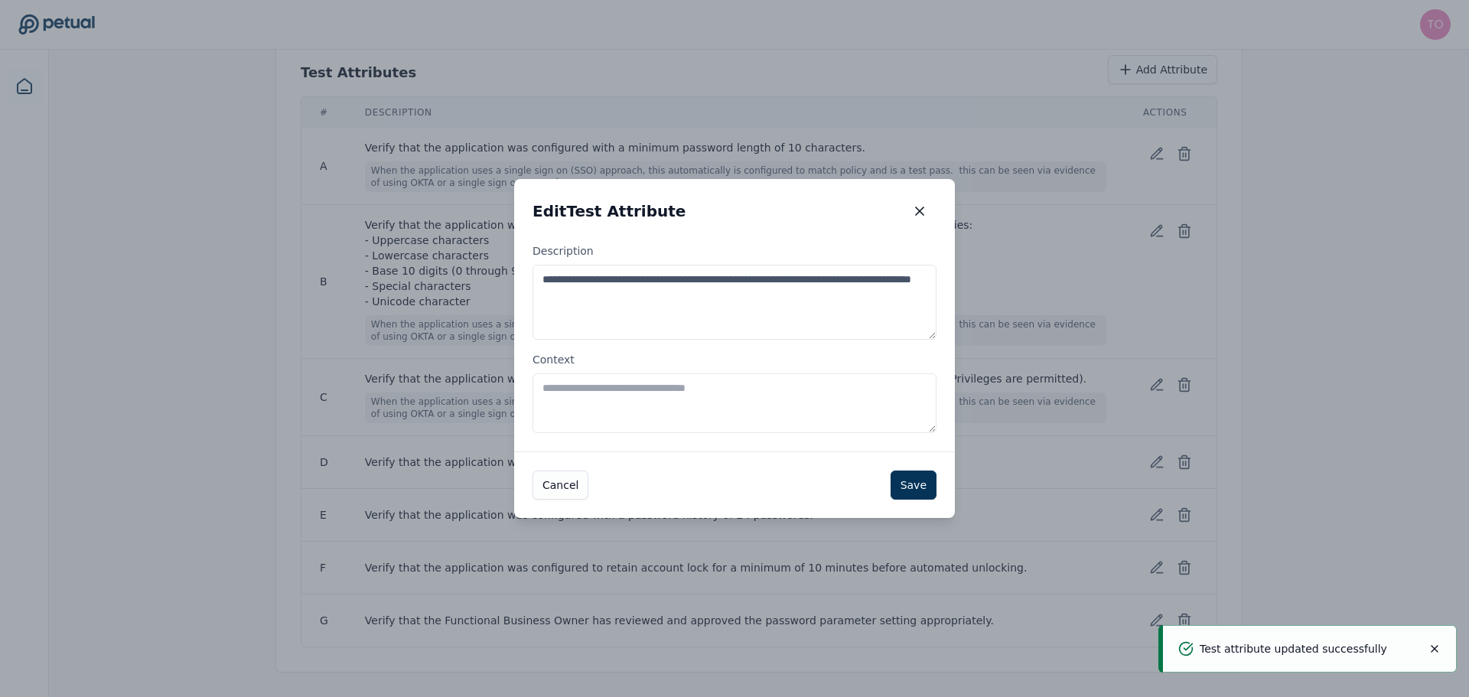
click at [692, 395] on textarea "Context" at bounding box center [735, 403] width 404 height 60
paste textarea "**********"
type textarea "**********"
click at [912, 484] on button "Save" at bounding box center [914, 485] width 46 height 29
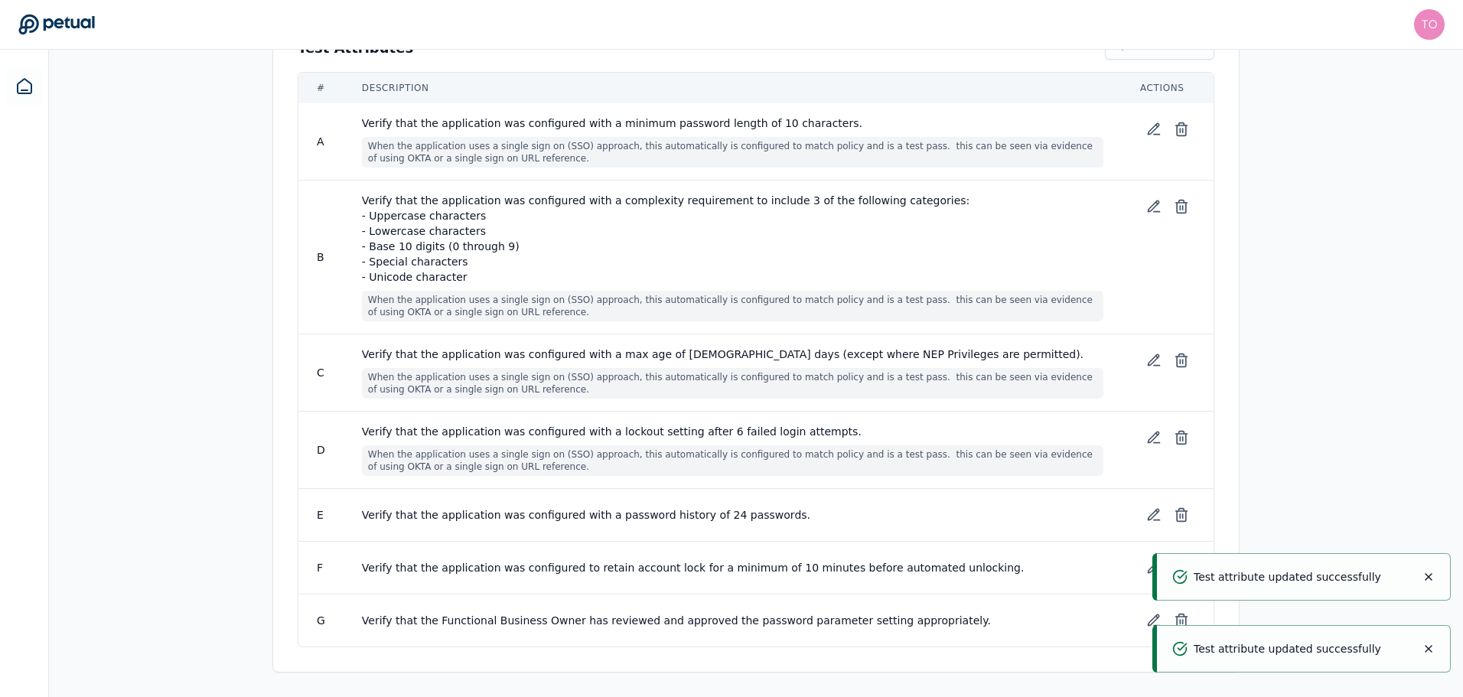
scroll to position [299, 0]
click at [1152, 523] on button at bounding box center [1154, 515] width 28 height 28
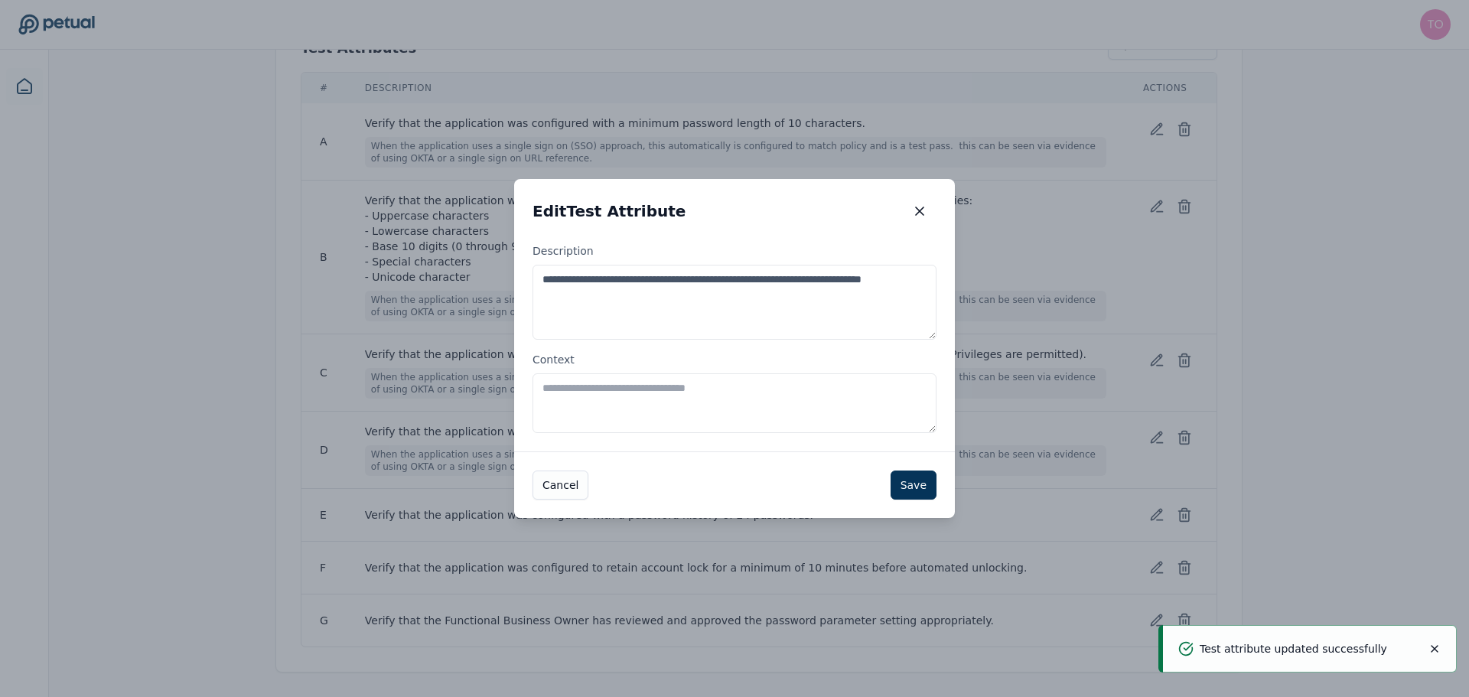
click at [729, 403] on textarea "Context" at bounding box center [735, 403] width 404 height 60
paste textarea "**********"
type textarea "**********"
click at [924, 486] on button "Save" at bounding box center [914, 485] width 46 height 29
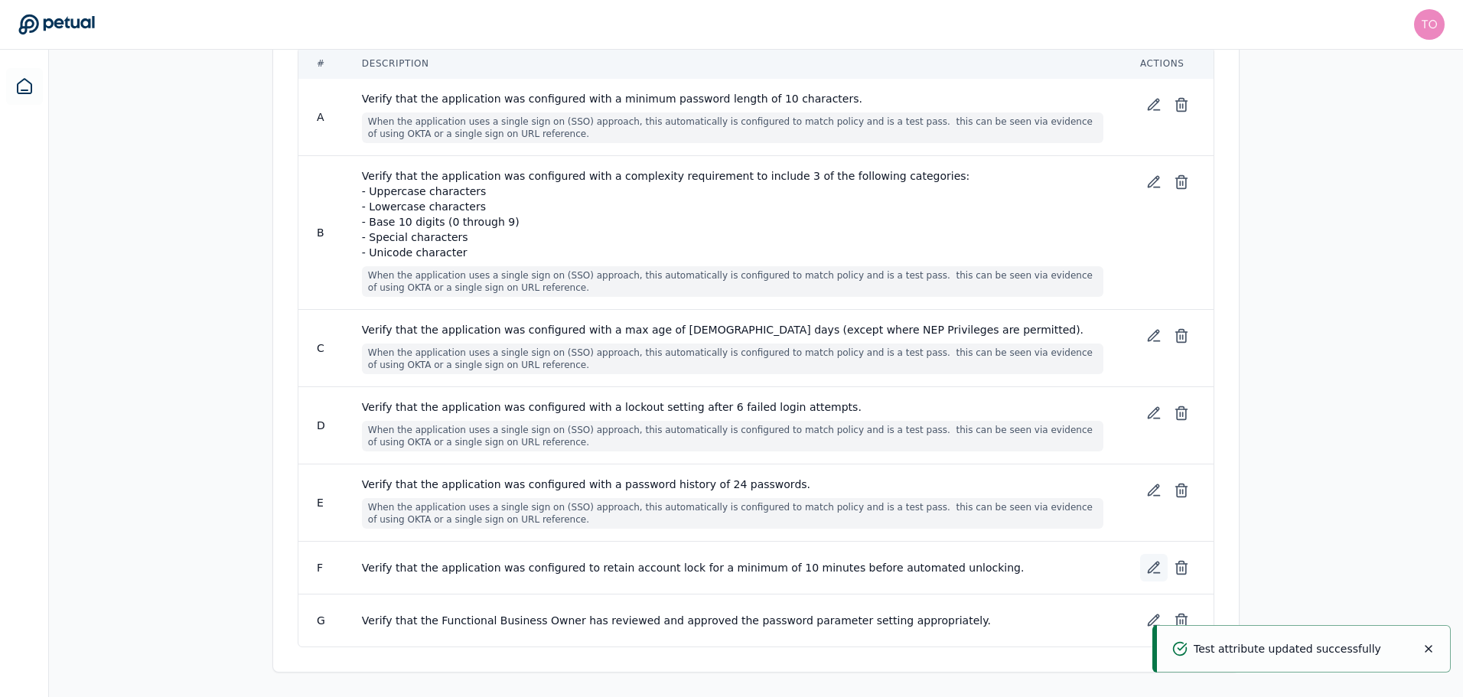
click at [1149, 575] on icon at bounding box center [1153, 567] width 15 height 15
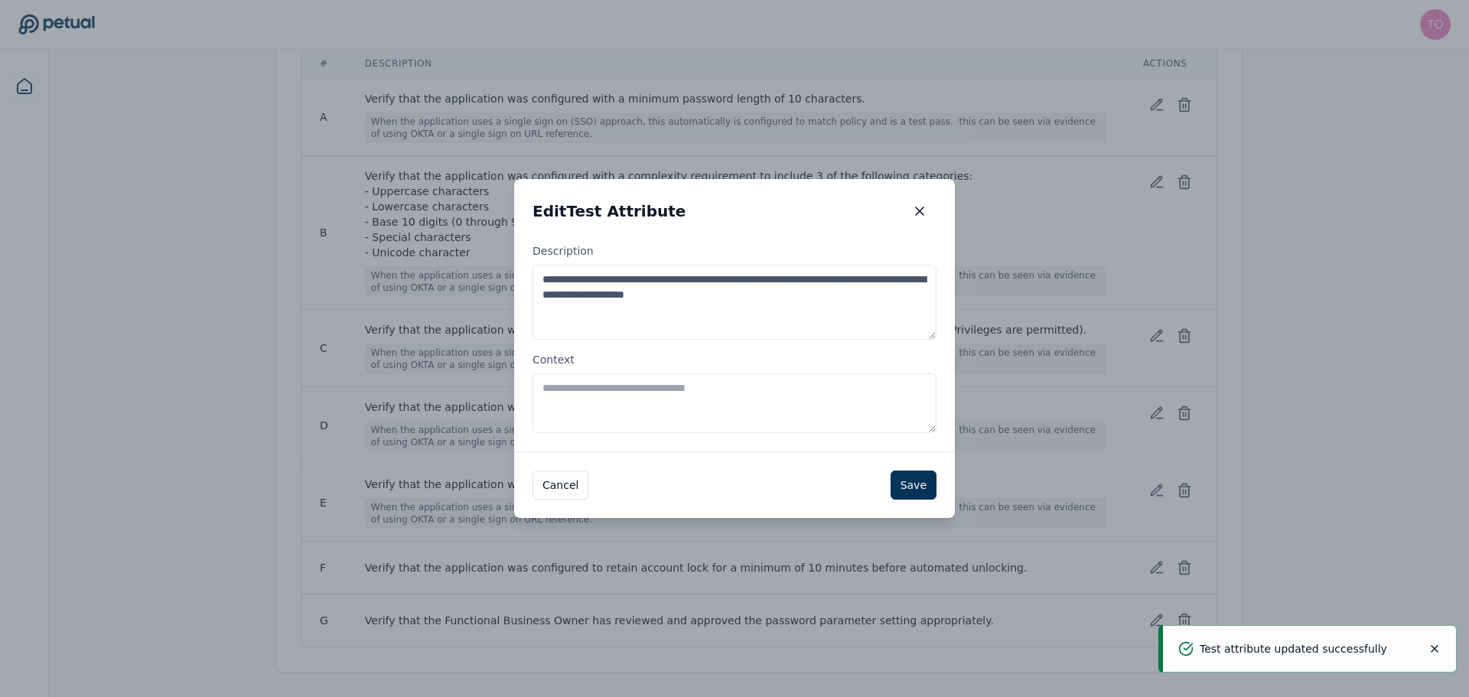
click at [751, 392] on textarea "Context" at bounding box center [735, 403] width 404 height 60
paste textarea "**********"
type textarea "**********"
click at [908, 487] on button "Save" at bounding box center [914, 485] width 46 height 29
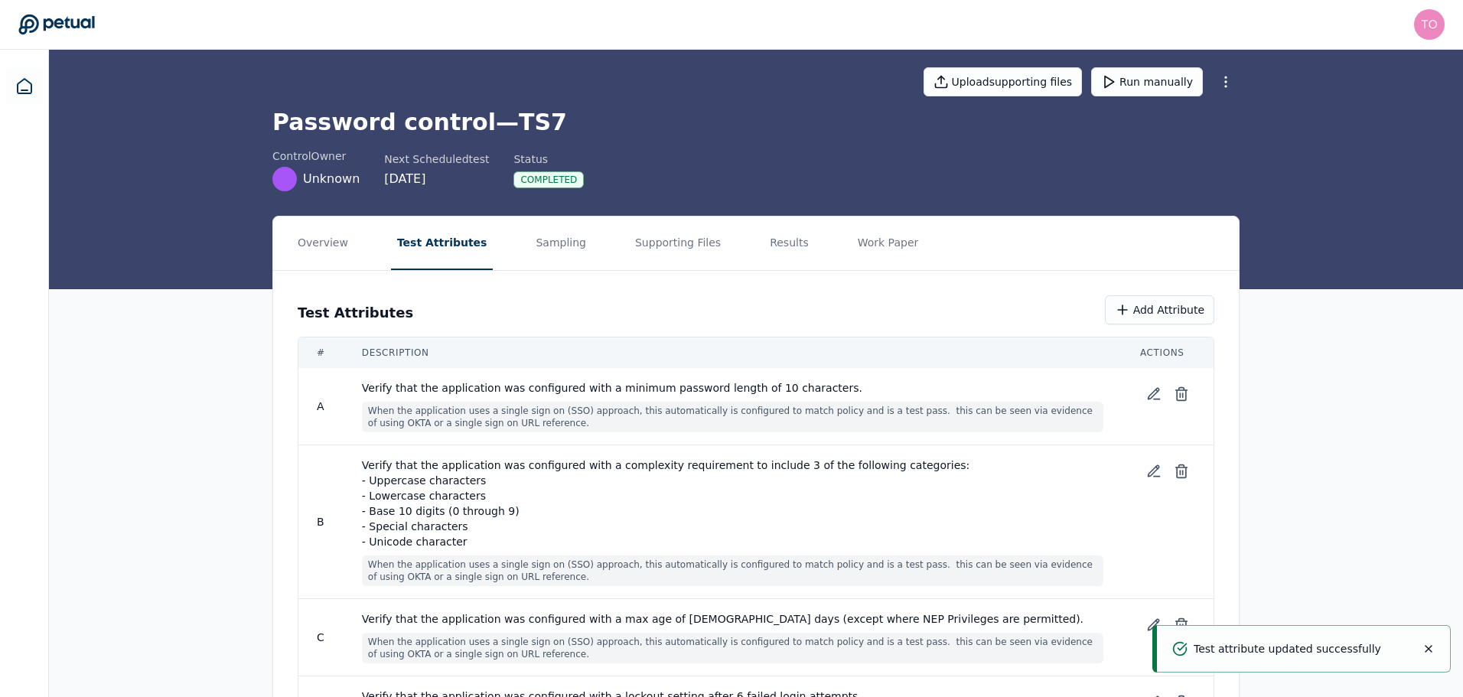
scroll to position [0, 0]
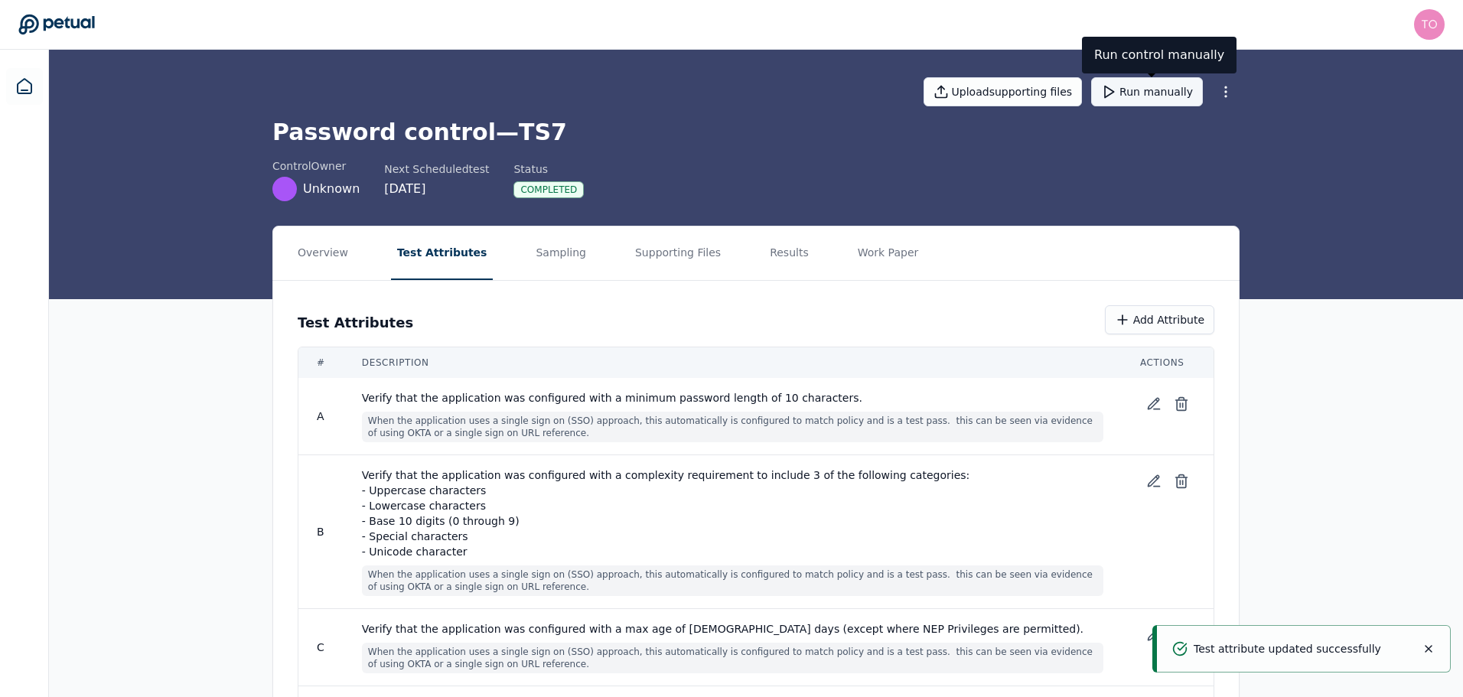
click at [1151, 92] on button "Run manually" at bounding box center [1147, 91] width 112 height 29
